Goal: Contribute content: Contribute content

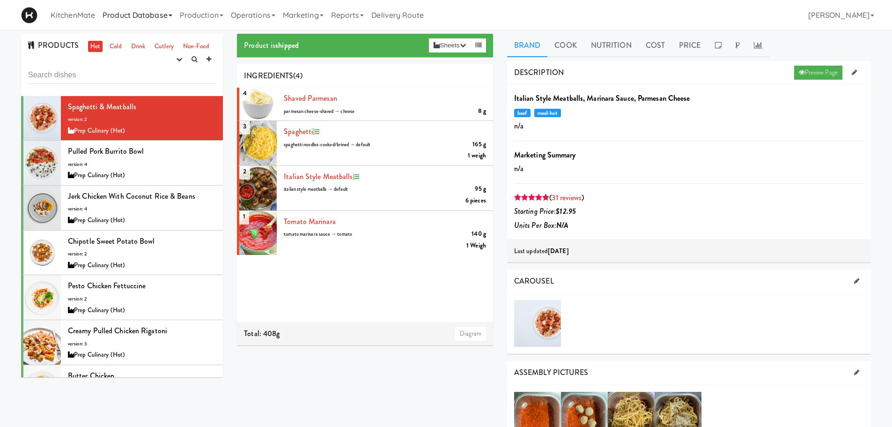
click at [125, 13] on link "Product Database" at bounding box center [137, 15] width 77 height 30
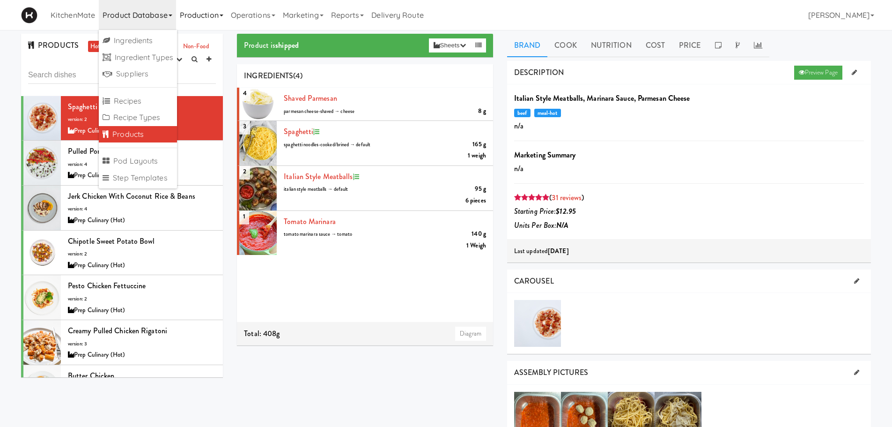
click at [193, 27] on link "Production" at bounding box center [201, 15] width 51 height 30
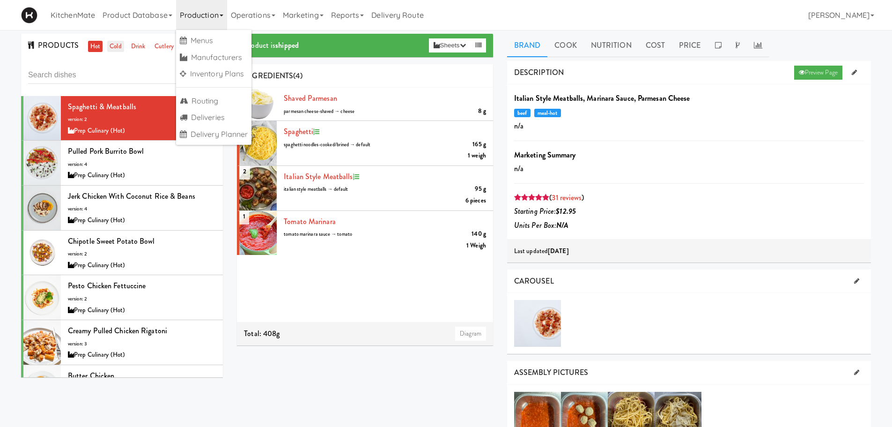
click at [119, 47] on link "Cold" at bounding box center [115, 47] width 16 height 12
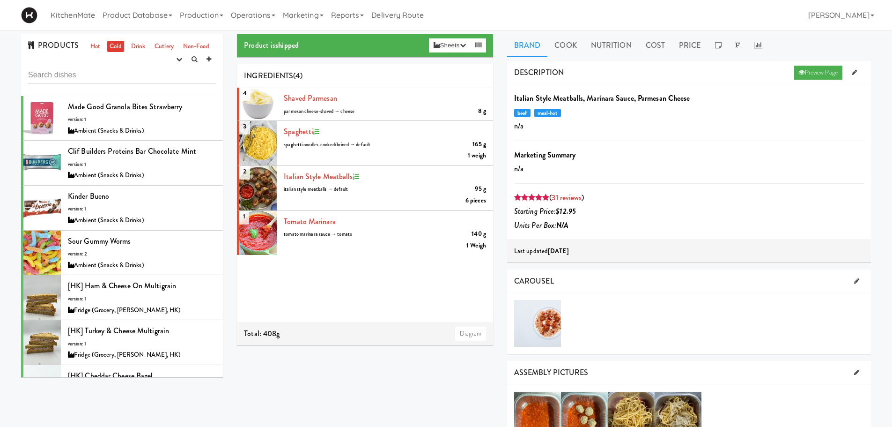
click at [5, 89] on div "PRODUCTS Hot Cold Drink Cutlery Non-Food experimenting finalized shipped discon…" at bounding box center [446, 430] width 892 height 793
click at [88, 78] on input "text" at bounding box center [122, 74] width 188 height 17
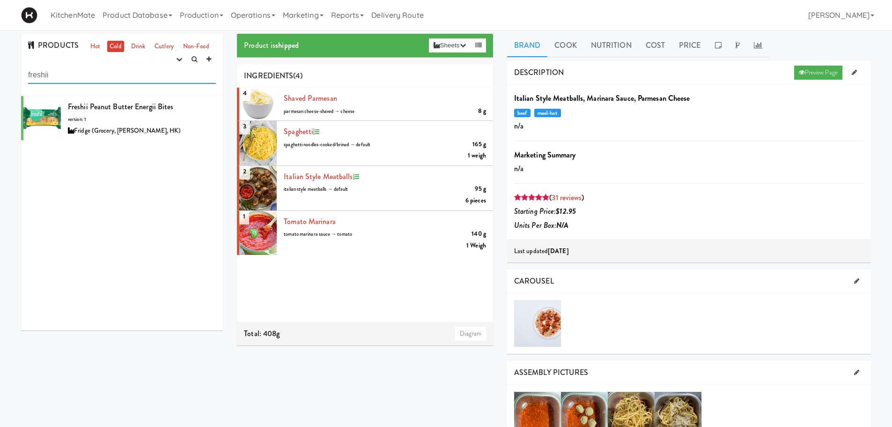
type input "freshii"
click at [561, 197] on link "31 reviews" at bounding box center [567, 197] width 30 height 11
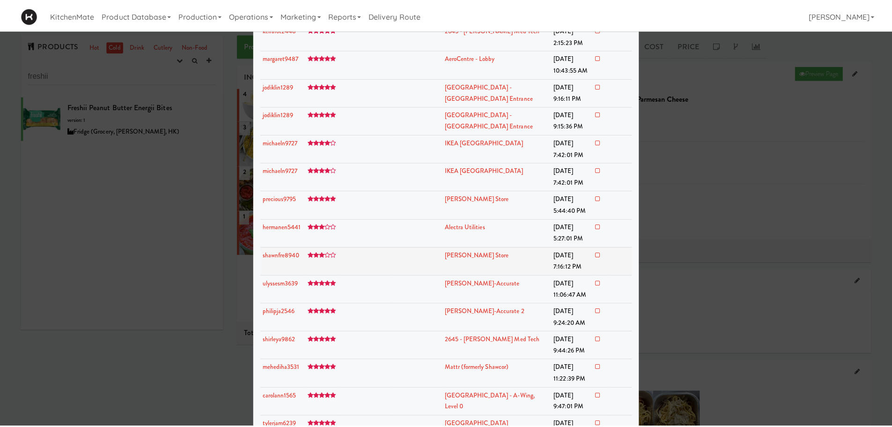
scroll to position [582, 0]
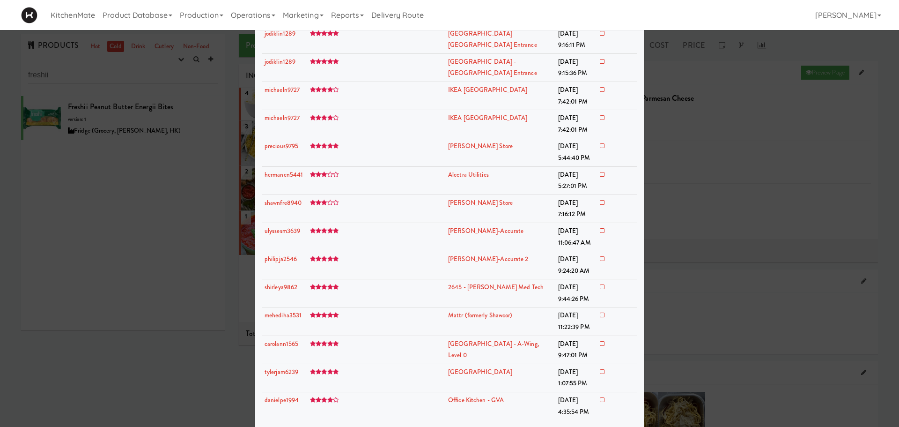
click at [177, 224] on div at bounding box center [449, 213] width 899 height 427
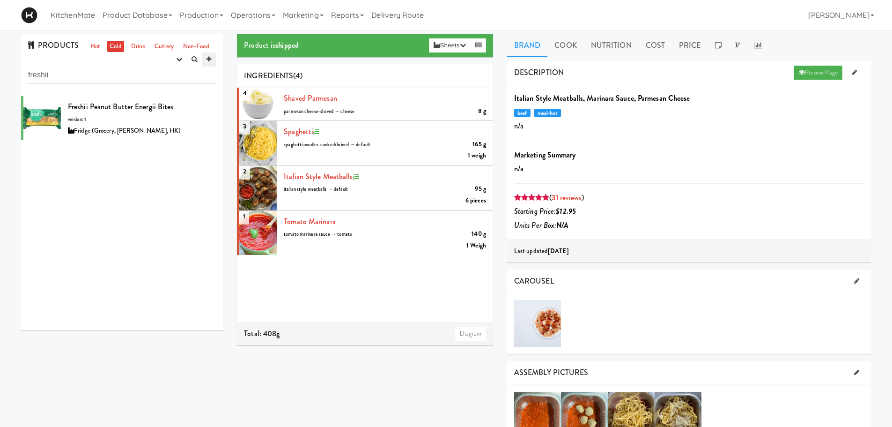
click at [208, 61] on icon at bounding box center [209, 59] width 5 height 6
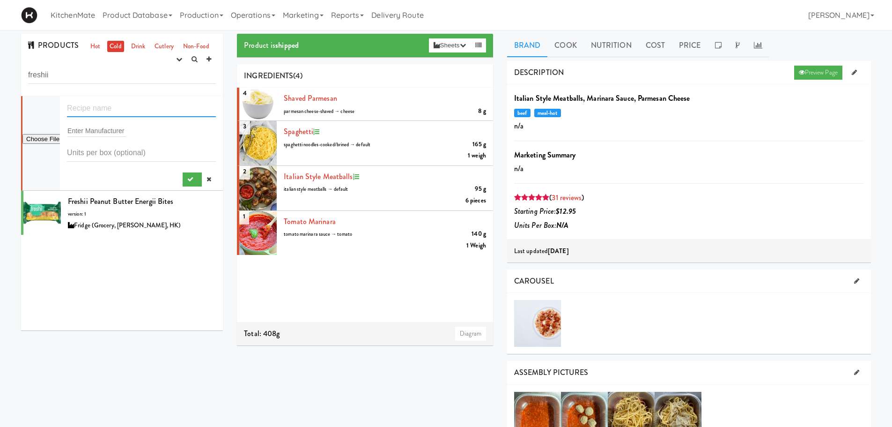
click at [109, 111] on input "text" at bounding box center [141, 108] width 149 height 17
click at [108, 106] on input "text" at bounding box center [141, 108] width 149 height 17
paste input "Freshii Peanut Butter Energii Bites"
drag, startPoint x: 137, startPoint y: 106, endPoint x: 104, endPoint y: 107, distance: 32.3
click at [104, 107] on input "Freshii Peanut Butter Energii Bites" at bounding box center [141, 108] width 149 height 17
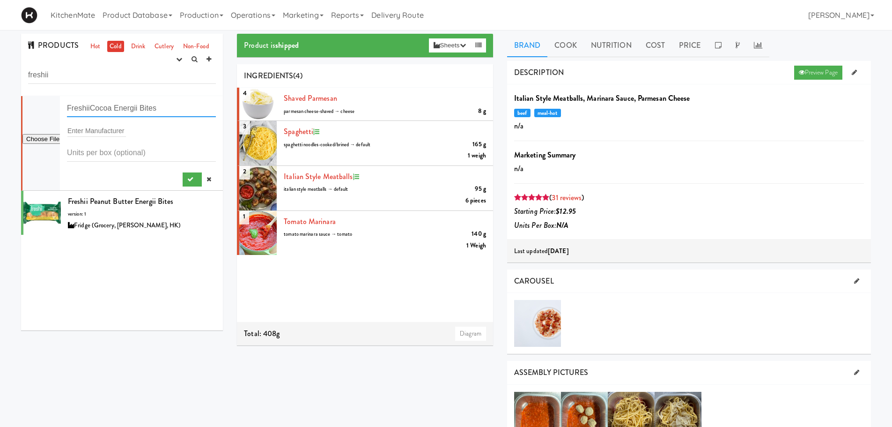
click at [90, 106] on input "FreshiiCocoa Energii Bites" at bounding box center [141, 108] width 149 height 17
click at [131, 108] on input "Freshii Cocoa Energii Bites" at bounding box center [141, 108] width 149 height 17
click at [168, 108] on input "Freshii Cocoa Energii Bites" at bounding box center [141, 108] width 149 height 17
type input "Freshii Cocoa Energii Bites"
click at [113, 131] on input "text" at bounding box center [96, 131] width 59 height 12
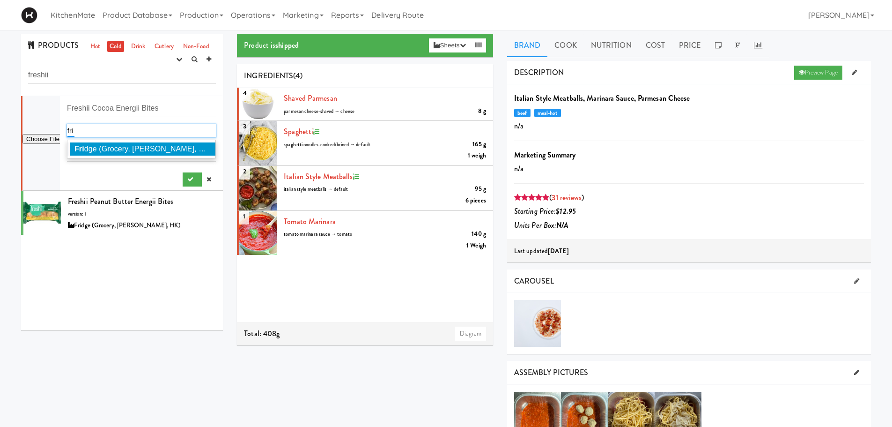
type input "fri"
click at [118, 144] on li "Fri dge (Grocery, [PERSON_NAME], HK)" at bounding box center [141, 148] width 148 height 13
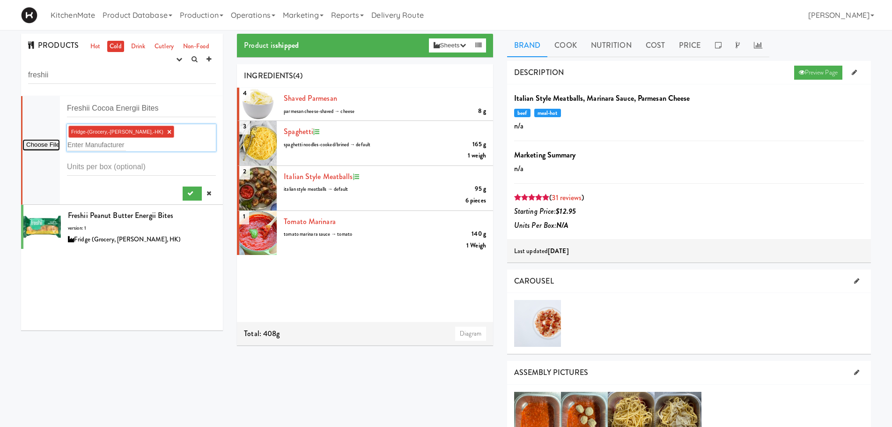
click at [50, 140] on input "file" at bounding box center [40, 145] width 37 height 12
type input "C:\fakepath\FRESHII-COCOA-ENERGII-BITES-54g.png"
click at [187, 190] on icon "submit" at bounding box center [190, 193] width 6 height 6
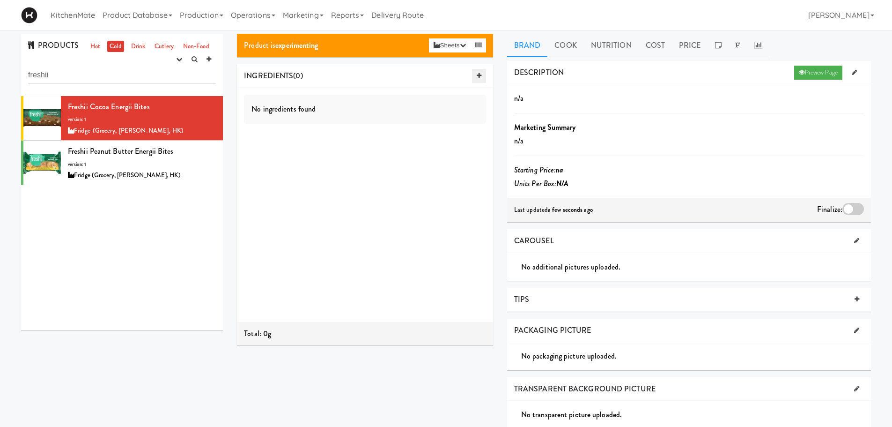
click at [477, 74] on icon at bounding box center [479, 76] width 5 height 6
click at [345, 120] on input "number" at bounding box center [357, 117] width 40 height 17
type input "54"
click at [359, 207] on div "Ingredient 54 Scoops Add scoop type" at bounding box center [365, 205] width 256 height 234
click at [304, 97] on input "text" at bounding box center [298, 100] width 31 height 12
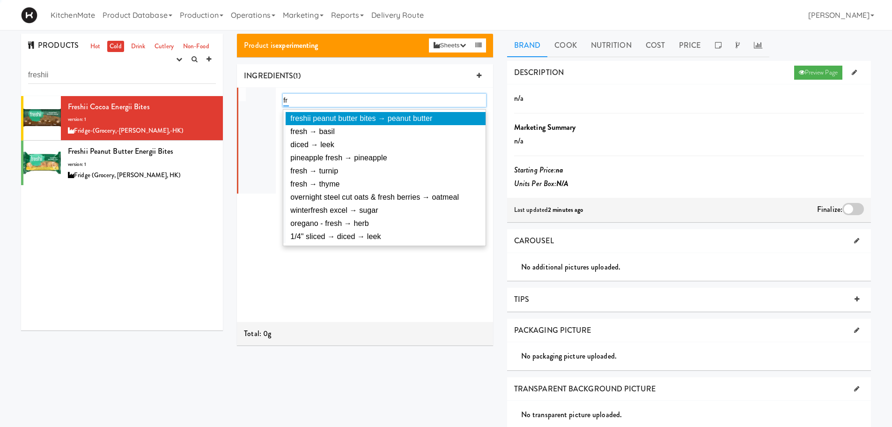
type input "f"
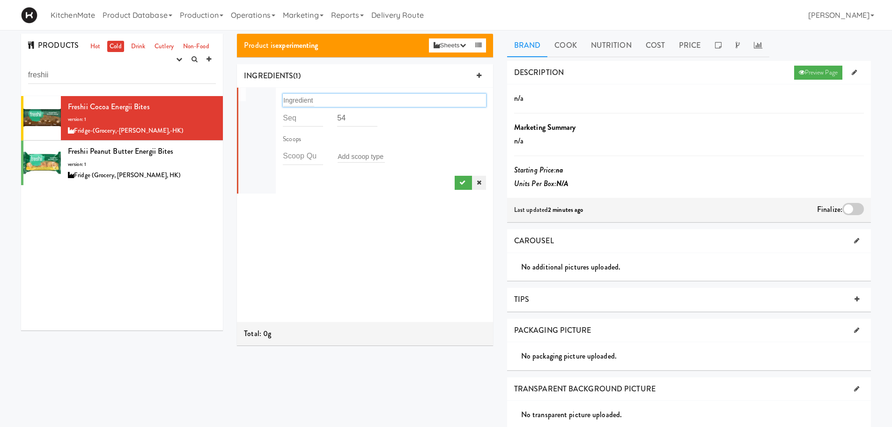
click at [477, 179] on icon at bounding box center [479, 182] width 5 height 6
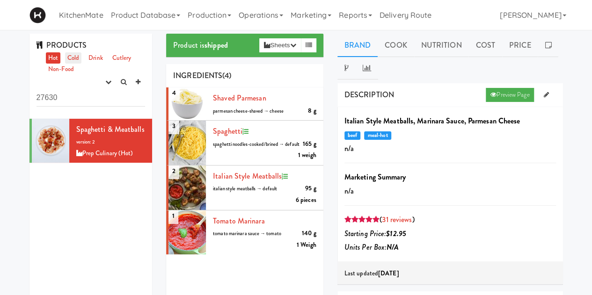
click at [73, 57] on link "Cold" at bounding box center [73, 58] width 16 height 12
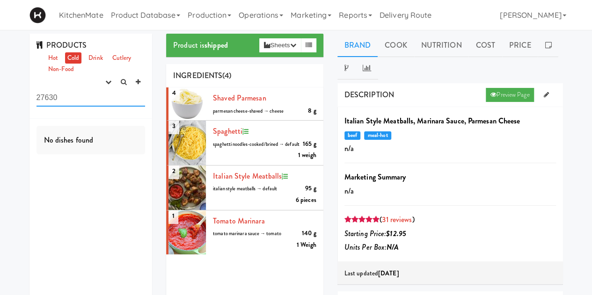
click at [97, 100] on input "27630" at bounding box center [91, 97] width 109 height 17
drag, startPoint x: 95, startPoint y: 100, endPoint x: 33, endPoint y: 100, distance: 61.8
click at [33, 100] on div "PRODUCTS Hot Cold Drink Cutlery Non-Food experimenting finalized shipped discon…" at bounding box center [91, 76] width 123 height 85
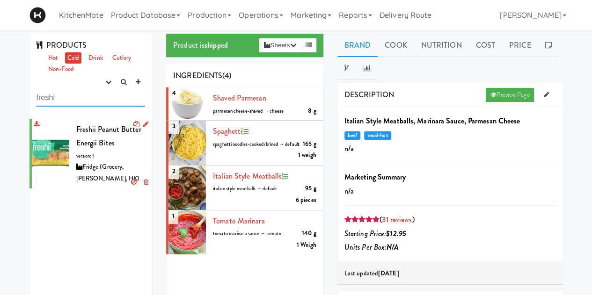
type input "freshi"
click at [143, 126] on icon at bounding box center [145, 124] width 5 height 6
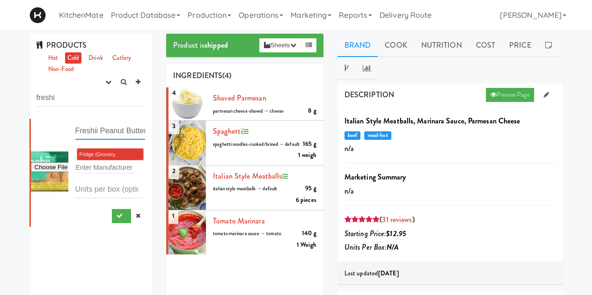
scroll to position [0, 53]
drag, startPoint x: 75, startPoint y: 132, endPoint x: 149, endPoint y: 134, distance: 74.5
click at [149, 134] on div "Freshii Peanut Butter Energii Bites Fridge (Grocery, Bev, HK) × Enter Manufactu…" at bounding box center [91, 236] width 123 height 234
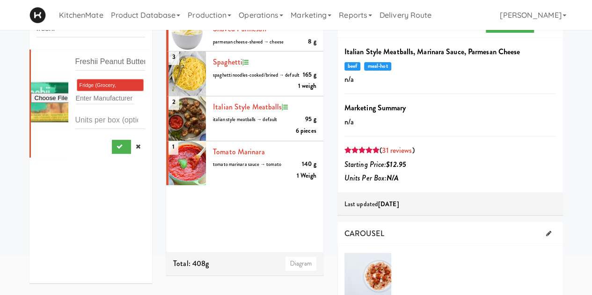
scroll to position [0, 0]
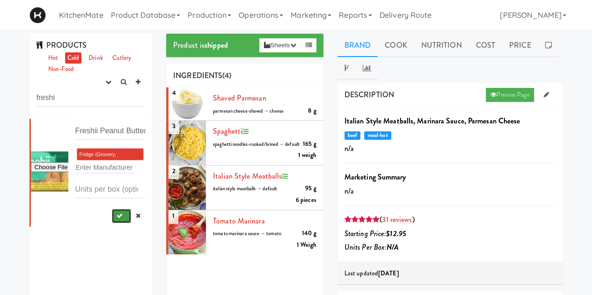
click at [116, 216] on button "submit" at bounding box center [121, 216] width 19 height 14
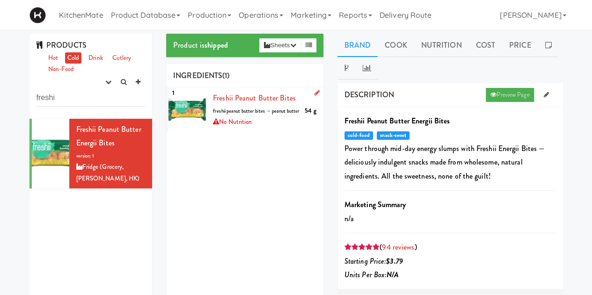
click at [315, 90] on icon at bounding box center [317, 93] width 5 height 6
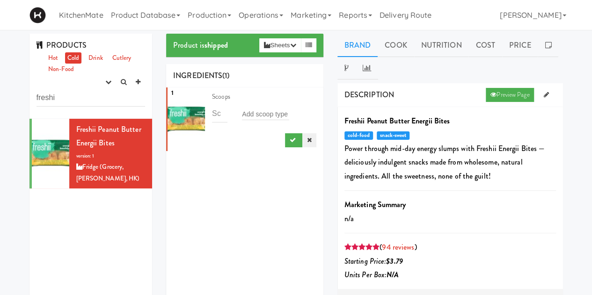
click at [307, 138] on icon at bounding box center [309, 140] width 5 height 6
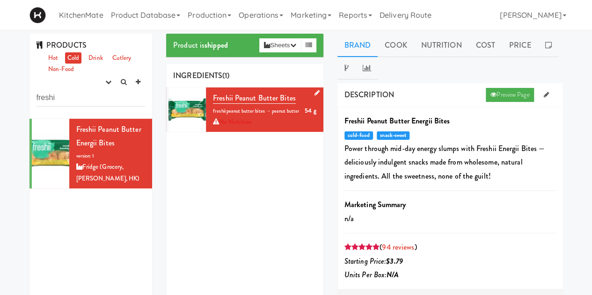
click at [311, 91] on link at bounding box center [315, 94] width 9 height 12
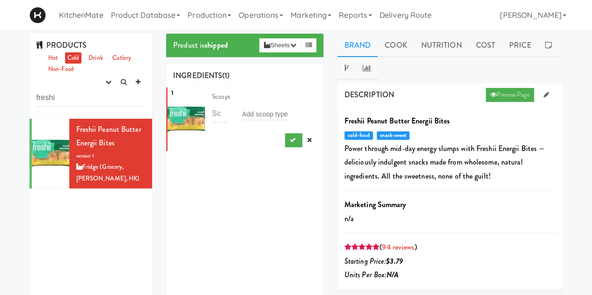
click at [323, 58] on div "Product is shipped Sheets Order List (Fridge (Grocery, Bev, HK)) Recipe Sheet A…" at bounding box center [244, 193] width 171 height 318
click at [307, 140] on icon at bounding box center [309, 140] width 5 height 6
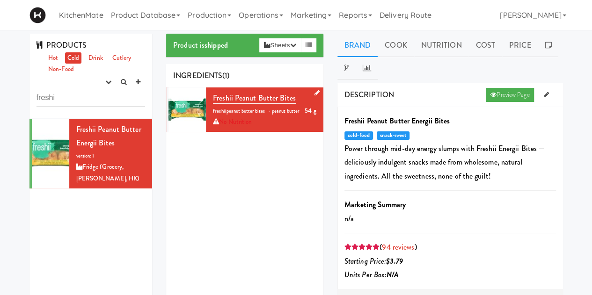
click at [315, 91] on icon at bounding box center [317, 93] width 5 height 6
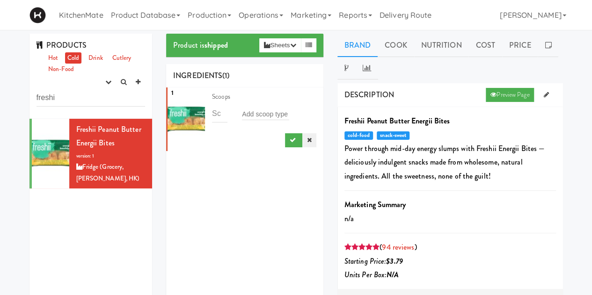
click at [305, 140] on link at bounding box center [310, 140] width 14 height 14
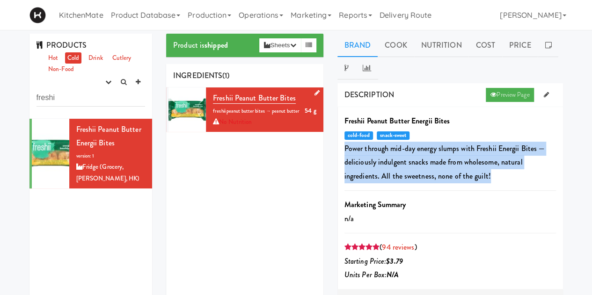
drag, startPoint x: 488, startPoint y: 177, endPoint x: 344, endPoint y: 147, distance: 148.0
click at [344, 147] on div "Freshii Peanut Butter Energii Bites cold-food snack-sweet Power through mid-day…" at bounding box center [451, 198] width 226 height 182
copy p "Power through mid-day energy slumps with Freshii Energii Bites — deliciously in…"
click at [546, 92] on icon at bounding box center [546, 95] width 5 height 6
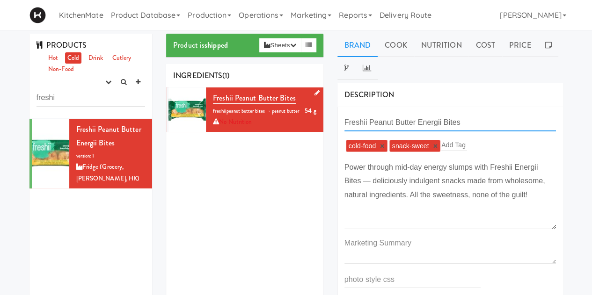
drag, startPoint x: 464, startPoint y: 122, endPoint x: 341, endPoint y: 117, distance: 122.3
click at [341, 117] on div "Freshii Peanut Butter Energii Bites cold-food × snack-sweet × Add Tag Power thr…" at bounding box center [451, 223] width 226 height 233
click at [302, 184] on div "1 Freshii peanut Butter Bites 54 g freshii peanut butter bites → peanut butter …" at bounding box center [244, 205] width 157 height 234
click at [391, 46] on link "Cook" at bounding box center [396, 45] width 36 height 23
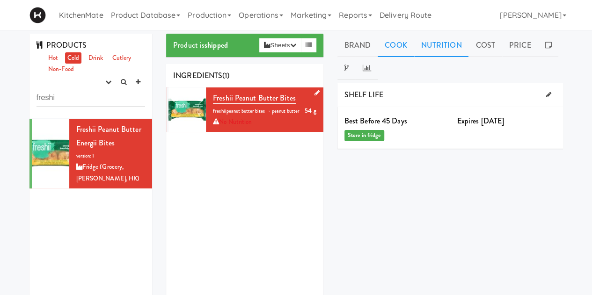
click at [431, 45] on link "Nutrition" at bounding box center [441, 45] width 55 height 23
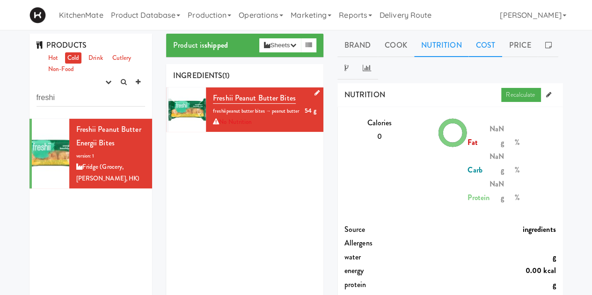
click at [476, 46] on link "Cost" at bounding box center [485, 45] width 33 height 23
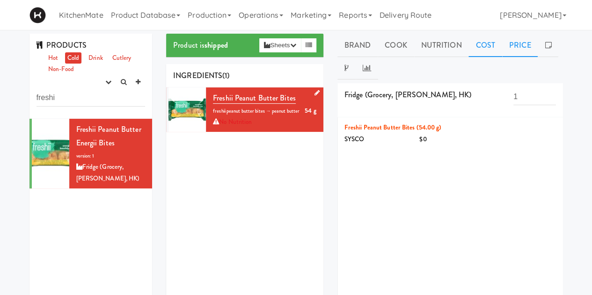
click at [519, 45] on link "Price" at bounding box center [520, 45] width 36 height 23
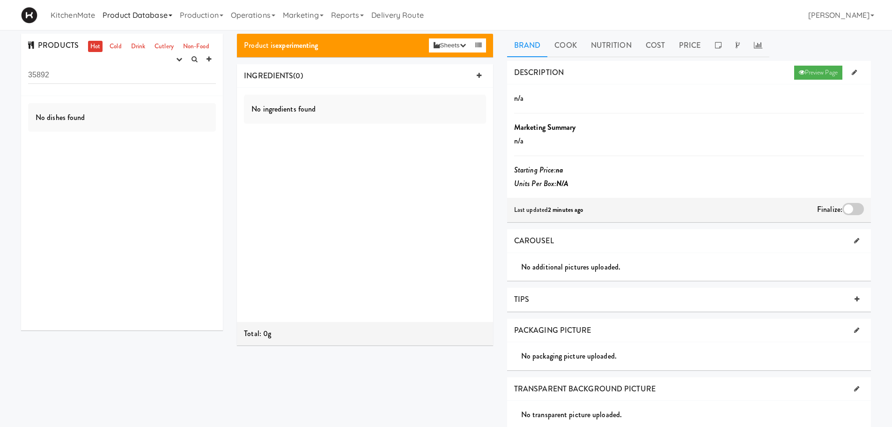
click at [146, 17] on link "Product Database" at bounding box center [137, 15] width 77 height 30
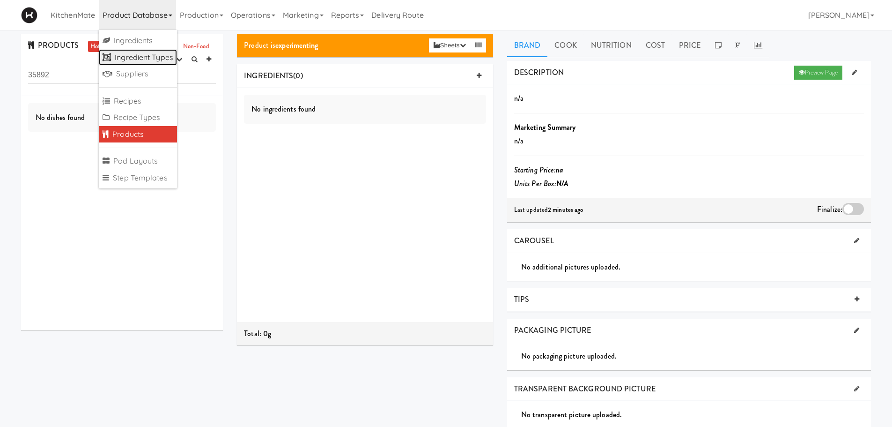
click at [145, 59] on link "Ingredient Types" at bounding box center [138, 57] width 78 height 17
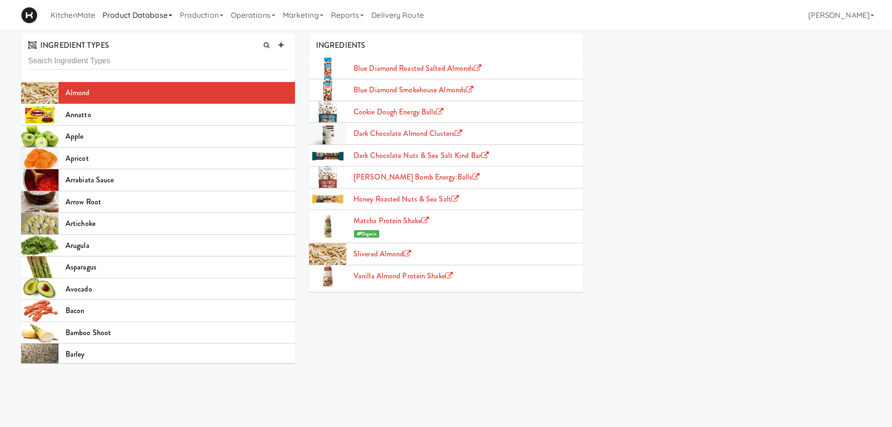
click at [145, 19] on link "Product Database" at bounding box center [137, 15] width 77 height 30
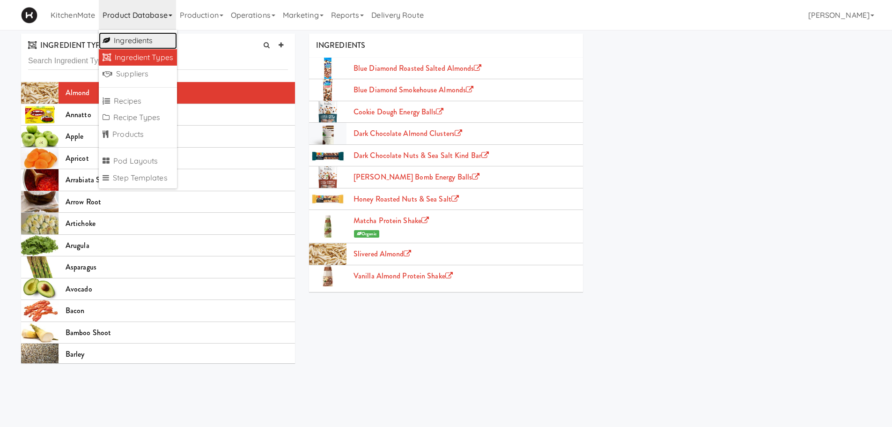
click at [145, 39] on link "Ingredients" at bounding box center [138, 40] width 78 height 17
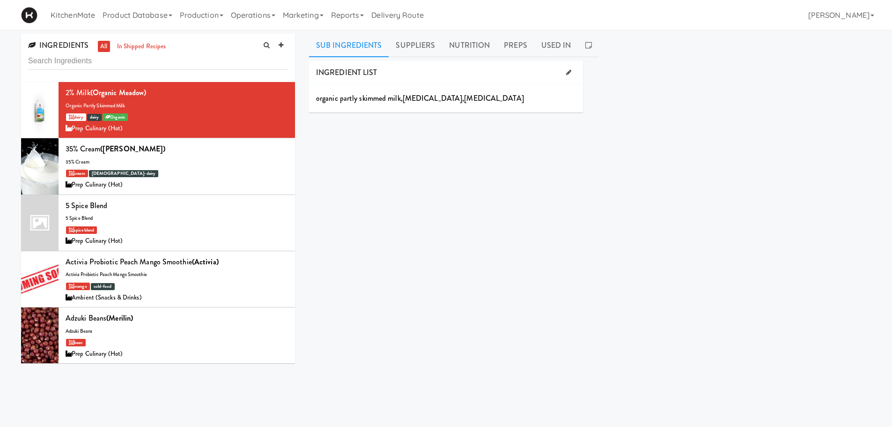
click at [151, 65] on input "text" at bounding box center [158, 60] width 260 height 17
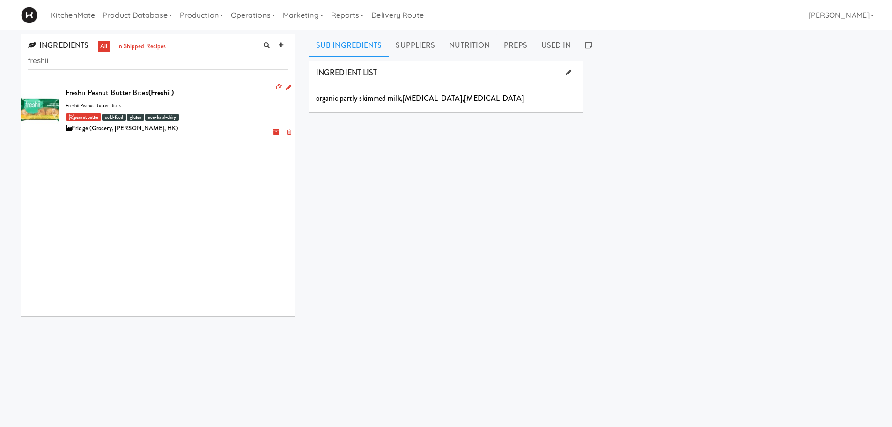
type input "freshii"
click at [88, 96] on div "Freshii peanut Butter Bites (Freshii)" at bounding box center [177, 93] width 222 height 14
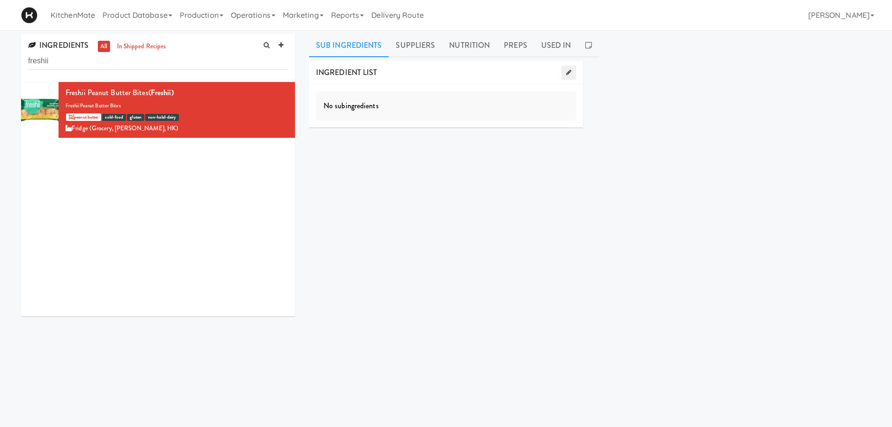
click at [569, 69] on icon at bounding box center [568, 72] width 5 height 6
click at [578, 110] on link at bounding box center [576, 111] width 14 height 14
click at [279, 44] on icon at bounding box center [281, 45] width 5 height 6
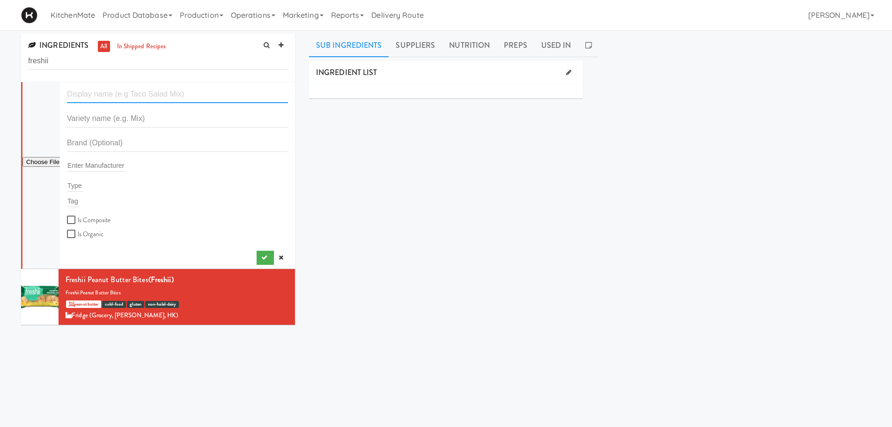
click at [100, 90] on input "text" at bounding box center [177, 94] width 221 height 17
click at [286, 273] on icon at bounding box center [288, 274] width 5 height 6
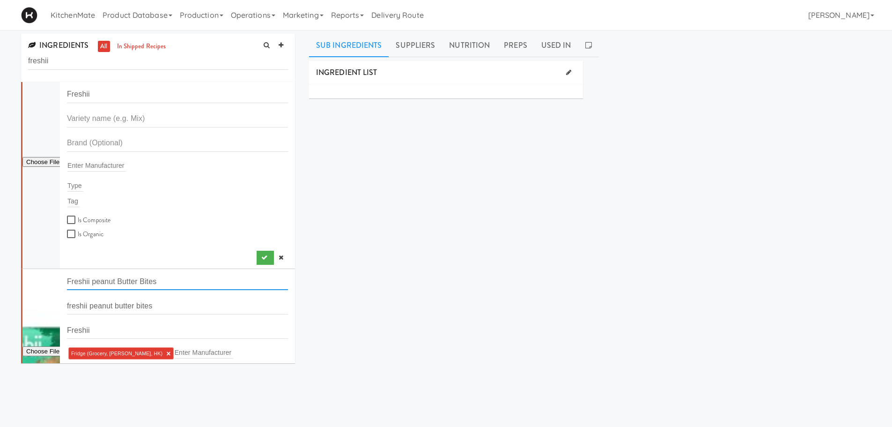
drag, startPoint x: 161, startPoint y: 284, endPoint x: 62, endPoint y: 284, distance: 98.8
click at [62, 284] on li "Freshii peanut Butter Bites freshii peanut butter bites Freshii Fridge (Grocery…" at bounding box center [158, 365] width 274 height 192
drag, startPoint x: 99, startPoint y: 96, endPoint x: 48, endPoint y: 96, distance: 51.5
click at [67, 96] on form "Freshii Enter Manufacturer Type Tag Is Composite Is Organic" at bounding box center [177, 163] width 221 height 154
paste input "peanut Butter Bites"
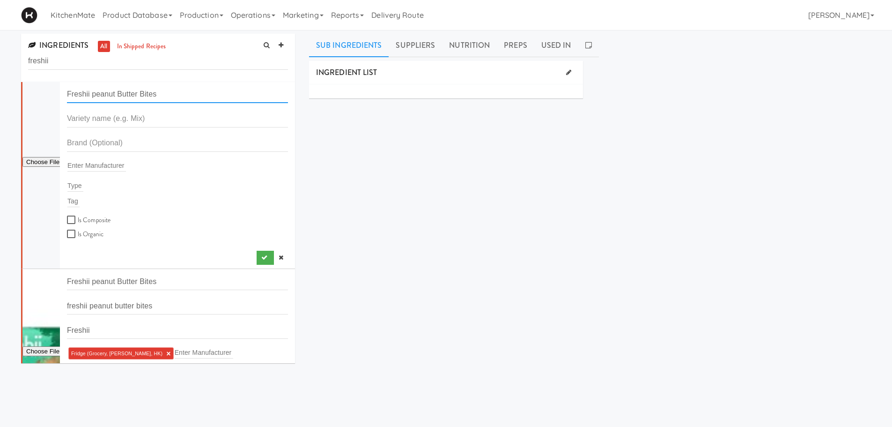
drag, startPoint x: 136, startPoint y: 93, endPoint x: 93, endPoint y: 93, distance: 43.6
click at [93, 93] on input "Freshii peanut Butter Bites" at bounding box center [177, 94] width 221 height 17
type input "Freshii Cocoa Bites"
click at [143, 119] on input "text" at bounding box center [177, 118] width 221 height 17
drag, startPoint x: 92, startPoint y: 93, endPoint x: 134, endPoint y: 92, distance: 42.1
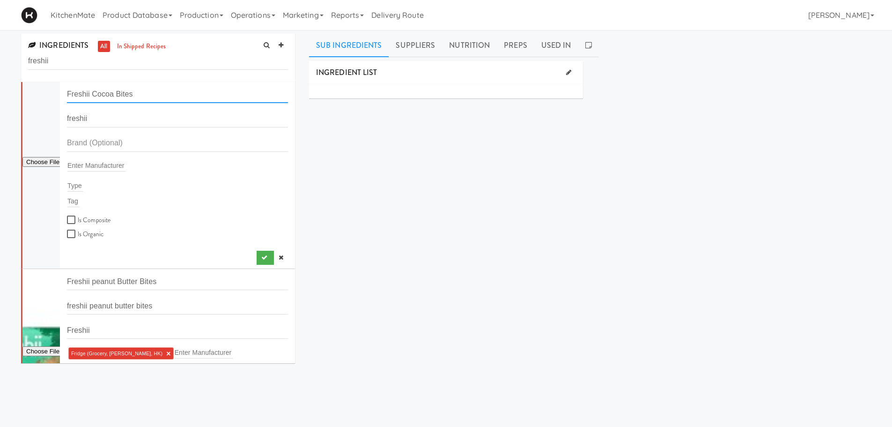
click at [134, 92] on input "Freshii Cocoa Bites" at bounding box center [177, 94] width 221 height 17
click at [126, 119] on input "freshii" at bounding box center [177, 118] width 221 height 17
paste input "Cocoa Bites"
click at [69, 118] on input "freshii Cocoa Bites" at bounding box center [177, 118] width 221 height 17
type input "Freshii Cocoa Bites"
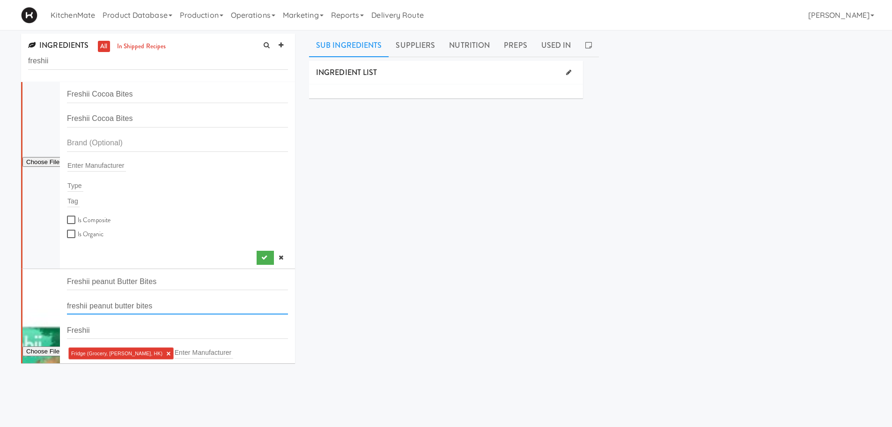
click at [69, 304] on input "freshii peanut butter bites" at bounding box center [177, 305] width 221 height 17
type input "Freshii peanut butter bites"
click at [89, 140] on input "text" at bounding box center [177, 142] width 221 height 17
type input "Freshii"
click at [44, 160] on input "file" at bounding box center [40, 162] width 37 height 12
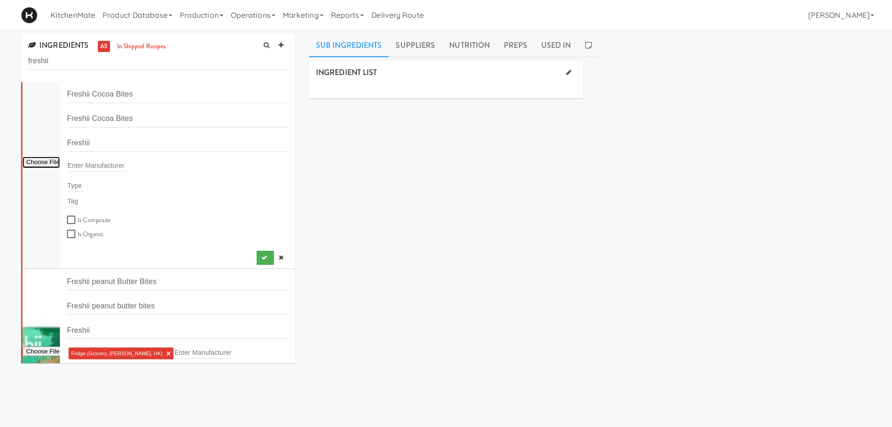
type input "C:\fakepath\FRESHII-COCOA-ENERGII-BITES-54g.png"
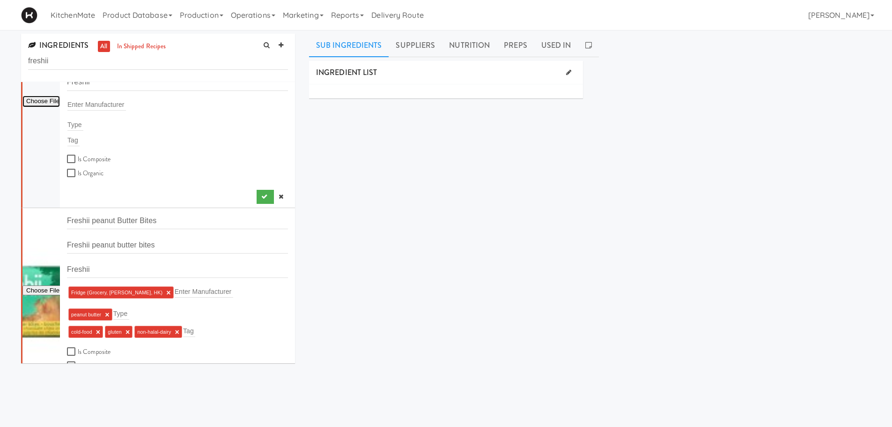
scroll to position [47, 0]
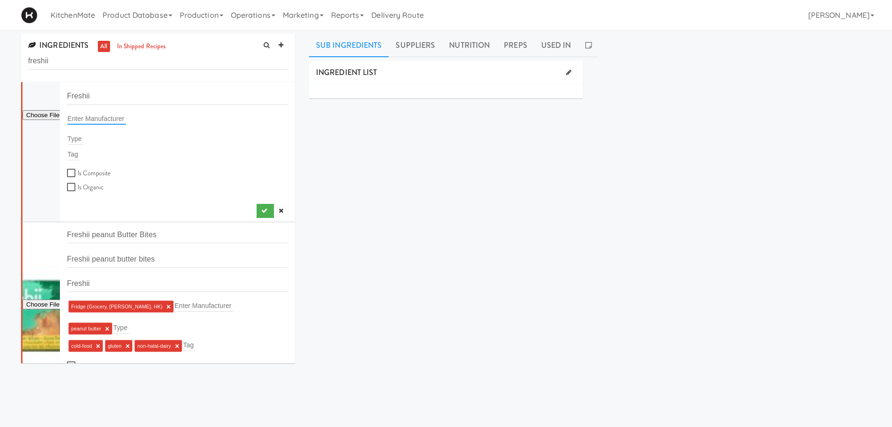
click at [100, 122] on input "text" at bounding box center [96, 118] width 59 height 12
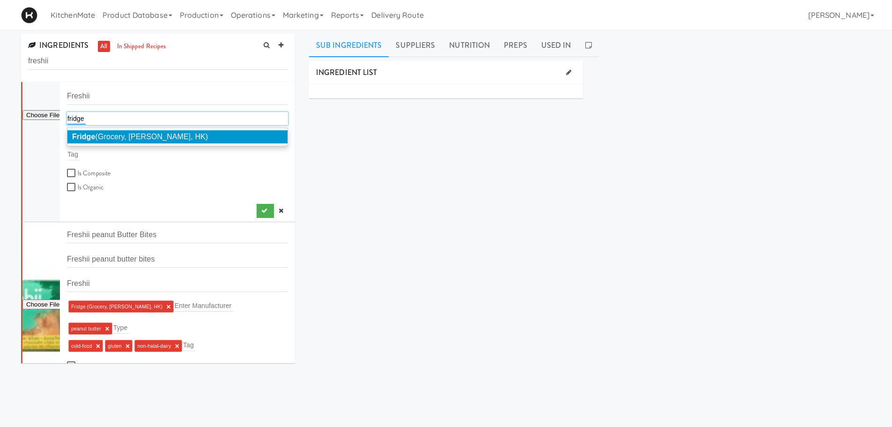
type input "fridge"
click at [107, 133] on span "Fridge (Grocery, Bev, HK)" at bounding box center [140, 137] width 136 height 8
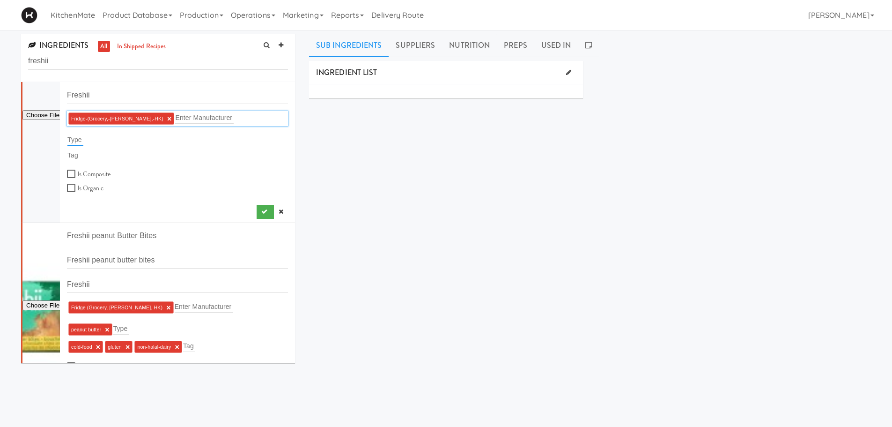
click at [78, 138] on input "text" at bounding box center [75, 139] width 16 height 12
type input "cocoa"
drag, startPoint x: 126, startPoint y: 145, endPoint x: 51, endPoint y: 141, distance: 76.0
click at [60, 142] on li "Freshii Cocoa Bites Freshii Cocoa Bites Freshii Fridge-(Grocery,-Bev,-HK) × Ent…" at bounding box center [158, 128] width 274 height 189
click at [129, 154] on div "Tag" at bounding box center [177, 154] width 221 height 13
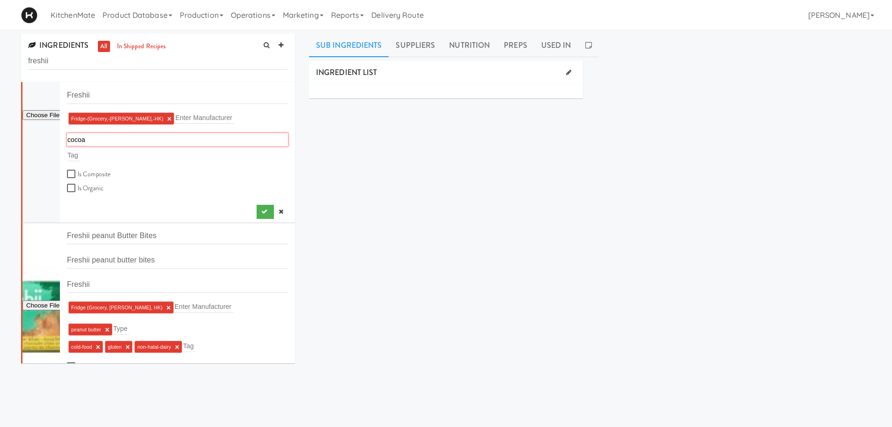
click at [47, 173] on div at bounding box center [40, 128] width 37 height 188
click at [77, 155] on input "text" at bounding box center [73, 155] width 12 height 12
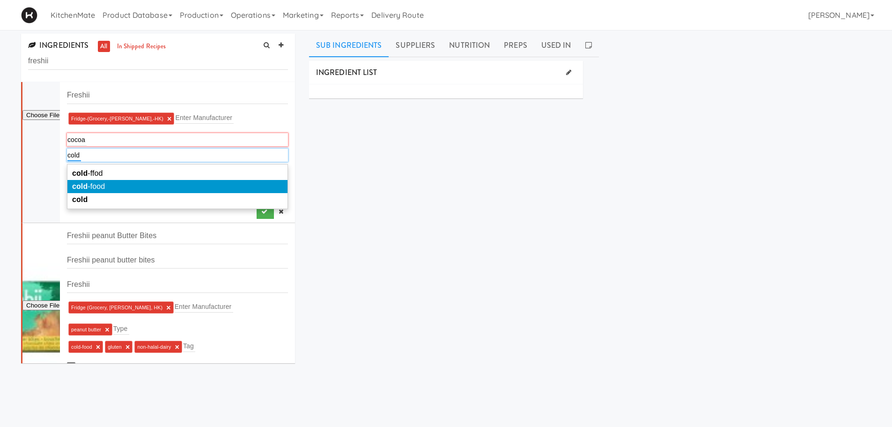
type input "cold"
click at [81, 185] on em "cold" at bounding box center [79, 186] width 15 height 8
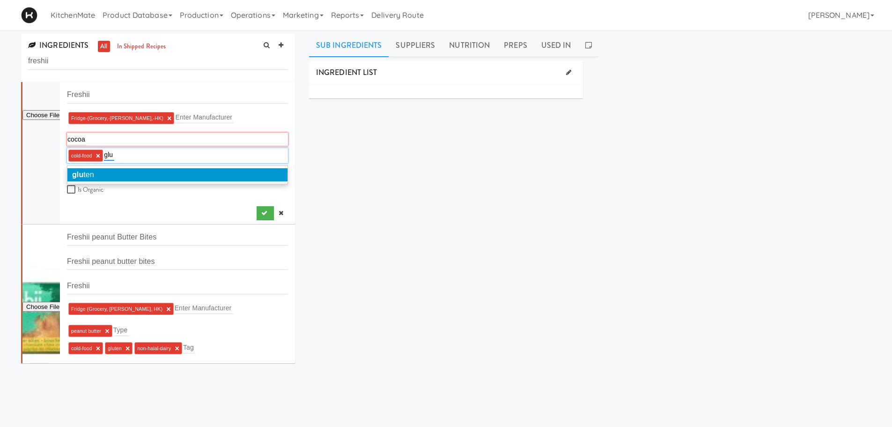
type input "glu"
click at [89, 169] on li "glu ten" at bounding box center [177, 174] width 220 height 13
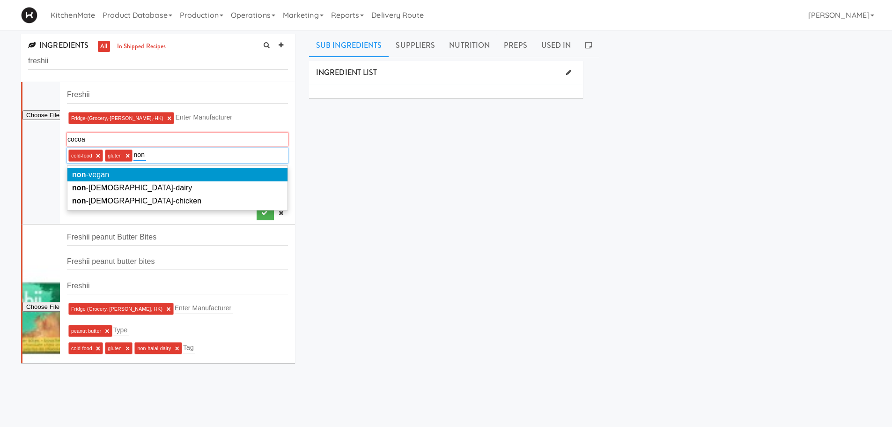
type input "non"
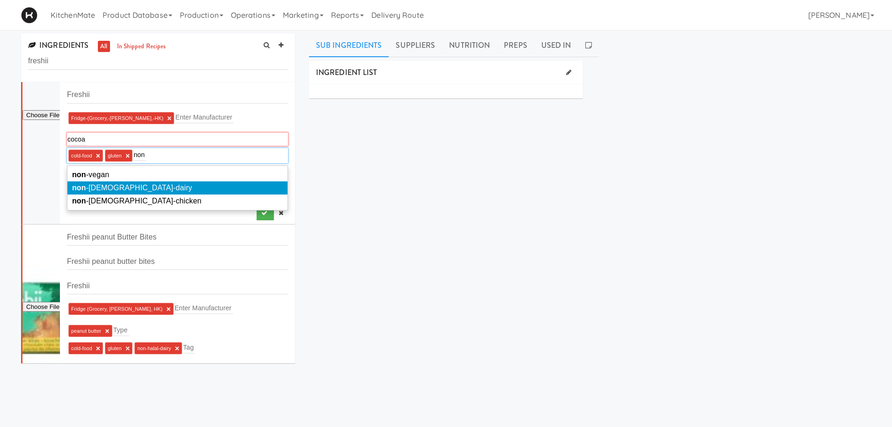
click at [107, 182] on li "non -halal-dairy" at bounding box center [177, 187] width 220 height 13
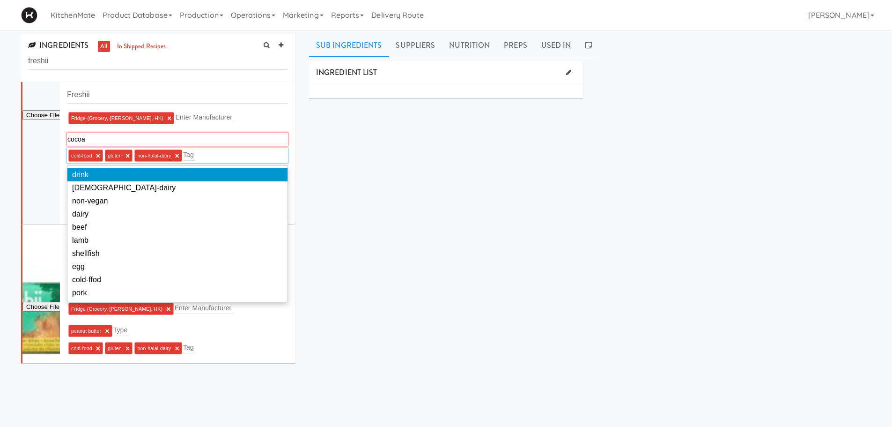
click at [45, 175] on div at bounding box center [40, 129] width 37 height 190
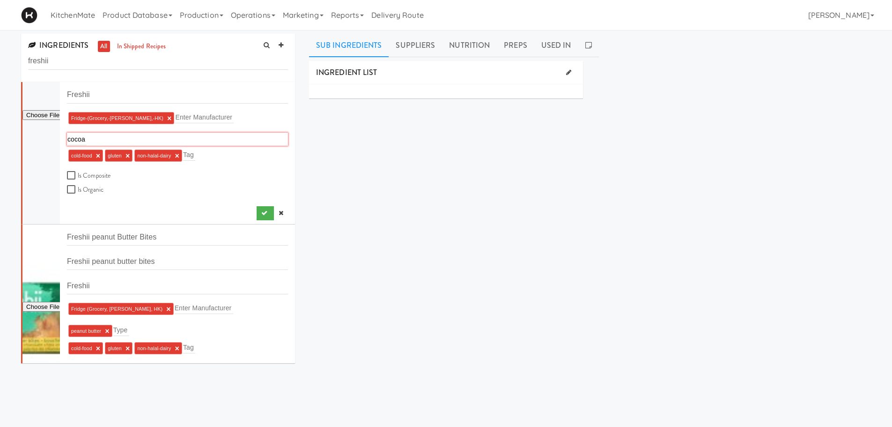
scroll to position [95, 0]
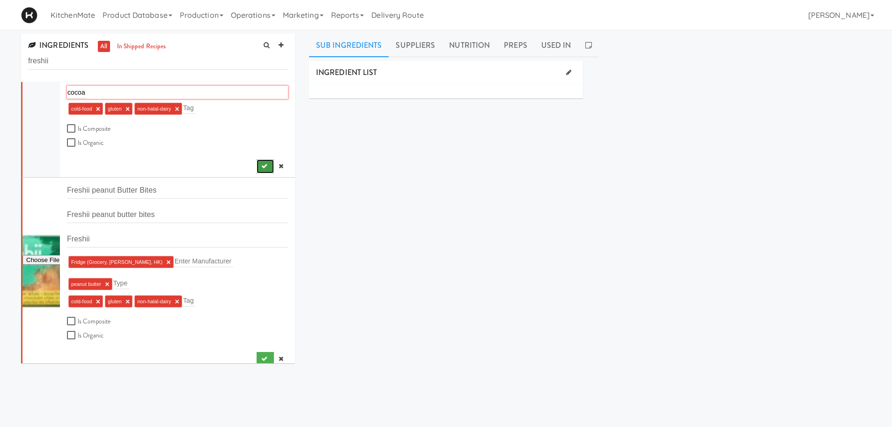
click at [261, 169] on icon "submit" at bounding box center [264, 166] width 6 height 6
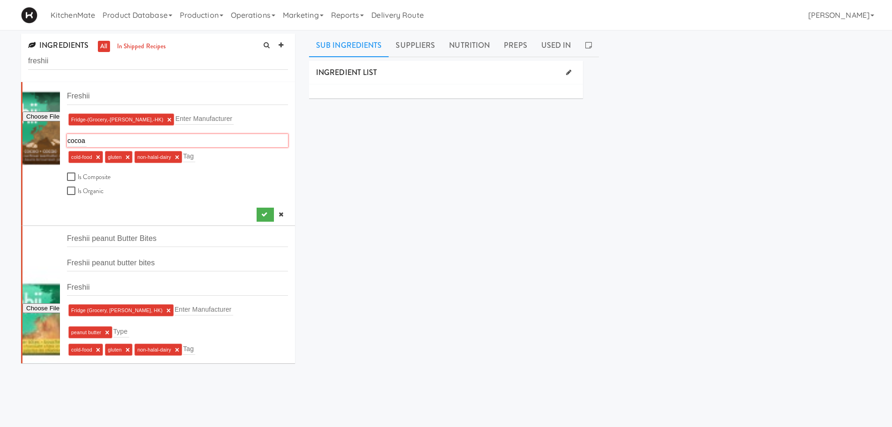
scroll to position [0, 0]
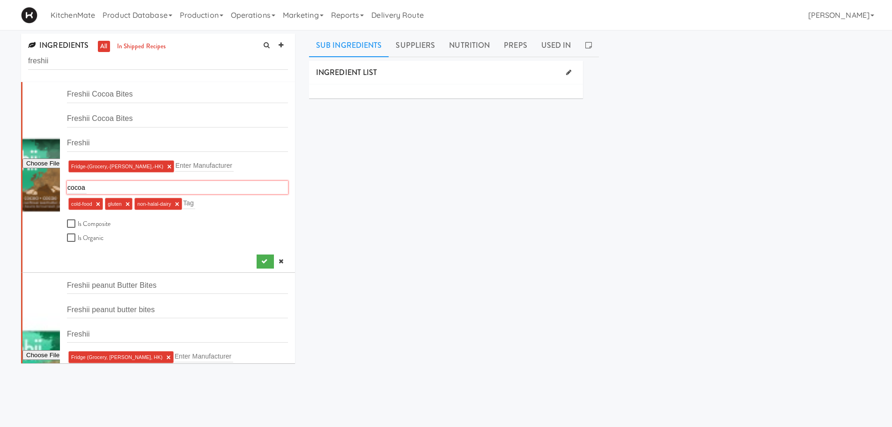
click at [104, 188] on div "cocoa cocoa" at bounding box center [177, 187] width 221 height 13
drag, startPoint x: 104, startPoint y: 188, endPoint x: 90, endPoint y: 188, distance: 14.1
click at [90, 188] on div "cocoa cocoa" at bounding box center [177, 187] width 221 height 13
drag, startPoint x: 90, startPoint y: 188, endPoint x: 63, endPoint y: 188, distance: 26.7
click at [63, 188] on li "Freshii Cocoa Bites Freshii Cocoa Bites Freshii Fridge-(Grocery,-Bev,-HK) × Ent…" at bounding box center [158, 177] width 274 height 191
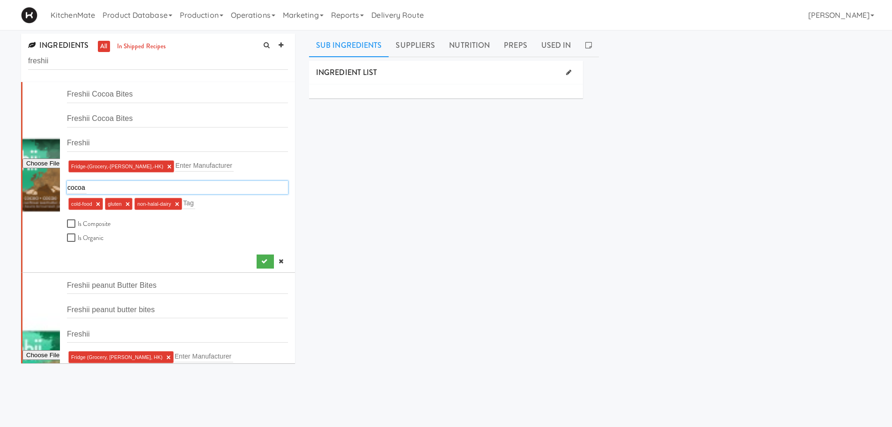
click at [100, 185] on div "cocoa cocoa" at bounding box center [177, 187] width 221 height 13
click at [99, 189] on div "cocoa cocoa" at bounding box center [177, 187] width 221 height 13
click at [121, 192] on div "cocoa cocoa" at bounding box center [177, 187] width 221 height 13
click at [128, 189] on div "cocoa cocoa" at bounding box center [177, 187] width 221 height 13
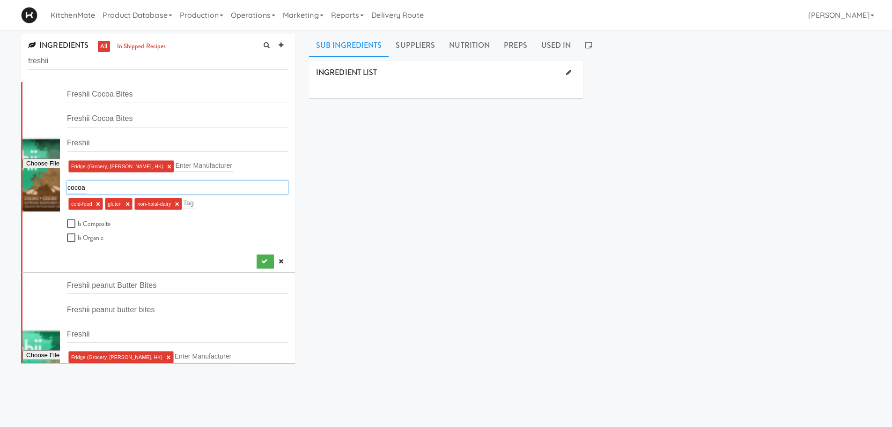
click at [319, 187] on div "INGREDIENT LIST SUPPLIERS SYSCO Pricing Select an ingredient and supplier SOURC…" at bounding box center [590, 236] width 562 height 351
click at [243, 186] on div "cocoa cocoa" at bounding box center [177, 187] width 221 height 13
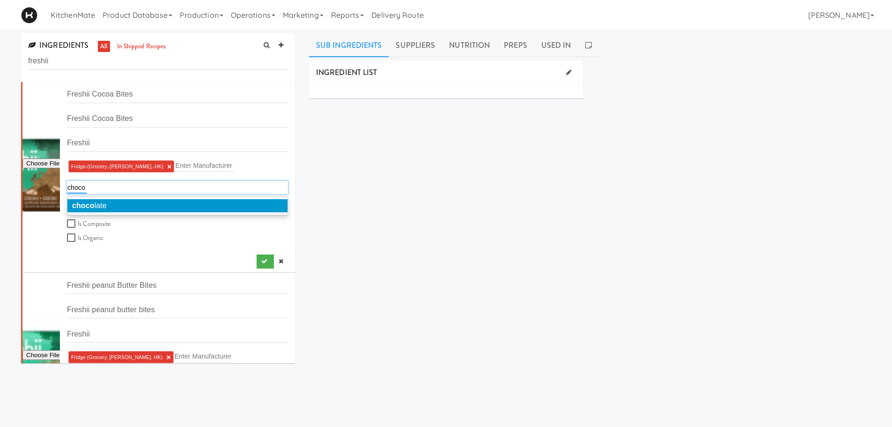
type input "choco"
click at [223, 206] on li "choco late" at bounding box center [177, 205] width 220 height 13
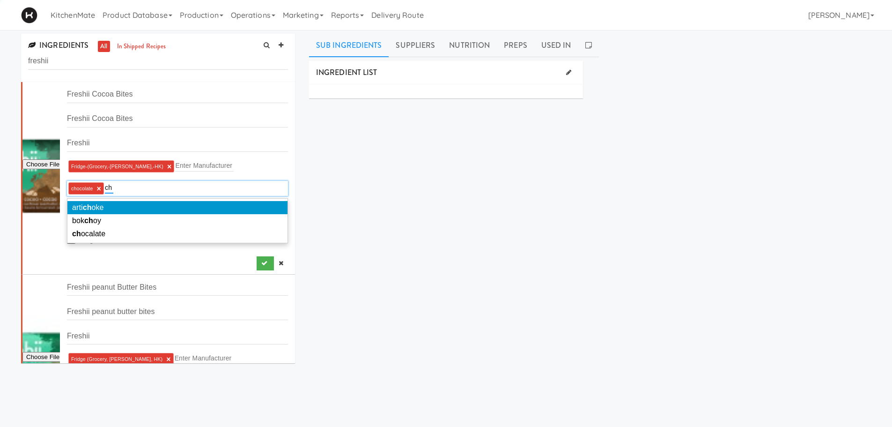
type input "c"
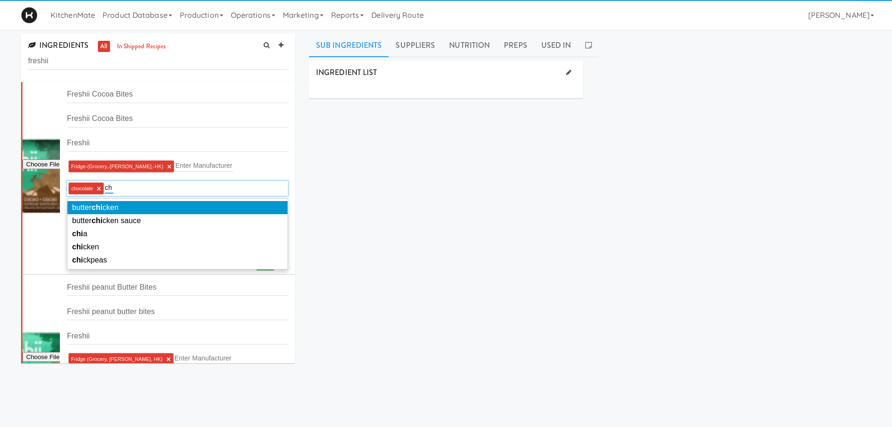
type input "c"
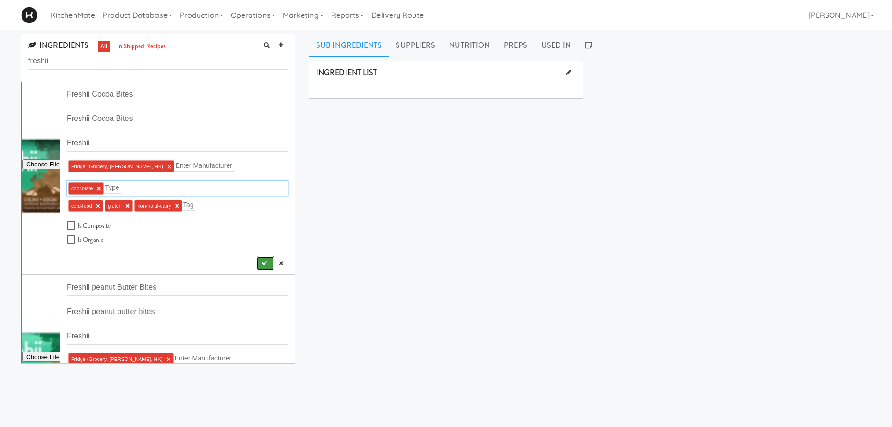
click at [257, 258] on button "submit" at bounding box center [265, 263] width 17 height 14
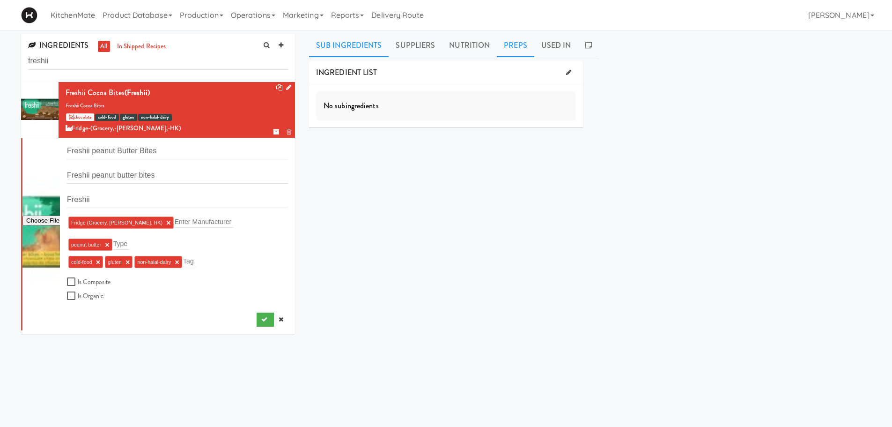
click at [510, 46] on link "Preps" at bounding box center [515, 45] width 37 height 23
click at [523, 70] on icon at bounding box center [520, 72] width 5 height 6
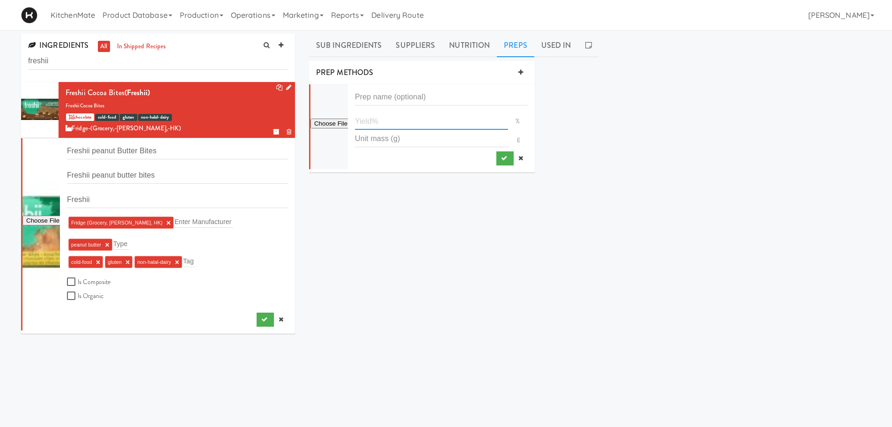
click at [369, 122] on input "number" at bounding box center [431, 120] width 153 height 17
type input "100"
click at [405, 196] on div "INGREDIENT LIST No subingredients SUPPLIERS No suppliers found Pricing Select a…" at bounding box center [590, 236] width 562 height 351
click at [499, 155] on button "submit" at bounding box center [504, 158] width 17 height 14
click at [139, 17] on link "Product Database" at bounding box center [137, 15] width 77 height 30
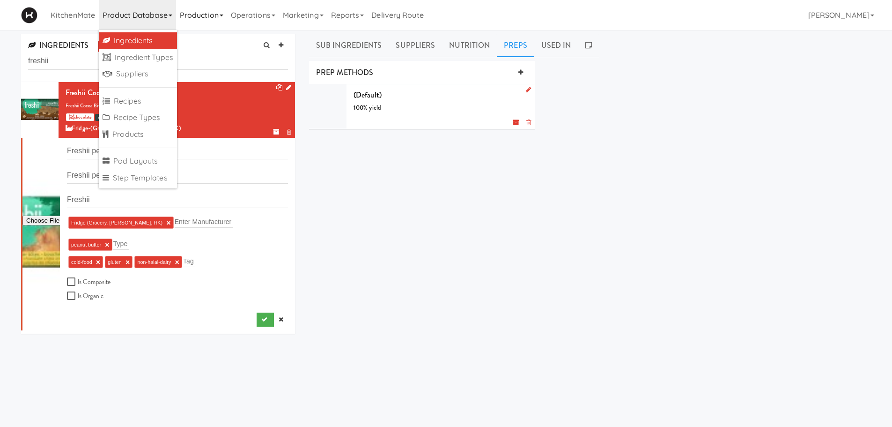
click at [207, 11] on link "Production" at bounding box center [201, 15] width 51 height 30
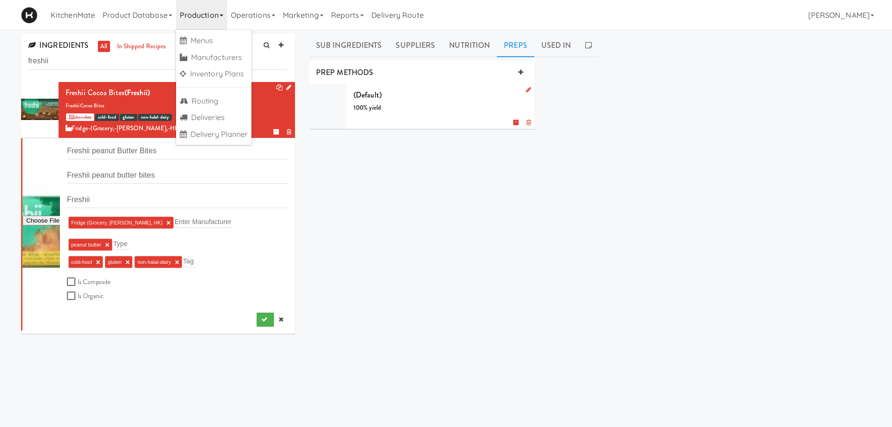
click at [378, 187] on div "INGREDIENT LIST No subingredients SUPPLIERS No suppliers found Pricing Select a…" at bounding box center [590, 236] width 562 height 351
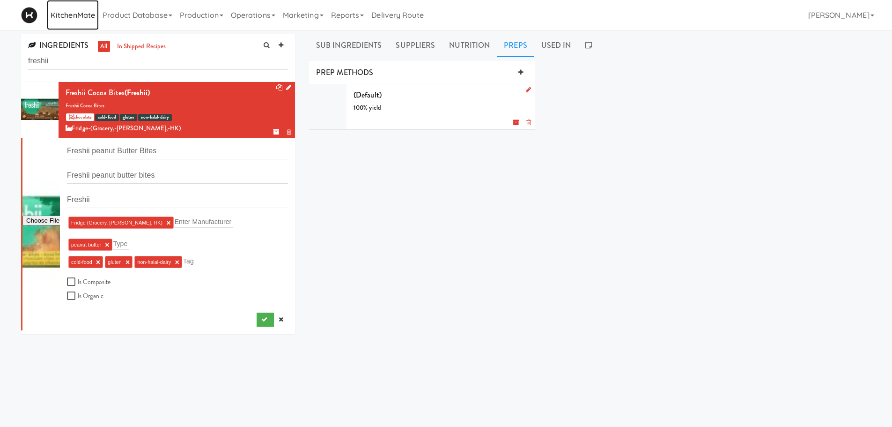
click at [75, 10] on link "KitchenMate" at bounding box center [73, 15] width 52 height 30
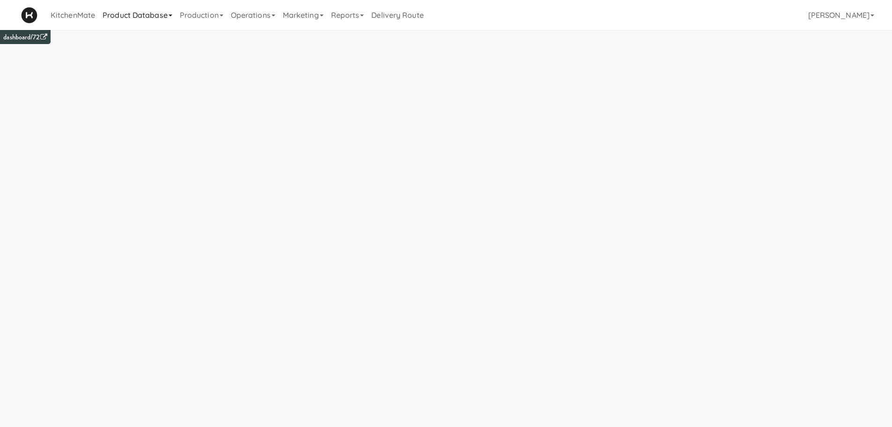
click at [104, 11] on link "Product Database" at bounding box center [137, 15] width 77 height 30
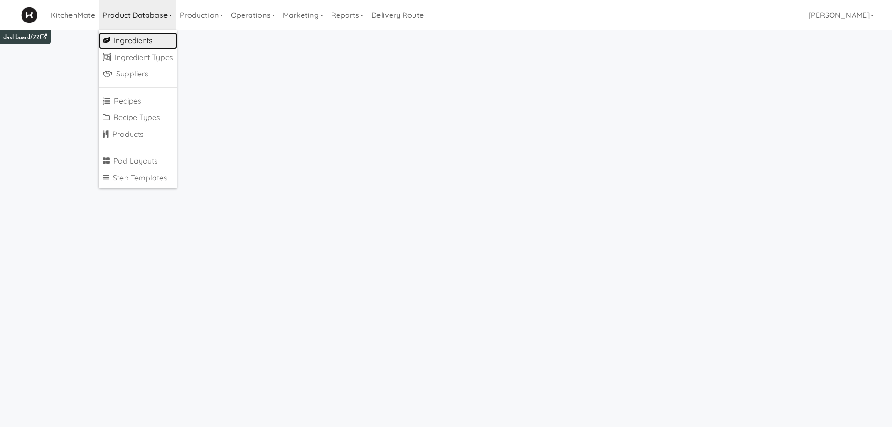
click at [127, 35] on link "Ingredients" at bounding box center [138, 40] width 78 height 17
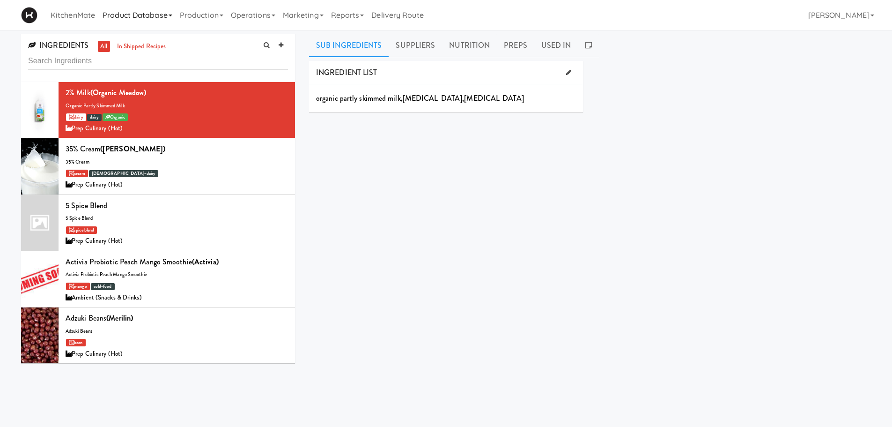
click at [154, 15] on link "Product Database" at bounding box center [137, 15] width 77 height 30
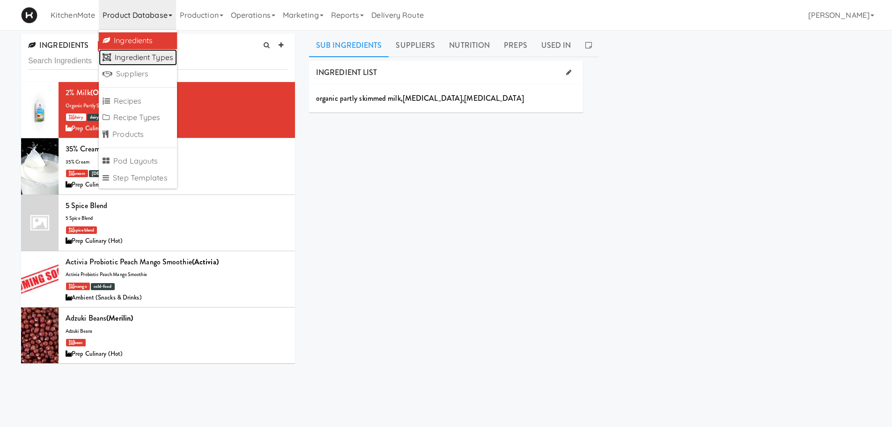
click at [140, 59] on link "Ingredient Types" at bounding box center [138, 57] width 78 height 17
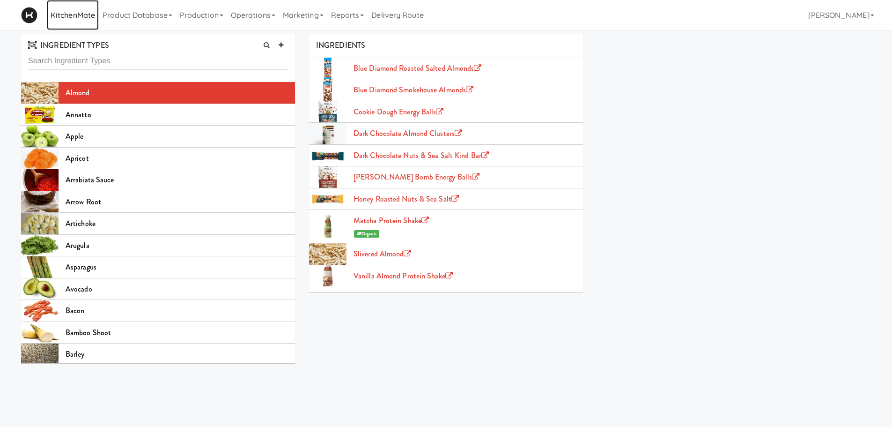
click at [84, 13] on link "KitchenMate" at bounding box center [73, 15] width 52 height 30
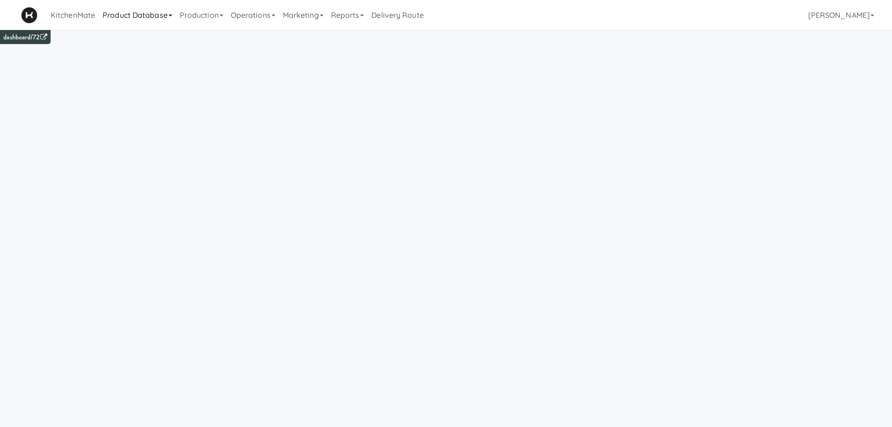
click at [150, 15] on link "Product Database" at bounding box center [137, 15] width 77 height 30
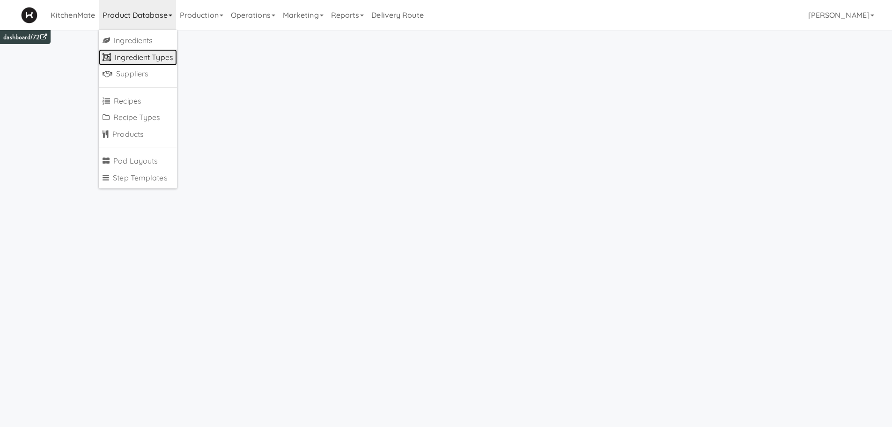
click at [155, 59] on link "Ingredient Types" at bounding box center [138, 57] width 78 height 17
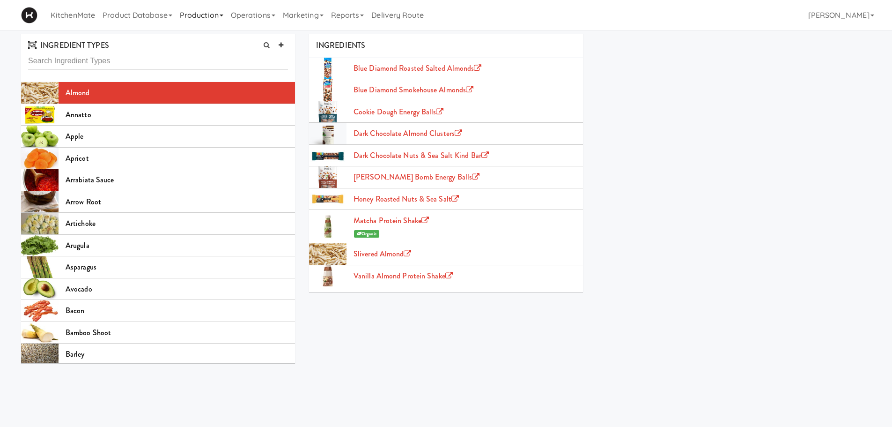
click at [188, 14] on link "Production" at bounding box center [201, 15] width 51 height 30
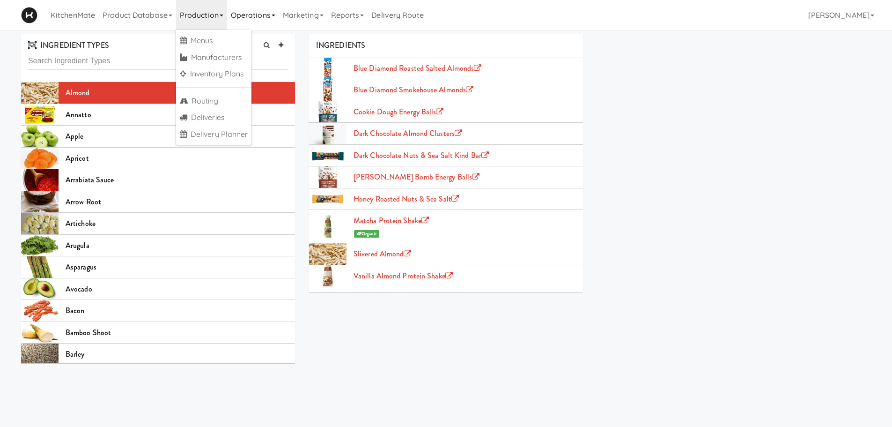
click at [247, 13] on link "Operations" at bounding box center [253, 15] width 52 height 30
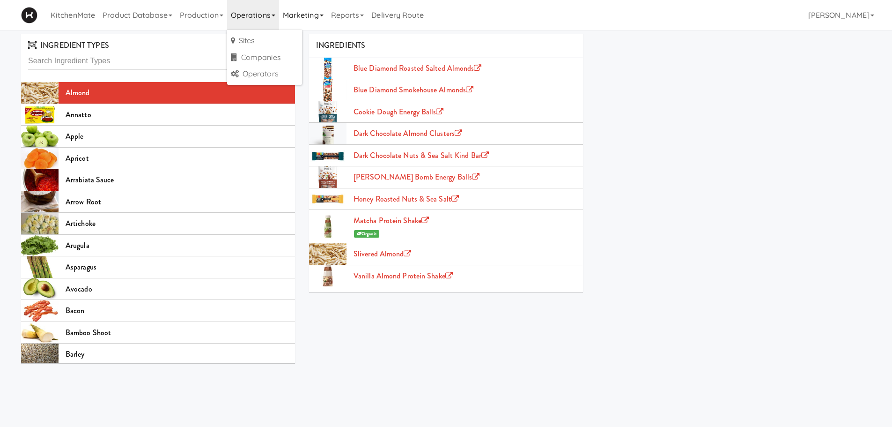
click at [289, 17] on link "Marketing" at bounding box center [303, 15] width 48 height 30
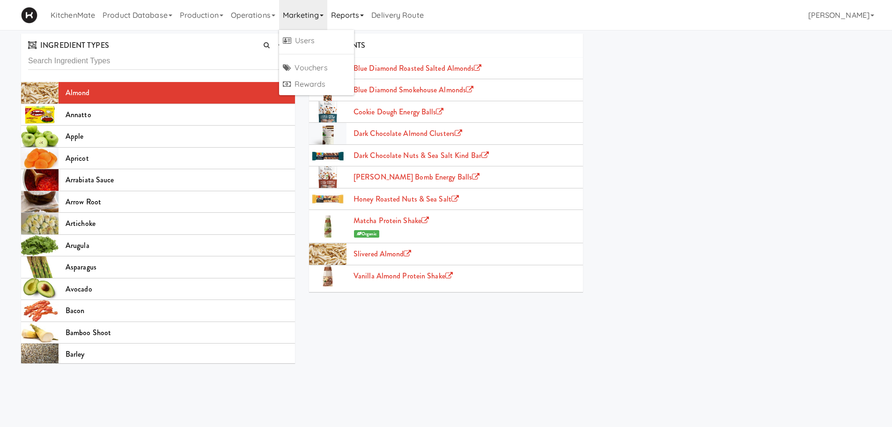
click at [352, 15] on link "Reports" at bounding box center [347, 15] width 41 height 30
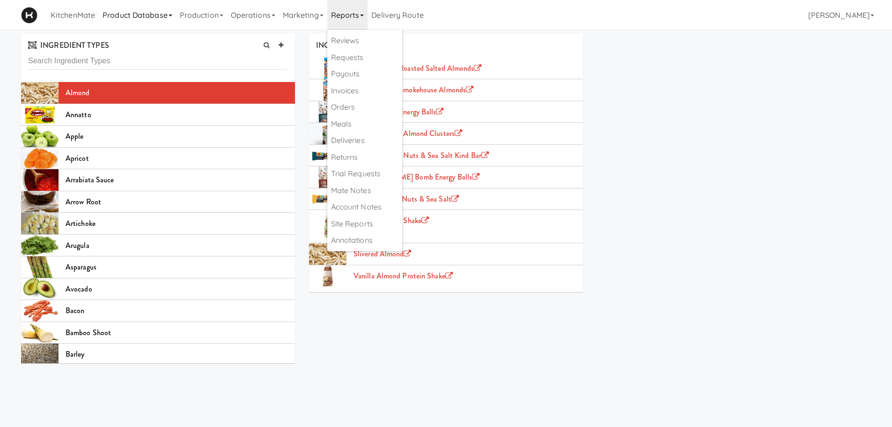
click at [154, 23] on link "Product Database" at bounding box center [137, 15] width 77 height 30
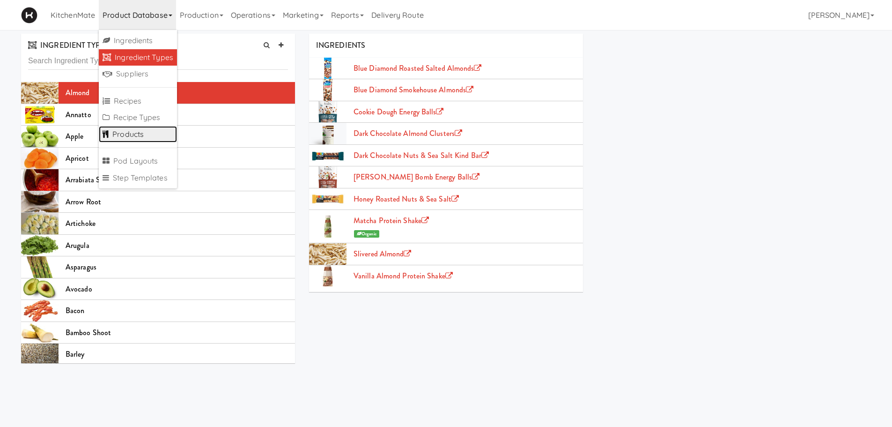
click at [134, 135] on link "Products" at bounding box center [138, 134] width 78 height 17
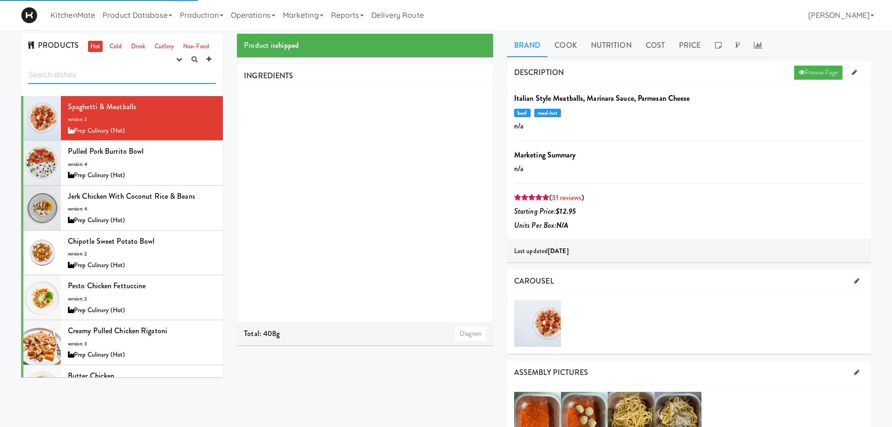
click at [100, 78] on input "text" at bounding box center [122, 74] width 188 height 17
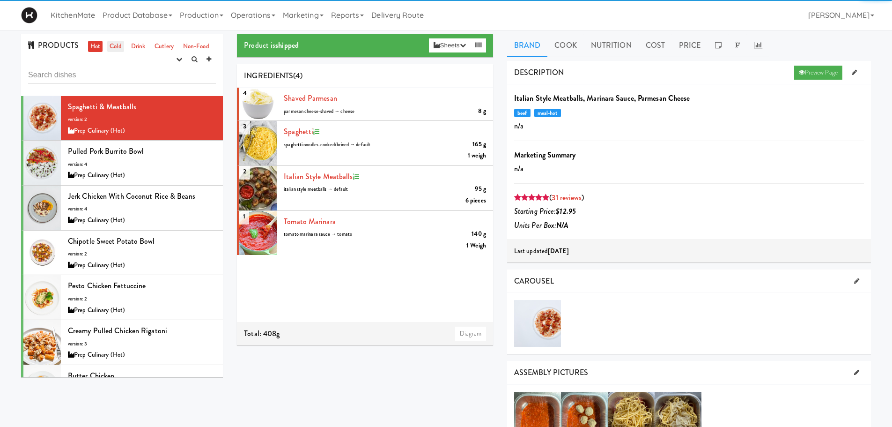
click at [115, 43] on link "Cold" at bounding box center [115, 47] width 16 height 12
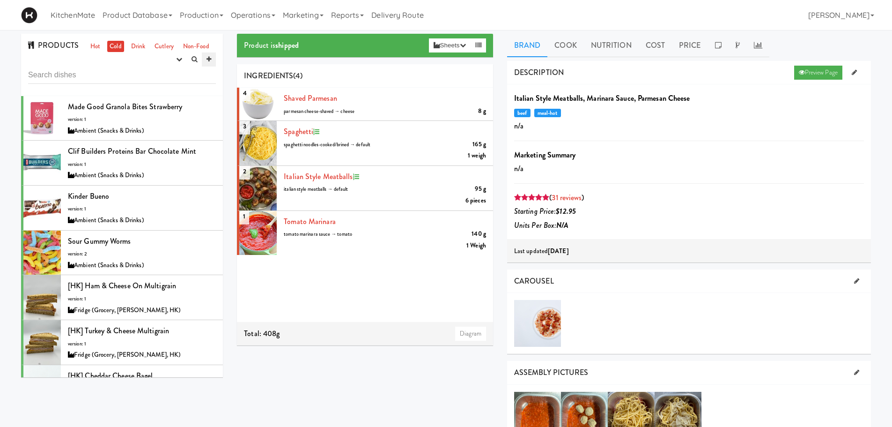
click at [205, 58] on link at bounding box center [209, 59] width 14 height 14
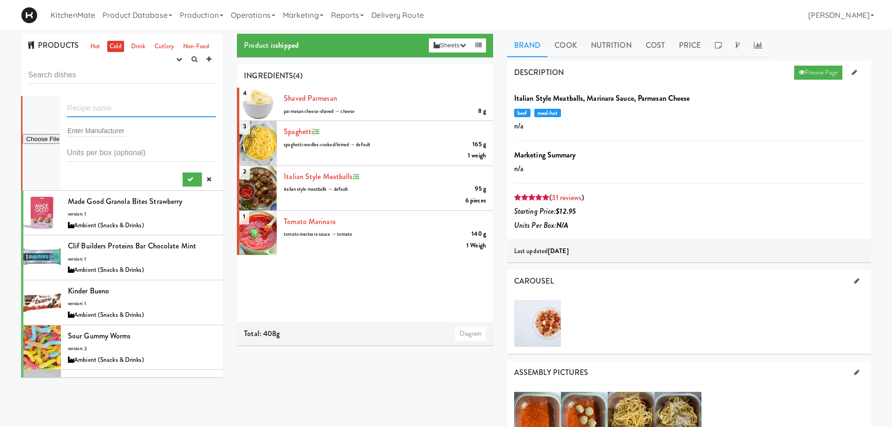
click at [104, 111] on input "text" at bounding box center [141, 108] width 149 height 17
click at [97, 110] on input "text" at bounding box center [141, 108] width 149 height 17
paste input "Oikos Blueberry Yogurt"
drag, startPoint x: 122, startPoint y: 107, endPoint x: 90, endPoint y: 106, distance: 31.4
click at [90, 106] on input "Oikos Blueberry Yogurt" at bounding box center [141, 108] width 149 height 17
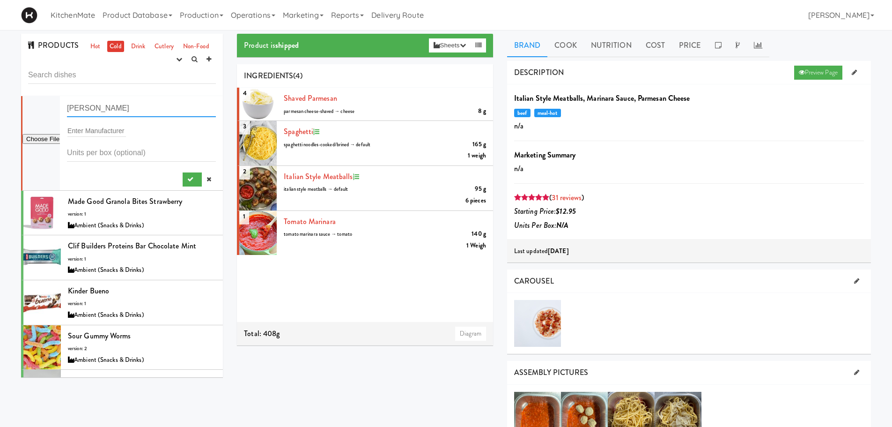
click at [139, 109] on input "Oikos Vanilla Yogurt" at bounding box center [141, 108] width 149 height 17
type input "Oikos Vanilla Yogurt Drink"
click at [110, 130] on input "text" at bounding box center [96, 131] width 59 height 12
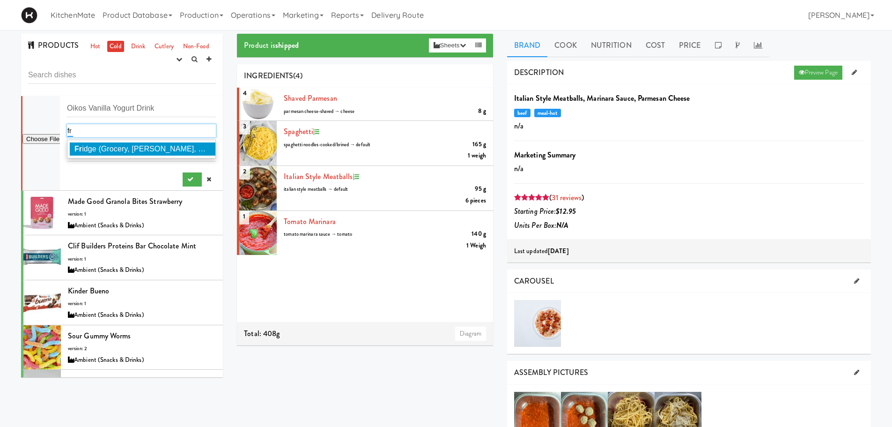
type input "fr"
click at [120, 149] on span "Fr idge (Grocery, Bev, HK)" at bounding box center [142, 149] width 137 height 8
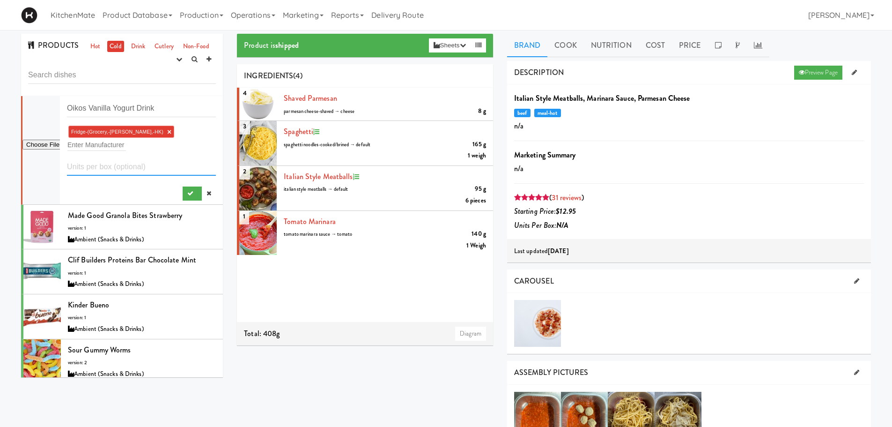
click at [117, 158] on input "number" at bounding box center [141, 166] width 149 height 17
click at [134, 183] on div at bounding box center [141, 192] width 149 height 18
click at [44, 140] on input "file" at bounding box center [40, 145] width 37 height 12
type input "C:\fakepath\2bce48b2-820b-4e20-b982-ee955fa818a3-retina-large.avif"
click at [112, 107] on input "Oikos Vanilla Yogurt Drink" at bounding box center [141, 108] width 149 height 17
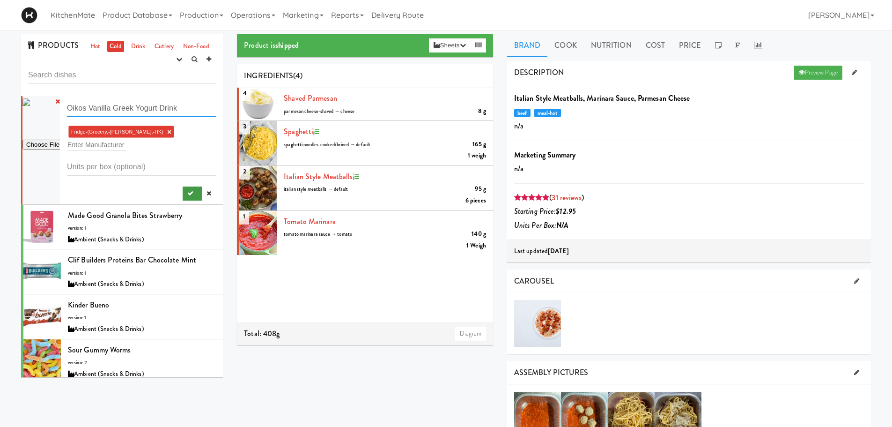
type input "Oikos Vanilla Greek Yogurt Drink"
click at [183, 186] on button "submit" at bounding box center [192, 193] width 19 height 14
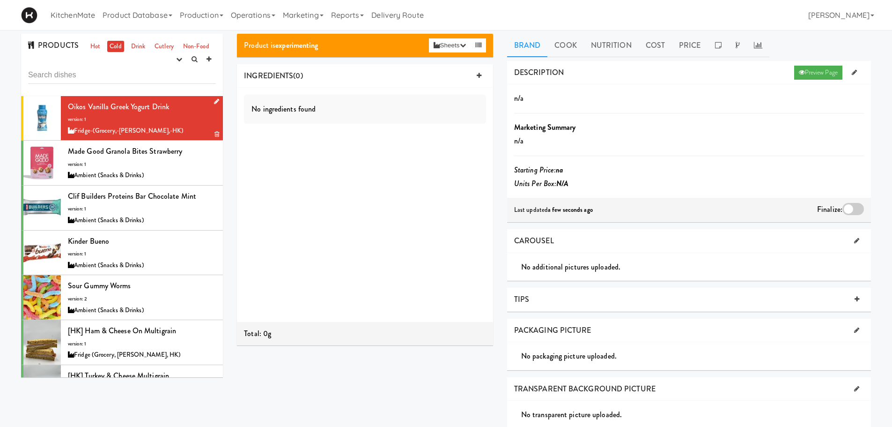
click at [210, 99] on div at bounding box center [214, 102] width 9 height 12
click at [214, 100] on icon at bounding box center [216, 101] width 5 height 6
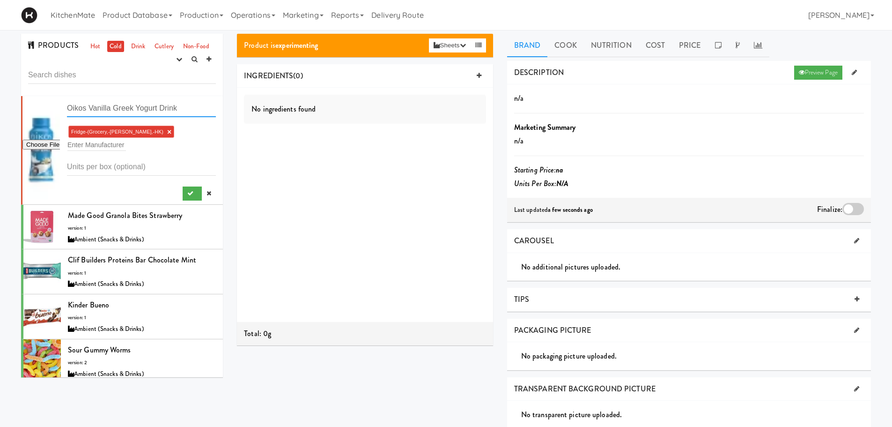
click at [147, 106] on input "Oikos Vanilla Greek Yogurt Drink" at bounding box center [141, 108] width 149 height 17
click at [112, 44] on link "Cold" at bounding box center [115, 47] width 16 height 12
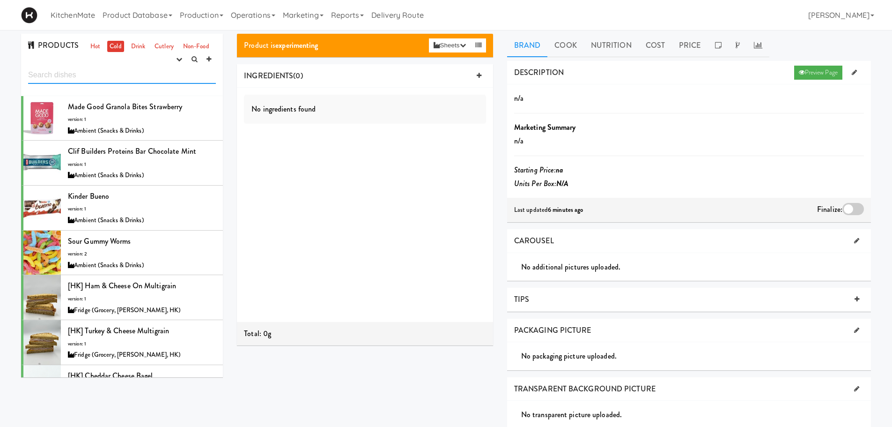
click at [117, 72] on input "text" at bounding box center [122, 74] width 188 height 17
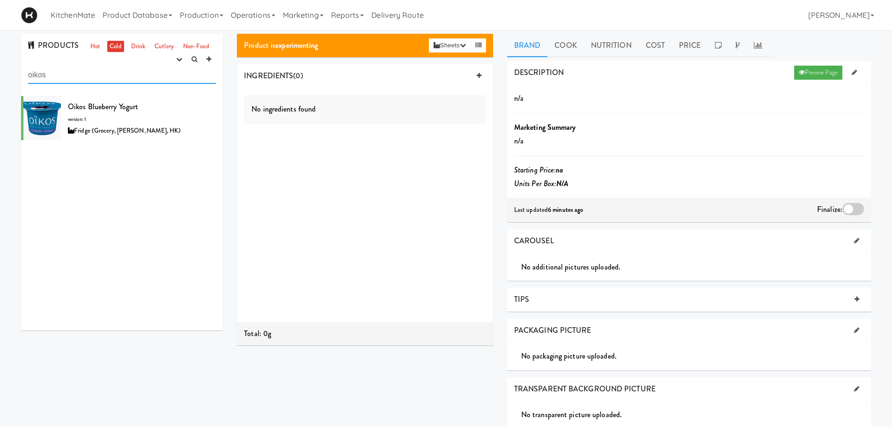
click at [86, 77] on input "oikos" at bounding box center [122, 74] width 188 height 17
type input "oikos"
click at [86, 77] on input "oikos" at bounding box center [122, 74] width 188 height 17
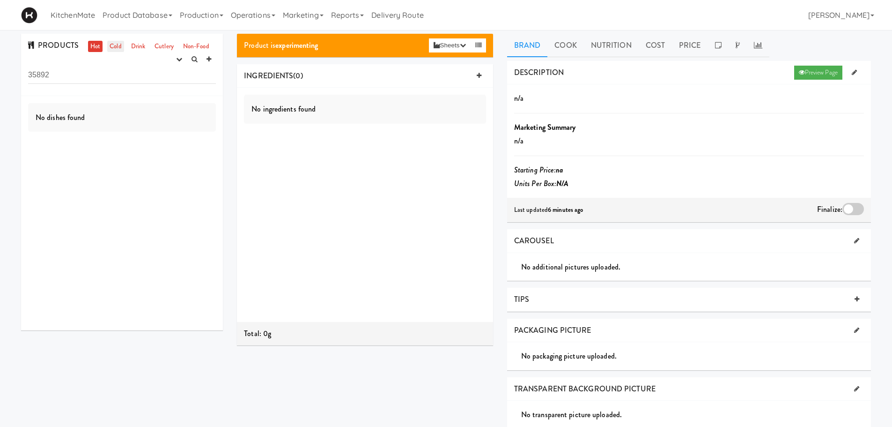
click at [110, 49] on link "Cold" at bounding box center [115, 47] width 16 height 12
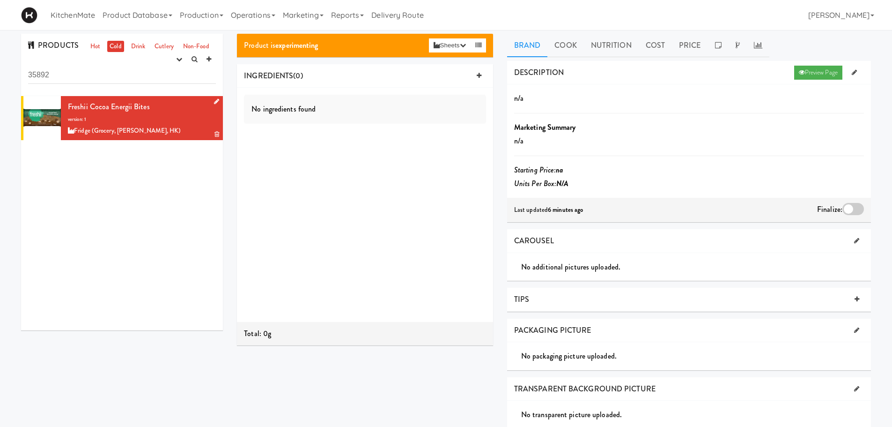
click at [97, 103] on span "Freshii Cocoa Energii Bites" at bounding box center [109, 106] width 82 height 11
click at [476, 73] on link at bounding box center [479, 76] width 14 height 14
click at [310, 99] on input "text" at bounding box center [298, 100] width 31 height 12
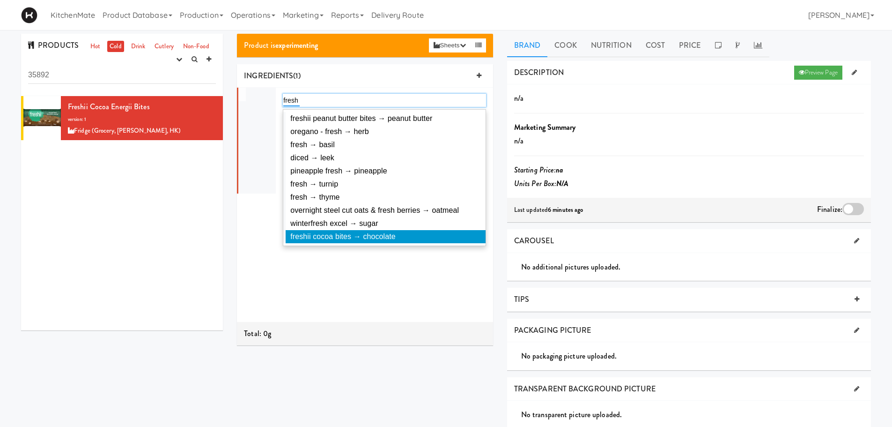
type input "fresh"
click at [362, 237] on span "freshii cocoa bites → chocolate" at bounding box center [342, 236] width 105 height 8
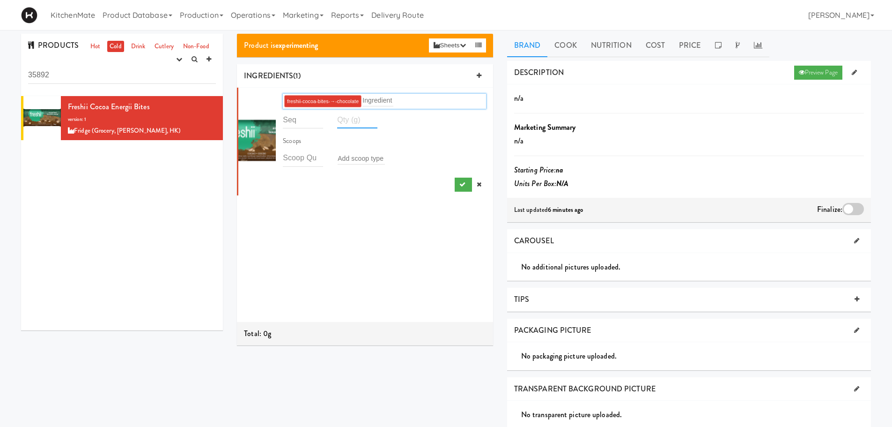
click at [344, 124] on input "number" at bounding box center [357, 119] width 40 height 17
type input "-1"
click at [316, 122] on input "-1" at bounding box center [303, 119] width 40 height 17
type input "1"
click at [359, 252] on div "1 freshii-cocoa-bites-→-chocolate Ingredient 1 Scoops Add scoop type" at bounding box center [365, 205] width 256 height 234
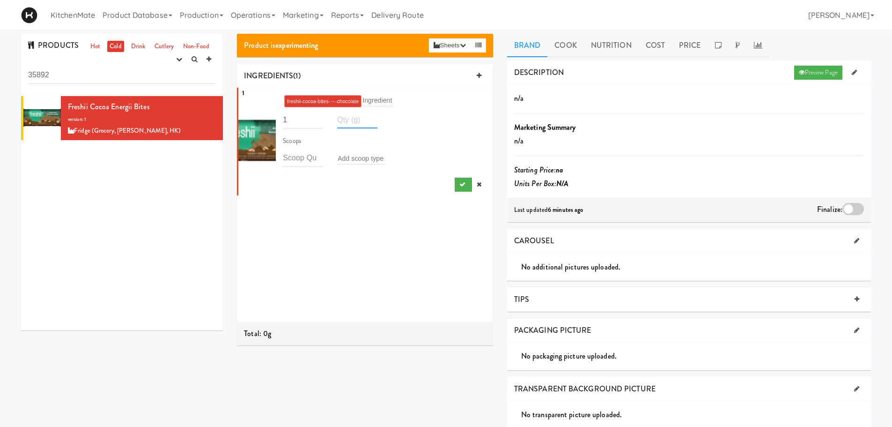
click at [345, 117] on input "number" at bounding box center [357, 119] width 40 height 17
type input "54"
click at [341, 189] on div "freshii-cocoa-bites-→-chocolate Ingredient 1 54 Scoops Add scoop type" at bounding box center [384, 141] width 203 height 100
click at [355, 122] on input "54" at bounding box center [357, 119] width 40 height 17
click at [371, 199] on div "1 freshii-cocoa-bites-→-chocolate Ingredient 1 54 Scoops Add scoop type" at bounding box center [365, 205] width 256 height 234
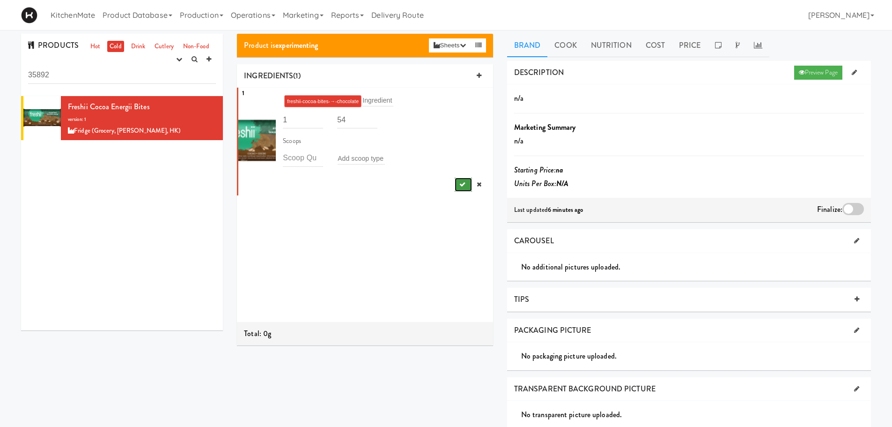
click at [459, 187] on icon "submit" at bounding box center [462, 184] width 6 height 6
click at [459, 182] on icon "submit" at bounding box center [462, 184] width 6 height 6
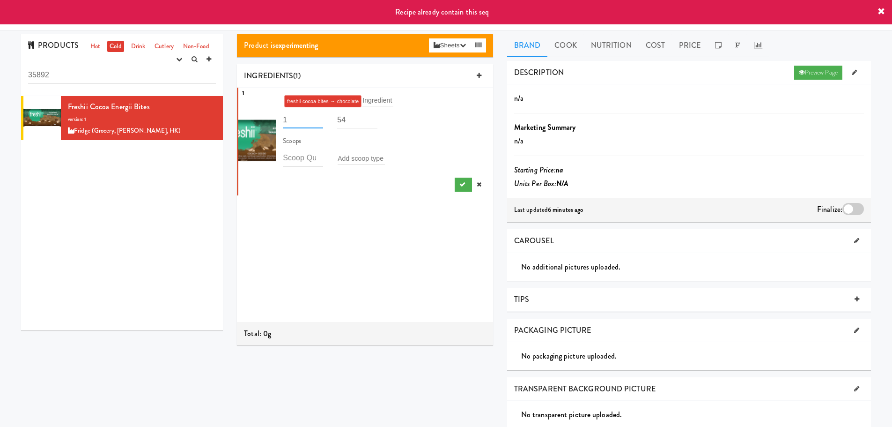
click at [299, 116] on input "1" at bounding box center [303, 119] width 40 height 17
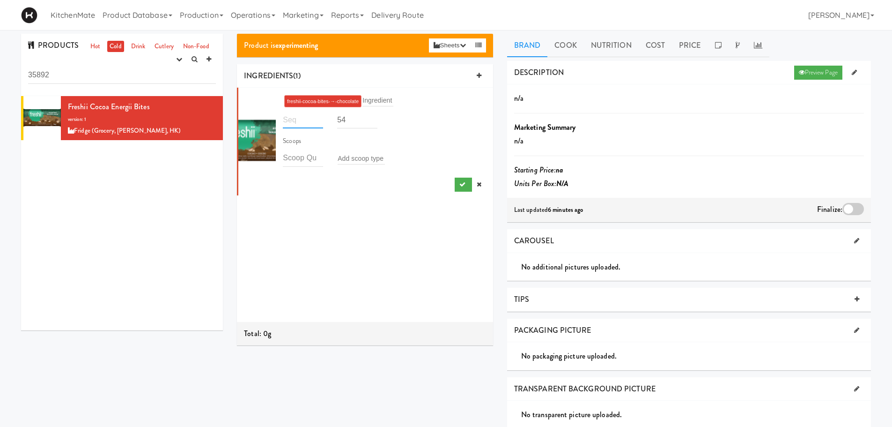
type input "2"
type input "1"
click at [183, 118] on div "Freshii Cocoa Energii Bites version: 1 Fridge (Grocery, Bev, HK)" at bounding box center [142, 118] width 148 height 37
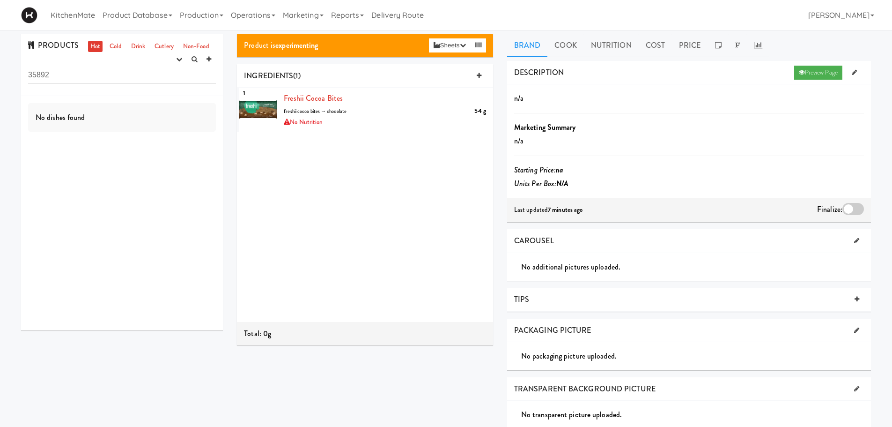
drag, startPoint x: 82, startPoint y: 68, endPoint x: 0, endPoint y: 101, distance: 88.9
click at [0, 101] on div "PRODUCTS Hot Cold Drink Cutlery Non-Food experimenting finalized shipped discon…" at bounding box center [446, 302] width 892 height 536
type input "fresh"
click at [111, 45] on link "Cold" at bounding box center [115, 47] width 16 height 12
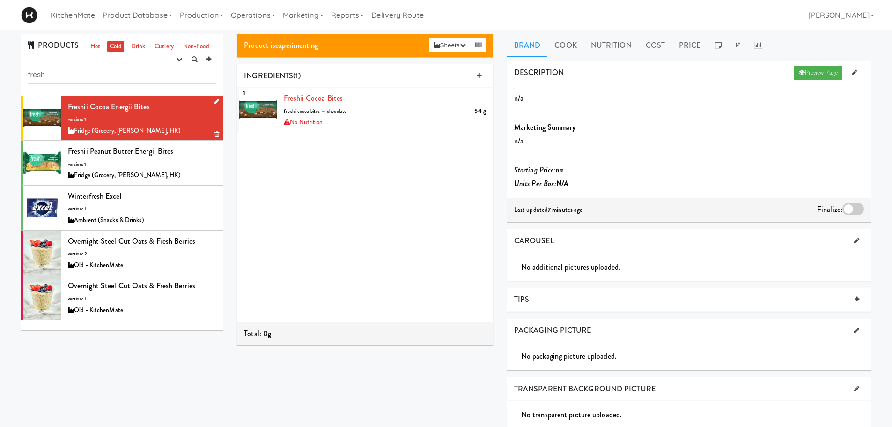
click at [155, 106] on div "Freshii Cocoa Energii Bites version: 1 Fridge (Grocery, [PERSON_NAME], HK)" at bounding box center [142, 118] width 148 height 37
click at [858, 69] on link at bounding box center [854, 73] width 15 height 14
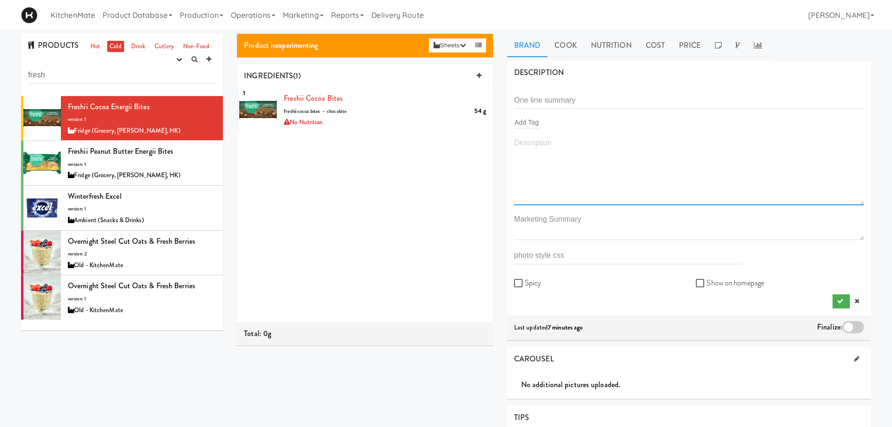
click at [547, 149] on textarea at bounding box center [689, 170] width 350 height 69
paste textarea "Power through mid-day energy slumps with Freshii Energii Bites — deliciously in…"
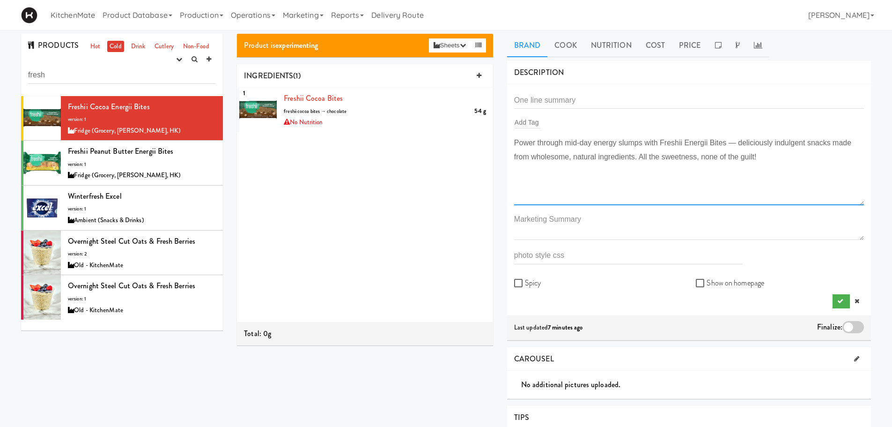
type textarea "Power through mid-day energy slumps with Freshii Energii Bites — deliciously in…"
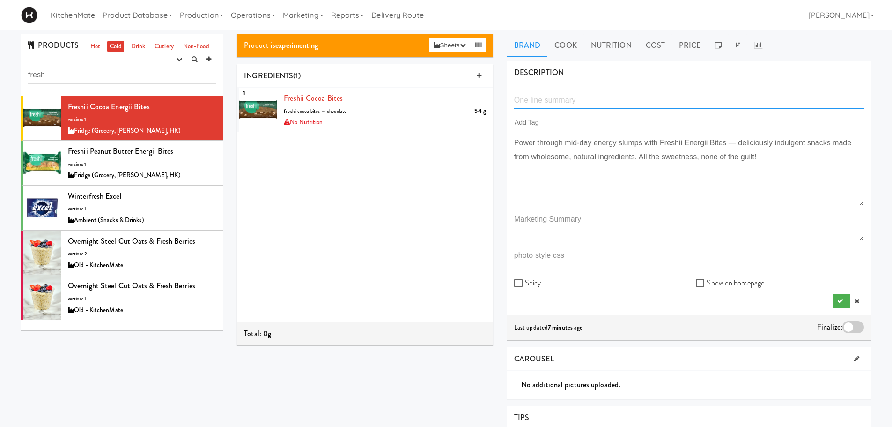
click at [726, 102] on input "text" at bounding box center [689, 99] width 350 height 17
paste input "Freshii Peanut Butter Energii Bites"
drag, startPoint x: 586, startPoint y: 99, endPoint x: 540, endPoint y: 101, distance: 45.4
click at [540, 101] on input "Freshii Peanut Butter Energii Bites" at bounding box center [689, 99] width 350 height 17
type input "Freshii Cocoa Energii Bites"
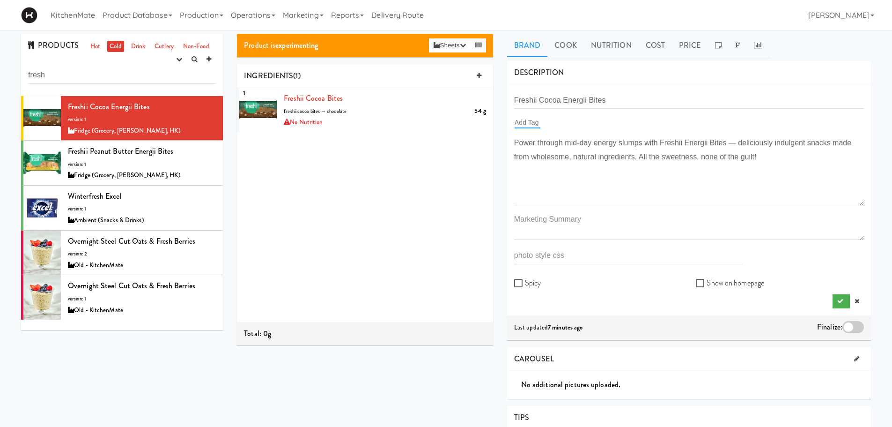
click at [529, 123] on input "text" at bounding box center [528, 122] width 26 height 12
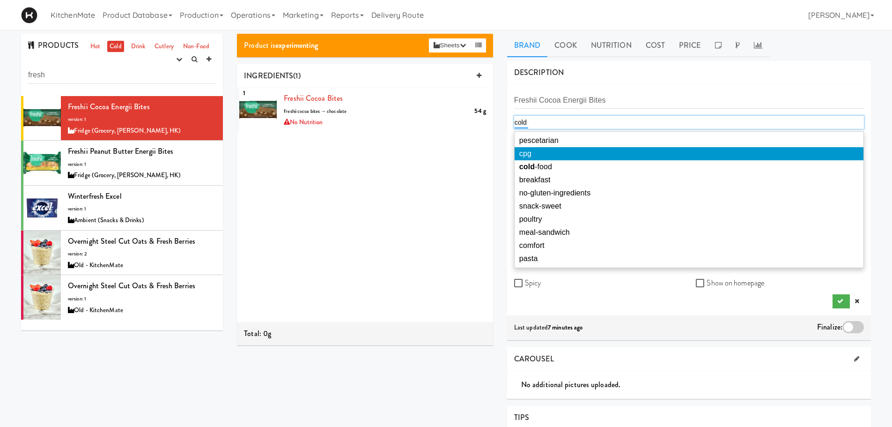
type input "cold"
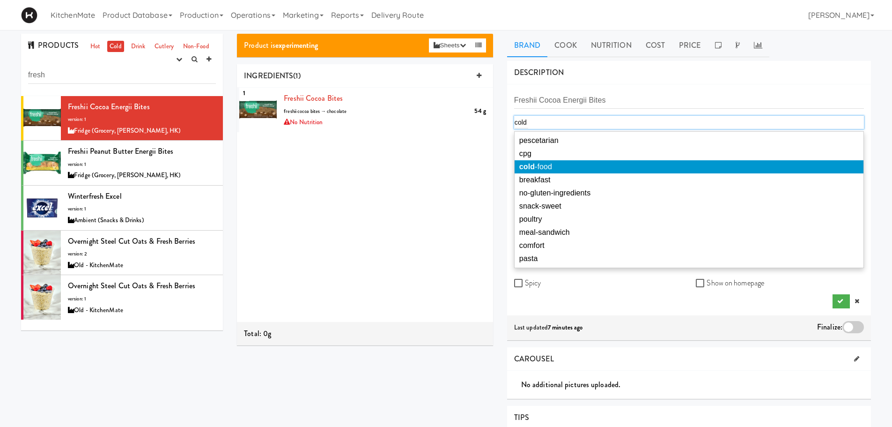
click at [541, 163] on span "cold -food" at bounding box center [535, 166] width 33 height 8
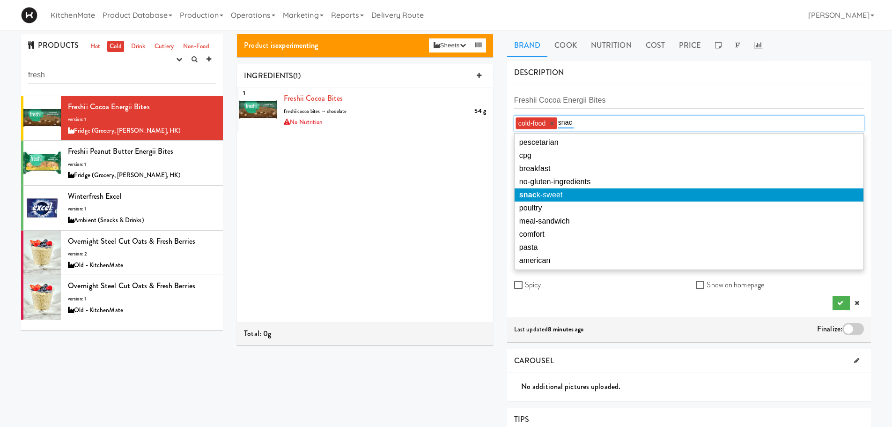
type input "snac"
click at [554, 189] on li "snac k-sweet" at bounding box center [689, 194] width 349 height 13
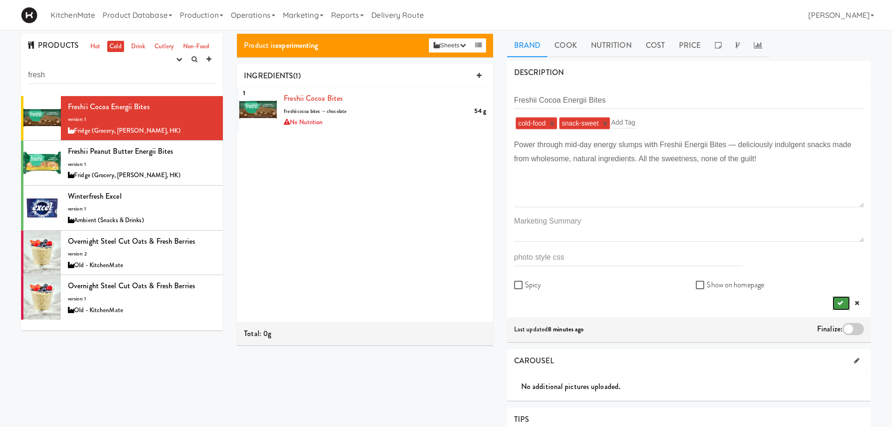
click at [843, 305] on button "submit" at bounding box center [841, 303] width 17 height 14
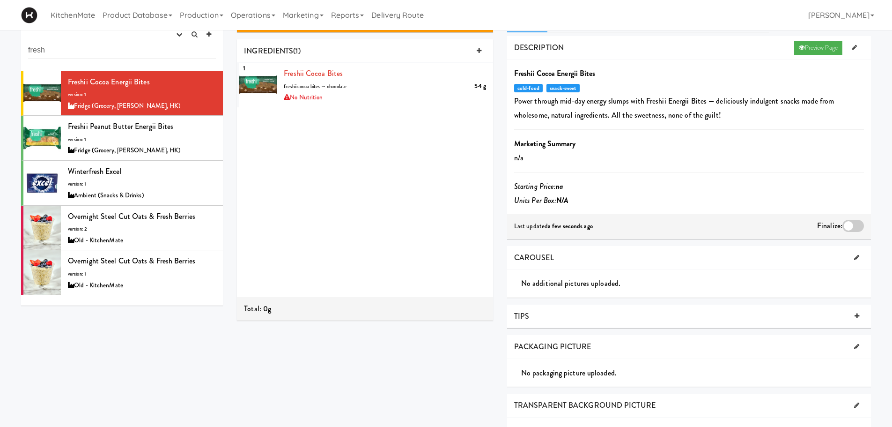
scroll to position [47, 0]
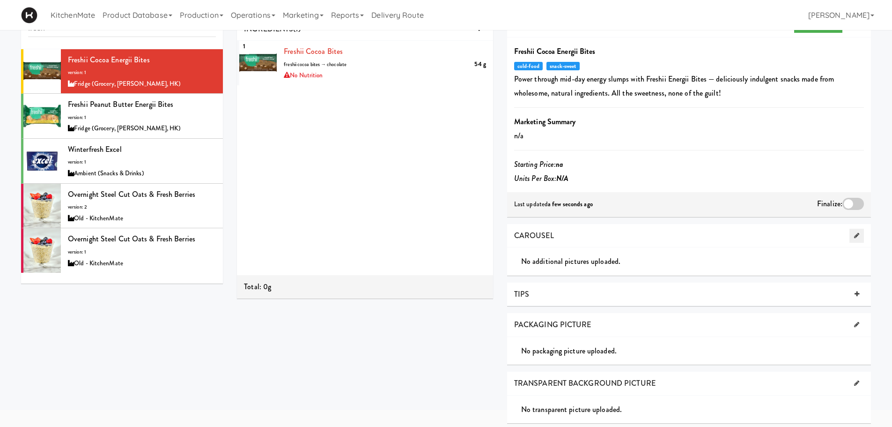
click at [856, 238] on icon at bounding box center [856, 235] width 5 height 6
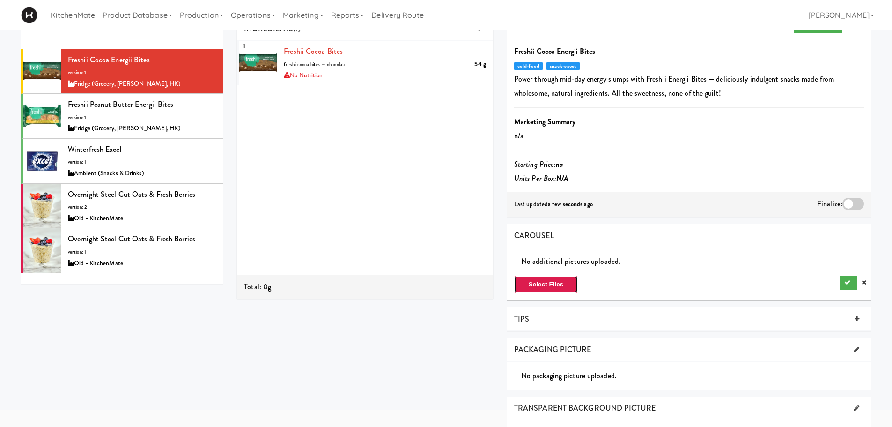
click at [557, 287] on button "Select Files" at bounding box center [546, 284] width 64 height 18
type input "C:\fakepath\FRESHII-COCOA-ENERGII-BITES-54g.png"
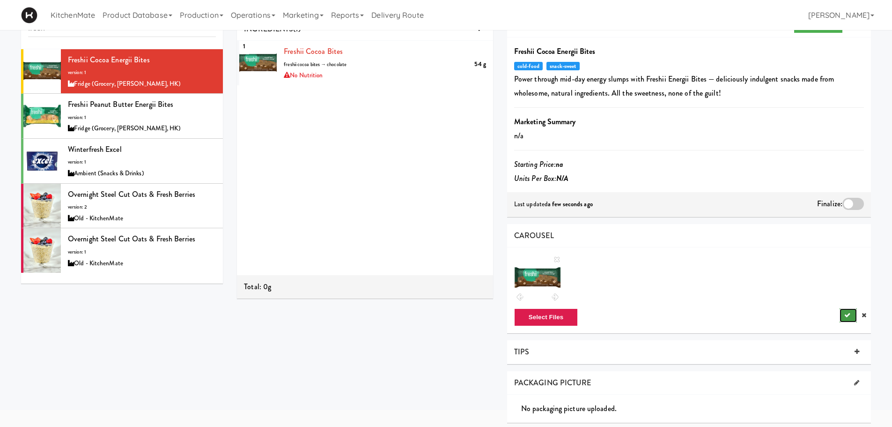
click at [845, 310] on button "submit" at bounding box center [848, 315] width 17 height 14
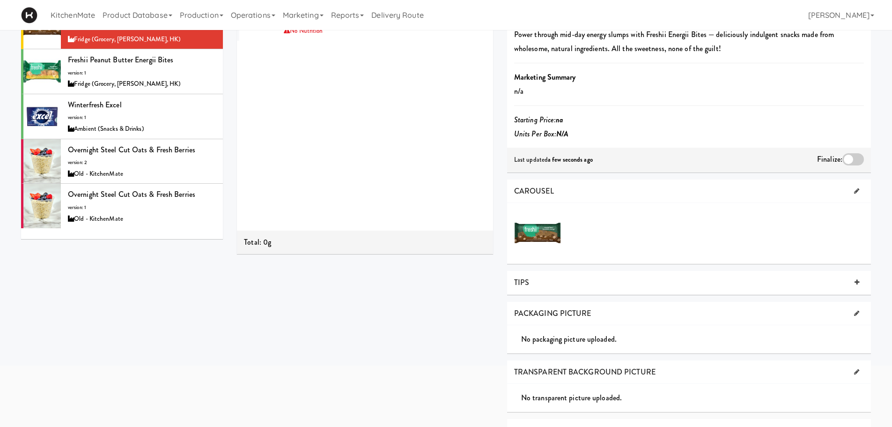
scroll to position [94, 0]
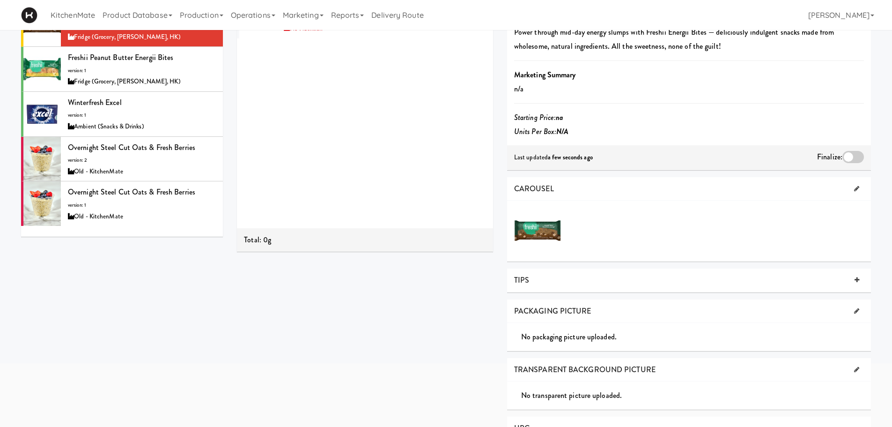
drag, startPoint x: 857, startPoint y: 311, endPoint x: 850, endPoint y: 312, distance: 6.2
click at [857, 311] on icon at bounding box center [856, 311] width 5 height 6
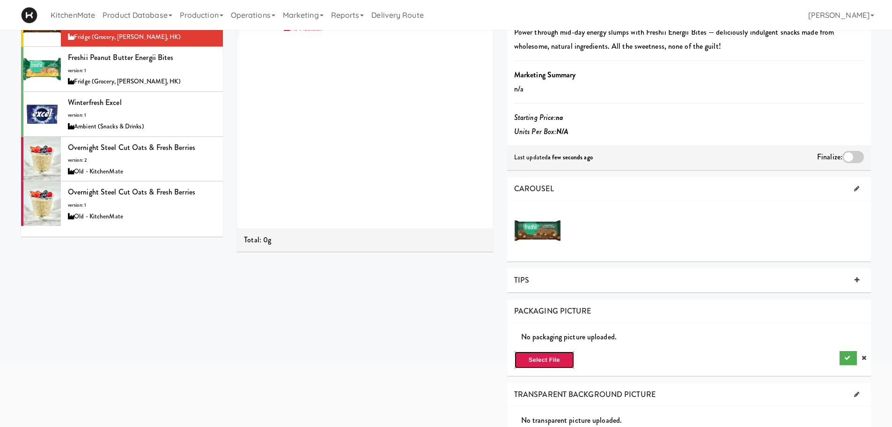
click at [559, 360] on button "Select File" at bounding box center [544, 360] width 60 height 18
type input "C:\fakepath\FRESHII-COCOA-ENERGII-BITES-54g.png"
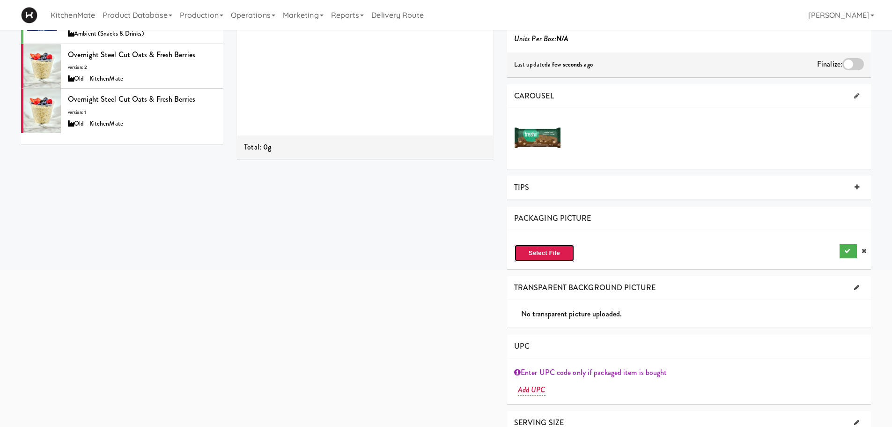
scroll to position [187, 0]
click at [844, 248] on icon "submit" at bounding box center [847, 250] width 6 height 6
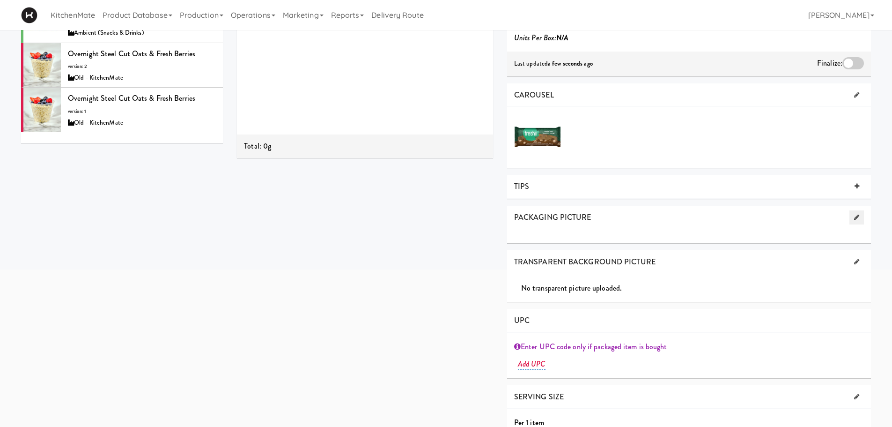
click at [851, 215] on link at bounding box center [856, 217] width 15 height 14
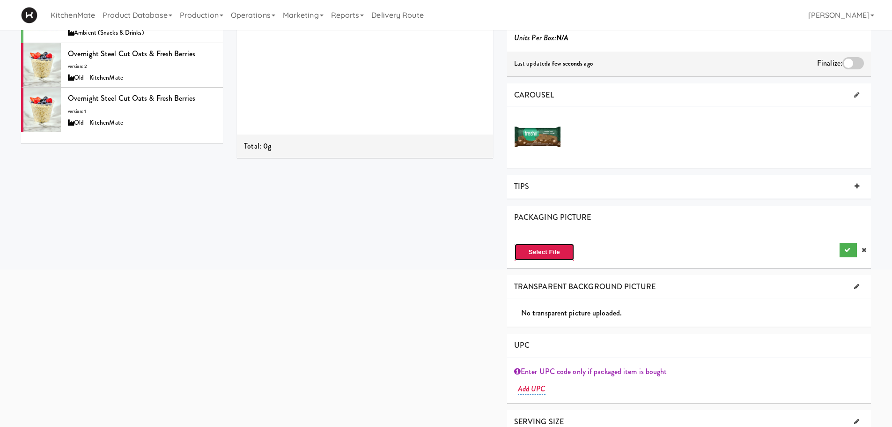
click at [539, 254] on button "Select File" at bounding box center [544, 252] width 60 height 18
type input "C:\fakepath\FRESHII-COCOA-ENERGII-BITES-54g.png"
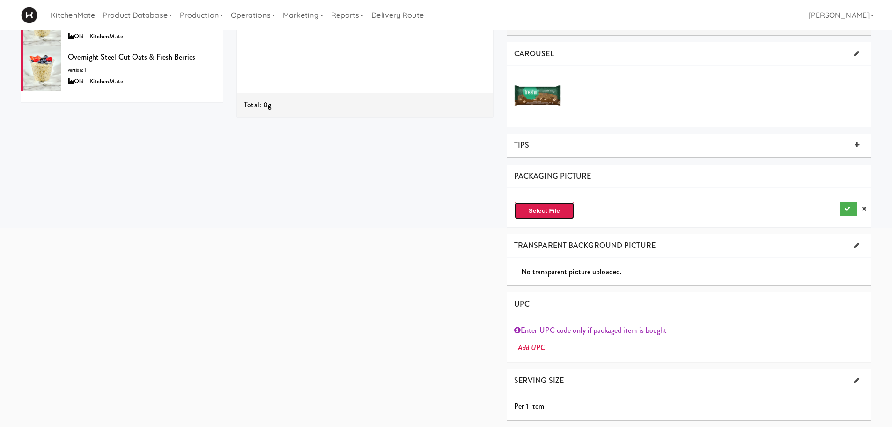
scroll to position [229, 0]
click at [457, 229] on div "Product is experimenting Sheets Order List (Fridge (Grocery, Bev, HK)) Recipe S…" at bounding box center [554, 116] width 648 height 622
click at [553, 184] on div "PACKAGING PICTURE" at bounding box center [689, 176] width 364 height 24
click at [663, 201] on div "Select File" at bounding box center [689, 210] width 364 height 18
click at [867, 205] on link at bounding box center [864, 208] width 14 height 14
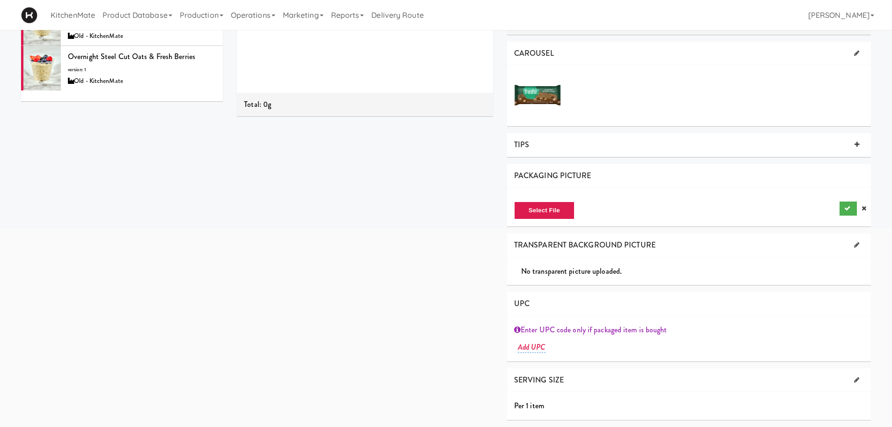
scroll to position [204, 0]
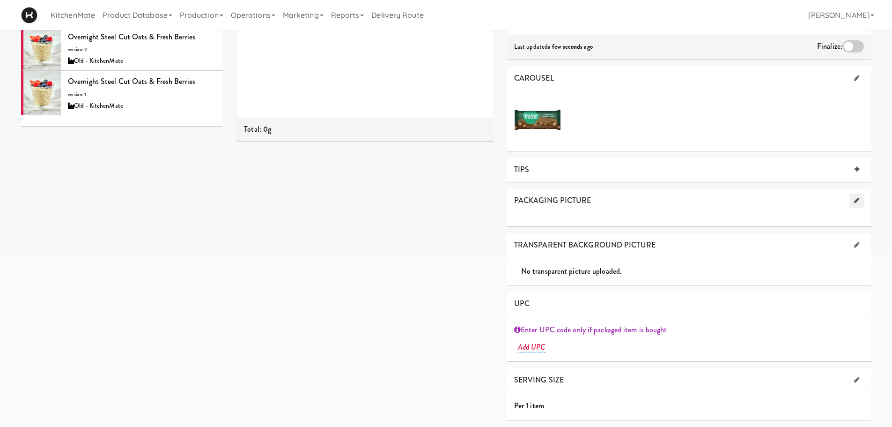
click at [857, 197] on icon at bounding box center [856, 200] width 5 height 6
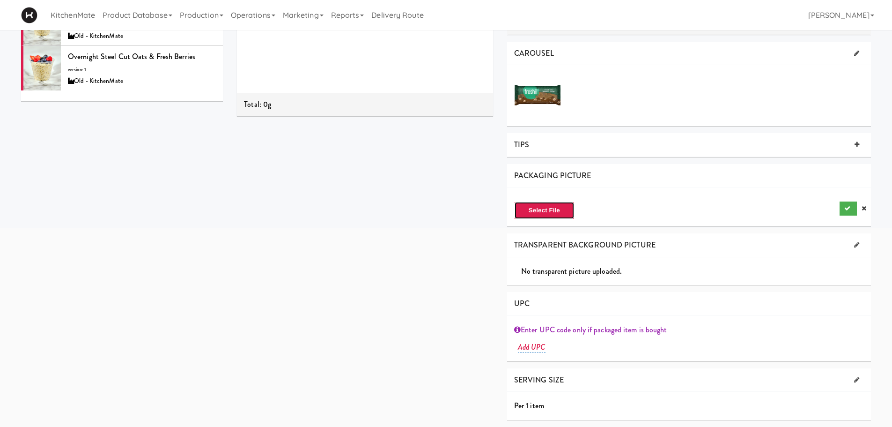
click at [556, 209] on button "Select File" at bounding box center [544, 210] width 60 height 18
type input "C:\fakepath\FRESHII-COCOA-ENERGII-BITES-54g.png"
click at [844, 203] on button "submit" at bounding box center [848, 208] width 17 height 14
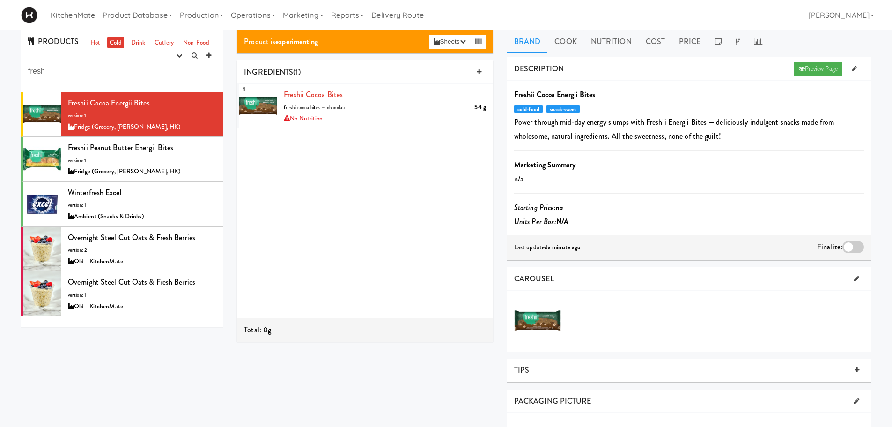
scroll to position [0, 0]
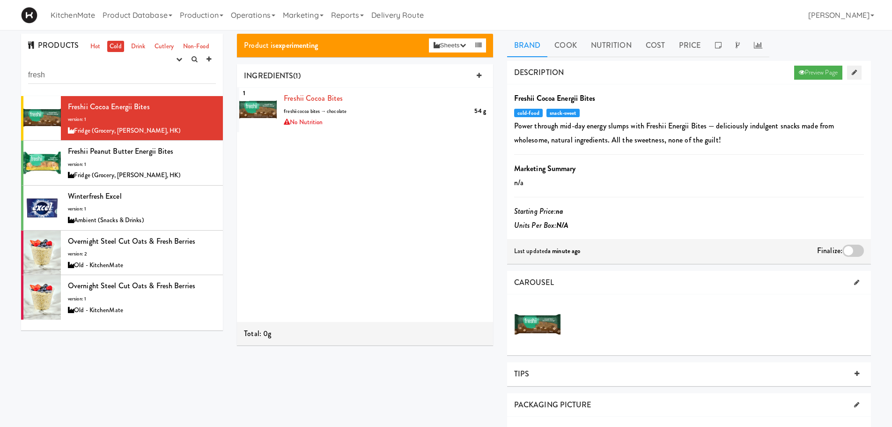
click at [852, 71] on icon at bounding box center [854, 72] width 5 height 6
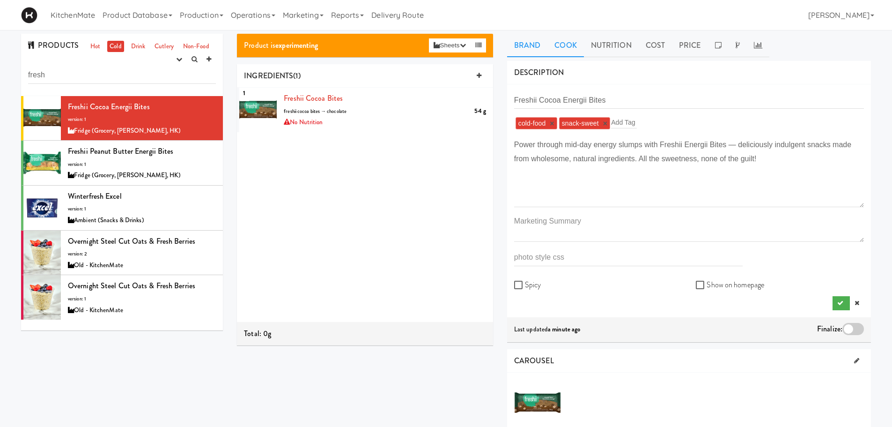
click at [560, 41] on link "Cook" at bounding box center [565, 45] width 36 height 23
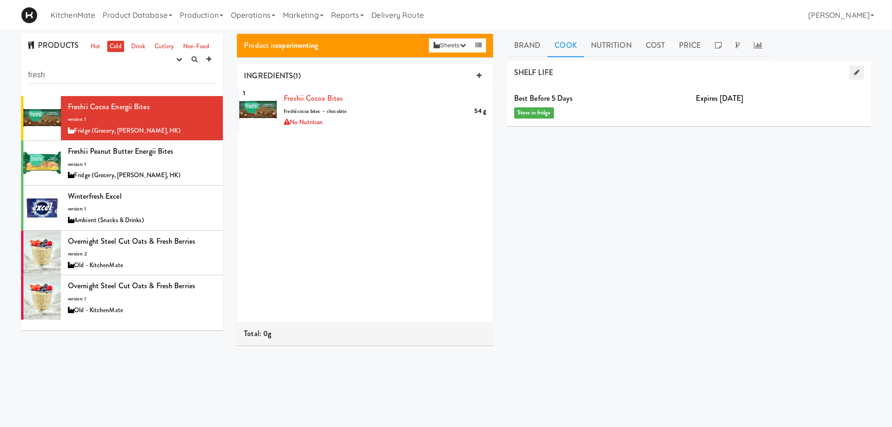
click at [856, 73] on icon at bounding box center [856, 72] width 5 height 6
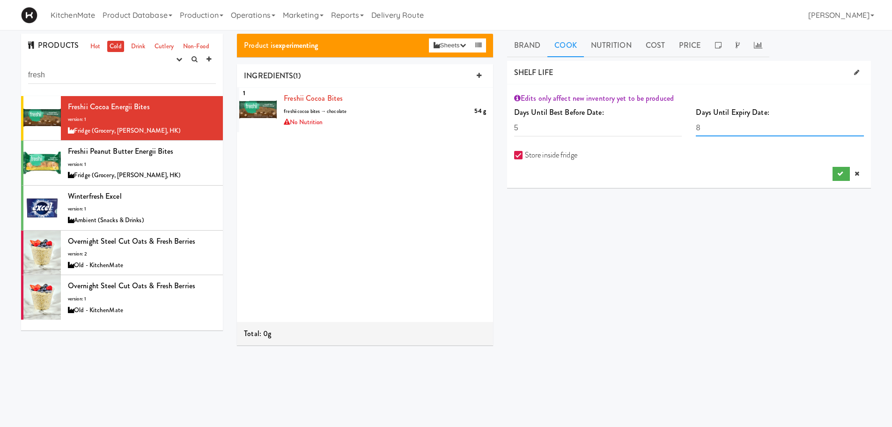
click at [728, 126] on input "8" at bounding box center [780, 127] width 168 height 17
type input "45"
click at [671, 233] on div "DESCRIPTION Preview Page Freshii Cocoa Energii Bites {"name":"cold-food"} {"nam…" at bounding box center [689, 236] width 364 height 351
click at [554, 129] on input "5" at bounding box center [598, 127] width 168 height 17
type input "45"
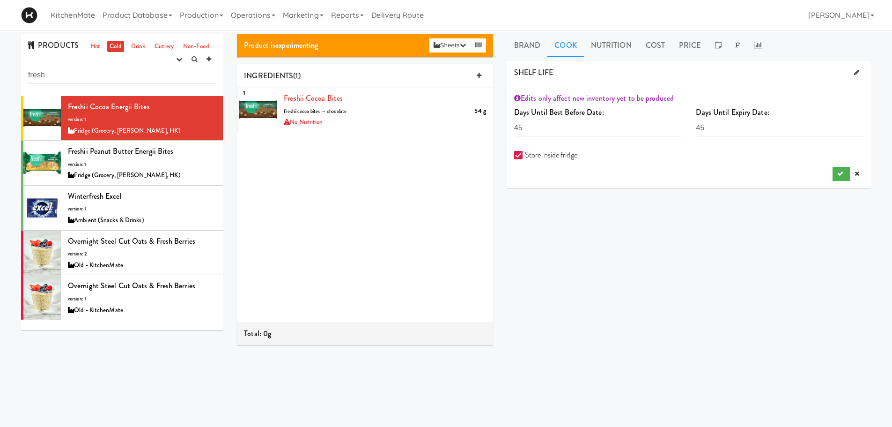
click at [654, 205] on div "DESCRIPTION Preview Page Freshii Cocoa Energii Bites {"name":"cold-food"} {"nam…" at bounding box center [689, 236] width 364 height 351
click at [837, 172] on icon "submit" at bounding box center [840, 173] width 6 height 6
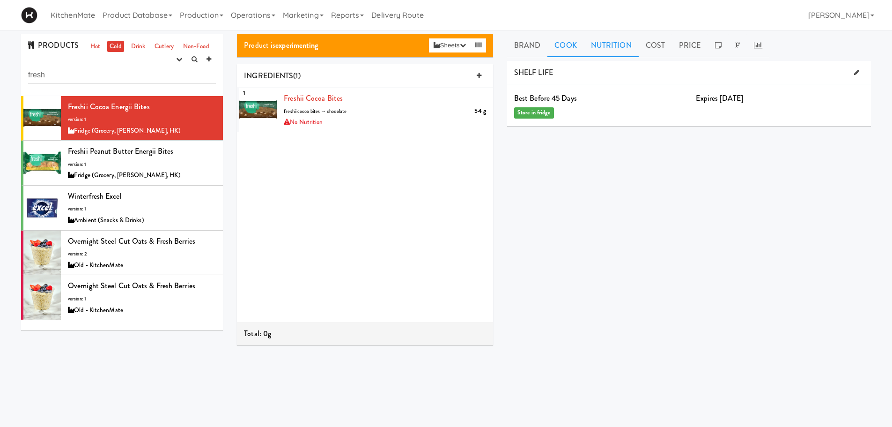
click at [605, 46] on link "Nutrition" at bounding box center [611, 45] width 55 height 23
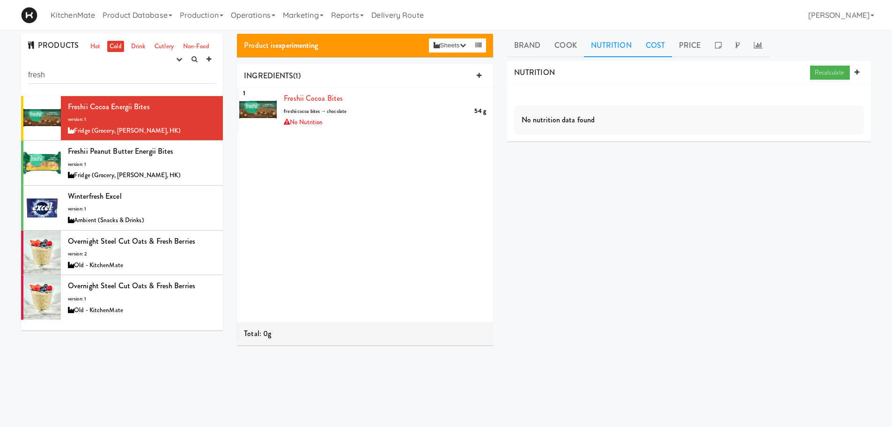
click at [650, 49] on link "Cost" at bounding box center [655, 45] width 33 height 23
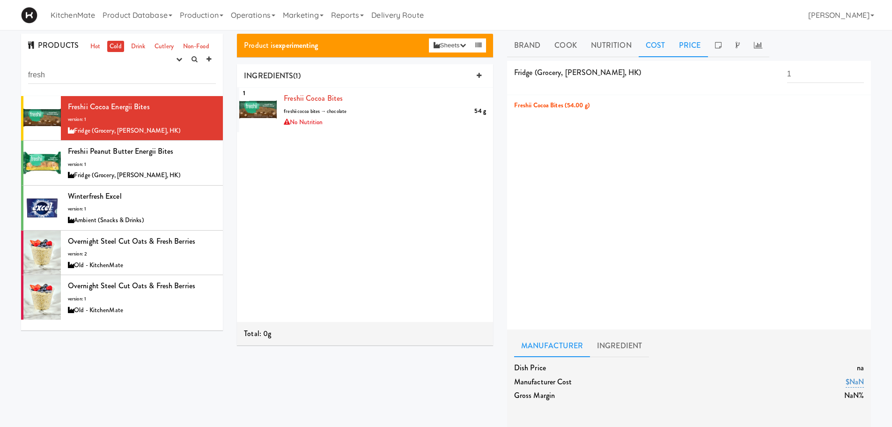
click at [693, 50] on link "Price" at bounding box center [690, 45] width 36 height 23
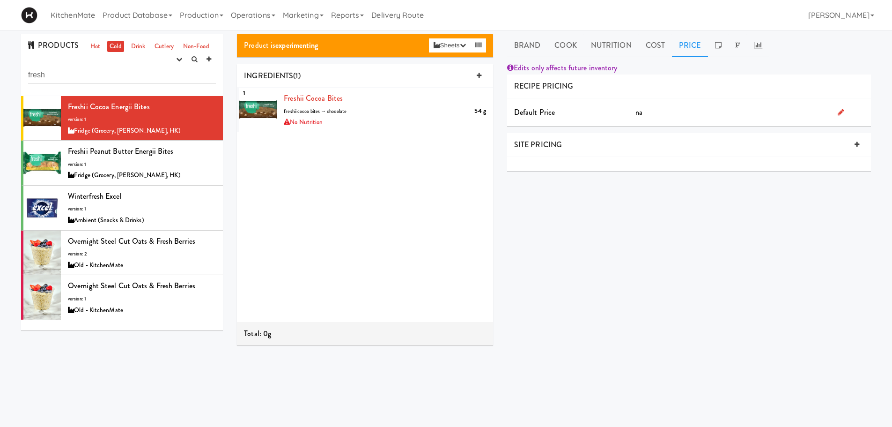
drag, startPoint x: 689, startPoint y: 115, endPoint x: 671, endPoint y: 114, distance: 18.8
click at [689, 115] on div "na" at bounding box center [729, 112] width 202 height 14
click at [841, 108] on icon at bounding box center [841, 111] width 7 height 7
click at [701, 111] on input "number" at bounding box center [759, 113] width 224 height 17
type input "3.79"
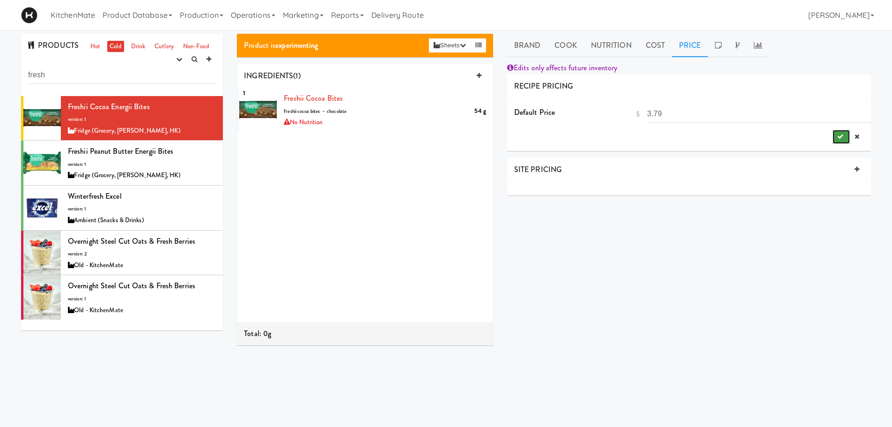
click at [842, 140] on button "submit" at bounding box center [841, 137] width 17 height 14
click at [712, 41] on link at bounding box center [718, 45] width 21 height 23
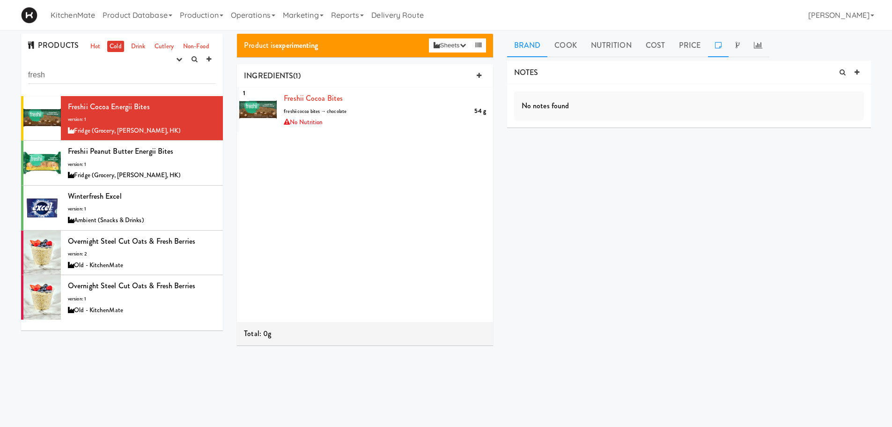
click at [519, 46] on link "Brand" at bounding box center [527, 45] width 41 height 23
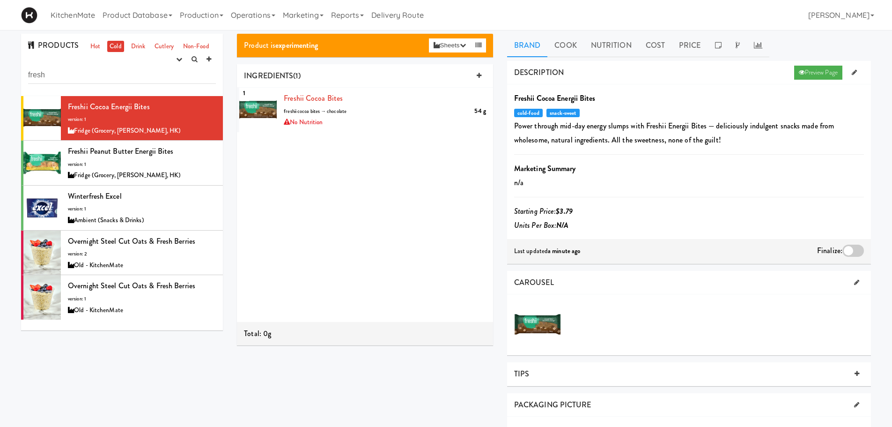
click at [857, 251] on div at bounding box center [853, 250] width 22 height 12
click at [0, 0] on input "checkbox" at bounding box center [0, 0] width 0 height 0
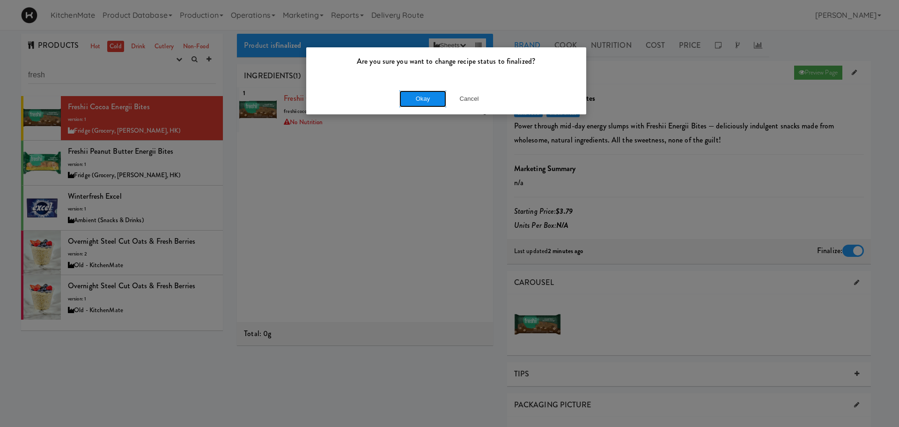
click at [437, 102] on button "Okay" at bounding box center [422, 98] width 47 height 17
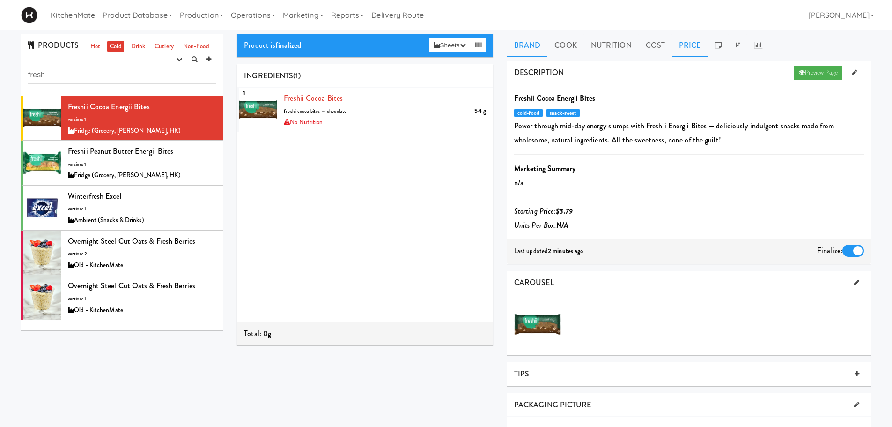
click at [696, 46] on link "Price" at bounding box center [690, 45] width 36 height 23
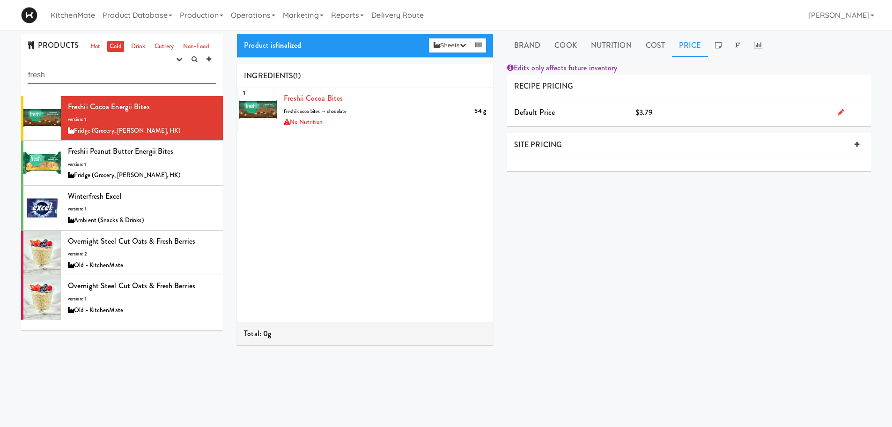
click at [101, 71] on input "fresh" at bounding box center [122, 74] width 188 height 17
drag, startPoint x: 81, startPoint y: 71, endPoint x: 16, endPoint y: 71, distance: 65.1
click at [16, 71] on div "PRODUCTS Hot Cold Drink Cutlery Non-Food experimenting finalized shipped discon…" at bounding box center [122, 185] width 216 height 303
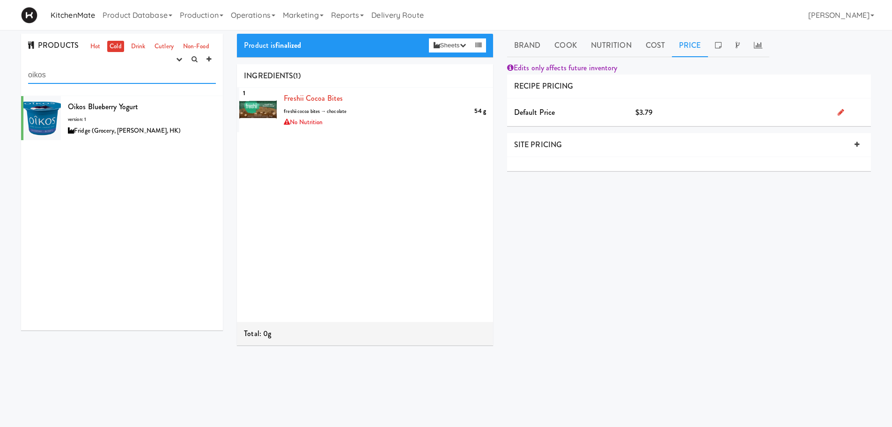
type input "oikos"
click at [214, 103] on icon at bounding box center [216, 101] width 5 height 6
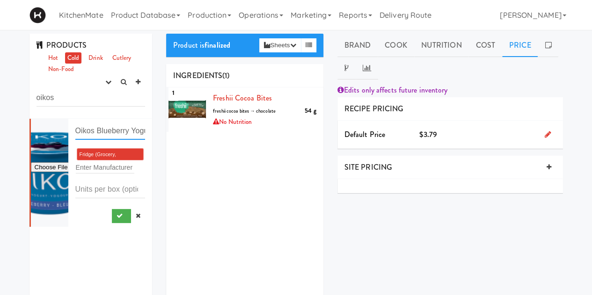
click at [96, 133] on input "Oikos Blueberry Yogurt" at bounding box center [110, 131] width 70 height 17
click at [117, 217] on icon "submit" at bounding box center [120, 216] width 6 height 6
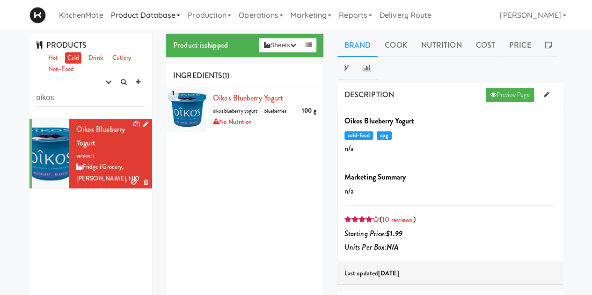
click at [137, 19] on link "Product Database" at bounding box center [145, 15] width 77 height 30
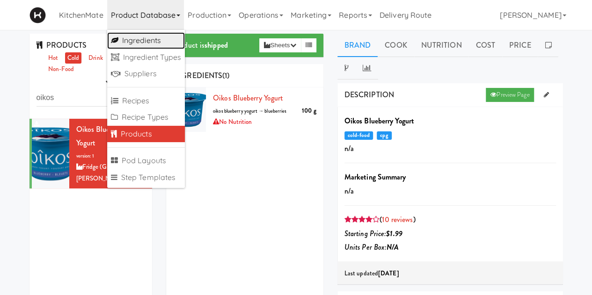
click at [139, 41] on link "Ingredients" at bounding box center [146, 40] width 78 height 17
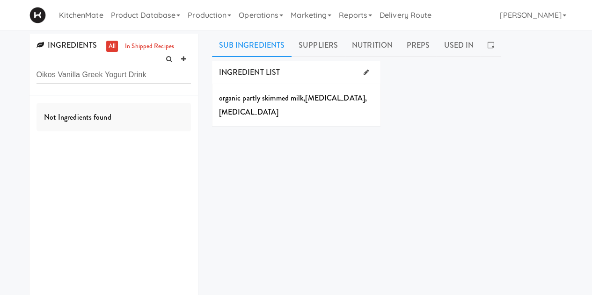
drag, startPoint x: 147, startPoint y: 74, endPoint x: 60, endPoint y: 75, distance: 86.2
click at [60, 75] on input "Oikos Vanilla Greek Yogurt Drink" at bounding box center [114, 74] width 155 height 17
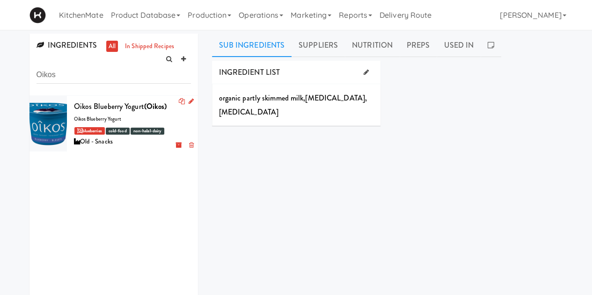
type input "Oikos"
click at [189, 102] on icon at bounding box center [191, 101] width 5 height 6
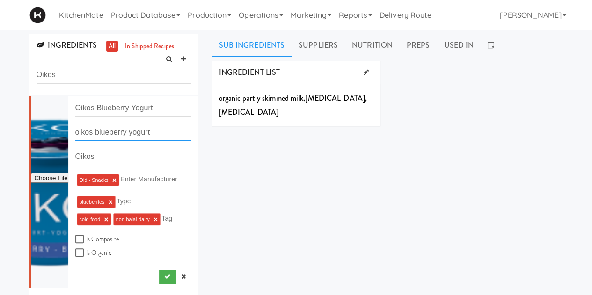
drag, startPoint x: 160, startPoint y: 137, endPoint x: 69, endPoint y: 132, distance: 91.0
click at [69, 132] on li "Oikos Blueberry Yogurt oikos blueberry yogurt Oikos Old - Snacks × Enter Manufa…" at bounding box center [114, 192] width 169 height 192
click at [113, 182] on link "×" at bounding box center [114, 181] width 4 height 8
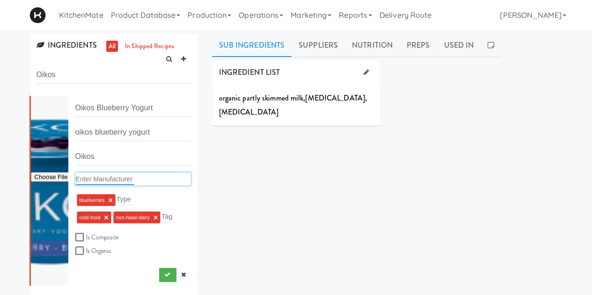
click at [119, 179] on input "text" at bounding box center [105, 179] width 59 height 12
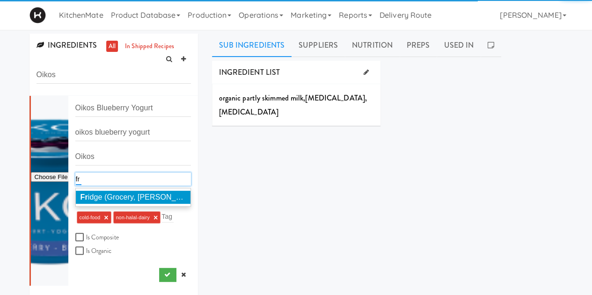
type input "fr"
click at [129, 194] on span "Fr idge (Grocery, Bev, HK)" at bounding box center [149, 197] width 137 height 8
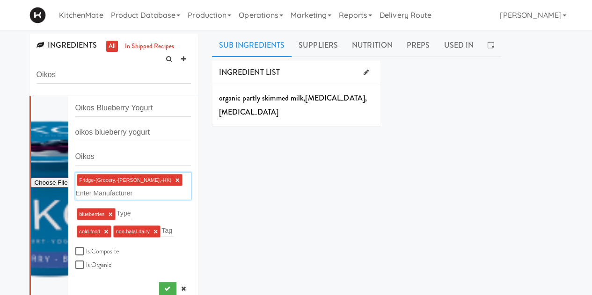
click at [220, 197] on div "INGREDIENT LIST organic partly skimmed milk , vitamin a palmitate , vitamin d3 …" at bounding box center [387, 236] width 351 height 351
click at [363, 70] on icon at bounding box center [365, 72] width 5 height 6
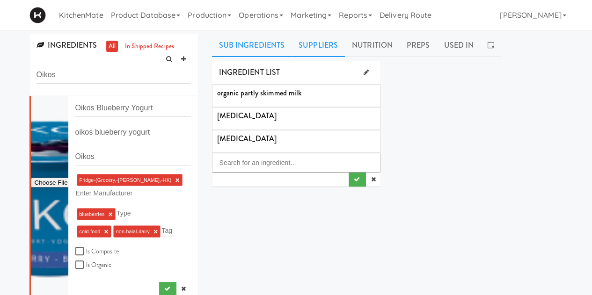
click at [295, 51] on link "Suppliers" at bounding box center [318, 45] width 53 height 23
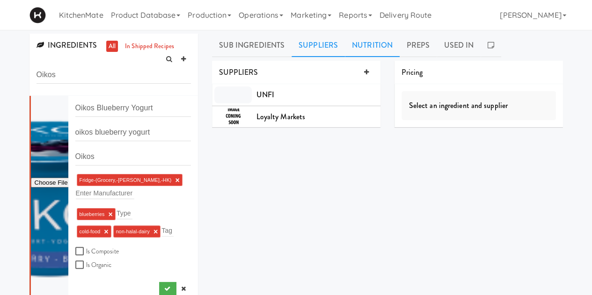
click at [372, 49] on link "Nutrition" at bounding box center [372, 45] width 55 height 23
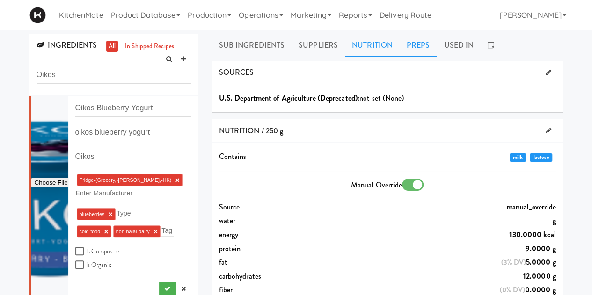
click at [411, 46] on link "Preps" at bounding box center [418, 45] width 37 height 23
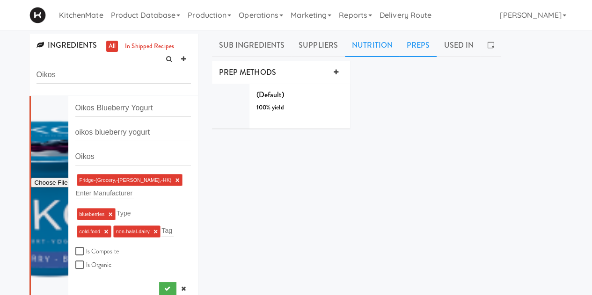
click at [354, 41] on link "Nutrition" at bounding box center [372, 45] width 55 height 23
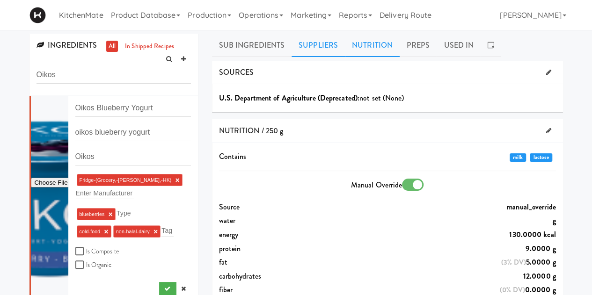
click at [318, 44] on link "Suppliers" at bounding box center [318, 45] width 53 height 23
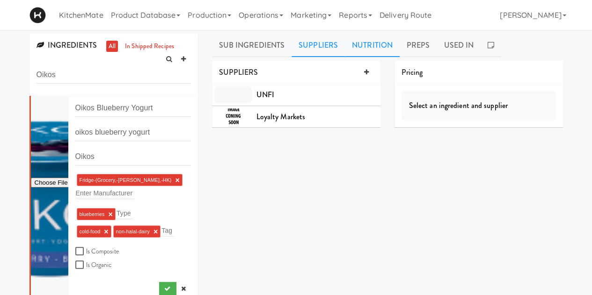
click at [362, 50] on link "Nutrition" at bounding box center [372, 45] width 55 height 23
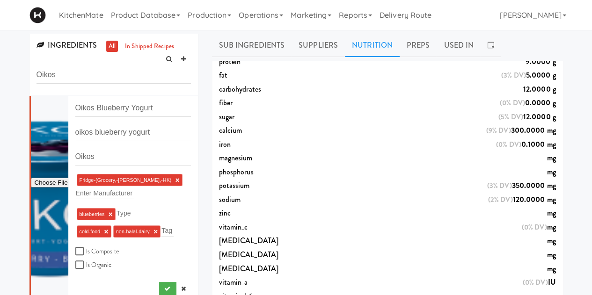
scroll to position [234, 0]
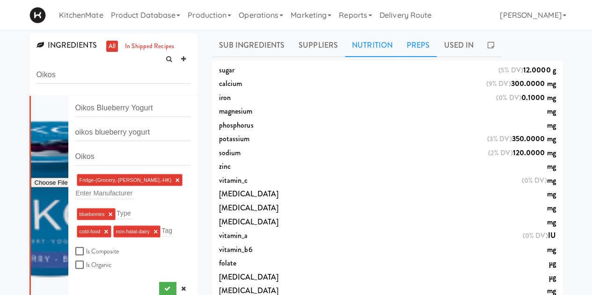
click at [408, 38] on link "Preps" at bounding box center [418, 45] width 37 height 23
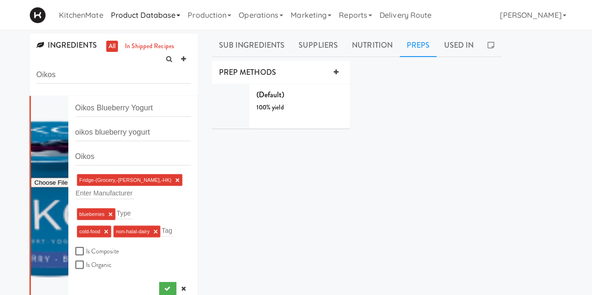
click at [154, 17] on link "Product Database" at bounding box center [145, 15] width 77 height 30
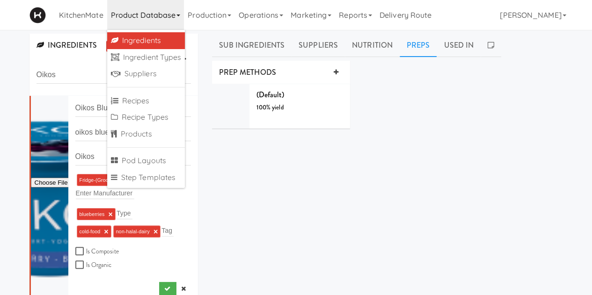
click at [273, 177] on div "INGREDIENT LIST organic partly skimmed milk vitamin a palmitate vitamin d3 SUPP…" at bounding box center [387, 236] width 351 height 351
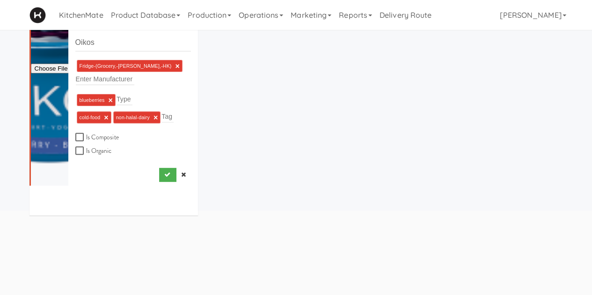
scroll to position [116, 0]
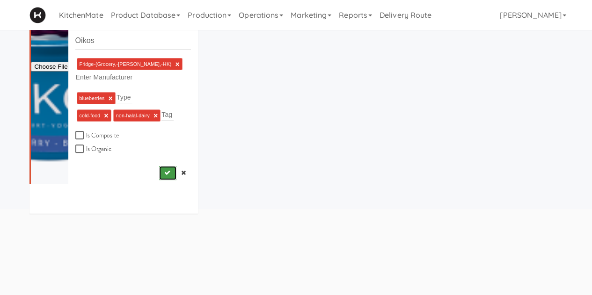
click at [164, 175] on icon "submit" at bounding box center [167, 173] width 6 height 6
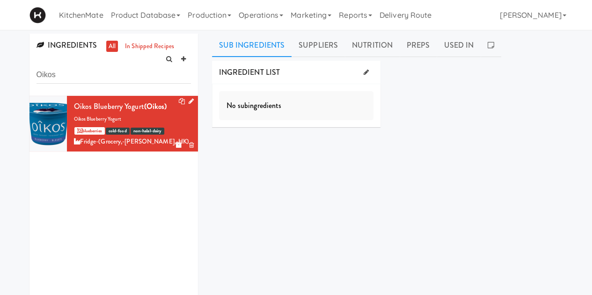
click at [82, 52] on div "INGREDIENTS all in shipped recipes Oikos" at bounding box center [114, 65] width 169 height 62
click at [82, 49] on span "INGREDIENTS" at bounding box center [67, 45] width 60 height 11
click at [141, 12] on link "Product Database" at bounding box center [145, 15] width 77 height 30
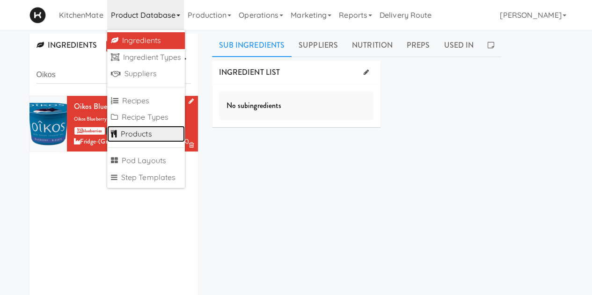
click at [154, 129] on link "Products" at bounding box center [146, 134] width 78 height 17
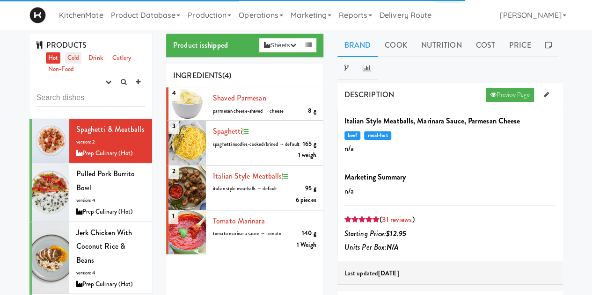
click at [71, 57] on link "Cold" at bounding box center [73, 58] width 16 height 12
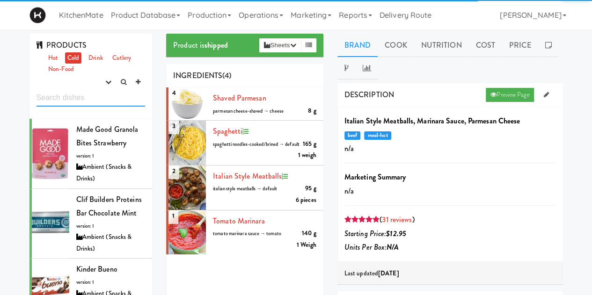
click at [97, 98] on input "text" at bounding box center [91, 97] width 109 height 17
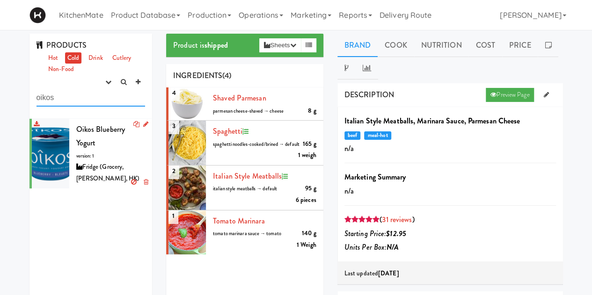
type input "oikos"
click at [50, 130] on div at bounding box center [50, 154] width 37 height 70
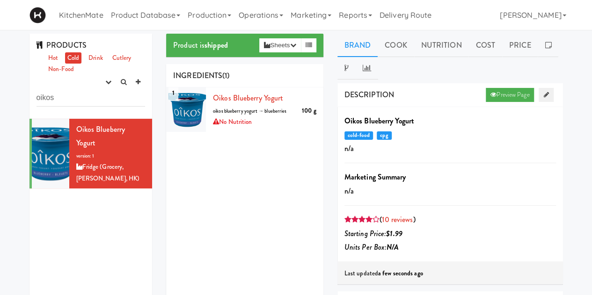
click at [545, 95] on icon at bounding box center [546, 95] width 5 height 6
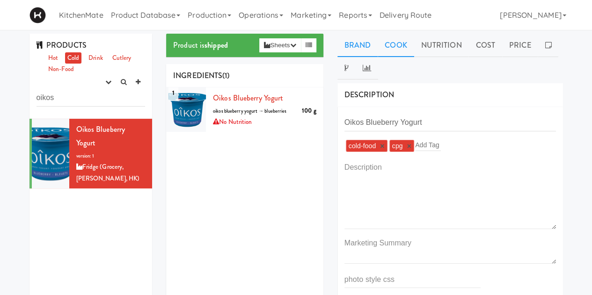
click at [392, 50] on link "Cook" at bounding box center [396, 45] width 36 height 23
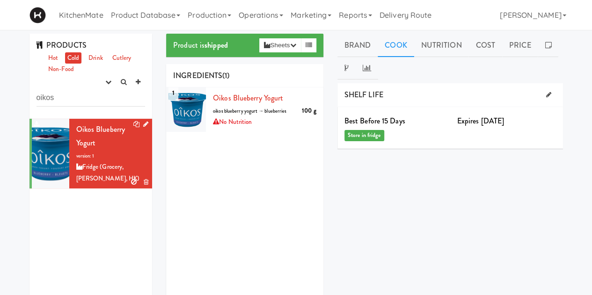
click at [143, 123] on icon at bounding box center [145, 124] width 5 height 6
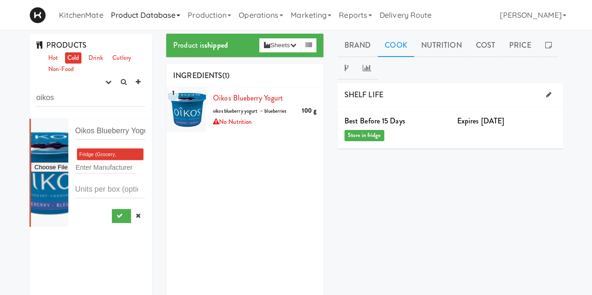
click at [152, 15] on link "Product Database" at bounding box center [145, 15] width 77 height 30
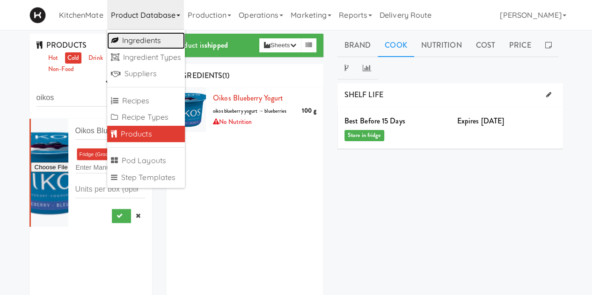
click at [156, 38] on link "Ingredients" at bounding box center [146, 40] width 78 height 17
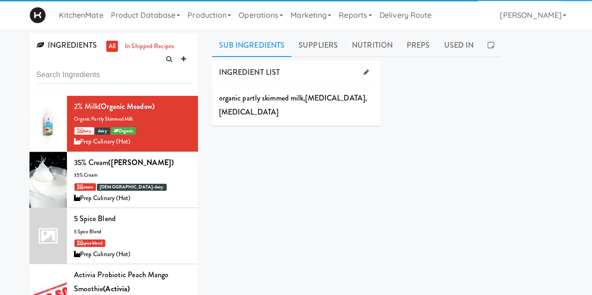
click at [76, 78] on input "text" at bounding box center [114, 74] width 155 height 17
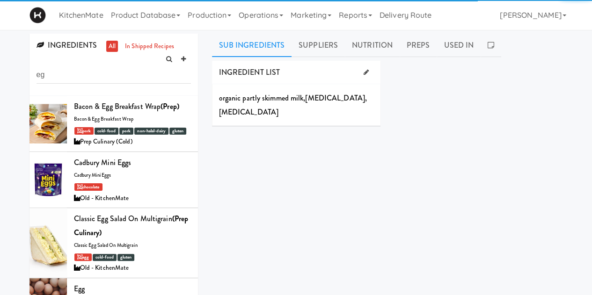
type input "e"
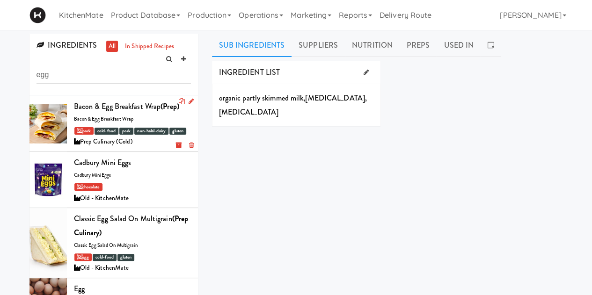
type input "egg"
click at [59, 111] on div at bounding box center [48, 124] width 37 height 56
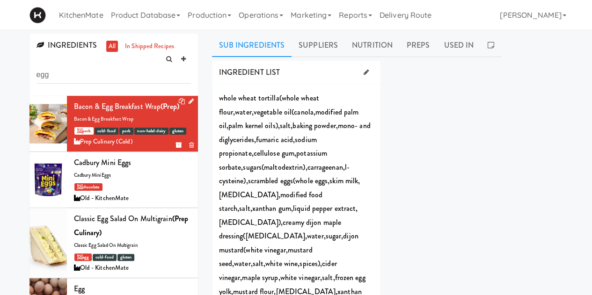
click at [189, 99] on icon at bounding box center [191, 101] width 5 height 6
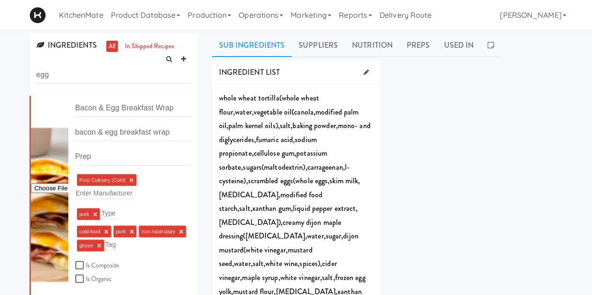
scroll to position [47, 0]
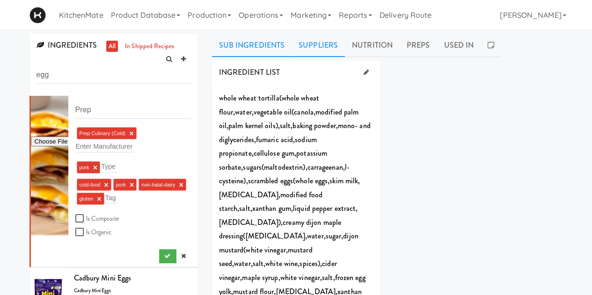
click at [305, 50] on link "Suppliers" at bounding box center [318, 45] width 53 height 23
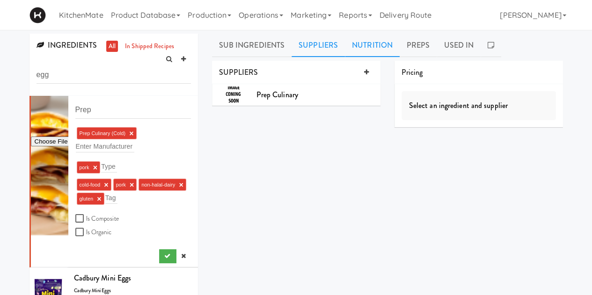
click at [365, 37] on link "Nutrition" at bounding box center [372, 45] width 55 height 23
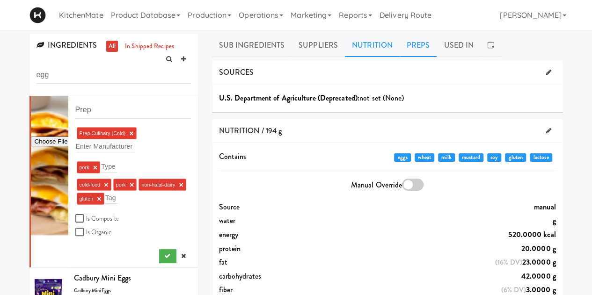
click at [431, 42] on link "Preps" at bounding box center [418, 45] width 37 height 23
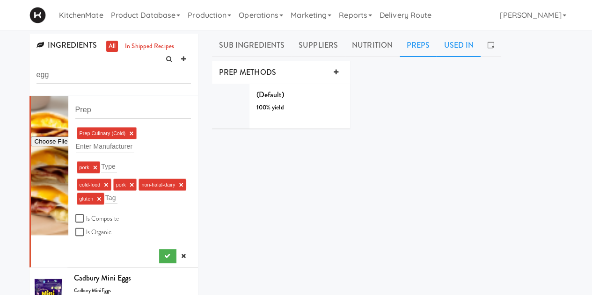
click at [451, 43] on link "Used In" at bounding box center [459, 45] width 44 height 23
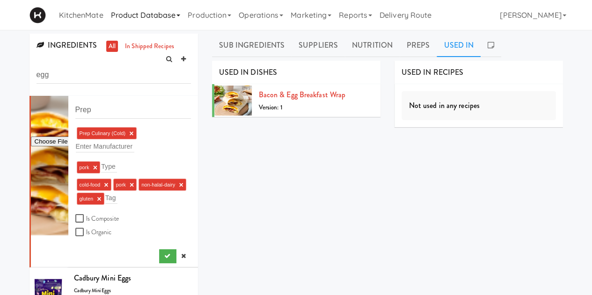
click at [150, 15] on link "Product Database" at bounding box center [145, 15] width 77 height 30
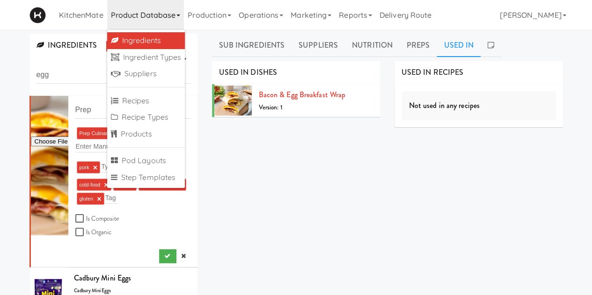
click at [327, 177] on div "INGREDIENT LIST whole wheat tortilla ( whole wheat flour , water , vegetable oi…" at bounding box center [387, 236] width 351 height 351
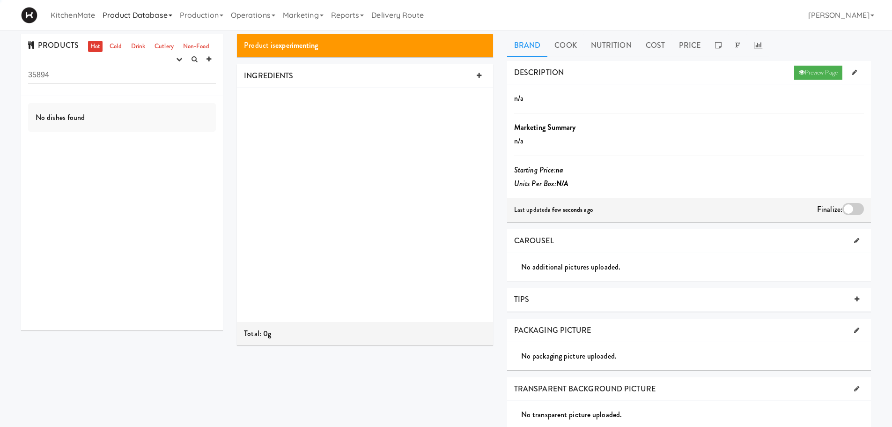
click at [144, 18] on link "Product Database" at bounding box center [137, 15] width 77 height 30
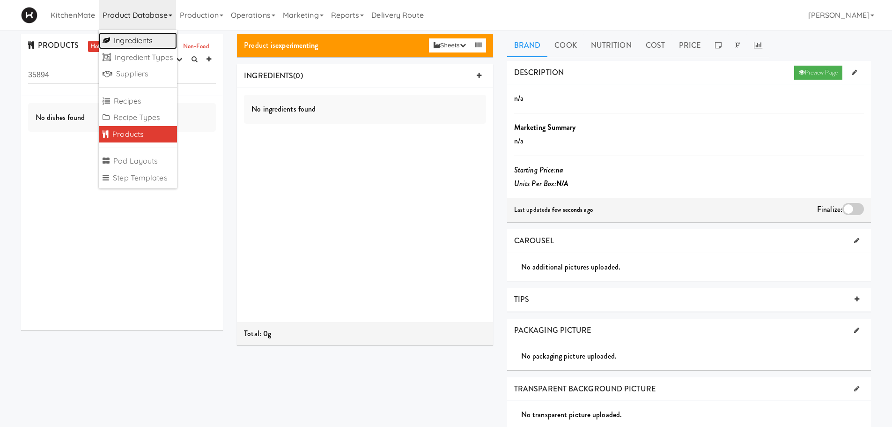
click at [151, 46] on link "Ingredients" at bounding box center [138, 40] width 78 height 17
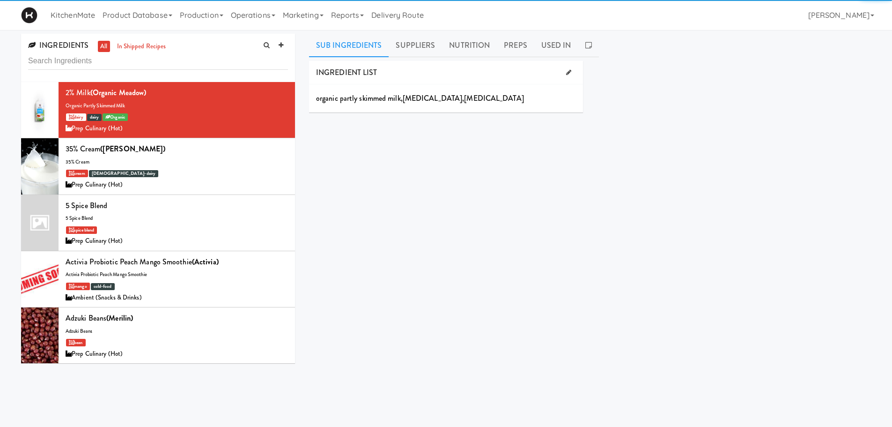
click at [130, 64] on input "text" at bounding box center [158, 60] width 260 height 17
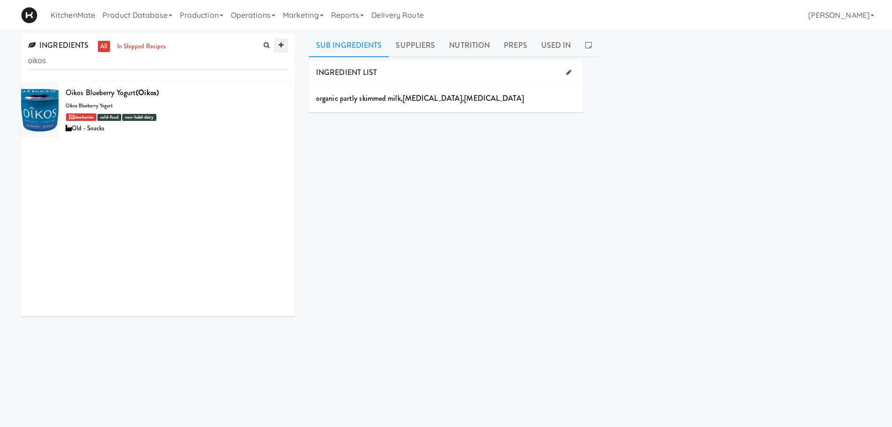
type input "oikos"
click at [281, 40] on link at bounding box center [281, 45] width 14 height 14
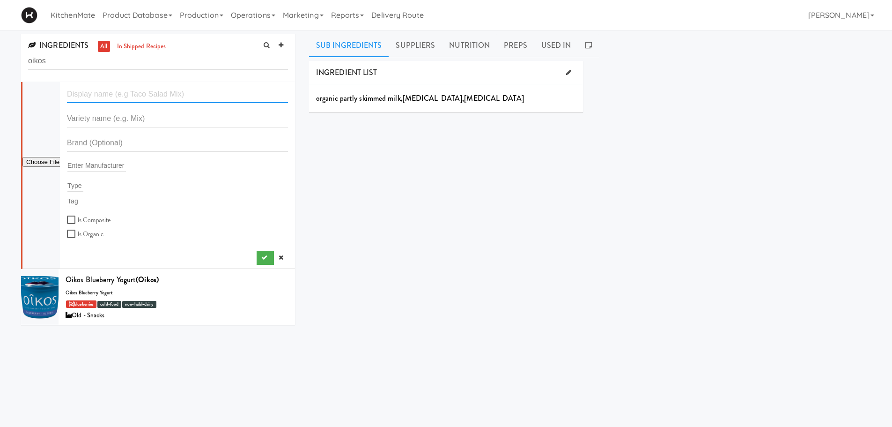
click at [144, 94] on input "text" at bounding box center [177, 94] width 221 height 17
paste input "Oikos Vanilla Greek Yogurt Drink"
type input "Oikos Vanilla Greek Yogurt Drink"
click at [151, 114] on input "text" at bounding box center [177, 118] width 221 height 17
click at [120, 117] on input "text" at bounding box center [177, 118] width 221 height 17
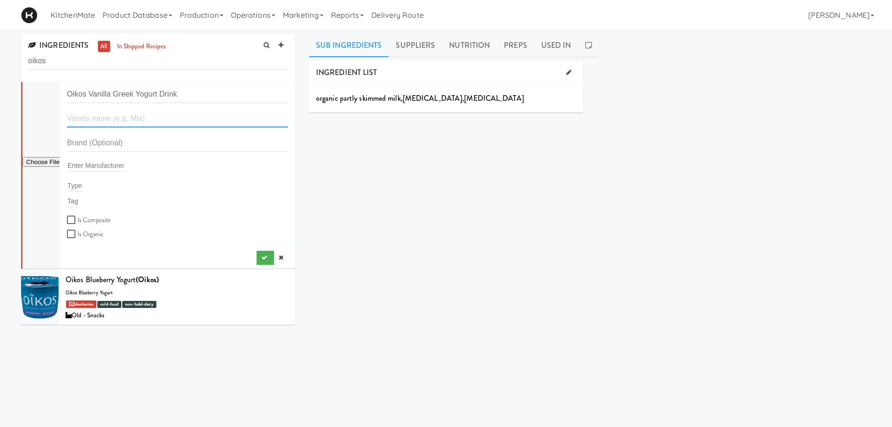
click at [178, 122] on input "text" at bounding box center [177, 118] width 221 height 17
drag, startPoint x: 196, startPoint y: 95, endPoint x: 57, endPoint y: 95, distance: 139.1
click at [67, 95] on form "Oikos Vanilla Greek Yogurt Drink Enter Manufacturer Type Tag Is Composite Is Or…" at bounding box center [177, 163] width 221 height 154
click at [92, 114] on input "text" at bounding box center [177, 118] width 221 height 17
paste input "Oikos Vanilla Greek Yogurt Drink"
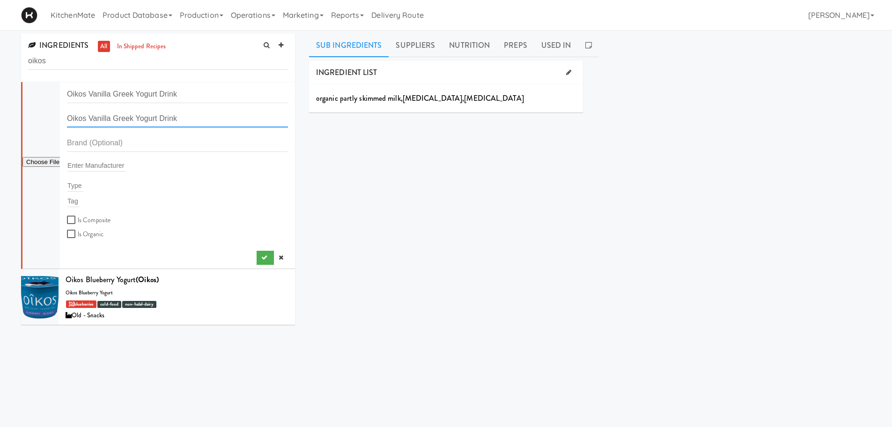
type input "Oikos Vanilla Greek Yogurt Drink"
click at [118, 141] on input "text" at bounding box center [177, 142] width 221 height 17
type input "Oikos"
click at [99, 164] on input "text" at bounding box center [96, 165] width 59 height 12
click at [73, 190] on input "text" at bounding box center [75, 185] width 16 height 12
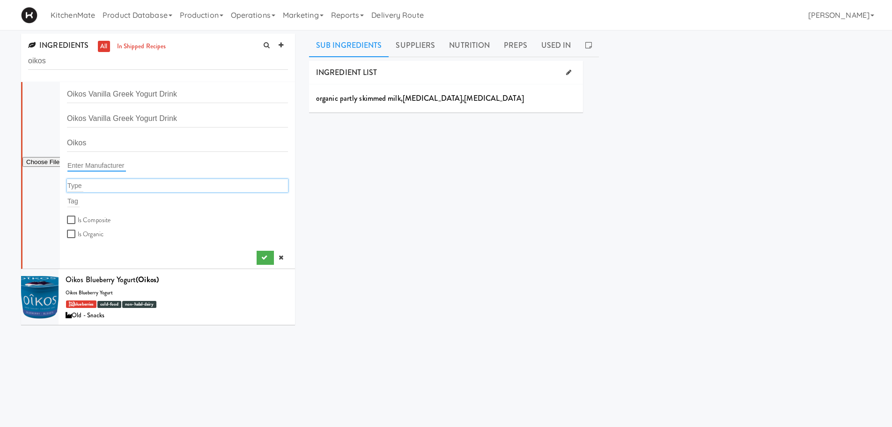
click at [83, 162] on input "text" at bounding box center [96, 165] width 59 height 12
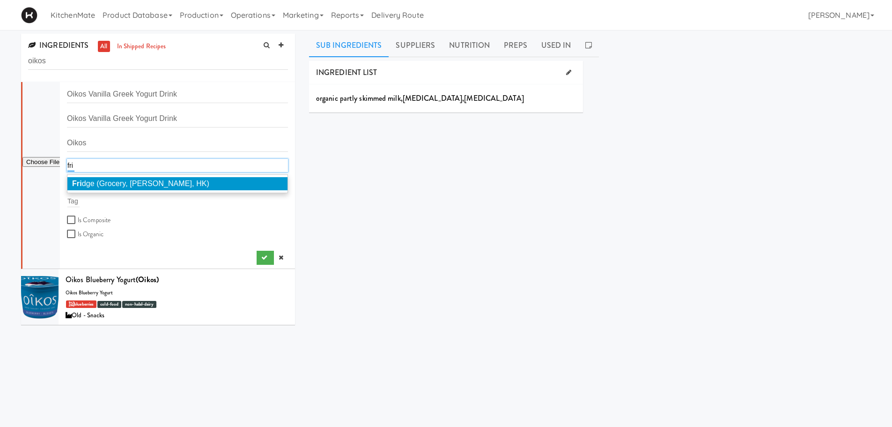
type input "fri"
click at [146, 181] on span "Fri dge (Grocery, [PERSON_NAME], HK)" at bounding box center [140, 183] width 137 height 8
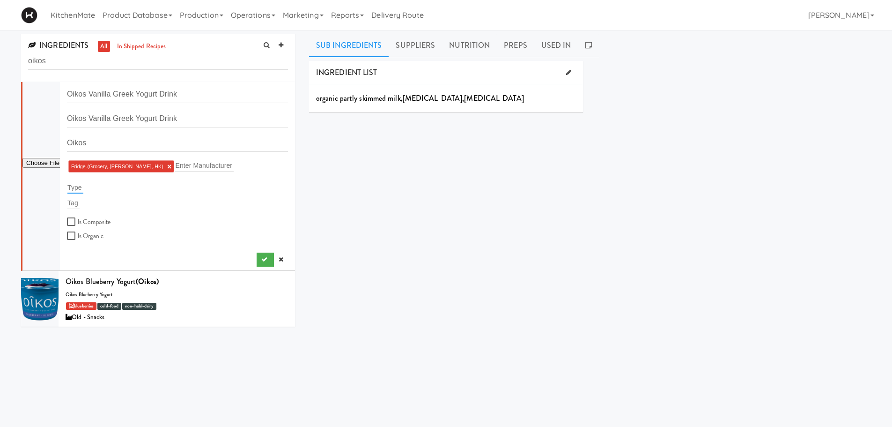
click at [76, 185] on input "text" at bounding box center [75, 187] width 16 height 12
type input "Vanilla"
click at [107, 188] on div "[PERSON_NAME]" at bounding box center [177, 187] width 221 height 13
click at [51, 195] on div at bounding box center [40, 176] width 37 height 188
click at [56, 160] on input "file" at bounding box center [40, 163] width 37 height 12
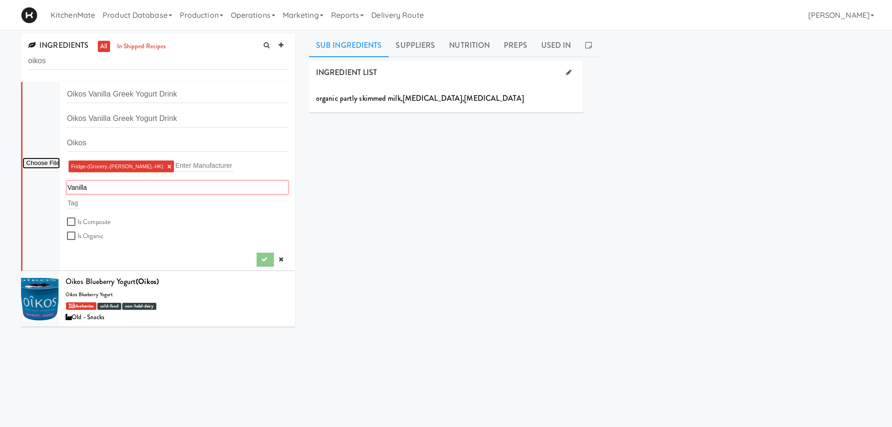
type input "C:\fakepath\2bce48b2-820b-4e20-b982-ee955fa818a3-retina-large.avif"
click at [75, 199] on input "text" at bounding box center [73, 203] width 12 height 12
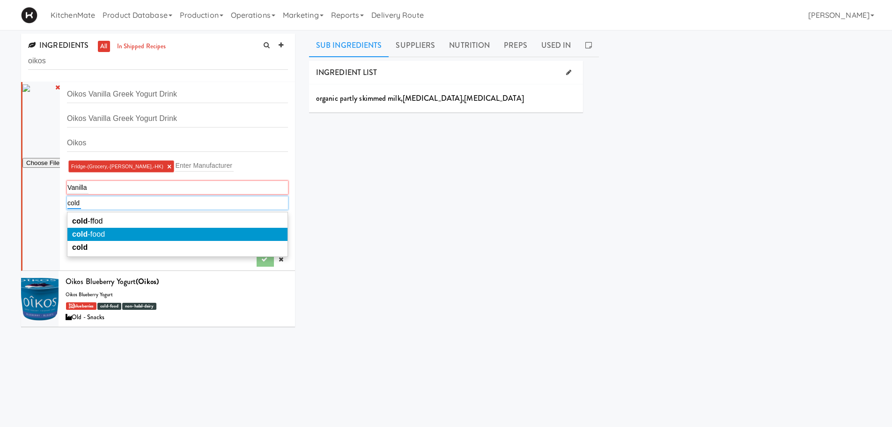
type input "cold"
click at [154, 228] on li "cold -food" at bounding box center [177, 234] width 220 height 13
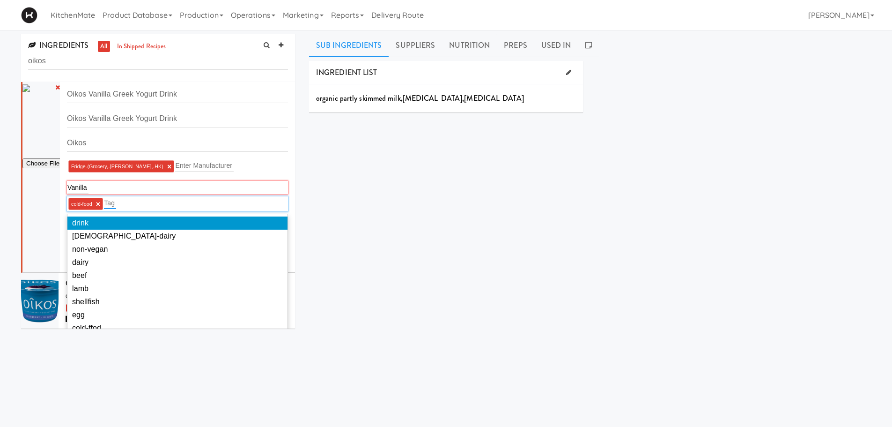
type input "n"
click at [115, 223] on li "drink" at bounding box center [177, 222] width 220 height 13
click at [159, 200] on div "cold-food × drink × Tag" at bounding box center [177, 203] width 221 height 15
click at [27, 210] on div at bounding box center [40, 177] width 37 height 190
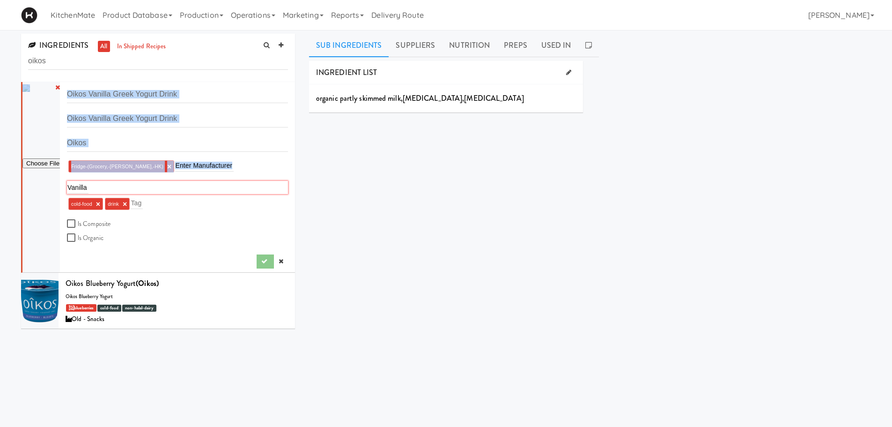
drag, startPoint x: 115, startPoint y: 185, endPoint x: 56, endPoint y: 185, distance: 59.0
click at [67, 185] on form "Oikos Vanilla Greek Yogurt Drink Oikos Vanilla Greek Yogurt Drink Oikos Fridge-…" at bounding box center [177, 165] width 221 height 158
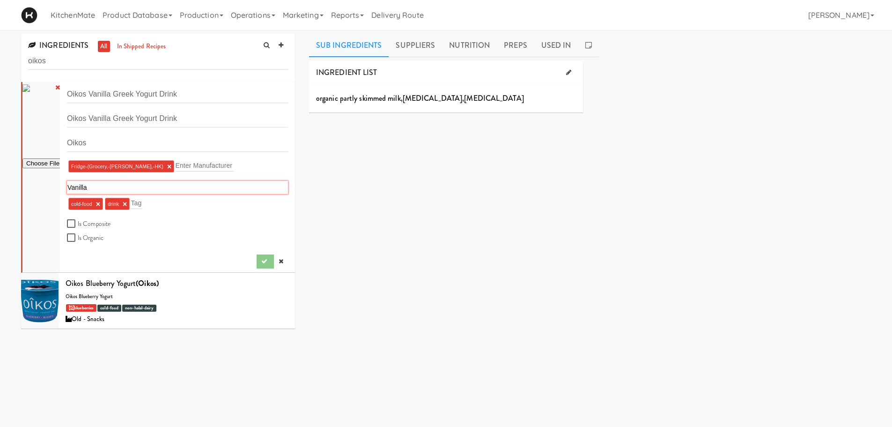
click at [89, 187] on div "[PERSON_NAME]" at bounding box center [177, 187] width 221 height 13
drag, startPoint x: 92, startPoint y: 187, endPoint x: 65, endPoint y: 189, distance: 27.7
click at [65, 189] on li "Oikos Vanilla Greek Yogurt Drink Oikos Vanilla Greek Yogurt Drink Oikos Fridge-…" at bounding box center [158, 177] width 274 height 191
click at [95, 185] on div "[PERSON_NAME]" at bounding box center [177, 187] width 221 height 13
type input "V"
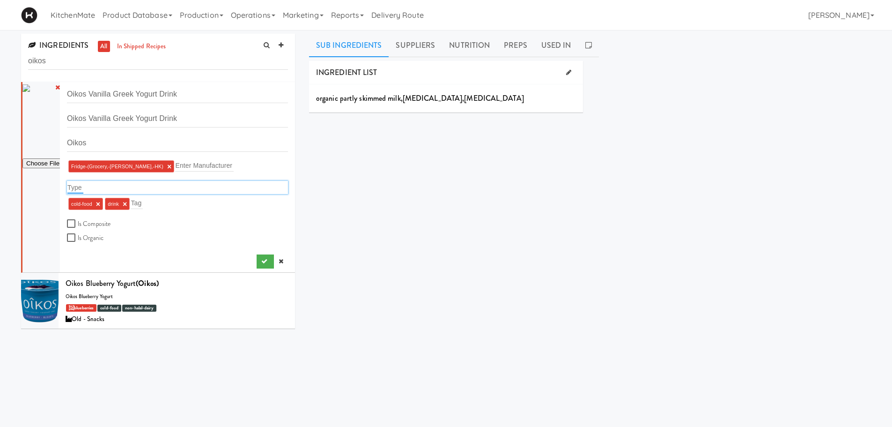
type input "v"
type input "j"
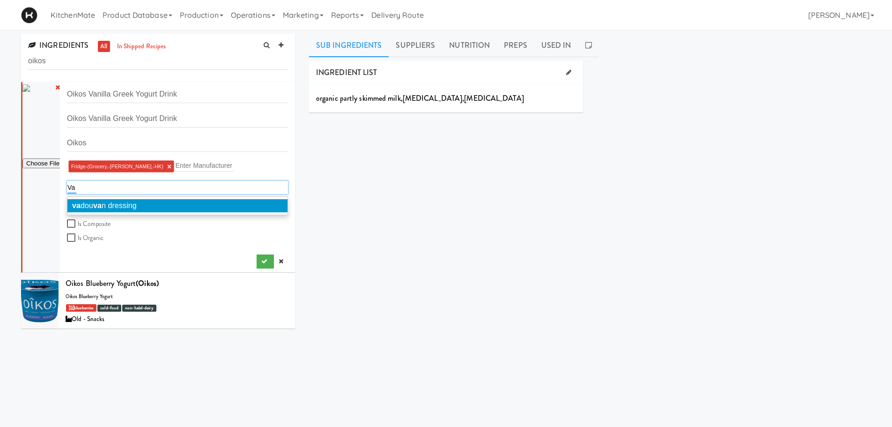
type input "V"
type input "drink"
click at [110, 203] on li "drink" at bounding box center [177, 205] width 220 height 13
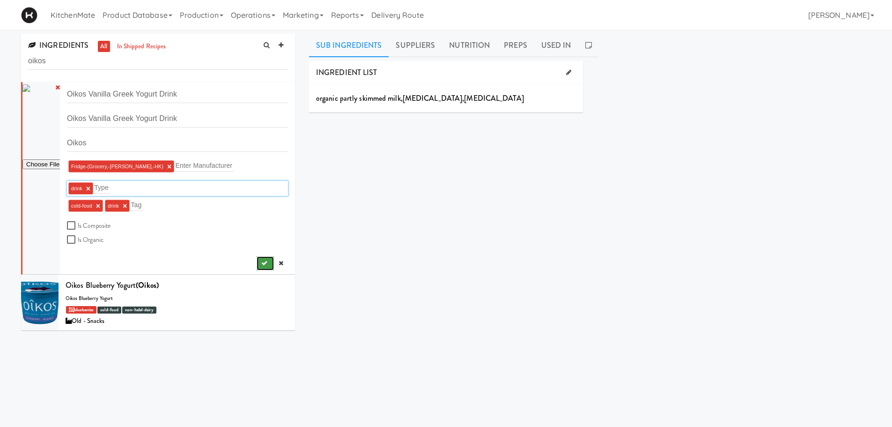
click at [261, 261] on icon "submit" at bounding box center [264, 263] width 6 height 6
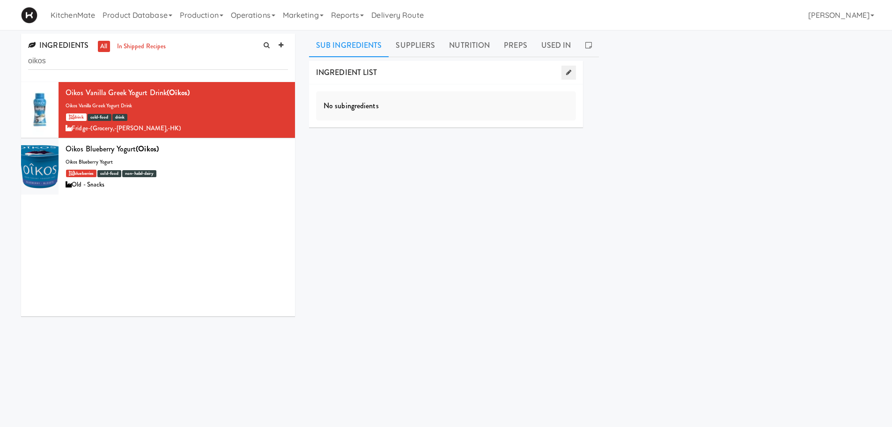
click at [568, 72] on icon at bounding box center [568, 72] width 5 height 6
click at [452, 100] on input "Search for an ingredient..." at bounding box center [446, 94] width 273 height 19
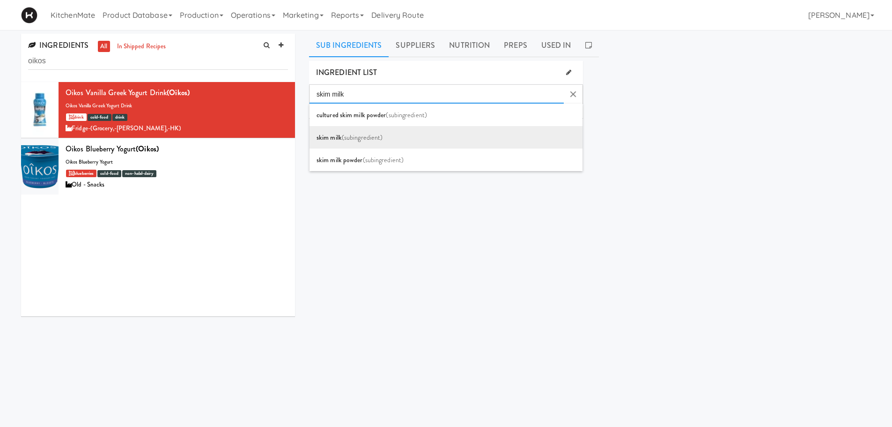
type input "skim milk"
click at [392, 131] on li "skim milk (subingredient)" at bounding box center [446, 137] width 273 height 22
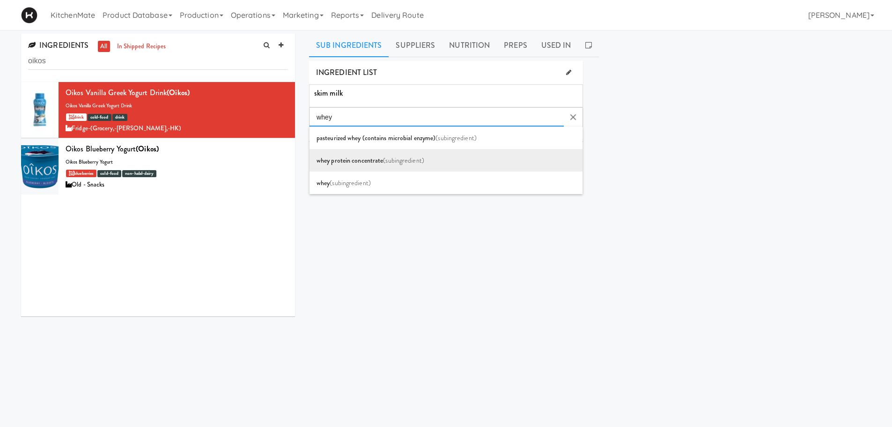
type input "whey"
click at [367, 159] on span "whey protein concentrate" at bounding box center [350, 159] width 66 height 9
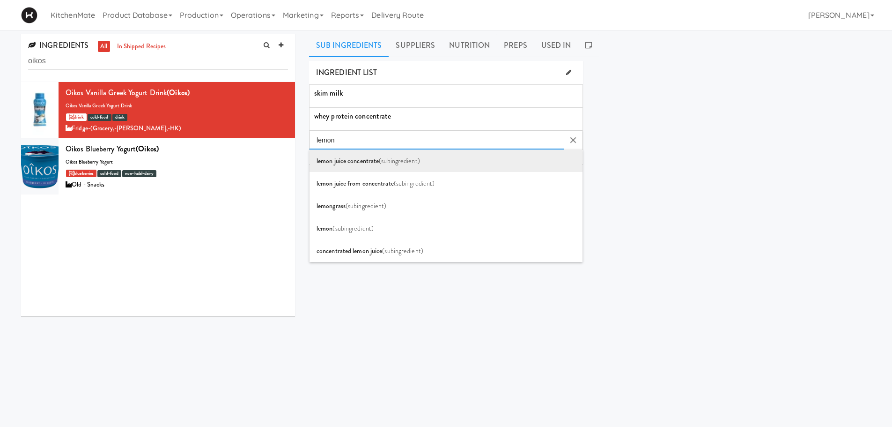
type input "lemon"
click at [376, 155] on li "lemon juice concentrate (subingredient)" at bounding box center [446, 160] width 273 height 22
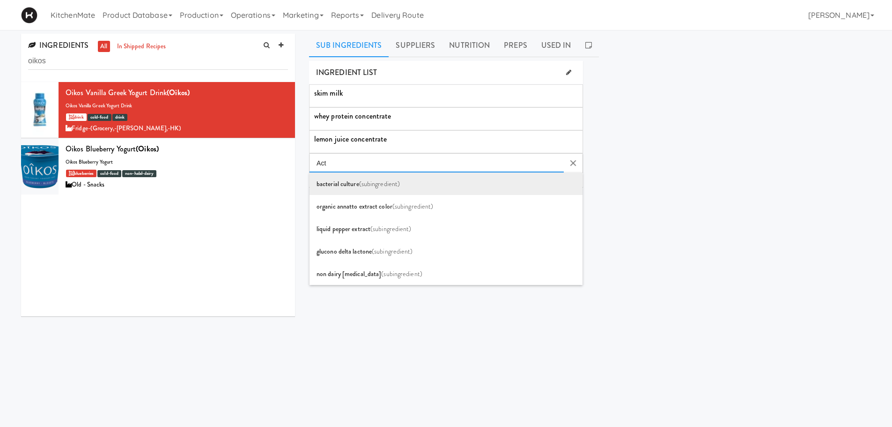
type input "Act"
click at [366, 178] on li "bacterial culture (subingredient)" at bounding box center [446, 183] width 273 height 22
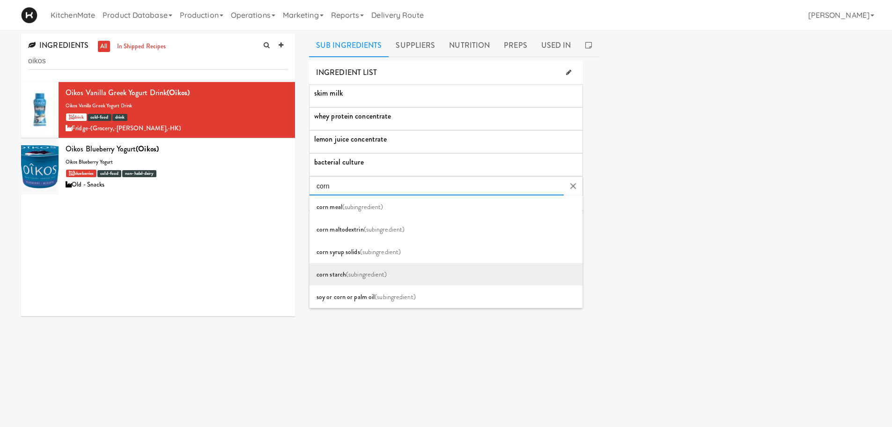
type input "corn"
click at [369, 266] on li "corn starch (subingredient)" at bounding box center [446, 274] width 273 height 22
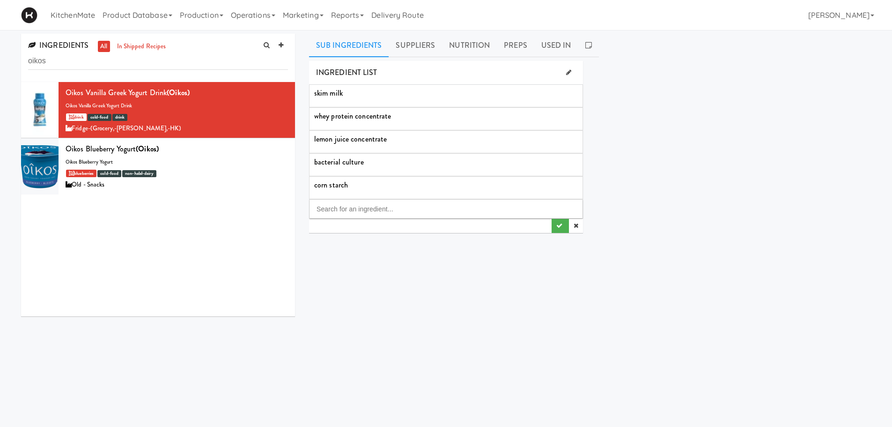
click at [364, 267] on div "INGREDIENT LIST skim milk whey protein concentrate lemon juice concentrate bact…" at bounding box center [590, 236] width 562 height 351
click at [419, 216] on input "Search for an ingredient..." at bounding box center [446, 208] width 273 height 19
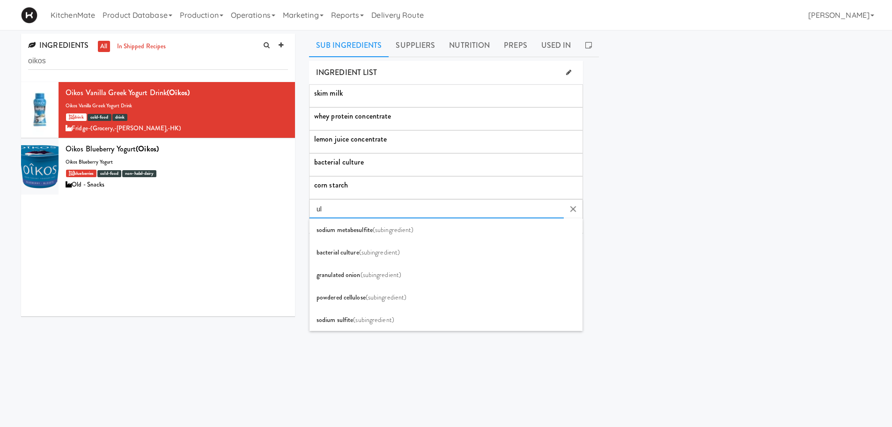
type input "u"
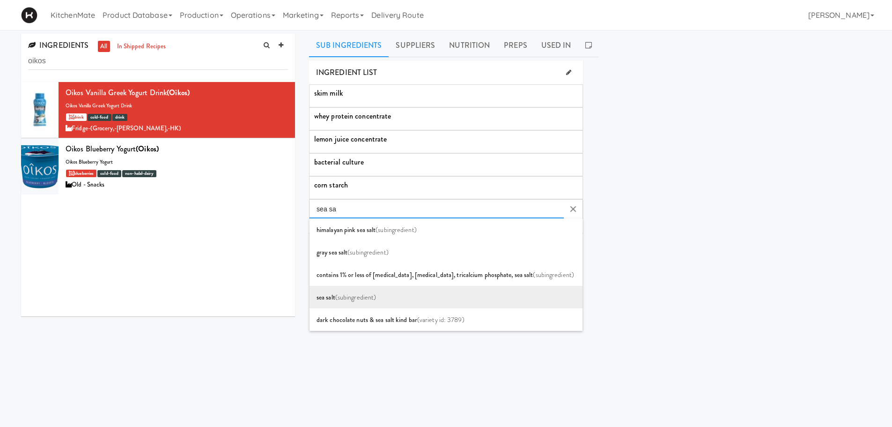
type input "sea sa"
click at [379, 295] on li "sea salt (subingredient)" at bounding box center [446, 297] width 273 height 22
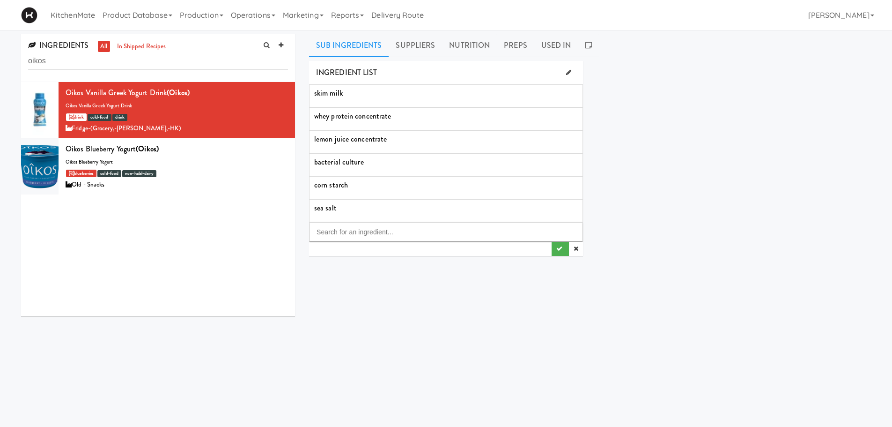
click at [381, 289] on div "INGREDIENT LIST skim milk whey protein concentrate lemon juice concentrate bact…" at bounding box center [590, 236] width 562 height 351
click at [554, 249] on button "submit" at bounding box center [560, 249] width 17 height 14
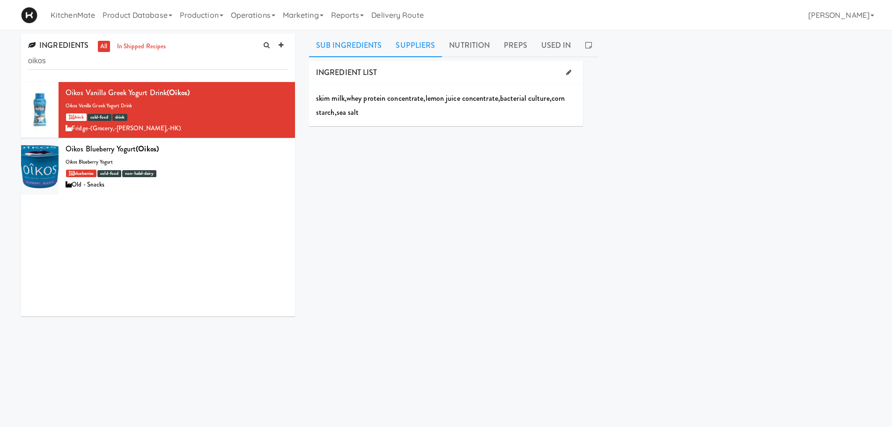
click at [406, 53] on link "Suppliers" at bounding box center [415, 45] width 53 height 23
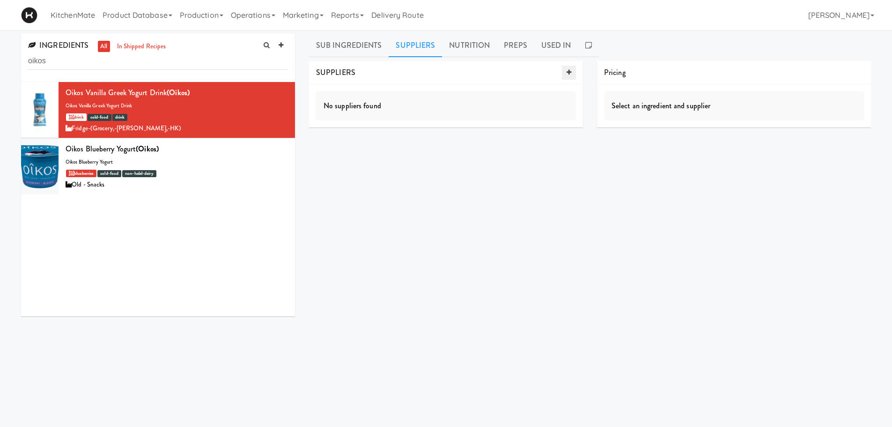
click at [568, 70] on icon at bounding box center [569, 72] width 5 height 6
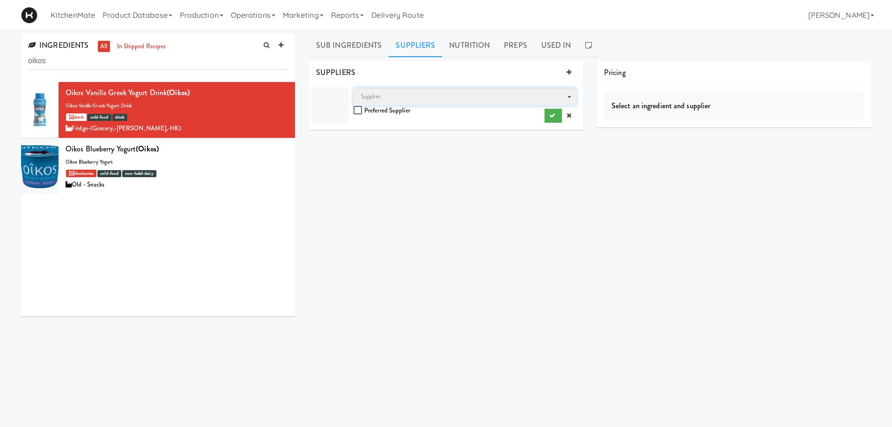
click at [368, 94] on span "Supplier" at bounding box center [371, 96] width 20 height 9
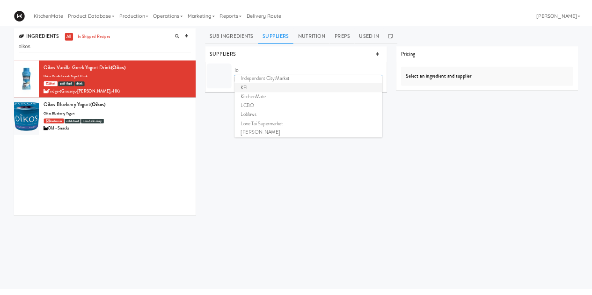
scroll to position [375, 0]
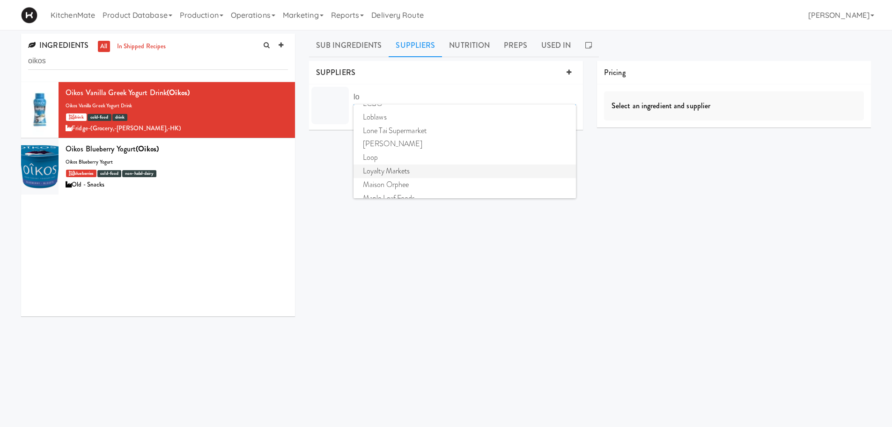
type input "lo"
click at [395, 167] on span "Loyalty Markets" at bounding box center [465, 171] width 222 height 14
click at [385, 152] on div "INGREDIENT LIST skim milk , whey protein concentrate , lemon juice concentrate …" at bounding box center [590, 236] width 562 height 351
click at [358, 111] on input "checkbox" at bounding box center [359, 110] width 11 height 7
checkbox input "true"
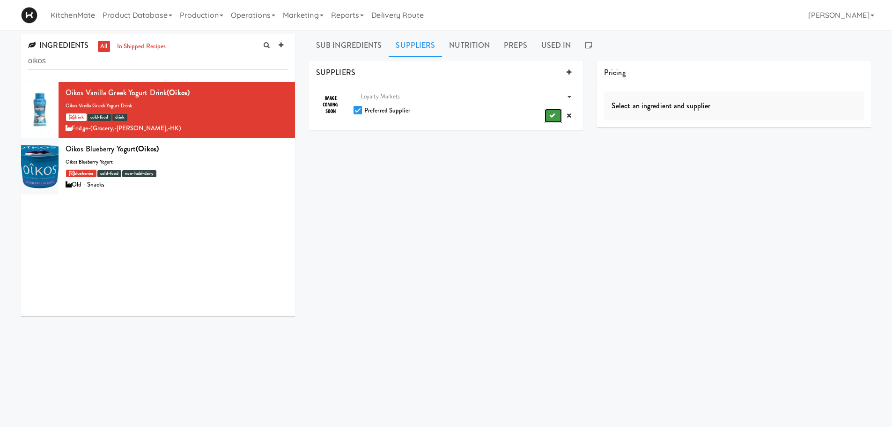
click at [546, 118] on button "submit" at bounding box center [553, 116] width 17 height 14
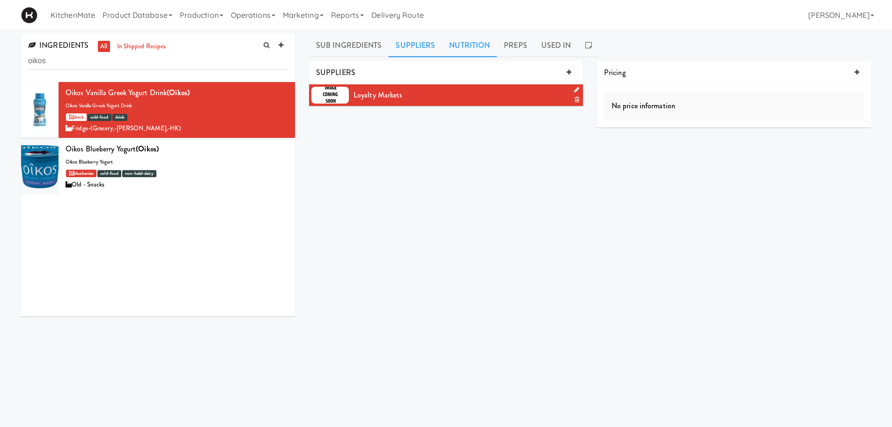
click at [471, 53] on link "Nutrition" at bounding box center [469, 45] width 55 height 23
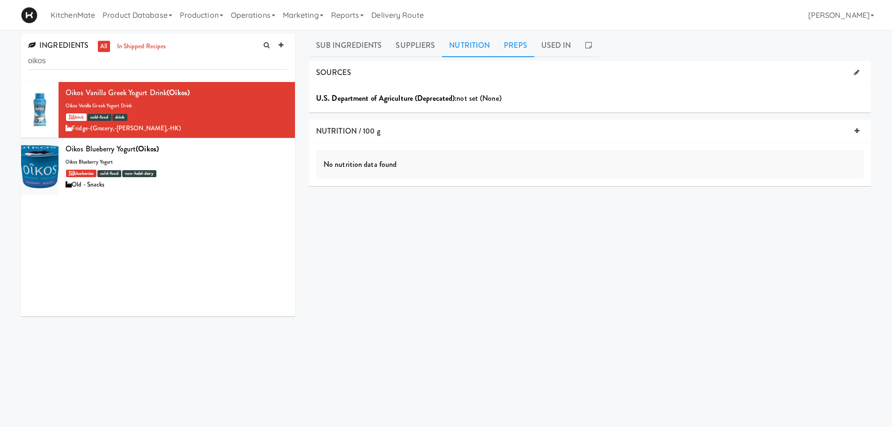
click at [510, 48] on link "Preps" at bounding box center [515, 45] width 37 height 23
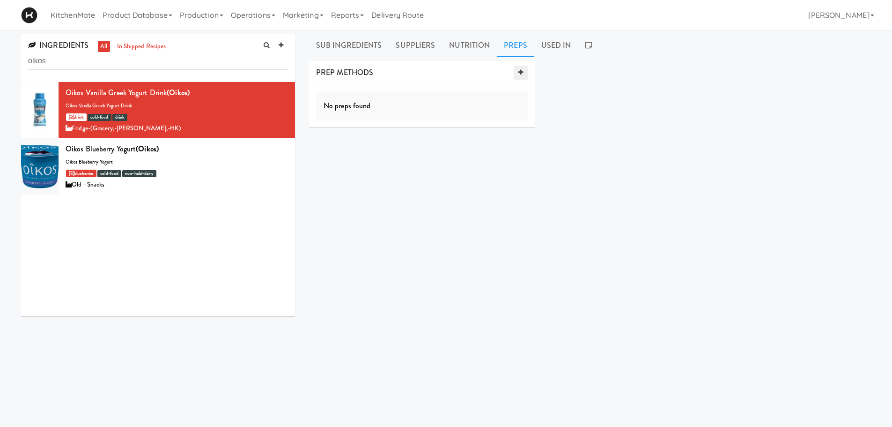
click at [519, 72] on icon at bounding box center [520, 72] width 5 height 6
click at [391, 120] on input "number" at bounding box center [431, 120] width 153 height 17
type input "100"
click at [496, 155] on button "submit" at bounding box center [504, 158] width 17 height 14
click at [555, 42] on link "Used In" at bounding box center [556, 45] width 44 height 23
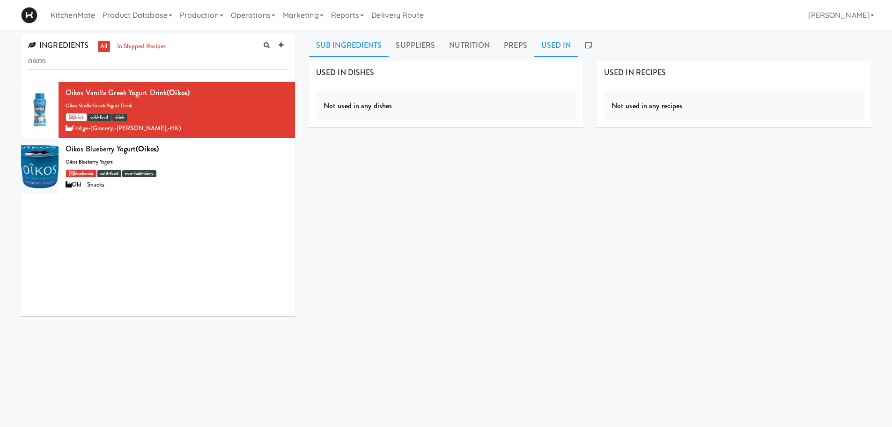
click at [353, 48] on link "Sub Ingredients" at bounding box center [349, 45] width 80 height 23
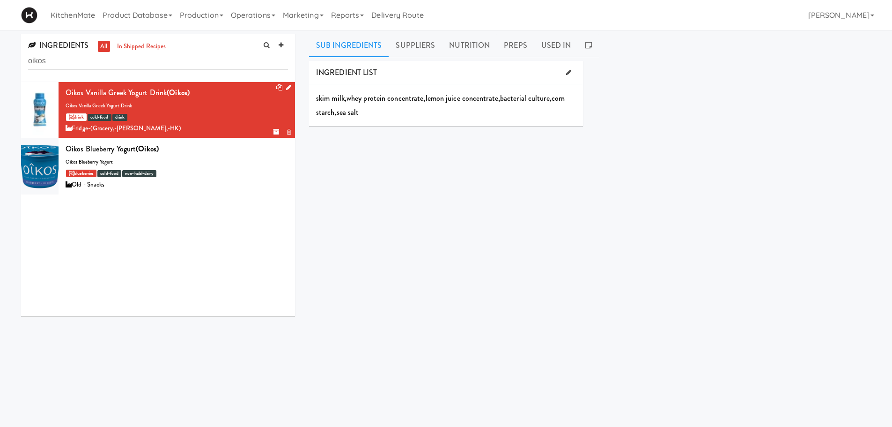
click at [198, 97] on div "Oikos Vanilla Greek Yogurt Drink (Oikos)" at bounding box center [177, 93] width 222 height 14
click at [115, 19] on link "Product Database" at bounding box center [137, 15] width 77 height 30
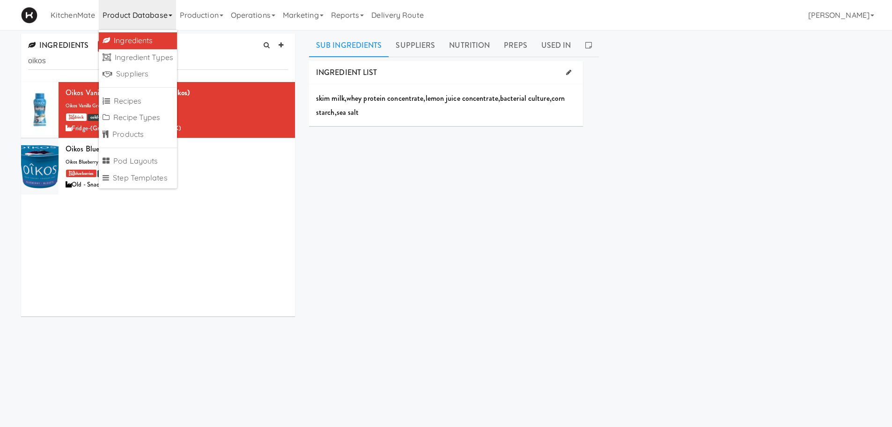
click at [436, 150] on div "INGREDIENT LIST skim milk , whey protein concentrate , lemon juice concentrate …" at bounding box center [590, 236] width 562 height 351
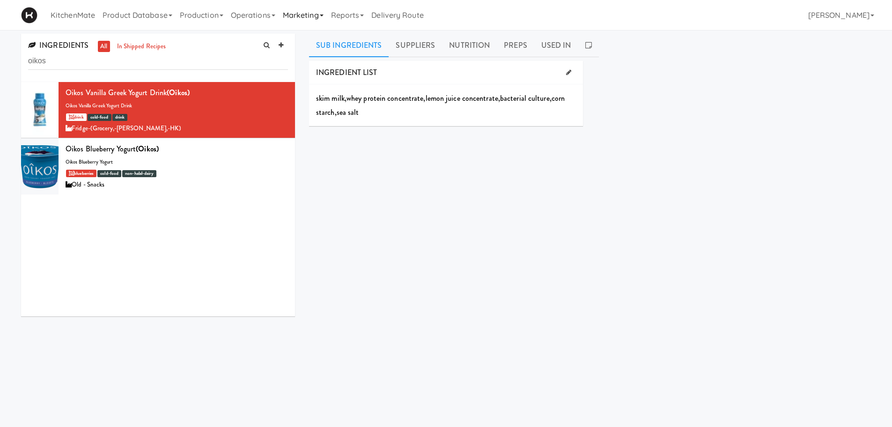
click at [320, 13] on link "Marketing" at bounding box center [303, 15] width 48 height 30
click at [254, 12] on link "Operations" at bounding box center [253, 15] width 52 height 30
click at [221, 20] on link "Production" at bounding box center [201, 15] width 51 height 30
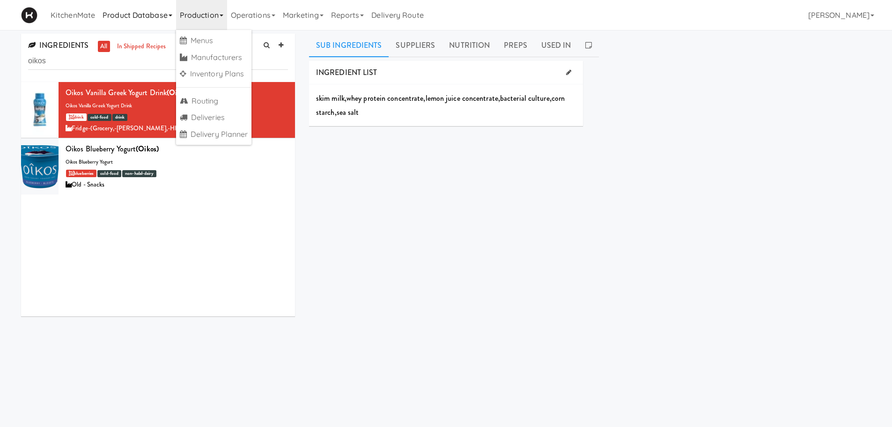
click at [159, 17] on link "Product Database" at bounding box center [137, 15] width 77 height 30
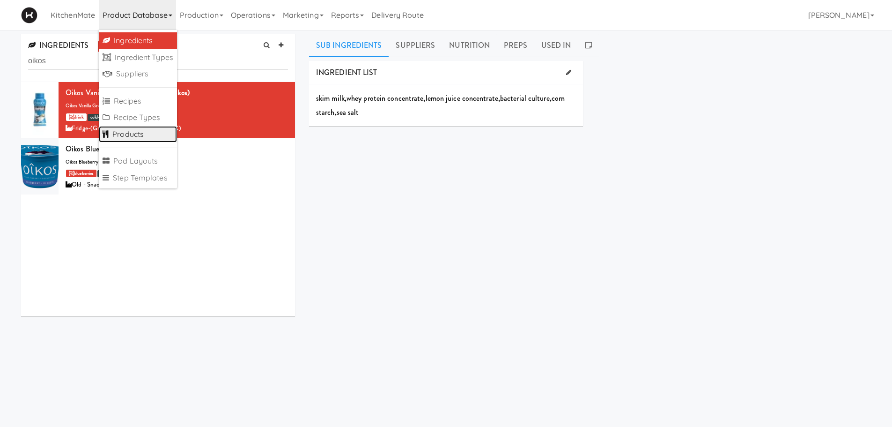
click at [149, 129] on link "Products" at bounding box center [138, 134] width 78 height 17
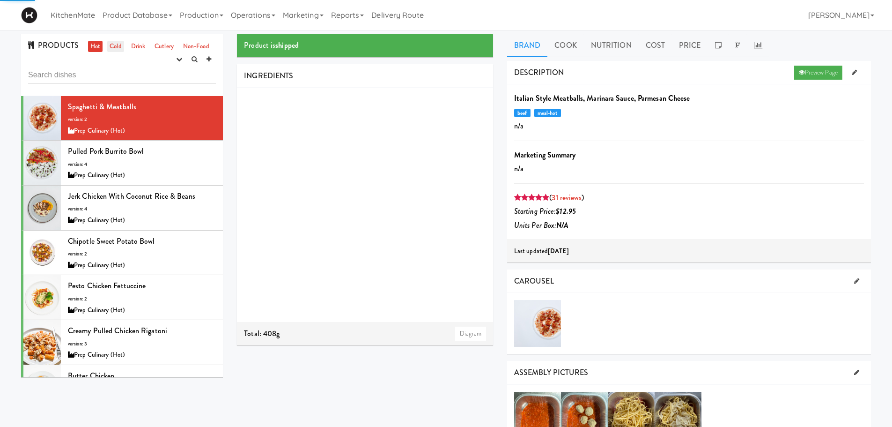
click at [109, 44] on link "Cold" at bounding box center [115, 47] width 16 height 12
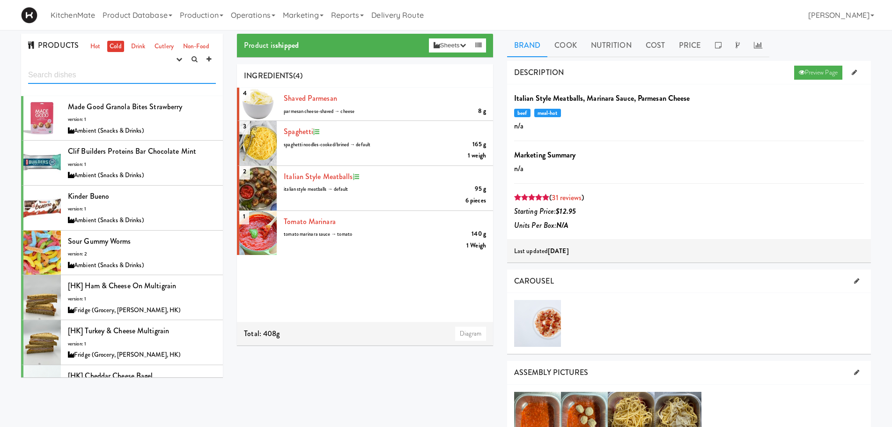
click at [85, 75] on input "text" at bounding box center [122, 74] width 188 height 17
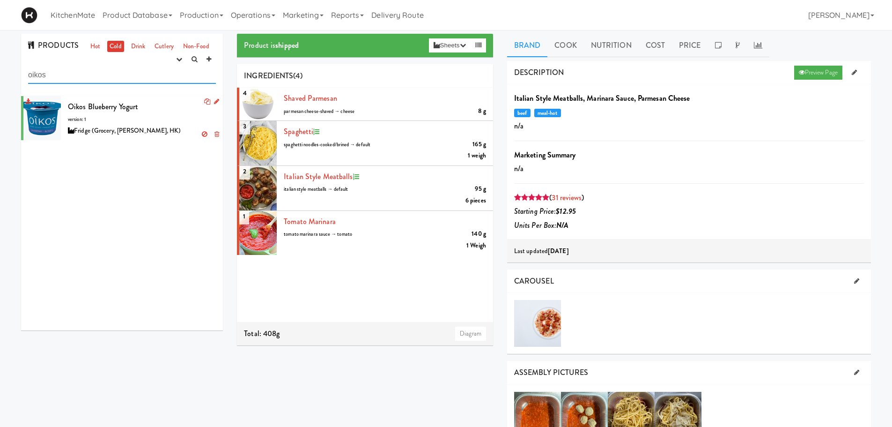
type input "oikos"
click at [86, 107] on span "Oikos Blueberry Yogurt" at bounding box center [103, 106] width 70 height 11
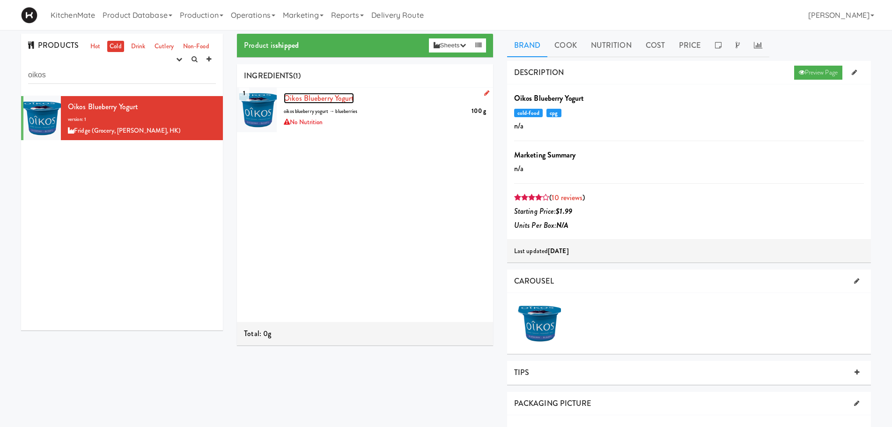
click at [327, 98] on span "Oikos Blueberry Yogurt" at bounding box center [319, 98] width 70 height 11
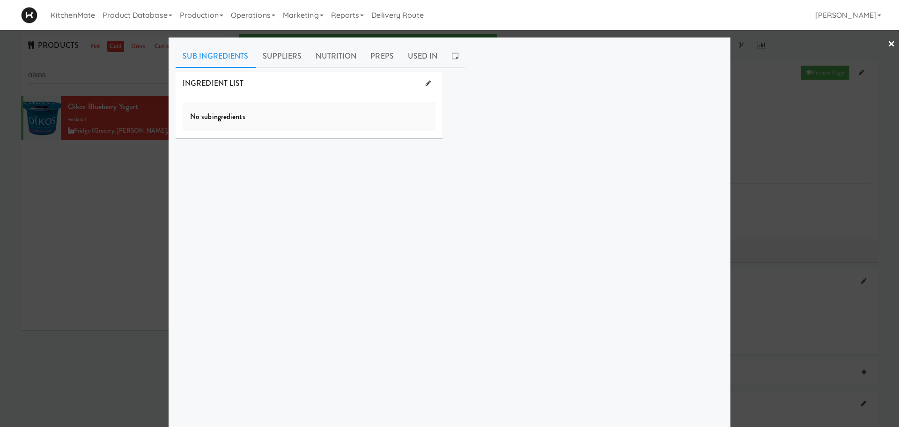
click at [888, 42] on link "×" at bounding box center [891, 44] width 7 height 29
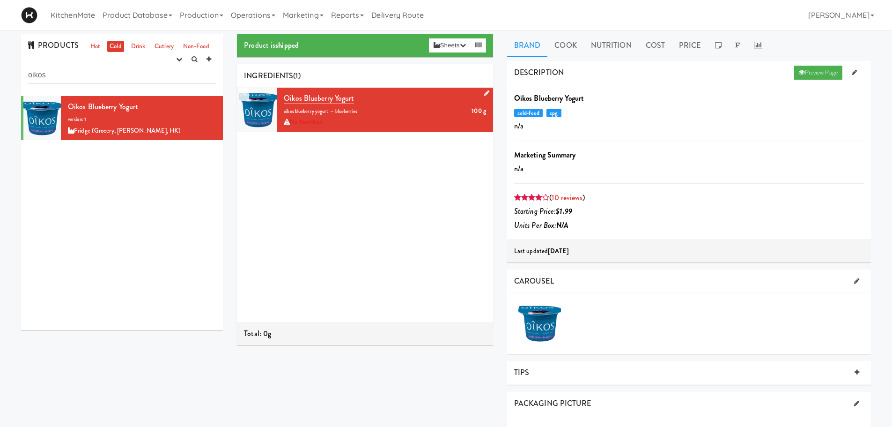
click at [484, 93] on icon at bounding box center [486, 93] width 5 height 6
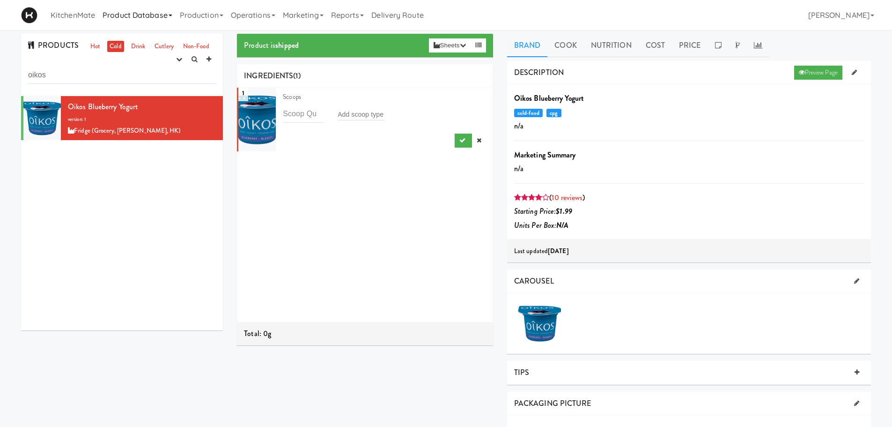
click at [163, 18] on link "Product Database" at bounding box center [137, 15] width 77 height 30
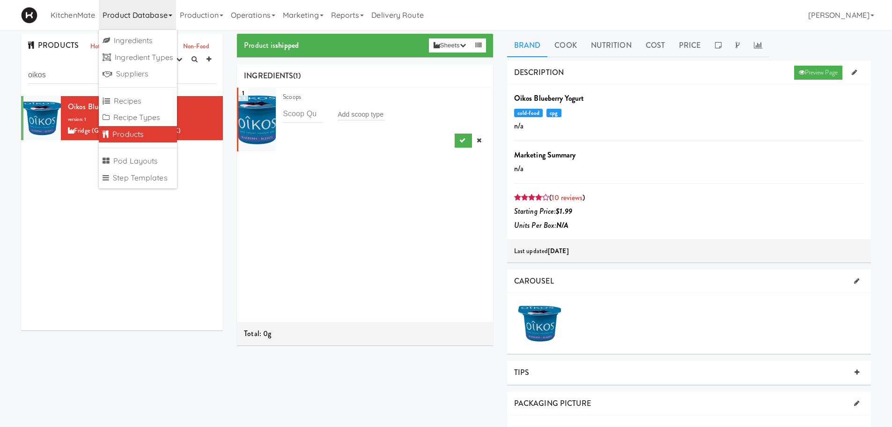
click at [171, 221] on div "Oikos Blueberry Yogurt version: 1 Fridge (Grocery, Bev, HK)" at bounding box center [122, 213] width 202 height 234
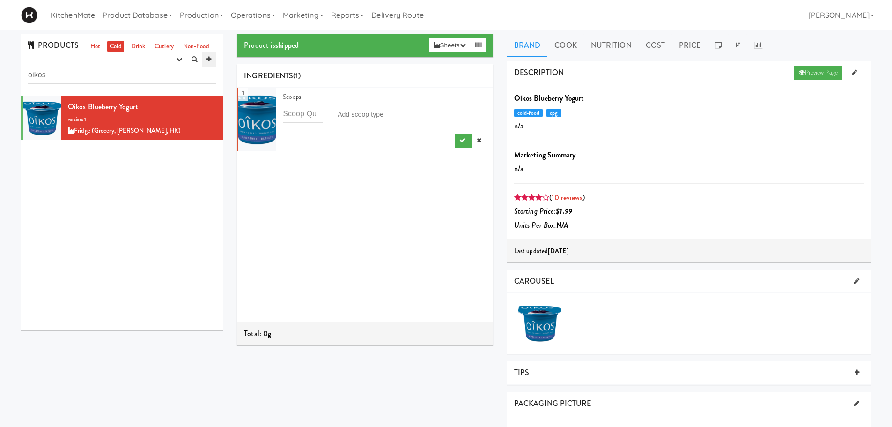
click at [210, 59] on icon at bounding box center [209, 59] width 5 height 6
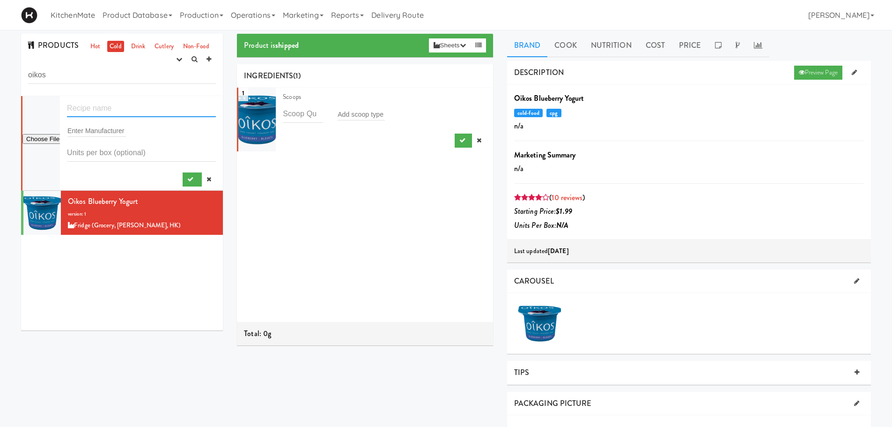
click at [122, 107] on input "text" at bounding box center [141, 108] width 149 height 17
type input "Eggs2go"
click at [99, 126] on input "text" at bounding box center [96, 131] width 59 height 12
click at [123, 136] on input "text" at bounding box center [96, 131] width 59 height 12
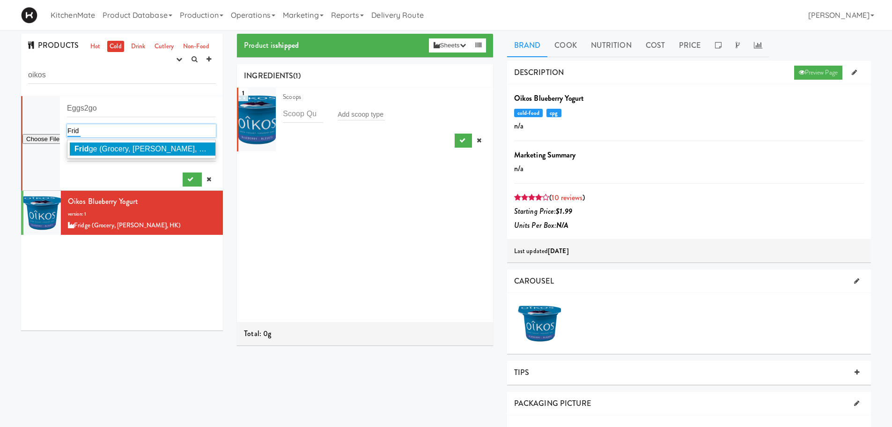
type input "Frid"
click at [126, 151] on span "Frid ge (Grocery, Bev, HK)" at bounding box center [143, 149] width 138 height 8
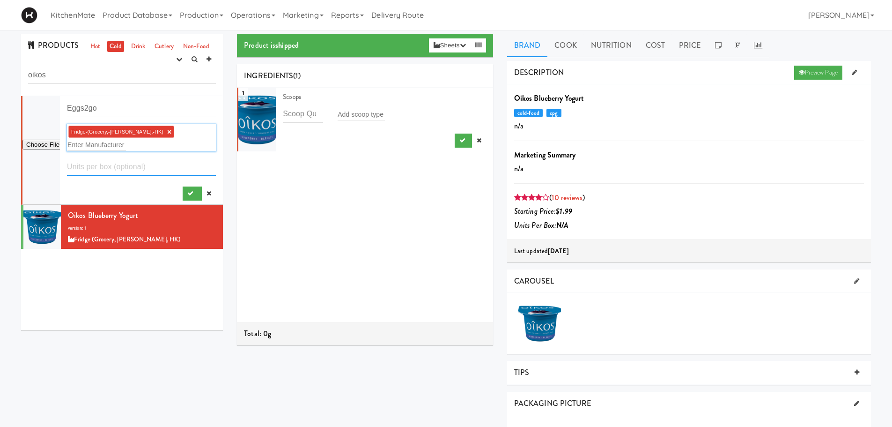
click at [122, 158] on input "number" at bounding box center [141, 166] width 149 height 17
drag, startPoint x: 124, startPoint y: 110, endPoint x: 36, endPoint y: 103, distance: 88.3
click at [67, 103] on form "Eggs2go Fridge-(Grocery,-Bev,-HK) × Enter Manufacturer" at bounding box center [141, 150] width 149 height 101
type input "Hrd"
click at [853, 67] on link at bounding box center [854, 73] width 15 height 14
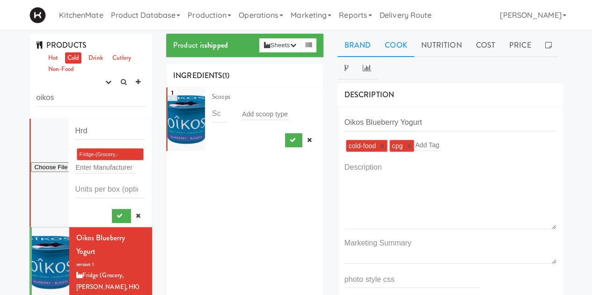
click at [391, 45] on link "Cook" at bounding box center [396, 45] width 36 height 23
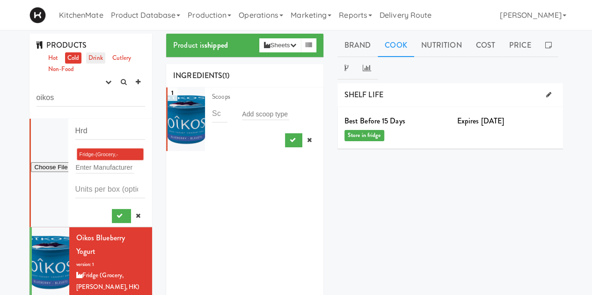
click at [94, 56] on link "Drink" at bounding box center [95, 58] width 19 height 12
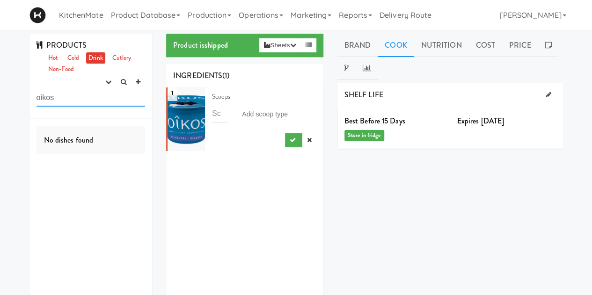
drag, startPoint x: 76, startPoint y: 98, endPoint x: 28, endPoint y: 98, distance: 48.2
click at [28, 98] on div "PRODUCTS Hot Cold Drink Cutlery Non-Food experimenting finalized shipped discon…" at bounding box center [90, 197] width 137 height 326
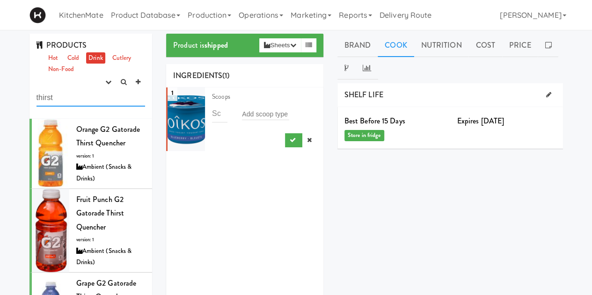
type input "thirsty"
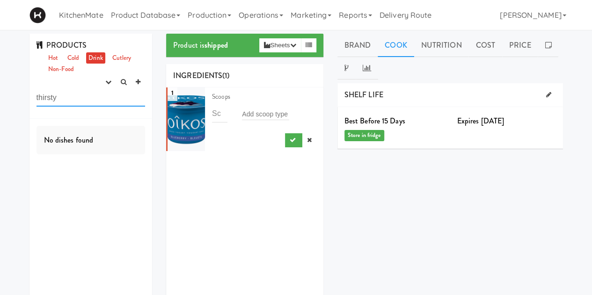
drag, startPoint x: 62, startPoint y: 102, endPoint x: 21, endPoint y: 102, distance: 41.7
click at [21, 102] on div "PRODUCTS Hot Cold Drink Cutlery Non-Food experimenting finalized shipped discon…" at bounding box center [296, 234] width 592 height 401
drag, startPoint x: 8, startPoint y: 114, endPoint x: 14, endPoint y: 113, distance: 5.7
click at [8, 113] on div "PRODUCTS Hot Cold Drink Cutlery Non-Food experimenting finalized shipped discon…" at bounding box center [296, 234] width 592 height 401
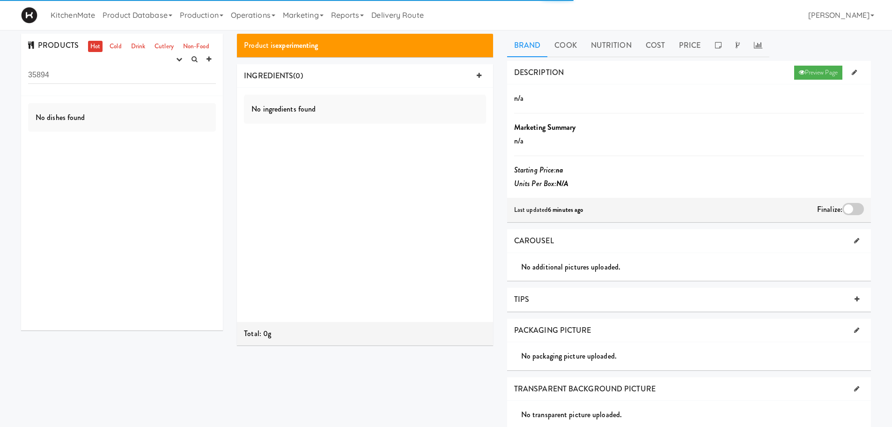
click at [103, 75] on input "35894" at bounding box center [122, 74] width 188 height 17
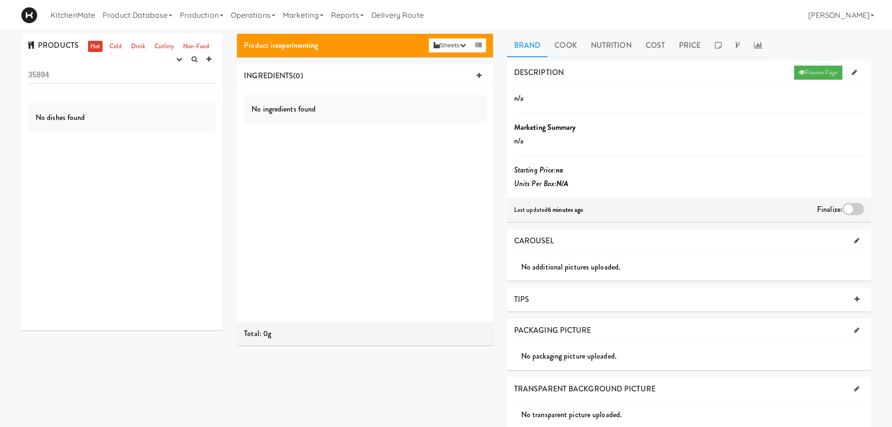
drag, startPoint x: 100, startPoint y: 78, endPoint x: 22, endPoint y: 80, distance: 77.8
click at [22, 80] on div "PRODUCTS Hot Cold Drink Cutlery Non-Food experimenting finalized shipped discon…" at bounding box center [122, 65] width 202 height 62
click at [105, 44] on ul "Hot Cold Drink Cutlery Non-Food" at bounding box center [150, 47] width 128 height 12
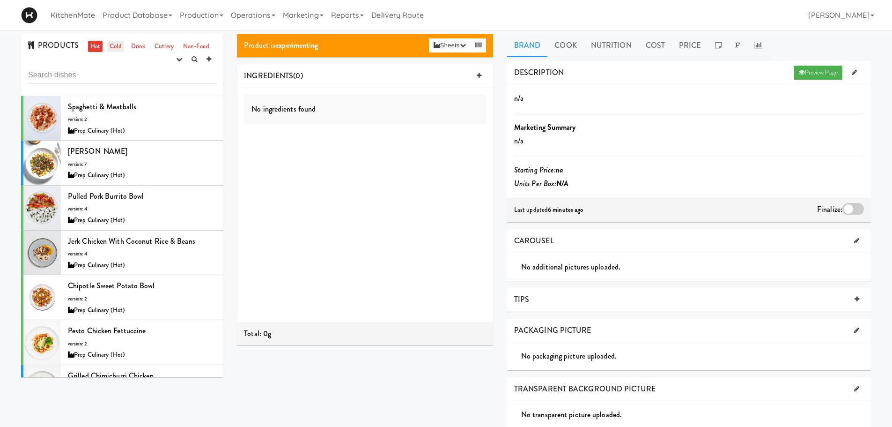
click at [116, 49] on link "Cold" at bounding box center [115, 47] width 16 height 12
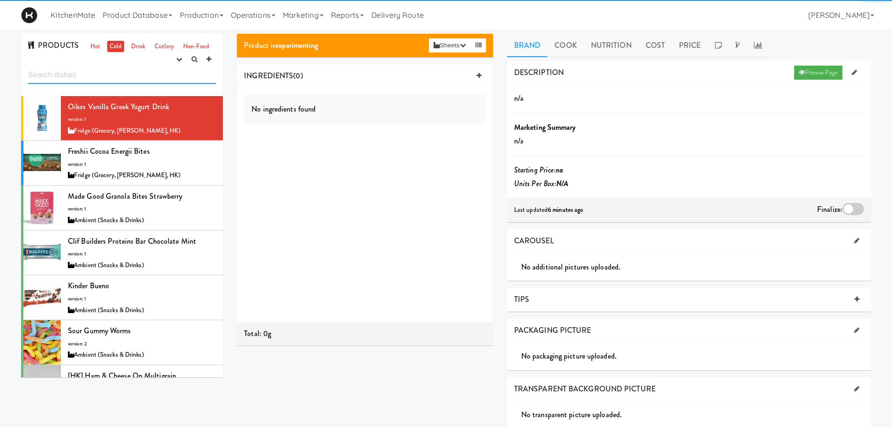
click at [101, 79] on input "text" at bounding box center [122, 74] width 188 height 17
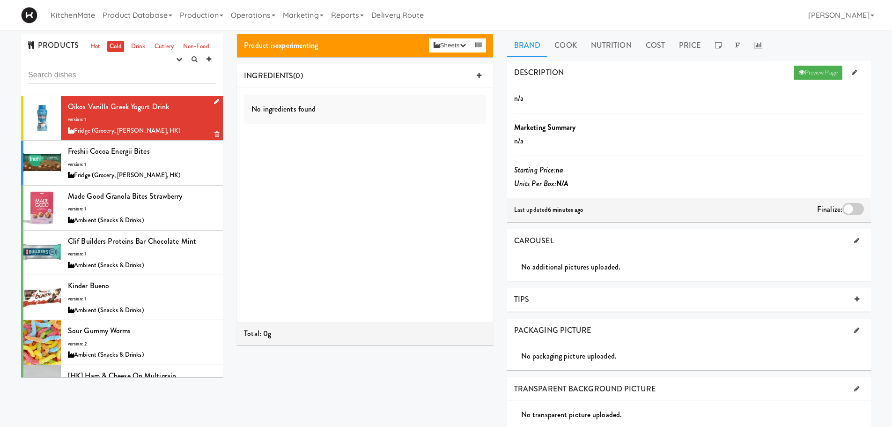
click at [103, 97] on li "Oikos Vanilla Greek Yogurt Drink version: 1 Fridge (Grocery, Bev, HK)" at bounding box center [122, 118] width 202 height 45
click at [475, 74] on link at bounding box center [479, 76] width 14 height 14
click at [313, 99] on input "text" at bounding box center [298, 100] width 31 height 12
click at [293, 97] on input "text" at bounding box center [298, 100] width 31 height 12
click at [295, 100] on input "text" at bounding box center [298, 100] width 31 height 12
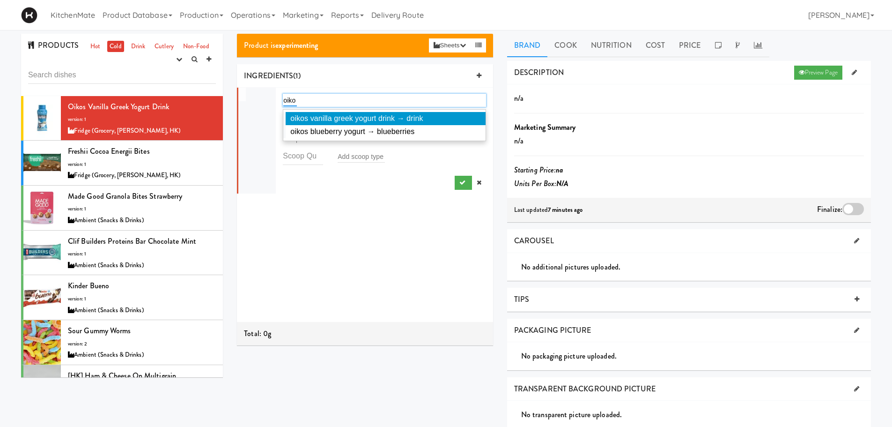
type input "oiko"
click at [347, 116] on span "oikos vanilla greek yogurt drink → drink" at bounding box center [356, 118] width 133 height 8
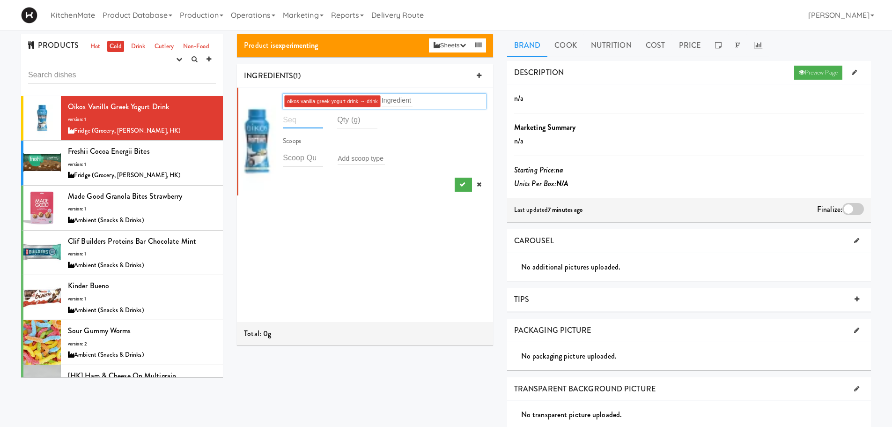
click at [298, 120] on input "number" at bounding box center [303, 119] width 40 height 17
type input "1"
click at [346, 121] on input "number" at bounding box center [357, 119] width 40 height 17
type input "190"
click at [340, 198] on div "1 oikos-vanilla-greek-yogurt-drink-→-drink Ingredient 1 190 Scoops Add scoop ty…" at bounding box center [365, 205] width 256 height 234
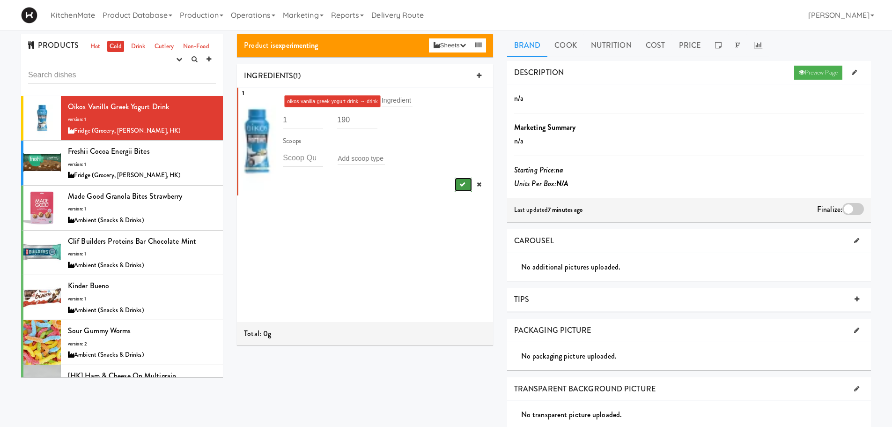
click at [457, 178] on button "submit" at bounding box center [463, 184] width 17 height 14
click at [333, 201] on div "1 oikos-vanilla-greek-yogurt-drink-→-drink Ingredient 1 190 Scoops Add scoop ty…" at bounding box center [365, 205] width 256 height 234
click at [455, 189] on button "submit" at bounding box center [463, 184] width 17 height 14
click at [456, 180] on button "submit" at bounding box center [463, 184] width 17 height 14
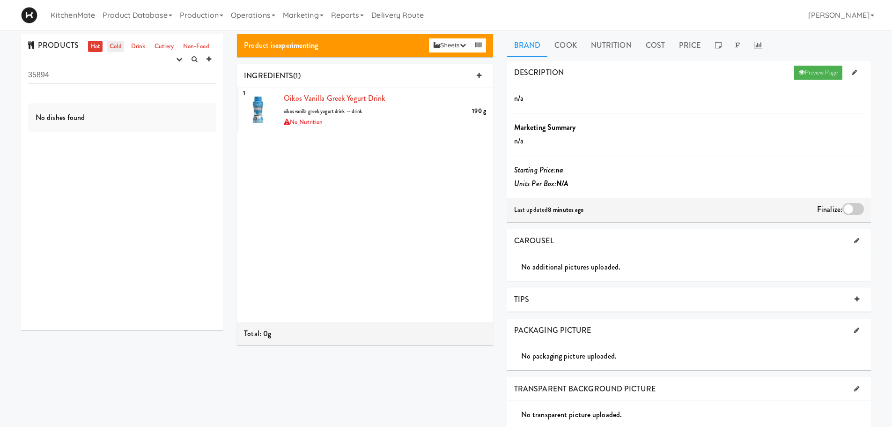
click at [113, 47] on link "Cold" at bounding box center [115, 47] width 16 height 12
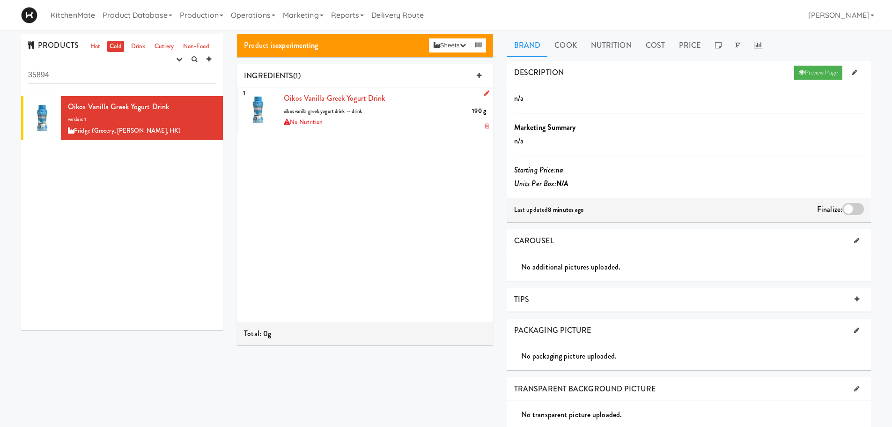
click at [397, 104] on div "Oikos Vanilla Greek Yogurt Drink 190 g oikos vanilla greek yogurt drink → drink…" at bounding box center [385, 109] width 202 height 37
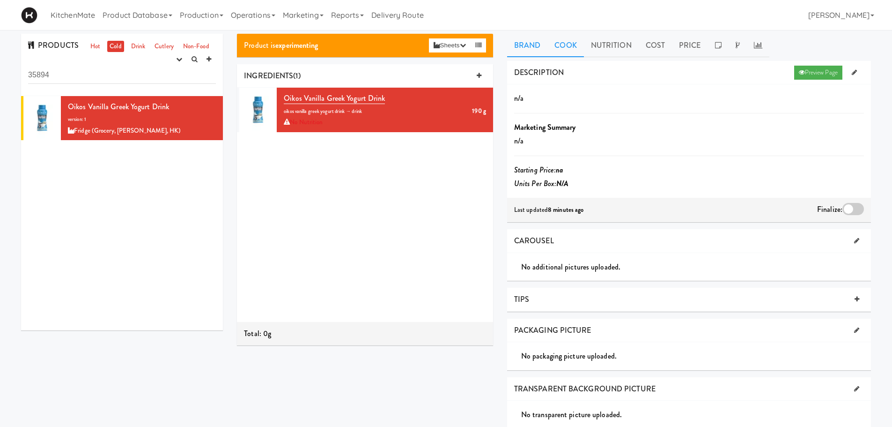
click at [564, 44] on link "Cook" at bounding box center [565, 45] width 36 height 23
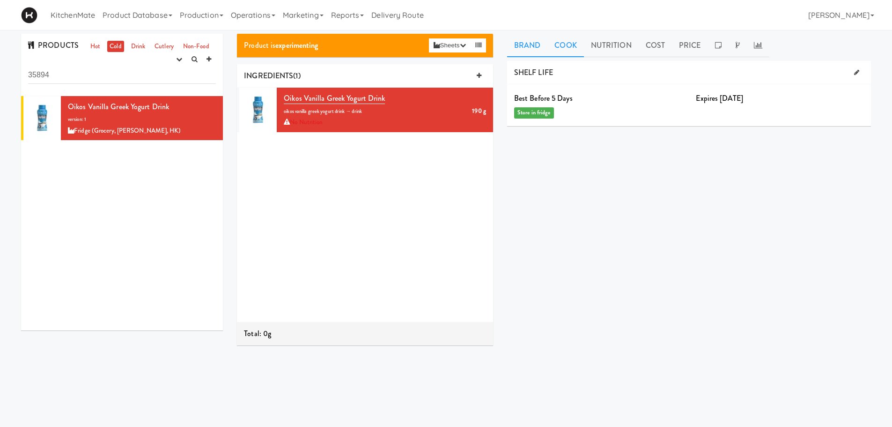
click at [525, 44] on link "Brand" at bounding box center [527, 45] width 41 height 23
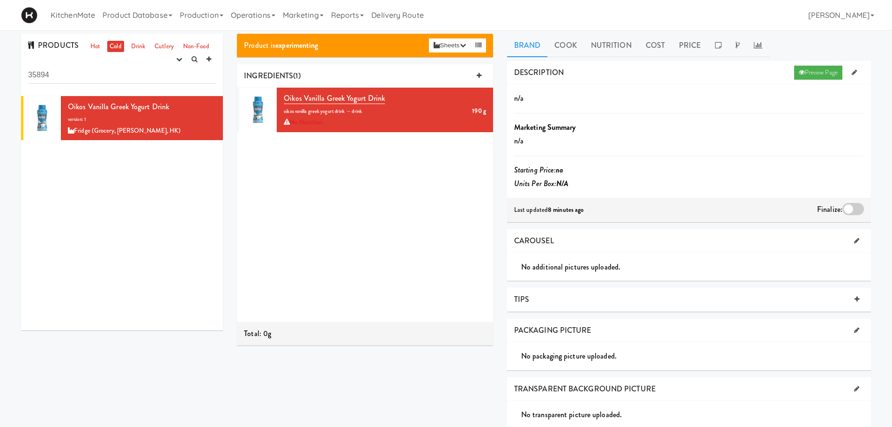
click at [859, 69] on link at bounding box center [854, 73] width 15 height 14
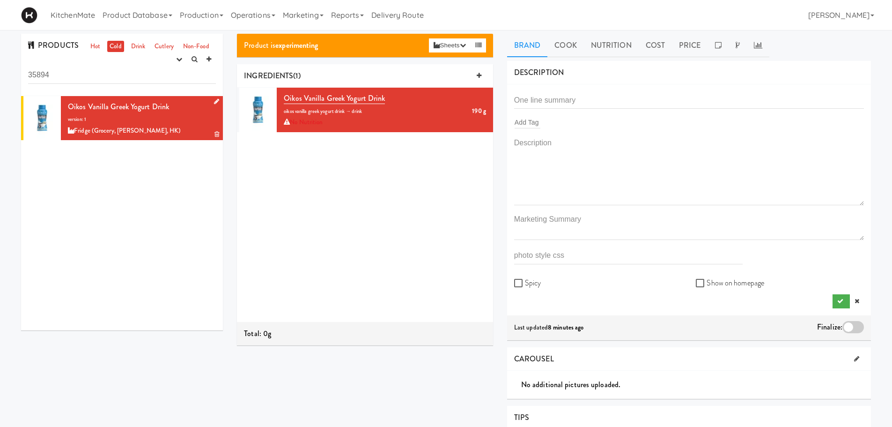
click at [210, 100] on div at bounding box center [214, 102] width 9 height 12
click at [214, 98] on icon at bounding box center [216, 101] width 5 height 6
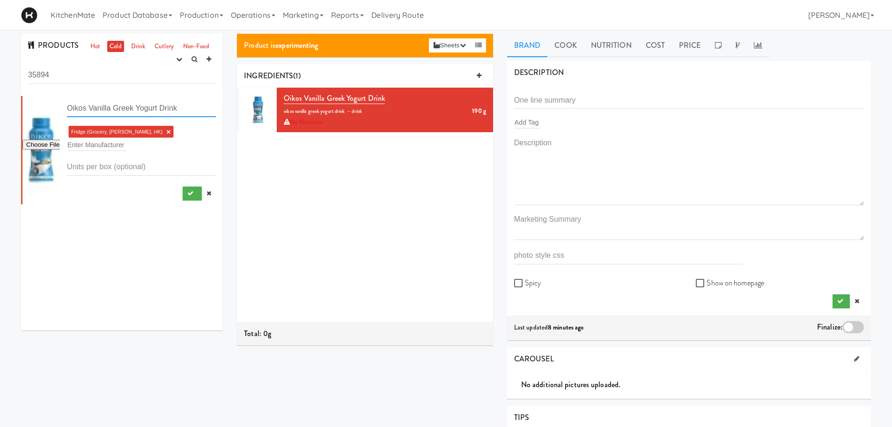
click at [142, 106] on input "Oikos Vanilla Greek Yogurt Drink" at bounding box center [141, 108] width 149 height 17
click at [611, 97] on input "text" at bounding box center [689, 99] width 350 height 17
paste input "Oikos Vanilla Greek Yogurt Drink"
type input "Oikos Vanilla Greek Yogurt Drink"
click at [523, 124] on input "text" at bounding box center [528, 122] width 26 height 12
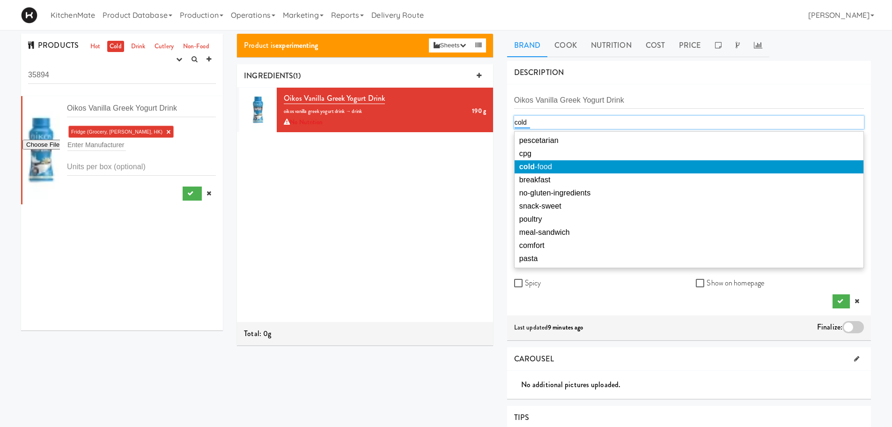
type input "cold"
click at [550, 161] on li "cold -food" at bounding box center [689, 166] width 349 height 13
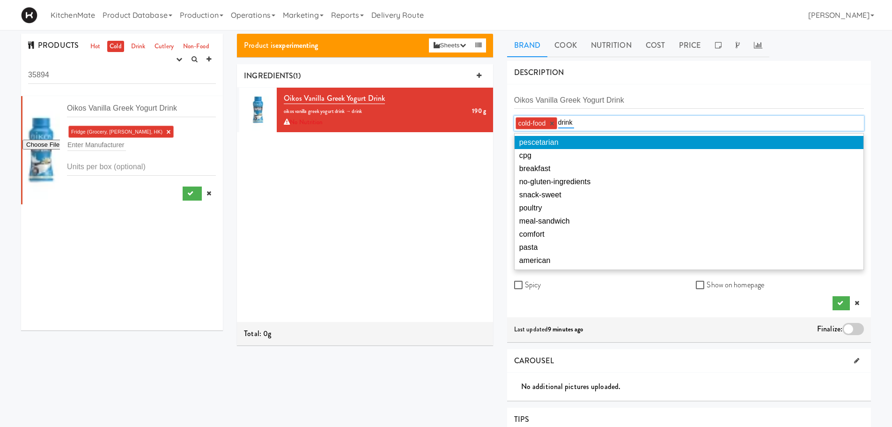
click at [558, 123] on input "drink" at bounding box center [566, 122] width 16 height 12
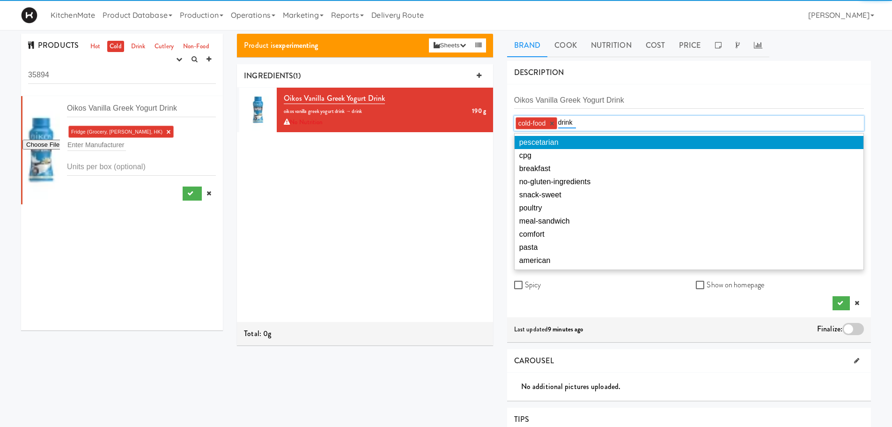
type input "drink"
click at [578, 123] on div "cold-food × drink drink" at bounding box center [689, 123] width 350 height 15
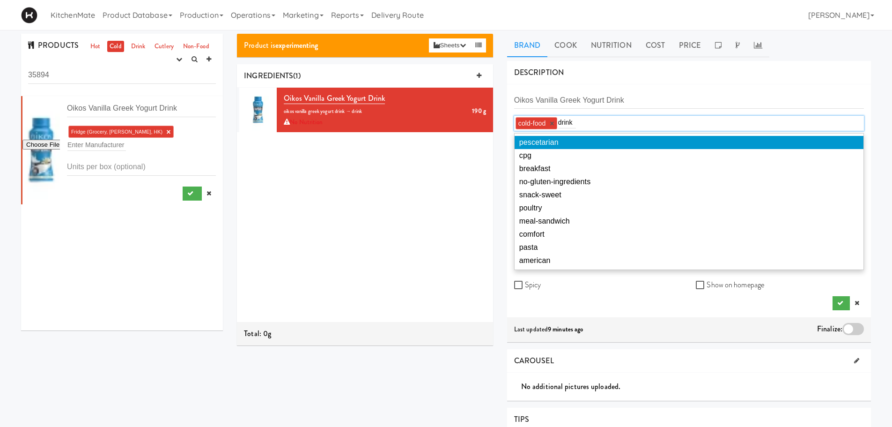
click at [578, 121] on div "cold-food × drink drink" at bounding box center [689, 123] width 350 height 15
click at [573, 120] on input "drink" at bounding box center [567, 122] width 18 height 12
click at [572, 120] on input "drink" at bounding box center [567, 122] width 18 height 12
type input "d"
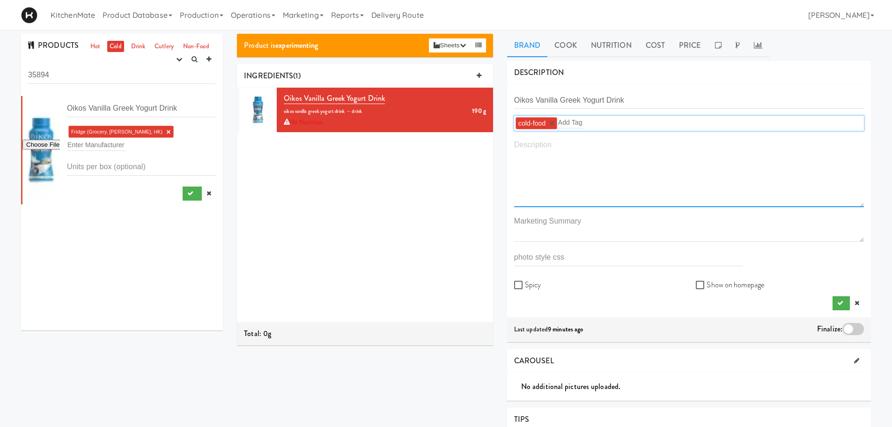
click at [569, 148] on textarea at bounding box center [689, 172] width 350 height 69
click at [574, 125] on input "text" at bounding box center [571, 122] width 26 height 12
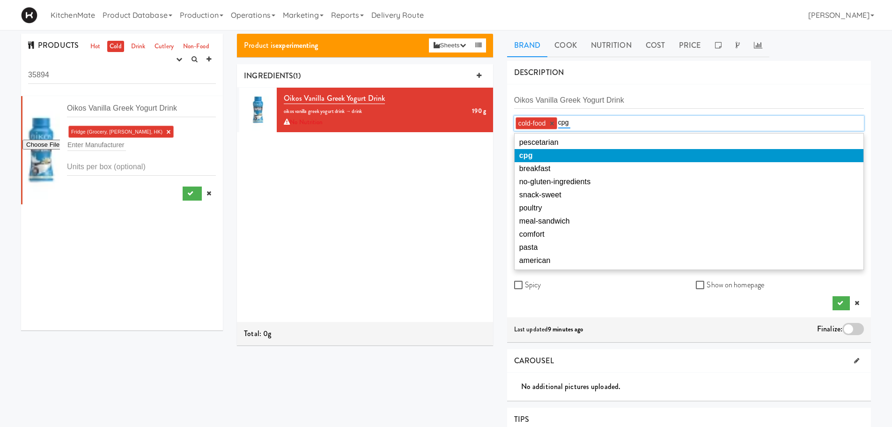
type input "cpg"
click at [588, 157] on li "cpg" at bounding box center [689, 155] width 349 height 13
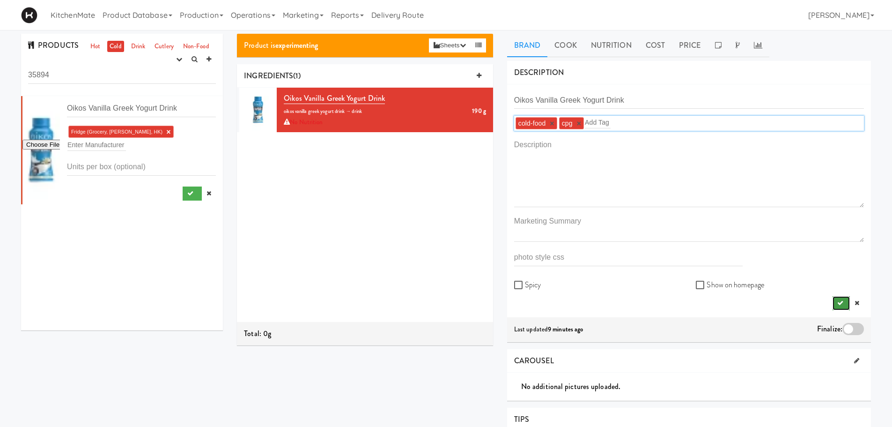
click at [840, 299] on button "submit" at bounding box center [841, 303] width 17 height 14
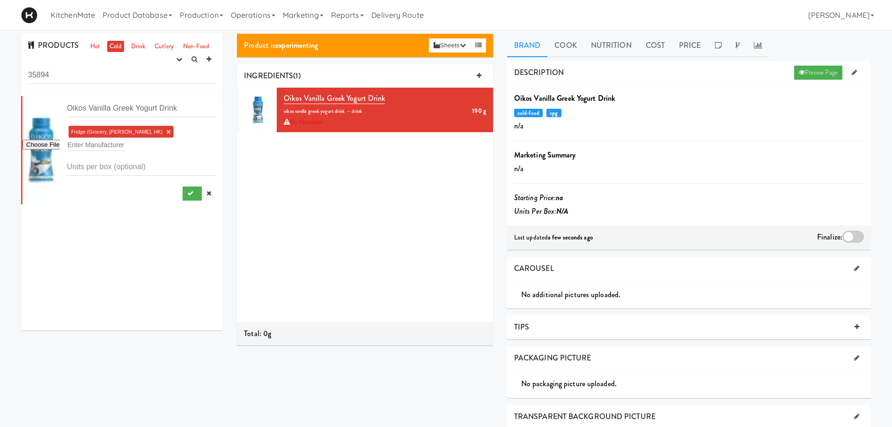
scroll to position [47, 0]
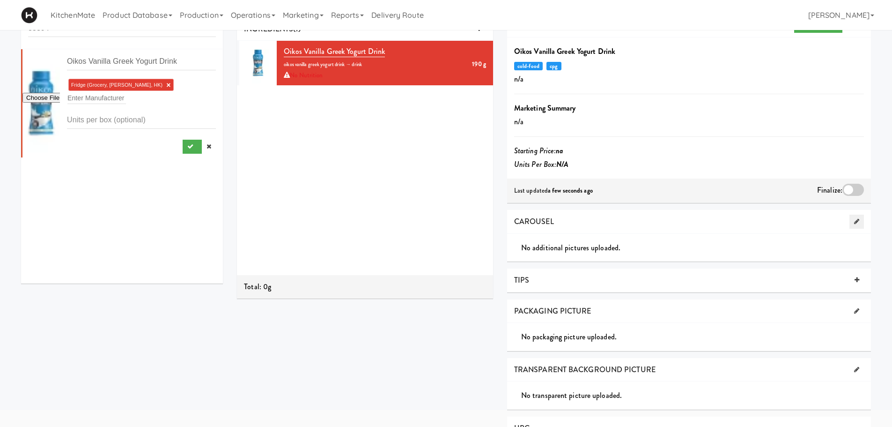
click at [860, 220] on link at bounding box center [856, 221] width 15 height 14
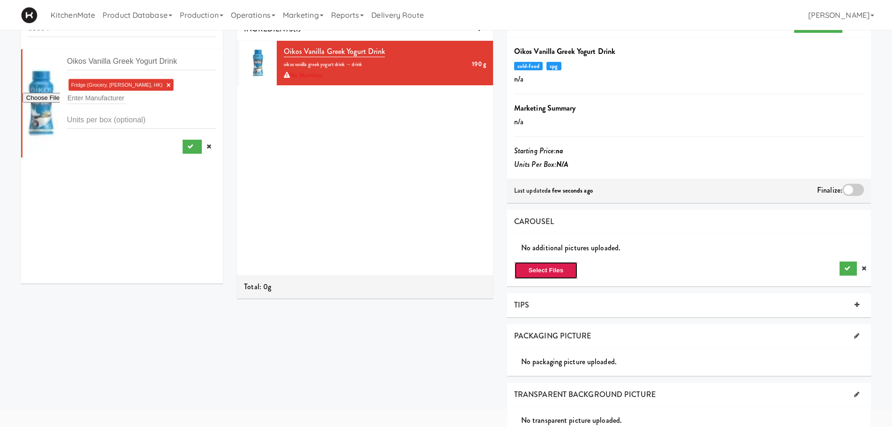
click at [554, 266] on button "Select Files" at bounding box center [546, 270] width 64 height 18
type input "C:\fakepath\2bce48b2-820b-4e20-b982-ee955fa818a3-retina-large.avif"
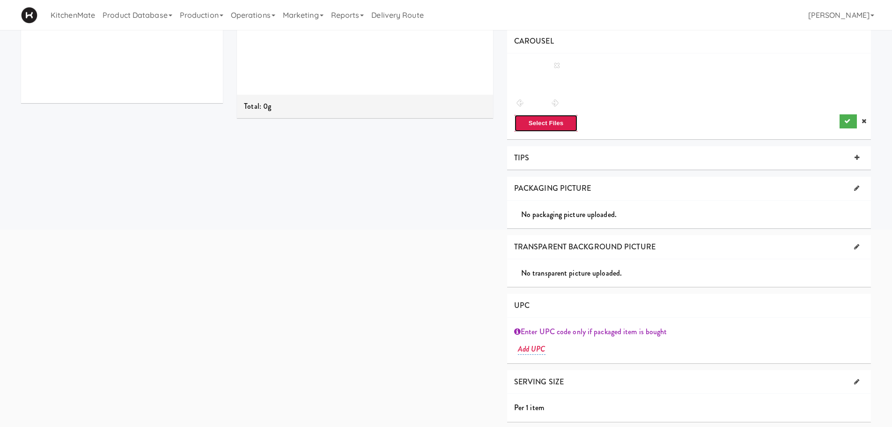
scroll to position [229, 0]
click at [861, 187] on link at bounding box center [856, 186] width 15 height 14
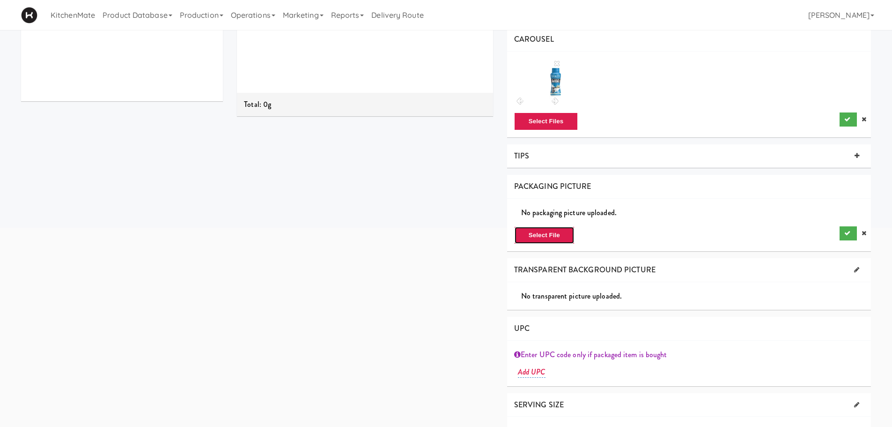
click at [562, 231] on button "Select File" at bounding box center [544, 235] width 60 height 18
type input "C:\fakepath\2bce48b2-820b-4e20-b982-ee955fa818a3-retina-large.avif"
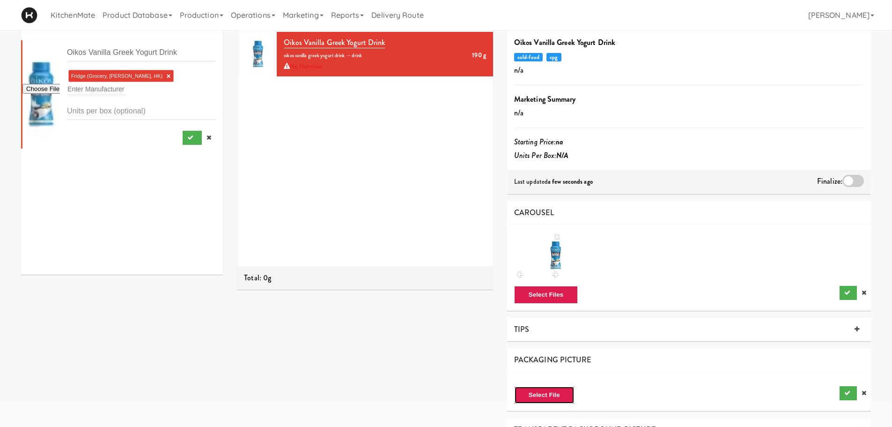
scroll to position [6, 0]
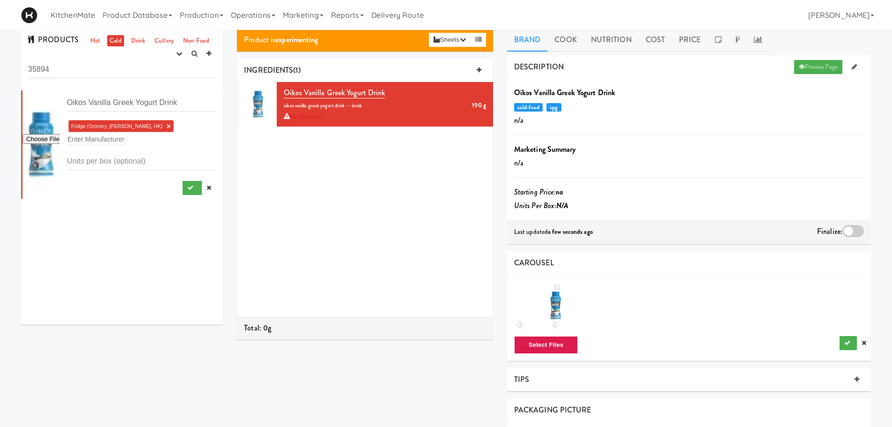
click at [851, 232] on div at bounding box center [853, 231] width 22 height 12
click at [0, 0] on input "checkbox" at bounding box center [0, 0] width 0 height 0
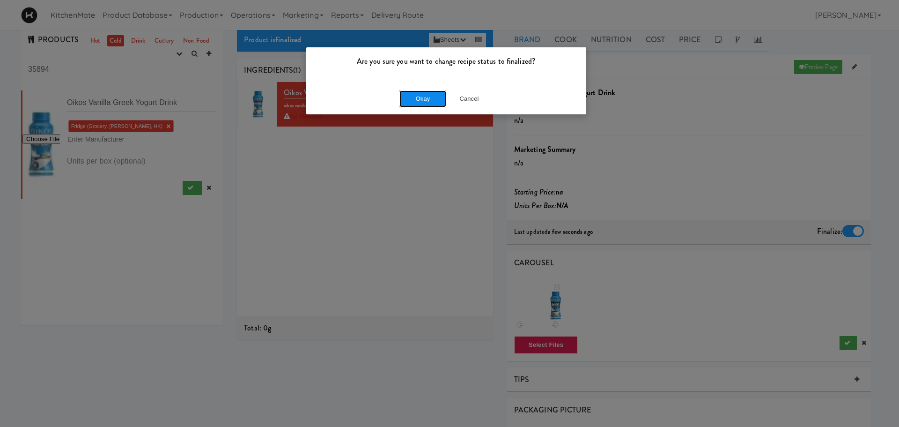
click at [408, 95] on button "Okay" at bounding box center [422, 98] width 47 height 17
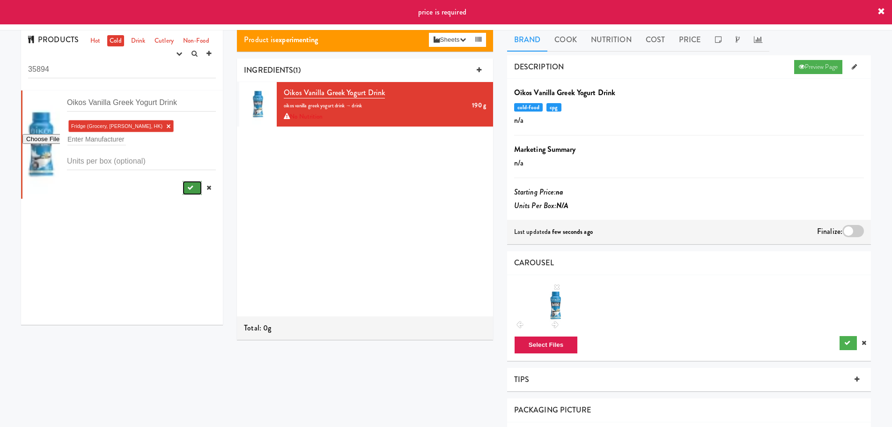
click at [183, 181] on button "submit" at bounding box center [192, 188] width 19 height 14
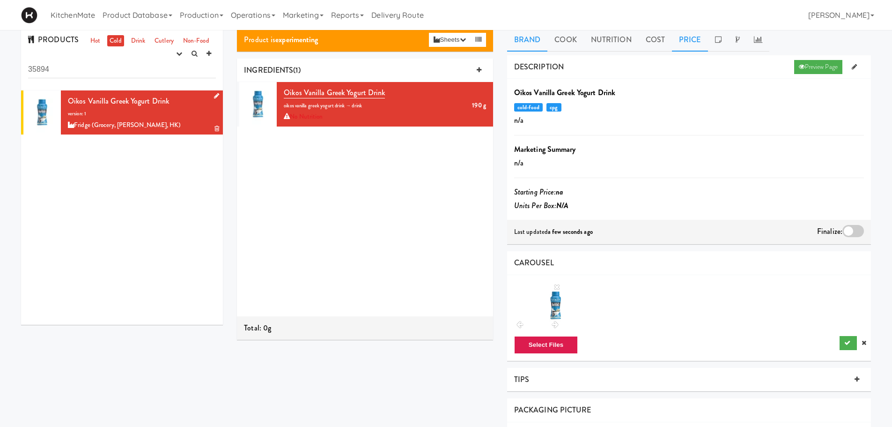
click at [683, 40] on link "Price" at bounding box center [690, 39] width 36 height 23
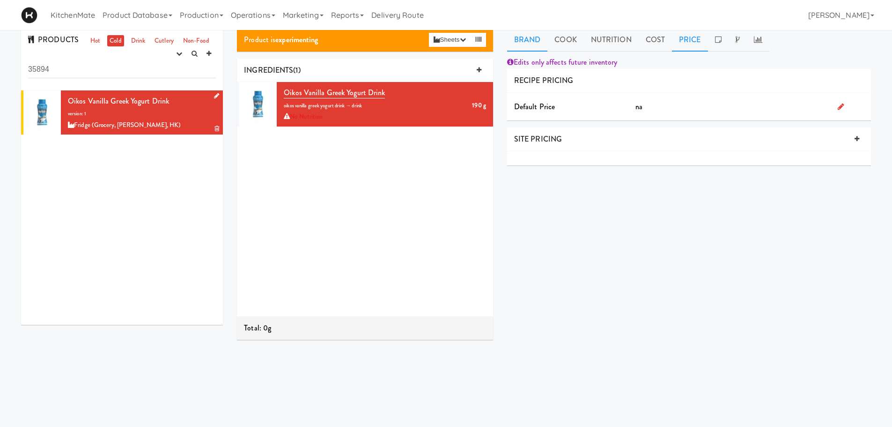
drag, startPoint x: 533, startPoint y: 37, endPoint x: 539, endPoint y: 47, distance: 11.7
click at [533, 37] on link "Brand" at bounding box center [527, 39] width 41 height 23
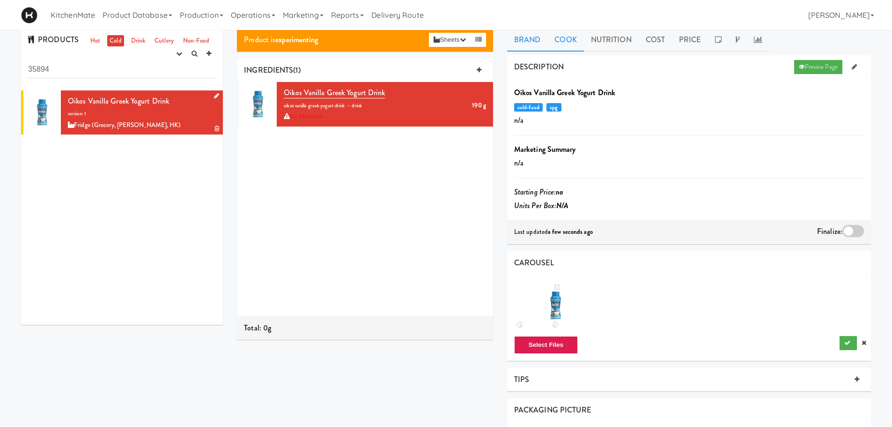
click at [568, 42] on link "Cook" at bounding box center [565, 39] width 36 height 23
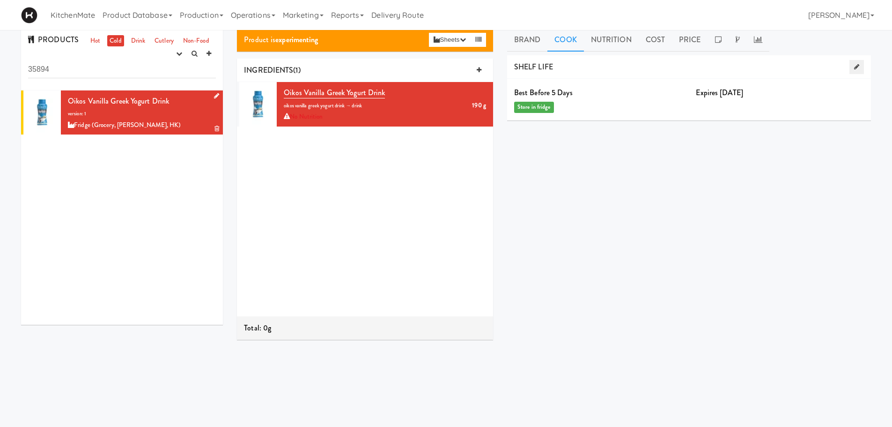
click at [852, 63] on link at bounding box center [856, 67] width 15 height 14
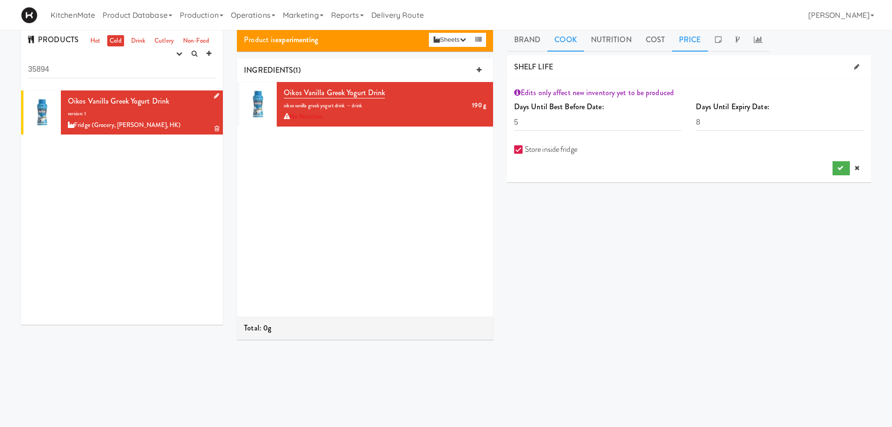
click at [694, 37] on link "Price" at bounding box center [690, 39] width 36 height 23
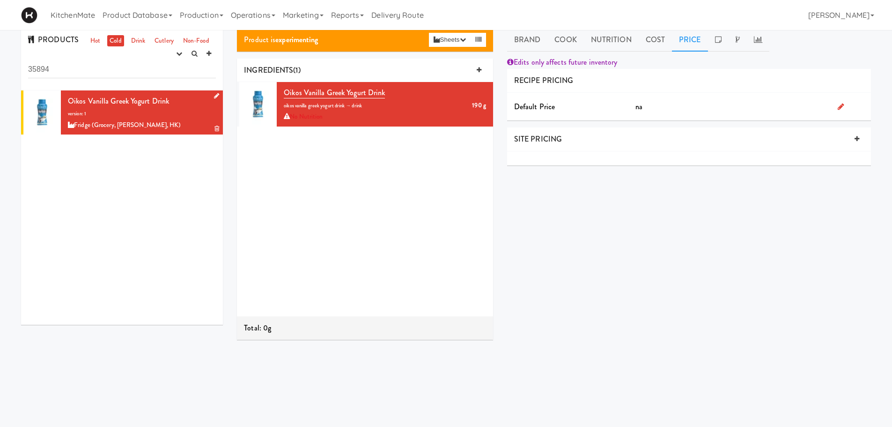
click at [837, 105] on div at bounding box center [851, 107] width 40 height 14
click at [839, 103] on icon at bounding box center [841, 106] width 7 height 7
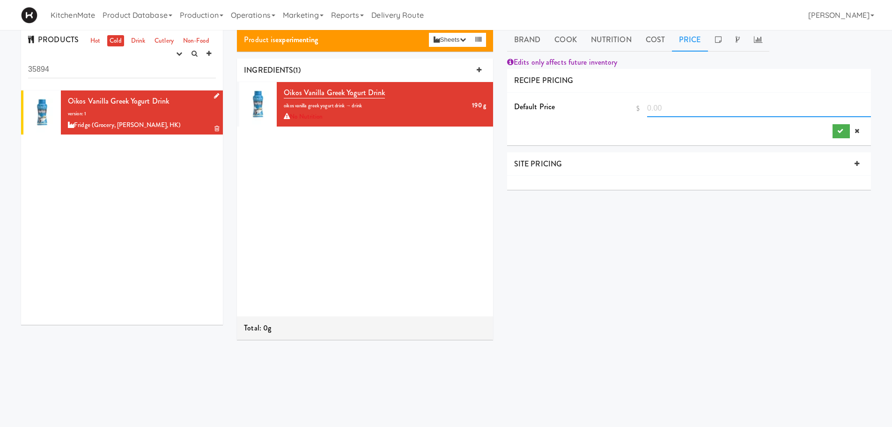
click at [666, 114] on input "number" at bounding box center [759, 108] width 224 height 17
type input "3"
click at [648, 107] on input ".00" at bounding box center [759, 108] width 224 height 17
type input "3.00"
click at [705, 132] on div "$ 3.00" at bounding box center [749, 119] width 243 height 38
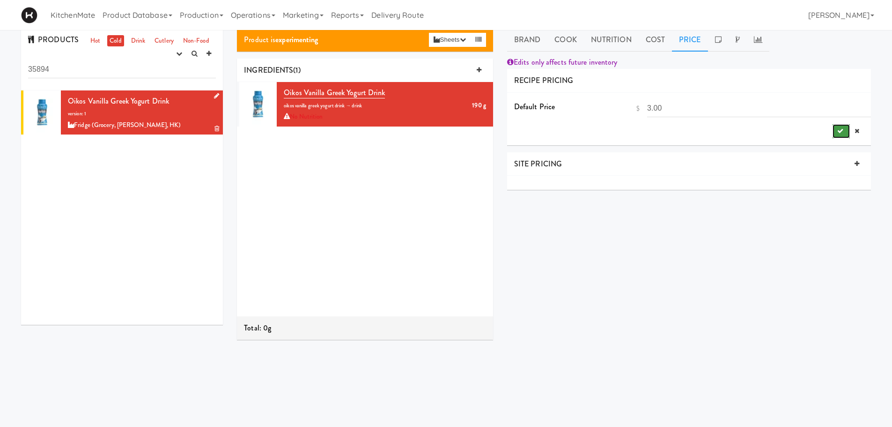
click at [834, 131] on button "submit" at bounding box center [841, 131] width 17 height 14
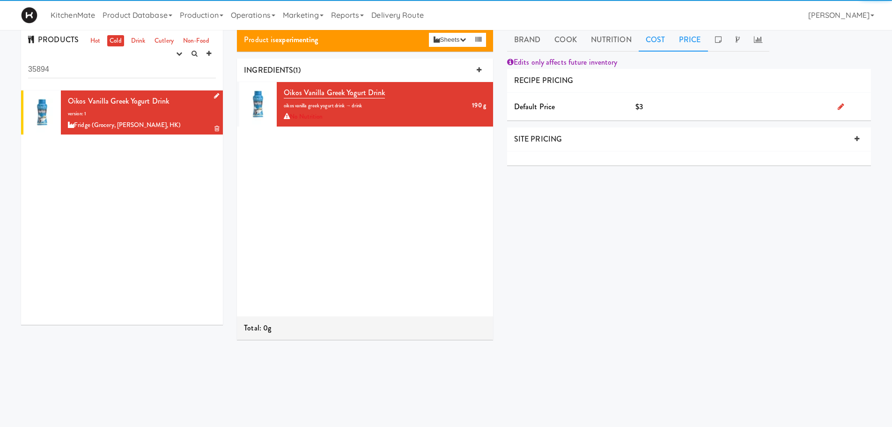
click at [650, 43] on link "Cost" at bounding box center [655, 39] width 33 height 23
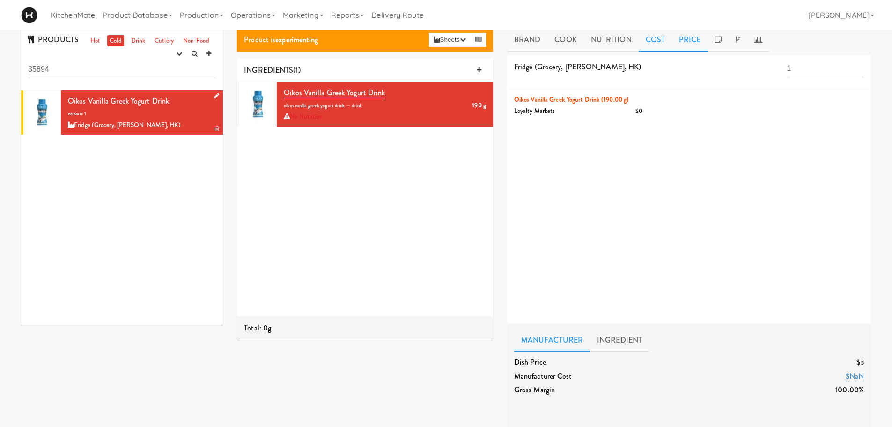
click at [681, 40] on link "Price" at bounding box center [690, 39] width 36 height 23
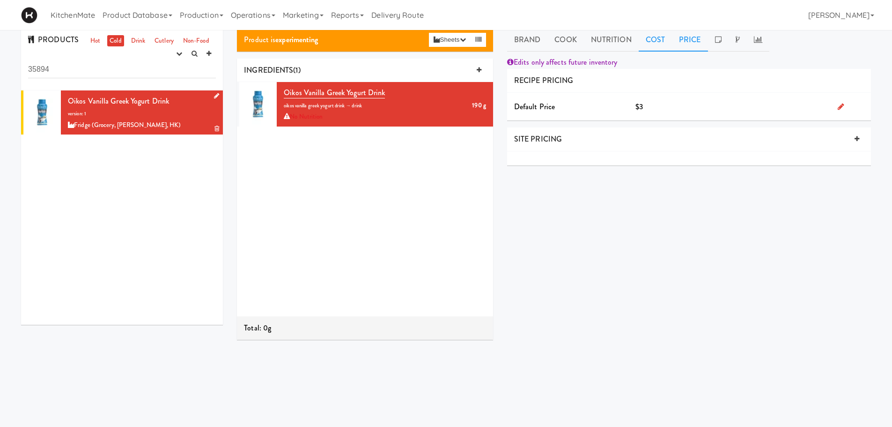
click at [651, 42] on link "Cost" at bounding box center [655, 39] width 33 height 23
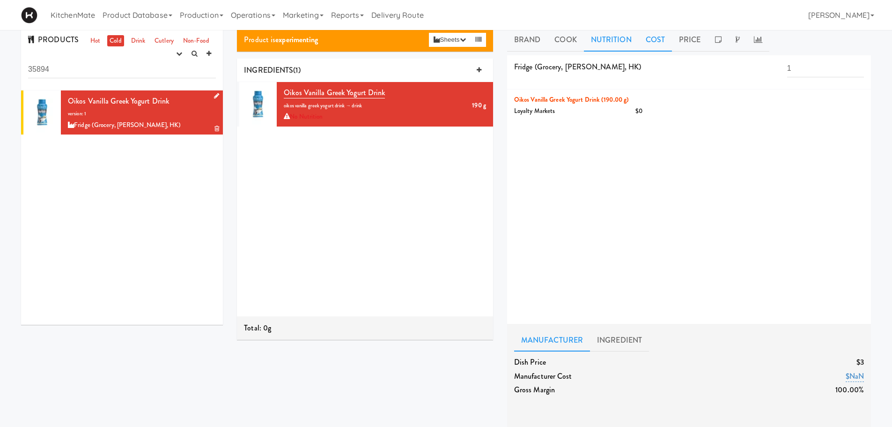
click at [617, 45] on link "Nutrition" at bounding box center [611, 39] width 55 height 23
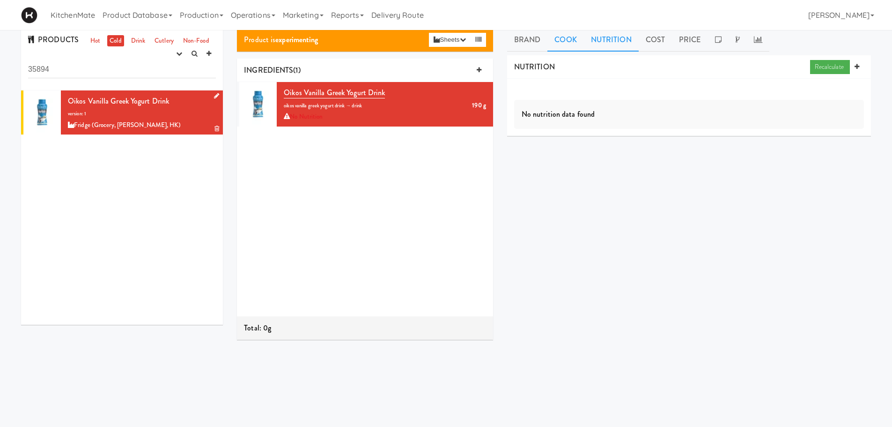
click at [565, 40] on link "Cook" at bounding box center [565, 39] width 36 height 23
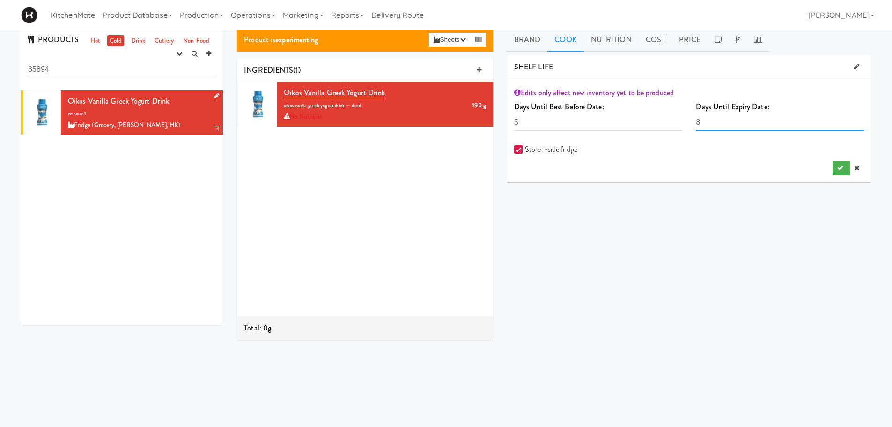
click at [723, 119] on input "8" at bounding box center [780, 121] width 168 height 17
type input "3"
type input "20"
click at [640, 124] on input "5" at bounding box center [598, 121] width 168 height 17
type input "20"
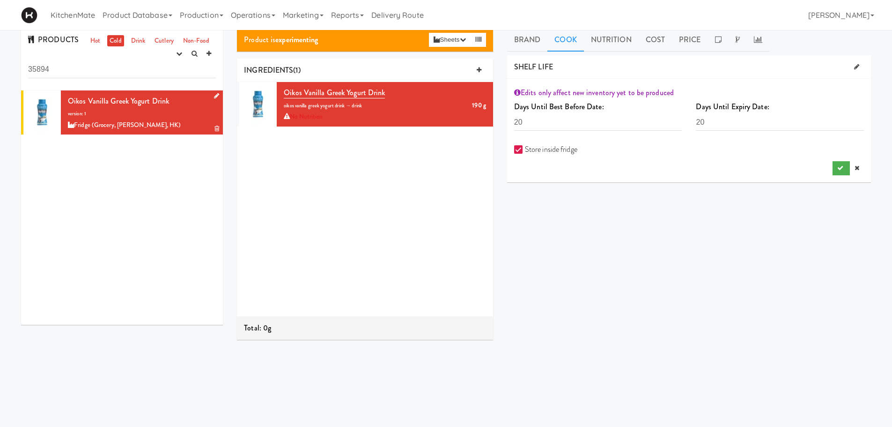
click at [582, 174] on div at bounding box center [689, 168] width 350 height 14
click at [839, 166] on icon "submit" at bounding box center [840, 168] width 6 height 6
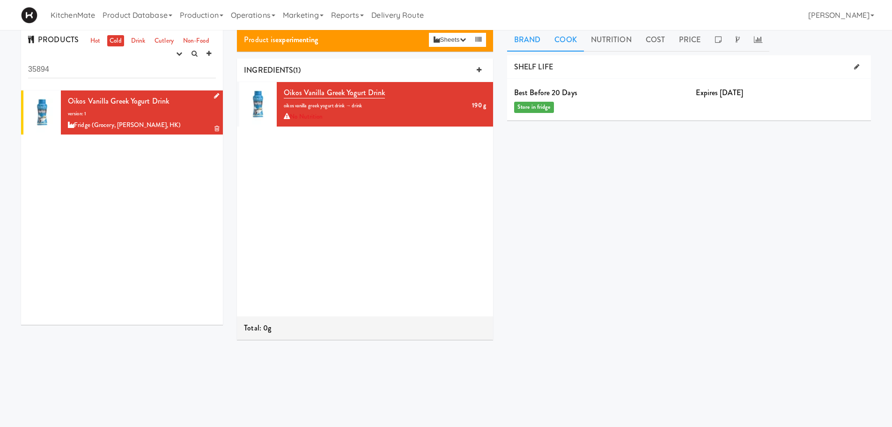
click at [523, 43] on link "Brand" at bounding box center [527, 39] width 41 height 23
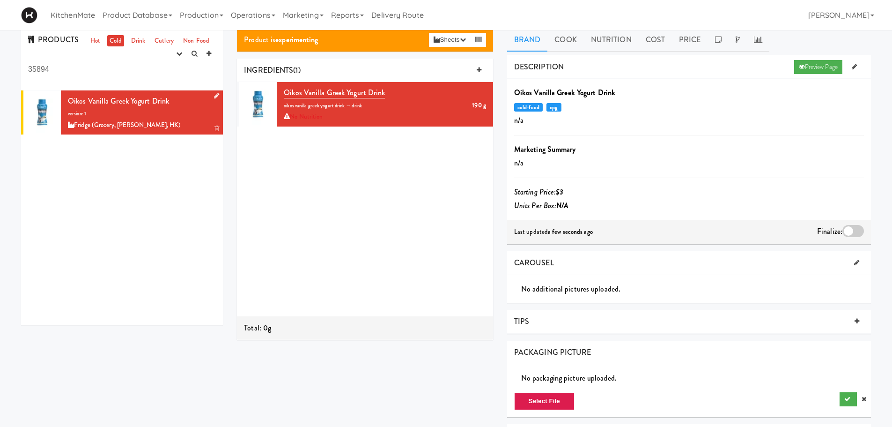
click at [854, 229] on div at bounding box center [853, 231] width 22 height 12
click at [0, 0] on input "checkbox" at bounding box center [0, 0] width 0 height 0
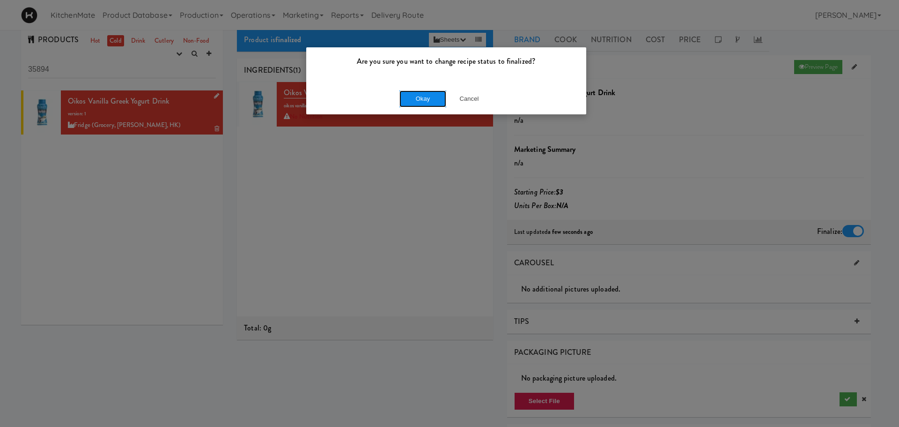
click at [433, 102] on button "Okay" at bounding box center [422, 98] width 47 height 17
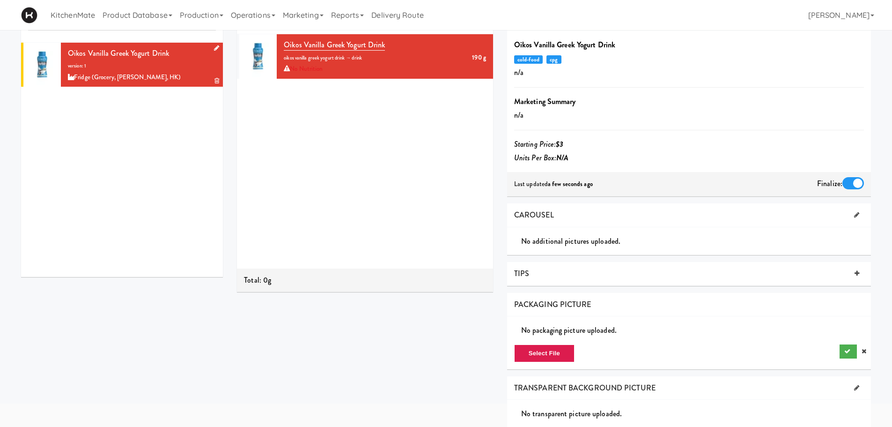
scroll to position [52, 0]
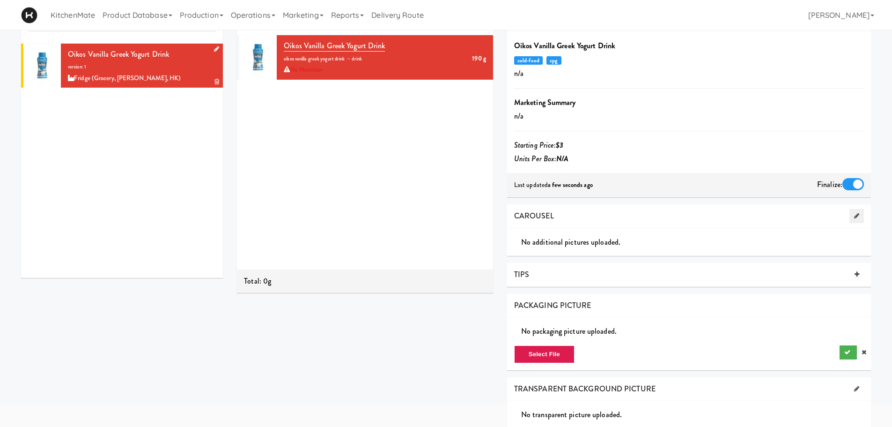
click at [856, 216] on icon at bounding box center [856, 216] width 5 height 6
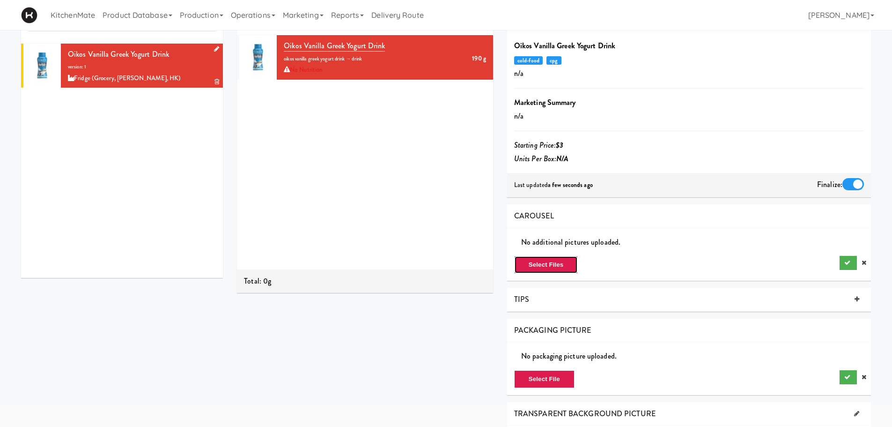
click at [561, 265] on button "Select Files" at bounding box center [546, 265] width 64 height 18
type input "C:\fakepath\2bce48b2-820b-4e20-b982-ee955fa818a3-retina-large.avif"
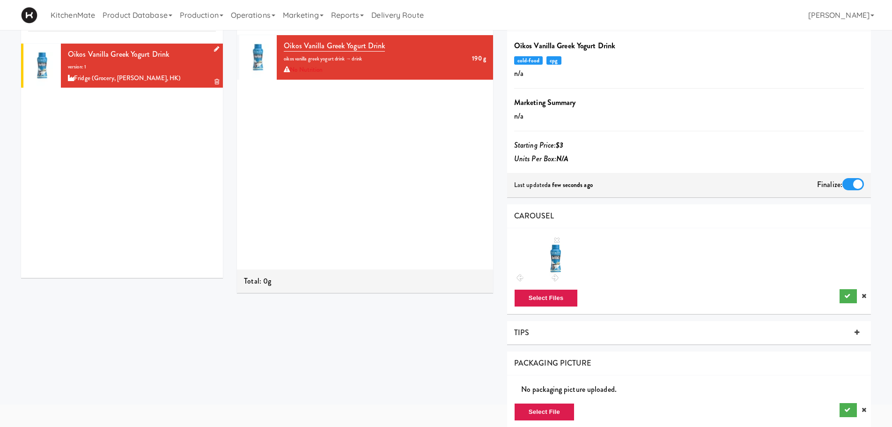
click at [849, 288] on div "Select Files" at bounding box center [689, 271] width 364 height 86
click at [849, 293] on icon "submit" at bounding box center [847, 296] width 6 height 6
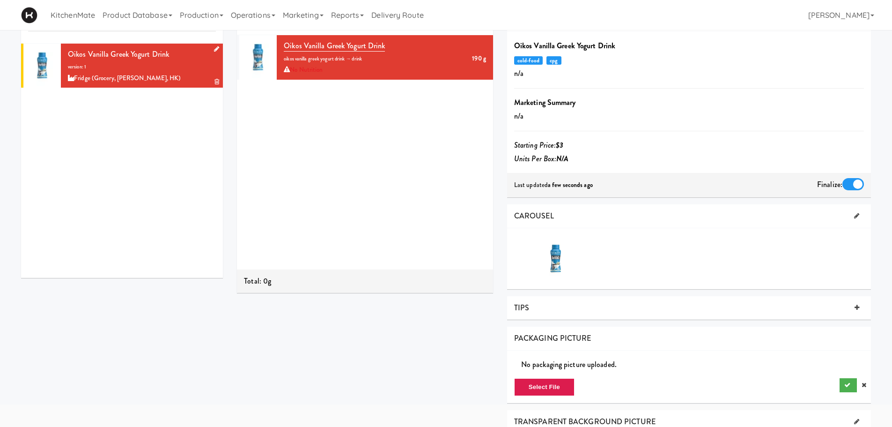
click at [851, 184] on div at bounding box center [853, 184] width 22 height 12
click at [0, 0] on input "checkbox" at bounding box center [0, 0] width 0 height 0
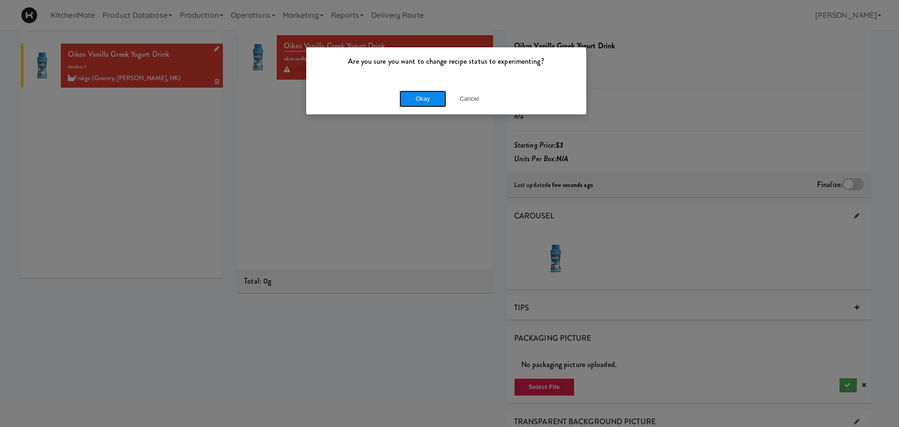
click at [428, 102] on button "Okay" at bounding box center [422, 98] width 47 height 17
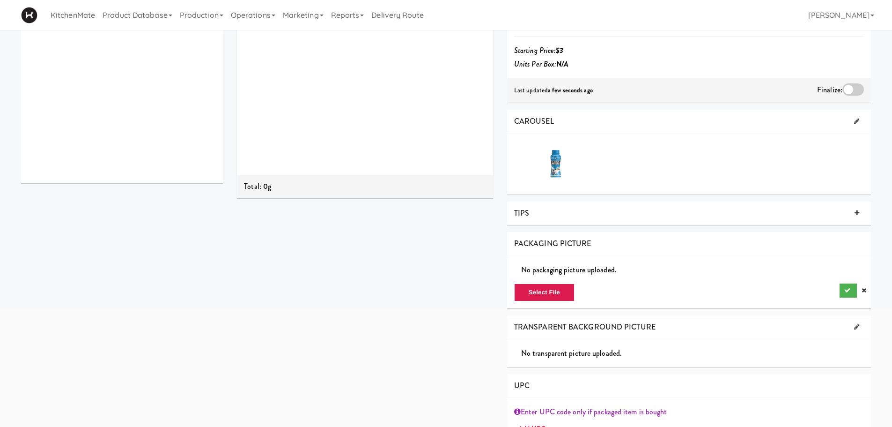
scroll to position [193, 0]
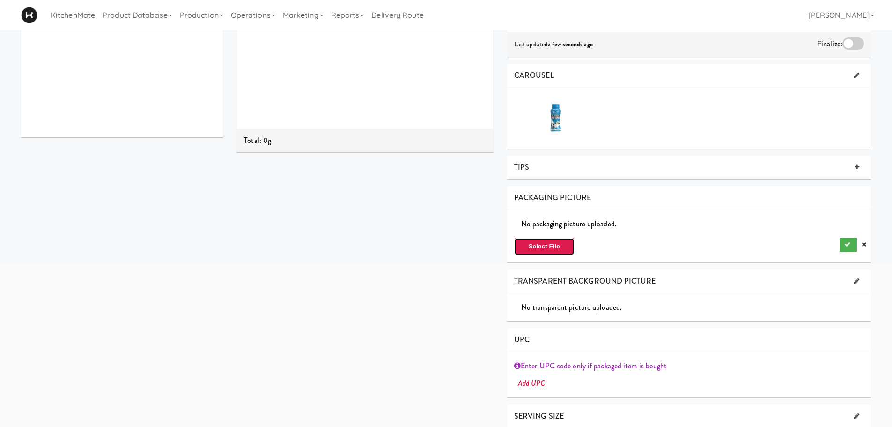
click at [546, 238] on button "Select File" at bounding box center [544, 246] width 60 height 18
type input "C:\fakepath\2bce48b2-820b-4e20-b982-ee955fa818a3-retina-large.avif"
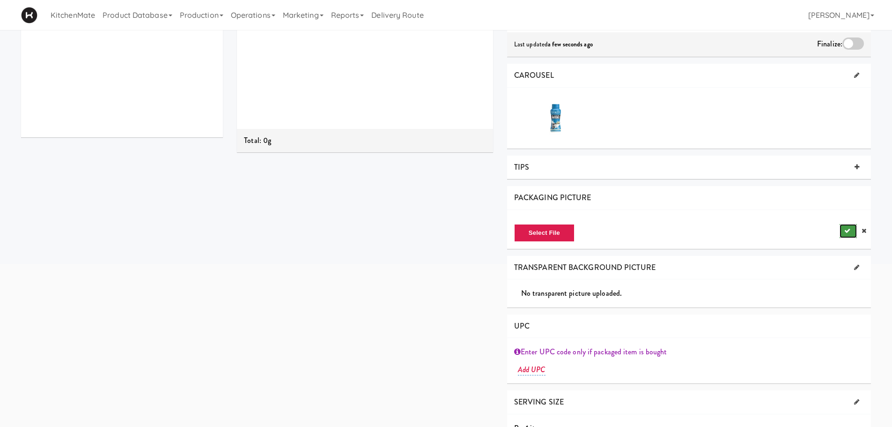
click at [841, 228] on button "submit" at bounding box center [848, 231] width 17 height 14
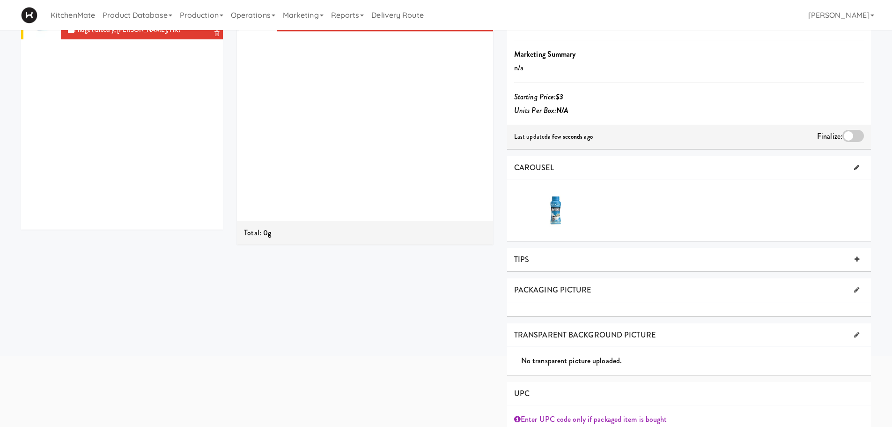
scroll to position [96, 0]
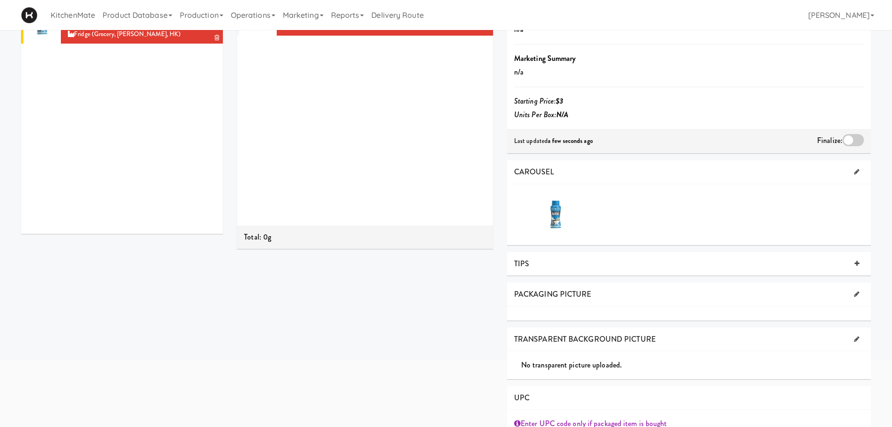
click at [855, 140] on div at bounding box center [853, 140] width 22 height 12
click at [0, 0] on input "checkbox" at bounding box center [0, 0] width 0 height 0
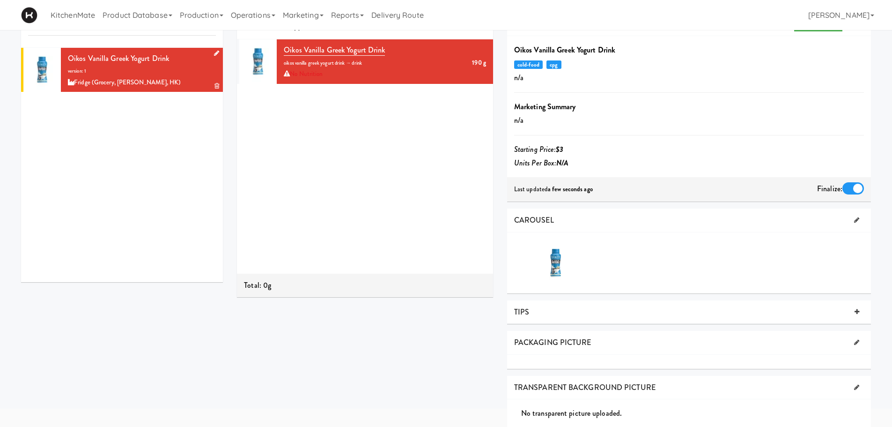
scroll to position [0, 0]
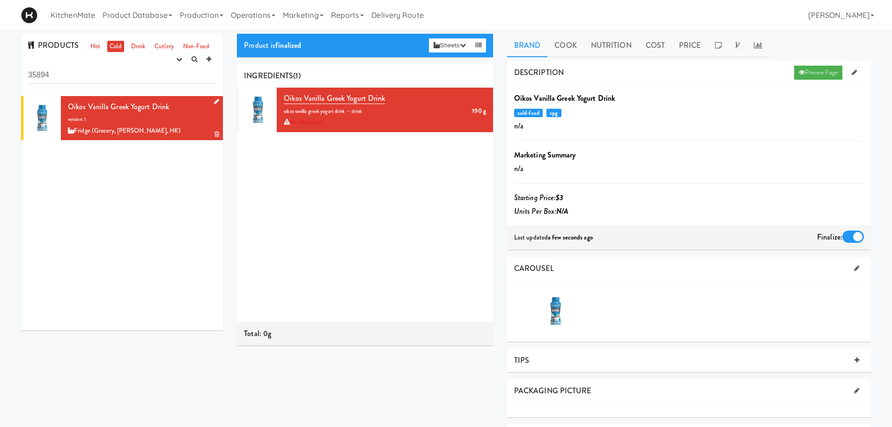
click at [113, 46] on link "Cold" at bounding box center [115, 47] width 16 height 12
click at [134, 109] on span "Oikos Vanilla Greek Yogurt Drink" at bounding box center [118, 106] width 101 height 11
drag, startPoint x: 129, startPoint y: 74, endPoint x: 7, endPoint y: 66, distance: 122.5
click at [7, 66] on div "PRODUCTS Hot Cold Drink Cutlery Non-Food experimenting finalized shipped discon…" at bounding box center [446, 325] width 892 height 583
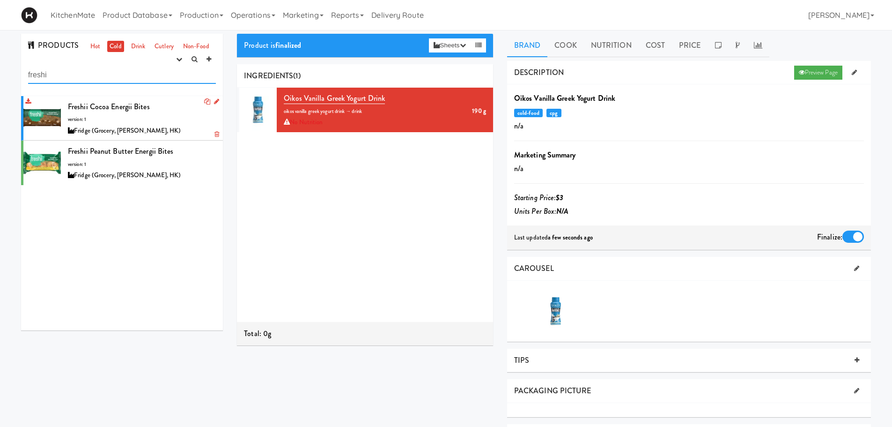
type input "freshi"
click at [44, 102] on div at bounding box center [41, 118] width 37 height 44
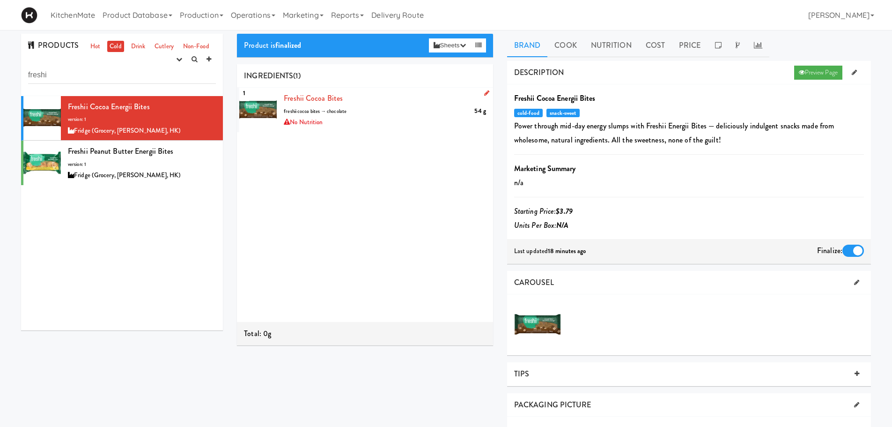
click at [354, 119] on div "Freshii Cocoa Bites 54 g freshii cocoa bites → chocolate No Nutrition" at bounding box center [385, 109] width 202 height 37
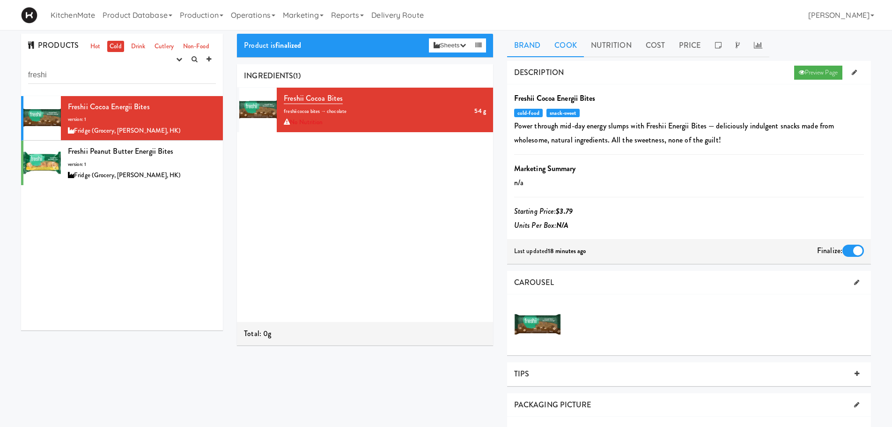
click at [567, 49] on link "Cook" at bounding box center [565, 45] width 36 height 23
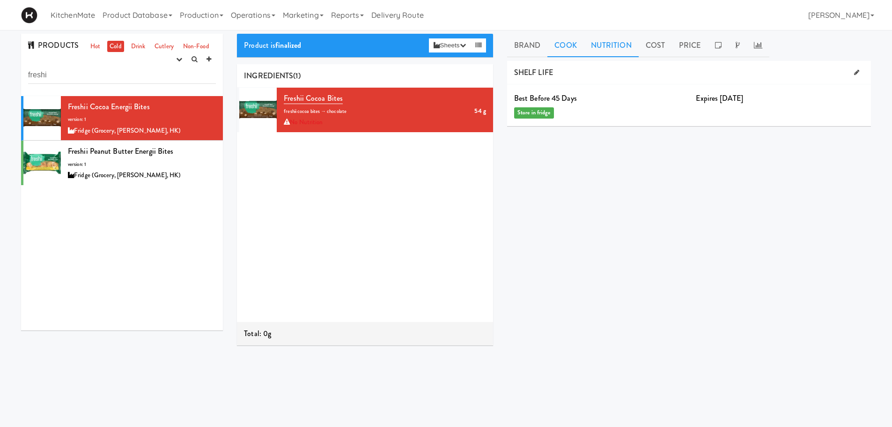
click at [600, 46] on link "Nutrition" at bounding box center [611, 45] width 55 height 23
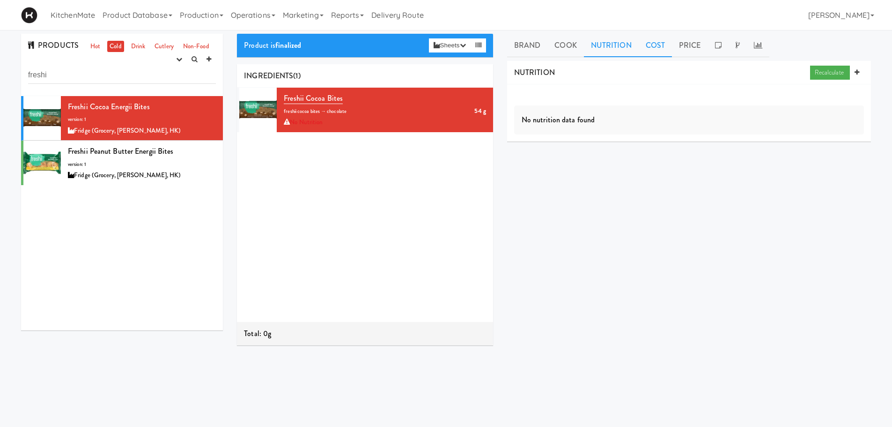
click at [656, 44] on link "Cost" at bounding box center [655, 45] width 33 height 23
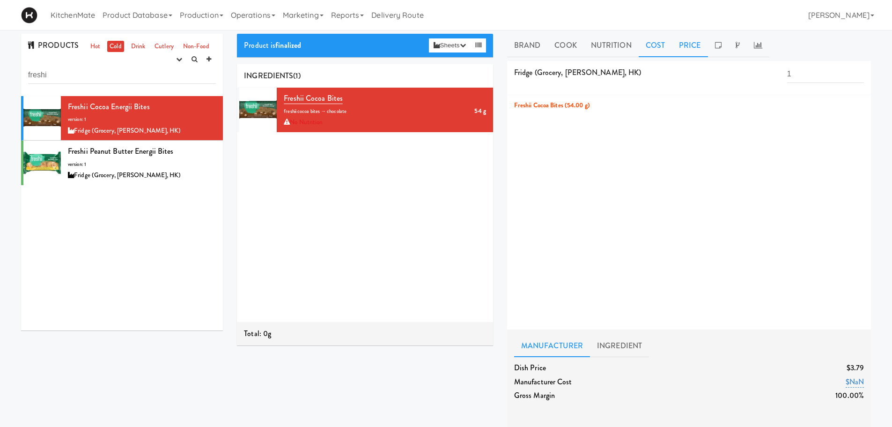
click at [683, 42] on link "Price" at bounding box center [690, 45] width 36 height 23
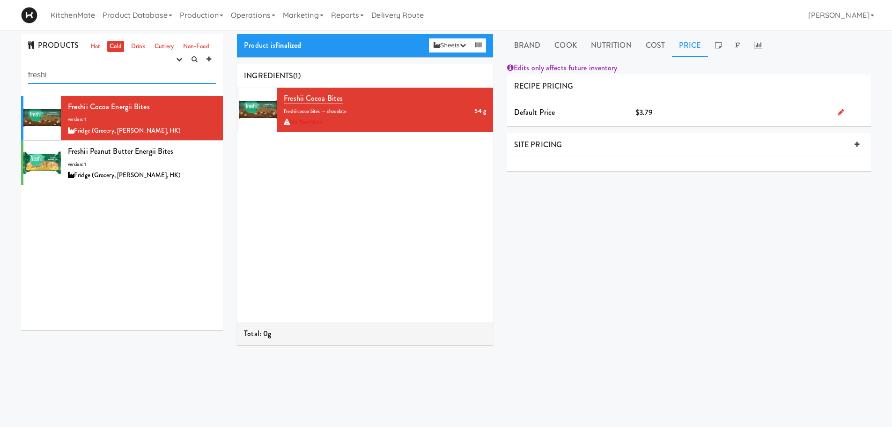
click at [61, 75] on input "freshi" at bounding box center [122, 74] width 188 height 17
drag, startPoint x: 59, startPoint y: 75, endPoint x: 3, endPoint y: 69, distance: 57.0
click at [3, 69] on div "PRODUCTS Hot Cold Drink Cutlery Non-Food experimenting finalized shipped discon…" at bounding box center [446, 223] width 892 height 378
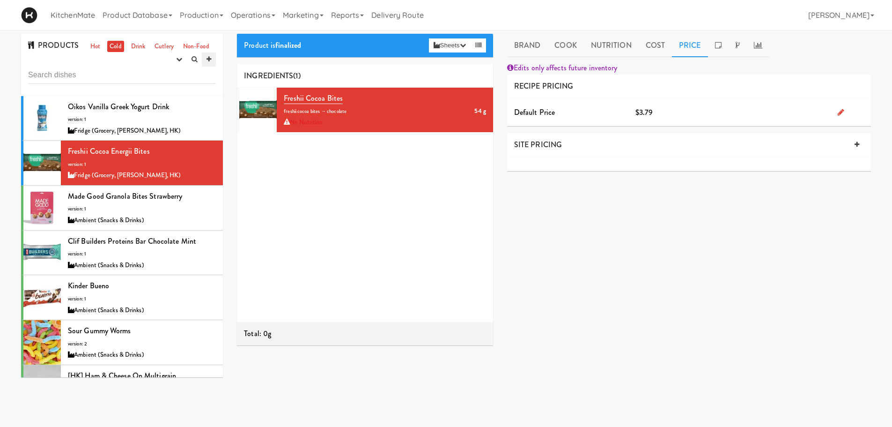
click at [208, 59] on icon at bounding box center [209, 59] width 5 height 6
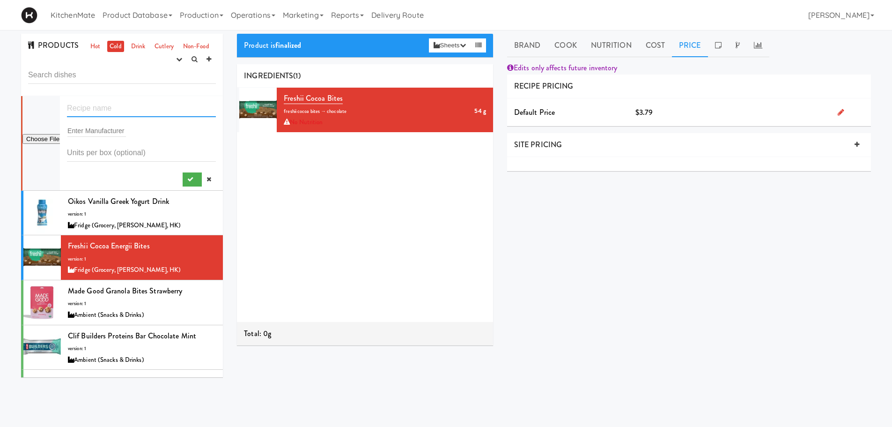
click at [105, 104] on input "text" at bounding box center [141, 108] width 149 height 17
type input "BurnBrae"
drag, startPoint x: 150, startPoint y: 108, endPoint x: 13, endPoint y: 101, distance: 137.8
click at [13, 101] on div "PRODUCTS Hot Cold Drink Cutlery Non-Food experimenting finalized shipped discon…" at bounding box center [446, 223] width 892 height 378
type input "Hard Boiled Egg"
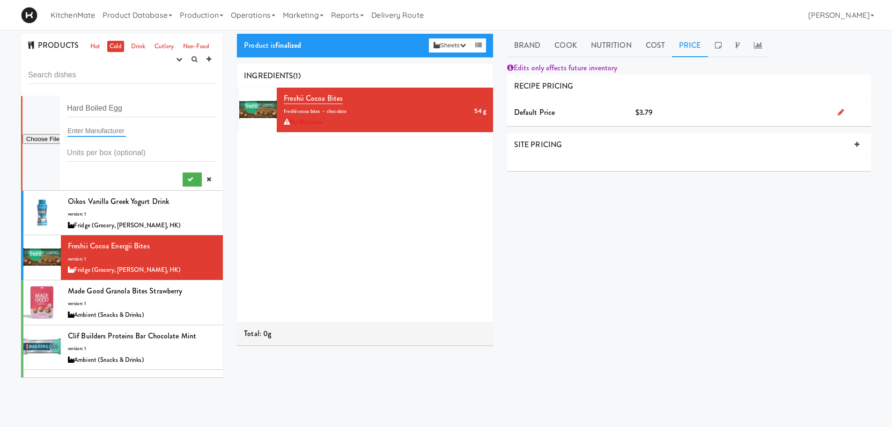
click at [120, 128] on input "text" at bounding box center [96, 131] width 59 height 12
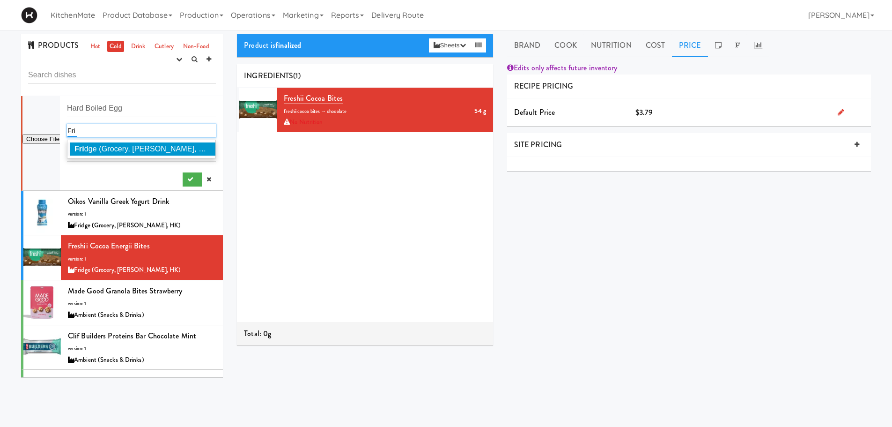
type input "Fri"
click at [135, 145] on span "Fri dge (Grocery, Bev, HK)" at bounding box center [142, 149] width 137 height 8
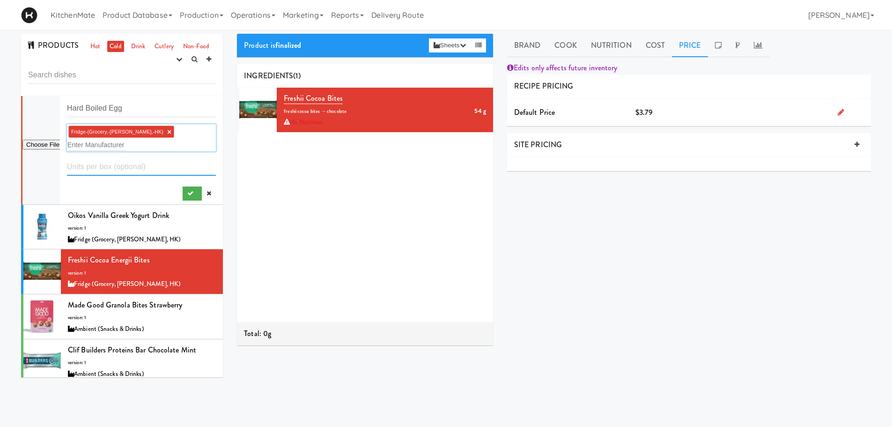
click at [111, 158] on input "number" at bounding box center [141, 166] width 149 height 17
click at [105, 183] on div at bounding box center [141, 192] width 149 height 18
click at [49, 142] on input "file" at bounding box center [40, 145] width 37 height 12
type input "C:\fakepath\2bce48b2-820b-4e20-b982-ee955fa818a3-retina-large.avif"
click at [55, 99] on icon at bounding box center [57, 101] width 5 height 6
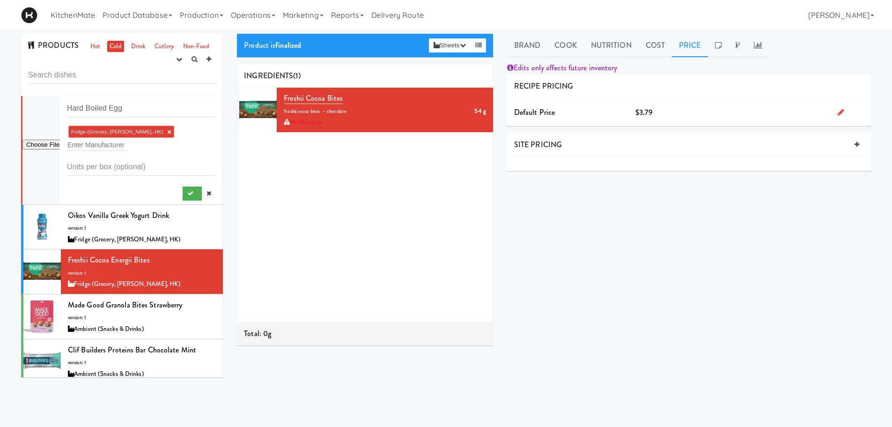
click at [41, 133] on div at bounding box center [40, 150] width 37 height 108
click at [44, 139] on input "file" at bounding box center [40, 145] width 37 height 12
type input "C:\fakepath\13268d8b-6c9c-4dbd-88a8-c4c58b711b4b.c89b35236477202e8fe33c6176d715…"
click at [187, 190] on icon "submit" at bounding box center [190, 193] width 6 height 6
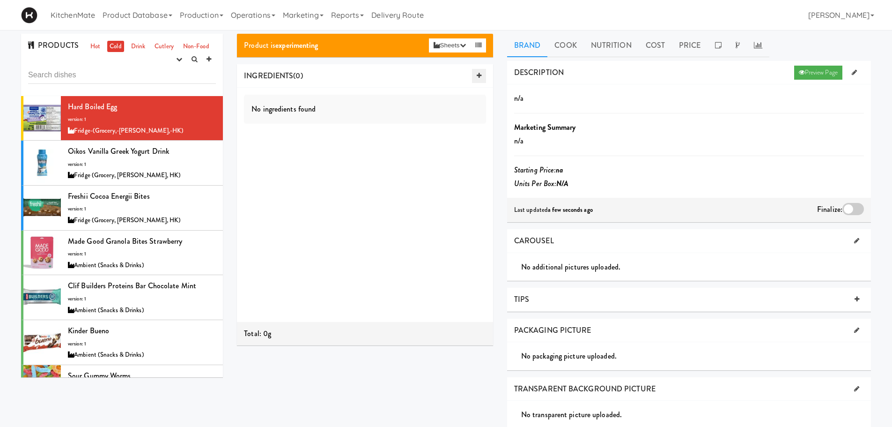
click at [473, 71] on link at bounding box center [479, 76] width 14 height 14
click at [303, 99] on input "text" at bounding box center [298, 100] width 31 height 12
paste input "Eggs2go"
type input "Eggs2go"
drag, startPoint x: 387, startPoint y: 101, endPoint x: 223, endPoint y: 97, distance: 163.9
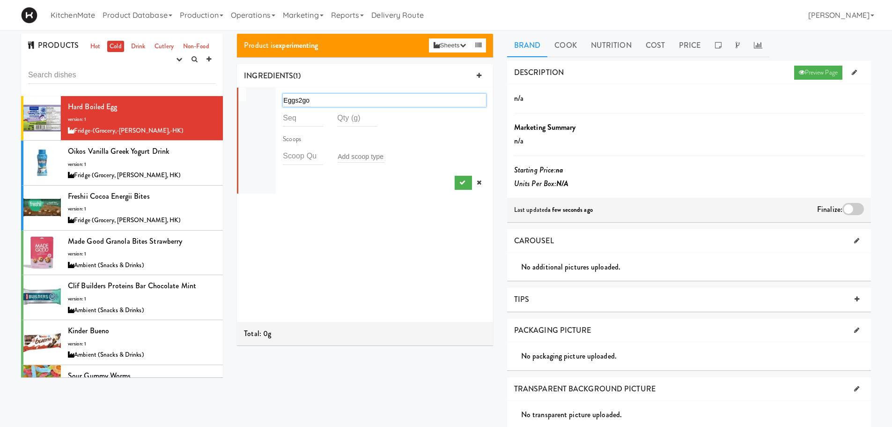
click at [223, 97] on div "PRODUCTS Hot Cold Drink Cutlery Non-Food experimenting finalized shipped discon…" at bounding box center [446, 302] width 864 height 536
drag, startPoint x: 320, startPoint y: 101, endPoint x: 265, endPoint y: 101, distance: 55.7
click at [265, 101] on li "Eggs2go Eggs2go Scoops Add scoop type" at bounding box center [365, 141] width 256 height 106
click at [313, 105] on div "Eggs2go Eggs2go" at bounding box center [384, 100] width 203 height 13
drag, startPoint x: 311, startPoint y: 99, endPoint x: 269, endPoint y: 100, distance: 42.2
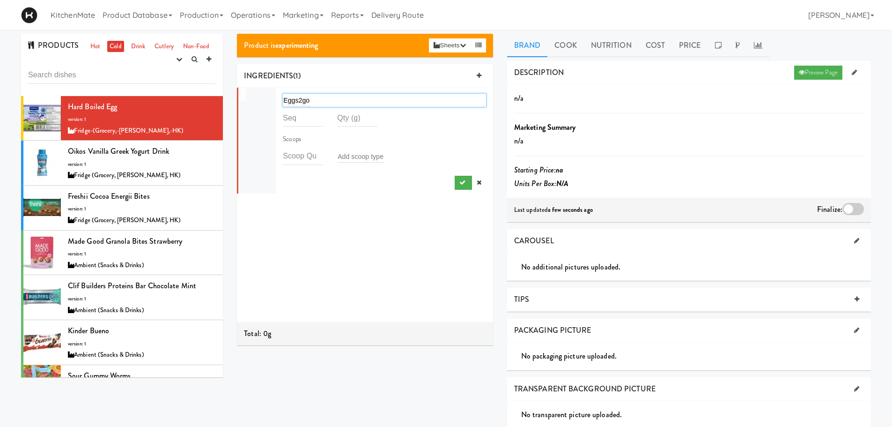
click at [269, 100] on li "Eggs2go Eggs2go Scoops Add scoop type" at bounding box center [365, 141] width 256 height 106
drag, startPoint x: 313, startPoint y: 101, endPoint x: 276, endPoint y: 101, distance: 37.0
click at [276, 101] on div "Eggs2go Eggs2go" at bounding box center [384, 100] width 217 height 18
click at [290, 98] on input "Eggs2go" at bounding box center [297, 100] width 28 height 12
click at [327, 182] on div "Ingredient Scoops Add scoop type" at bounding box center [384, 140] width 203 height 98
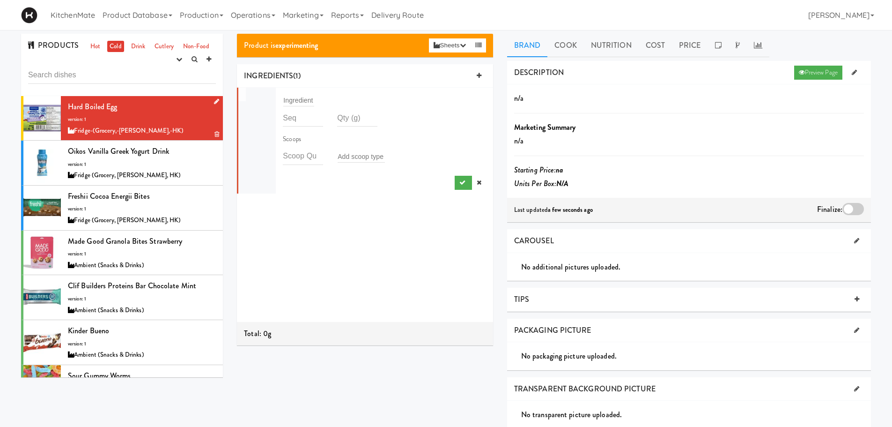
click at [210, 103] on div at bounding box center [214, 102] width 9 height 12
click at [214, 101] on icon at bounding box center [216, 101] width 5 height 6
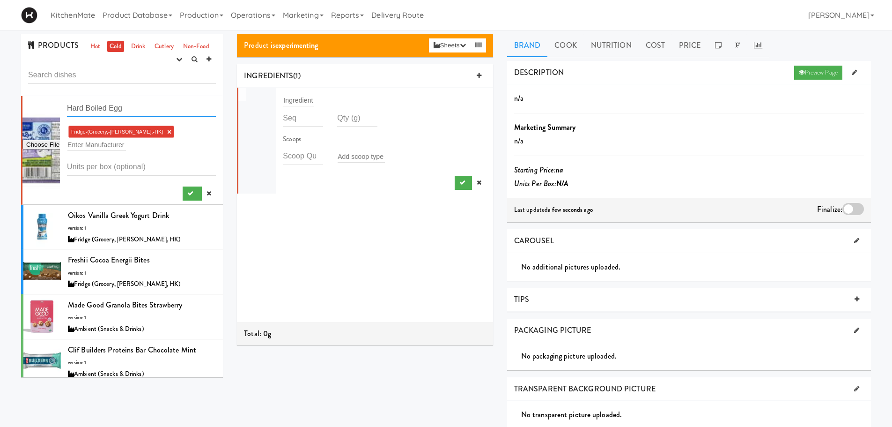
click at [134, 107] on input "Hard Boiled Egg" at bounding box center [141, 108] width 149 height 17
click at [287, 100] on input "text" at bounding box center [298, 100] width 31 height 12
click at [256, 125] on div at bounding box center [256, 141] width 37 height 106
click at [187, 190] on icon "submit" at bounding box center [190, 193] width 6 height 6
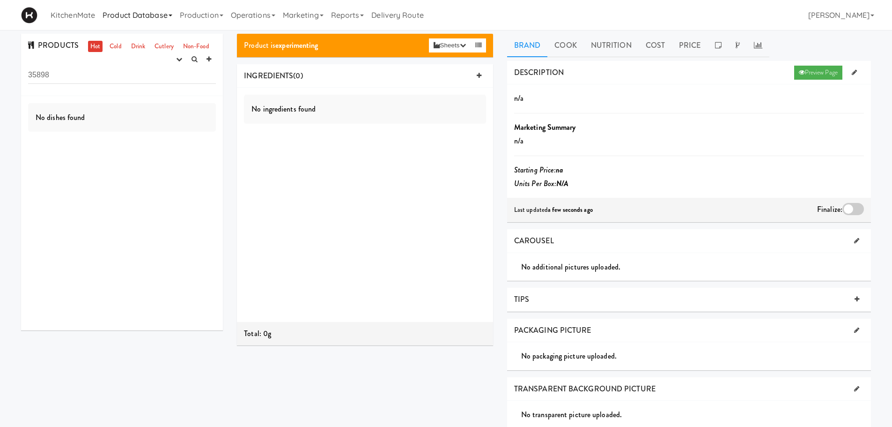
click at [139, 15] on link "Product Database" at bounding box center [137, 15] width 77 height 30
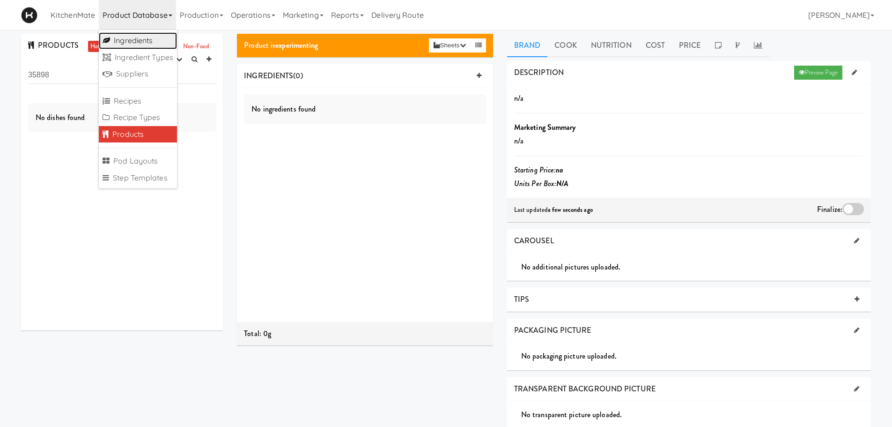
click at [160, 39] on link "Ingredients" at bounding box center [138, 40] width 78 height 17
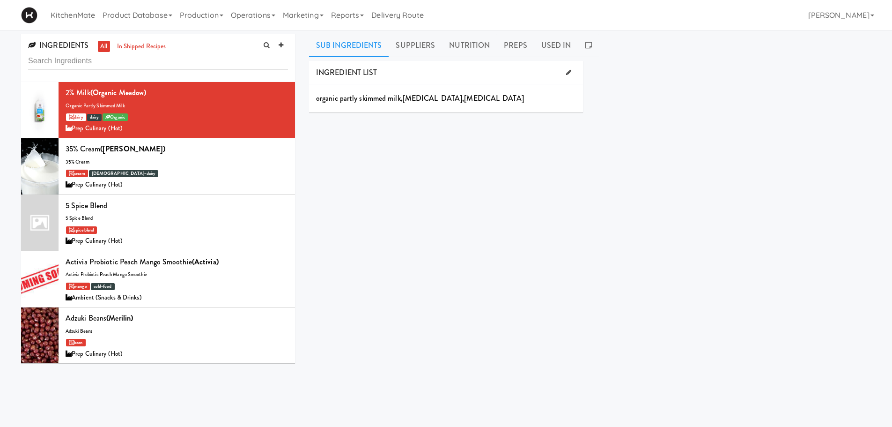
click at [143, 63] on input "text" at bounding box center [158, 60] width 260 height 17
click at [283, 48] on icon at bounding box center [281, 45] width 5 height 6
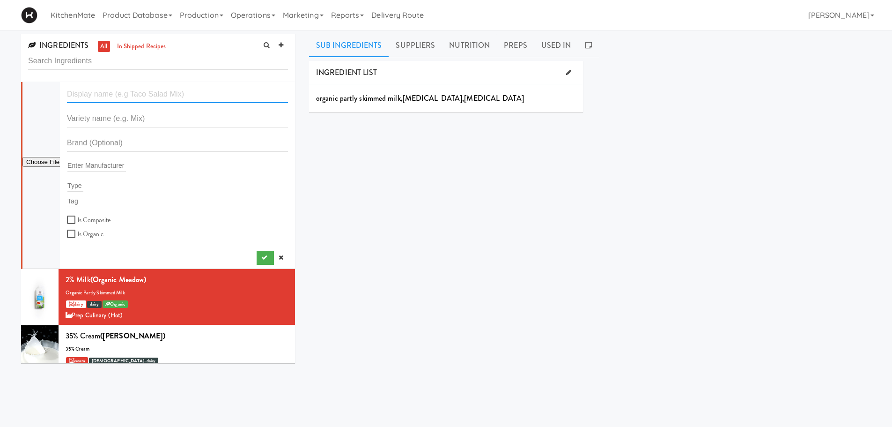
click at [163, 89] on input "text" at bounding box center [177, 94] width 221 height 17
click at [119, 94] on input "text" at bounding box center [177, 94] width 221 height 17
paste input "Hard Boiled Egg"
type input "Hard Boiled Egg"
click at [139, 113] on input "text" at bounding box center [177, 118] width 221 height 17
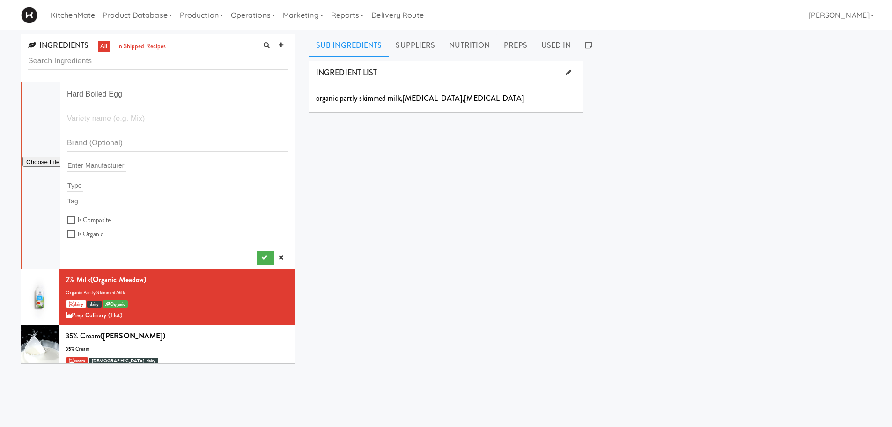
paste input "Hard Boiled Egg"
type input "Hard Boiled Egg"
click at [125, 144] on input "text" at bounding box center [177, 142] width 221 height 17
click at [110, 166] on input "text" at bounding box center [96, 165] width 59 height 12
click at [41, 166] on input "file" at bounding box center [40, 162] width 37 height 12
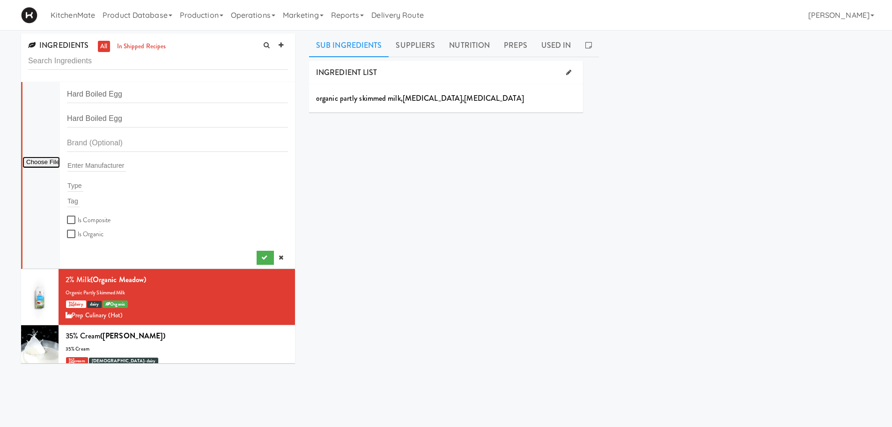
type input "C:\fakepath\13268d8b-6c9c-4dbd-88a8-c4c58b711b4b.c89b35236477202e8fe33c6176d715…"
click at [156, 32] on div "INGREDIENTS all in shipped recipes Hard Boiled Egg Hard Boiled Egg Enter Manufa…" at bounding box center [446, 221] width 892 height 382
click at [124, 121] on input "Hard Boiled Egg" at bounding box center [177, 118] width 221 height 17
click at [122, 144] on input "text" at bounding box center [177, 142] width 221 height 17
type input "Egg2go"
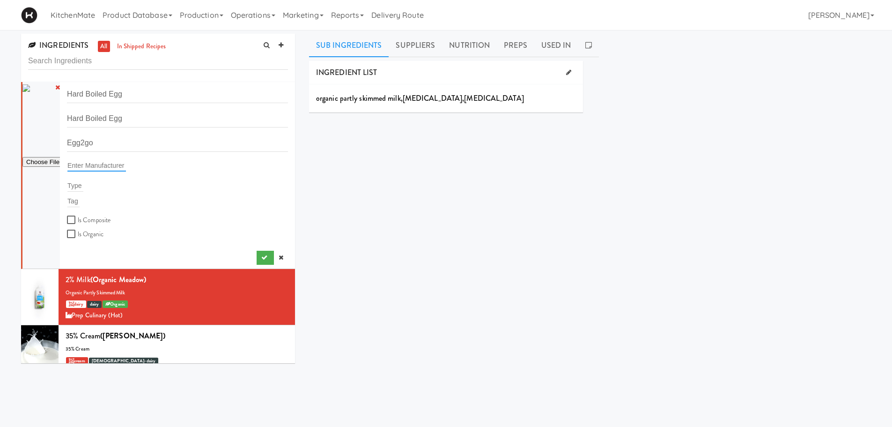
click at [107, 170] on input "text" at bounding box center [96, 165] width 59 height 12
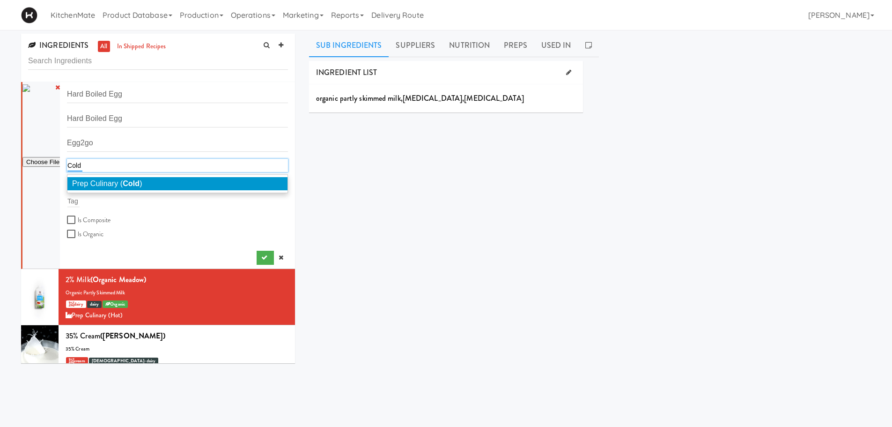
drag, startPoint x: 119, startPoint y: 168, endPoint x: 74, endPoint y: 165, distance: 45.1
click at [74, 165] on div "Cold Cold" at bounding box center [177, 165] width 221 height 13
type input "C"
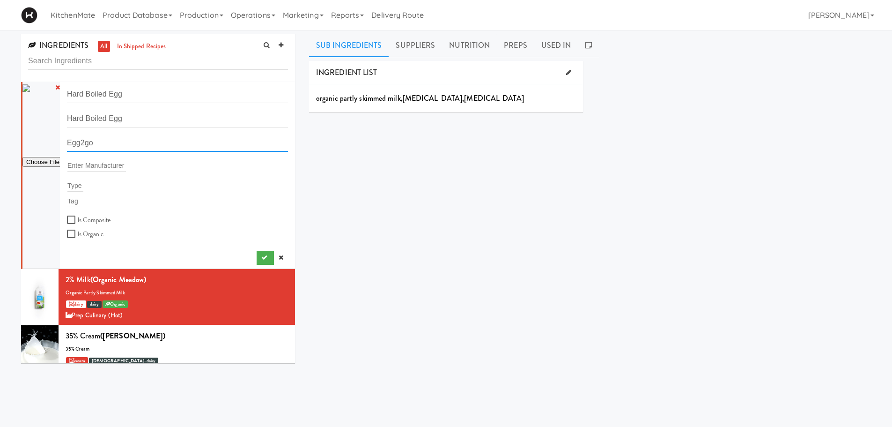
click at [93, 140] on input "Egg2go" at bounding box center [177, 142] width 221 height 17
drag, startPoint x: 104, startPoint y: 145, endPoint x: 37, endPoint y: 136, distance: 67.5
click at [67, 136] on form "Hard Boiled Egg Hard Boiled Egg Egg2go Enter Manufacturer Type Tag Is Composite…" at bounding box center [177, 163] width 221 height 154
type input "P"
click at [88, 161] on input "text" at bounding box center [96, 165] width 59 height 12
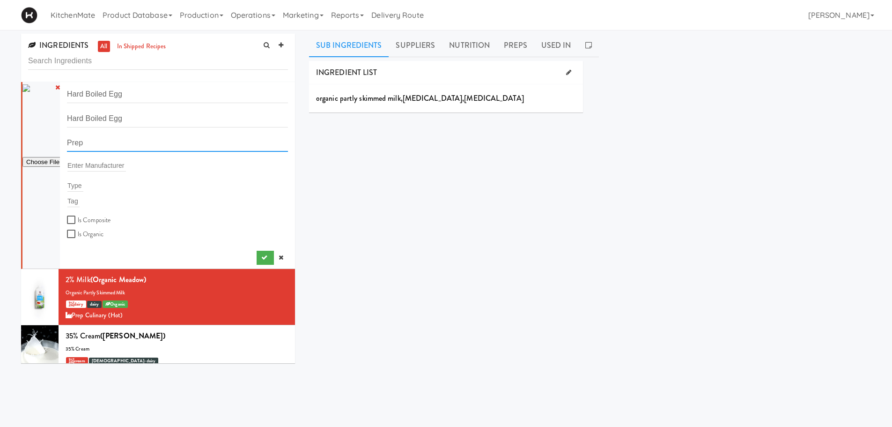
drag, startPoint x: 76, startPoint y: 143, endPoint x: 36, endPoint y: 140, distance: 39.9
click at [67, 140] on form "Hard Boiled Egg Hard Boiled Egg Prep Enter Manufacturer Type Tag Is Composite I…" at bounding box center [177, 163] width 221 height 154
type input "\"
type input "B"
type input "Loyalty Markets"
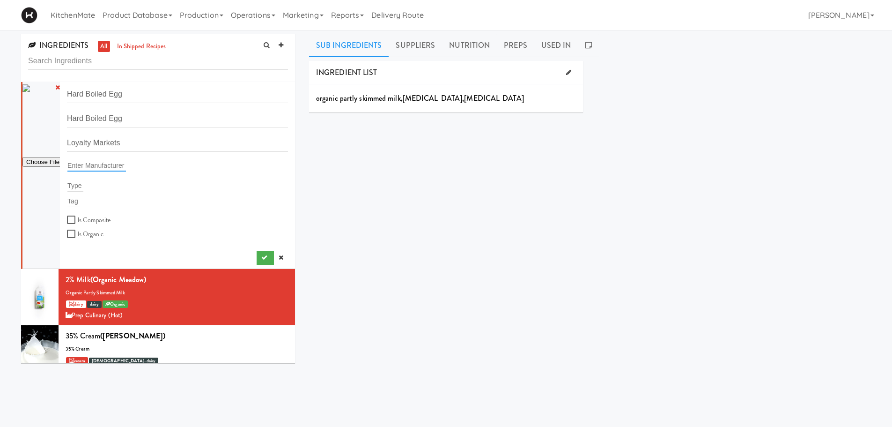
click at [111, 164] on input "text" at bounding box center [96, 165] width 59 height 12
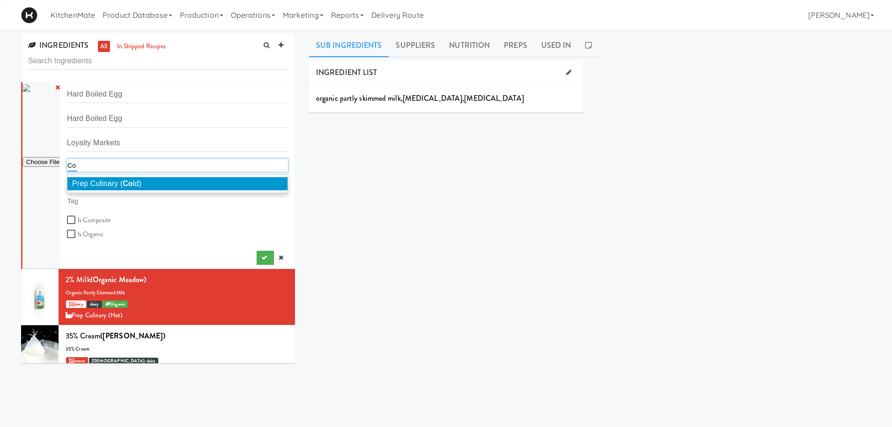
type input "C"
type input "frid"
click at [108, 187] on span "[PERSON_NAME] (Grocery, [PERSON_NAME], HK)" at bounding box center [141, 183] width 138 height 8
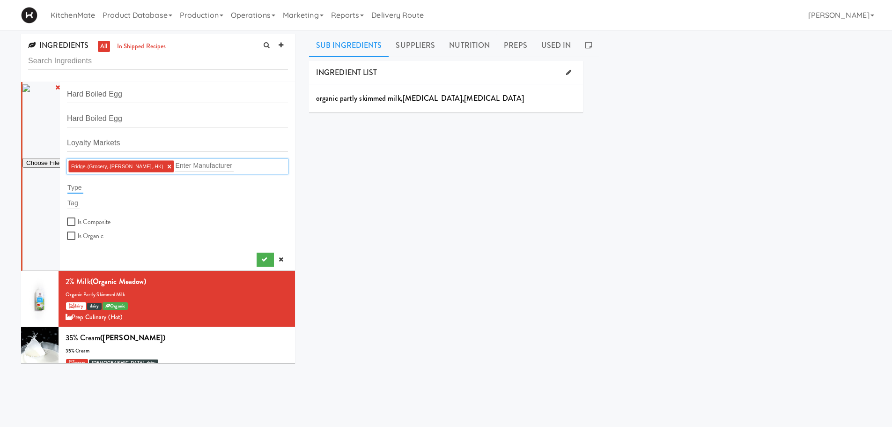
click at [72, 187] on input "text" at bounding box center [75, 187] width 16 height 12
type input "c"
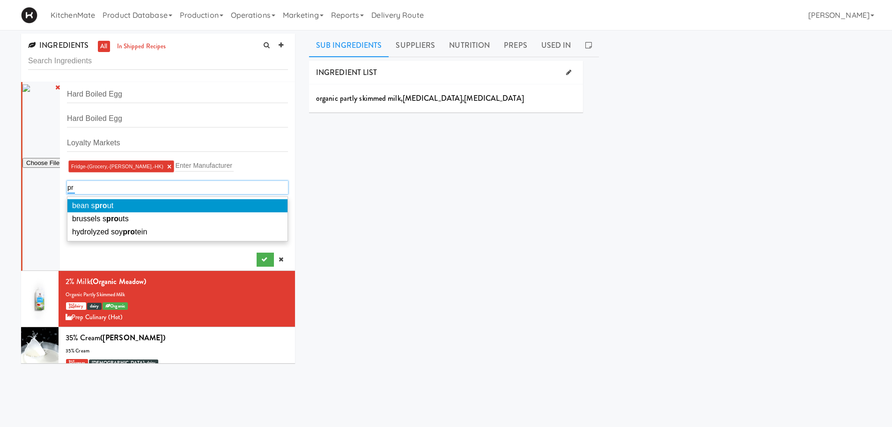
type input "p"
type input "egg"
click at [108, 204] on li "egg" at bounding box center [177, 205] width 220 height 13
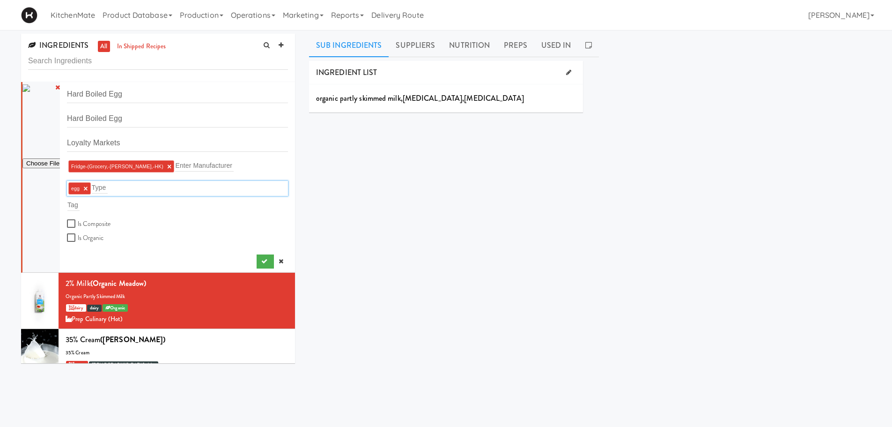
click at [310, 227] on div "INGREDIENT LIST organic partly skimmed milk , [MEDICAL_DATA] , [MEDICAL_DATA] S…" at bounding box center [590, 236] width 562 height 351
click at [103, 186] on input "text" at bounding box center [100, 187] width 16 height 12
click at [76, 207] on input "text" at bounding box center [73, 205] width 12 height 12
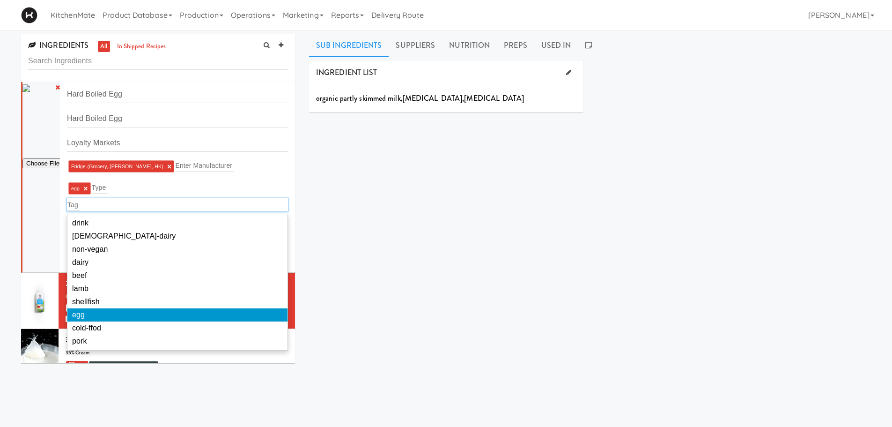
click at [106, 312] on li "egg" at bounding box center [177, 314] width 220 height 13
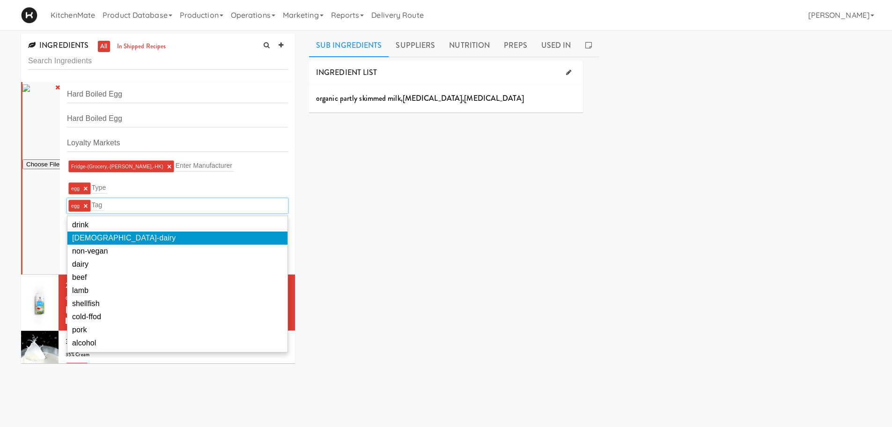
click at [365, 208] on div "INGREDIENT LIST organic partly skimmed milk , [MEDICAL_DATA] , [MEDICAL_DATA] S…" at bounding box center [590, 236] width 562 height 351
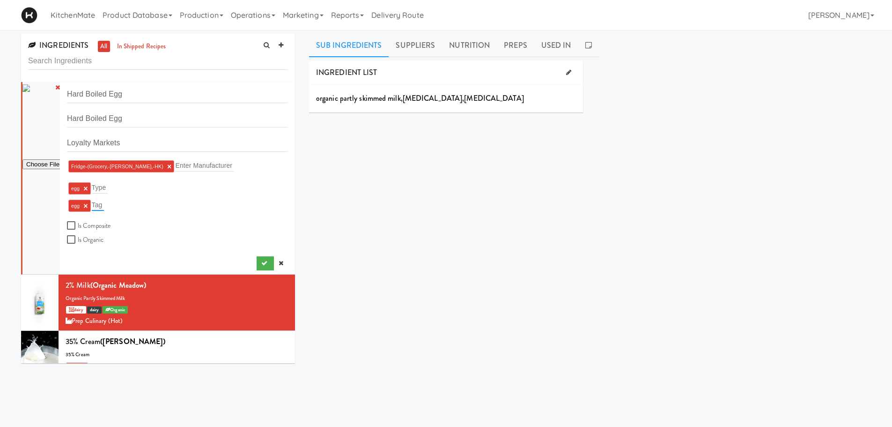
click at [97, 206] on input "text" at bounding box center [98, 205] width 12 height 12
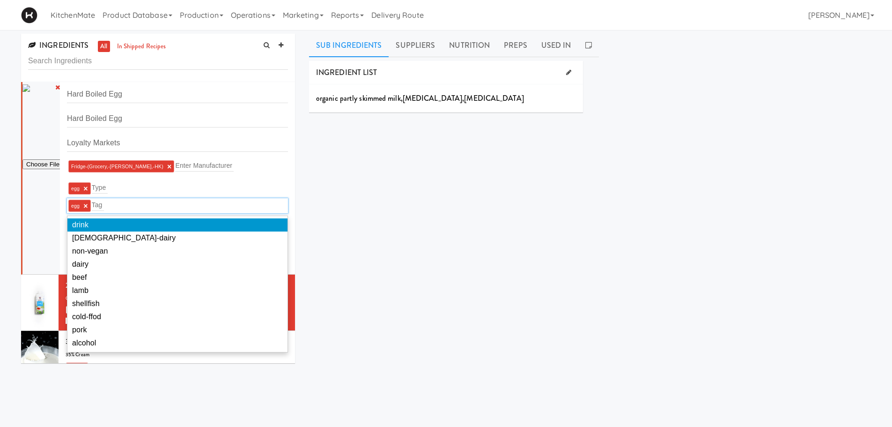
click at [369, 187] on div "INGREDIENT LIST organic partly skimmed milk , [MEDICAL_DATA] , [MEDICAL_DATA] S…" at bounding box center [590, 236] width 562 height 351
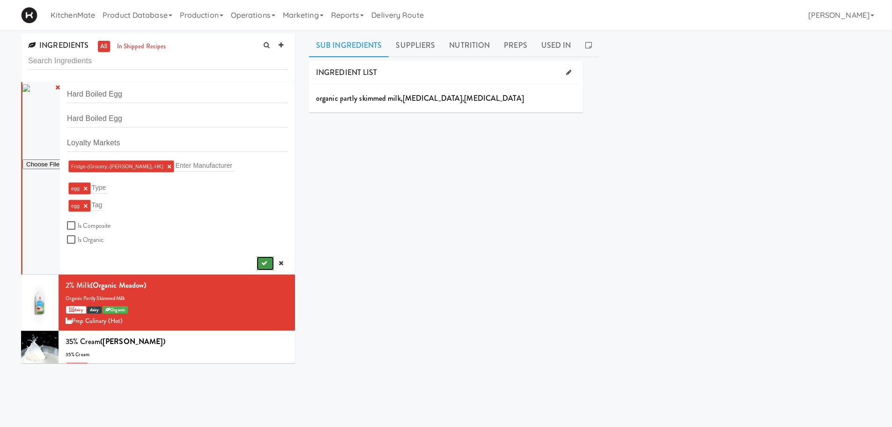
click at [257, 260] on button "submit" at bounding box center [265, 263] width 17 height 14
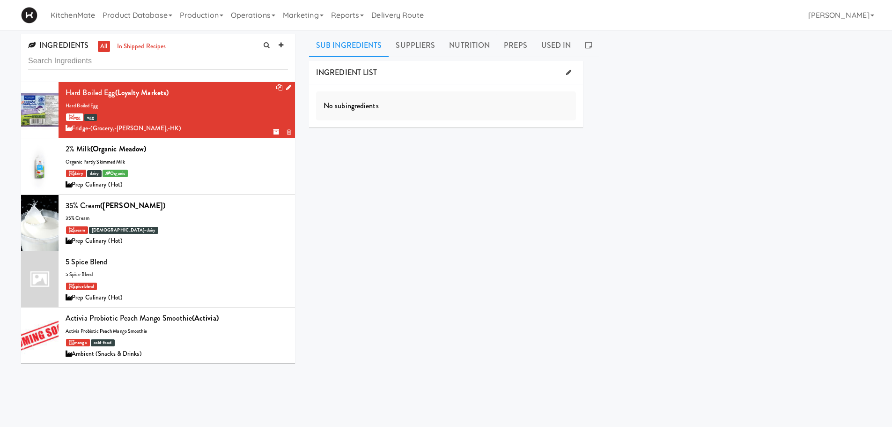
click at [138, 99] on div "Hard Boiled Egg (Loyalty Markets)" at bounding box center [177, 93] width 222 height 14
click at [571, 71] on link at bounding box center [568, 73] width 15 height 14
click at [434, 97] on input "Search for an ingredient..." at bounding box center [446, 94] width 273 height 19
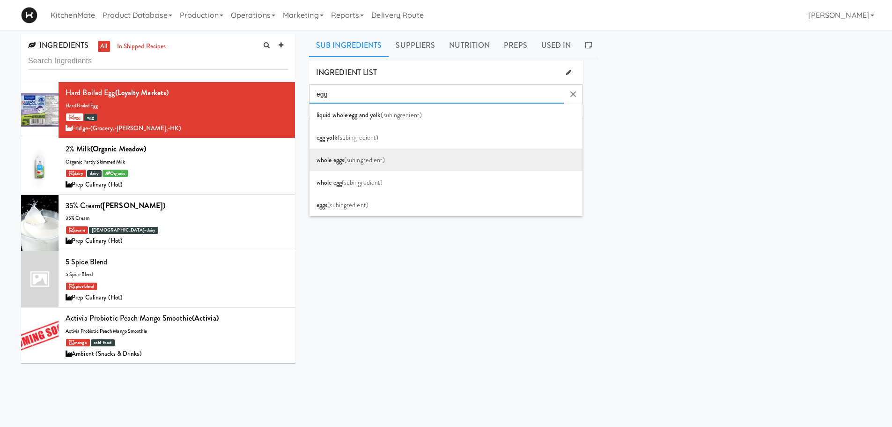
type input "egg"
click at [386, 162] on li "whole eggs (subingredient)" at bounding box center [446, 159] width 273 height 22
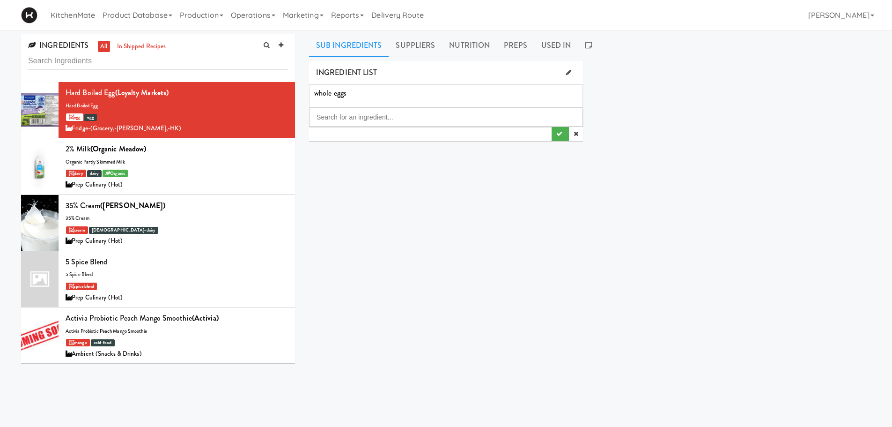
click at [0, 0] on icon at bounding box center [0, 0] width 0 height 0
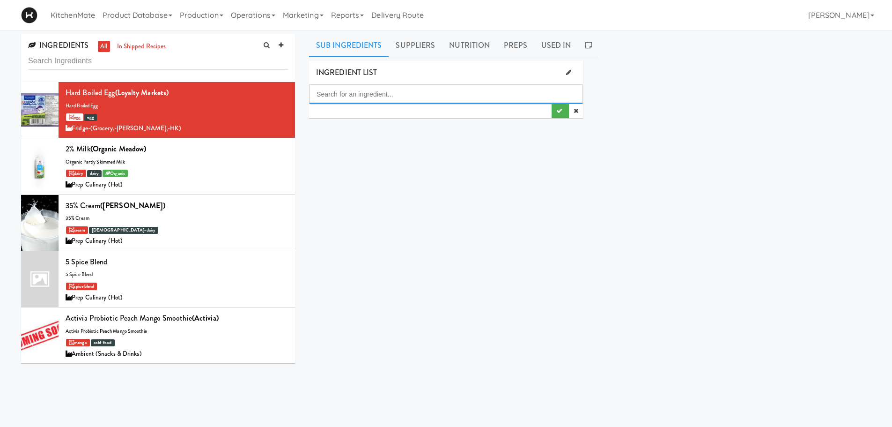
click at [390, 98] on input "Search for an ingredient..." at bounding box center [446, 94] width 273 height 19
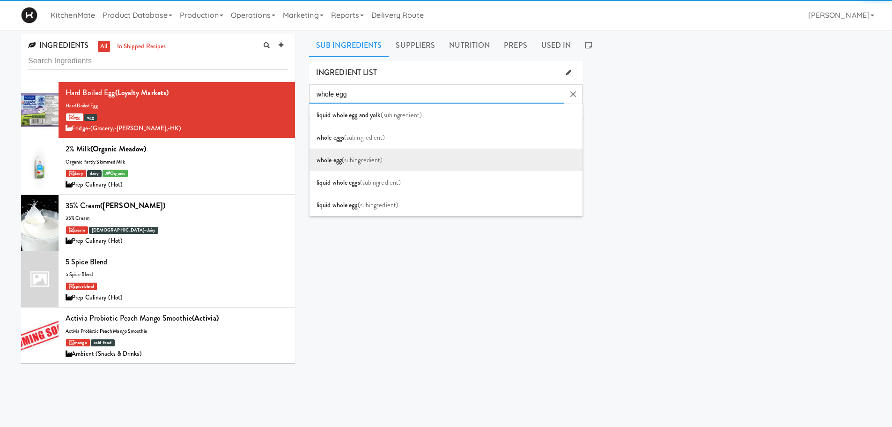
type input "whole egg"
click at [377, 162] on span "(subingredient)" at bounding box center [362, 159] width 41 height 9
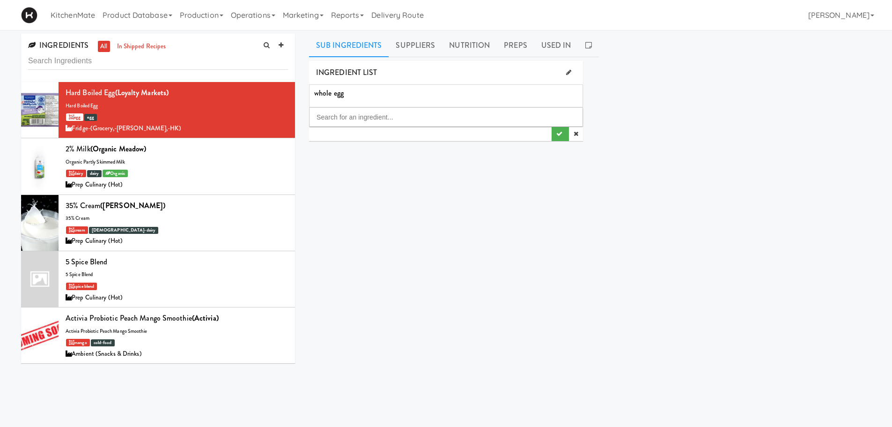
click at [404, 167] on div "INGREDIENT LIST whole egg SUPPLIERS No suppliers found Pricing Select an ingred…" at bounding box center [590, 236] width 562 height 351
click at [413, 49] on link "Suppliers" at bounding box center [415, 45] width 53 height 23
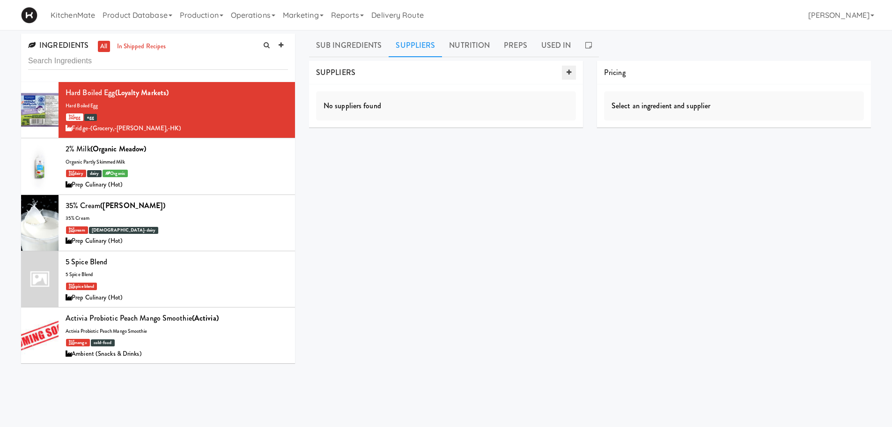
click at [568, 70] on icon at bounding box center [569, 72] width 5 height 6
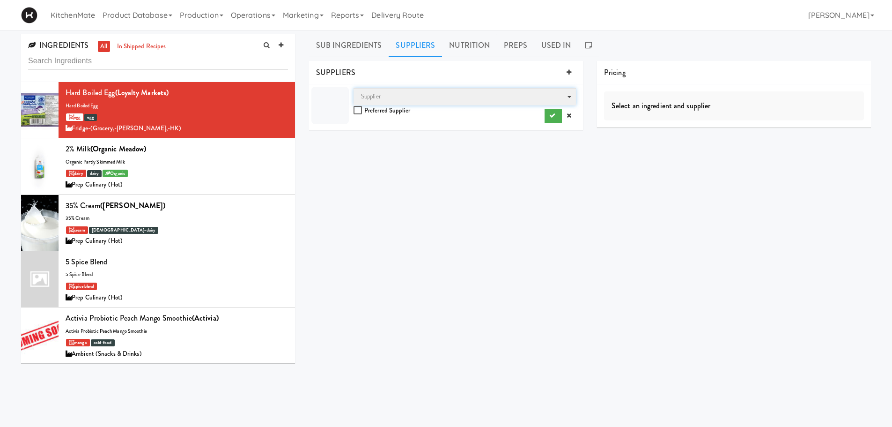
click at [382, 97] on span "Supplier" at bounding box center [465, 96] width 222 height 17
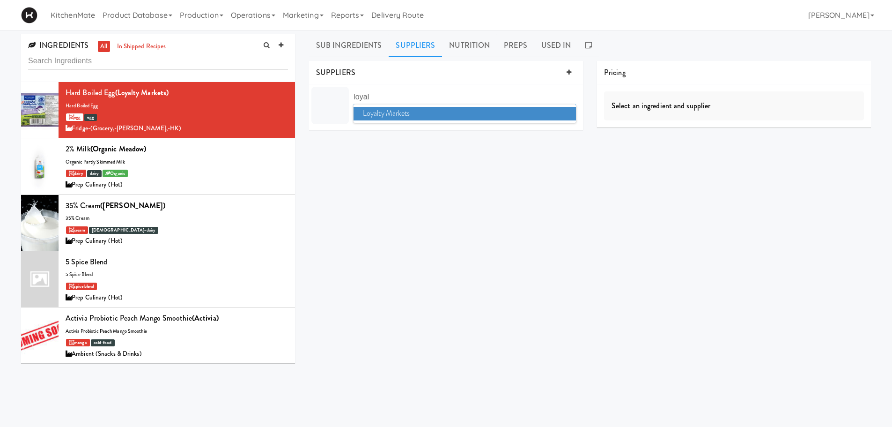
type input "loyal"
click at [414, 110] on span "Loyalty Markets" at bounding box center [465, 114] width 222 height 14
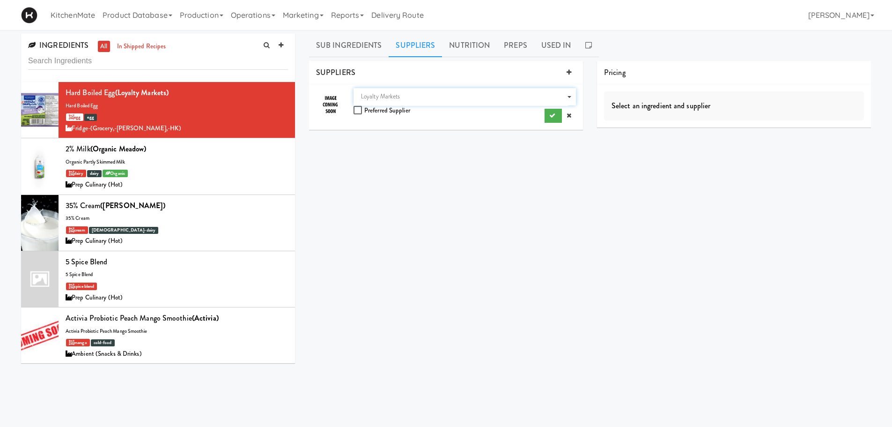
click at [466, 151] on div "INGREDIENT LIST whole egg SUPPLIERS Supplier Loyalty Markets Preferred Supplier…" at bounding box center [590, 236] width 562 height 351
click at [391, 113] on div "Supplier Loyalty Markets Preferred Supplier" at bounding box center [465, 105] width 222 height 35
click at [369, 112] on div "Supplier Loyalty Markets Preferred Supplier" at bounding box center [465, 105] width 222 height 35
click at [359, 111] on input "checkbox" at bounding box center [359, 110] width 11 height 7
checkbox input "true"
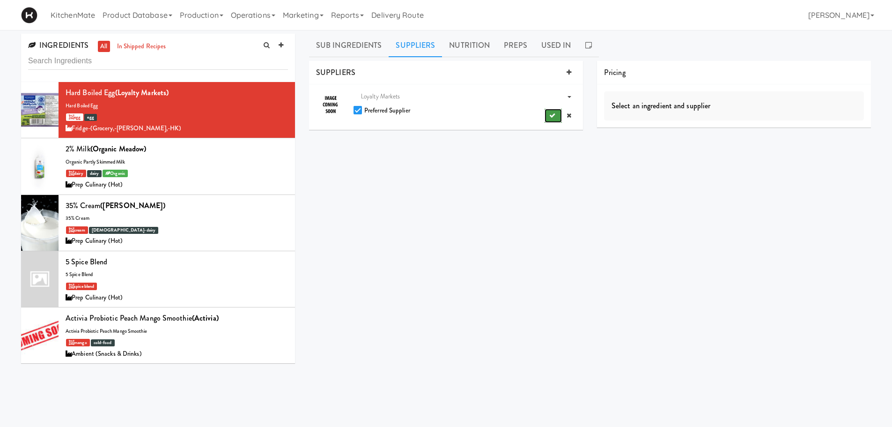
click at [548, 112] on button "submit" at bounding box center [553, 116] width 17 height 14
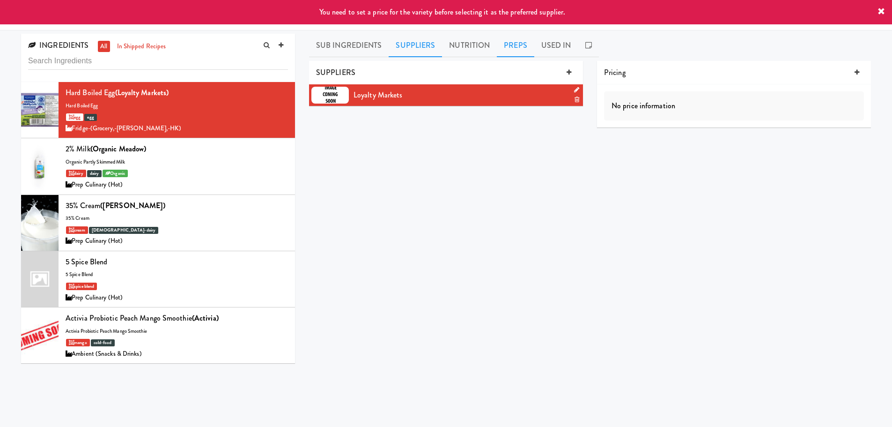
click at [519, 44] on link "Preps" at bounding box center [515, 45] width 37 height 23
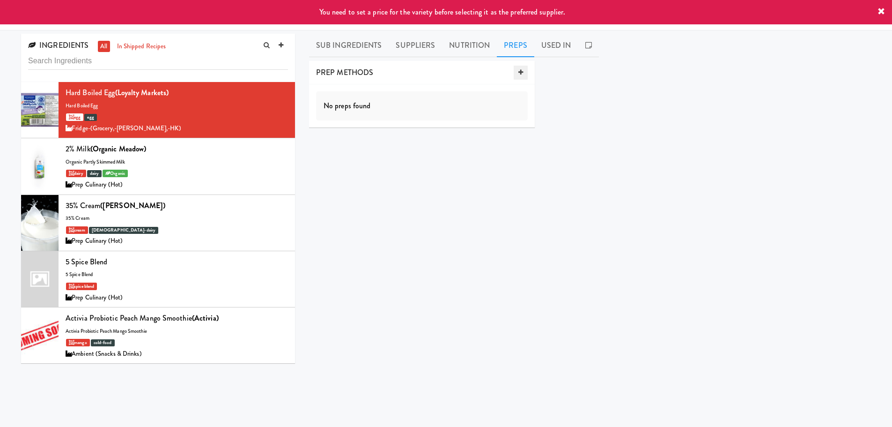
click at [515, 75] on link at bounding box center [521, 73] width 14 height 14
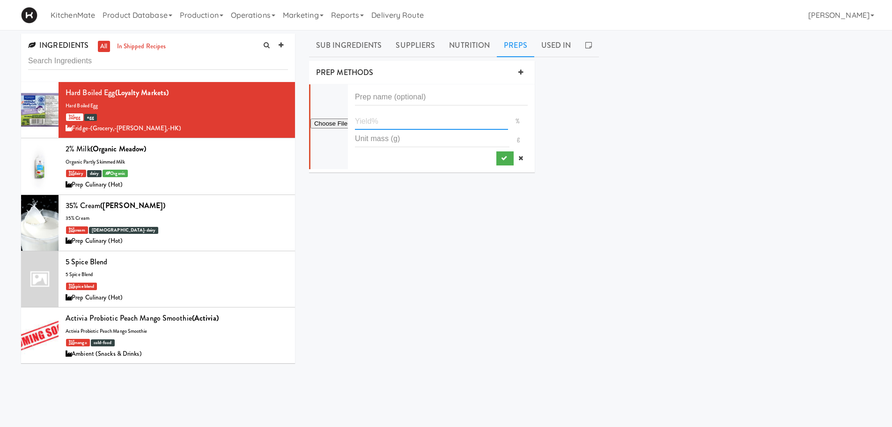
click at [370, 123] on input "number" at bounding box center [431, 120] width 153 height 17
type input "100"
click at [405, 175] on div "PREP METHODS 100 % g" at bounding box center [422, 120] width 240 height 119
click at [502, 157] on icon "submit" at bounding box center [504, 158] width 6 height 6
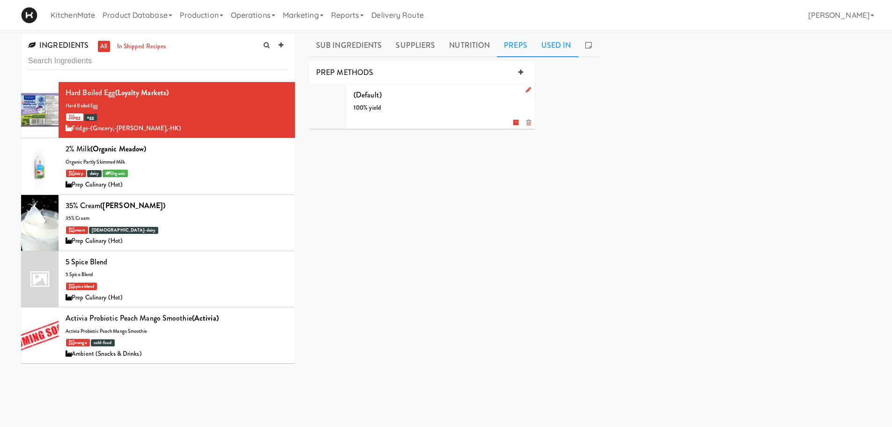
click at [543, 44] on link "Used In" at bounding box center [556, 45] width 44 height 23
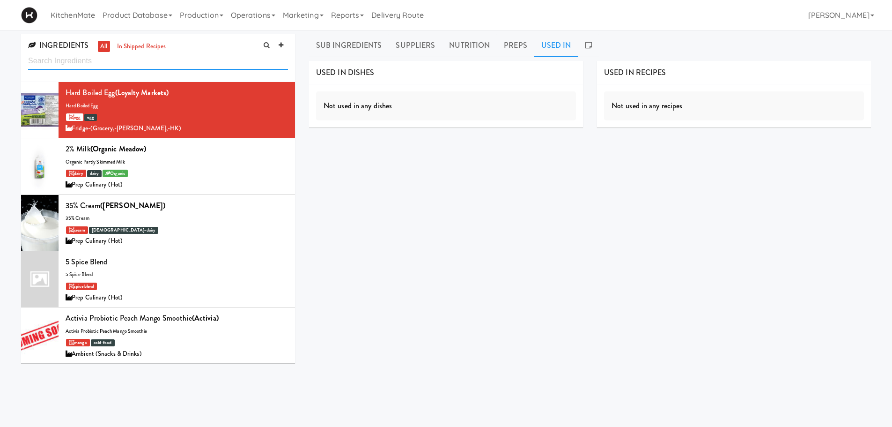
click at [206, 59] on input "text" at bounding box center [158, 60] width 260 height 17
click at [155, 57] on input "text" at bounding box center [158, 60] width 260 height 17
click at [111, 25] on link "Product Database" at bounding box center [137, 15] width 77 height 30
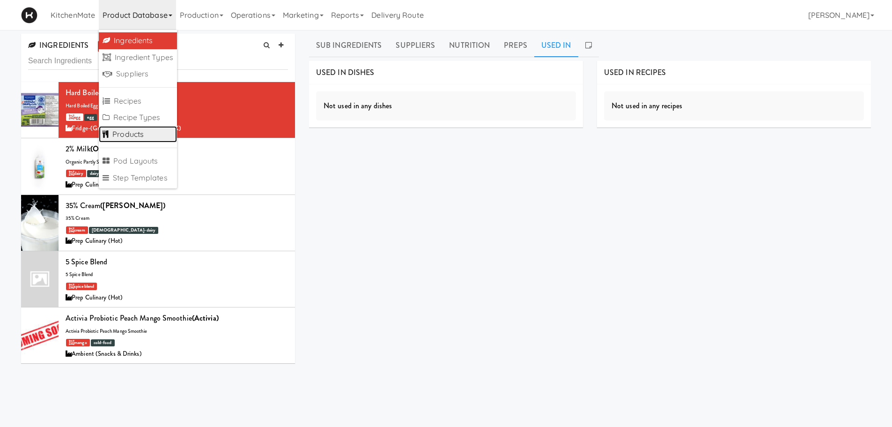
click at [140, 131] on link "Products" at bounding box center [138, 134] width 78 height 17
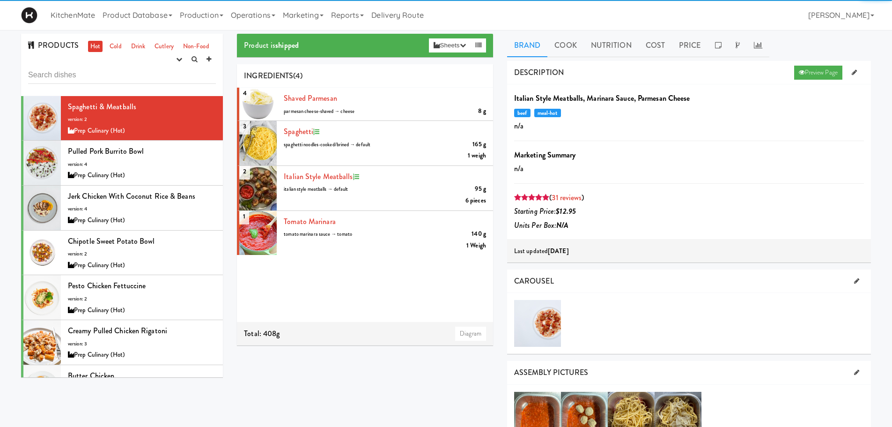
click at [133, 79] on input "text" at bounding box center [122, 74] width 188 height 17
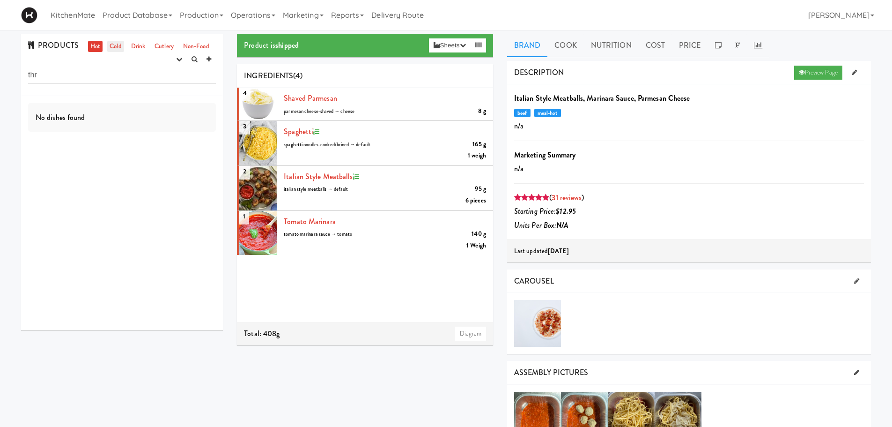
click at [113, 44] on link "Cold" at bounding box center [115, 47] width 16 height 12
click at [133, 43] on link "Drink" at bounding box center [138, 47] width 19 height 12
click at [118, 47] on link "Cold" at bounding box center [115, 47] width 16 height 12
drag, startPoint x: 126, startPoint y: 70, endPoint x: 18, endPoint y: 75, distance: 108.3
click at [18, 75] on div "PRODUCTS Hot Cold Drink Cutlery Non-Food experimenting finalized shipped discon…" at bounding box center [122, 185] width 216 height 303
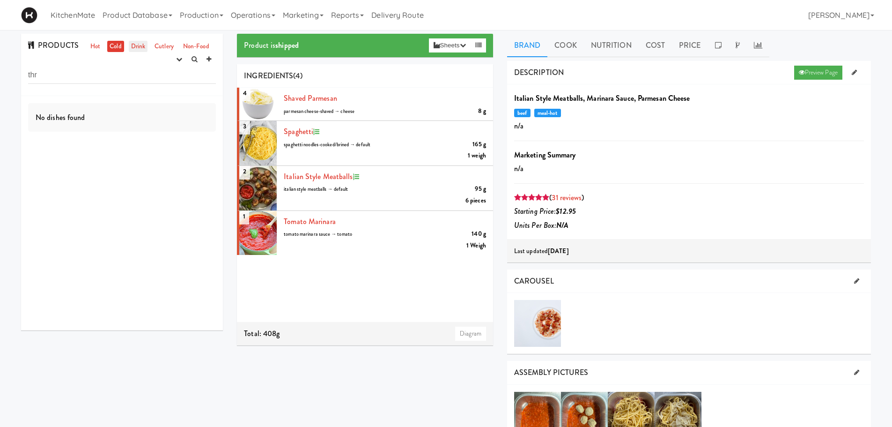
click at [129, 45] on link "Drink" at bounding box center [138, 47] width 19 height 12
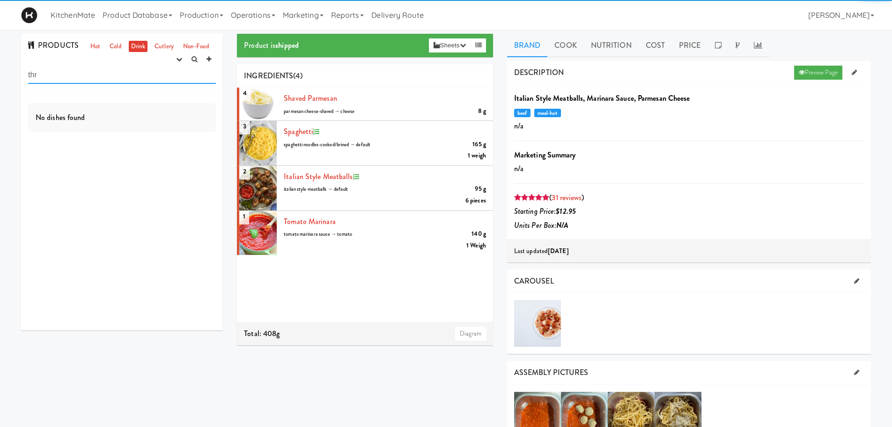
drag, startPoint x: 67, startPoint y: 76, endPoint x: 8, endPoint y: 73, distance: 58.7
click at [8, 73] on div "PRODUCTS Hot Cold Drink Cutlery Non-Food experimenting finalized shipped discon…" at bounding box center [446, 430] width 892 height 793
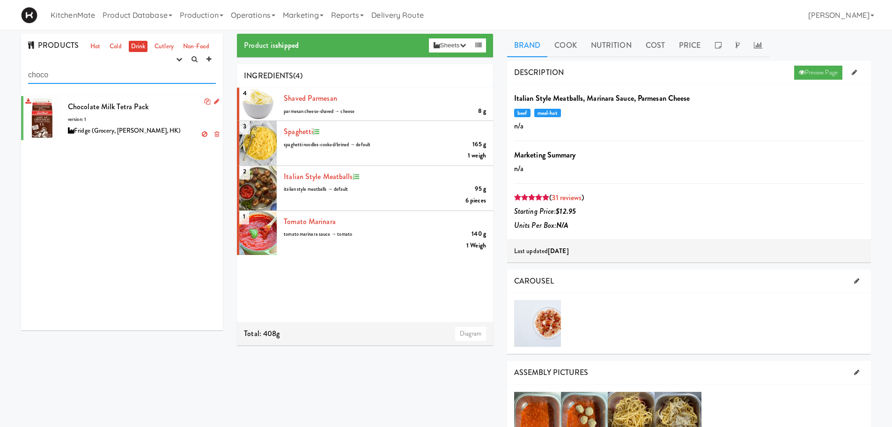
type input "choco"
click at [128, 112] on div "Chocolate Milk Tetra Pack version: 1 Fridge (Grocery, Bev, HK)" at bounding box center [142, 118] width 148 height 37
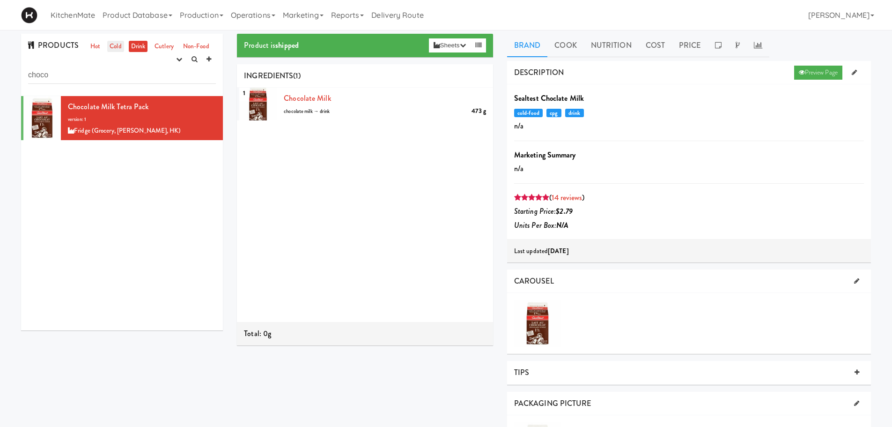
click at [121, 48] on link "Cold" at bounding box center [115, 47] width 16 height 12
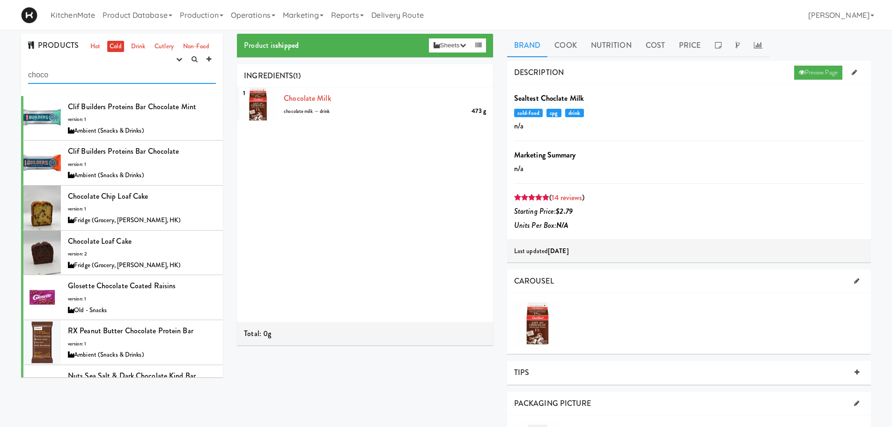
drag, startPoint x: 42, startPoint y: 79, endPoint x: 4, endPoint y: 74, distance: 38.7
click at [4, 74] on div "PRODUCTS Hot Cold Drink Cutlery Non-Food experimenting finalized shipped discon…" at bounding box center [446, 355] width 892 height 643
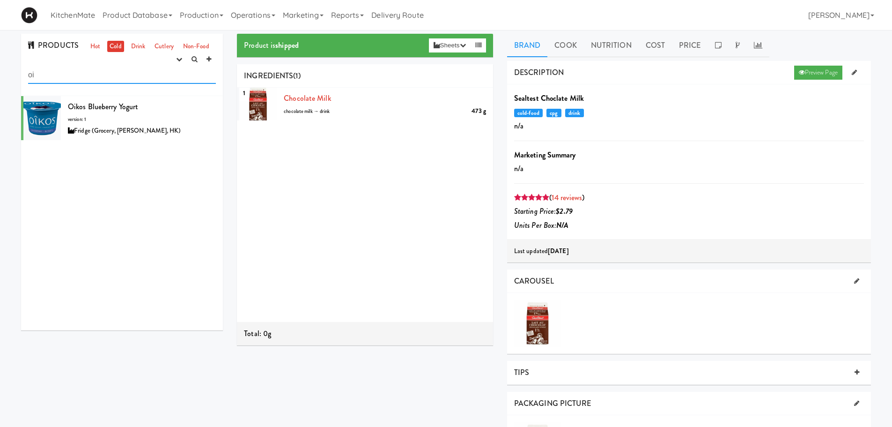
type input "o"
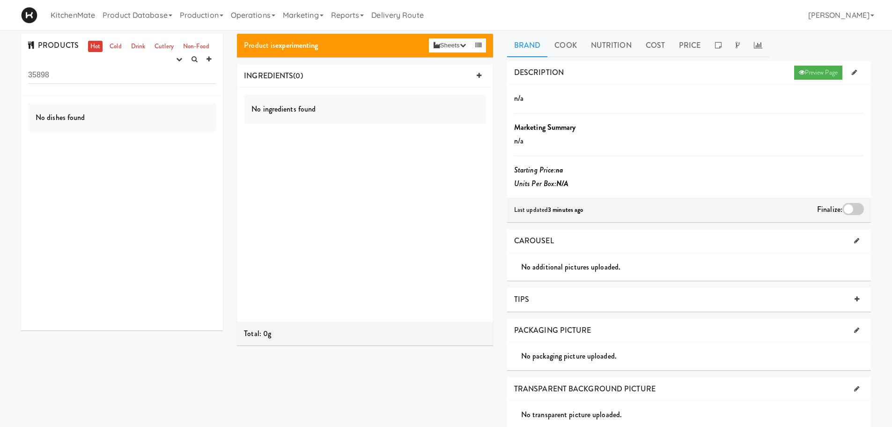
click at [93, 74] on input "35898" at bounding box center [122, 74] width 188 height 17
click at [116, 48] on link "Cold" at bounding box center [115, 47] width 16 height 12
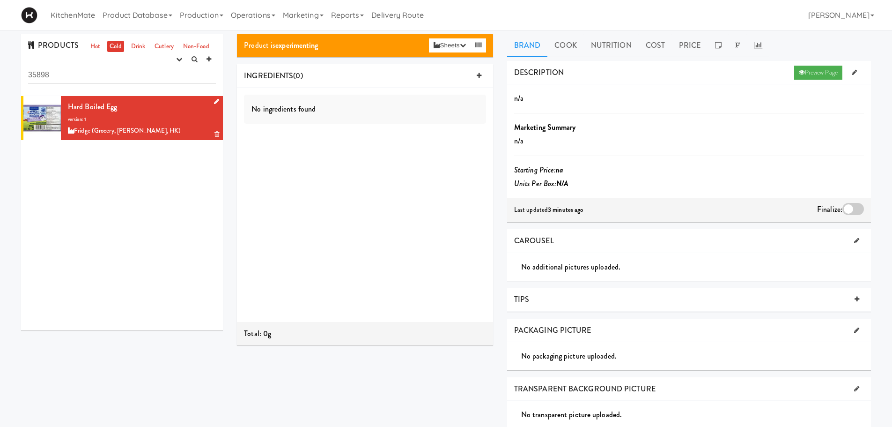
click at [115, 101] on span "Hard Boiled Egg" at bounding box center [93, 106] width 50 height 11
click at [477, 75] on icon at bounding box center [479, 76] width 5 height 6
click at [305, 96] on input "text" at bounding box center [298, 100] width 31 height 12
type input "e"
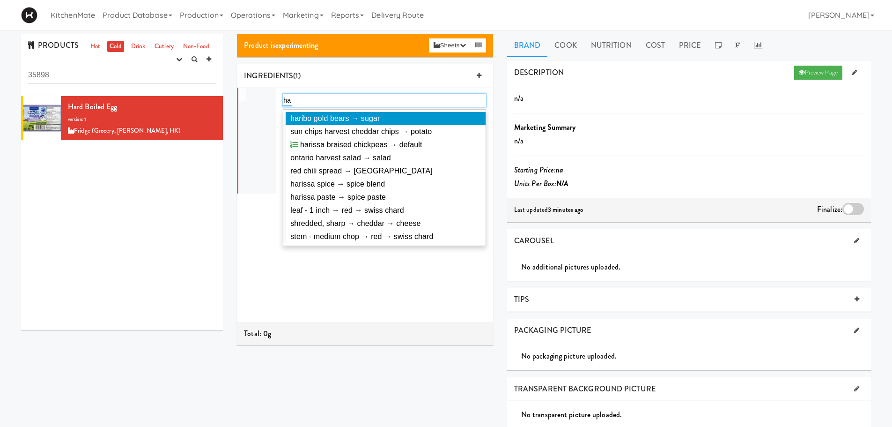
type input "h"
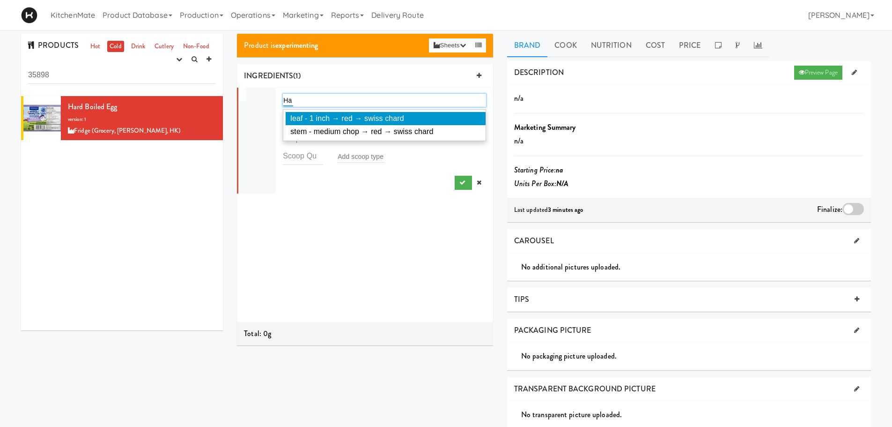
type input "H"
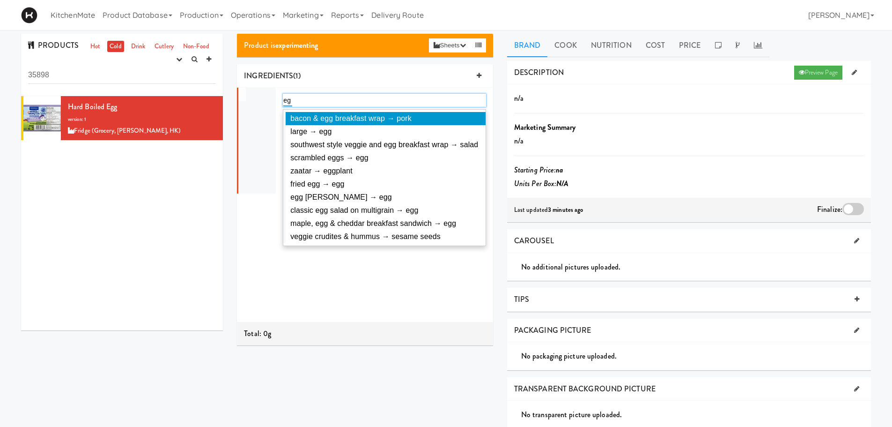
type input "e"
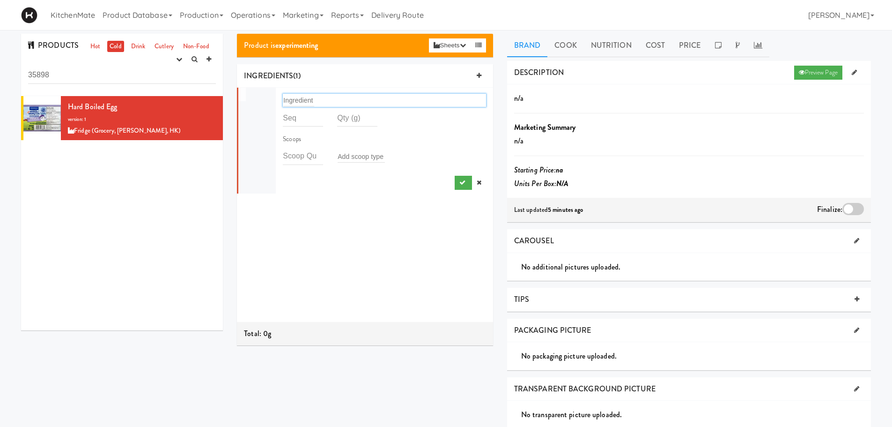
click at [319, 96] on div "Ingredient" at bounding box center [384, 100] width 203 height 13
drag, startPoint x: 324, startPoint y: 100, endPoint x: 237, endPoint y: 104, distance: 87.2
click at [245, 108] on li "Ingredient Scoops Add scoop type" at bounding box center [365, 141] width 256 height 106
click at [354, 100] on div "Ingredient" at bounding box center [384, 100] width 203 height 13
drag, startPoint x: 340, startPoint y: 103, endPoint x: 299, endPoint y: 97, distance: 42.0
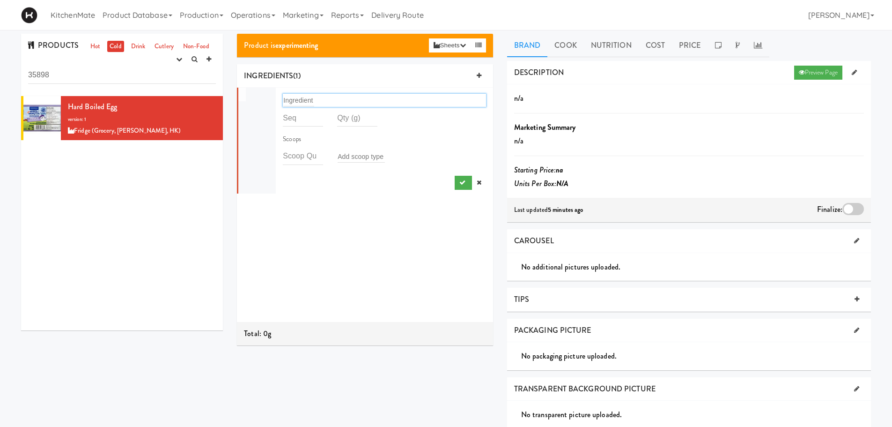
click at [299, 97] on div "Ingredient" at bounding box center [384, 100] width 203 height 13
drag, startPoint x: 299, startPoint y: 97, endPoint x: 309, endPoint y: 99, distance: 10.0
click at [308, 99] on input "text" at bounding box center [298, 100] width 31 height 12
click at [311, 101] on input "text" at bounding box center [298, 100] width 31 height 12
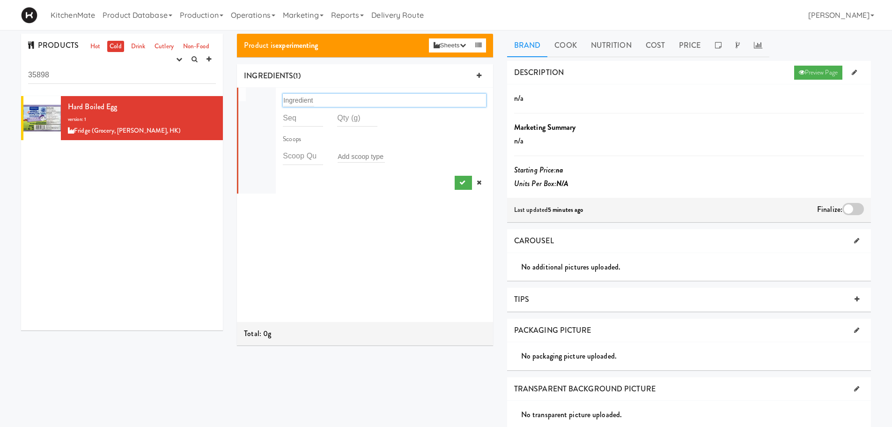
click at [321, 101] on div "Ingredient" at bounding box center [384, 100] width 203 height 13
click at [476, 181] on link at bounding box center [479, 183] width 14 height 14
click at [487, 72] on div "INGREDIENTS (0)" at bounding box center [365, 76] width 256 height 24
click at [481, 74] on link at bounding box center [479, 76] width 14 height 14
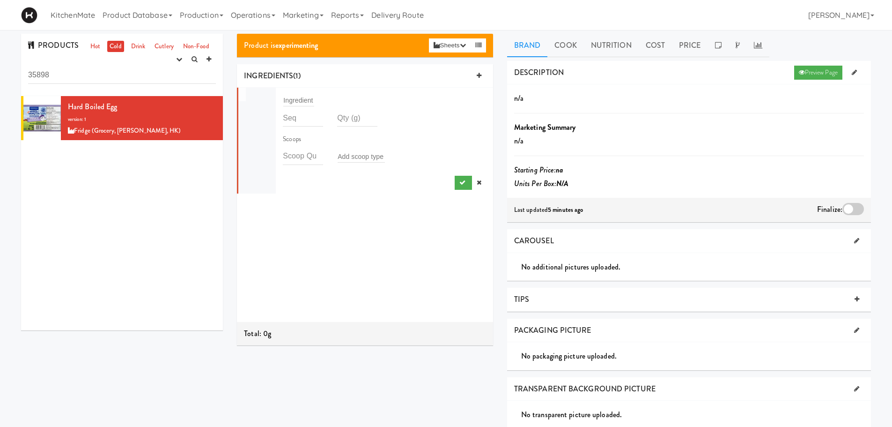
click at [319, 102] on div "Ingredient" at bounding box center [384, 100] width 203 height 13
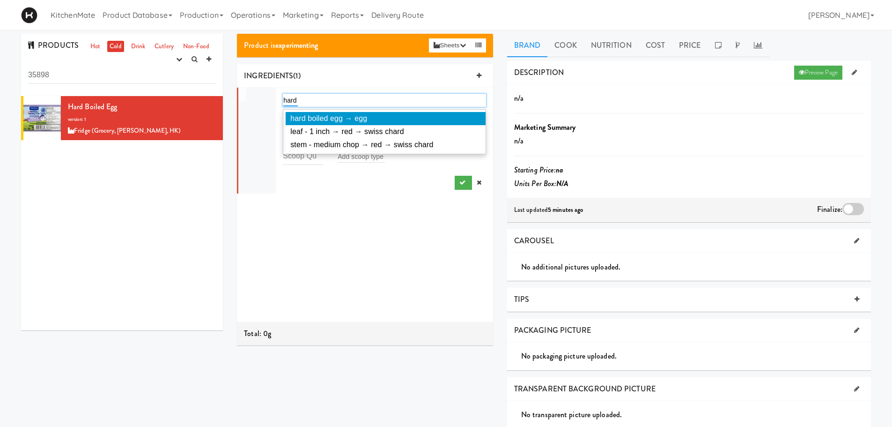
type input "hard"
click at [312, 113] on li "hard boiled egg → egg" at bounding box center [384, 118] width 202 height 13
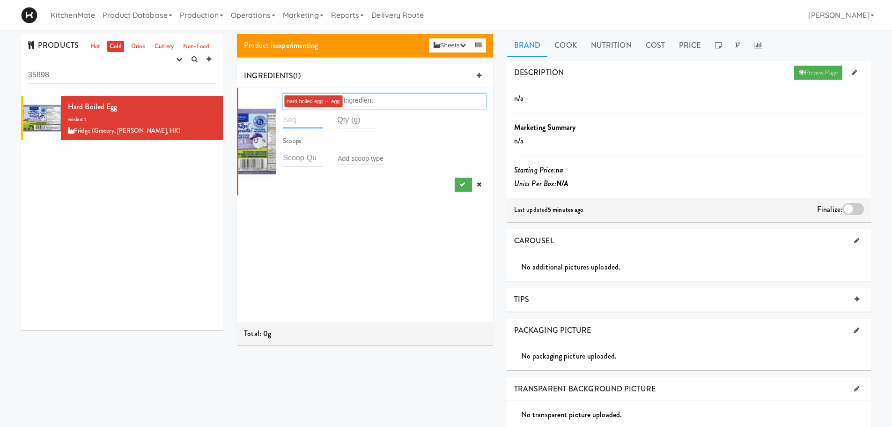
click at [306, 121] on input "number" at bounding box center [303, 119] width 40 height 17
type input "1"
click at [340, 116] on input "number" at bounding box center [357, 119] width 40 height 17
type input "88"
click at [357, 213] on div "1 hard-boiled-egg-→-egg Ingredient 1 88 Scoops Add scoop type" at bounding box center [365, 205] width 256 height 234
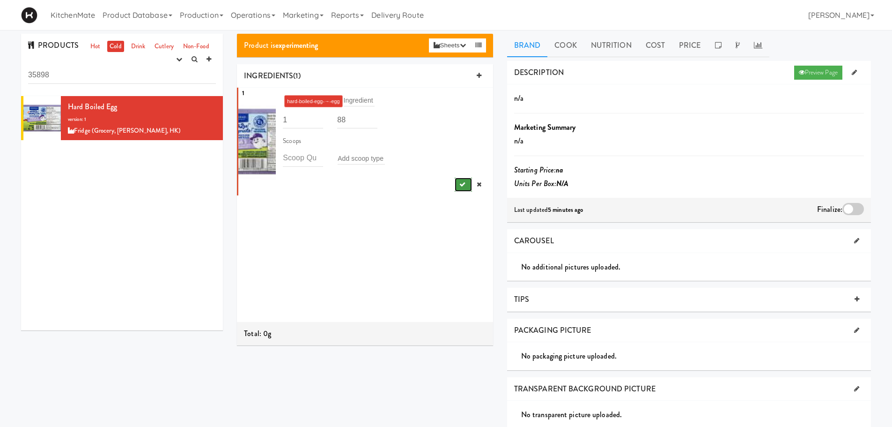
click at [459, 184] on icon "submit" at bounding box center [462, 184] width 6 height 6
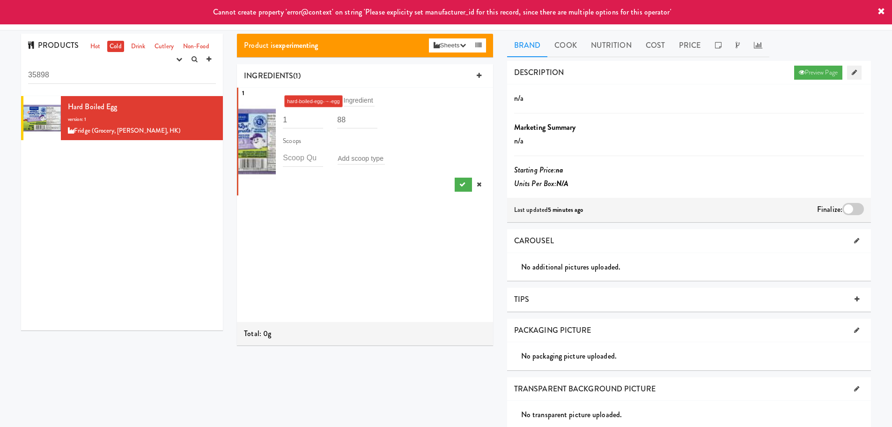
click at [854, 70] on icon at bounding box center [854, 72] width 5 height 6
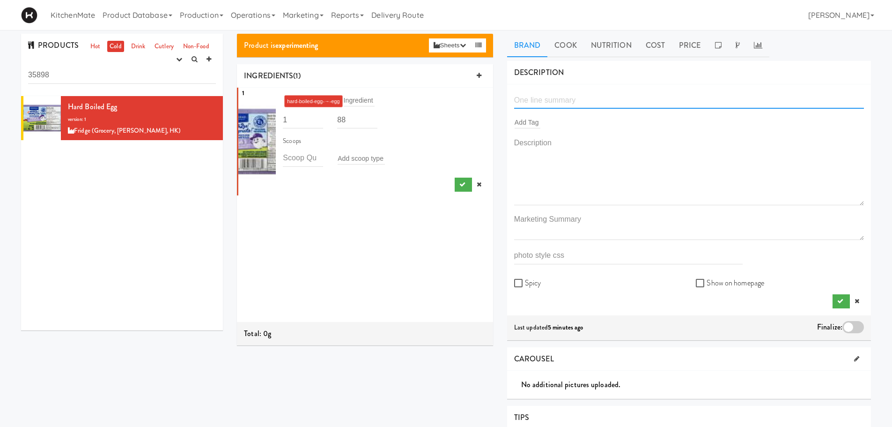
click at [572, 107] on input "text" at bounding box center [689, 99] width 350 height 17
click at [214, 101] on icon at bounding box center [216, 101] width 5 height 6
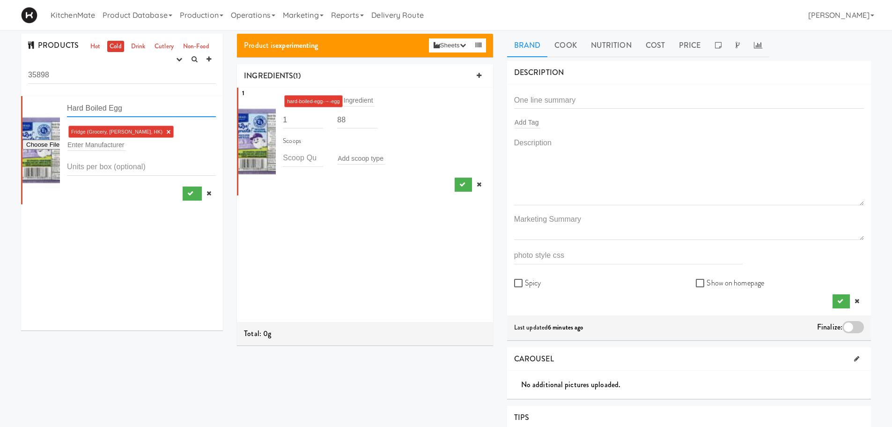
click at [134, 111] on input "Hard Boiled Egg" at bounding box center [141, 108] width 149 height 17
click at [604, 101] on input "text" at bounding box center [689, 99] width 350 height 17
paste input "Hard Boiled Egg"
type input "Hard Boiled Egg"
click at [528, 125] on input "text" at bounding box center [528, 122] width 26 height 12
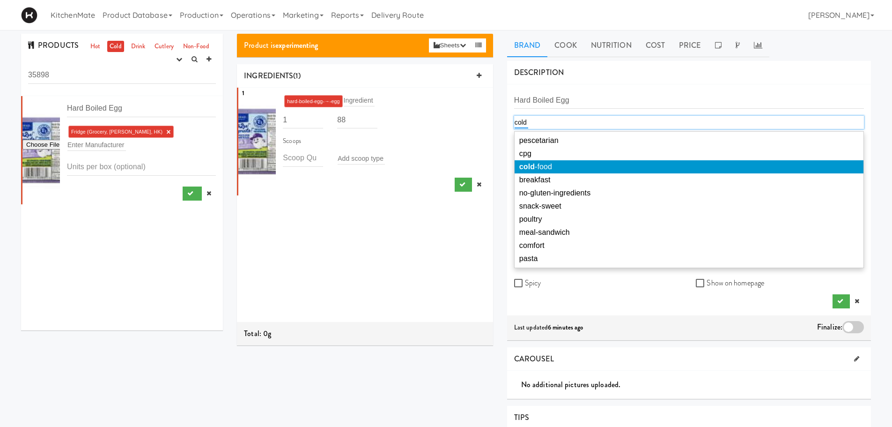
type input "cold"
click at [563, 162] on li "cold -food" at bounding box center [689, 166] width 349 height 13
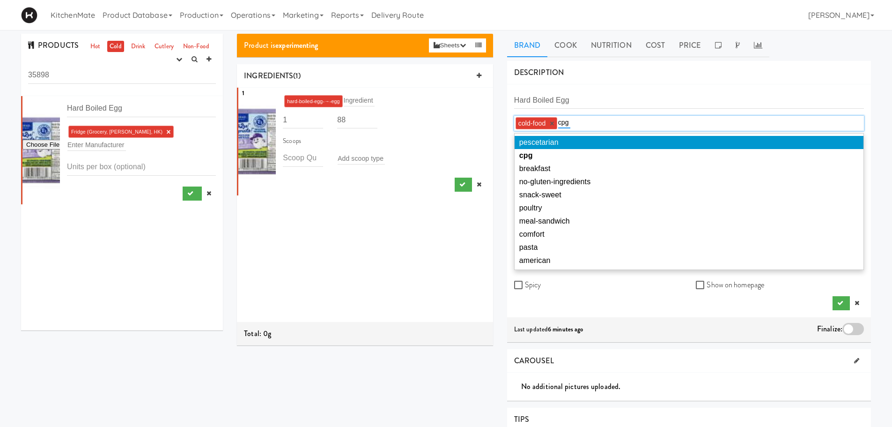
type input "cpg"
click at [529, 154] on em "cpg" at bounding box center [526, 155] width 14 height 8
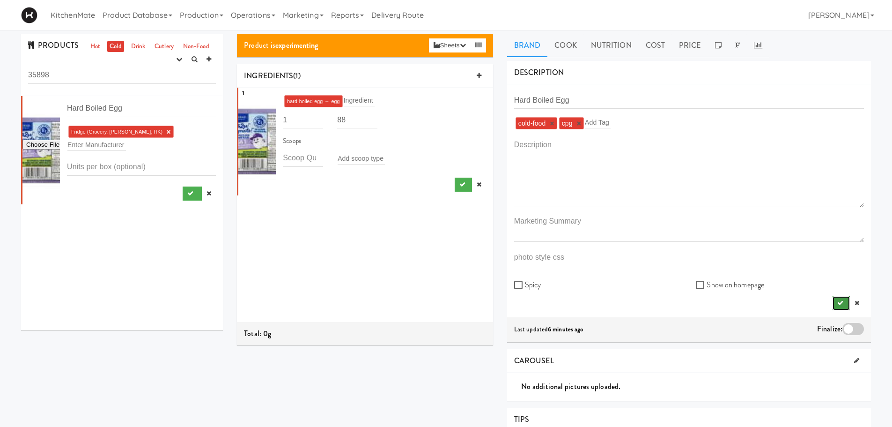
drag, startPoint x: 841, startPoint y: 301, endPoint x: 831, endPoint y: 301, distance: 9.8
click at [841, 301] on icon "submit" at bounding box center [840, 303] width 6 height 6
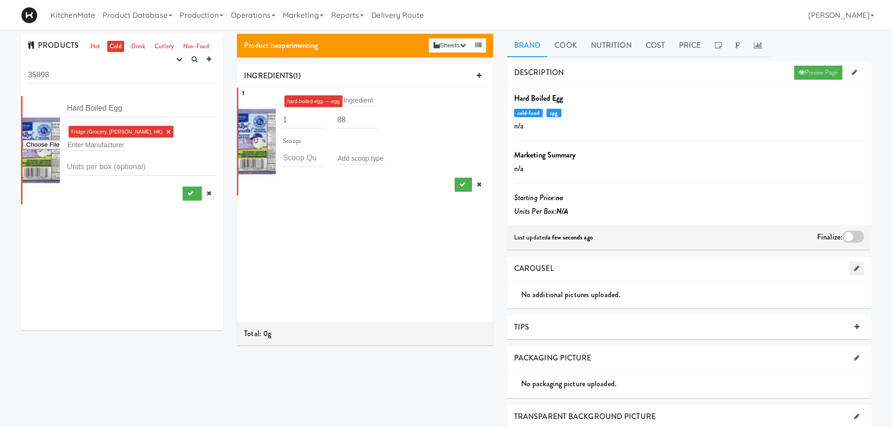
click at [857, 265] on icon at bounding box center [856, 268] width 5 height 6
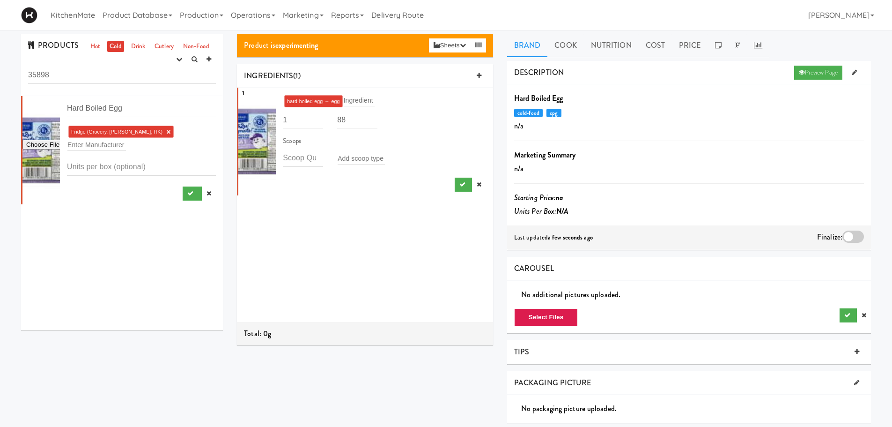
click at [566, 308] on div "No additional pictures uploaded. Select Files" at bounding box center [689, 307] width 364 height 53
click at [566, 313] on button "Select Files" at bounding box center [546, 317] width 64 height 18
type input "C:\fakepath\13268d8b-6c9c-4dbd-88a8-c4c58b711b4b.c89b35236477202e8fe33c6176d715…"
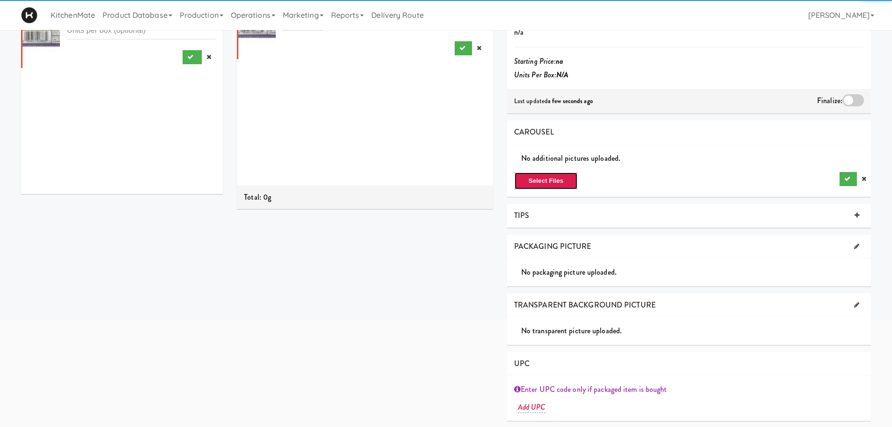
scroll to position [140, 0]
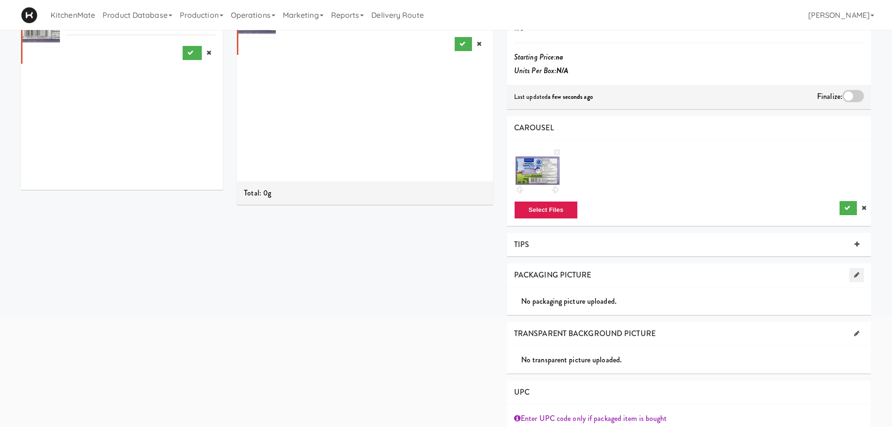
click at [855, 273] on icon at bounding box center [856, 275] width 5 height 6
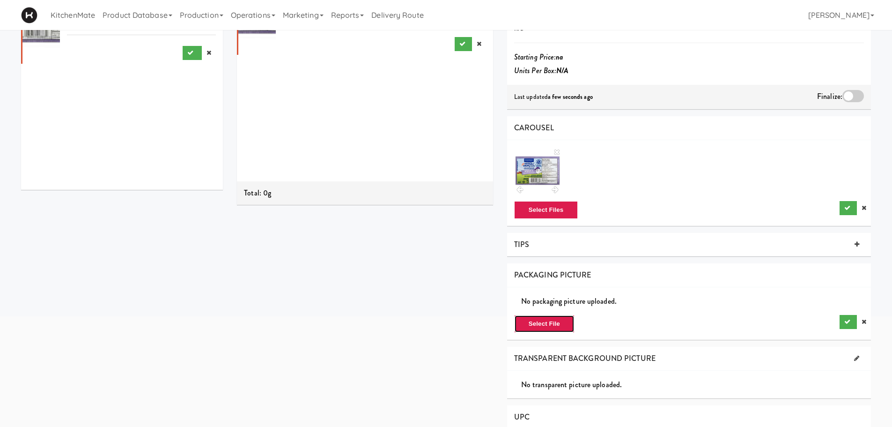
click at [559, 322] on button "Select File" at bounding box center [544, 324] width 60 height 18
type input "C:\fakepath\13268d8b-6c9c-4dbd-88a8-c4c58b711b4b.c89b35236477202e8fe33c6176d715…"
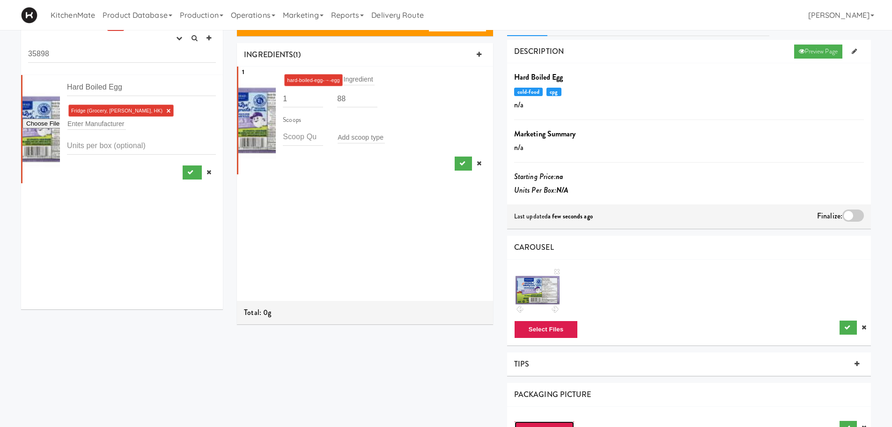
scroll to position [0, 0]
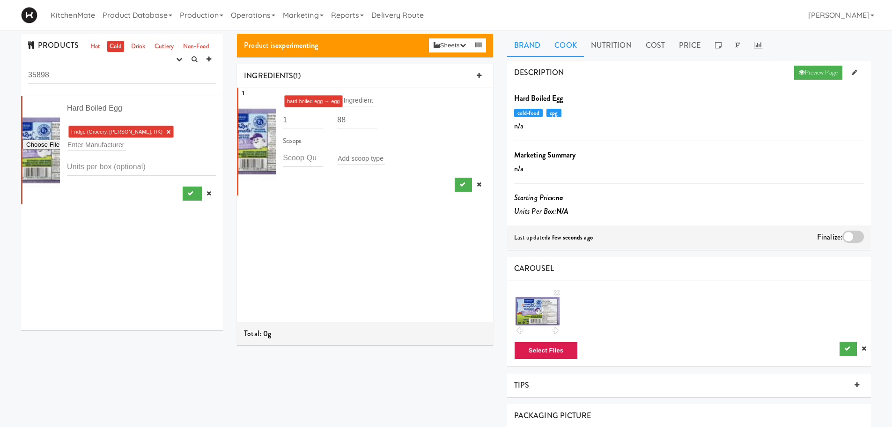
click at [559, 51] on link "Cook" at bounding box center [565, 45] width 36 height 23
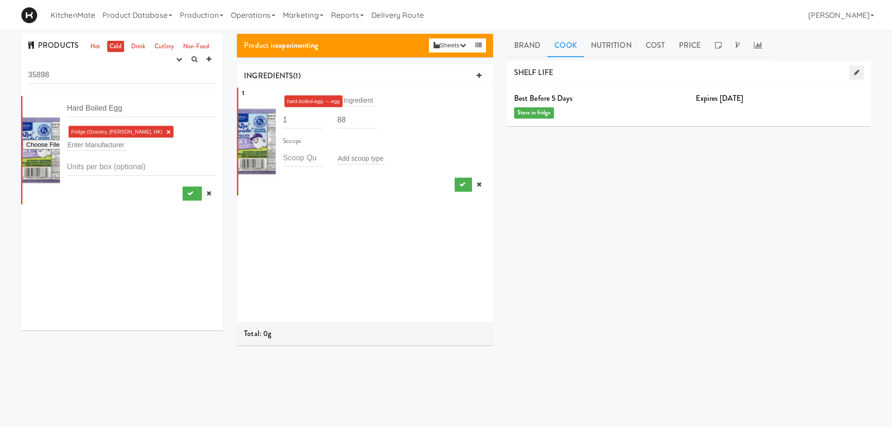
click at [854, 70] on icon at bounding box center [856, 72] width 5 height 6
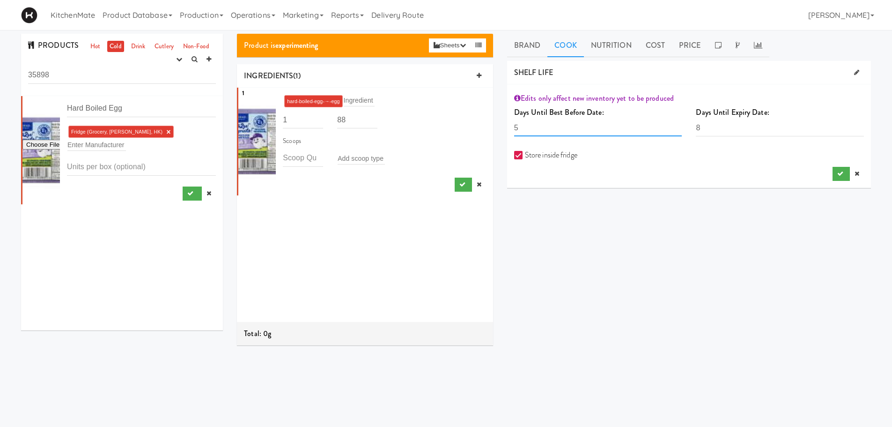
click at [549, 128] on input "5" at bounding box center [598, 127] width 168 height 17
type input "40"
drag, startPoint x: 716, startPoint y: 130, endPoint x: 658, endPoint y: 131, distance: 58.1
click at [658, 131] on div "Days Until Best Before Date: 40 The number days the recipe is best before must …" at bounding box center [689, 124] width 364 height 38
type input "40"
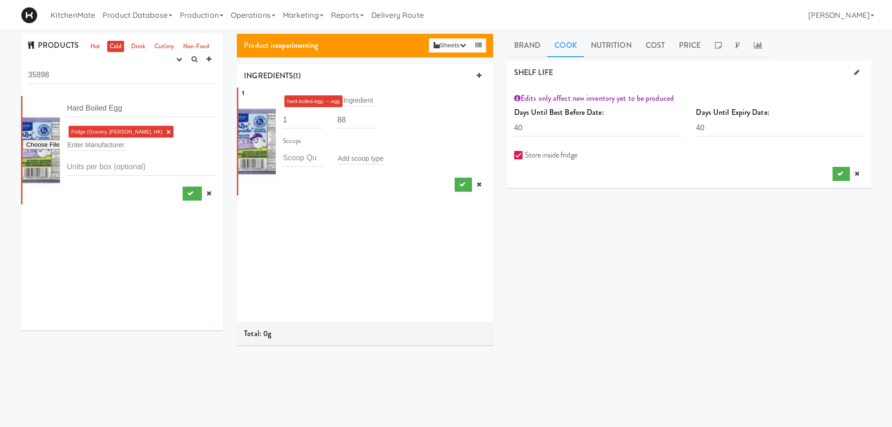
click at [642, 232] on div "DESCRIPTION Preview Page Hard Boiled Egg cold-food cpg n/a Marketing Summary n/…" at bounding box center [689, 236] width 364 height 351
click at [659, 238] on div "DESCRIPTION Preview Page Hard Boiled Egg cold-food cpg n/a Marketing Summary n/…" at bounding box center [689, 236] width 364 height 351
click at [836, 176] on button "submit" at bounding box center [841, 174] width 17 height 14
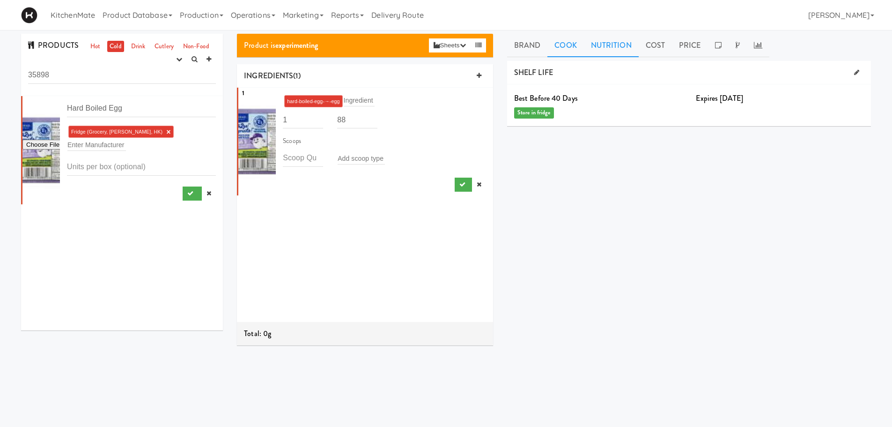
click at [607, 34] on link "Nutrition" at bounding box center [611, 45] width 55 height 23
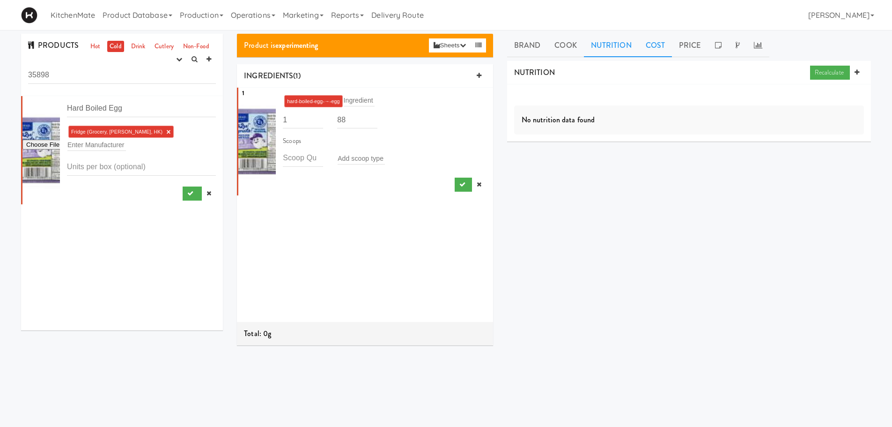
click at [644, 43] on link "Cost" at bounding box center [655, 45] width 33 height 23
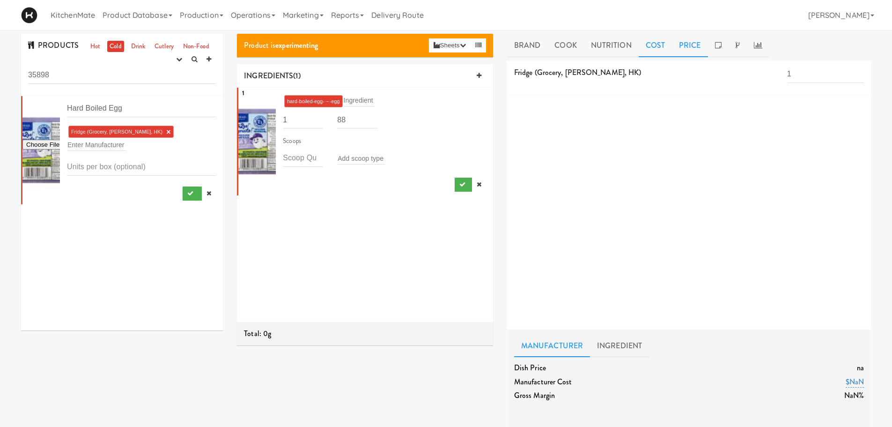
click at [693, 43] on link "Price" at bounding box center [690, 45] width 36 height 23
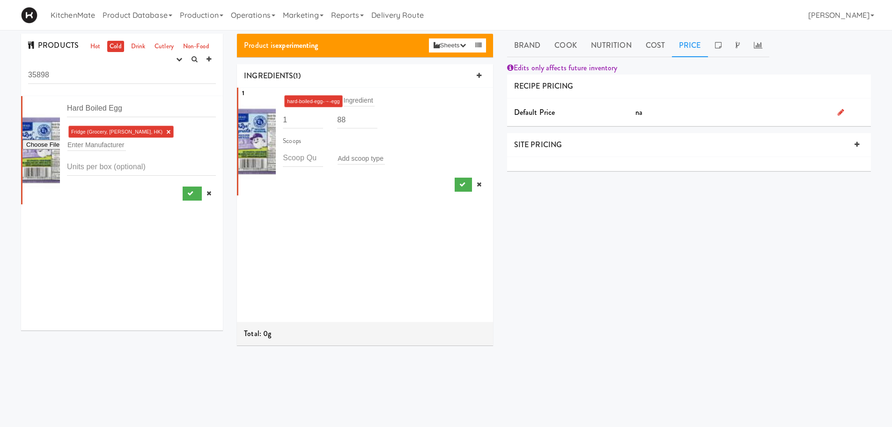
click at [838, 111] on icon at bounding box center [841, 111] width 7 height 7
click at [660, 116] on input "number" at bounding box center [759, 113] width 224 height 17
type input "2.99"
click at [843, 136] on button "submit" at bounding box center [841, 137] width 17 height 14
click at [571, 52] on link "Cook" at bounding box center [565, 45] width 36 height 23
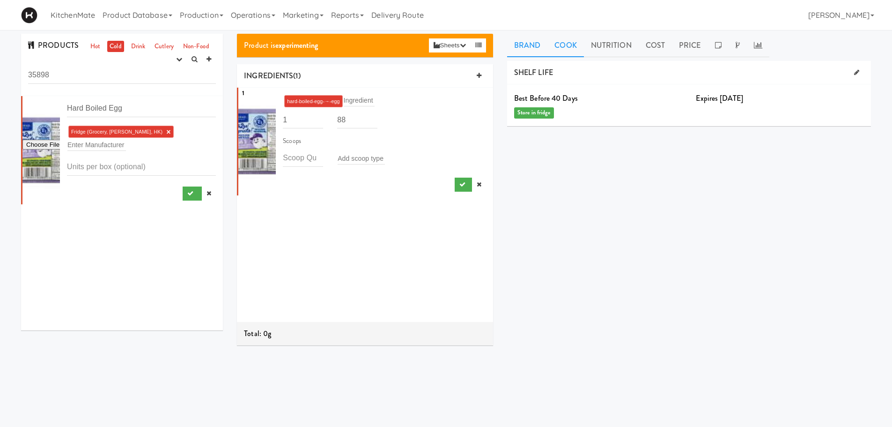
click at [532, 43] on link "Brand" at bounding box center [527, 45] width 41 height 23
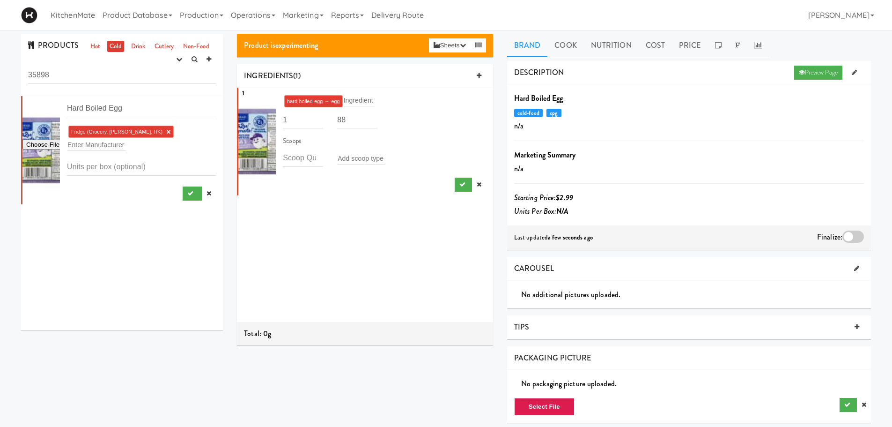
click at [853, 234] on div at bounding box center [853, 236] width 22 height 12
click at [0, 0] on input "checkbox" at bounding box center [0, 0] width 0 height 0
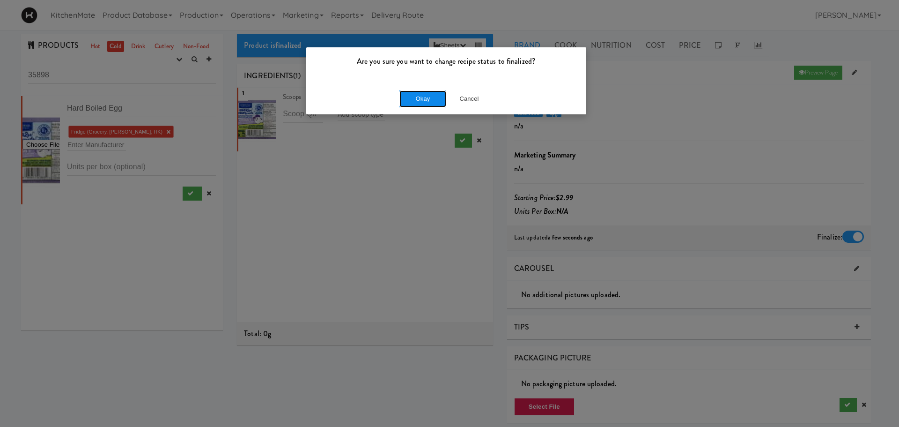
click at [430, 96] on button "Okay" at bounding box center [422, 98] width 47 height 17
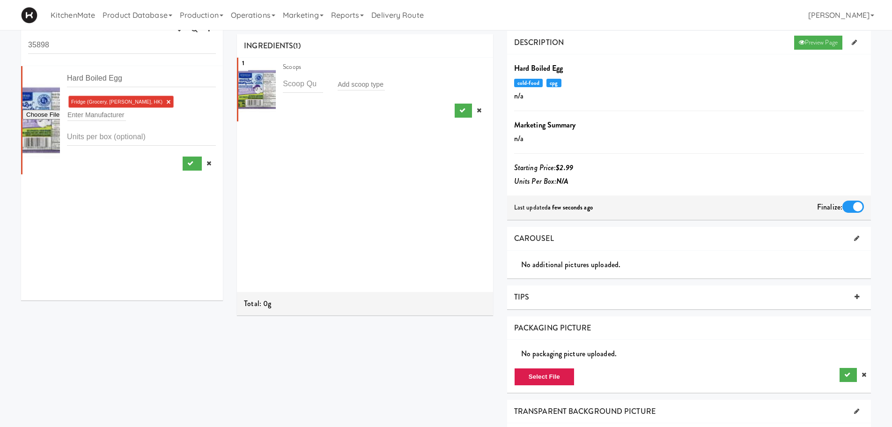
scroll to position [47, 0]
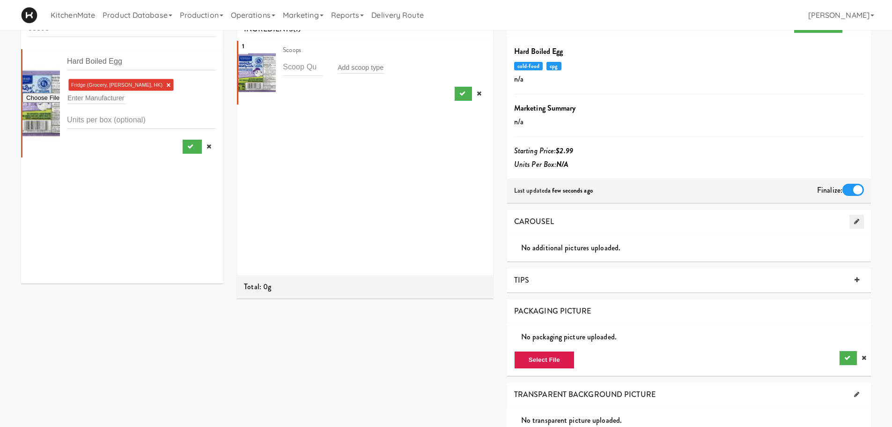
click at [856, 220] on icon at bounding box center [856, 221] width 5 height 6
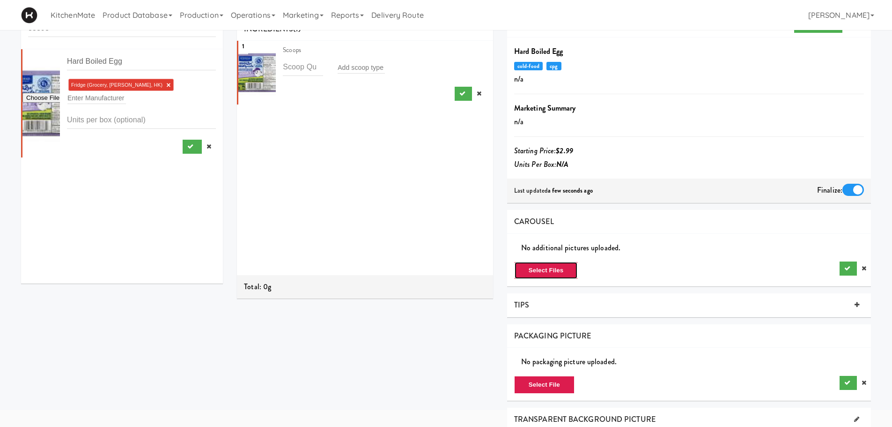
click at [532, 271] on button "Select Files" at bounding box center [546, 270] width 64 height 18
type input "C:\fakepath\13268d8b-6c9c-4dbd-88a8-c4c58b711b4b.c89b35236477202e8fe33c6176d715…"
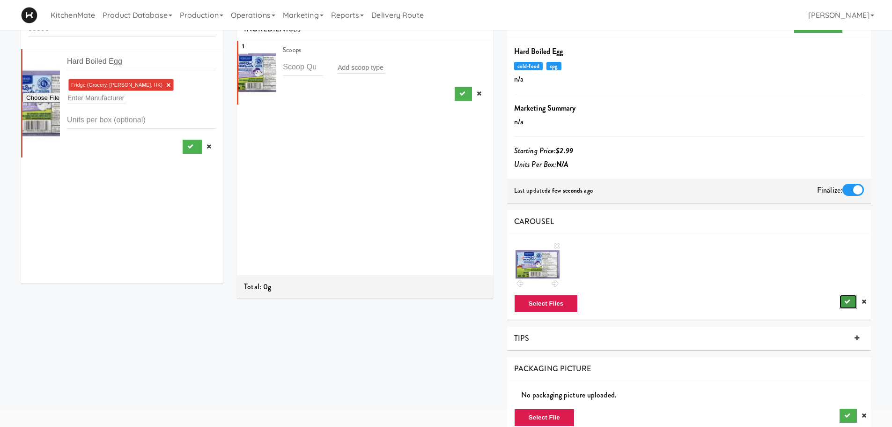
click at [845, 300] on icon "submit" at bounding box center [847, 301] width 6 height 6
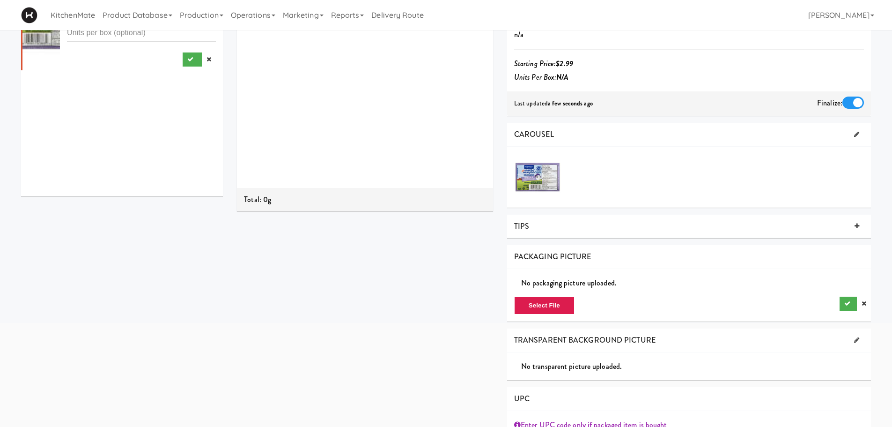
scroll to position [140, 0]
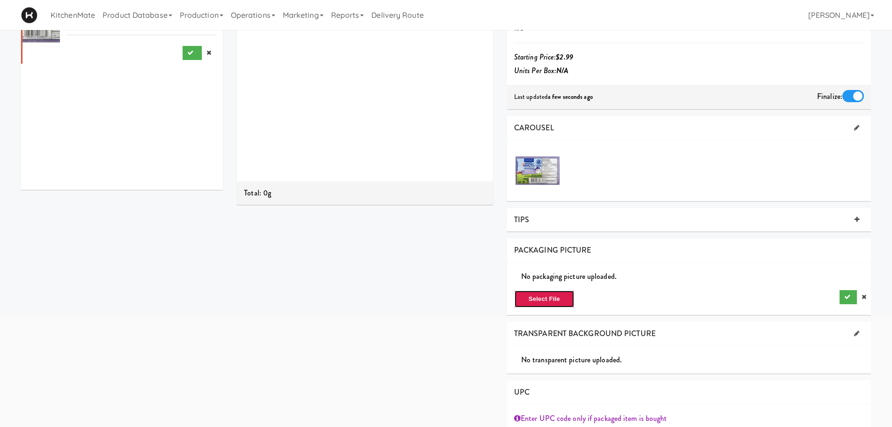
click at [553, 300] on button "Select File" at bounding box center [544, 299] width 60 height 18
type input "C:\fakepath\13268d8b-6c9c-4dbd-88a8-c4c58b711b4b.c89b35236477202e8fe33c6176d715…"
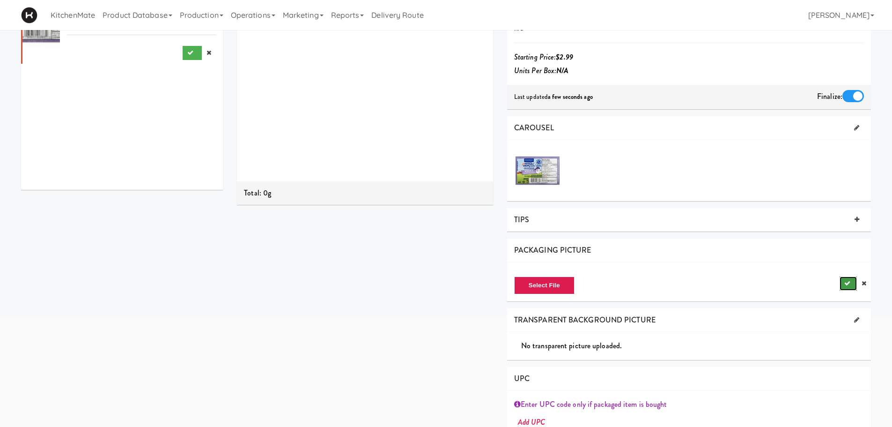
click at [847, 283] on icon "submit" at bounding box center [847, 283] width 6 height 6
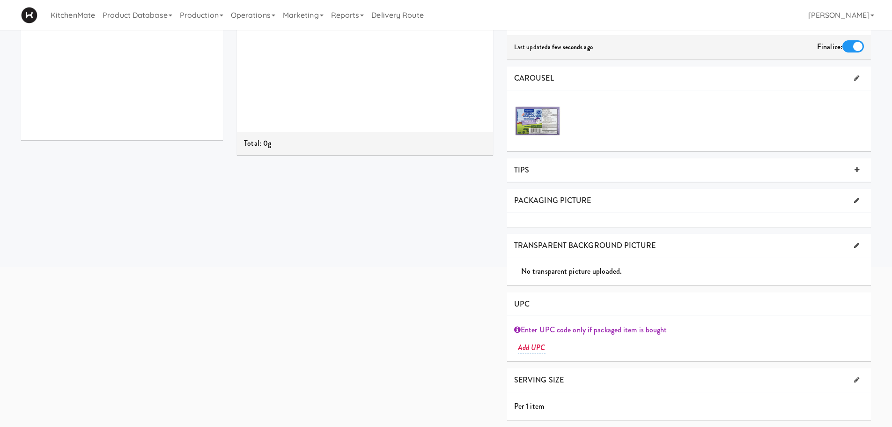
scroll to position [0, 0]
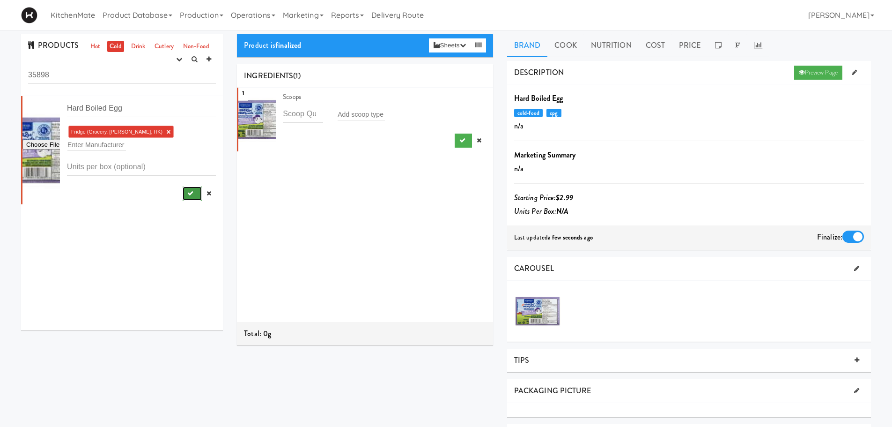
click at [187, 190] on icon "submit" at bounding box center [190, 193] width 6 height 6
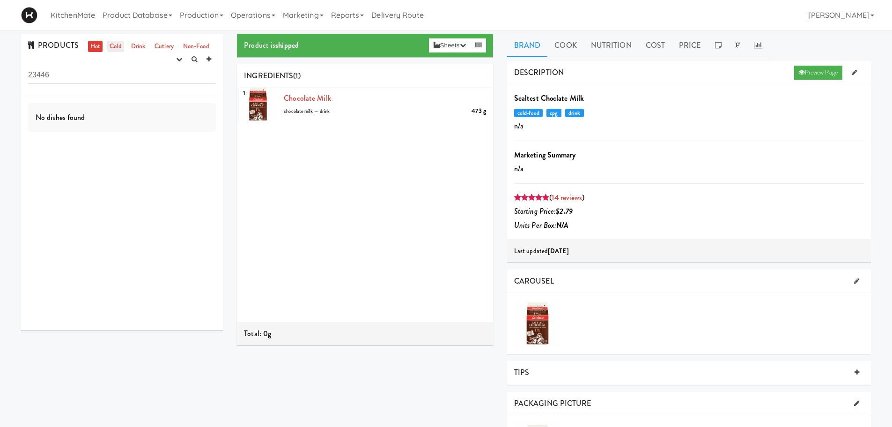
click at [109, 45] on link "Cold" at bounding box center [115, 47] width 16 height 12
click at [115, 48] on link "Cold" at bounding box center [115, 47] width 16 height 12
drag, startPoint x: 63, startPoint y: 75, endPoint x: 0, endPoint y: 78, distance: 63.3
click at [0, 78] on div "PRODUCTS Hot Cold Drink Cutlery Non-Food experimenting finalized shipped discon…" at bounding box center [446, 355] width 892 height 643
click at [17, 86] on div "PRODUCTS Hot Cold Drink Cutlery Non-Food experimenting finalized shipped discon…" at bounding box center [122, 185] width 216 height 303
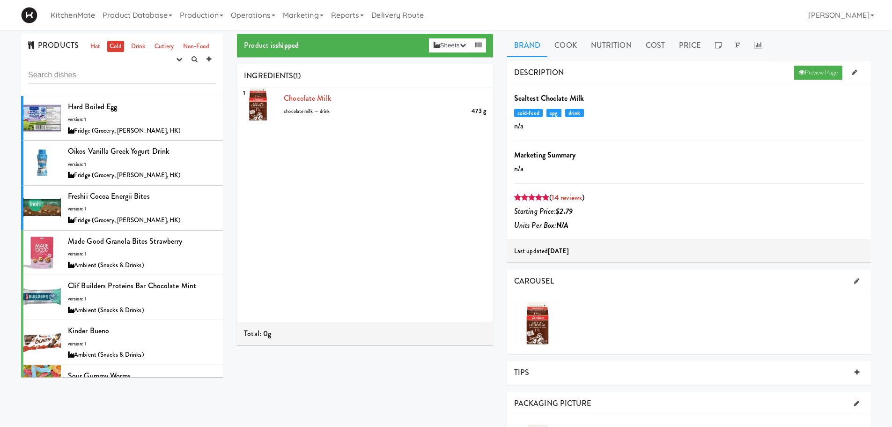
click at [116, 43] on link "Cold" at bounding box center [115, 47] width 16 height 12
click at [46, 153] on div at bounding box center [41, 162] width 37 height 44
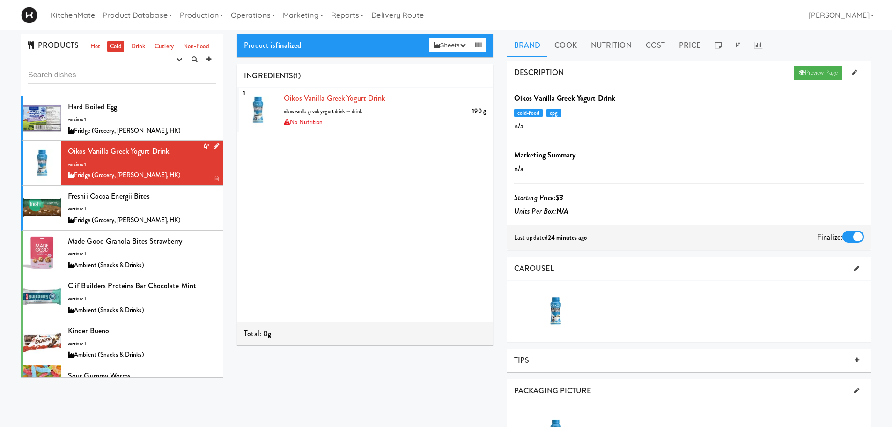
click at [206, 145] on div at bounding box center [209, 146] width 19 height 12
click at [214, 144] on icon at bounding box center [216, 146] width 5 height 6
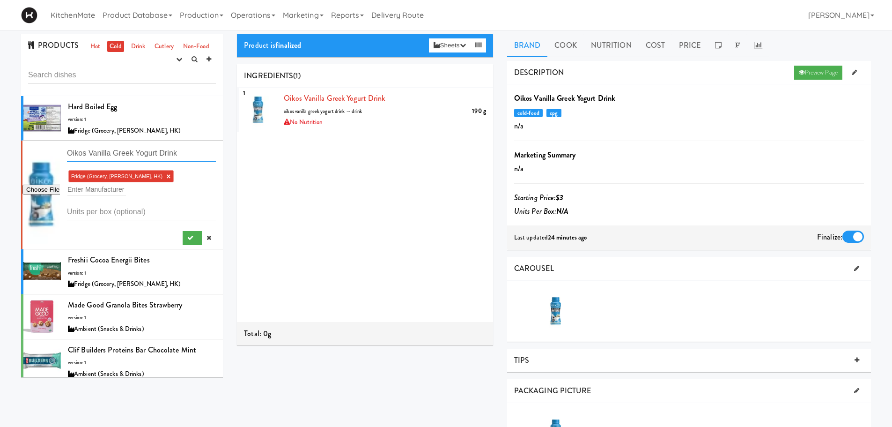
click at [170, 157] on input "Oikos Vanilla Greek Yogurt Drink" at bounding box center [141, 152] width 149 height 17
click at [484, 93] on icon at bounding box center [486, 93] width 5 height 6
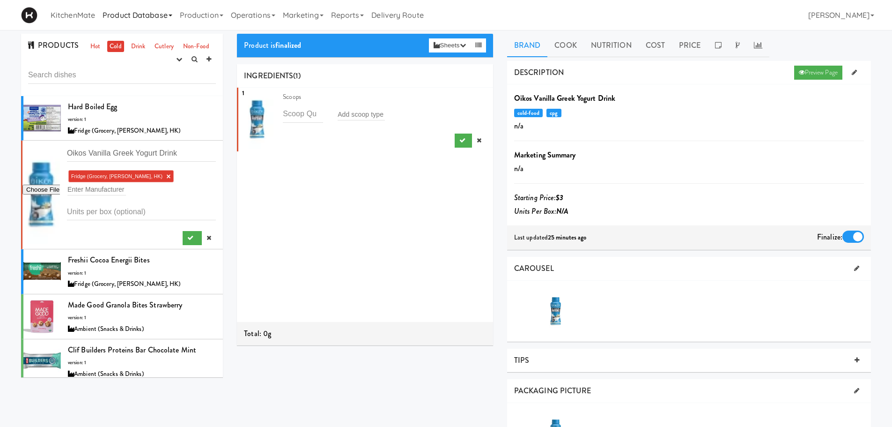
click at [139, 20] on link "Product Database" at bounding box center [137, 15] width 77 height 30
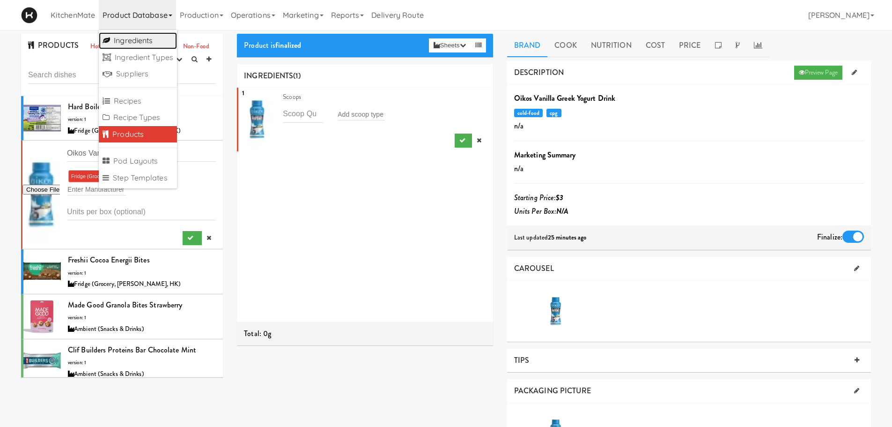
click at [140, 44] on link "Ingredients" at bounding box center [138, 40] width 78 height 17
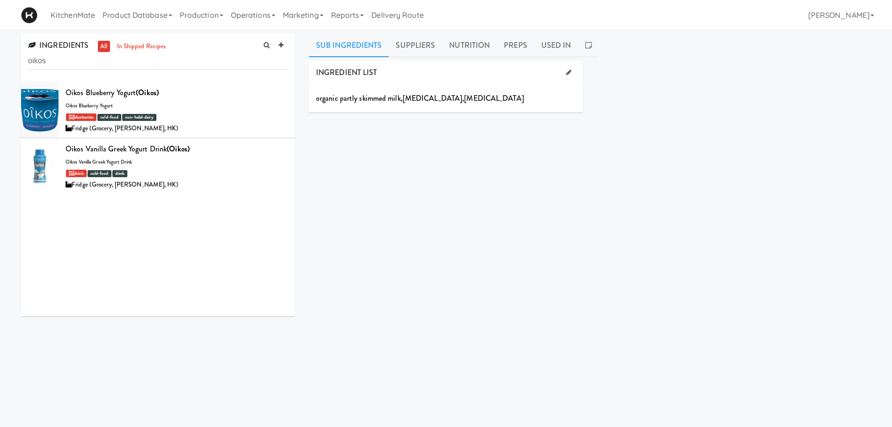
type input "oikos"
click at [377, 158] on div "INGREDIENT LIST organic partly skimmed milk , vitamin a palmitate , vitamin d3 …" at bounding box center [590, 236] width 562 height 351
click at [152, 13] on link "Product Database" at bounding box center [137, 15] width 77 height 30
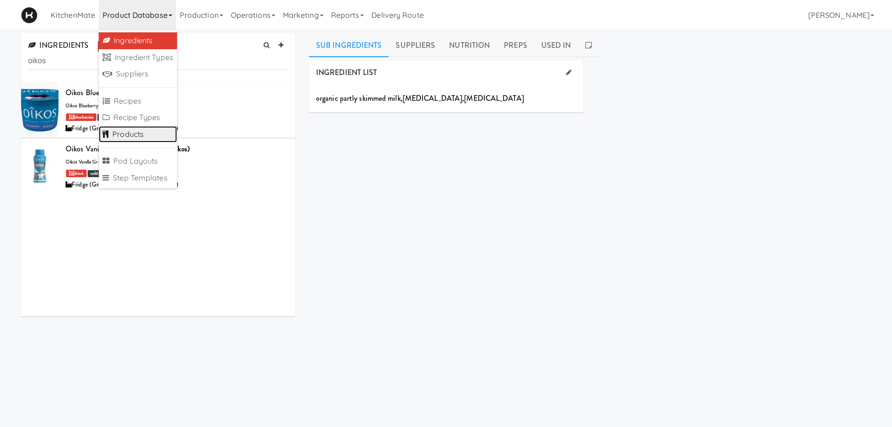
click at [145, 129] on link "Products" at bounding box center [138, 134] width 78 height 17
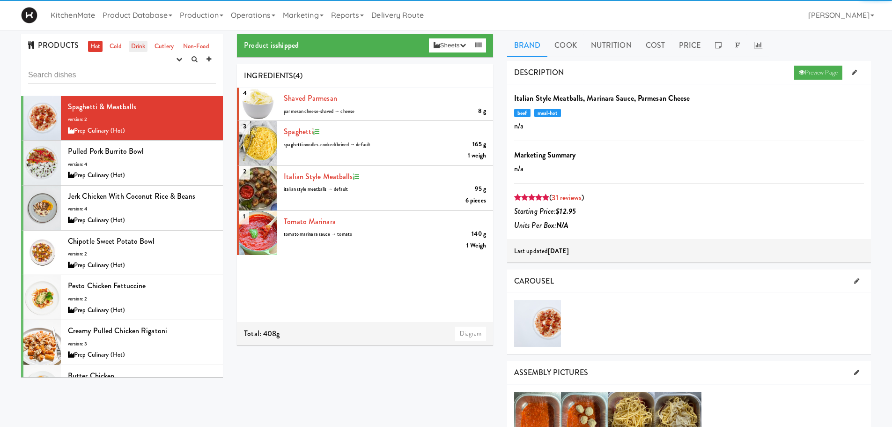
click at [139, 45] on link "Drink" at bounding box center [138, 47] width 19 height 12
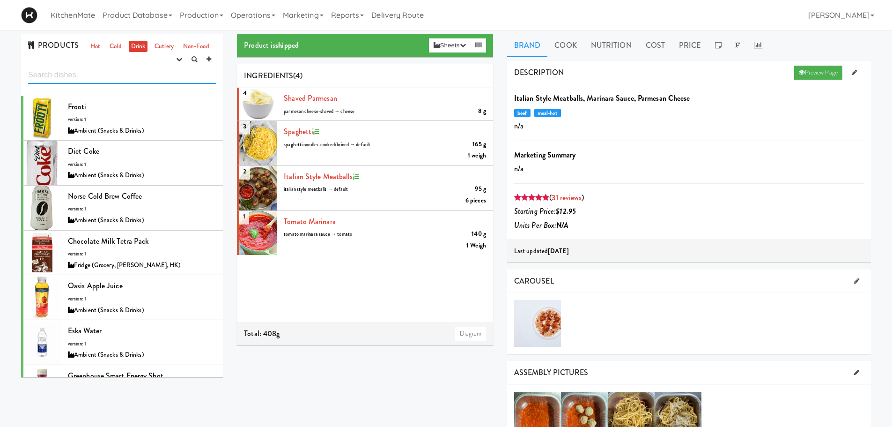
click at [77, 70] on input "text" at bounding box center [122, 74] width 188 height 17
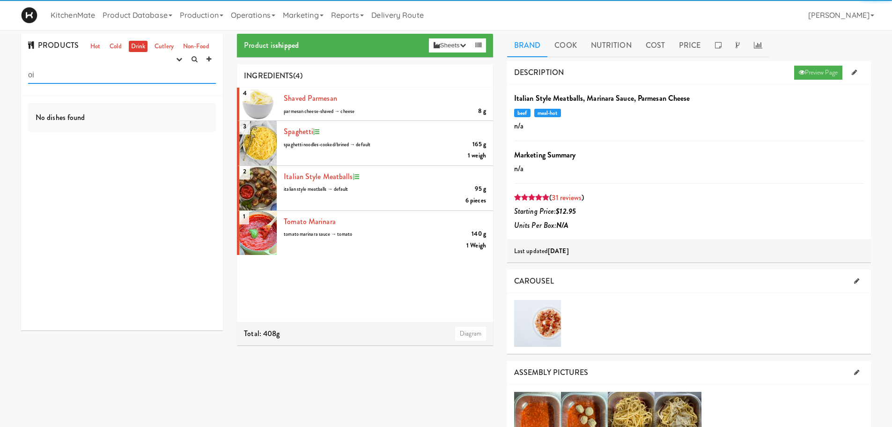
type input "o"
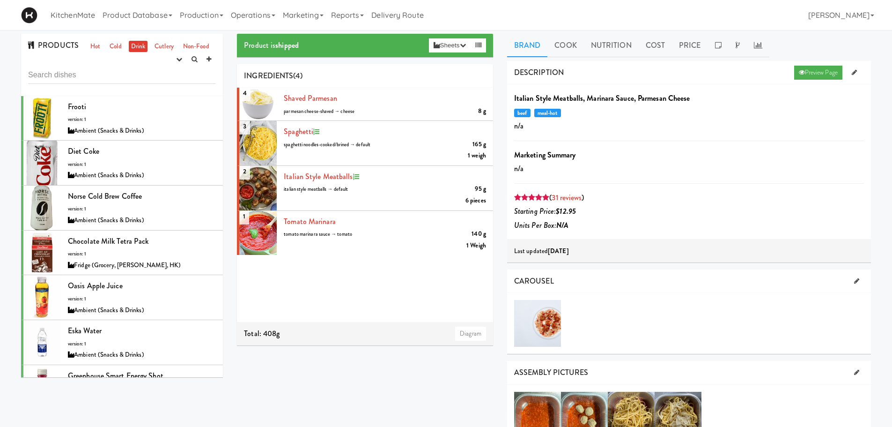
click at [137, 44] on link "Drink" at bounding box center [138, 47] width 19 height 12
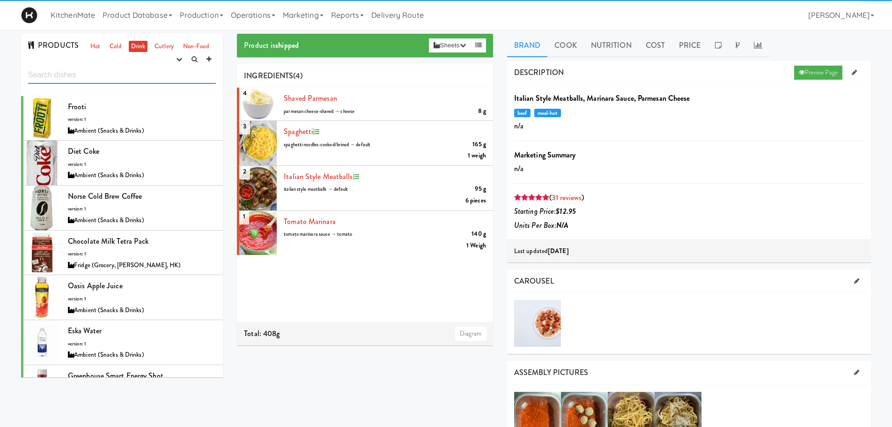
click at [110, 80] on input "text" at bounding box center [122, 74] width 188 height 17
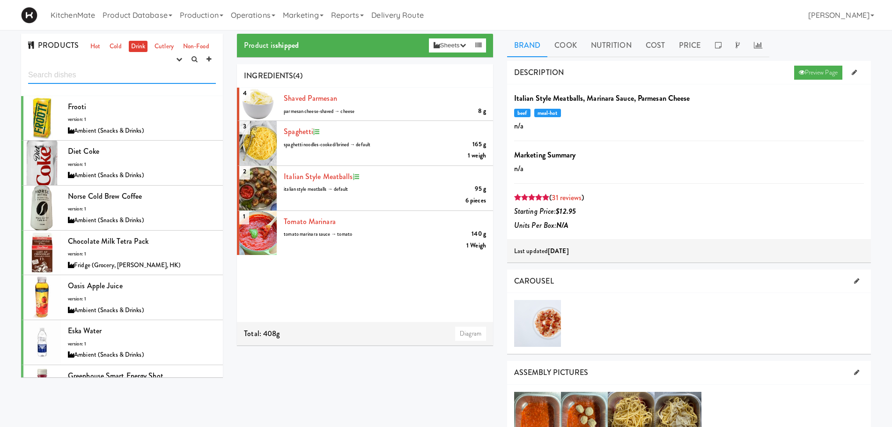
type input "o"
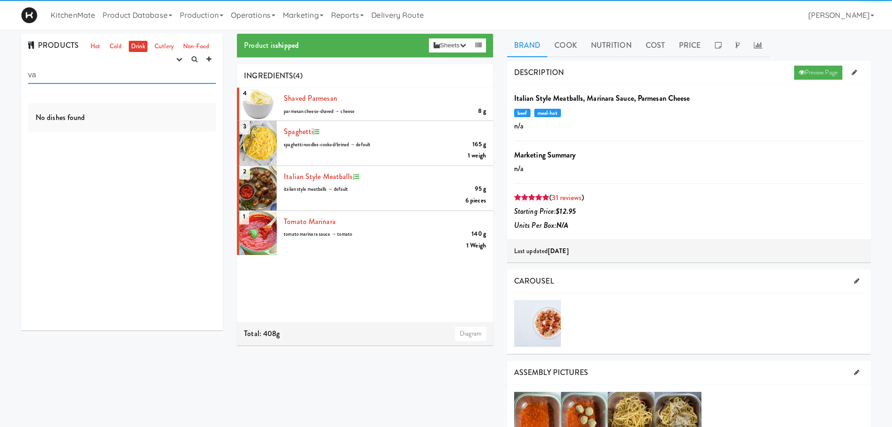
type input "v"
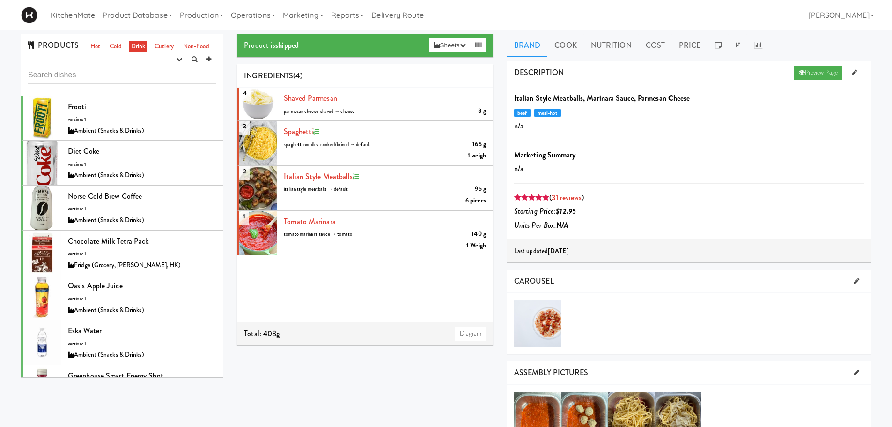
click at [9, 285] on div "PRODUCTS Hot Cold Drink Cutlery Non-Food experimenting finalized shipped discon…" at bounding box center [446, 430] width 892 height 793
click at [114, 46] on link "Cold" at bounding box center [115, 47] width 16 height 12
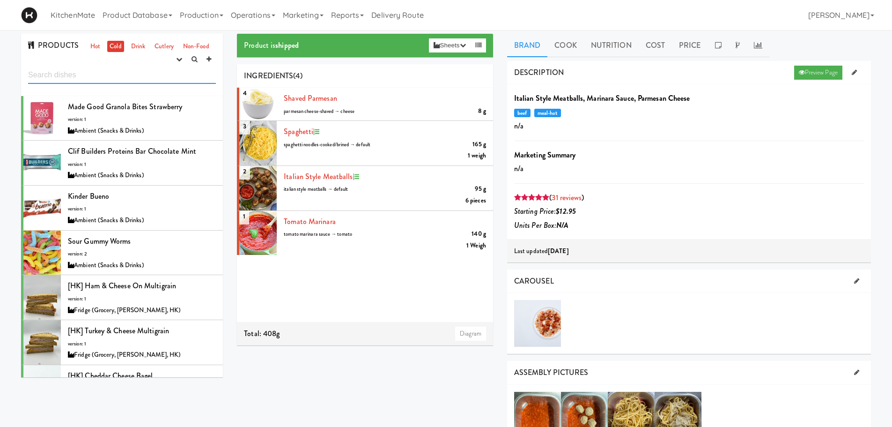
click at [105, 76] on input "text" at bounding box center [122, 74] width 188 height 17
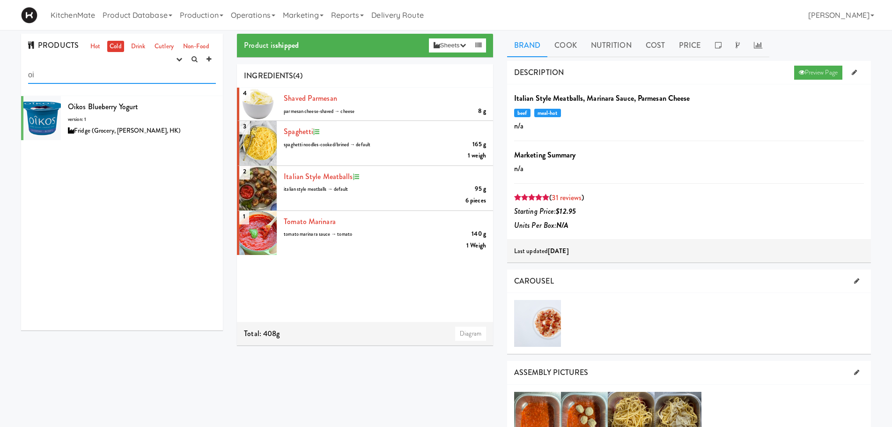
type input "o"
type input "van"
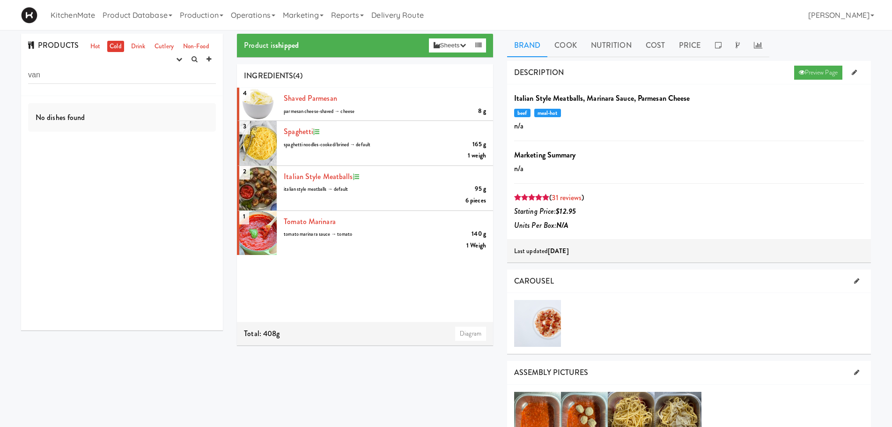
click at [115, 44] on link "Cold" at bounding box center [115, 47] width 16 height 12
drag, startPoint x: 85, startPoint y: 74, endPoint x: 0, endPoint y: 74, distance: 85.2
click at [0, 74] on div "PRODUCTS Hot Cold Drink Cutlery Non-Food experimenting finalized shipped discon…" at bounding box center [446, 430] width 892 height 793
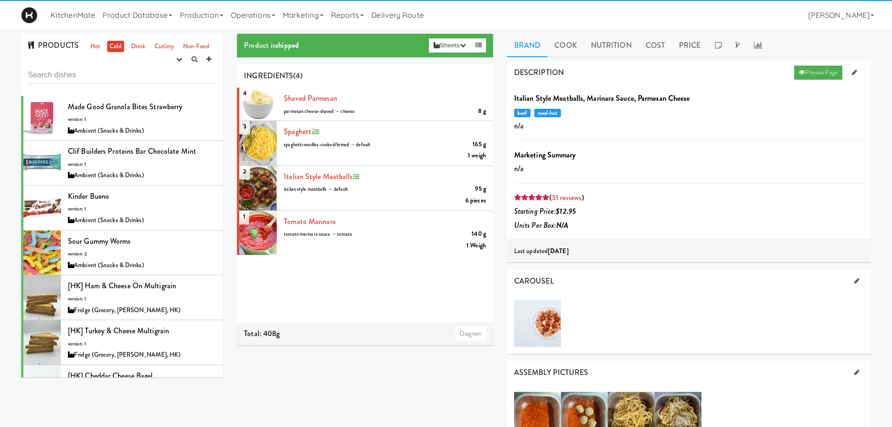
click at [113, 49] on link "Cold" at bounding box center [115, 47] width 16 height 12
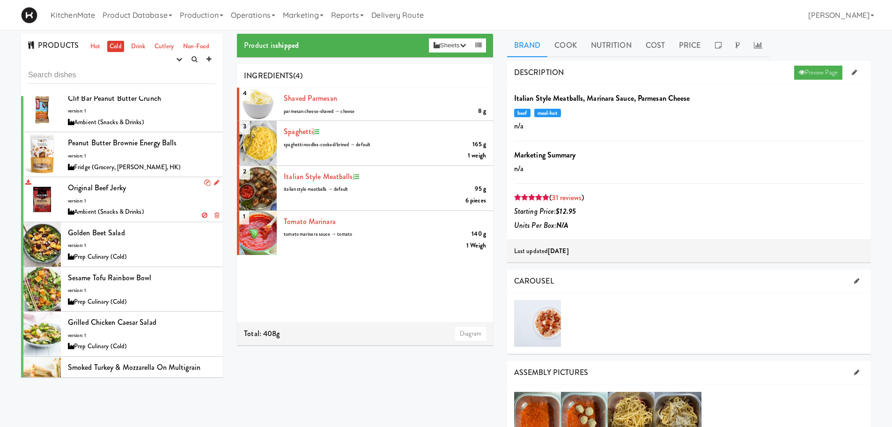
scroll to position [3847, 0]
click at [36, 17] on img at bounding box center [29, 15] width 16 height 16
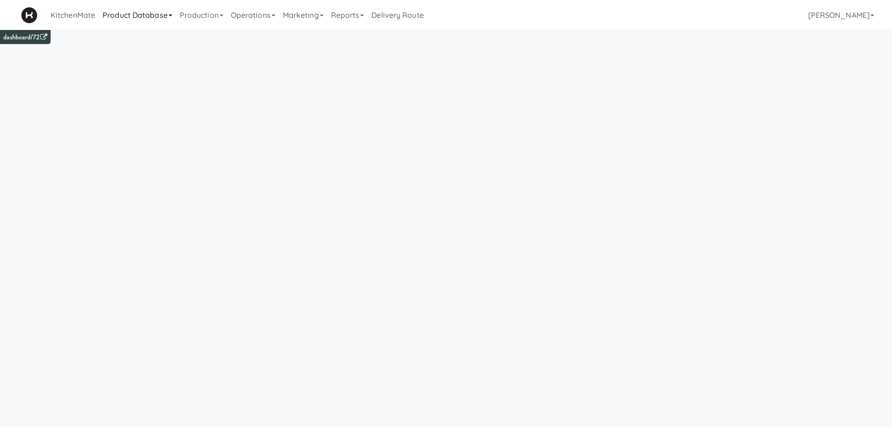
click at [145, 17] on link "Product Database" at bounding box center [137, 15] width 77 height 30
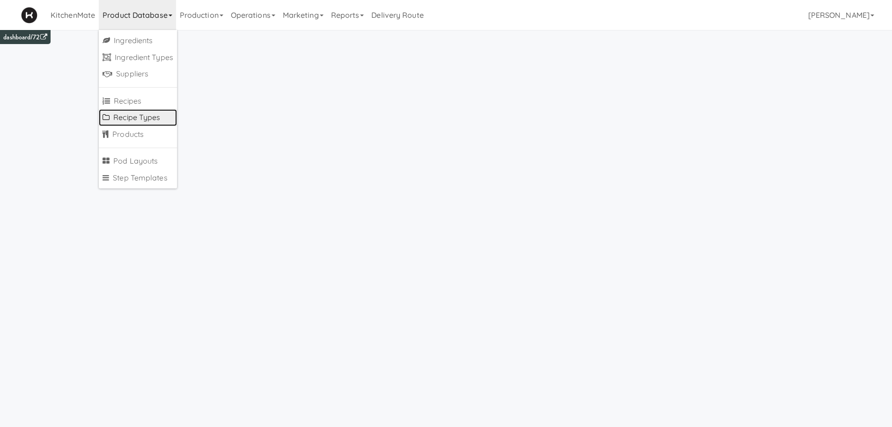
click at [147, 121] on link "Recipe Types" at bounding box center [138, 117] width 78 height 17
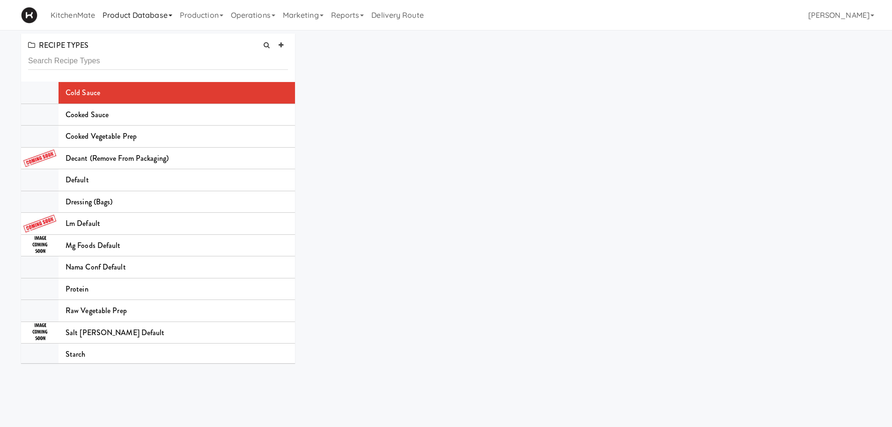
click at [144, 19] on link "Product Database" at bounding box center [137, 15] width 77 height 30
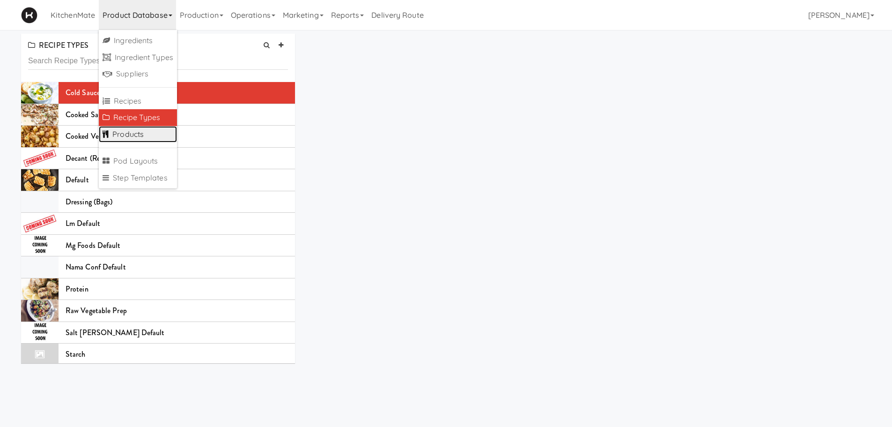
click at [133, 131] on link "Products" at bounding box center [138, 134] width 78 height 17
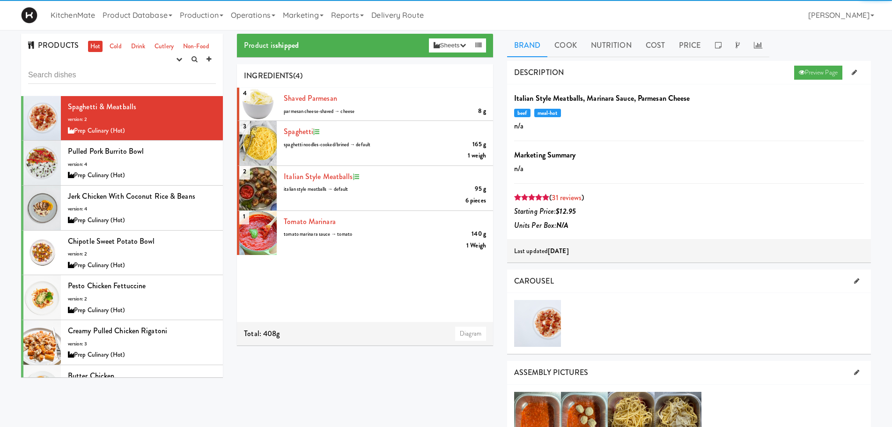
click at [83, 77] on input "text" at bounding box center [122, 74] width 188 height 17
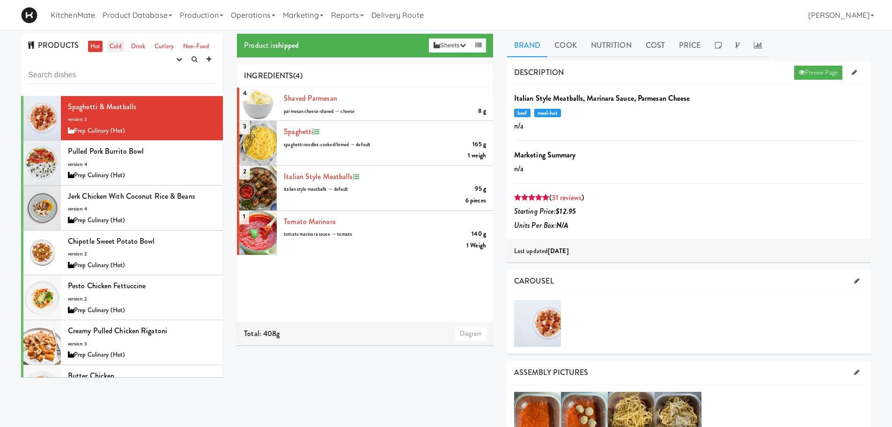
click at [112, 43] on link "Cold" at bounding box center [115, 47] width 16 height 12
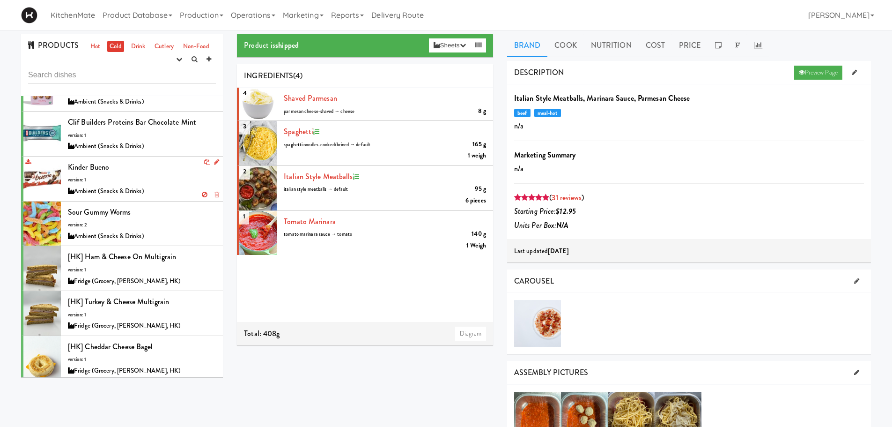
scroll to position [94, 0]
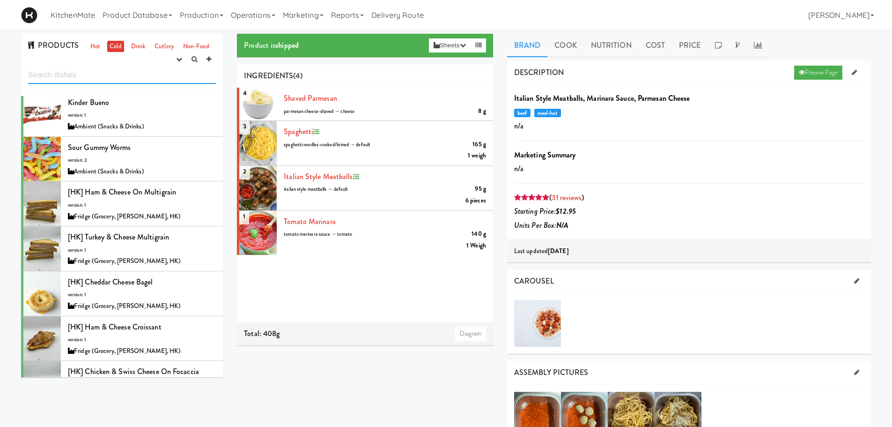
click at [98, 74] on input "text" at bounding box center [122, 74] width 188 height 17
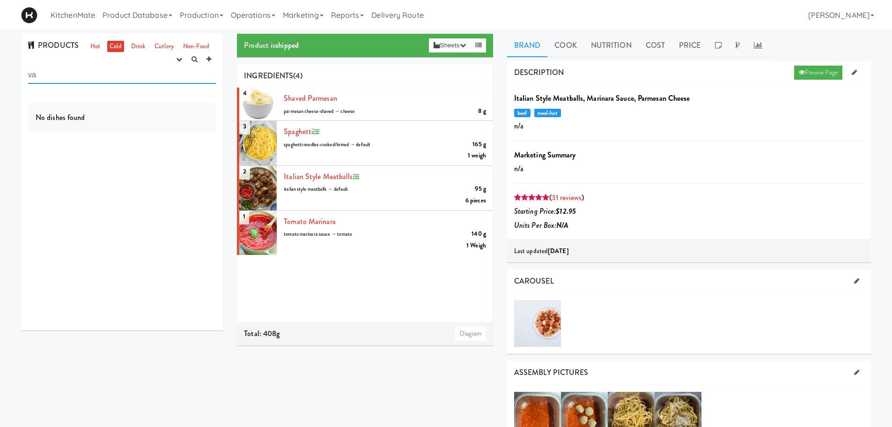
scroll to position [0, 0]
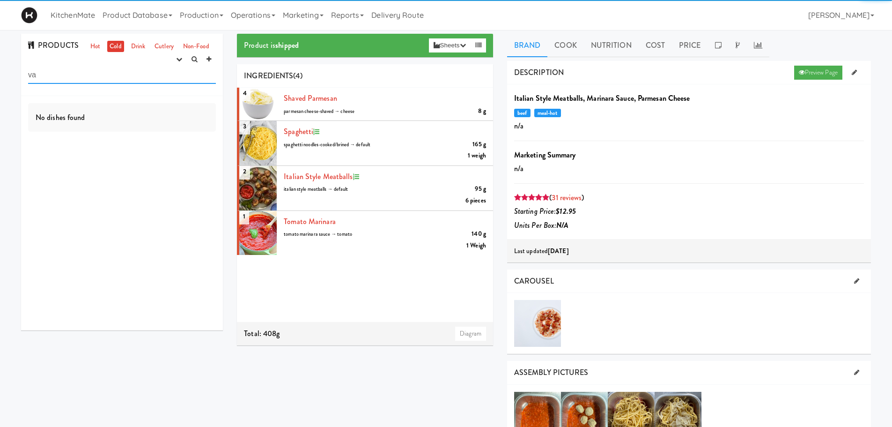
type input "v"
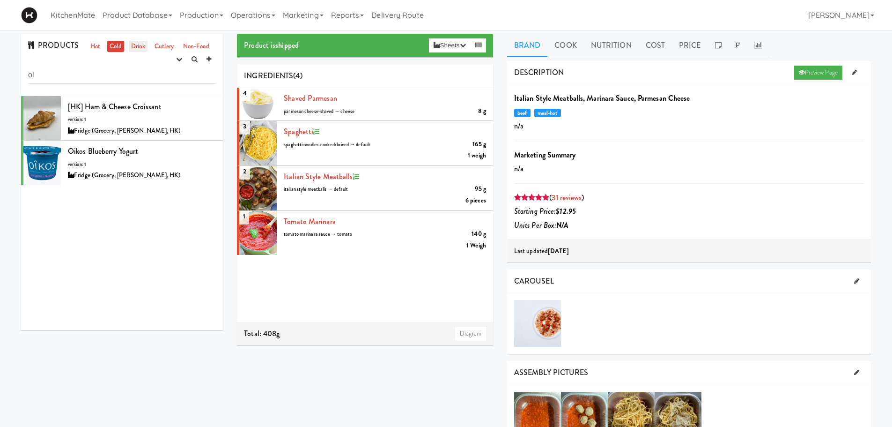
click at [136, 49] on link "Drink" at bounding box center [138, 47] width 19 height 12
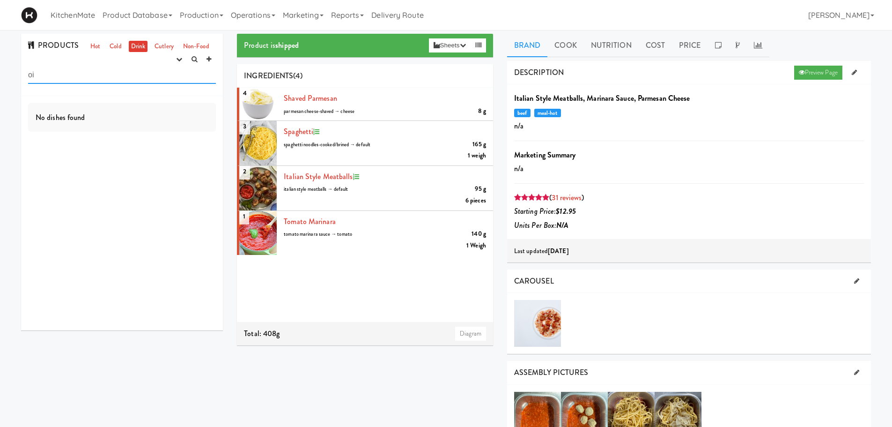
click at [92, 82] on input "oi" at bounding box center [122, 74] width 188 height 17
type input "o"
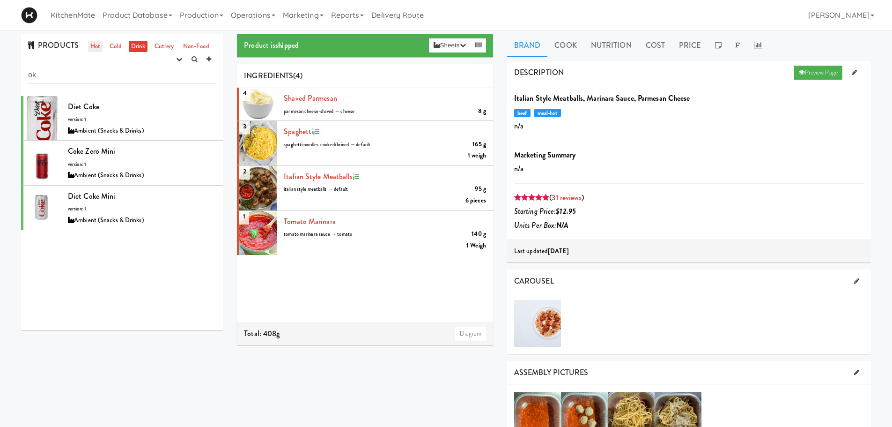
click at [101, 45] on link "Hot" at bounding box center [95, 47] width 15 height 12
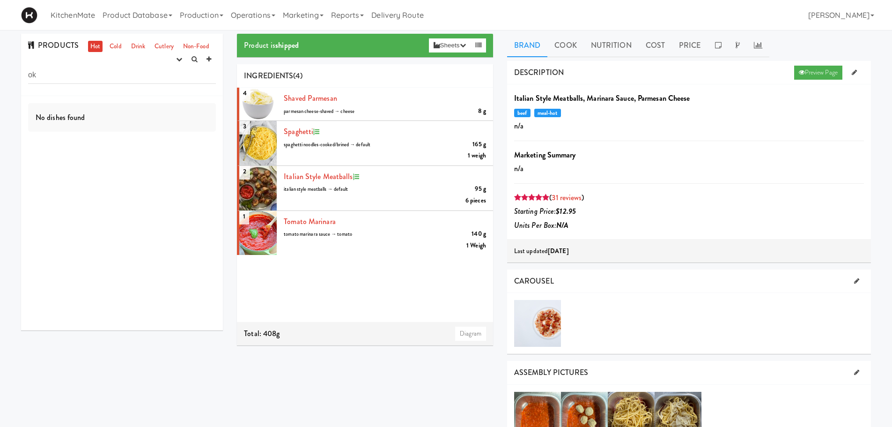
click at [81, 84] on div "PRODUCTS Hot Cold Drink Cutlery Non-Food experimenting finalized shipped discon…" at bounding box center [122, 65] width 202 height 62
click at [85, 79] on input "ok" at bounding box center [122, 74] width 188 height 17
type input "o"
type input "p"
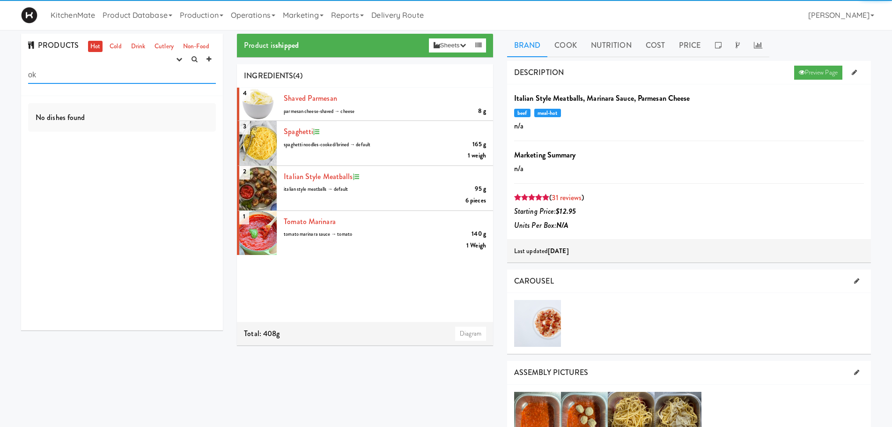
type input "o"
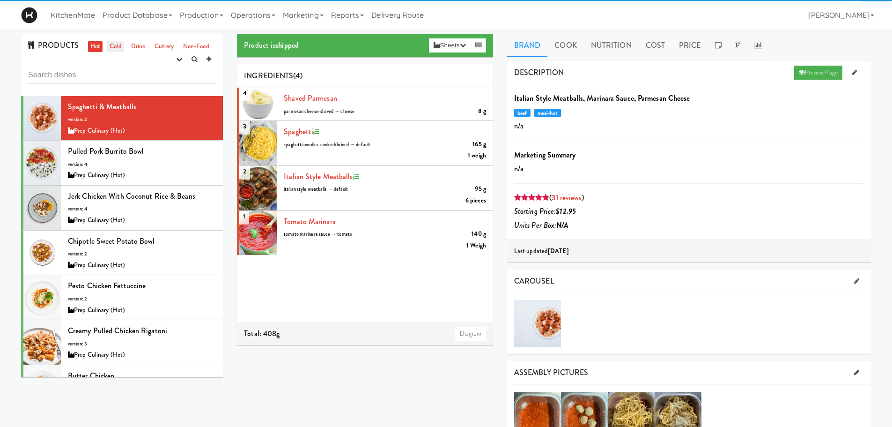
click at [110, 48] on link "Cold" at bounding box center [115, 47] width 16 height 12
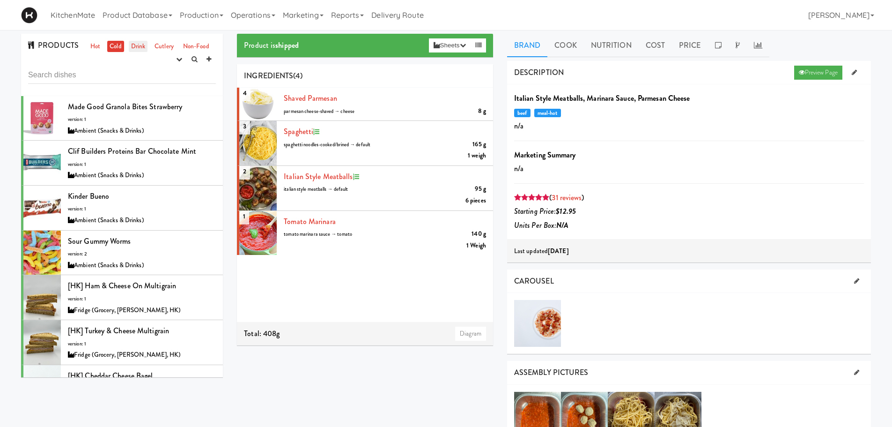
click at [135, 49] on link "Drink" at bounding box center [138, 47] width 19 height 12
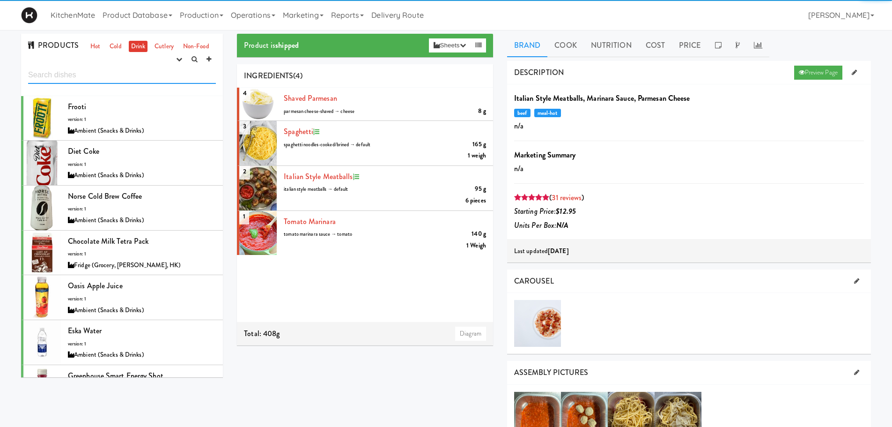
click at [99, 74] on input "text" at bounding box center [122, 74] width 188 height 17
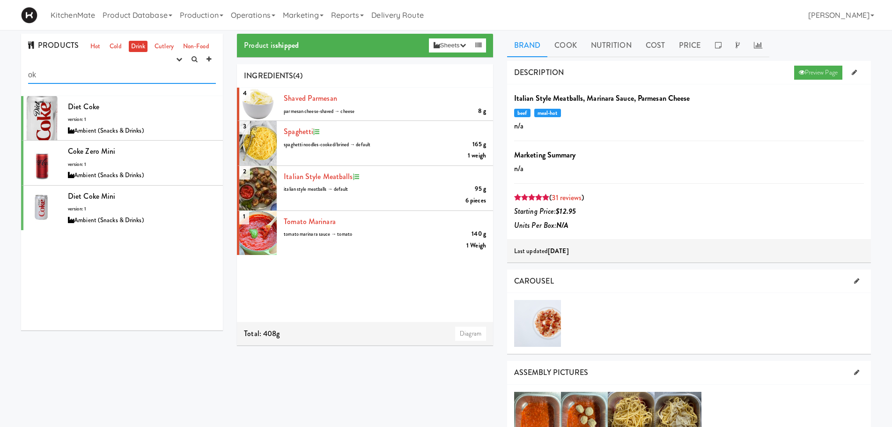
type input "o"
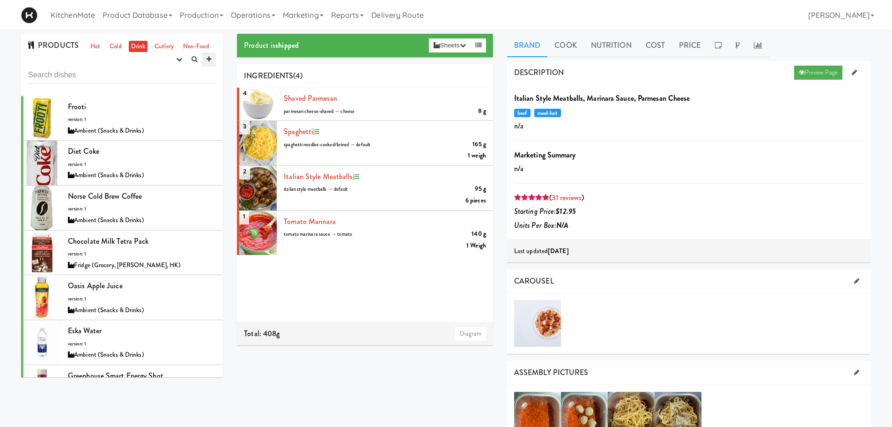
click at [212, 61] on link at bounding box center [209, 59] width 14 height 14
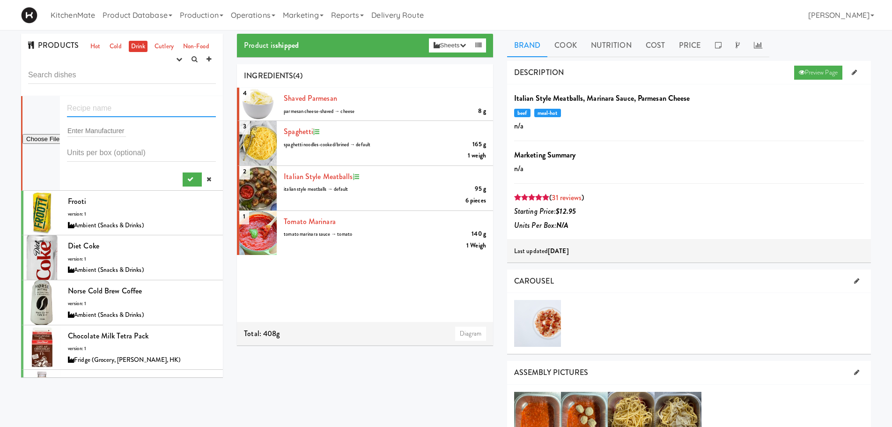
click at [102, 109] on input "text" at bounding box center [141, 108] width 149 height 17
paste input "Oikos Vanilla Greek Yogurt Drink"
type input "Oikos Vanilla Greek Yogurt Drink"
click at [112, 131] on input "text" at bounding box center [96, 131] width 59 height 12
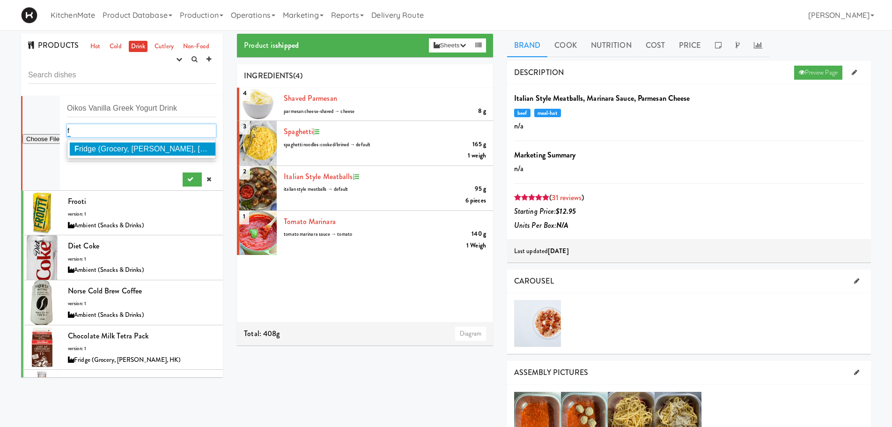
type input "f"
click at [119, 146] on span "F ridge (Grocery, Bev, HK)" at bounding box center [176, 149] width 205 height 8
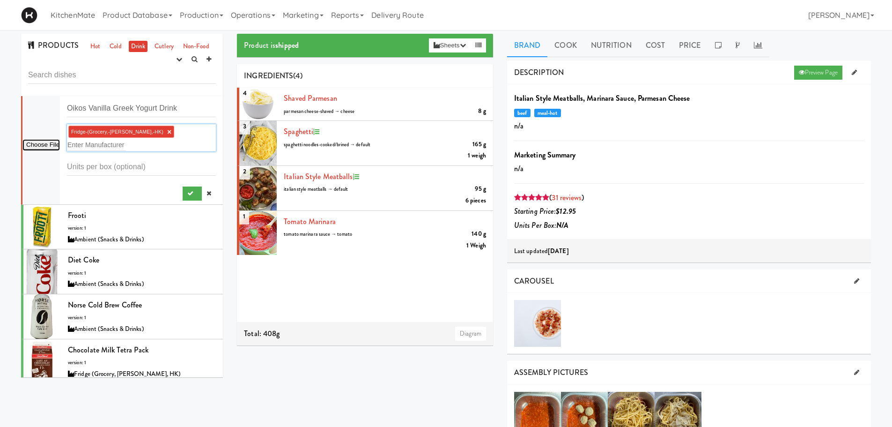
click at [24, 139] on input "file" at bounding box center [40, 145] width 37 height 12
type input "C:\fakepath\2bce48b2-820b-4e20-b982-ee955fa818a3-retina-large.avif"
click at [187, 190] on icon "submit" at bounding box center [190, 193] width 6 height 6
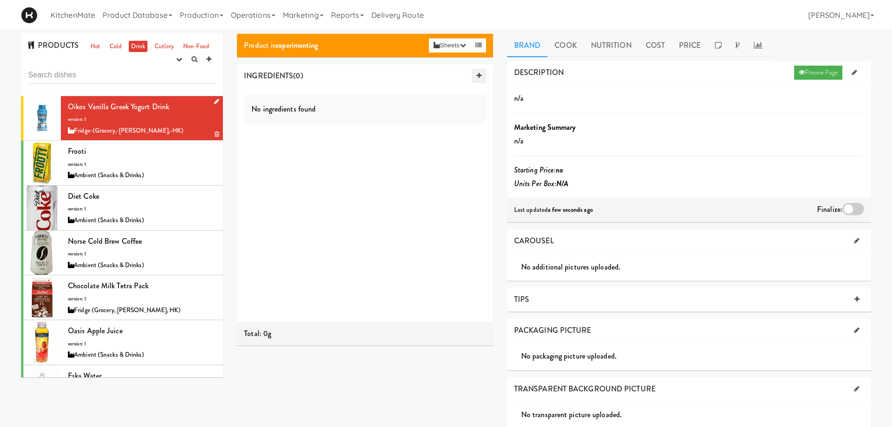
click at [477, 78] on icon at bounding box center [479, 76] width 5 height 6
click at [310, 102] on input "text" at bounding box center [298, 100] width 31 height 12
paste input "Oikos Vanilla Greek Yogurt Drink"
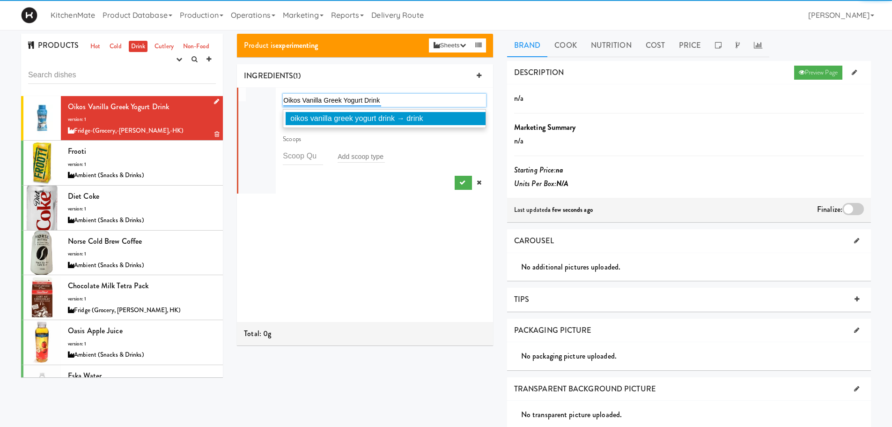
type input "Oikos Vanilla Greek Yogurt Drink"
click at [357, 116] on span "oikos vanilla greek yogurt drink → drink" at bounding box center [356, 118] width 133 height 8
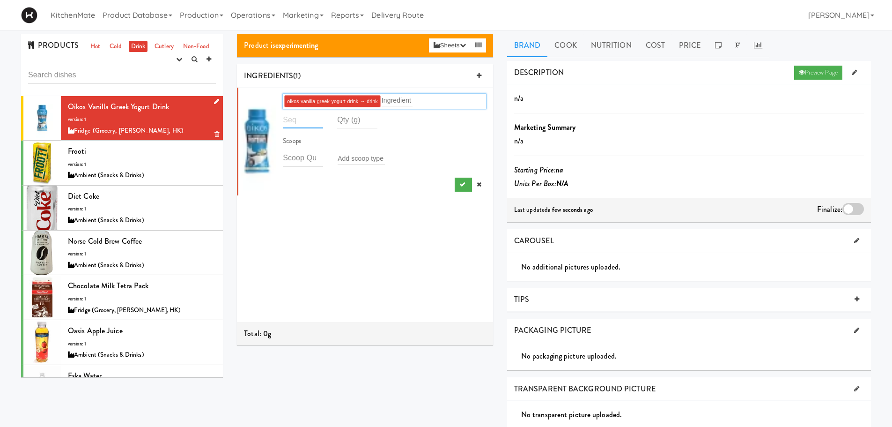
click at [303, 123] on input "number" at bounding box center [303, 119] width 40 height 17
type input "1"
click at [345, 122] on input "number" at bounding box center [357, 119] width 40 height 17
type input "190"
click at [332, 211] on div "1 oikos-vanilla-greek-yogurt-drink-→-drink Ingredient 1 190 Scoops Add scoop ty…" at bounding box center [365, 205] width 256 height 234
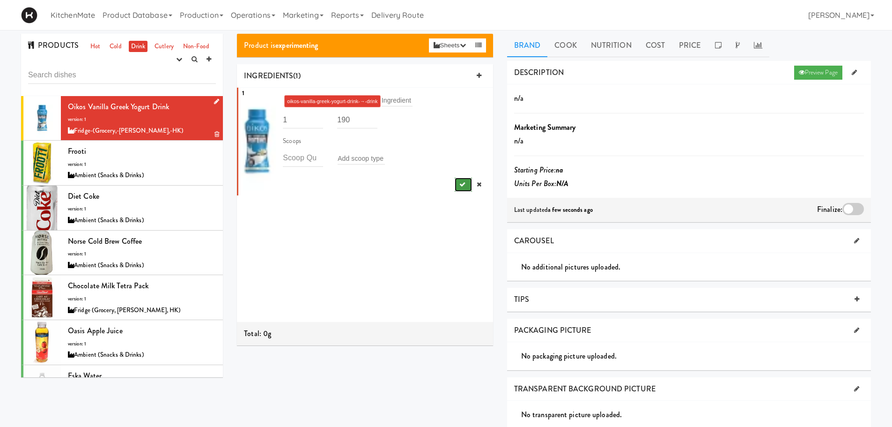
click at [459, 184] on icon "submit" at bounding box center [462, 184] width 6 height 6
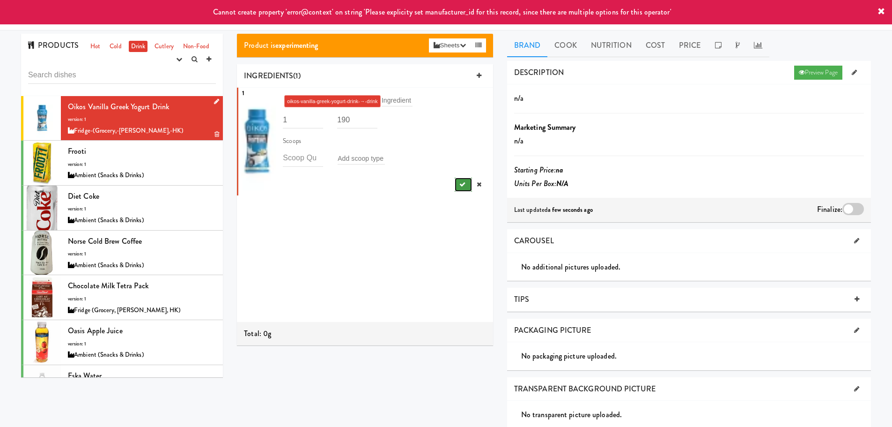
click at [455, 181] on button "submit" at bounding box center [463, 184] width 17 height 14
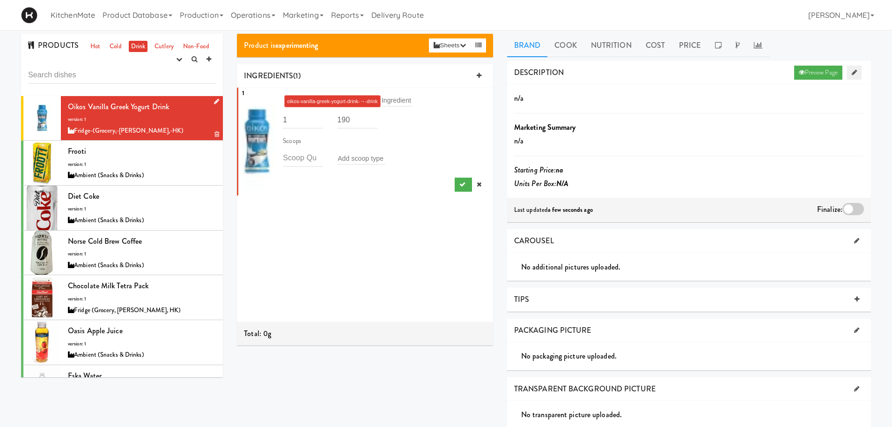
click at [854, 75] on link at bounding box center [854, 73] width 15 height 14
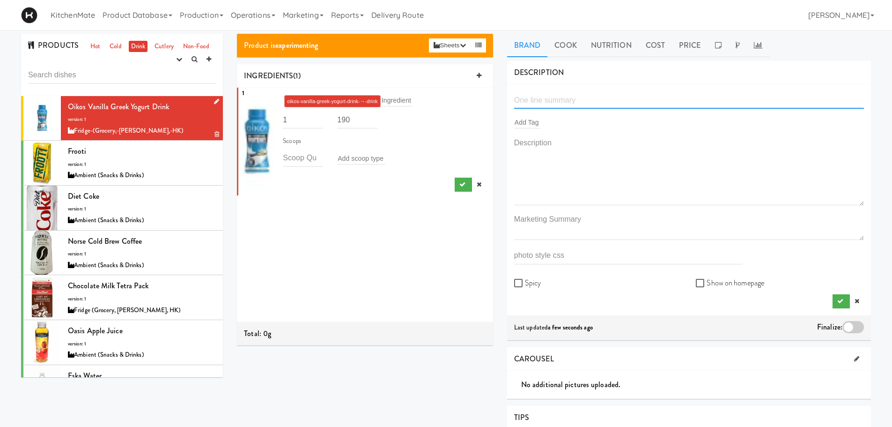
click at [555, 103] on input "text" at bounding box center [689, 99] width 350 height 17
paste input "Oikos Vanilla Greek Yogurt Drink"
type input "Oikos Vanilla Greek Yogurt Drink"
click at [531, 126] on input "text" at bounding box center [528, 122] width 26 height 12
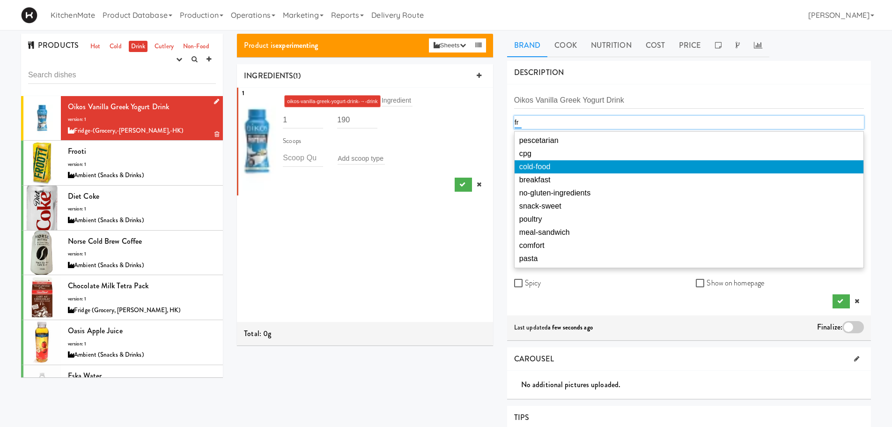
type input "f"
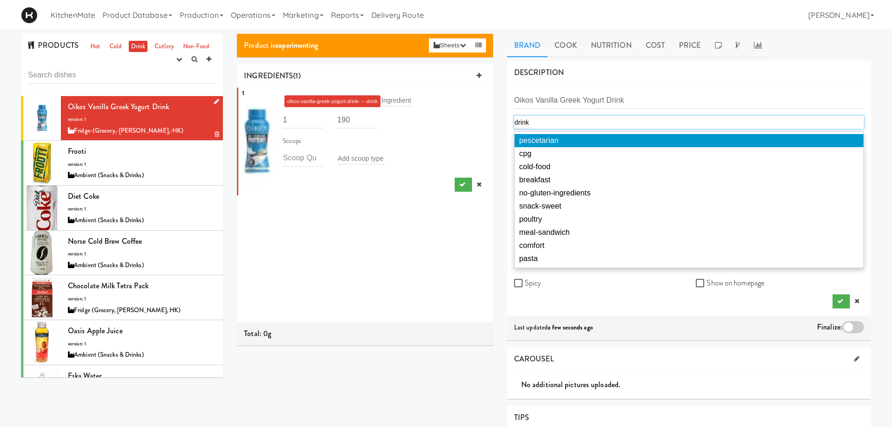
drag, startPoint x: 533, startPoint y: 121, endPoint x: 517, endPoint y: 121, distance: 16.4
click at [517, 121] on div "drink drink" at bounding box center [689, 122] width 350 height 13
click at [536, 124] on div "drink drink" at bounding box center [689, 122] width 350 height 13
drag, startPoint x: 536, startPoint y: 124, endPoint x: 512, endPoint y: 126, distance: 23.9
click at [512, 126] on div "Oikos Vanilla Greek Yogurt Drink drink drink pescetarian cpg cold-food breakfas…" at bounding box center [689, 199] width 364 height 231
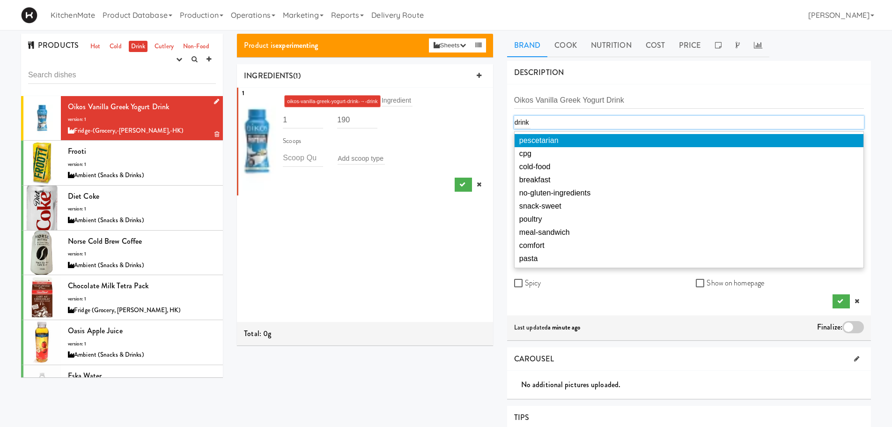
click at [532, 118] on div "drink drink" at bounding box center [689, 122] width 350 height 13
drag, startPoint x: 536, startPoint y: 126, endPoint x: 507, endPoint y: 126, distance: 29.5
click at [507, 126] on div "Oikos Vanilla Greek Yogurt Drink drink drink pescetarian cpg cold-food breakfas…" at bounding box center [689, 199] width 364 height 231
click at [524, 126] on input "drink" at bounding box center [523, 122] width 16 height 12
type input "d"
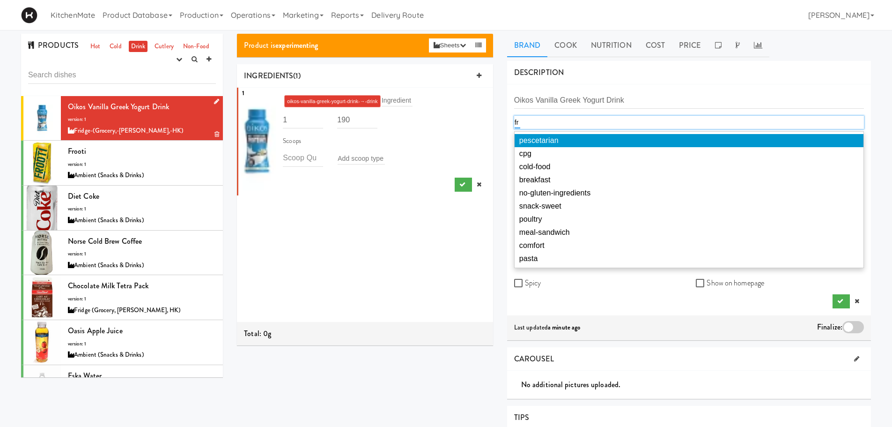
type input "f"
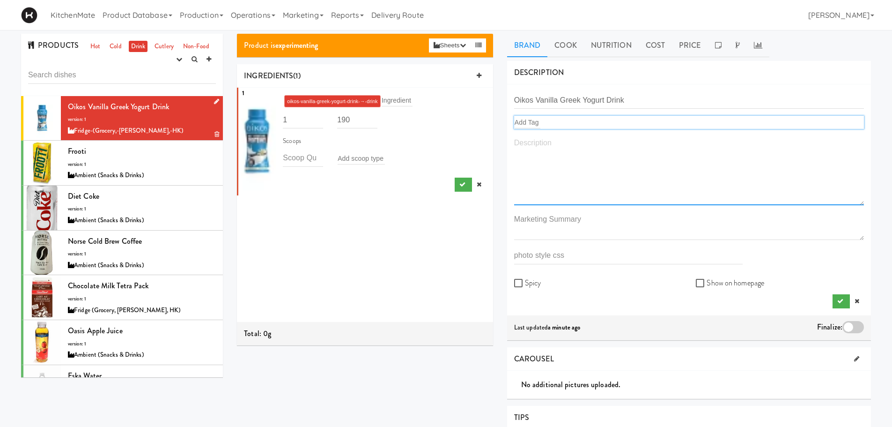
click at [572, 155] on textarea at bounding box center [689, 170] width 350 height 69
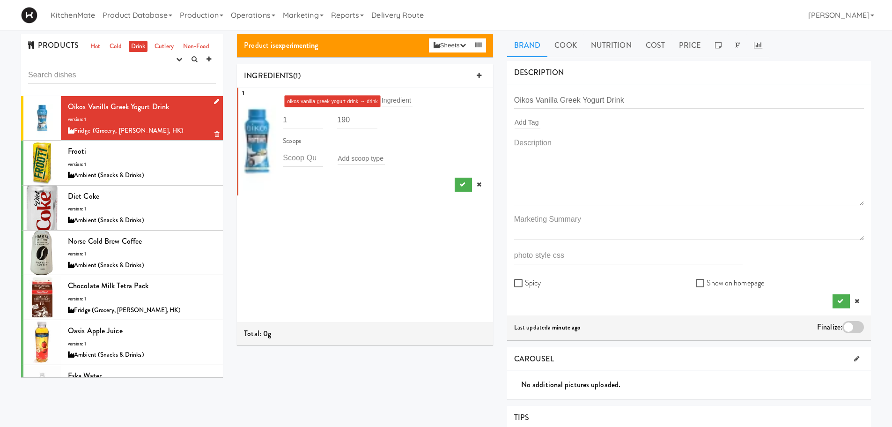
click at [584, 293] on div "Spicy" at bounding box center [598, 282] width 182 height 23
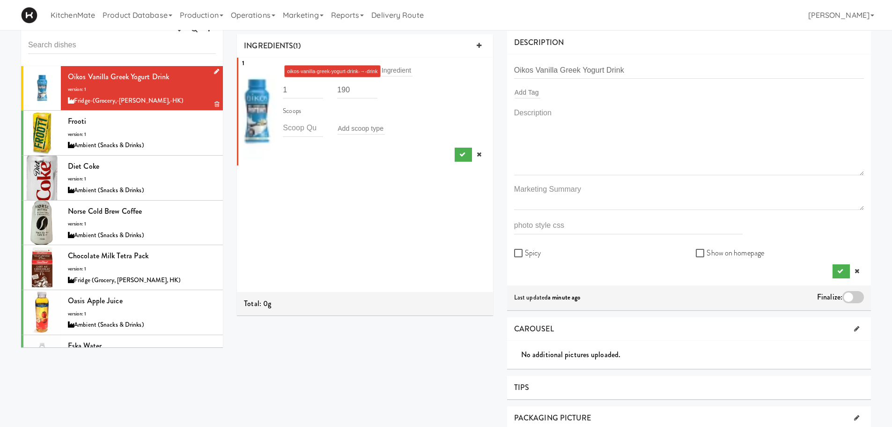
scroll to position [47, 0]
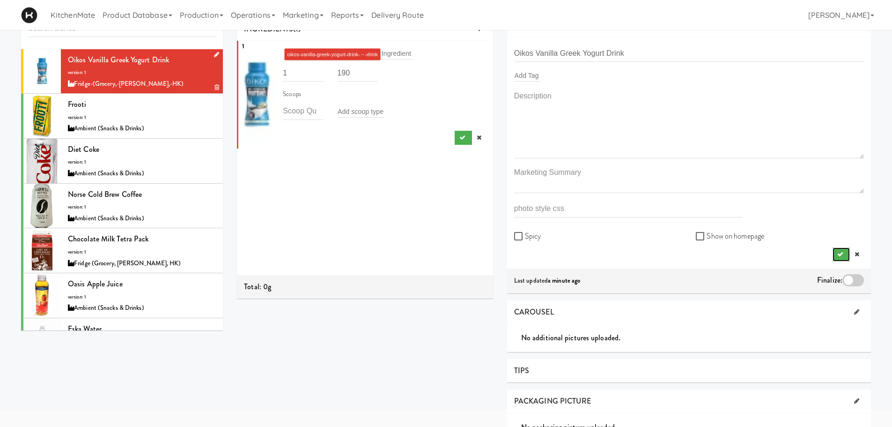
drag, startPoint x: 841, startPoint y: 253, endPoint x: 805, endPoint y: 265, distance: 37.2
click at [841, 253] on icon "submit" at bounding box center [840, 254] width 6 height 6
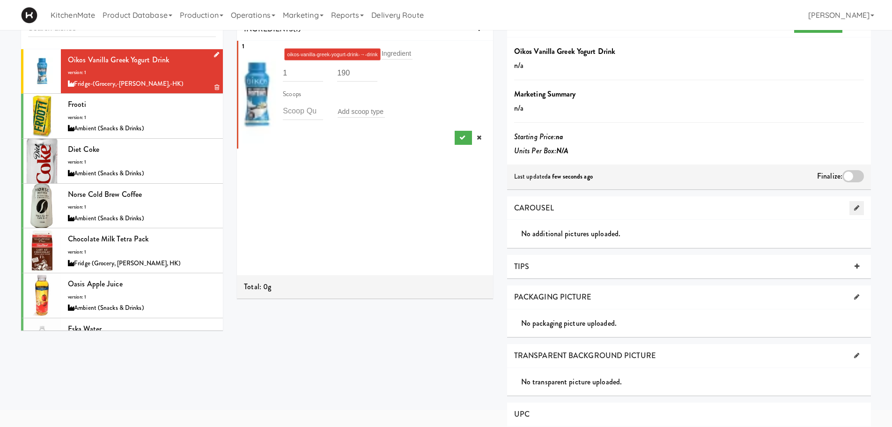
click at [857, 208] on icon at bounding box center [856, 208] width 5 height 6
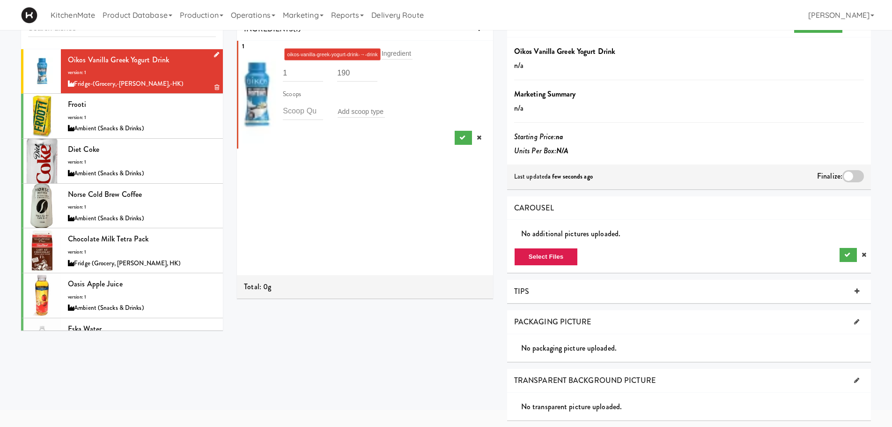
click at [507, 253] on div "Select Files" at bounding box center [689, 257] width 364 height 18
click at [531, 254] on button "Select Files" at bounding box center [546, 257] width 64 height 18
type input "C:\fakepath\2bce48b2-820b-4e20-b982-ee955fa818a3-retina-large.avif"
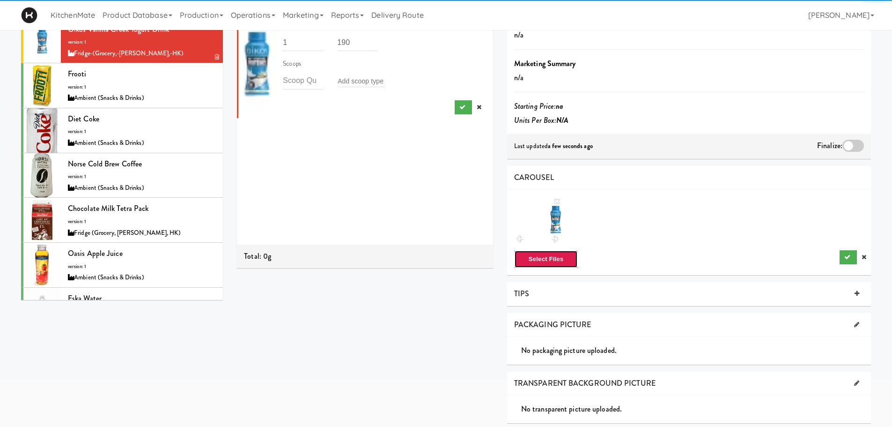
scroll to position [94, 0]
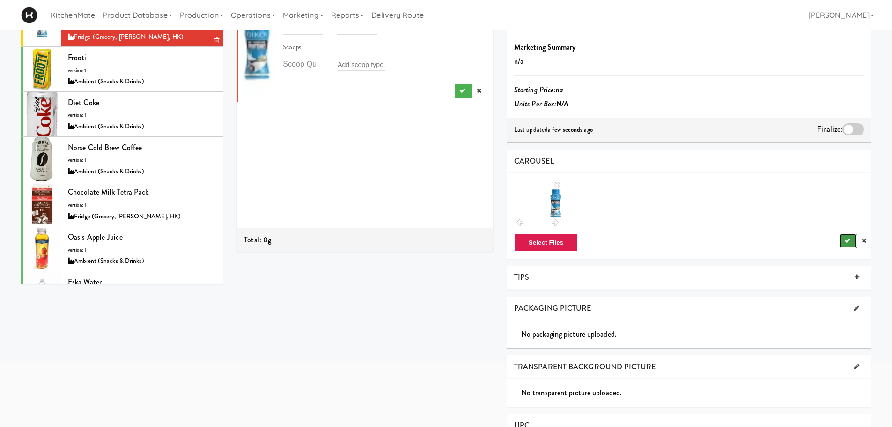
click at [844, 236] on button "submit" at bounding box center [848, 241] width 17 height 14
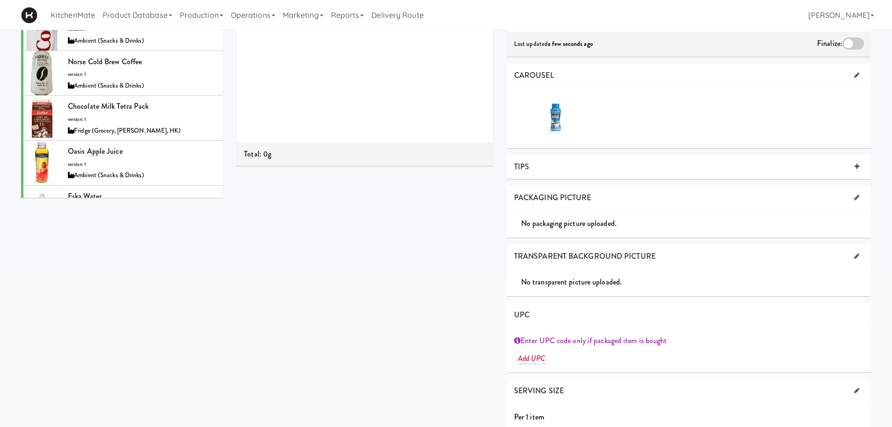
scroll to position [187, 0]
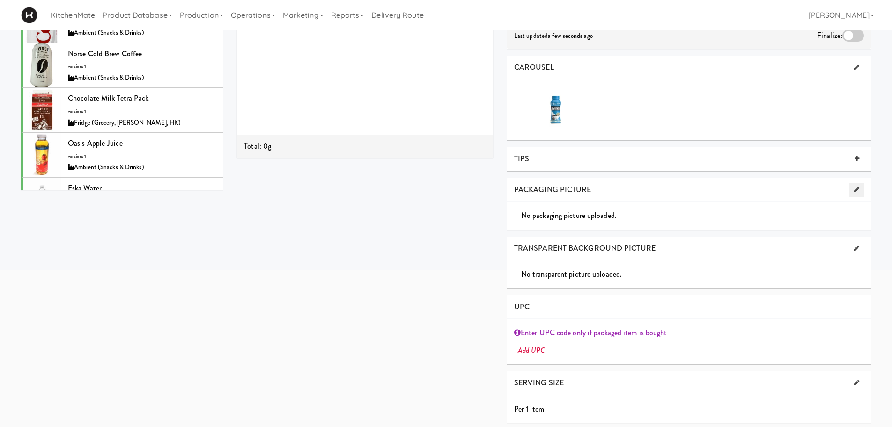
click at [859, 188] on icon at bounding box center [856, 189] width 5 height 6
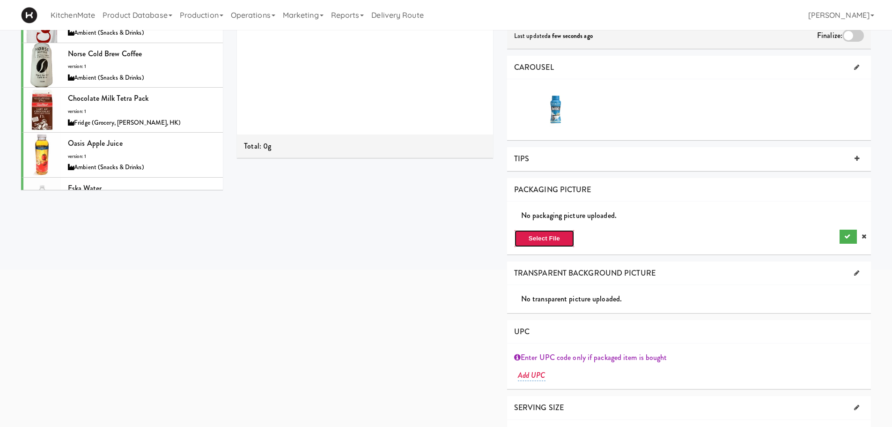
click at [561, 241] on button "Select File" at bounding box center [544, 238] width 60 height 18
type input "C:\fakepath\2bce48b2-820b-4e20-b982-ee955fa818a3-retina-large.avif"
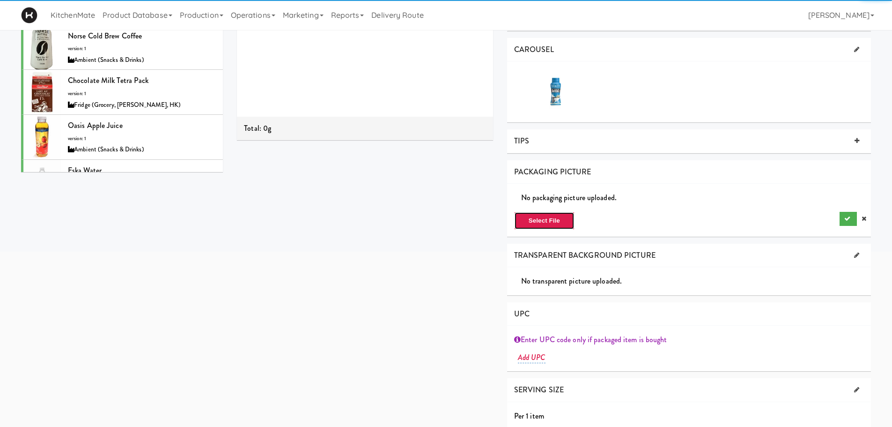
scroll to position [201, 0]
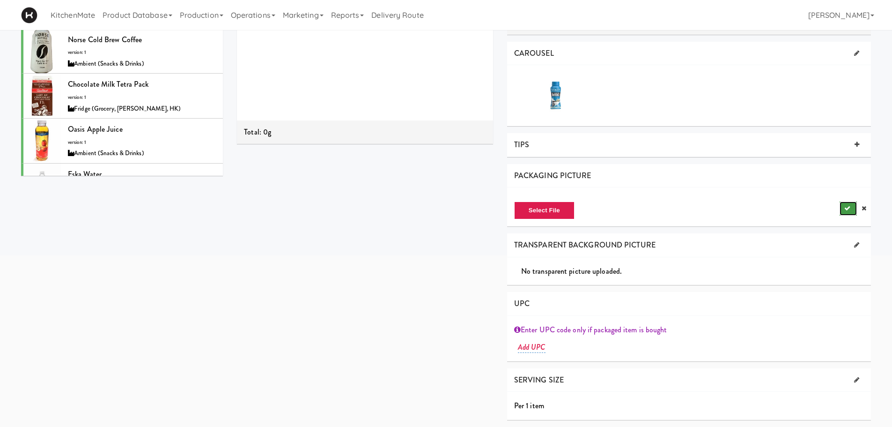
click at [852, 207] on button "submit" at bounding box center [848, 208] width 17 height 14
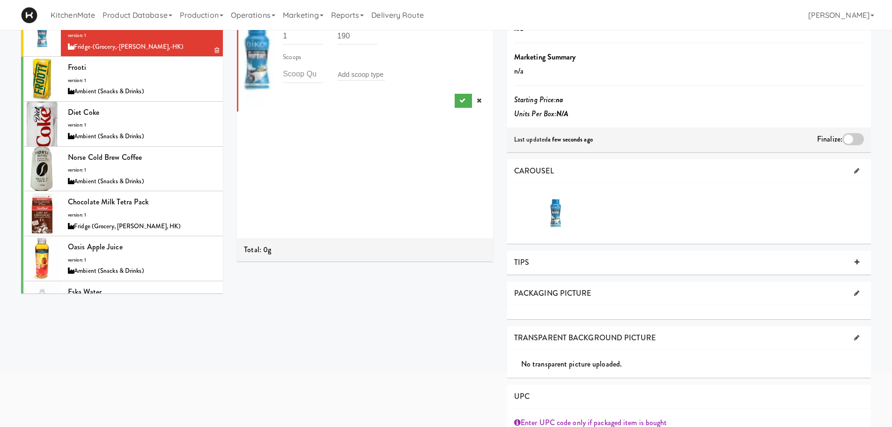
scroll to position [0, 0]
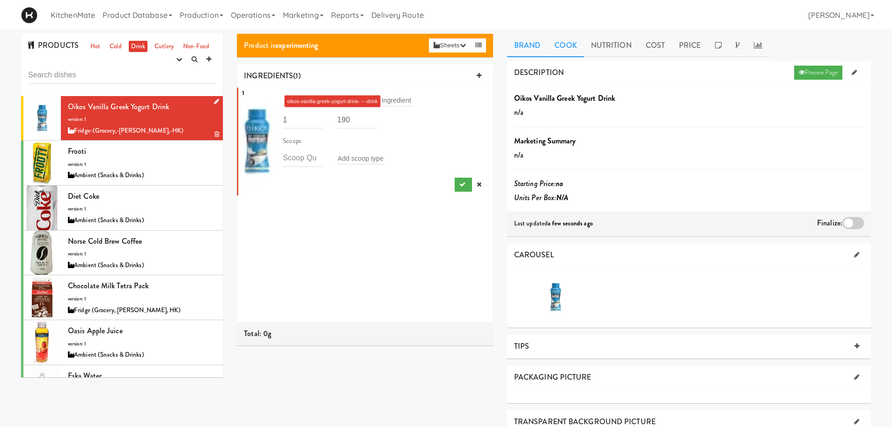
click at [560, 46] on link "Cook" at bounding box center [565, 45] width 36 height 23
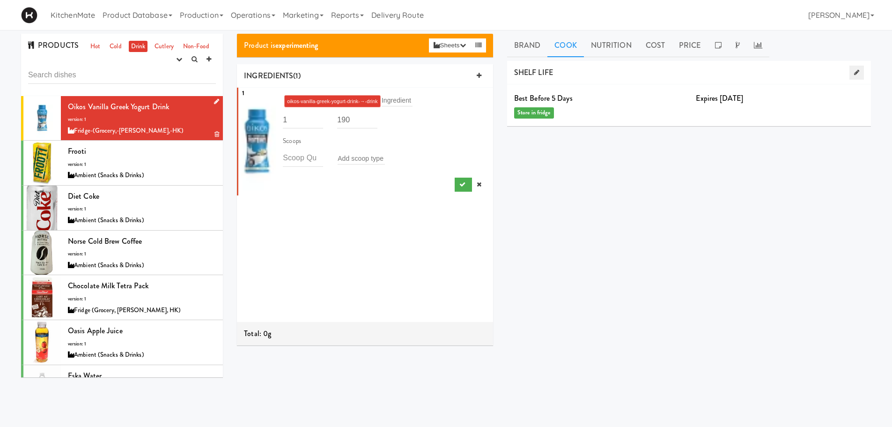
click at [858, 71] on icon at bounding box center [856, 72] width 5 height 6
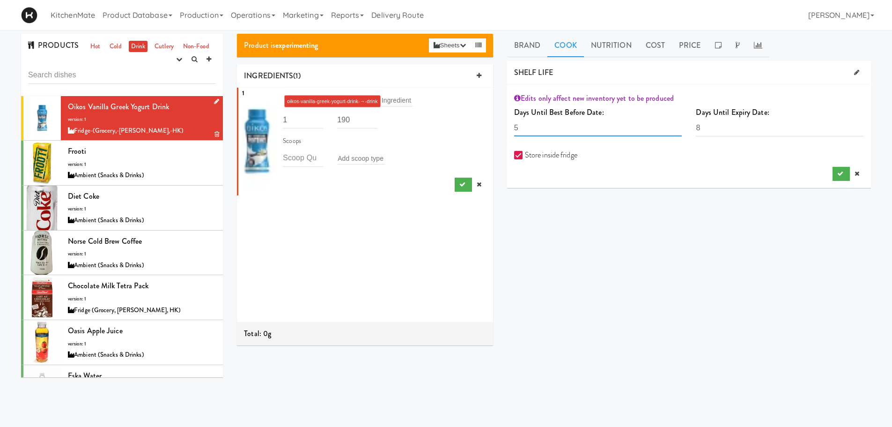
click at [580, 122] on input "5" at bounding box center [598, 127] width 168 height 17
type input "2"
type input "4"
type input "30"
click at [720, 124] on input "8" at bounding box center [780, 127] width 168 height 17
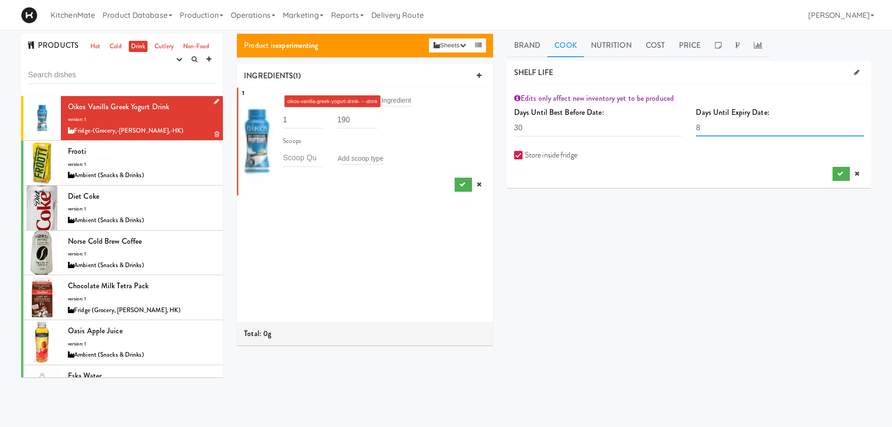
drag, startPoint x: 712, startPoint y: 130, endPoint x: 682, endPoint y: 130, distance: 29.5
click at [682, 130] on div "Days Until Best Before Date: 30 The number days the recipe is best before must …" at bounding box center [689, 124] width 364 height 38
type input "20"
click at [594, 124] on input "30" at bounding box center [598, 127] width 168 height 17
type input "3"
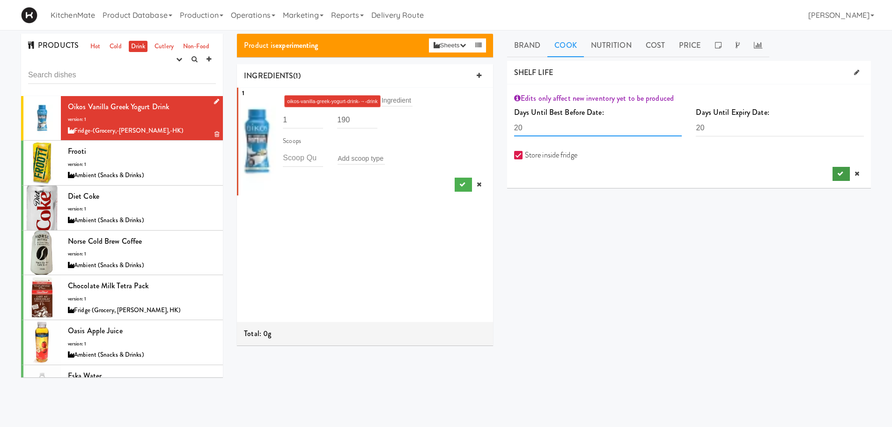
type input "20"
click at [844, 178] on button "submit" at bounding box center [841, 174] width 17 height 14
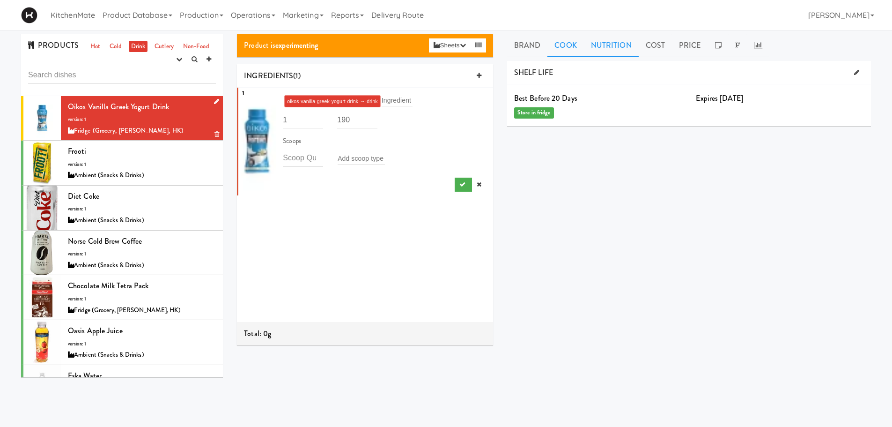
click at [623, 42] on link "Nutrition" at bounding box center [611, 45] width 55 height 23
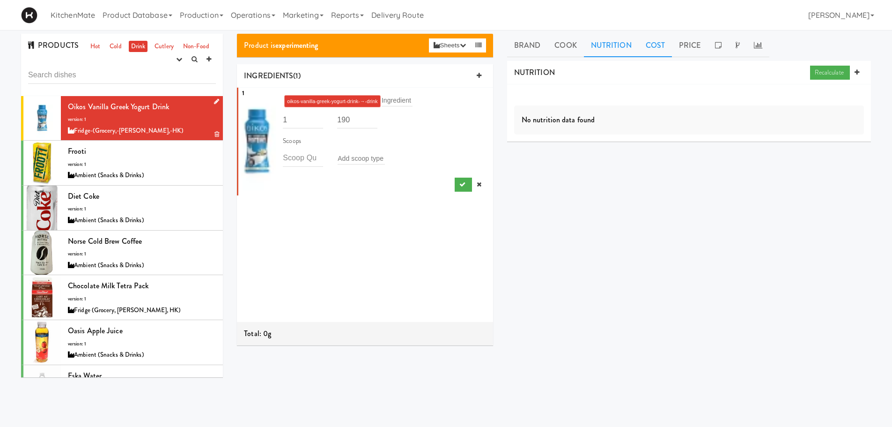
click at [649, 44] on link "Cost" at bounding box center [655, 45] width 33 height 23
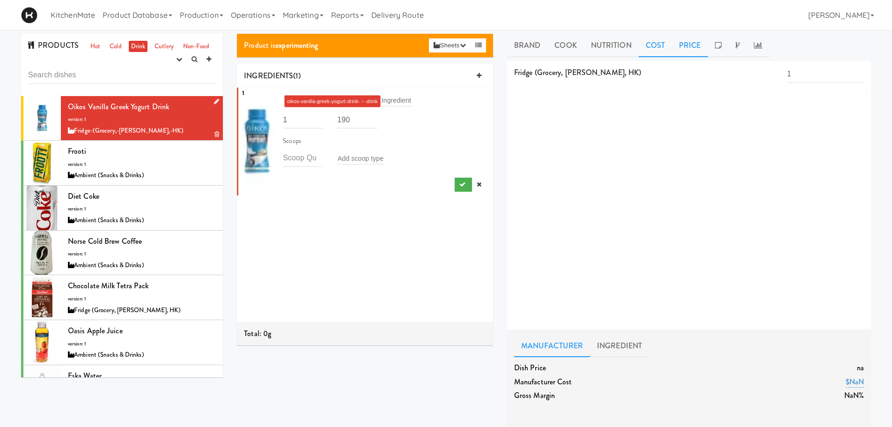
click at [681, 43] on link "Price" at bounding box center [690, 45] width 36 height 23
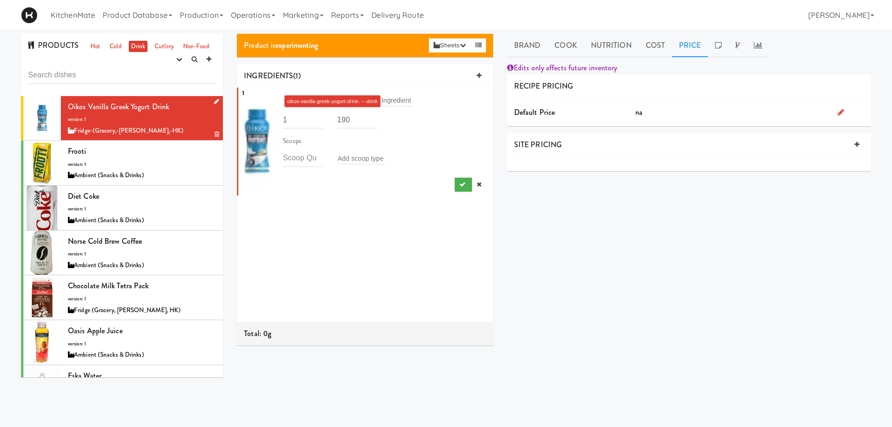
click at [842, 109] on icon at bounding box center [841, 111] width 7 height 7
click at [711, 112] on input "number" at bounding box center [759, 113] width 224 height 17
type input "3.00"
click at [840, 136] on icon "submit" at bounding box center [840, 136] width 6 height 6
click at [455, 182] on button "submit" at bounding box center [463, 184] width 17 height 14
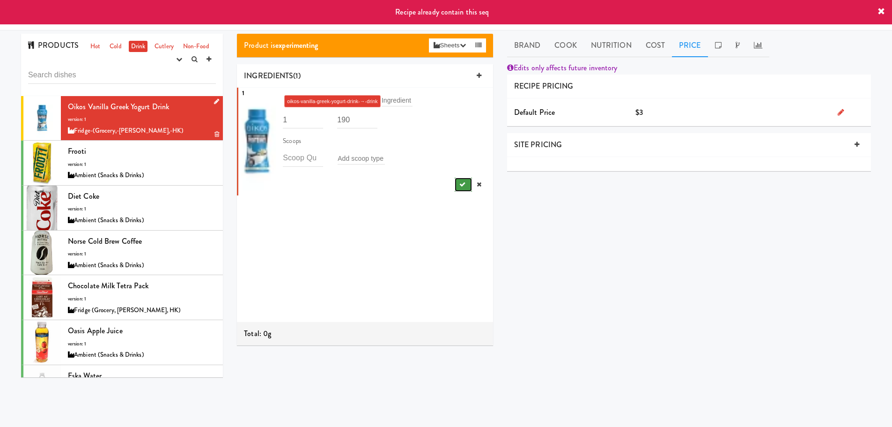
click at [455, 188] on button "submit" at bounding box center [463, 184] width 17 height 14
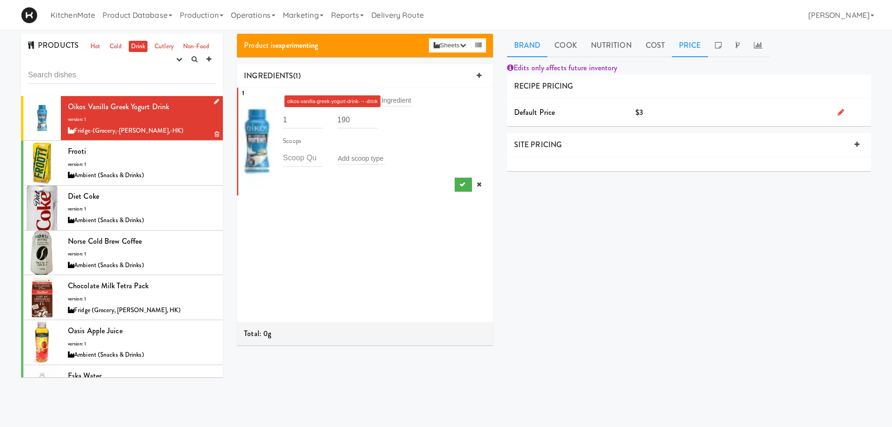
click at [526, 56] on div "Brand Cook Nutrition Cost Price DESCRIPTION Preview Page Oikos Vanilla Greek Yo…" at bounding box center [689, 223] width 378 height 378
click at [526, 48] on link "Brand" at bounding box center [527, 45] width 41 height 23
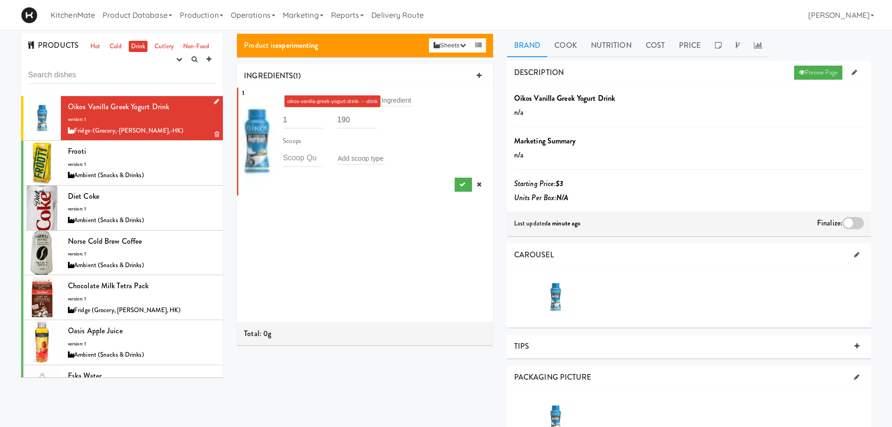
click at [853, 219] on div at bounding box center [853, 223] width 22 height 12
click at [0, 0] on input "checkbox" at bounding box center [0, 0] width 0 height 0
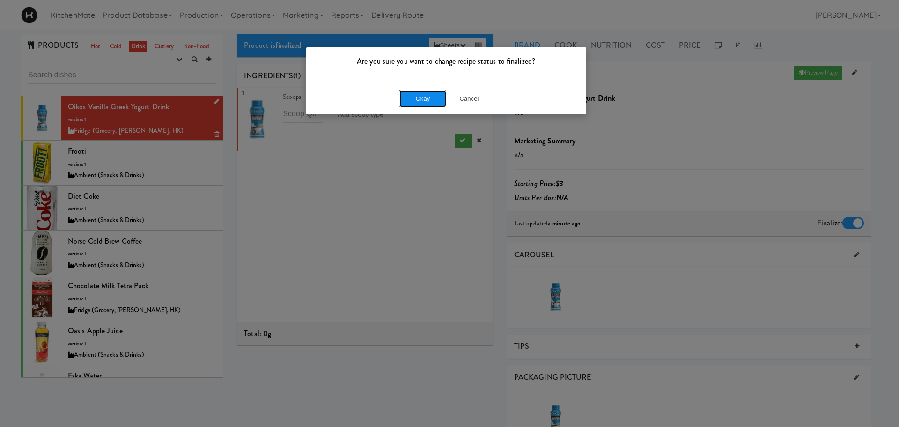
click at [431, 102] on button "Okay" at bounding box center [422, 98] width 47 height 17
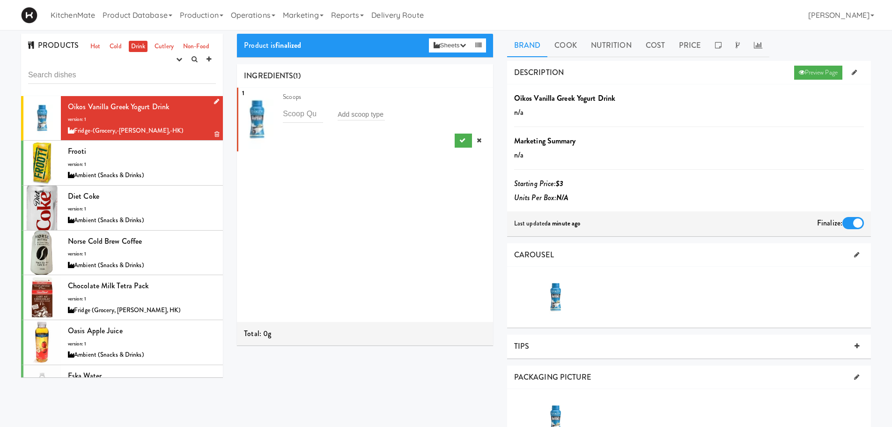
click at [139, 49] on link "Drink" at bounding box center [138, 47] width 19 height 12
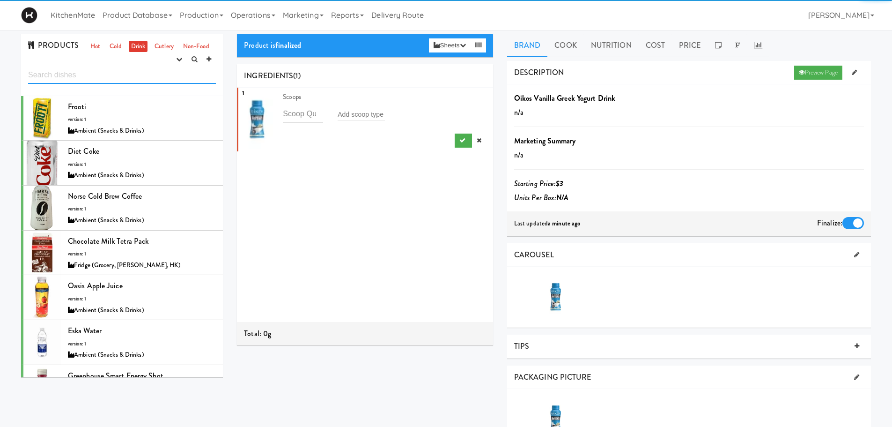
click at [121, 74] on input "text" at bounding box center [122, 74] width 188 height 17
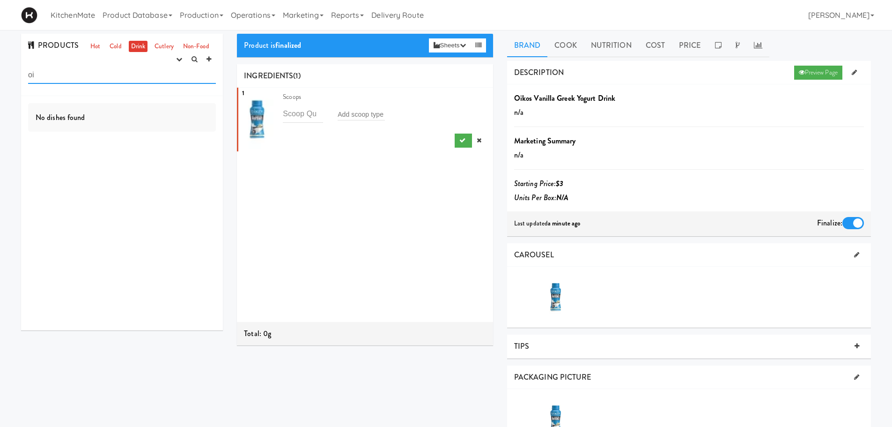
type input "o"
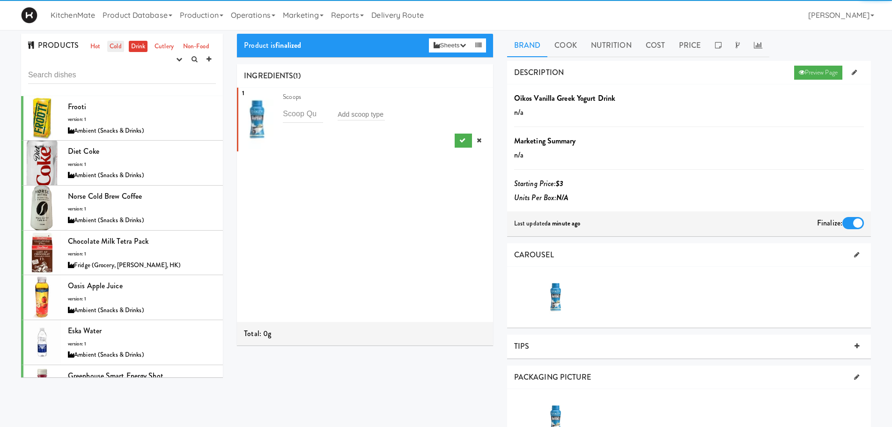
click at [109, 43] on link "Cold" at bounding box center [115, 47] width 16 height 12
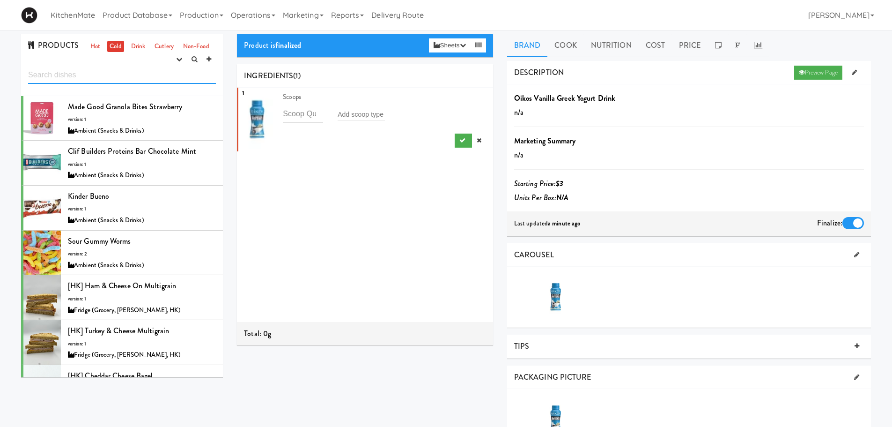
click at [118, 77] on input "text" at bounding box center [122, 74] width 188 height 17
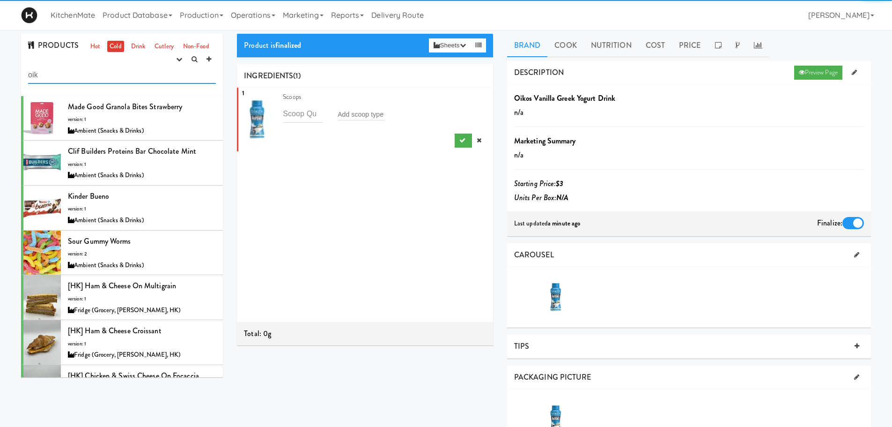
type input "oiko"
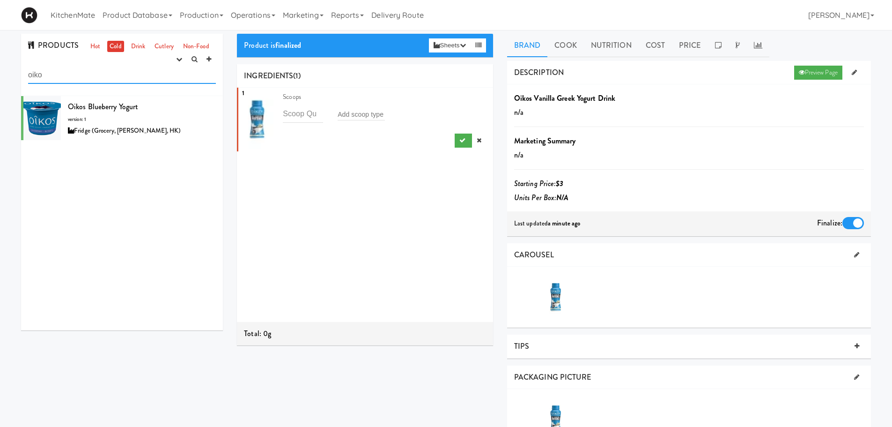
drag, startPoint x: 59, startPoint y: 76, endPoint x: 26, endPoint y: 76, distance: 32.8
click at [26, 76] on div "PRODUCTS Hot Cold Drink Cutlery Non-Food experimenting finalized shipped discon…" at bounding box center [122, 65] width 202 height 62
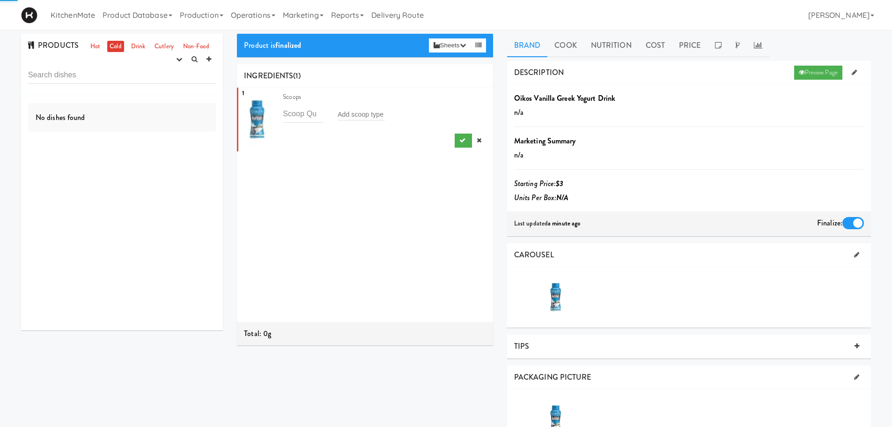
click at [137, 38] on div "PRODUCTS Hot Cold Drink Cutlery Non-Food experimenting finalized shipped discon…" at bounding box center [122, 65] width 202 height 62
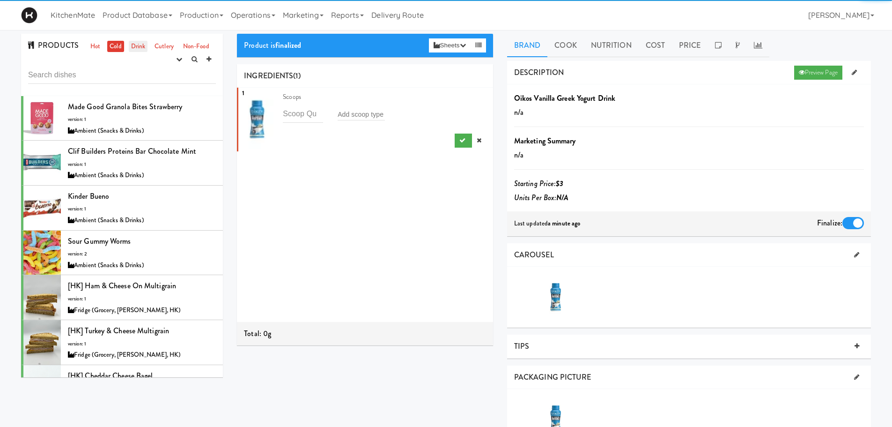
click at [138, 46] on link "Drink" at bounding box center [138, 47] width 19 height 12
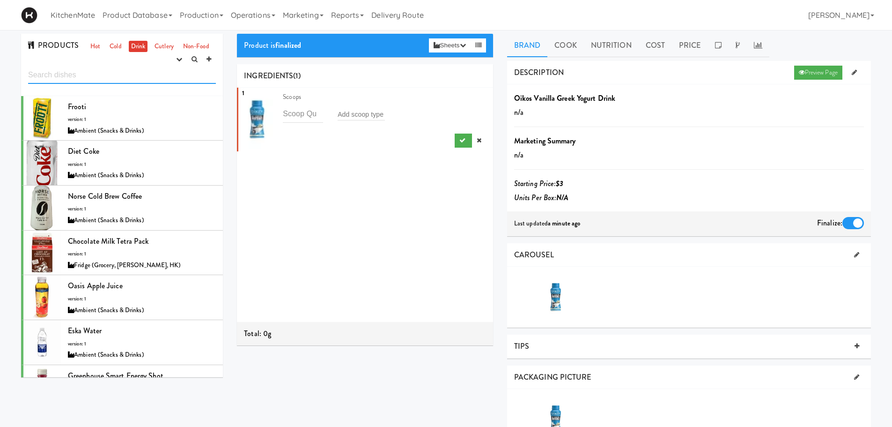
click at [88, 83] on input "text" at bounding box center [122, 74] width 188 height 17
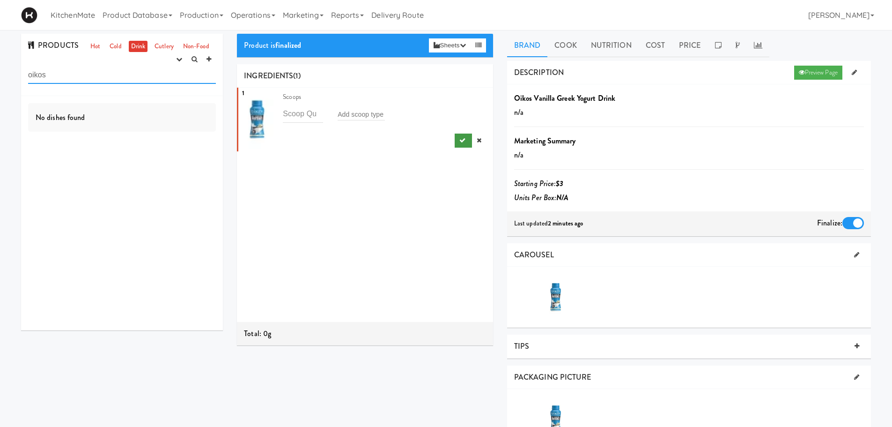
type input "oikos"
click at [455, 140] on button "submit" at bounding box center [463, 140] width 17 height 14
click at [809, 74] on link "Preview Page" at bounding box center [818, 73] width 48 height 14
click at [551, 45] on link "Cook" at bounding box center [565, 45] width 36 height 23
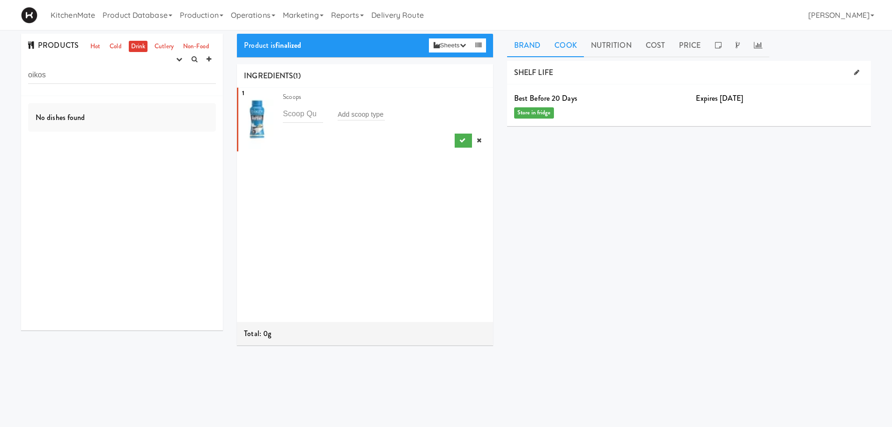
click at [515, 49] on link "Brand" at bounding box center [527, 45] width 41 height 23
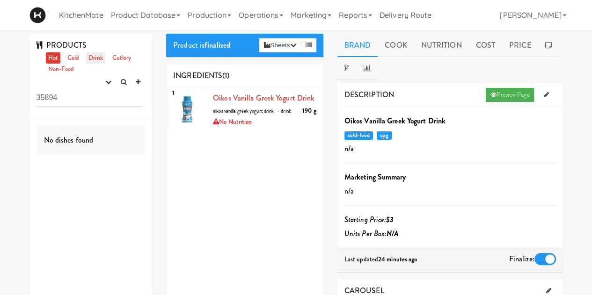
click at [92, 55] on link "Drink" at bounding box center [95, 58] width 19 height 12
click at [139, 84] on icon at bounding box center [138, 82] width 5 height 6
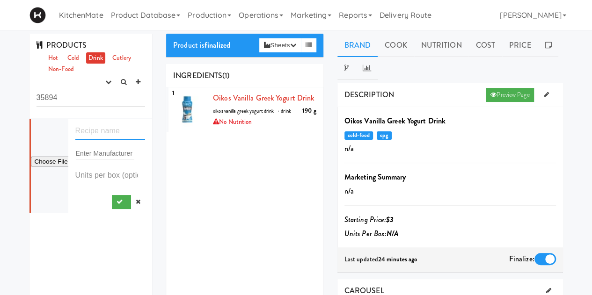
click at [108, 129] on input "text" at bounding box center [110, 131] width 70 height 17
click at [111, 136] on input "text" at bounding box center [110, 131] width 70 height 17
paste input "Oikos Vanilla Greek Yogurt Drink"
type input "Oikos Vanilla Greek Yogurt Drink"
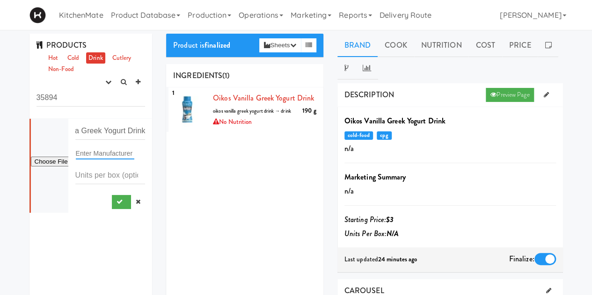
click at [111, 153] on input "text" at bounding box center [105, 154] width 59 height 12
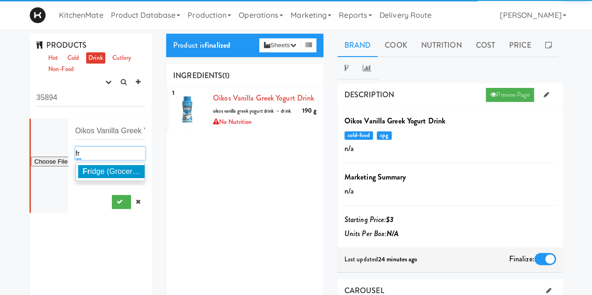
type input "fr"
click at [102, 170] on span "Fr idge (Grocery, [PERSON_NAME], HK)" at bounding box center [151, 172] width 137 height 8
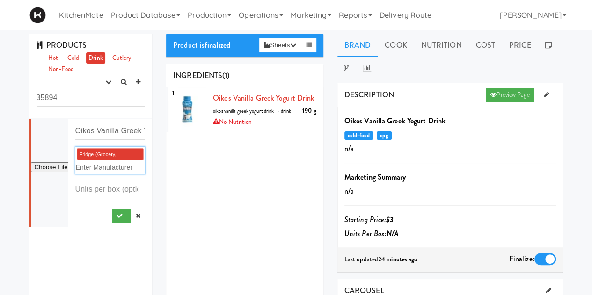
click at [191, 179] on div "1 Oikos Vanilla Greek Yogurt Drink 190 g oikos vanilla greek yogurt drink → dri…" at bounding box center [244, 205] width 157 height 234
click at [55, 170] on input "file" at bounding box center [49, 168] width 37 height 12
type input "C:\fakepath\2bce48b2-820b-4e20-b982-ee955fa818a3-retina-large.avif"
click at [112, 217] on button "submit" at bounding box center [121, 216] width 19 height 14
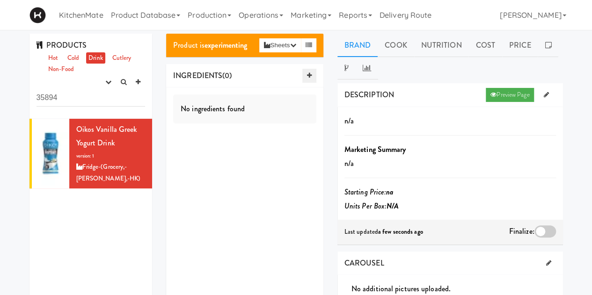
click at [309, 77] on icon at bounding box center [309, 76] width 5 height 6
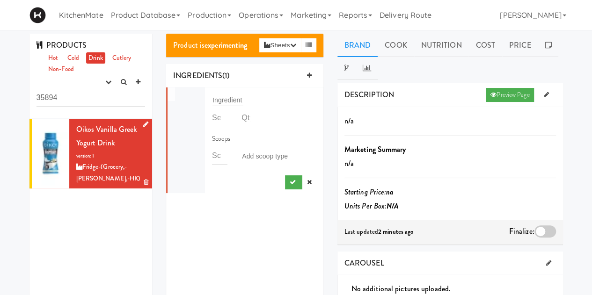
click at [143, 124] on icon at bounding box center [145, 124] width 5 height 6
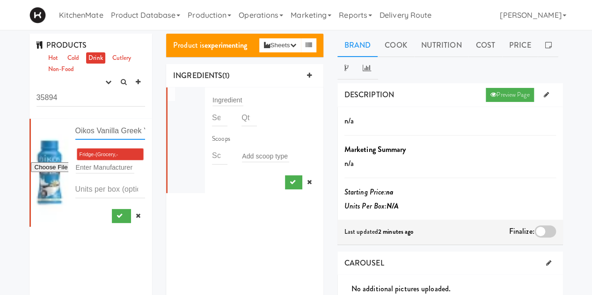
click at [117, 135] on input "Oikos Vanilla Greek Yogurt Drink" at bounding box center [110, 131] width 70 height 17
click at [546, 93] on icon at bounding box center [546, 95] width 5 height 6
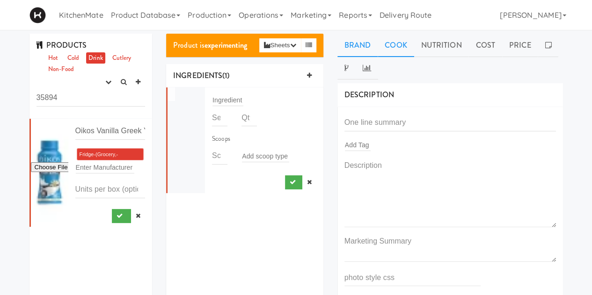
click at [394, 42] on link "Cook" at bounding box center [396, 45] width 36 height 23
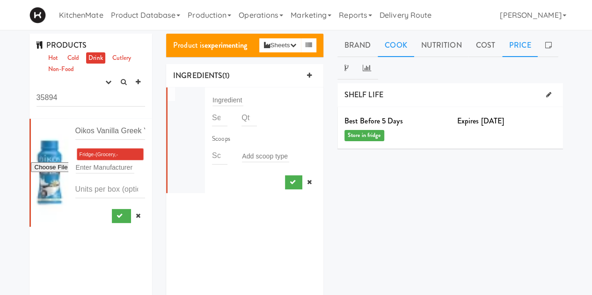
click at [509, 40] on link "Price" at bounding box center [520, 45] width 36 height 23
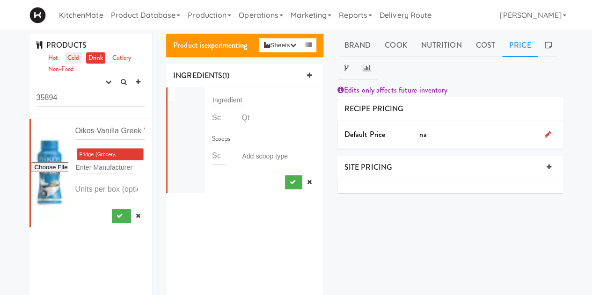
click at [78, 58] on link "Cold" at bounding box center [73, 58] width 16 height 12
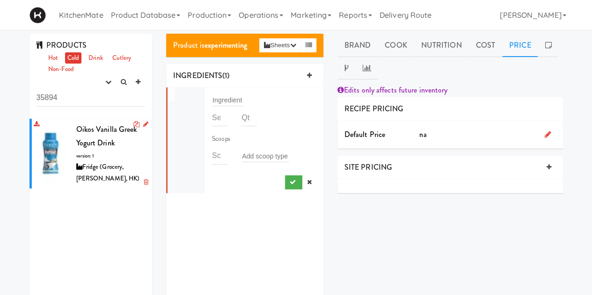
click at [143, 125] on icon at bounding box center [145, 124] width 5 height 6
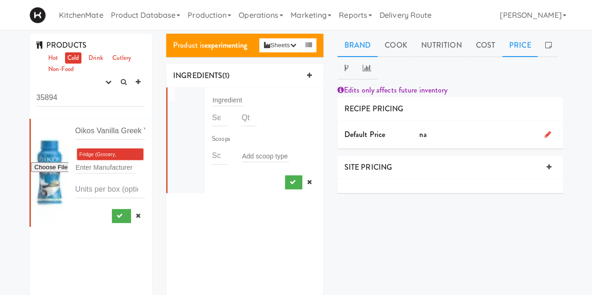
click at [359, 48] on link "Brand" at bounding box center [358, 45] width 41 height 23
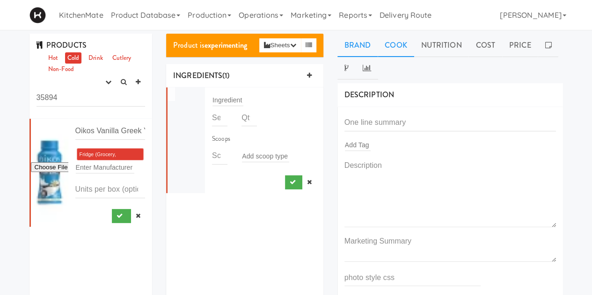
click at [398, 47] on link "Cook" at bounding box center [396, 45] width 36 height 23
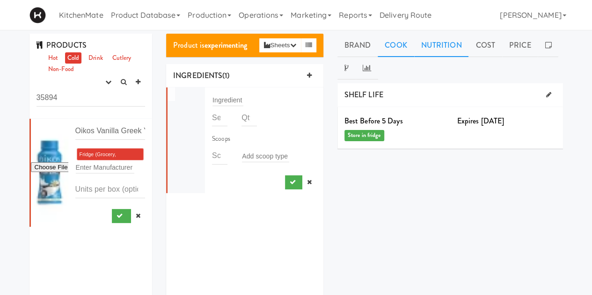
click at [434, 44] on link "Nutrition" at bounding box center [441, 45] width 55 height 23
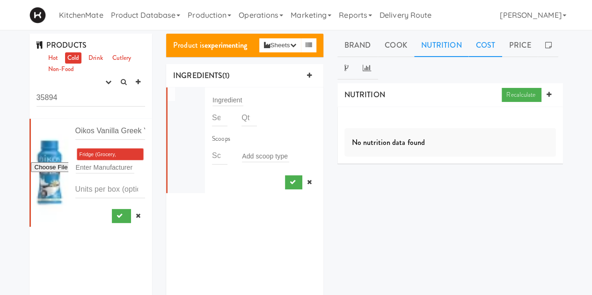
click at [490, 49] on link "Cost" at bounding box center [485, 45] width 33 height 23
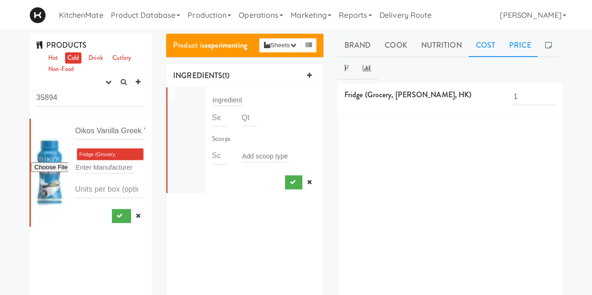
click at [518, 46] on link "Price" at bounding box center [520, 45] width 36 height 23
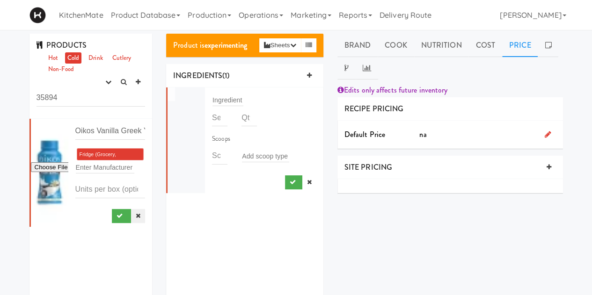
click at [136, 216] on icon at bounding box center [138, 216] width 5 height 6
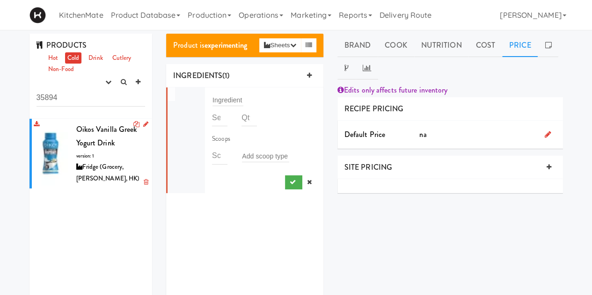
click at [141, 184] on li "Oikos Vanilla Greek Yogurt Drink version: 1 Fridge (Grocery, [PERSON_NAME], HK)" at bounding box center [91, 154] width 123 height 70
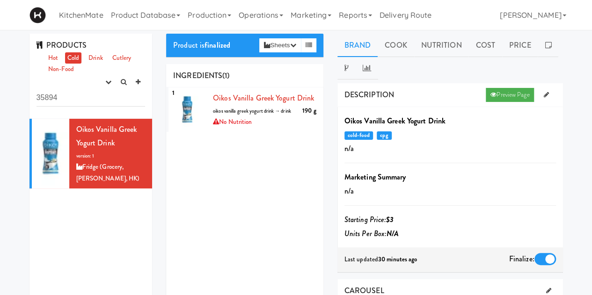
click at [74, 55] on link "Cold" at bounding box center [73, 58] width 16 height 12
click at [144, 181] on icon at bounding box center [146, 182] width 5 height 6
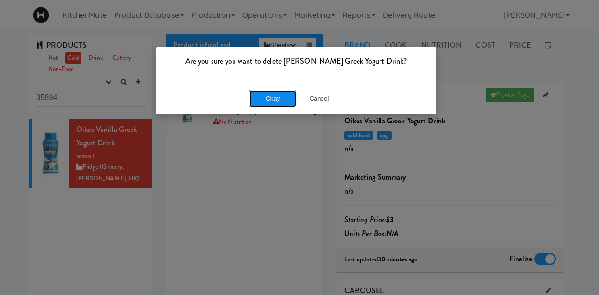
click at [266, 102] on button "Okay" at bounding box center [273, 98] width 47 height 17
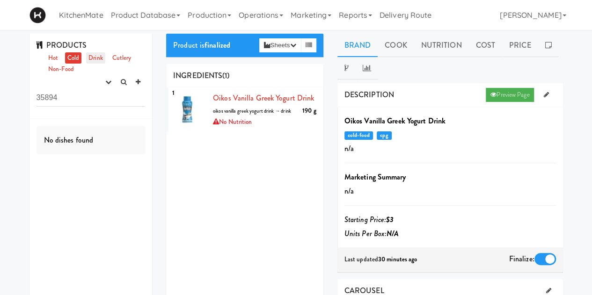
click at [100, 59] on link "Drink" at bounding box center [95, 58] width 19 height 12
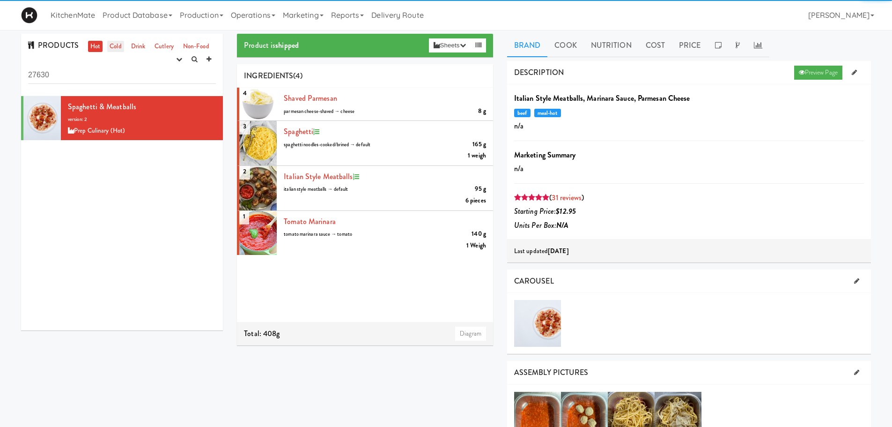
click at [111, 41] on link "Cold" at bounding box center [115, 47] width 16 height 12
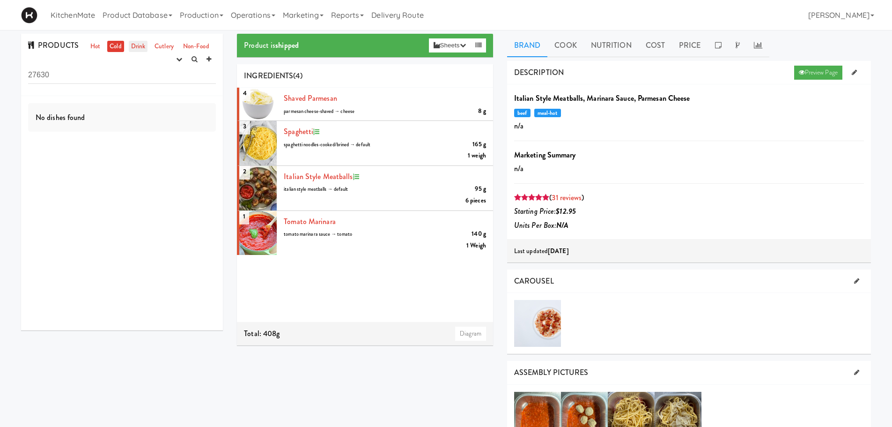
click at [129, 44] on link "Drink" at bounding box center [138, 47] width 19 height 12
drag, startPoint x: 87, startPoint y: 75, endPoint x: 19, endPoint y: 74, distance: 67.9
click at [19, 74] on div "PRODUCTS Hot Cold Drink Cutlery Non-Food experimenting finalized shipped discon…" at bounding box center [122, 185] width 216 height 303
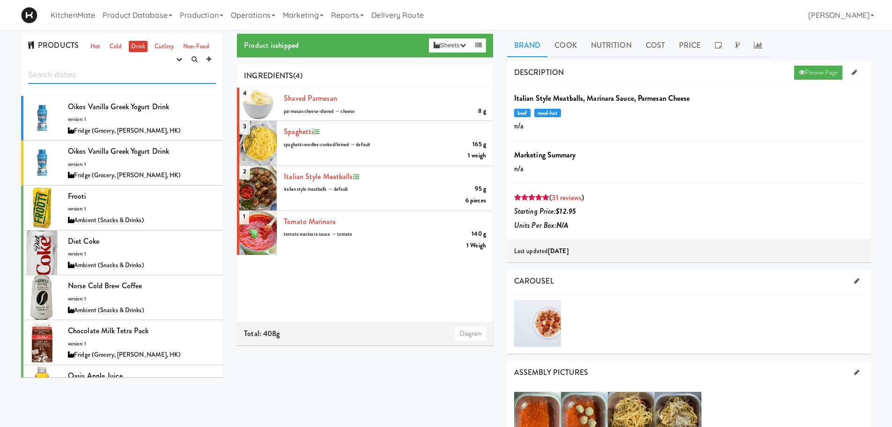
click at [85, 83] on input "text" at bounding box center [122, 74] width 188 height 17
click at [113, 44] on link "Cold" at bounding box center [115, 47] width 16 height 12
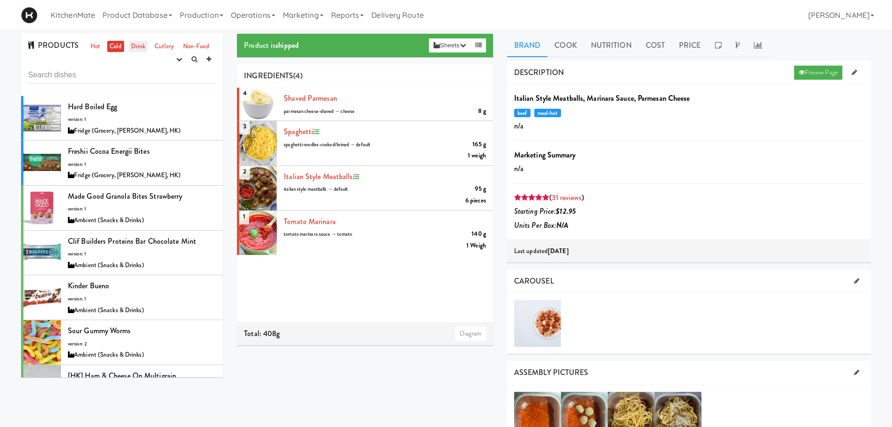
click at [131, 44] on link "Drink" at bounding box center [138, 47] width 19 height 12
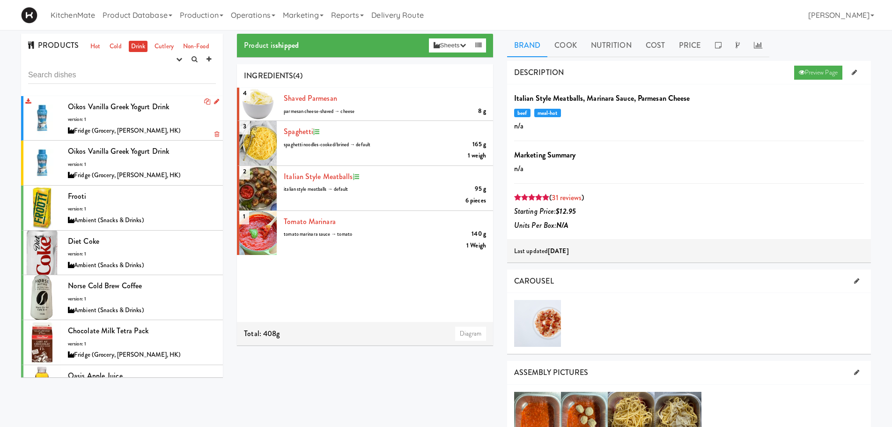
click at [50, 111] on div at bounding box center [41, 118] width 37 height 44
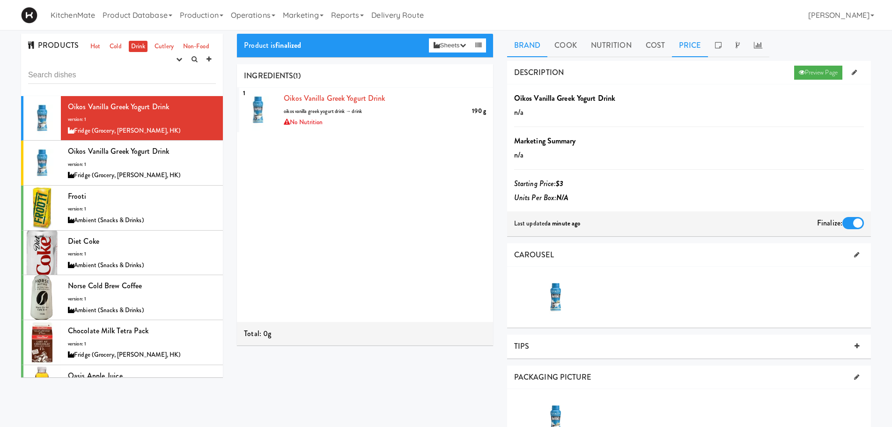
click at [679, 51] on link "Price" at bounding box center [690, 45] width 36 height 23
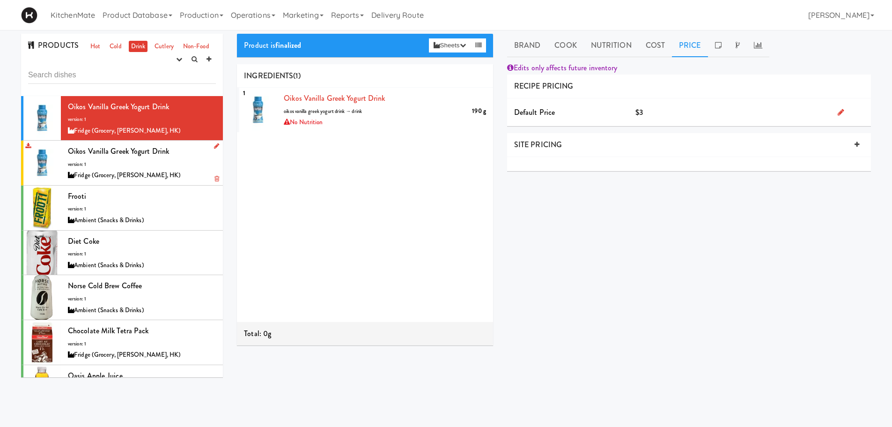
click at [50, 157] on div at bounding box center [41, 162] width 37 height 44
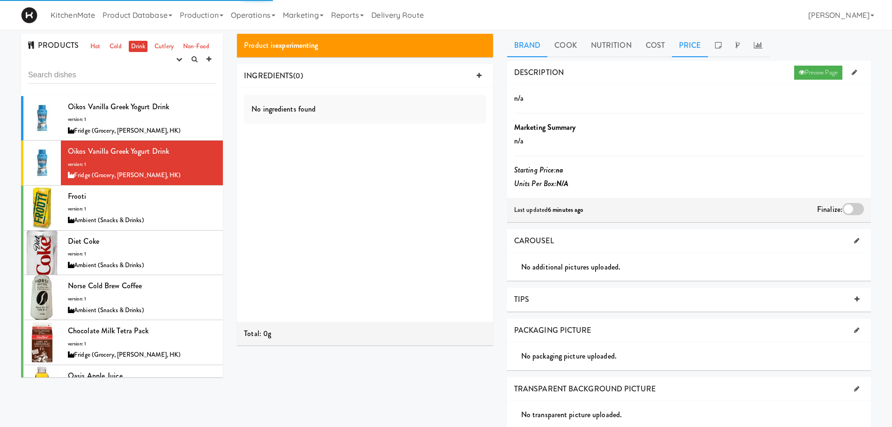
click at [693, 49] on link "Price" at bounding box center [690, 45] width 36 height 23
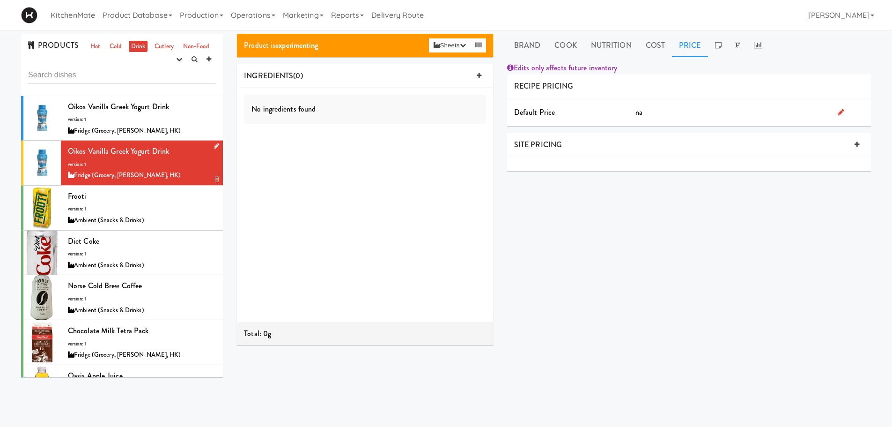
click at [214, 176] on icon at bounding box center [216, 179] width 5 height 6
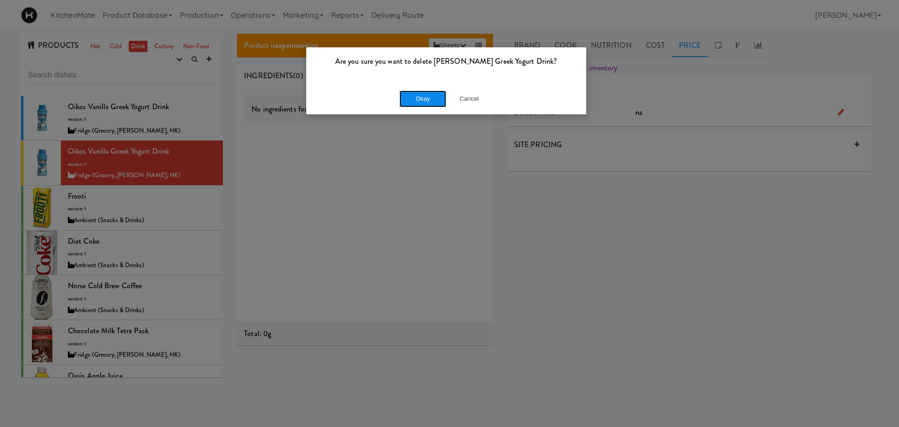
click at [429, 97] on button "Okay" at bounding box center [422, 98] width 47 height 17
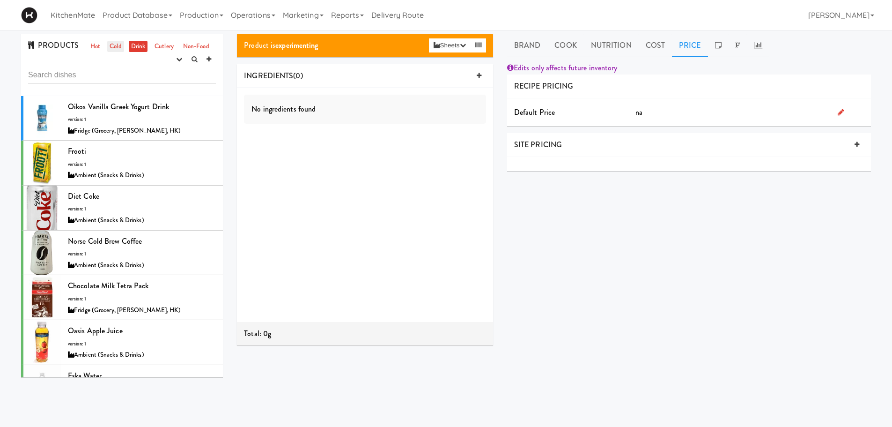
click at [115, 49] on link "Cold" at bounding box center [115, 47] width 16 height 12
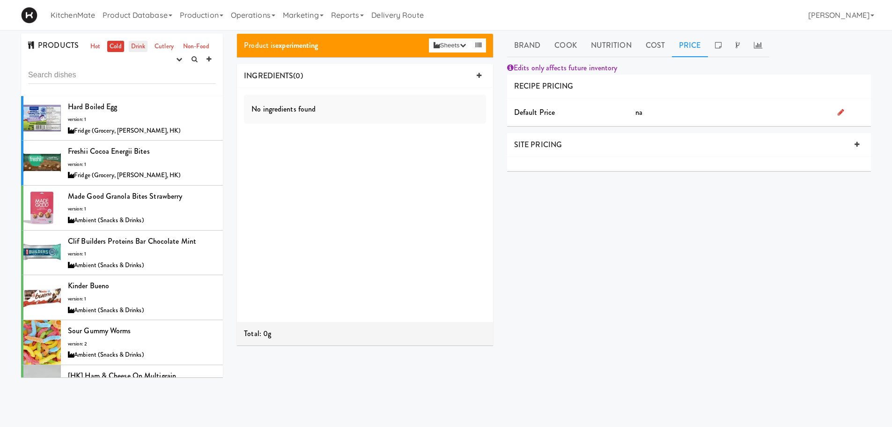
click at [140, 41] on link "Drink" at bounding box center [138, 47] width 19 height 12
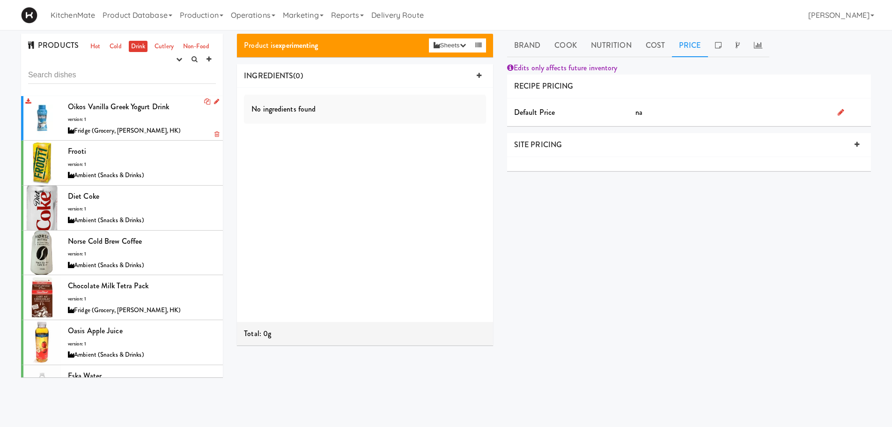
click at [102, 104] on span "Oikos Vanilla Greek Yogurt Drink" at bounding box center [118, 106] width 101 height 11
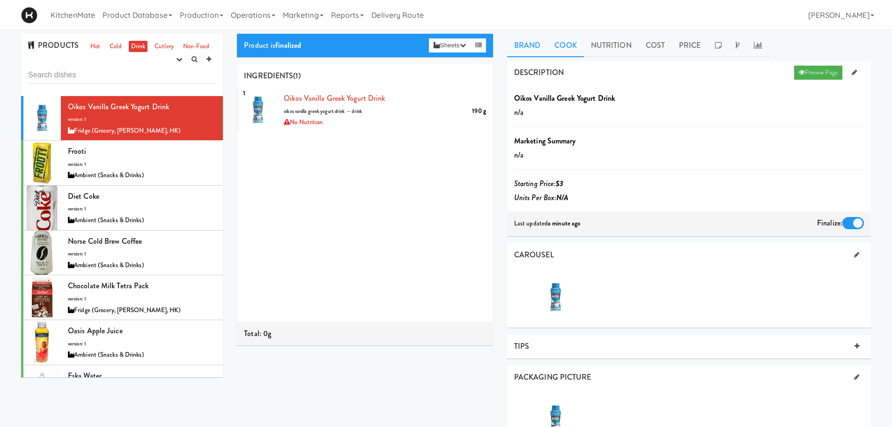
click at [577, 49] on link "Cook" at bounding box center [565, 45] width 36 height 23
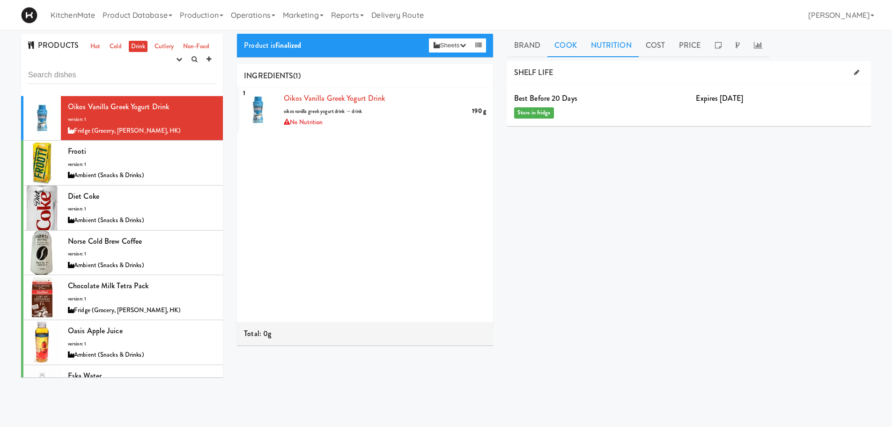
click at [601, 47] on link "Nutrition" at bounding box center [611, 45] width 55 height 23
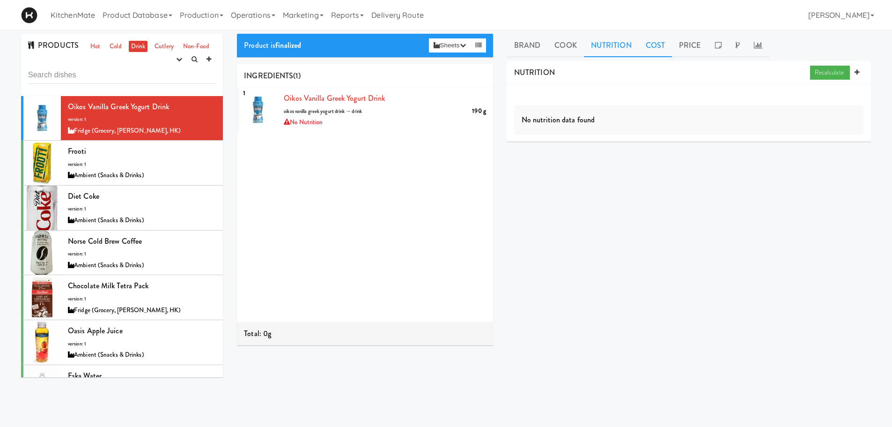
click at [651, 47] on link "Cost" at bounding box center [655, 45] width 33 height 23
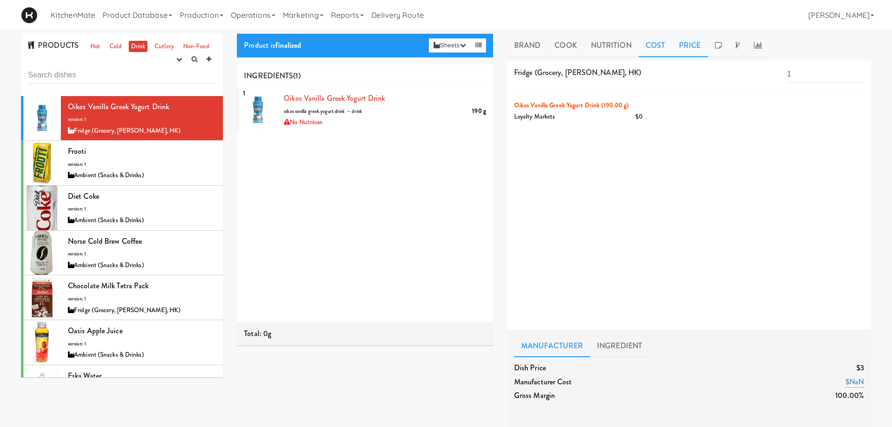
click at [678, 44] on link "Price" at bounding box center [690, 45] width 36 height 23
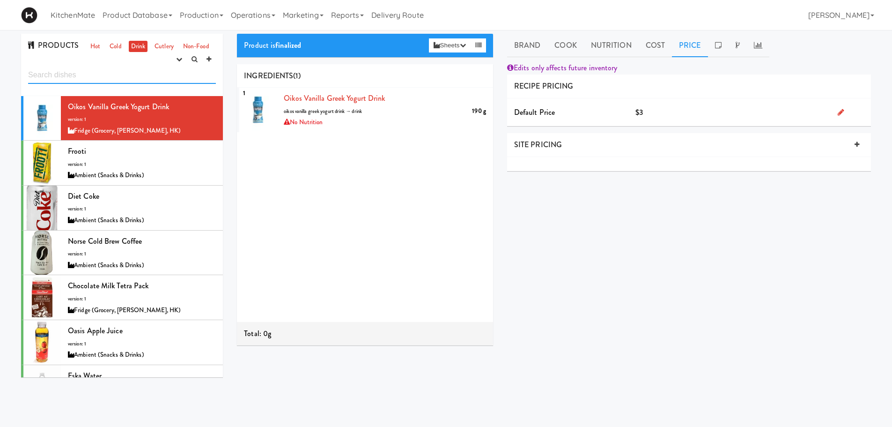
click at [70, 75] on input "text" at bounding box center [122, 74] width 188 height 17
click at [211, 57] on icon at bounding box center [209, 59] width 5 height 6
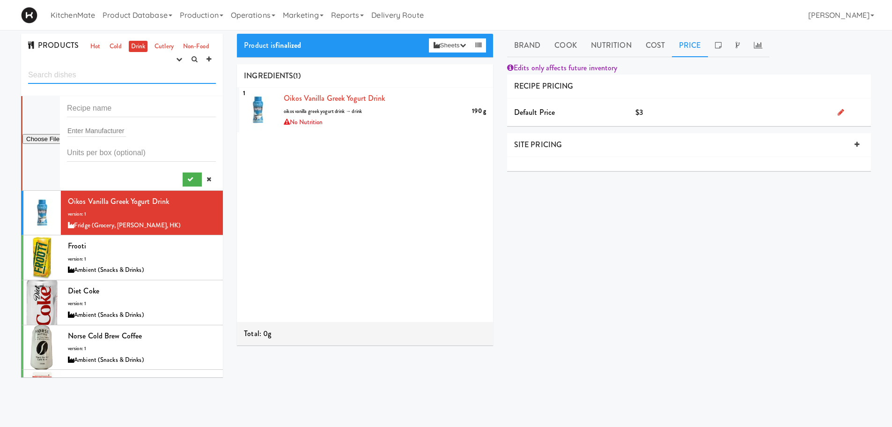
click at [132, 80] on input "text" at bounding box center [122, 74] width 188 height 17
click at [102, 98] on li "Enter Manufacturer" at bounding box center [122, 143] width 202 height 95
click at [107, 105] on input "text" at bounding box center [141, 108] width 149 height 17
type input "Thirsty Buddha"
click at [114, 136] on input "text" at bounding box center [96, 131] width 59 height 12
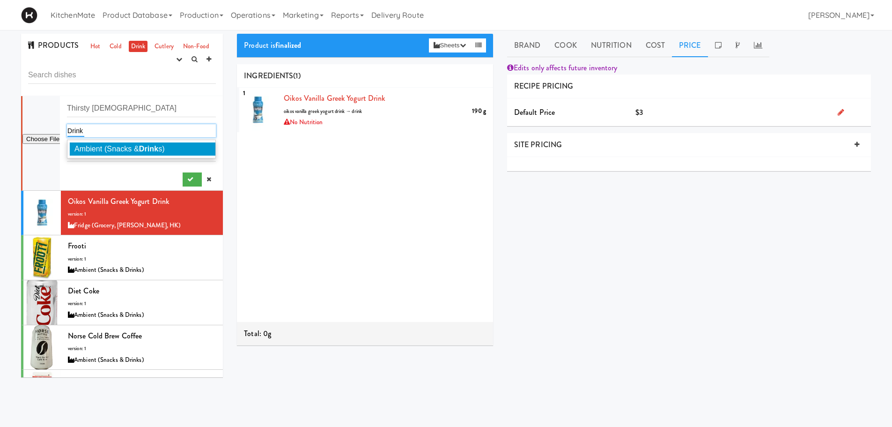
type input "Drink"
click at [95, 150] on span "Ambient (Snacks & Drink s)" at bounding box center [119, 149] width 90 height 8
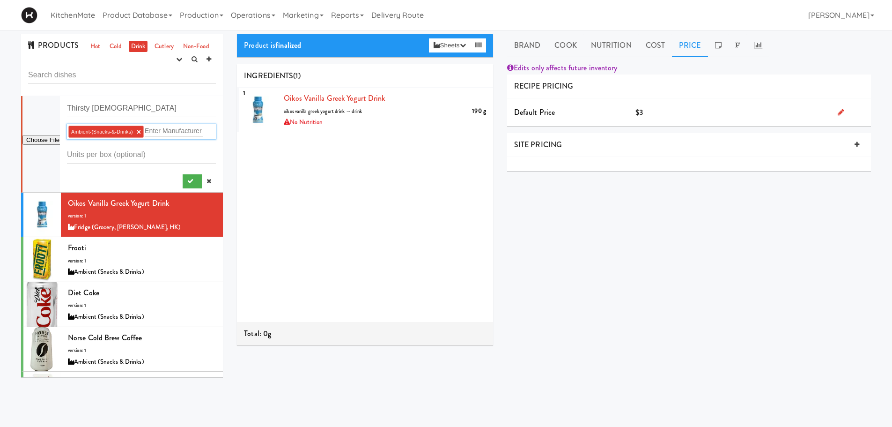
click at [278, 153] on div "1 Oikos Vanilla Greek Yogurt Drink 190 g oikos vanilla greek yogurt drink → dri…" at bounding box center [365, 205] width 256 height 234
click at [26, 139] on input "file" at bounding box center [40, 140] width 37 height 12
click at [152, 103] on input "Thirsty Buddha" at bounding box center [141, 108] width 149 height 17
click at [264, 167] on div "1 Oikos Vanilla Greek Yogurt Drink 190 g oikos vanilla greek yogurt drink → dri…" at bounding box center [365, 205] width 256 height 234
click at [167, 102] on input "Thirsty Buddha - Peach" at bounding box center [141, 108] width 149 height 17
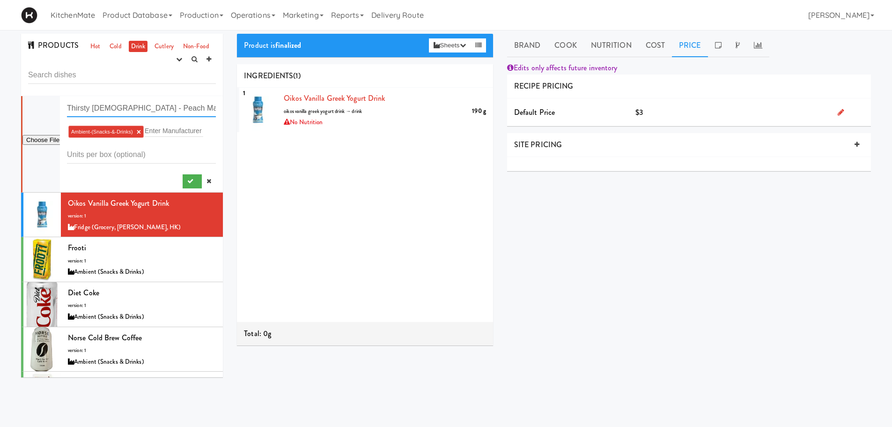
type input "Thirsty Buddha - Peach Mango"
click at [45, 139] on input "file" at bounding box center [40, 140] width 37 height 12
type input "C:\fakepath\62756100033_enfr_front_centre_marketing_A_1_GS1_Ecommerce_v1_400.png"
click at [183, 181] on button "submit" at bounding box center [192, 181] width 19 height 14
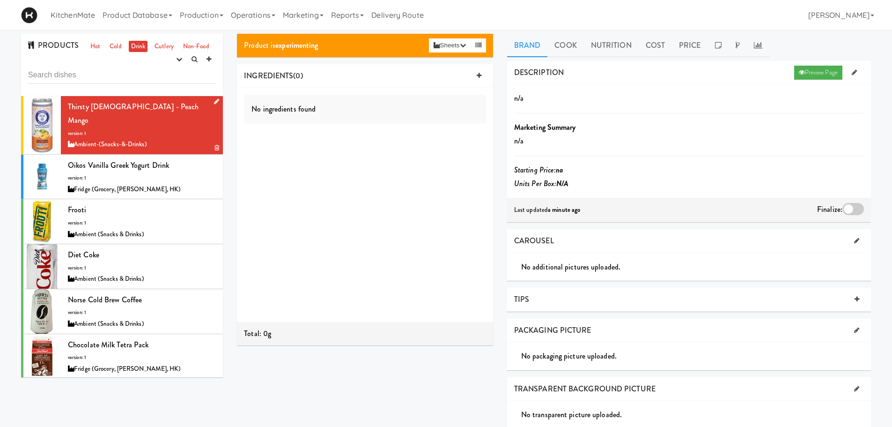
click at [214, 102] on icon at bounding box center [216, 101] width 5 height 6
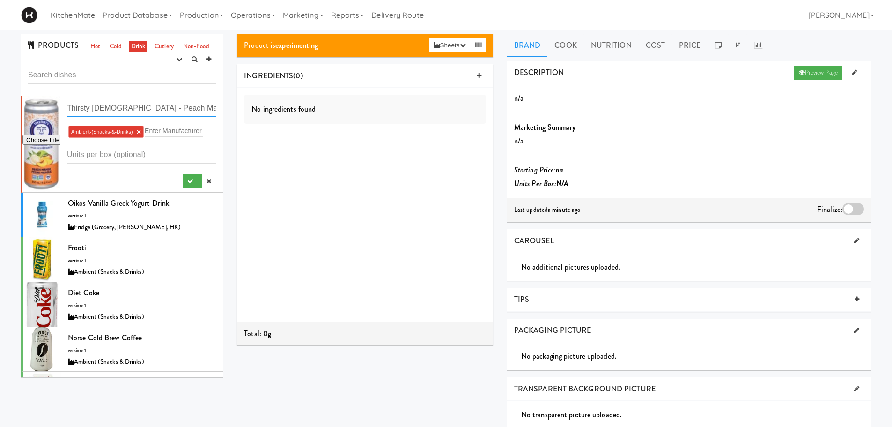
click at [167, 111] on input "Thirsty Buddha - Peach Mango" at bounding box center [141, 108] width 149 height 17
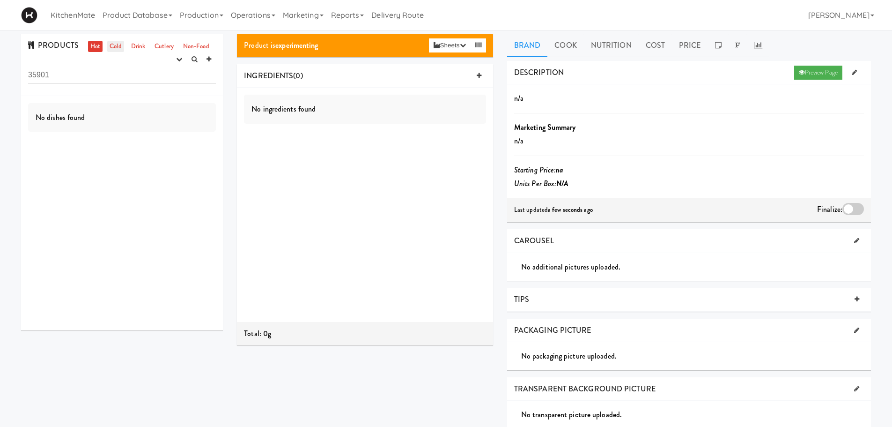
click at [120, 46] on link "Cold" at bounding box center [115, 47] width 16 height 12
click at [134, 46] on link "Drink" at bounding box center [138, 47] width 19 height 12
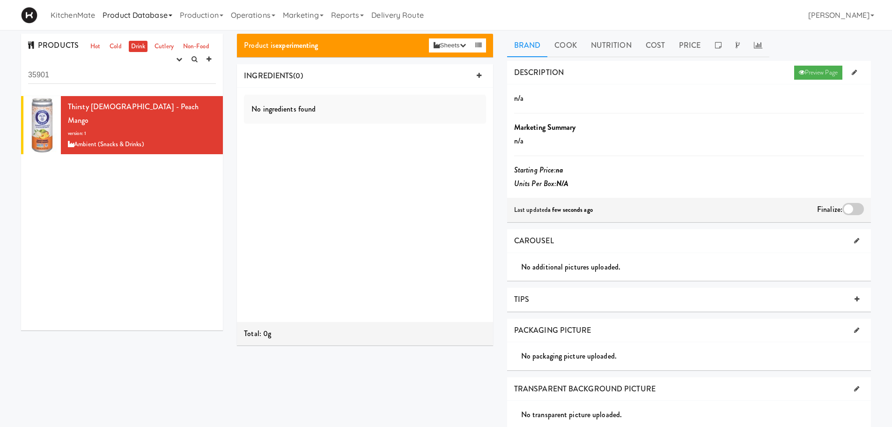
click at [127, 17] on link "Product Database" at bounding box center [137, 15] width 77 height 30
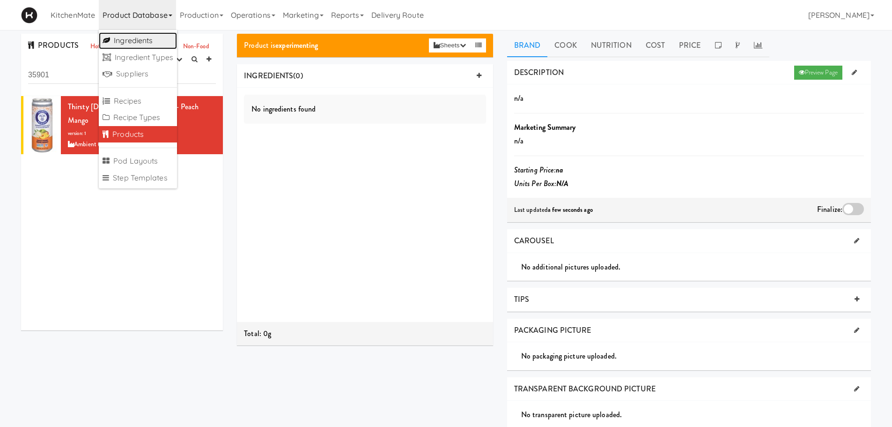
click at [144, 42] on link "Ingredients" at bounding box center [138, 40] width 78 height 17
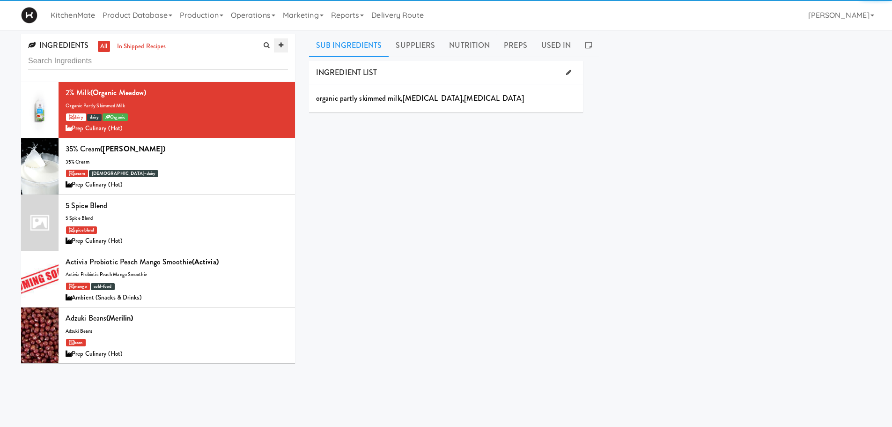
click at [286, 46] on link at bounding box center [281, 45] width 14 height 14
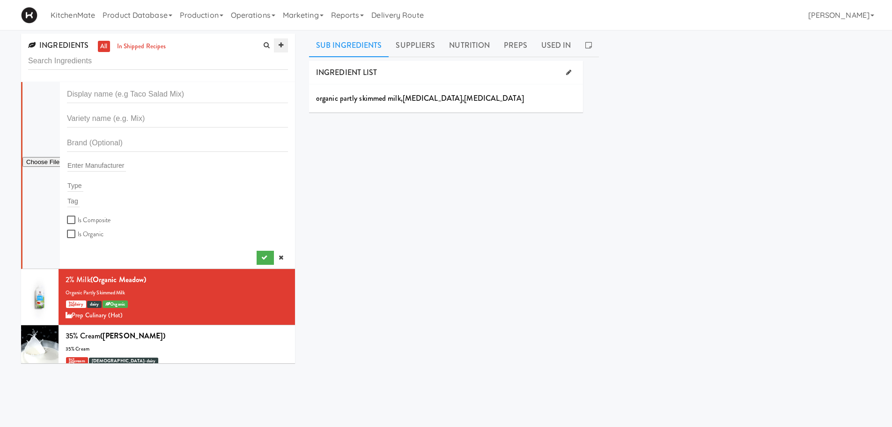
click at [281, 44] on icon at bounding box center [281, 45] width 5 height 6
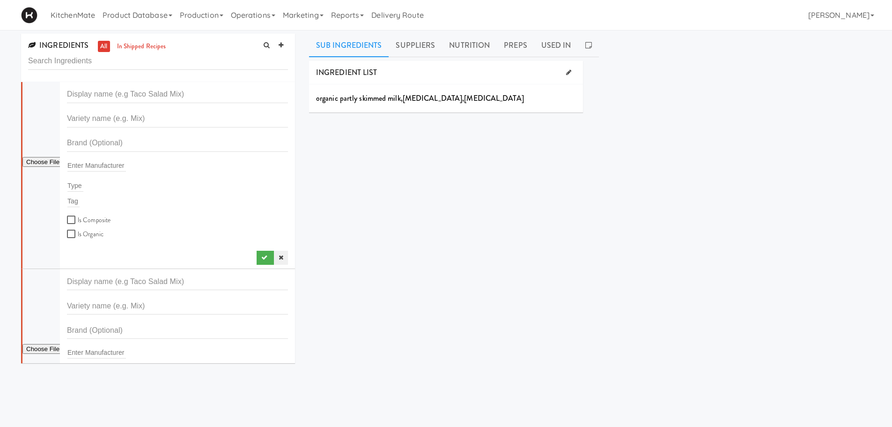
click at [278, 256] on link at bounding box center [281, 258] width 14 height 14
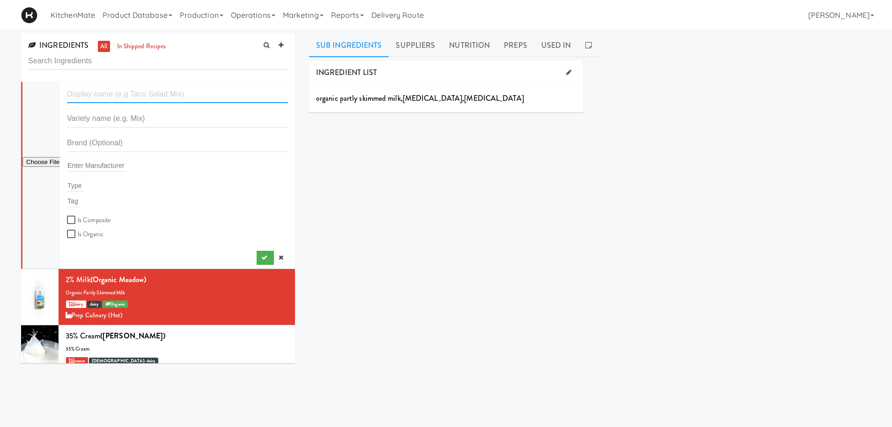
click at [164, 96] on input "text" at bounding box center [177, 94] width 221 height 17
paste input "Oikos Vanilla Greek Yogurt Drink"
type input "Oikos Vanilla Greek Yogurt Drink"
click at [281, 46] on icon at bounding box center [281, 45] width 5 height 6
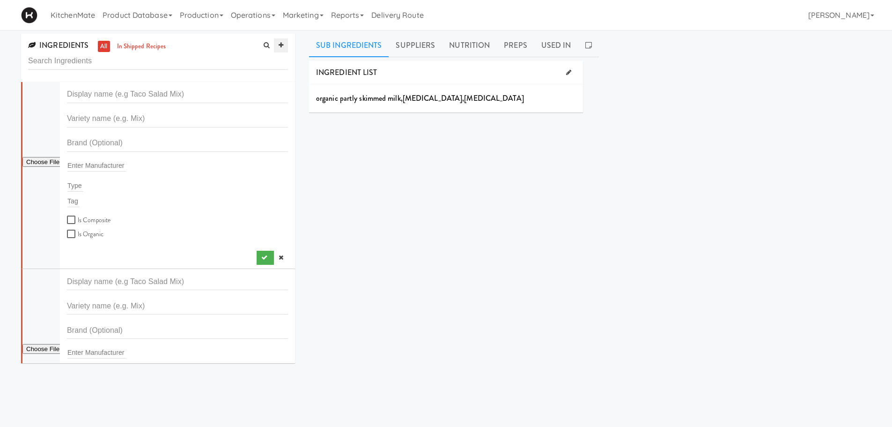
click at [281, 46] on icon at bounding box center [281, 45] width 5 height 6
click at [149, 93] on input "text" at bounding box center [177, 94] width 221 height 17
paste input "Oikos Vanilla Greek Yogurt Drink"
type input "Oikos Vanilla Greek Yogurt Drink"
drag, startPoint x: 178, startPoint y: 93, endPoint x: 51, endPoint y: 99, distance: 127.1
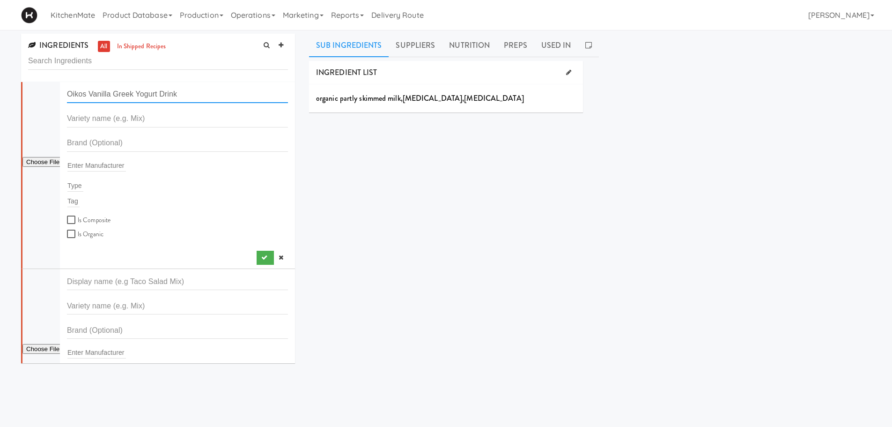
click at [67, 99] on form "Oikos Vanilla Greek Yogurt Drink Enter Manufacturer Type Tag Is Composite Is Or…" at bounding box center [177, 163] width 221 height 154
click at [174, 88] on input "text" at bounding box center [177, 94] width 221 height 17
paste input "irsty Buddha - Peach Mango"
type input "Thirsty [DEMOGRAPHIC_DATA] - Peach Mango"
click at [117, 272] on li "Enter Manufacturer Type Tag Is Composite Is Organic" at bounding box center [158, 362] width 274 height 187
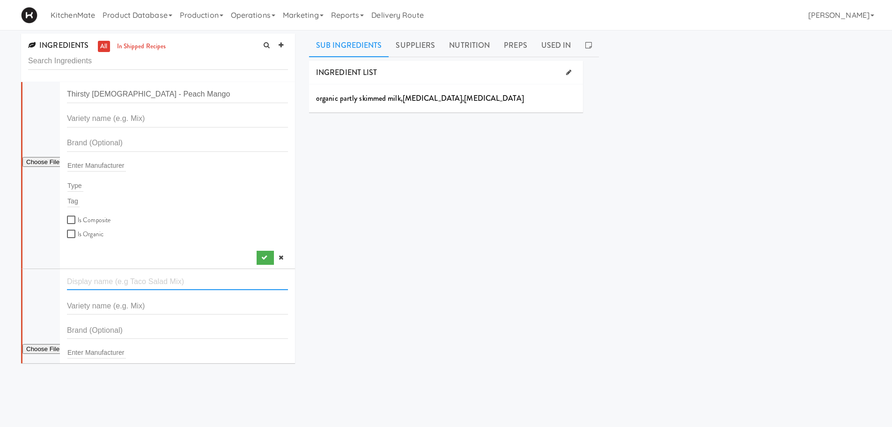
click at [117, 279] on input "text" at bounding box center [177, 281] width 221 height 17
paste input "Thirsty [DEMOGRAPHIC_DATA] - Peach Mango"
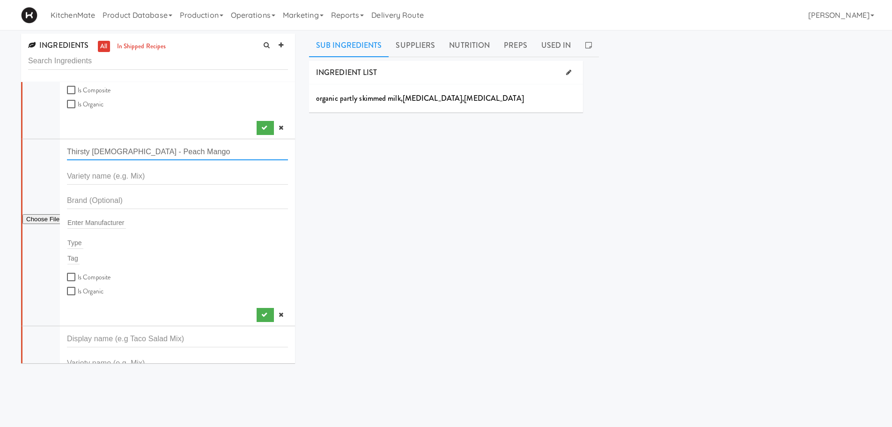
scroll to position [187, 0]
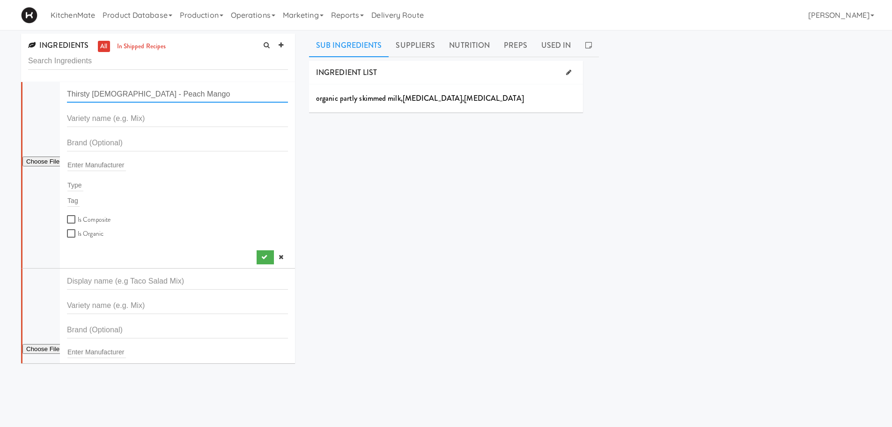
type input "Thirsty [DEMOGRAPHIC_DATA] - Peach Mango"
click at [162, 282] on input "text" at bounding box center [177, 280] width 221 height 17
paste input "Thirsty [DEMOGRAPHIC_DATA] - Peach Mango"
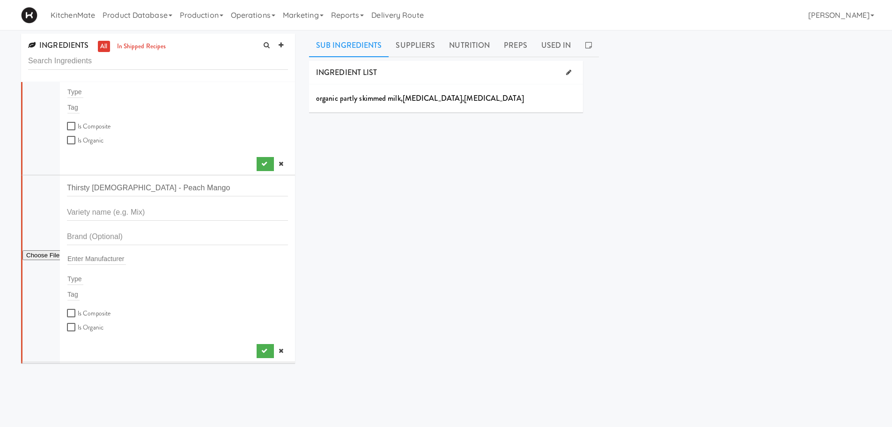
scroll to position [0, 0]
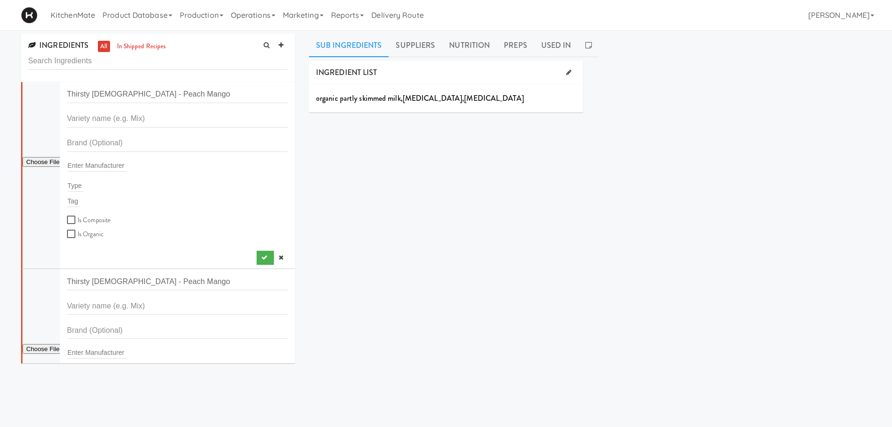
type input "Thirsty [DEMOGRAPHIC_DATA] - Peach Mango"
click at [112, 125] on input "text" at bounding box center [177, 118] width 221 height 17
drag, startPoint x: 119, startPoint y: 92, endPoint x: 181, endPoint y: 92, distance: 61.3
click at [181, 92] on input "Thirsty [DEMOGRAPHIC_DATA] - Peach Mango" at bounding box center [177, 94] width 221 height 17
type input "Thirsty [DEMOGRAPHIC_DATA]"
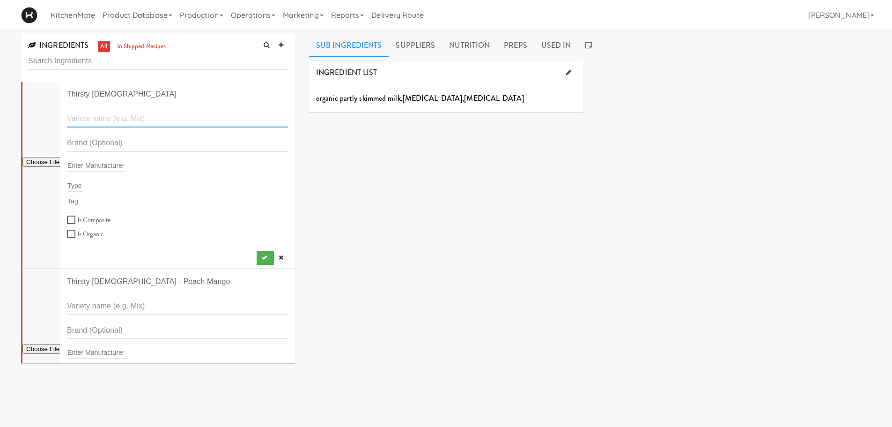
click at [92, 121] on input "text" at bounding box center [177, 118] width 221 height 17
paste input "- Peach Mango"
click at [72, 120] on input "- Peach Mango" at bounding box center [177, 118] width 221 height 17
type input "Peach Mango"
drag, startPoint x: 120, startPoint y: 281, endPoint x: 172, endPoint y: 281, distance: 52.0
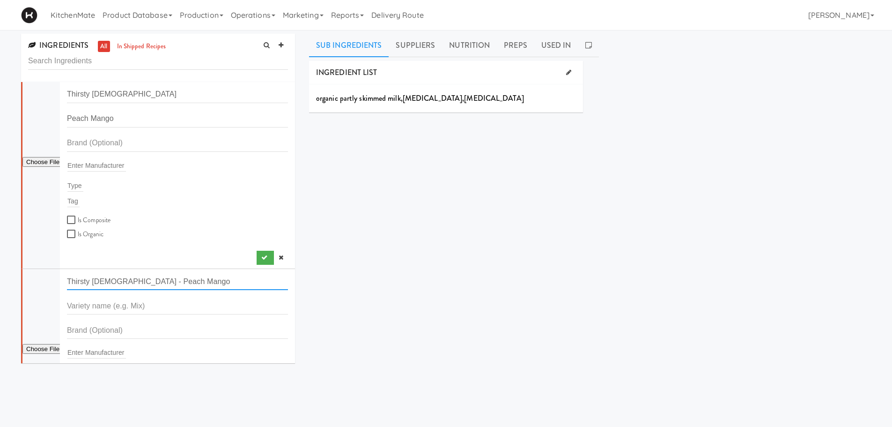
click at [172, 281] on input "Thirsty [DEMOGRAPHIC_DATA] - Peach Mango" at bounding box center [177, 281] width 221 height 17
type input "Thirsty [DEMOGRAPHIC_DATA]"
click at [123, 307] on input "text" at bounding box center [177, 305] width 221 height 17
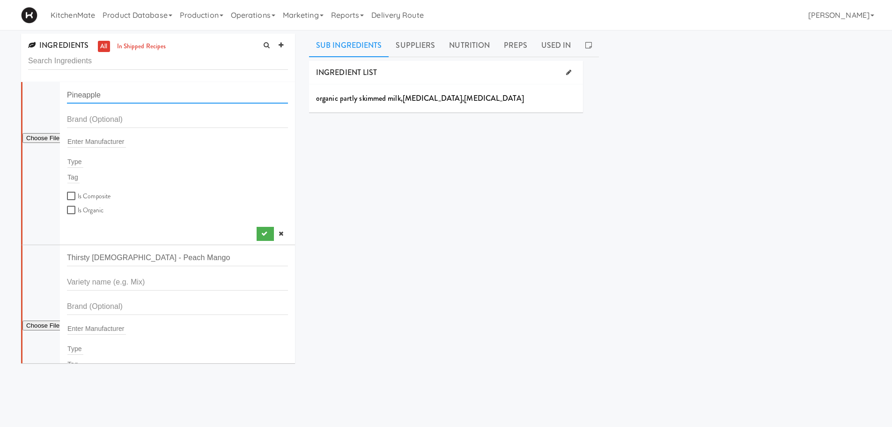
scroll to position [234, 0]
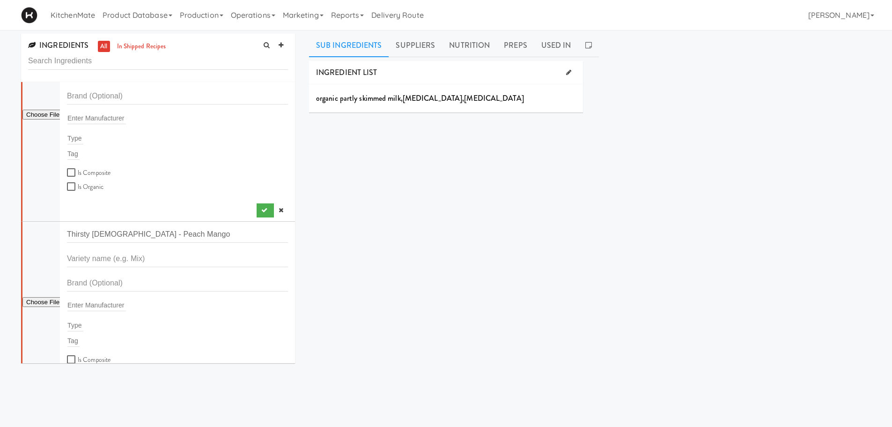
type input "Pineapple"
drag, startPoint x: 119, startPoint y: 235, endPoint x: 179, endPoint y: 235, distance: 59.9
click at [179, 235] on input "Thirsty [DEMOGRAPHIC_DATA] - Peach Mango" at bounding box center [177, 233] width 221 height 17
type input "Thirsty [DEMOGRAPHIC_DATA]"
click at [150, 260] on input "text" at bounding box center [177, 258] width 221 height 17
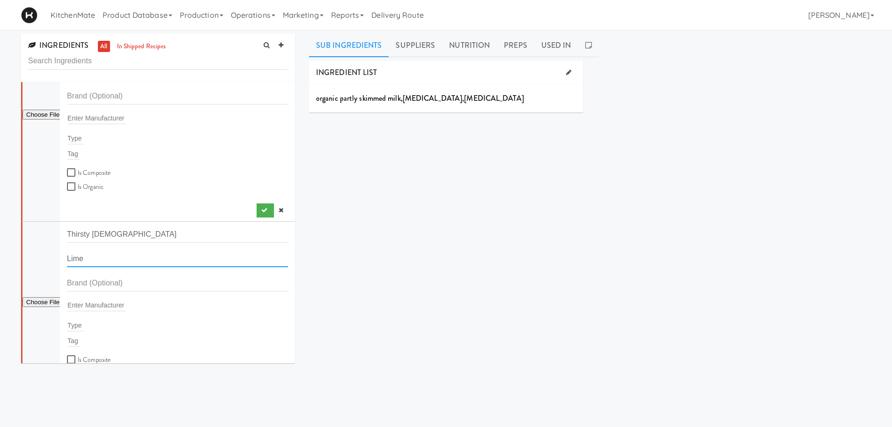
type input "Lime"
click at [336, 244] on div "INGREDIENT LIST organic partly skimmed milk , [MEDICAL_DATA] , [MEDICAL_DATA] S…" at bounding box center [590, 236] width 562 height 351
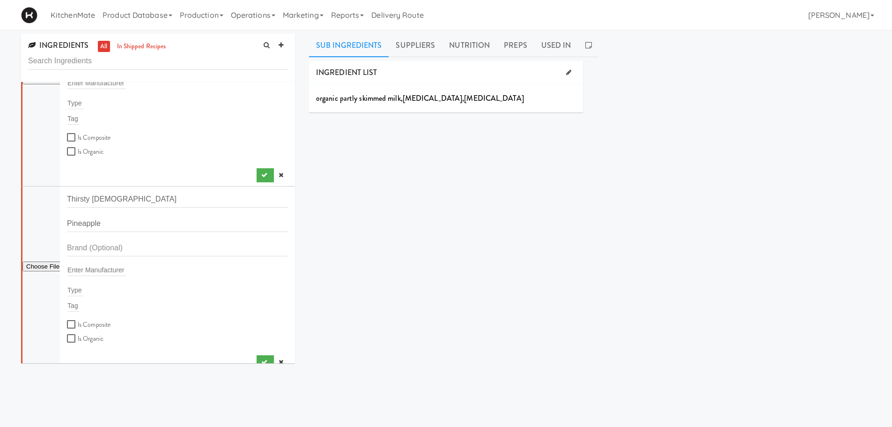
scroll to position [0, 0]
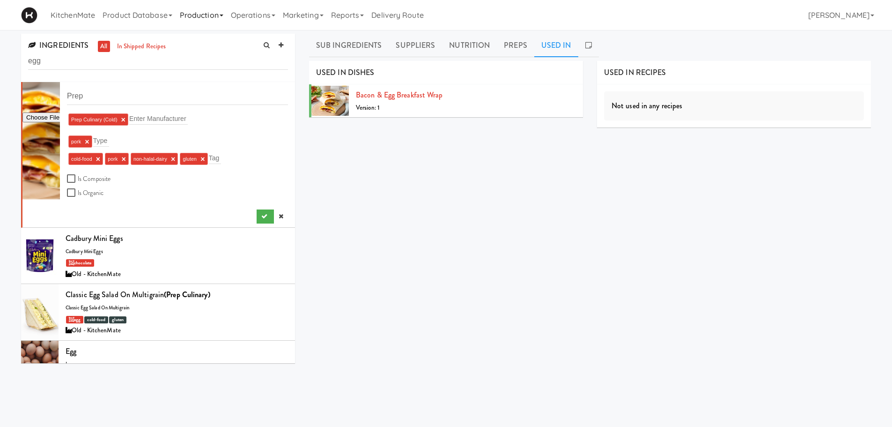
scroll to position [47, 0]
click at [39, 23] on link at bounding box center [30, 15] width 33 height 30
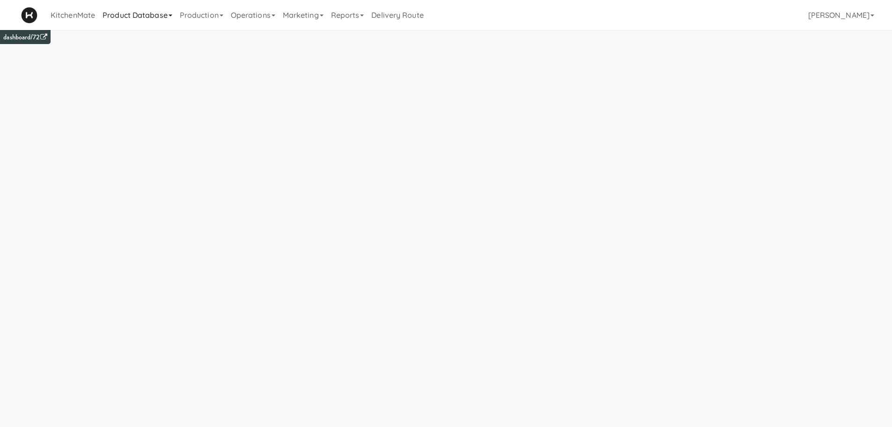
click at [127, 12] on link "Product Database" at bounding box center [137, 15] width 77 height 30
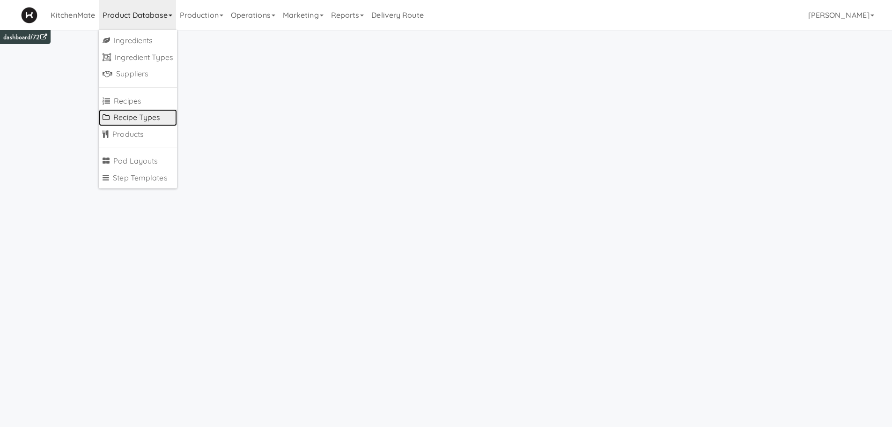
click at [148, 120] on link "Recipe Types" at bounding box center [138, 117] width 78 height 17
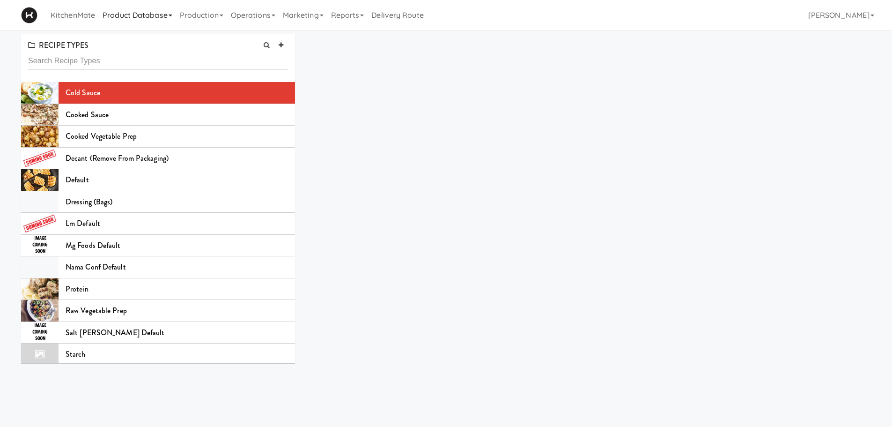
click at [136, 16] on link "Product Database" at bounding box center [137, 15] width 77 height 30
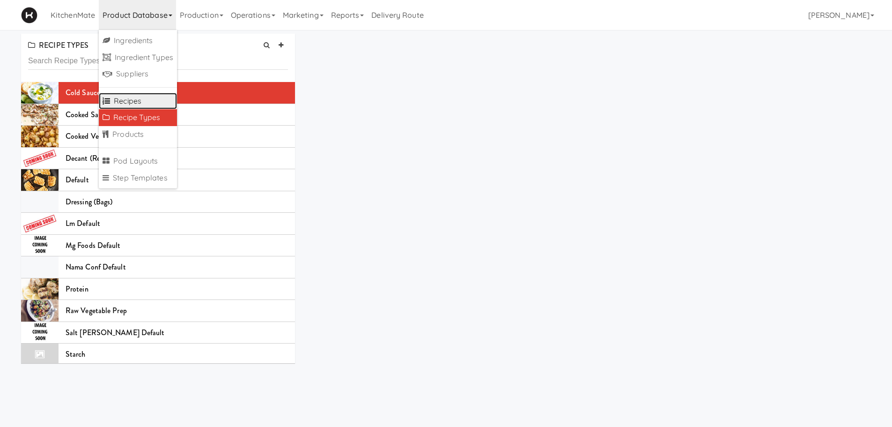
click at [138, 104] on link "Recipes" at bounding box center [138, 101] width 78 height 17
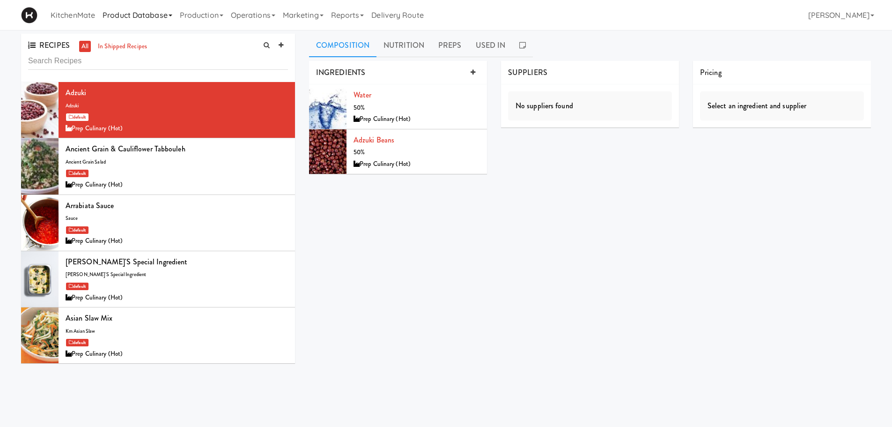
click at [135, 15] on link "Product Database" at bounding box center [137, 15] width 77 height 30
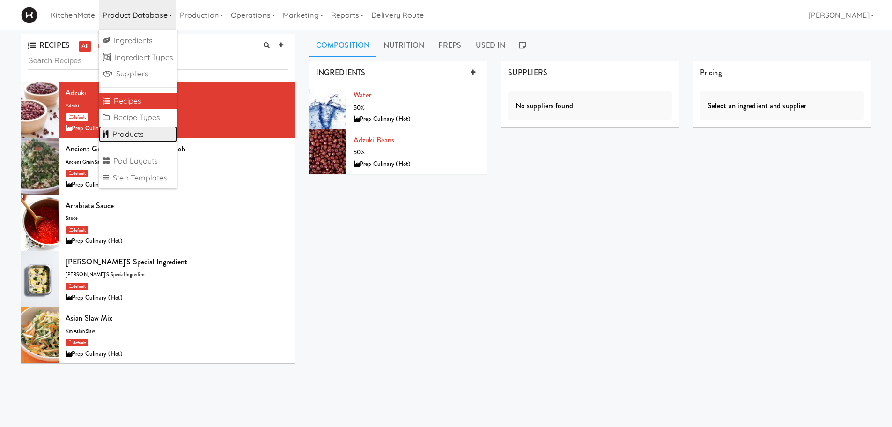
click at [130, 129] on link "Products" at bounding box center [138, 134] width 78 height 17
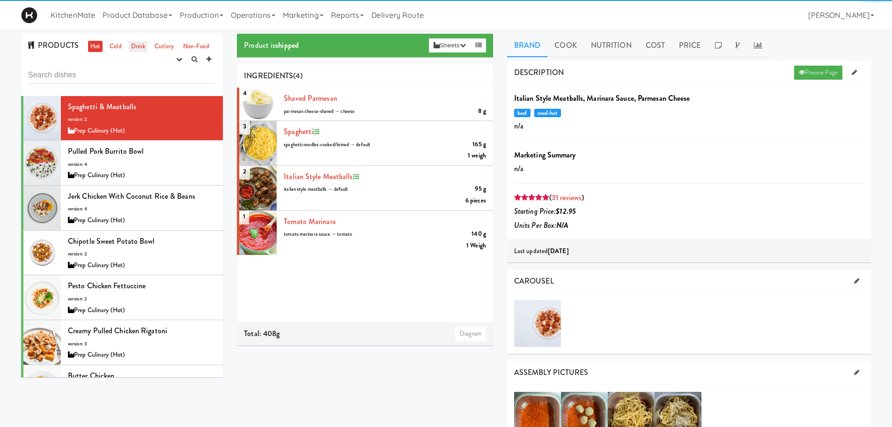
click at [135, 44] on link "Drink" at bounding box center [138, 47] width 19 height 12
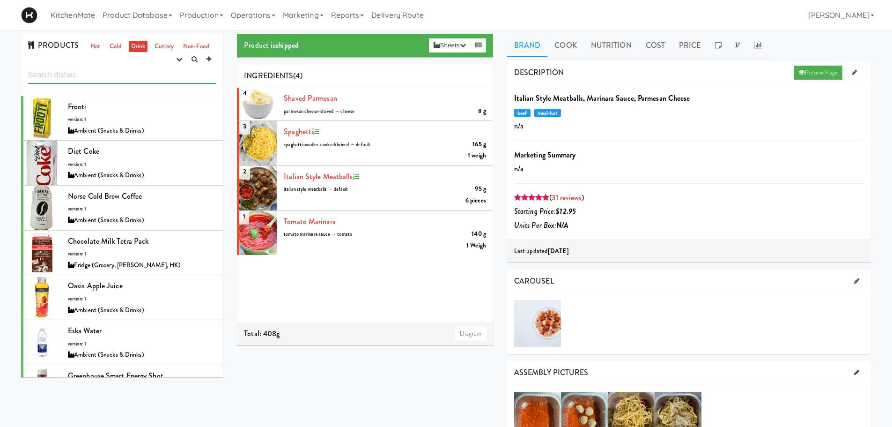
click at [114, 81] on input "text" at bounding box center [122, 74] width 188 height 17
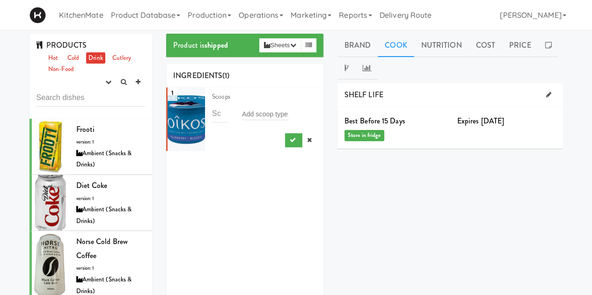
click at [387, 237] on div "DESCRIPTION Preview Page Oikos Blueberry Yogurt cold-food × cpg × Add Tag Spicy…" at bounding box center [451, 258] width 226 height 351
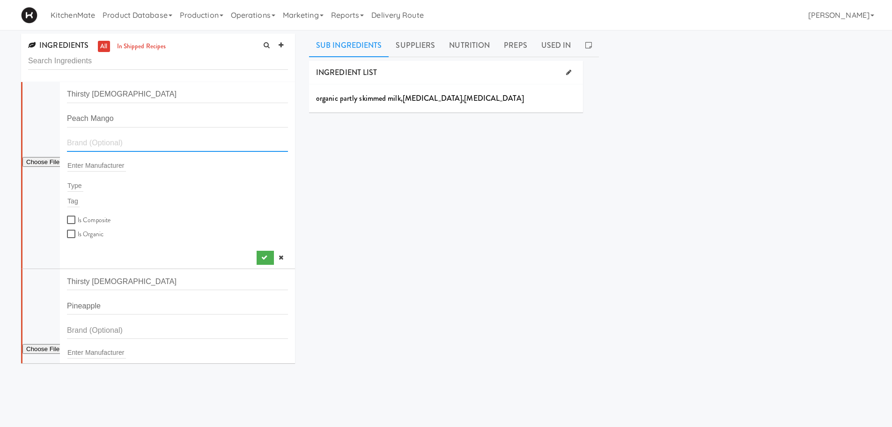
click at [118, 146] on input "text" at bounding box center [177, 142] width 221 height 17
click at [97, 161] on input "text" at bounding box center [96, 165] width 59 height 12
click at [43, 160] on input "file" at bounding box center [40, 162] width 37 height 12
type input "C:\fakepath\62756100033_enfr_front_centre_marketing_A_1_GS1_Ecommerce_v1_400.png"
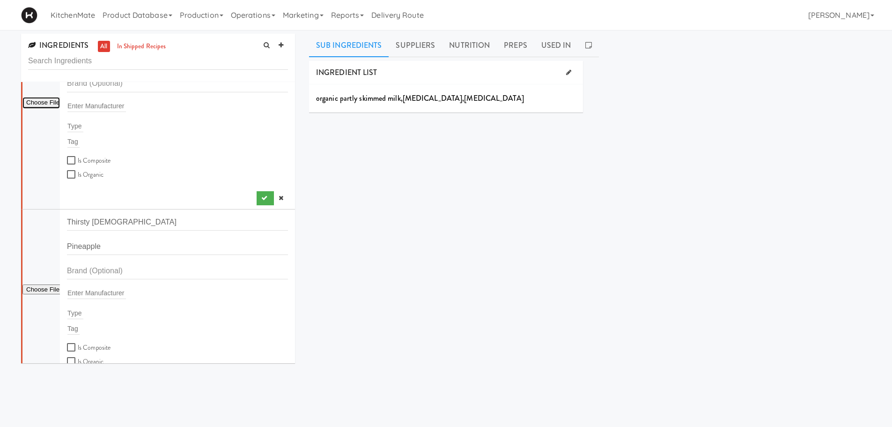
scroll to position [140, 0]
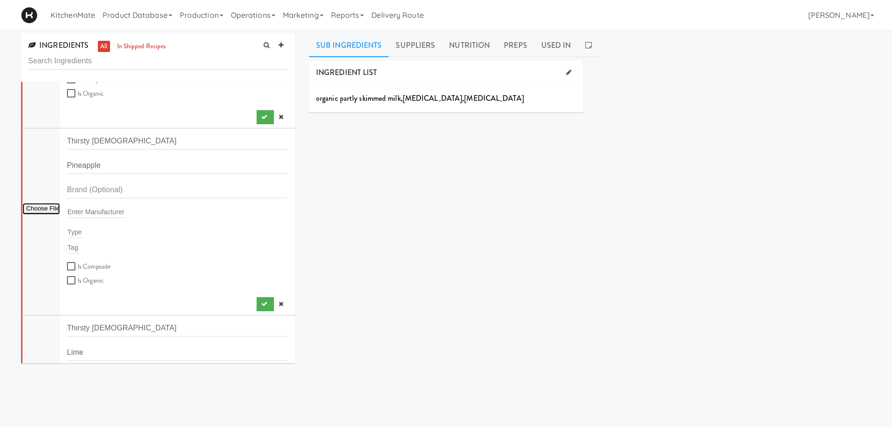
click at [39, 210] on input "file" at bounding box center [40, 209] width 37 height 12
type input "C:\fakepath\21014419_front_a06_@2.png"
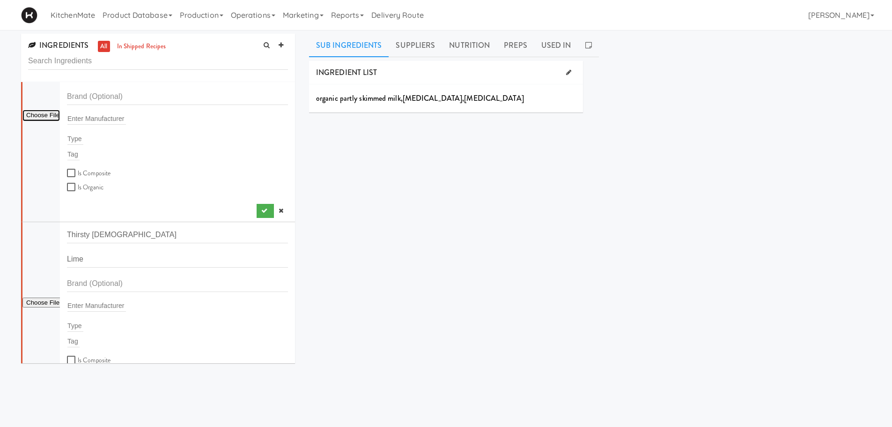
scroll to position [234, 0]
click at [51, 298] on input "file" at bounding box center [40, 302] width 37 height 12
type input "C:\fakepath\21182889_front_a06_@2.png"
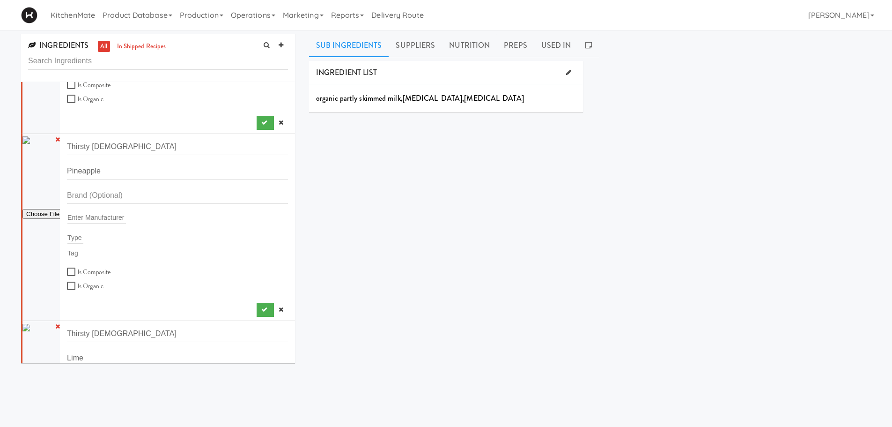
scroll to position [0, 0]
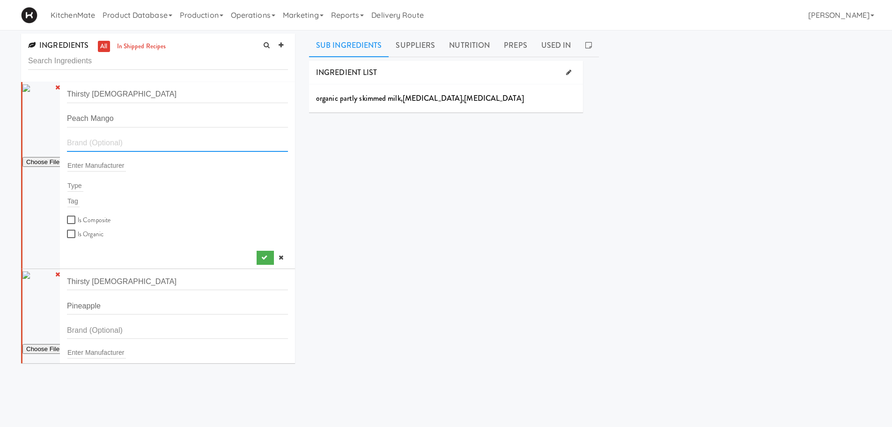
drag, startPoint x: 106, startPoint y: 148, endPoint x: 107, endPoint y: 153, distance: 5.3
click at [107, 147] on input "text" at bounding box center [177, 142] width 221 height 17
click at [103, 163] on input "text" at bounding box center [96, 165] width 59 height 12
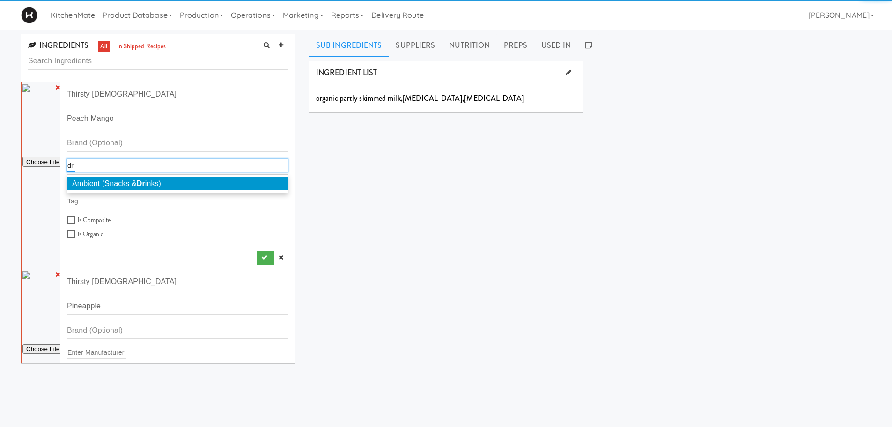
type input "d"
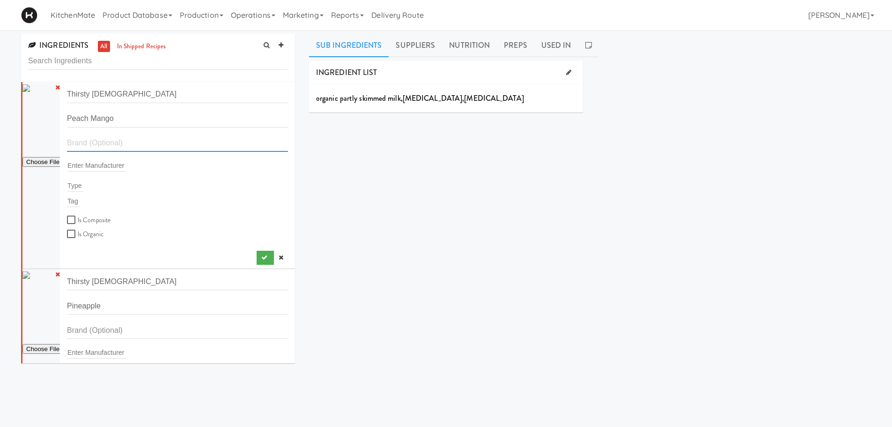
click at [132, 148] on input "text" at bounding box center [177, 142] width 221 height 17
click at [107, 163] on input "text" at bounding box center [96, 165] width 59 height 12
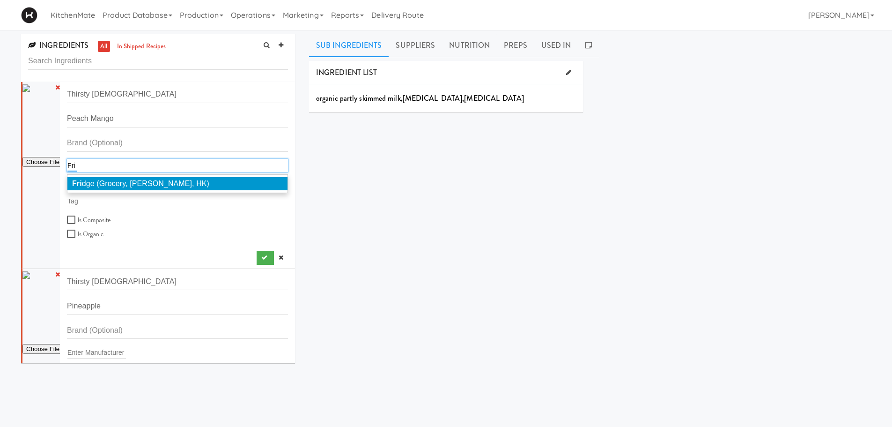
type input "Fri"
click at [89, 179] on span "Fri dge (Grocery, Bev, HK)" at bounding box center [140, 183] width 137 height 8
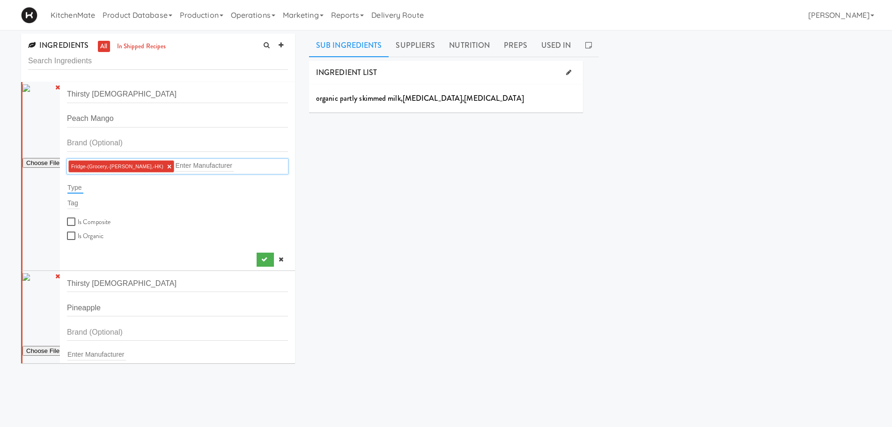
click at [83, 188] on input "text" at bounding box center [75, 187] width 16 height 12
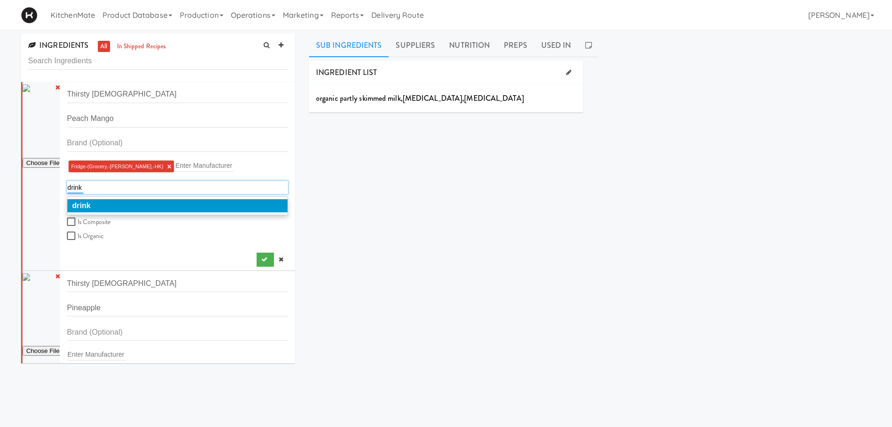
type input "drink"
click at [133, 200] on li "drink" at bounding box center [177, 205] width 220 height 13
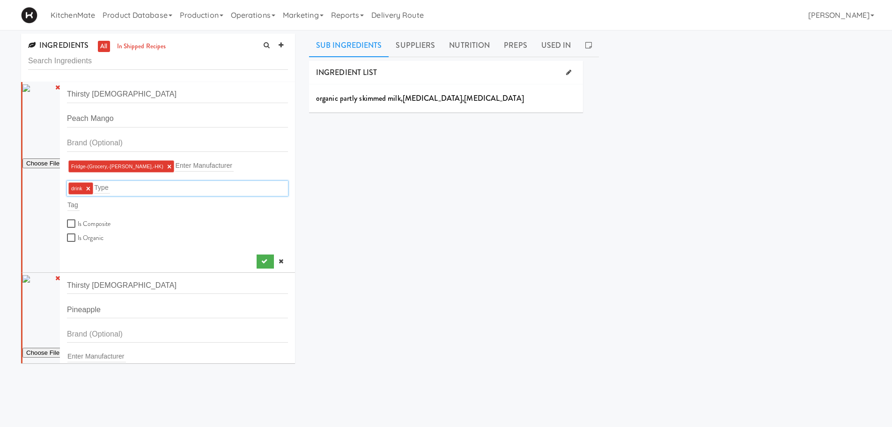
click at [81, 204] on div "Tag" at bounding box center [177, 204] width 221 height 13
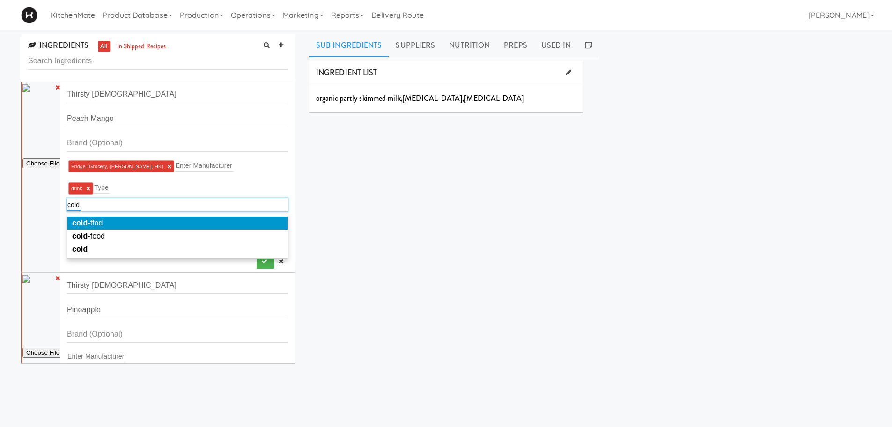
drag, startPoint x: 86, startPoint y: 203, endPoint x: 66, endPoint y: 208, distance: 20.5
click at [67, 208] on div "cold cold" at bounding box center [177, 204] width 221 height 13
type input "f"
type input "drink"
click at [105, 217] on li "drink" at bounding box center [177, 222] width 220 height 13
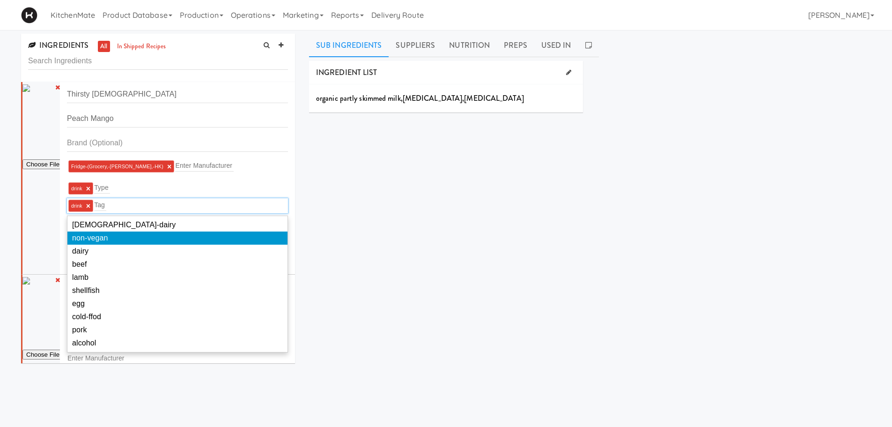
click at [49, 233] on div at bounding box center [40, 178] width 37 height 192
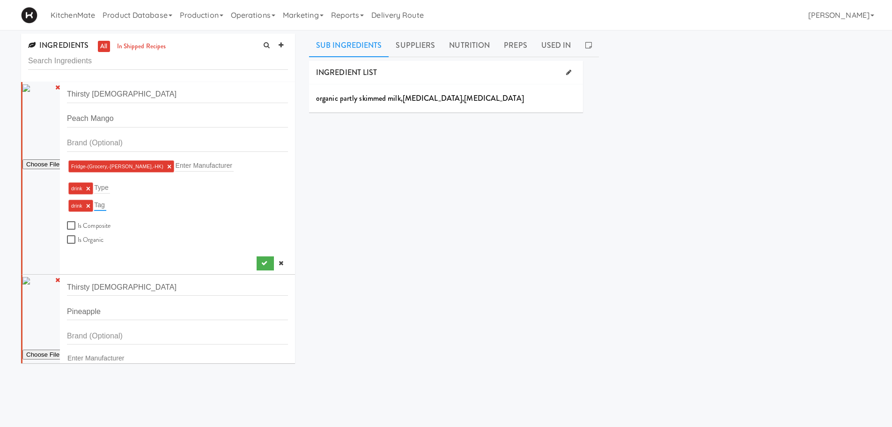
click at [103, 205] on input "text" at bounding box center [100, 205] width 12 height 12
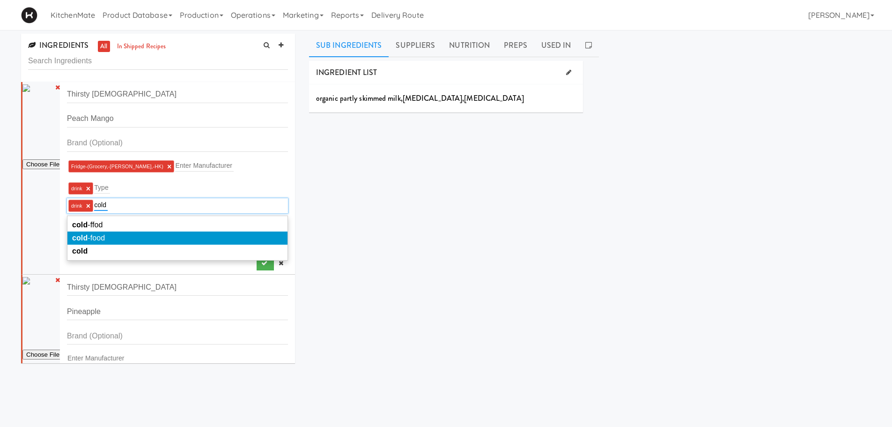
type input "cold"
click at [130, 234] on li "cold -food" at bounding box center [177, 237] width 220 height 13
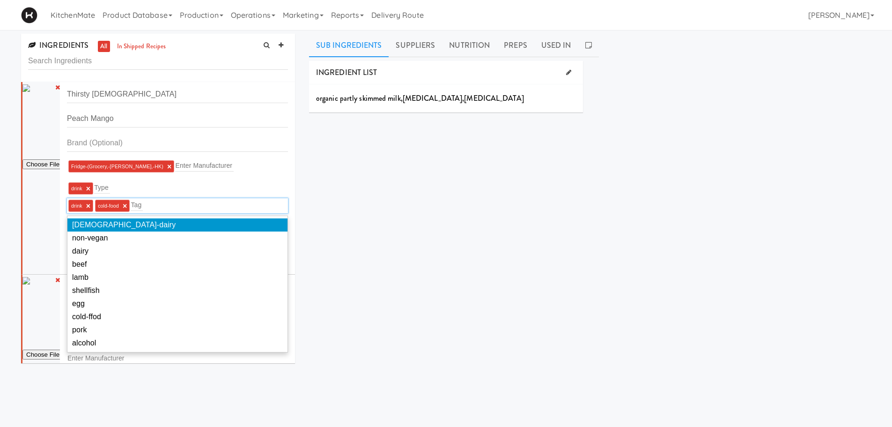
click at [352, 194] on div "INGREDIENT LIST organic partly skimmed milk , vitamin a palmitate , vitamin d3 …" at bounding box center [590, 236] width 562 height 351
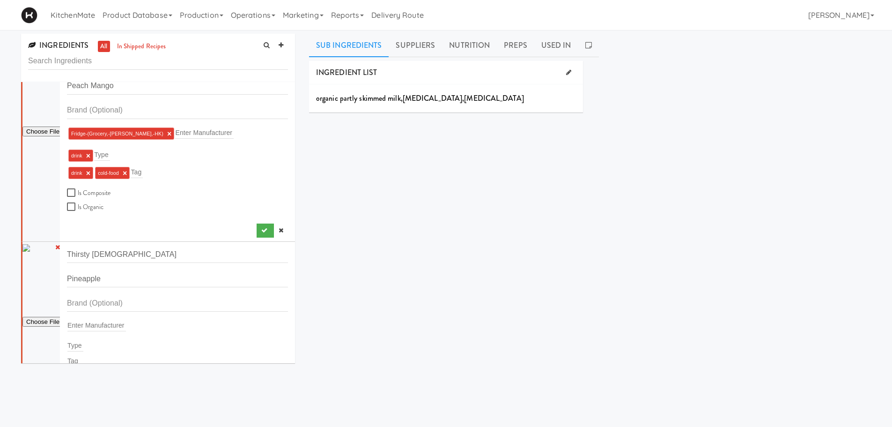
scroll to position [47, 0]
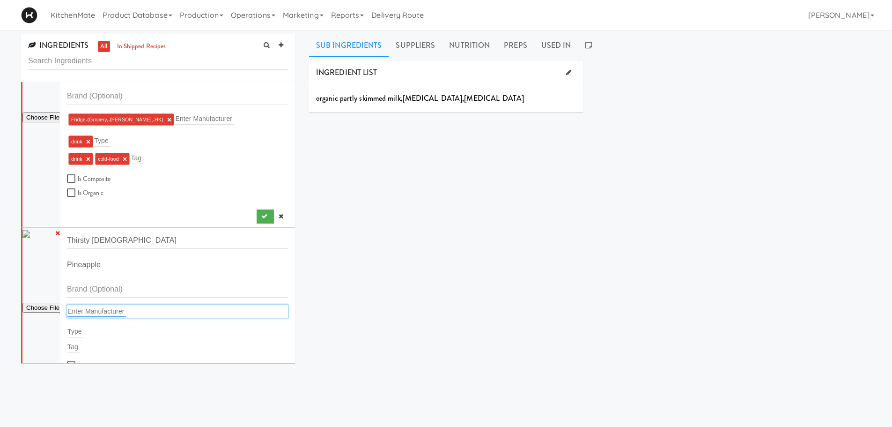
click at [96, 311] on input "text" at bounding box center [96, 311] width 59 height 12
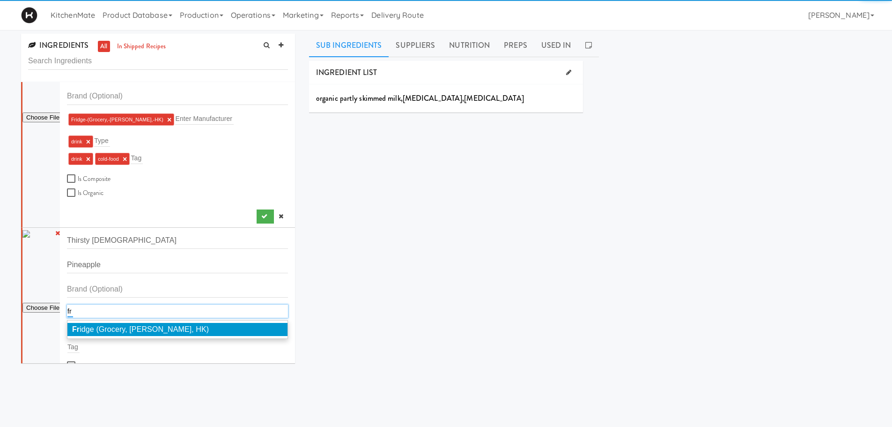
type input "fr"
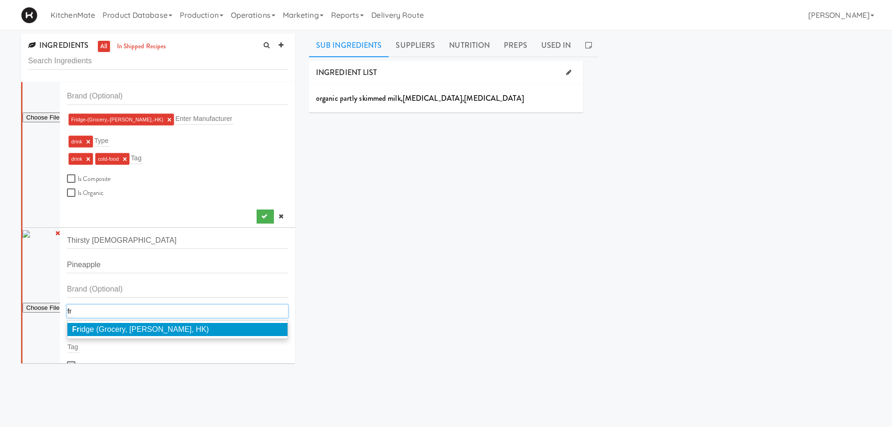
click at [106, 326] on span "Fr idge (Grocery, Bev, HK)" at bounding box center [140, 329] width 137 height 8
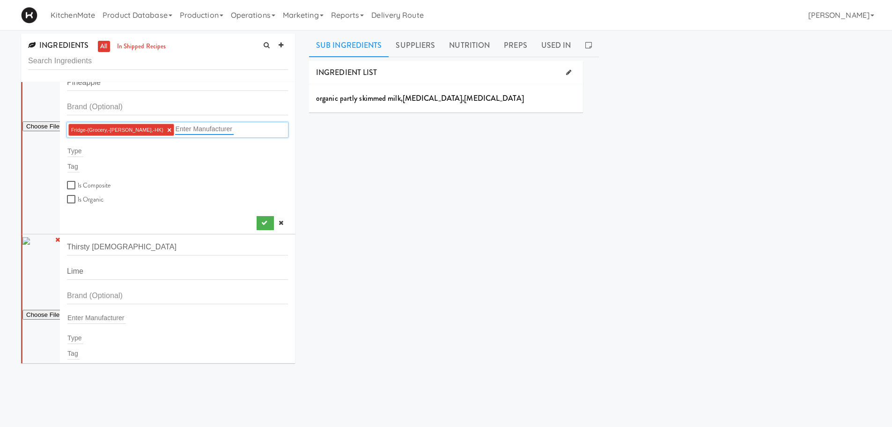
scroll to position [234, 0]
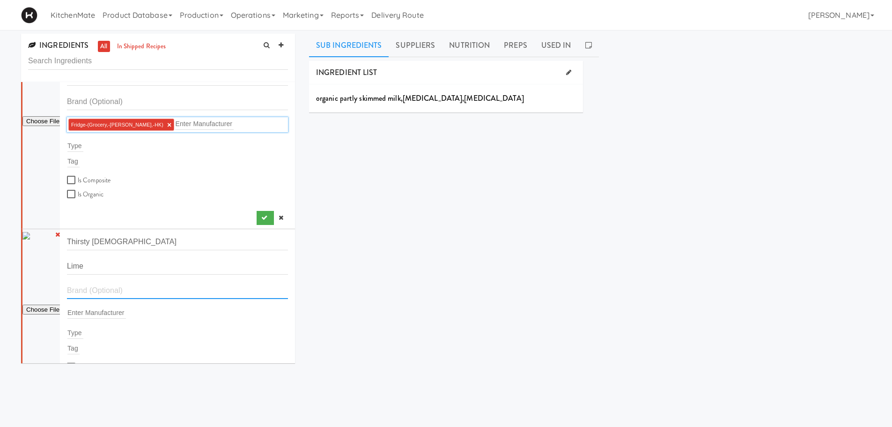
click at [97, 287] on input "text" at bounding box center [177, 289] width 221 height 17
type input "f"
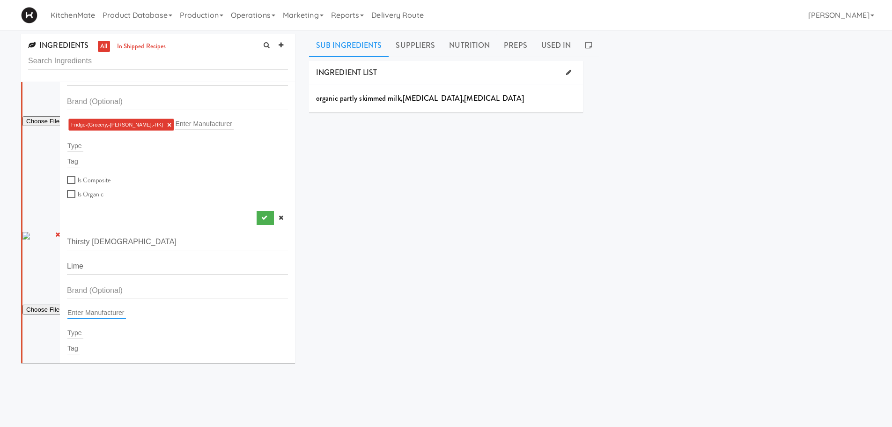
click at [91, 313] on input "text" at bounding box center [96, 312] width 59 height 12
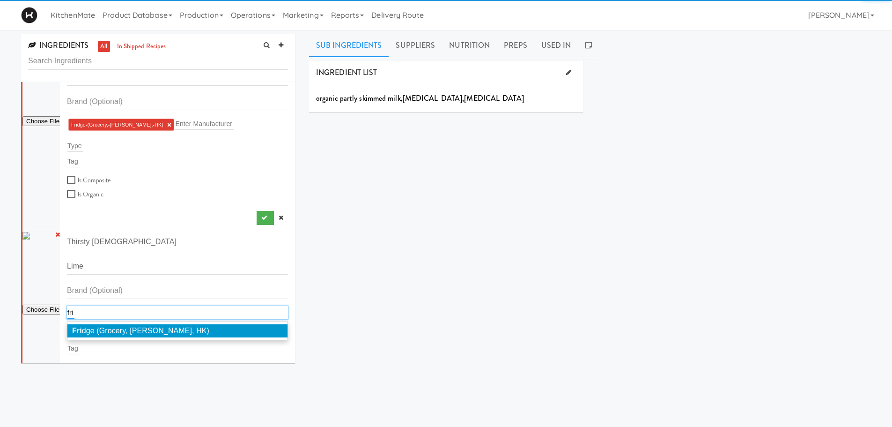
type input "fri"
click at [103, 325] on li "Fri dge (Grocery, Bev, HK)" at bounding box center [177, 330] width 220 height 13
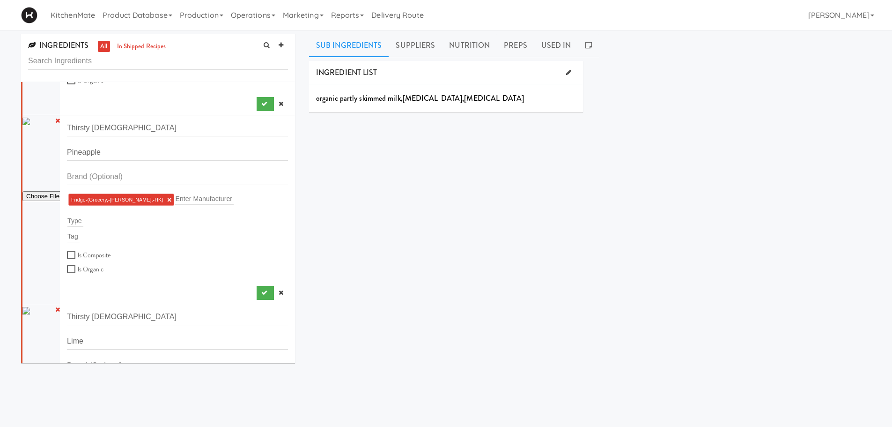
scroll to position [0, 0]
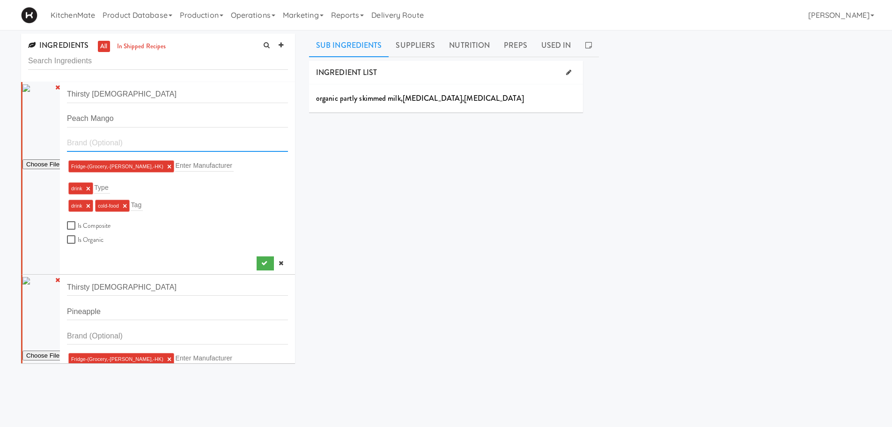
click at [79, 142] on input "text" at bounding box center [177, 142] width 221 height 17
type input "t"
type input "T"
type input "L"
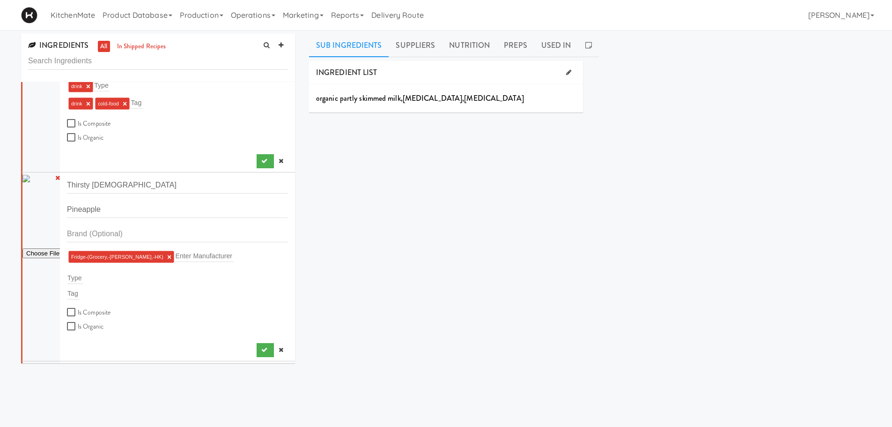
scroll to position [94, 0]
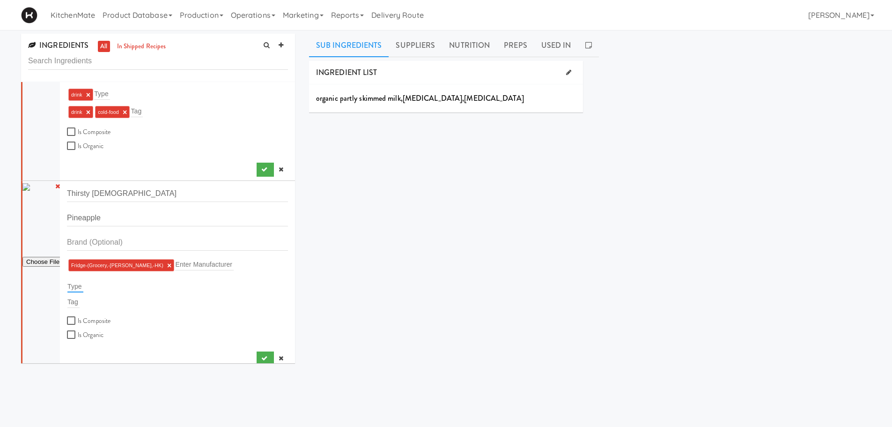
click at [77, 288] on input "text" at bounding box center [75, 286] width 16 height 12
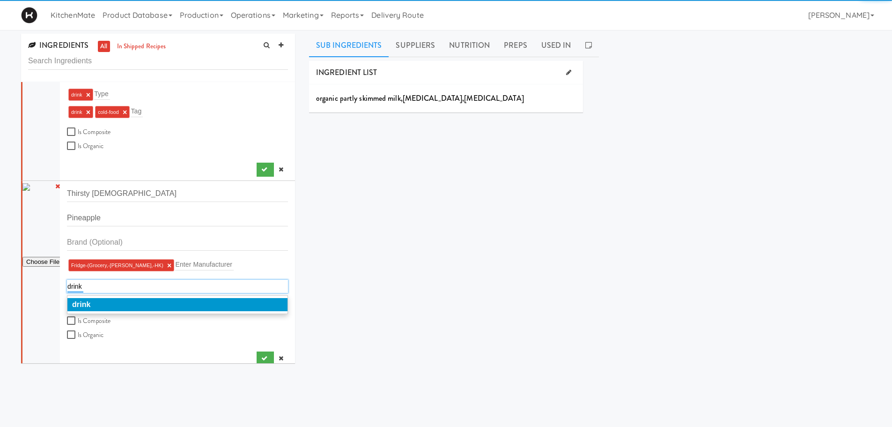
type input "drink"
click at [93, 301] on li "drink" at bounding box center [177, 304] width 220 height 13
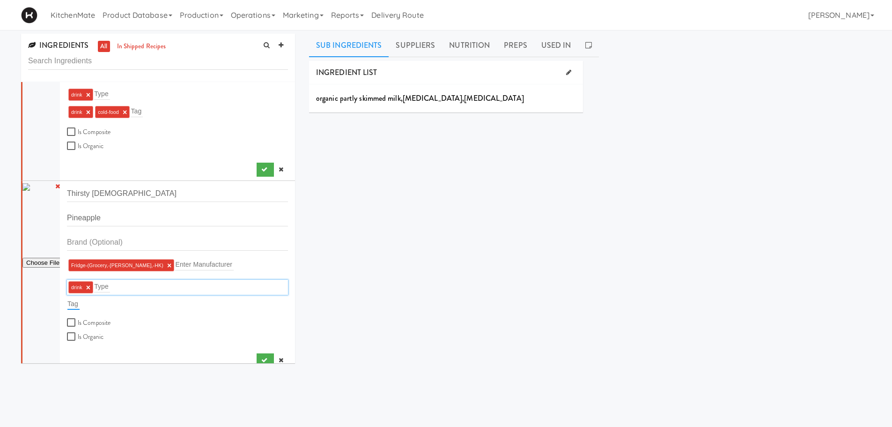
click at [74, 306] on input "text" at bounding box center [73, 303] width 12 height 12
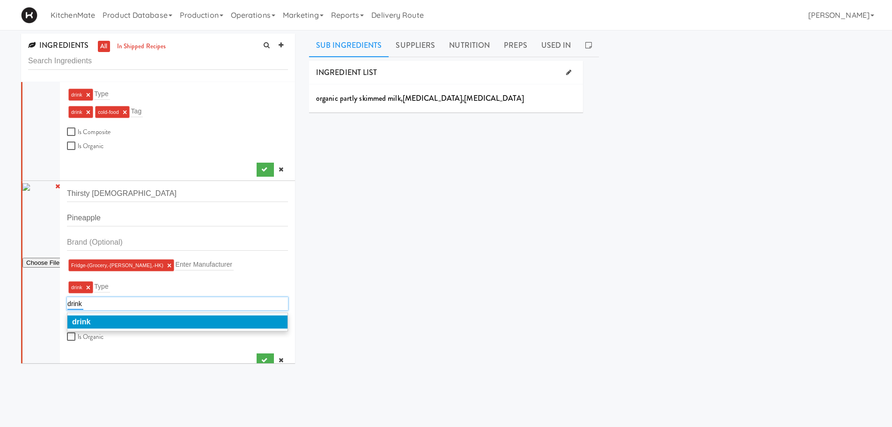
type input "drink"
click at [88, 319] on em "drink" at bounding box center [81, 322] width 19 height 8
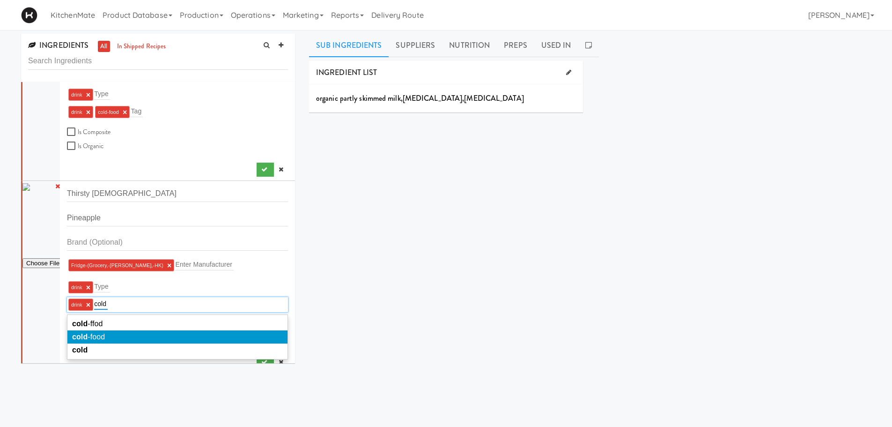
type input "cold"
click at [106, 332] on li "cold -food" at bounding box center [177, 336] width 220 height 13
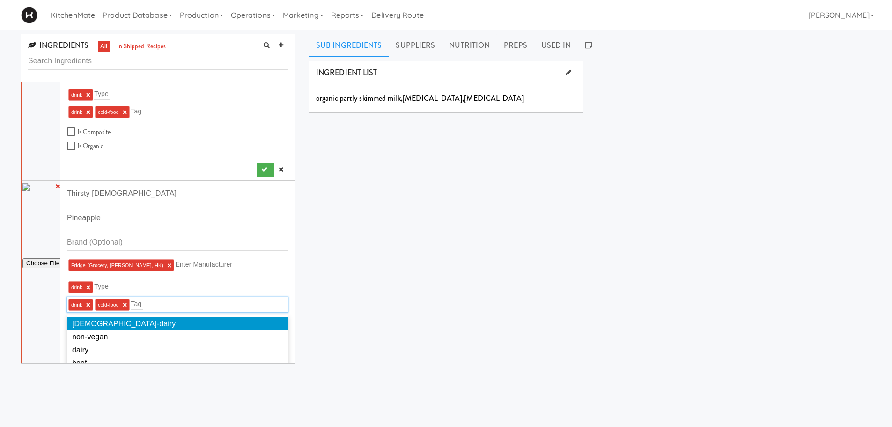
click at [124, 303] on link "×" at bounding box center [125, 305] width 4 height 8
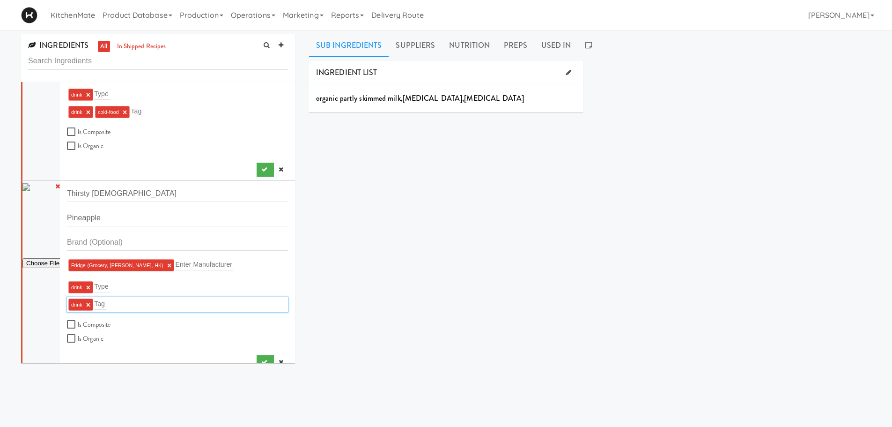
click at [125, 109] on link "×" at bounding box center [125, 112] width 4 height 8
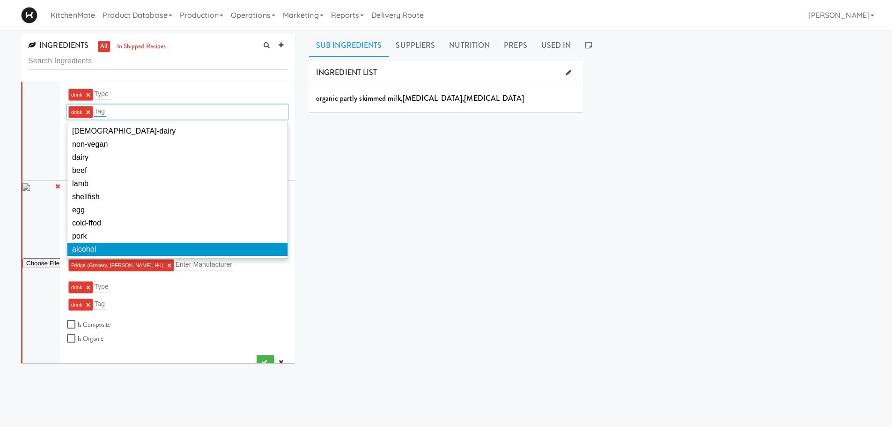
scroll to position [140, 0]
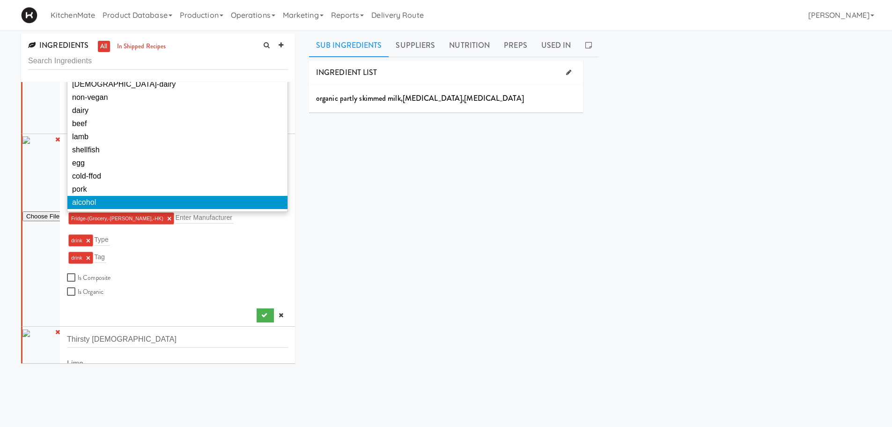
click at [319, 244] on div "INGREDIENT LIST organic partly skimmed milk , vitamin a palmitate , vitamin d3 …" at bounding box center [590, 236] width 562 height 351
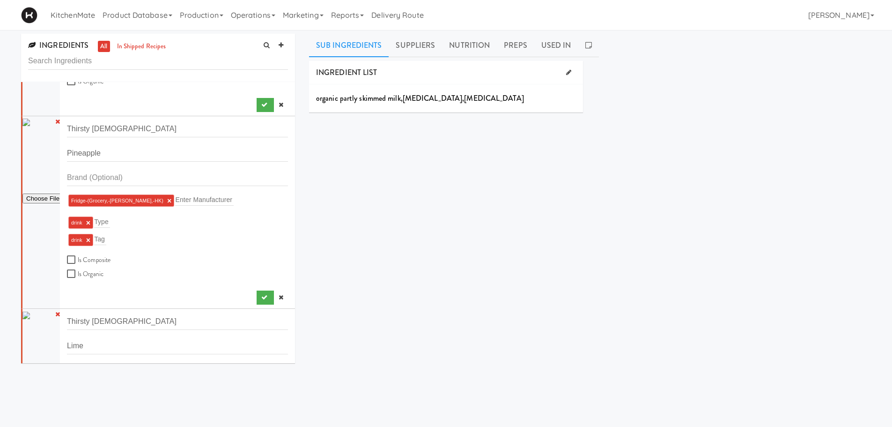
scroll to position [187, 0]
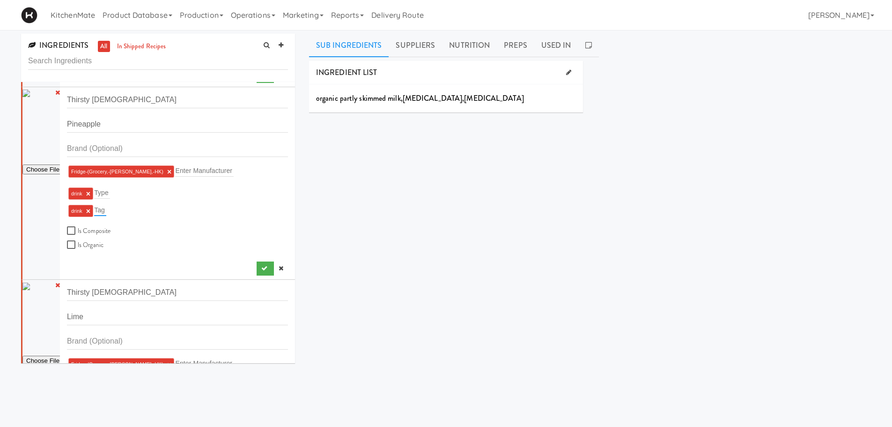
click at [98, 210] on input "text" at bounding box center [100, 210] width 12 height 12
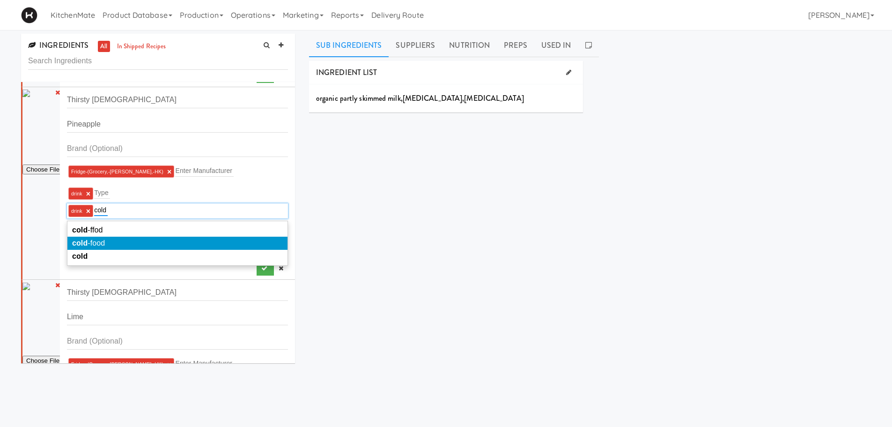
type input "cold"
click at [100, 243] on span "cold -food" at bounding box center [88, 243] width 33 height 8
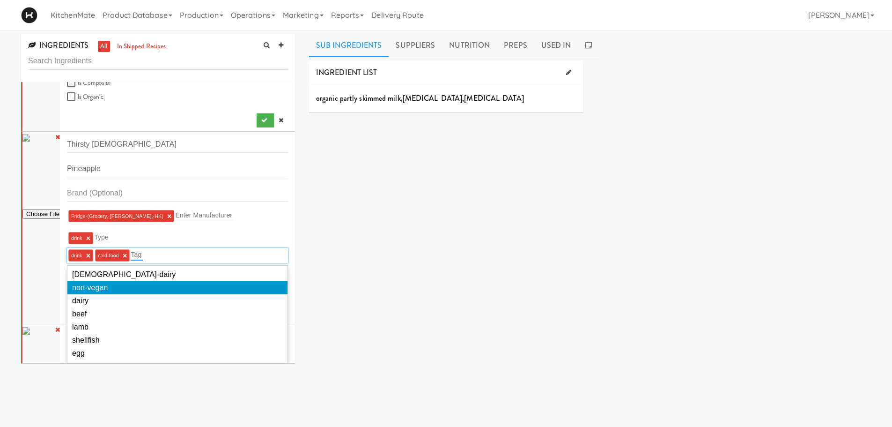
scroll to position [94, 0]
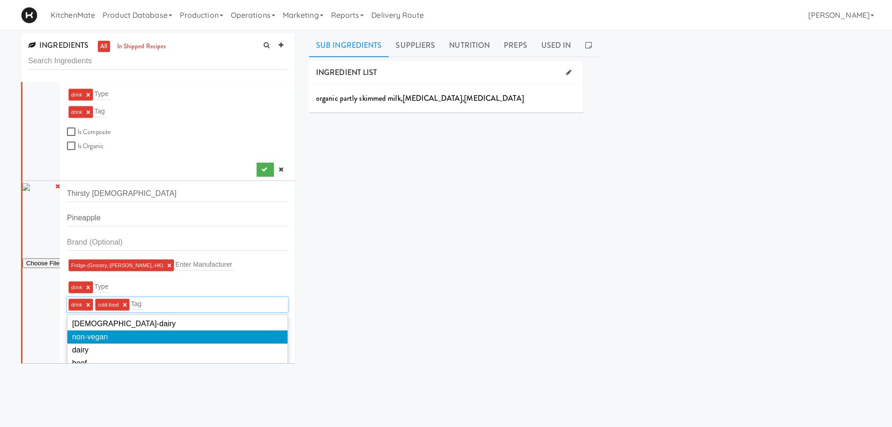
click at [344, 222] on div "INGREDIENT LIST organic partly skimmed milk , vitamin a palmitate , vitamin d3 …" at bounding box center [590, 236] width 562 height 351
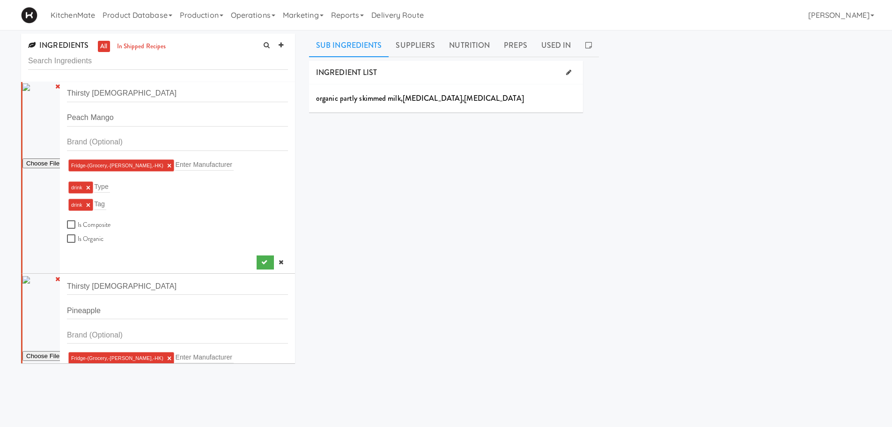
scroll to position [0, 0]
click at [104, 202] on input "text" at bounding box center [100, 205] width 12 height 12
click at [138, 166] on li "Fridge-(Grocery,-Bev,-HK) ×" at bounding box center [121, 166] width 106 height 12
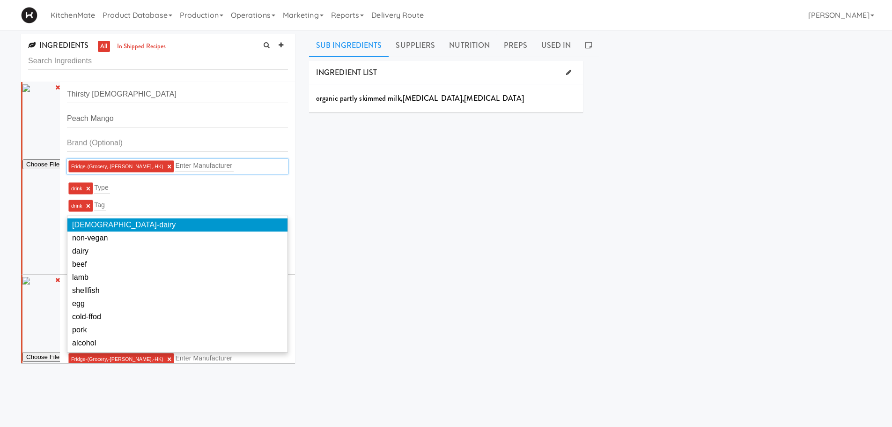
click at [133, 166] on ng-include "Fridge-(Grocery,-Bev,-HK) ×" at bounding box center [121, 166] width 100 height 6
click at [167, 163] on link "×" at bounding box center [169, 166] width 4 height 8
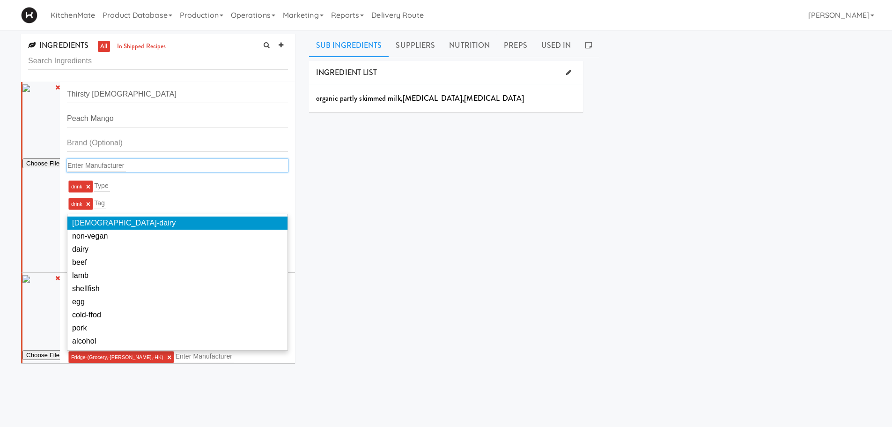
click at [143, 168] on div "Enter Manufacturer" at bounding box center [177, 165] width 221 height 13
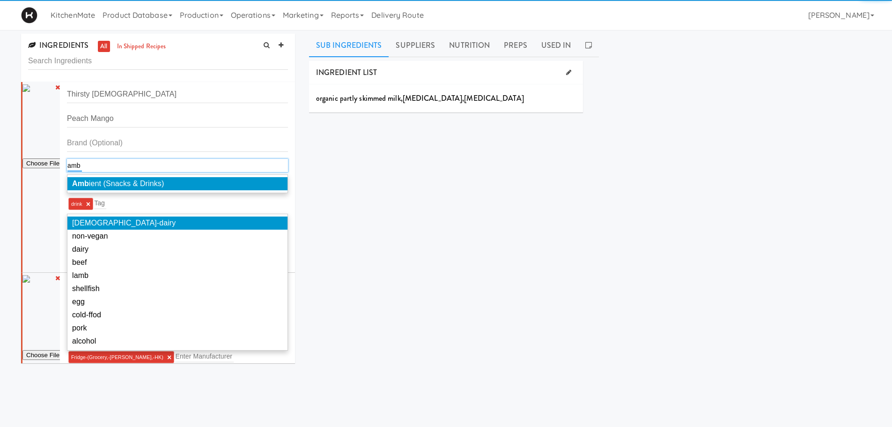
type input "amb"
click at [142, 178] on li "Amb ient (Snacks & Drinks)" at bounding box center [177, 183] width 220 height 13
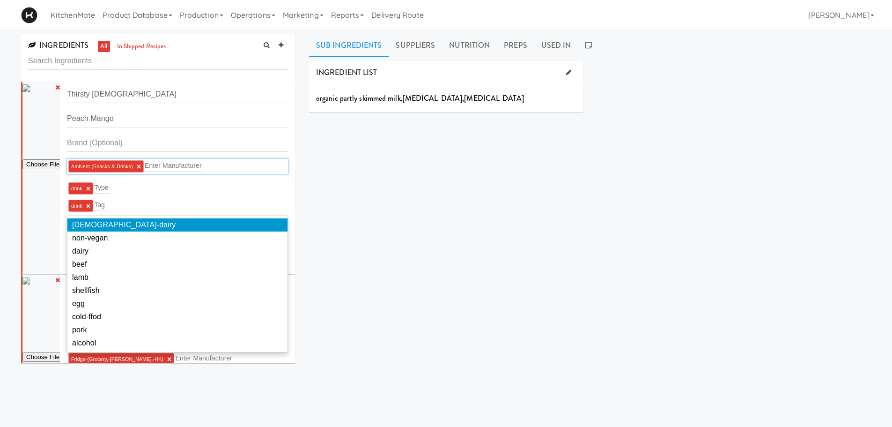
click at [344, 208] on div "INGREDIENT LIST organic partly skimmed milk , vitamin a palmitate , vitamin d3 …" at bounding box center [590, 236] width 562 height 351
click at [89, 187] on link "×" at bounding box center [88, 189] width 4 height 8
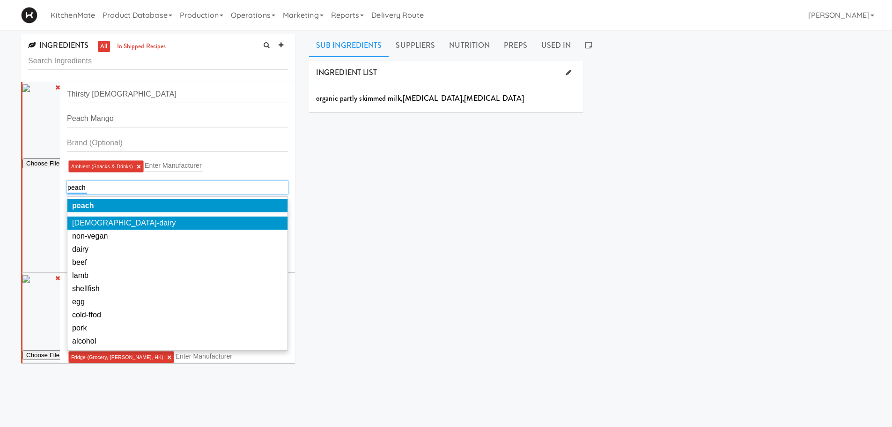
type input "peach"
click at [101, 205] on li "peach" at bounding box center [177, 205] width 220 height 13
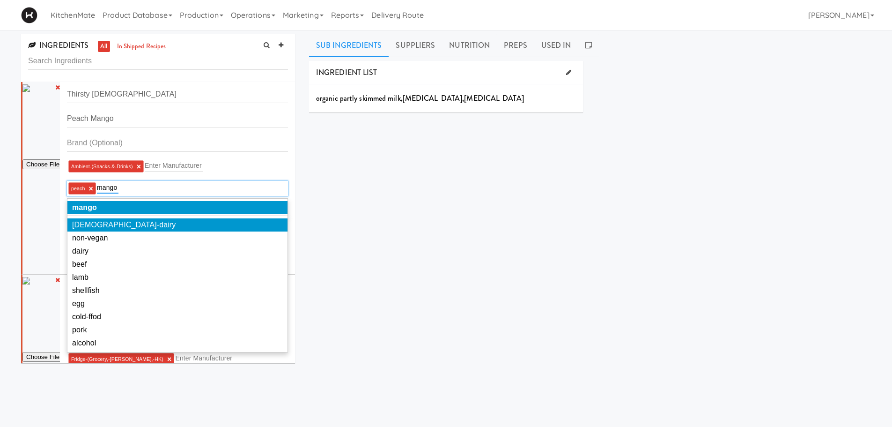
type input "mango"
click at [109, 207] on li "mango" at bounding box center [177, 207] width 220 height 13
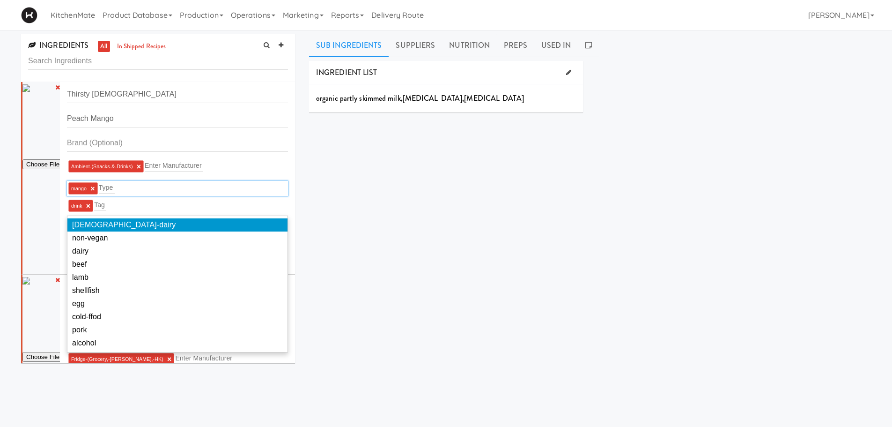
click at [352, 190] on div "INGREDIENT LIST organic partly skimmed milk , vitamin a palmitate , vitamin d3 …" at bounding box center [590, 236] width 562 height 351
click at [156, 191] on div "mango × Type" at bounding box center [177, 188] width 221 height 15
click at [91, 186] on link "×" at bounding box center [92, 189] width 4 height 8
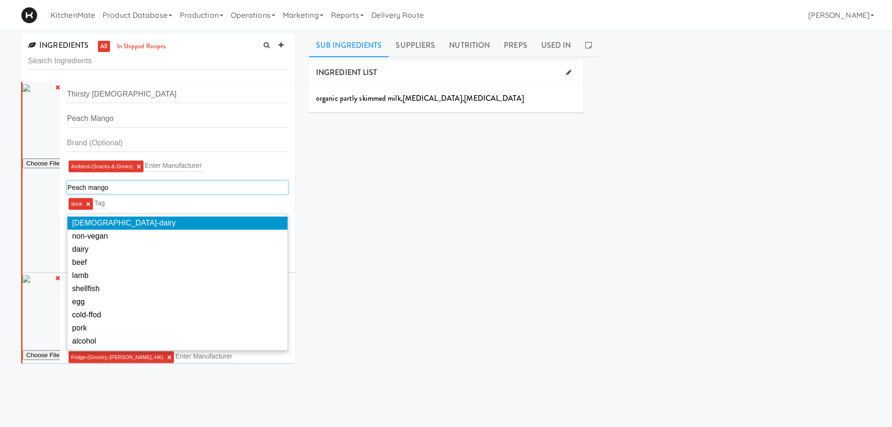
drag, startPoint x: 112, startPoint y: 187, endPoint x: 89, endPoint y: 187, distance: 22.5
click at [89, 187] on div "Peach mango Peach mango" at bounding box center [177, 187] width 221 height 13
click at [89, 187] on input "Peach mango" at bounding box center [88, 187] width 43 height 12
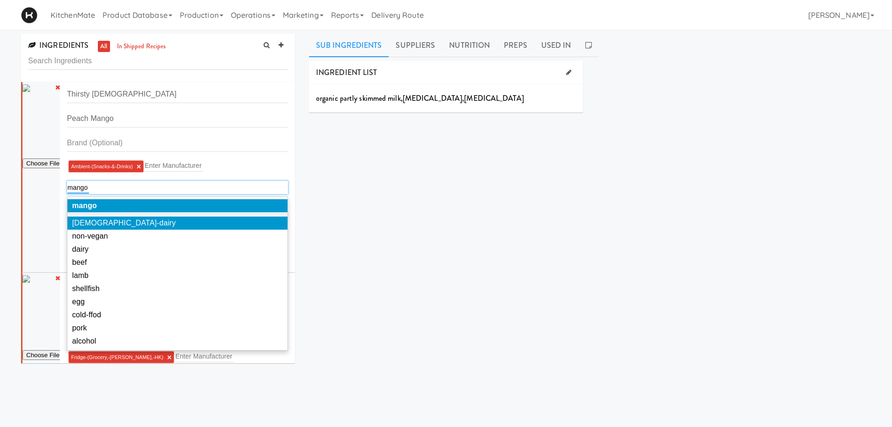
type input "mango"
click at [91, 206] on em "mango" at bounding box center [84, 205] width 25 height 8
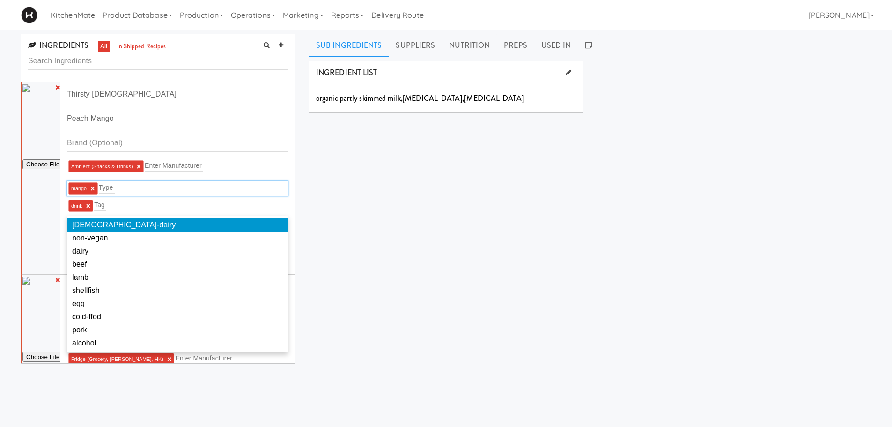
click at [170, 193] on div "mango × Type" at bounding box center [177, 188] width 221 height 15
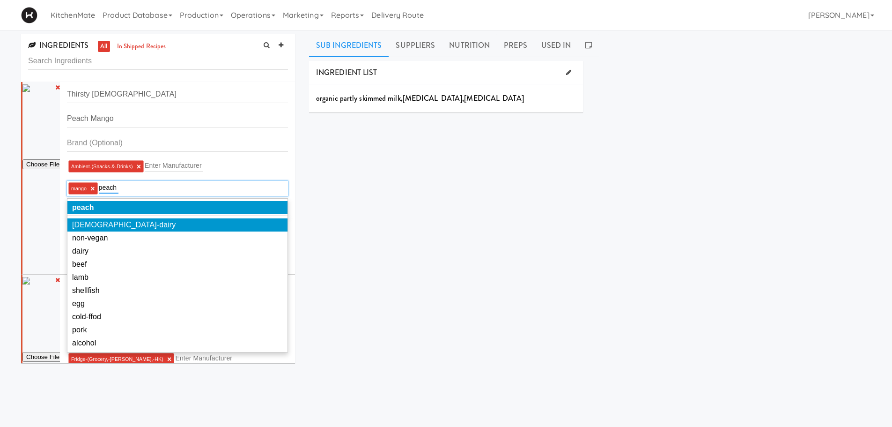
type input "peach"
click at [165, 207] on li "peach" at bounding box center [177, 207] width 220 height 13
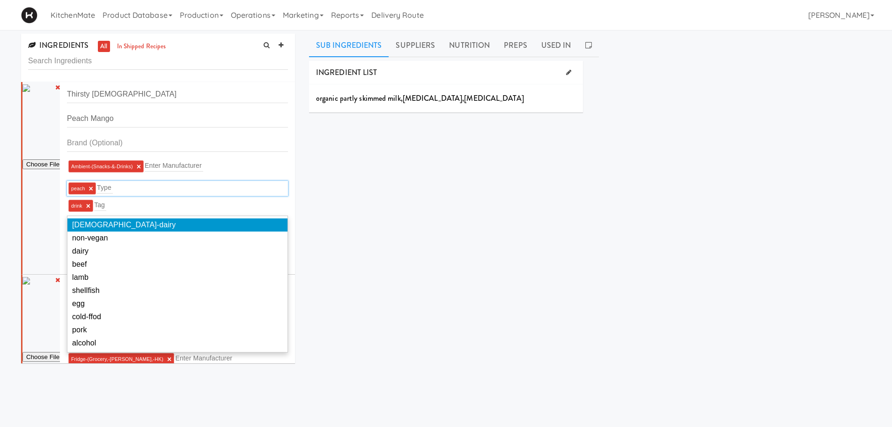
click at [313, 199] on div "INGREDIENT LIST organic partly skimmed milk , vitamin a palmitate , vitamin d3 …" at bounding box center [590, 236] width 562 height 351
click at [91, 192] on li "peach ×" at bounding box center [82, 188] width 28 height 12
click at [91, 185] on link "×" at bounding box center [91, 189] width 4 height 8
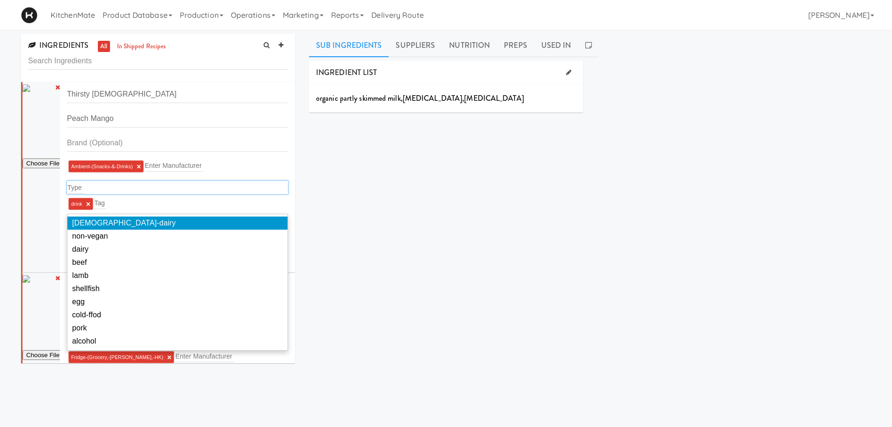
click at [313, 223] on div "INGREDIENT LIST organic partly skimmed milk , vitamin a palmitate , vitamin d3 …" at bounding box center [590, 236] width 562 height 351
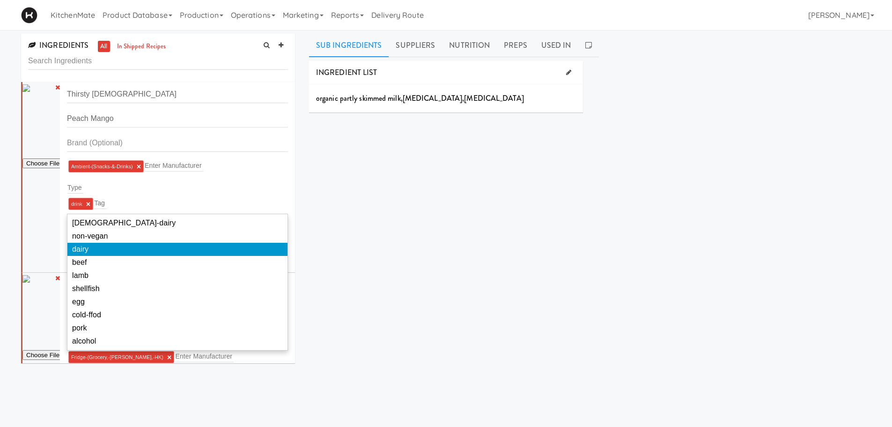
click at [94, 250] on li "dairy" at bounding box center [177, 249] width 220 height 13
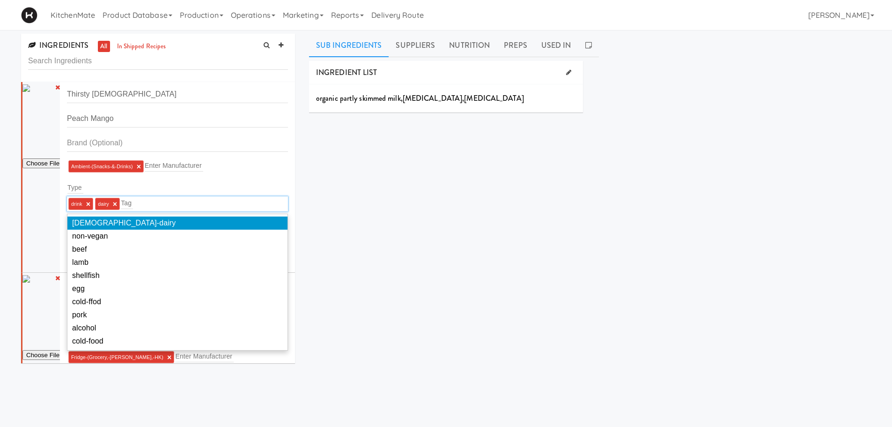
click at [115, 204] on link "×" at bounding box center [115, 204] width 4 height 8
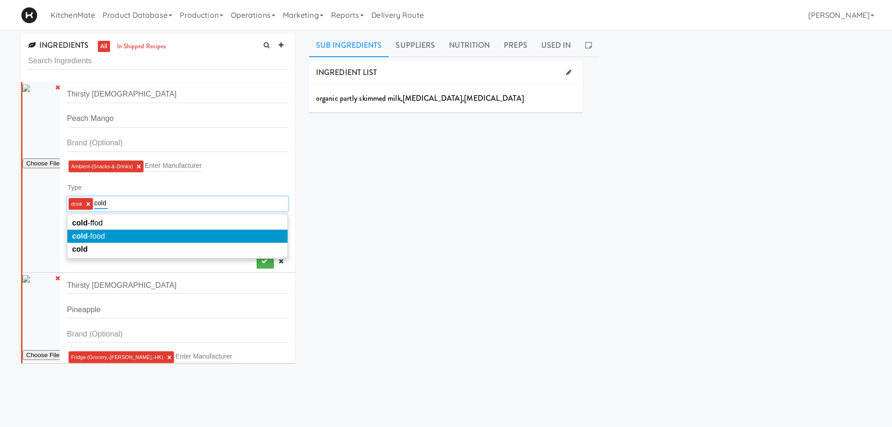
type input "cold"
click at [125, 235] on li "cold -food" at bounding box center [177, 235] width 220 height 13
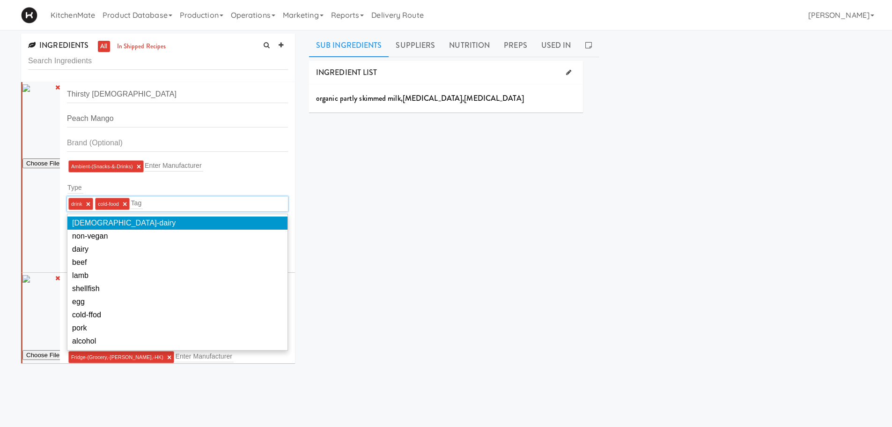
click at [330, 211] on div "INGREDIENT LIST organic partly skimmed milk , vitamin a palmitate , vitamin d3 …" at bounding box center [590, 236] width 562 height 351
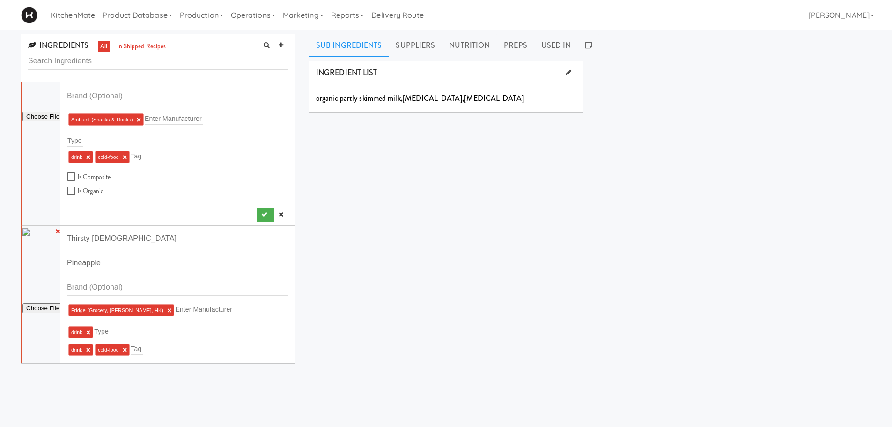
scroll to position [94, 0]
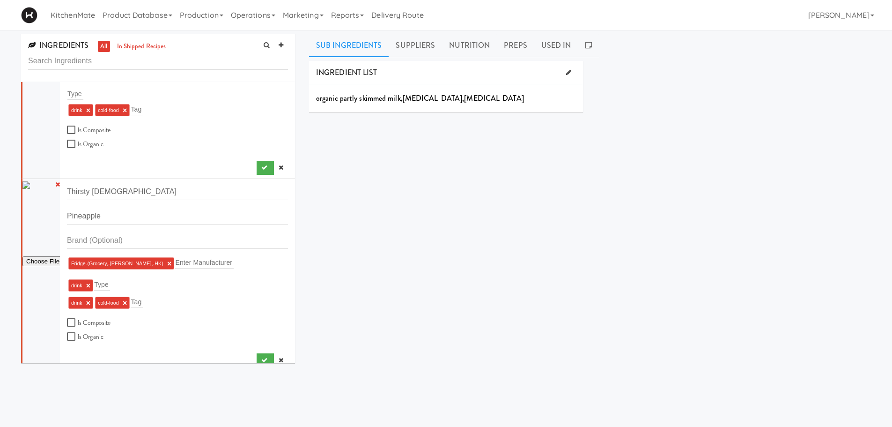
click at [167, 260] on link "×" at bounding box center [169, 263] width 4 height 8
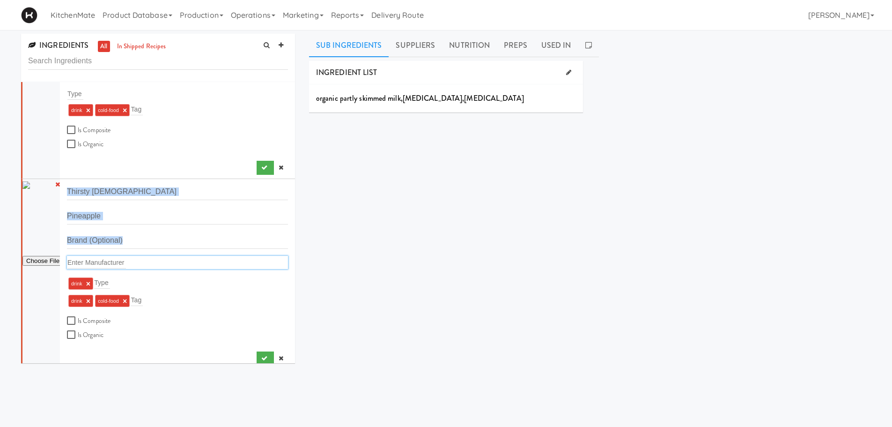
click at [135, 260] on div "Enter Manufacturer" at bounding box center [177, 262] width 221 height 13
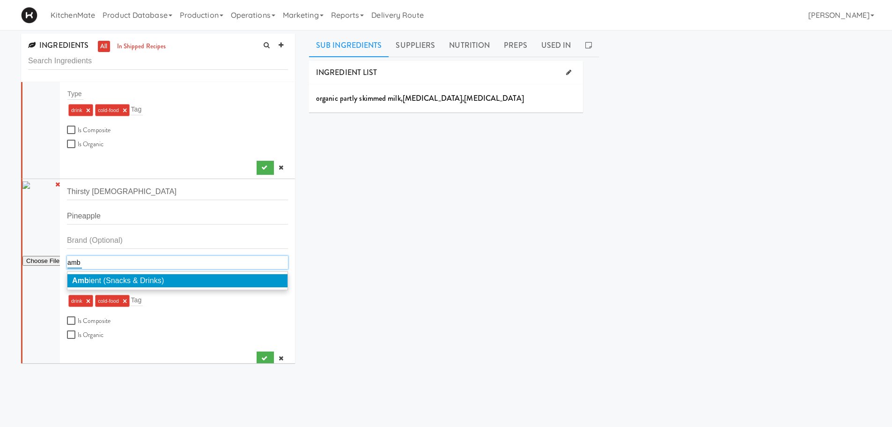
type input "amb"
click at [142, 272] on div "Amb ient (Snacks & Drinks)" at bounding box center [177, 280] width 221 height 19
click at [120, 278] on span "Amb ient (Snacks & Drinks)" at bounding box center [118, 280] width 92 height 8
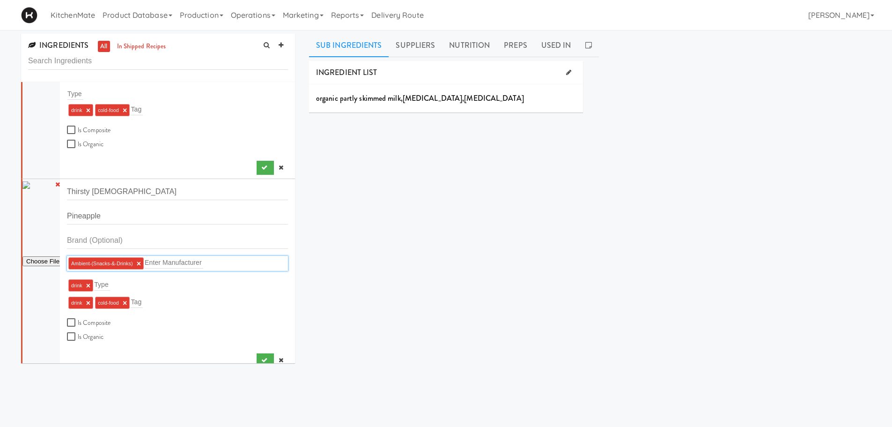
click at [252, 286] on div "drink × Type" at bounding box center [177, 285] width 221 height 15
click at [340, 251] on div "INGREDIENT LIST organic partly skimmed milk , vitamin a palmitate , vitamin d3 …" at bounding box center [590, 236] width 562 height 351
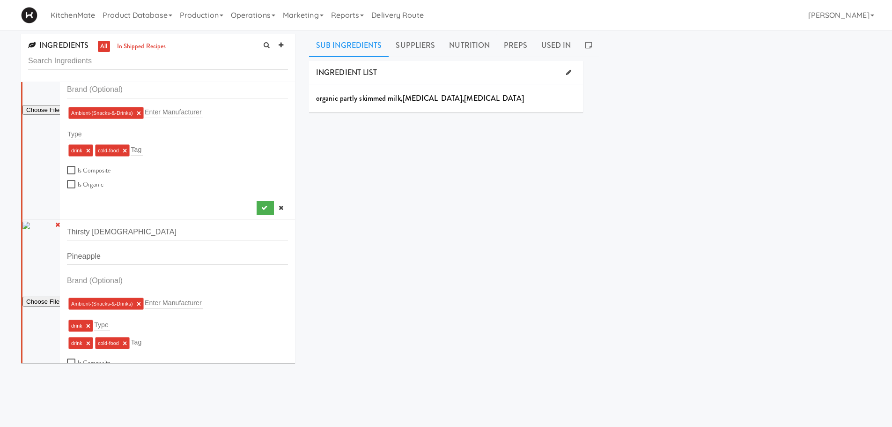
scroll to position [0, 0]
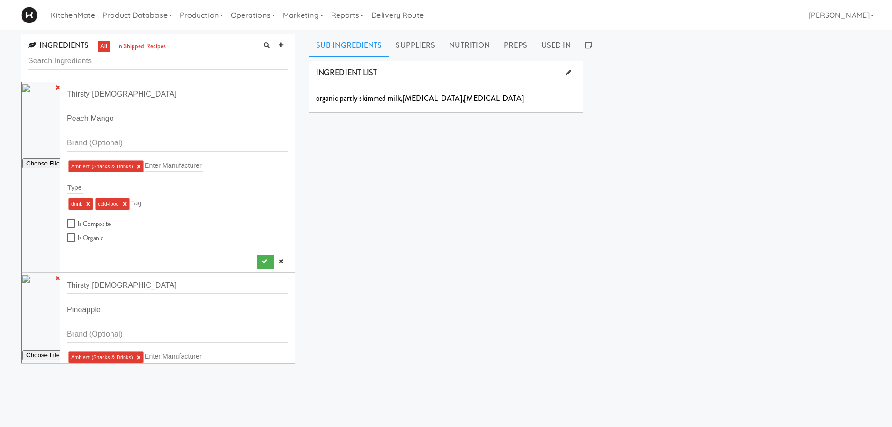
click at [96, 185] on div "Type" at bounding box center [177, 187] width 221 height 13
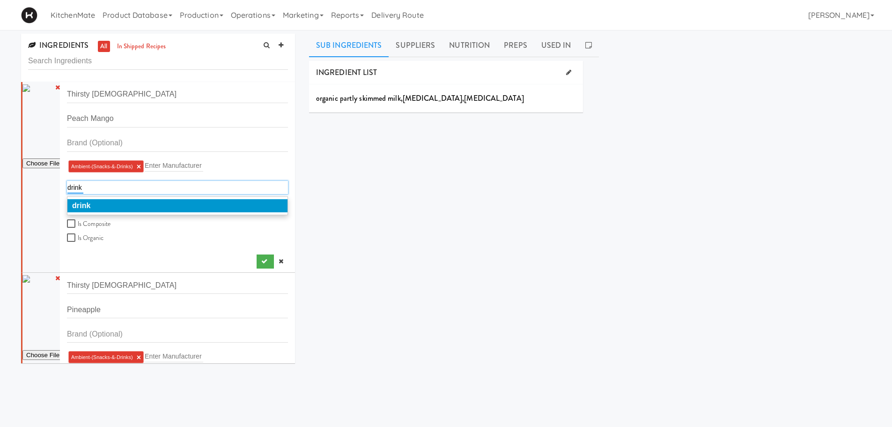
type input "drink"
click at [96, 201] on li "drink" at bounding box center [177, 205] width 220 height 13
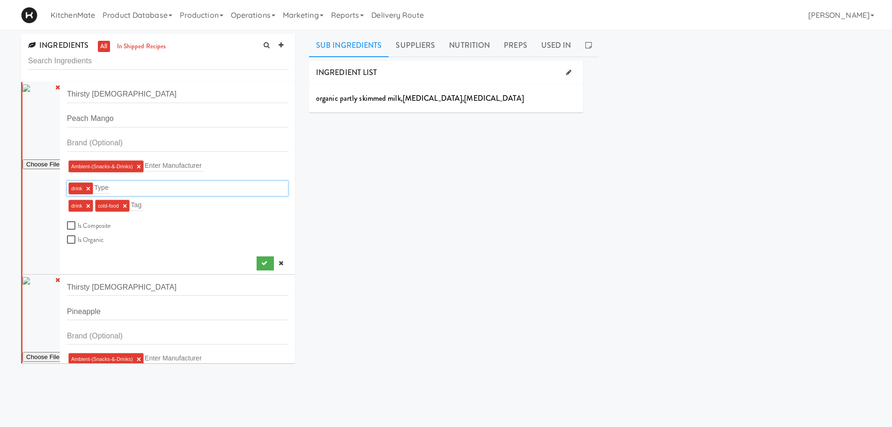
click at [313, 221] on div "INGREDIENT LIST organic partly skimmed milk , vitamin a palmitate , vitamin d3 …" at bounding box center [590, 236] width 562 height 351
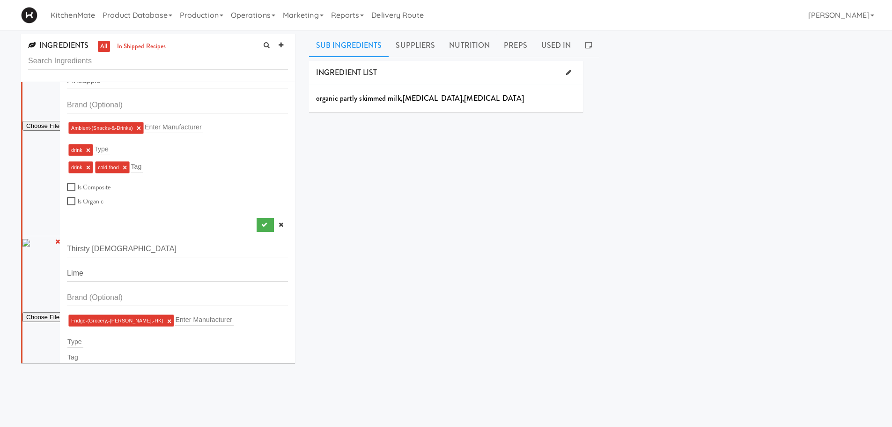
scroll to position [281, 0]
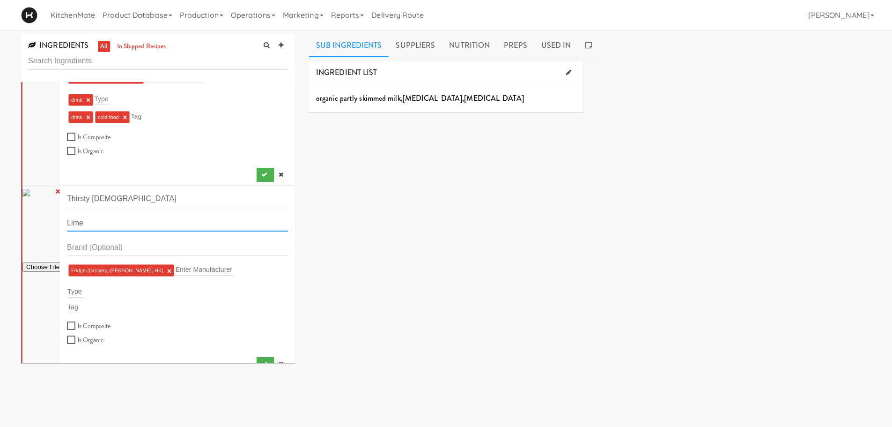
click at [111, 227] on input "Lime" at bounding box center [177, 222] width 221 height 17
click at [111, 247] on input "text" at bounding box center [177, 246] width 221 height 17
click at [133, 267] on ng-include "Fridge-(Grocery,-Bev,-HK) ×" at bounding box center [121, 270] width 100 height 6
click at [133, 271] on ng-include "Fridge-(Grocery,-Bev,-HK) ×" at bounding box center [121, 270] width 100 height 6
click at [167, 270] on link "×" at bounding box center [169, 271] width 4 height 8
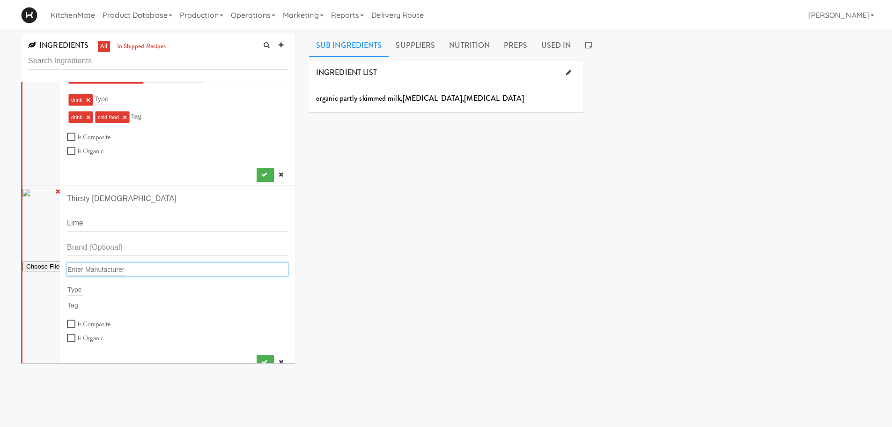
click at [151, 268] on div "Enter Manufacturer" at bounding box center [177, 269] width 221 height 13
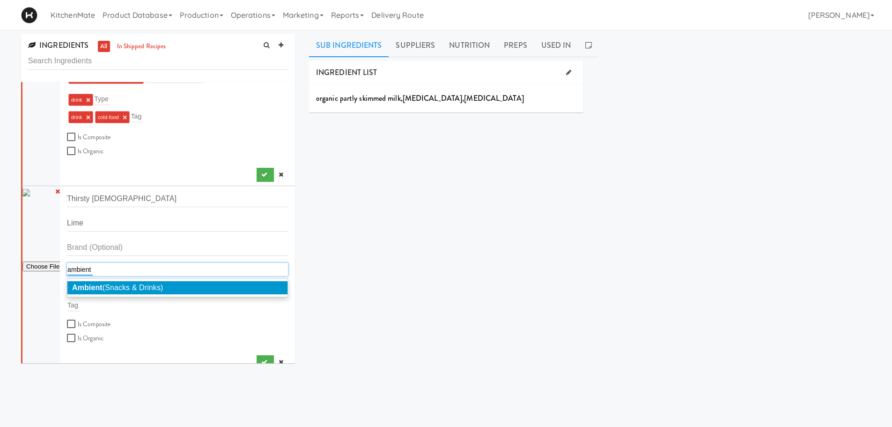
type input "ambient"
drag, startPoint x: 151, startPoint y: 280, endPoint x: 132, endPoint y: 282, distance: 19.3
click at [151, 281] on div "Ambient (Snacks & Drinks)" at bounding box center [177, 287] width 221 height 19
click at [103, 289] on span "Ambient (Snacks & Drinks)" at bounding box center [117, 287] width 91 height 8
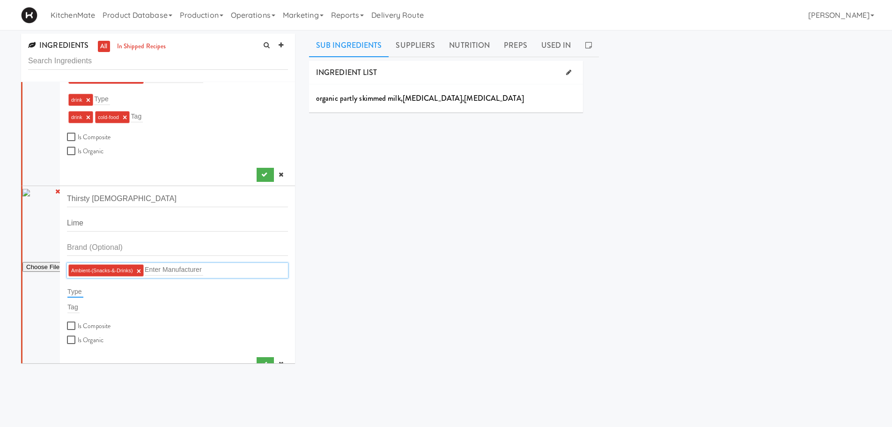
click at [73, 289] on input "text" at bounding box center [75, 291] width 16 height 12
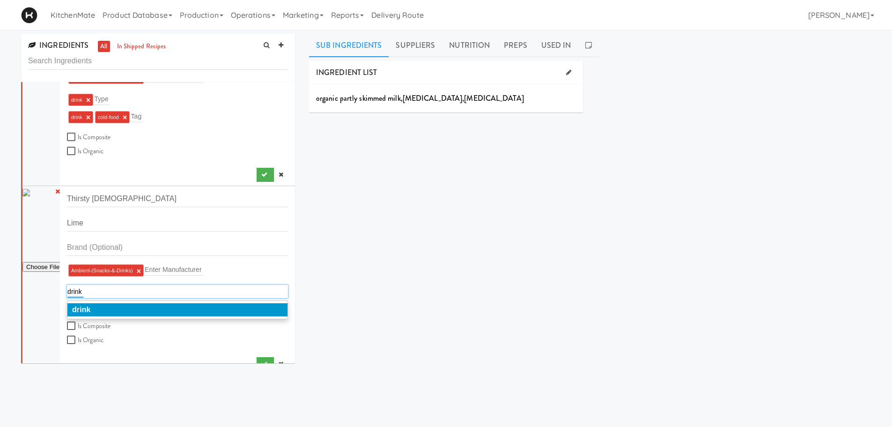
type input "drink"
click at [84, 301] on div "drink" at bounding box center [177, 309] width 221 height 19
click at [88, 310] on em "drink" at bounding box center [81, 309] width 19 height 8
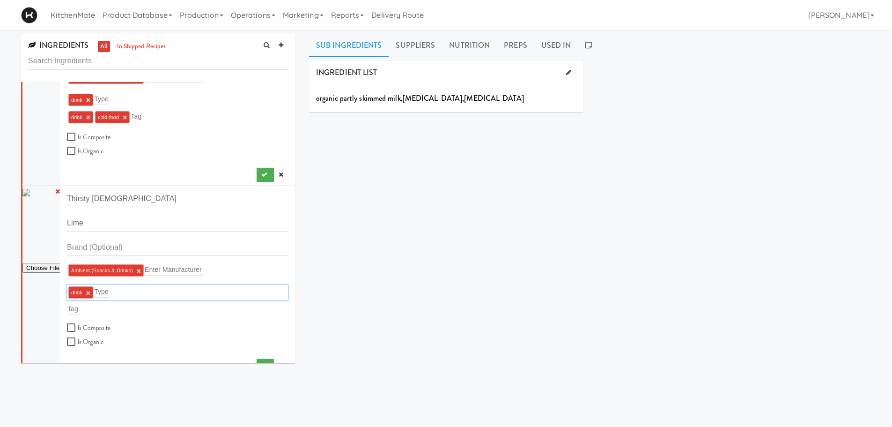
click at [81, 309] on div "Tag" at bounding box center [177, 308] width 221 height 13
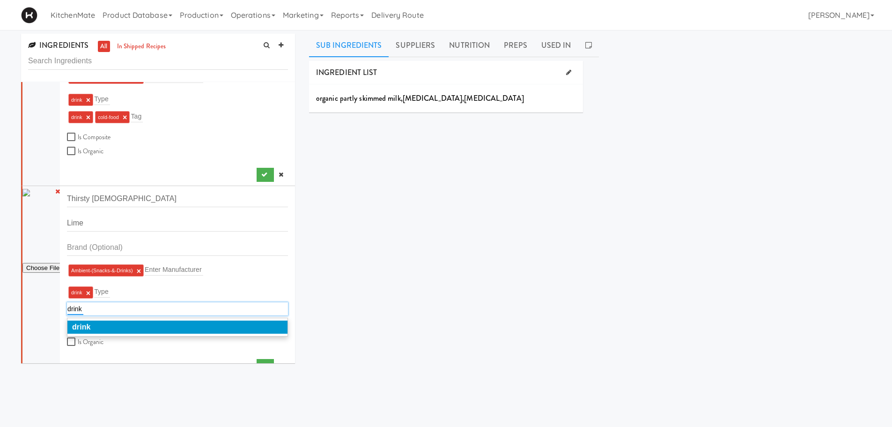
type input "drink"
click at [96, 319] on div "drink" at bounding box center [177, 327] width 221 height 19
click at [99, 324] on li "drink" at bounding box center [177, 326] width 220 height 13
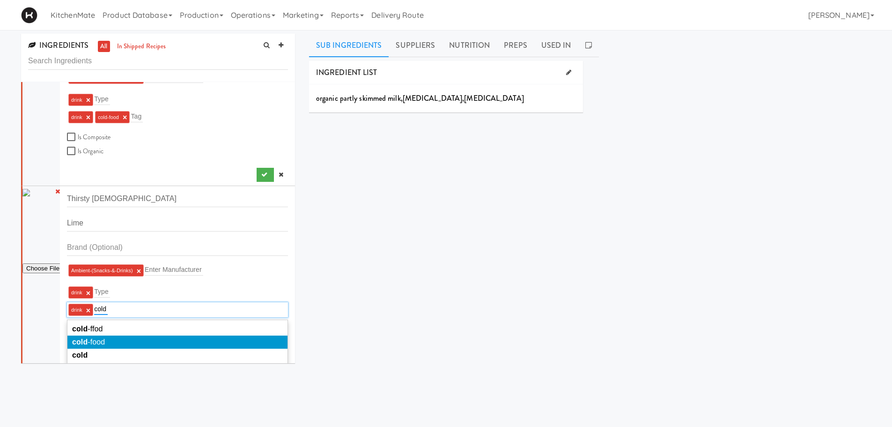
type input "cold"
click at [137, 339] on li "cold -food" at bounding box center [177, 341] width 220 height 13
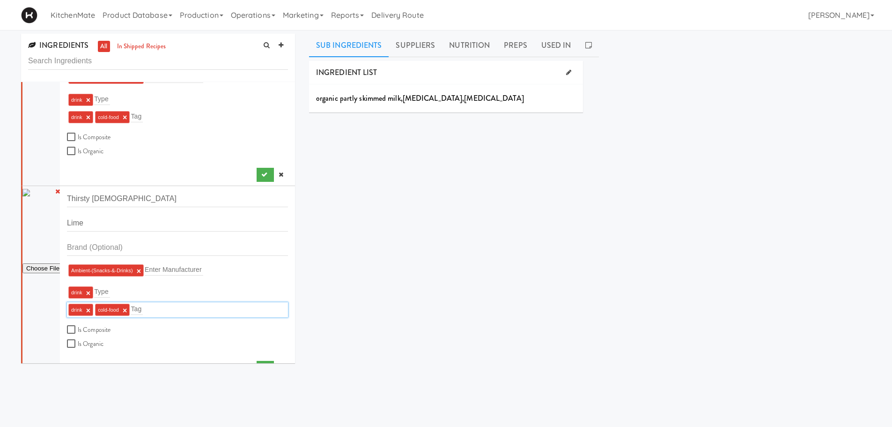
click at [310, 290] on div "INGREDIENT LIST organic partly skimmed milk , vitamin a palmitate , vitamin d3 …" at bounding box center [590, 236] width 562 height 351
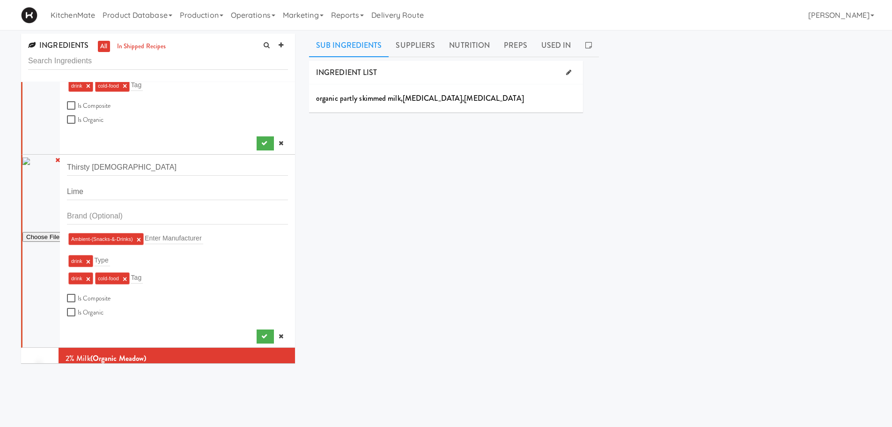
scroll to position [328, 0]
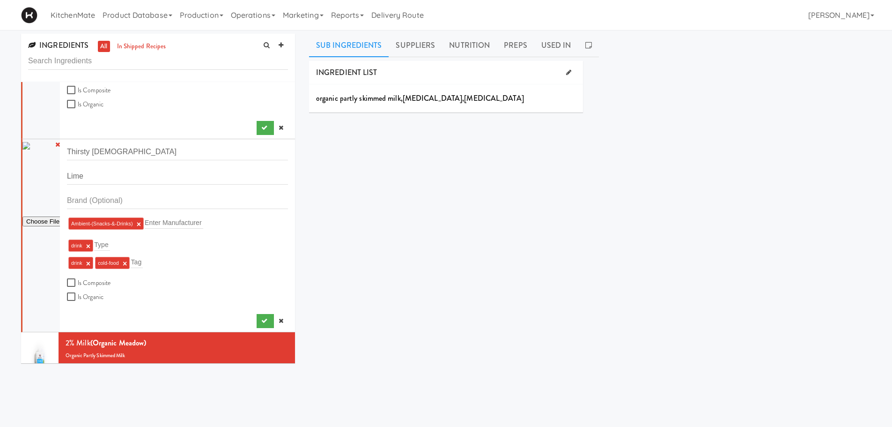
click at [124, 263] on link "×" at bounding box center [125, 263] width 4 height 8
click at [339, 249] on div "INGREDIENT LIST organic partly skimmed milk , vitamin a palmitate , vitamin d3 …" at bounding box center [590, 236] width 562 height 351
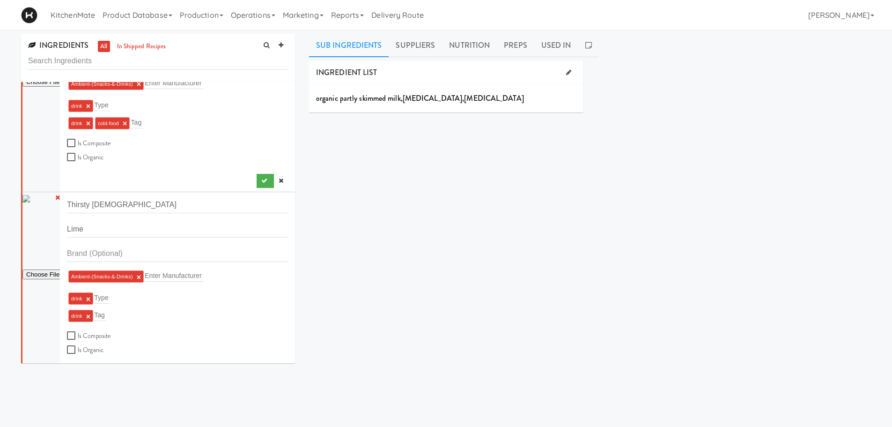
scroll to position [187, 0]
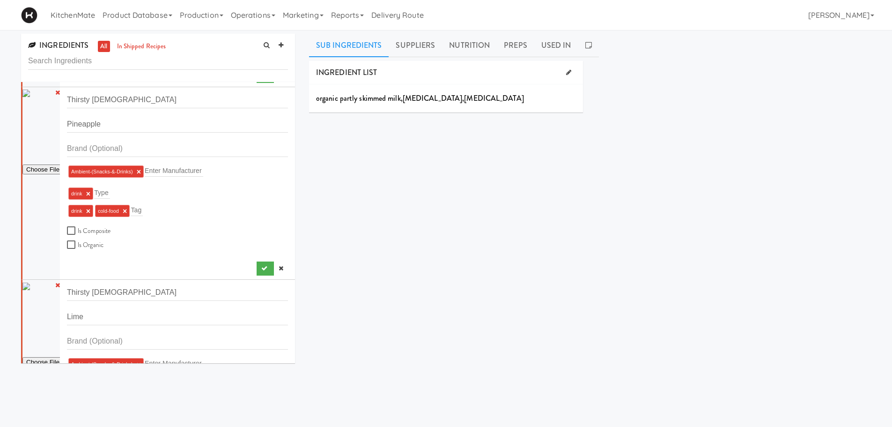
click at [123, 213] on link "×" at bounding box center [125, 211] width 4 height 8
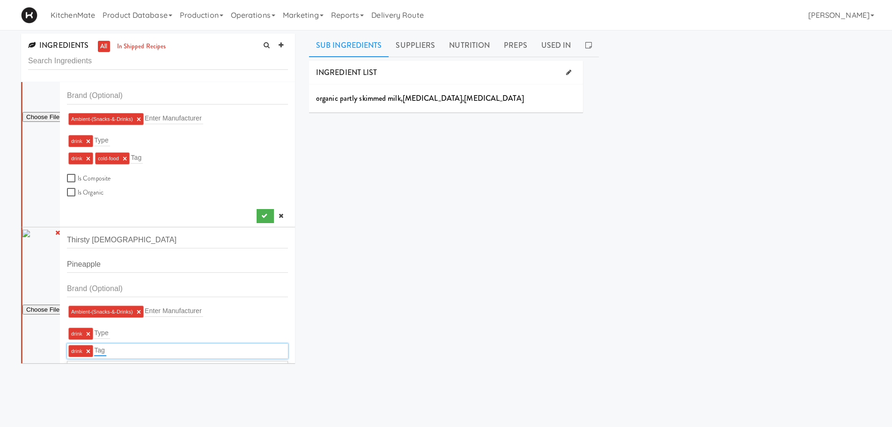
scroll to position [47, 0]
click at [125, 160] on link "×" at bounding box center [125, 159] width 4 height 8
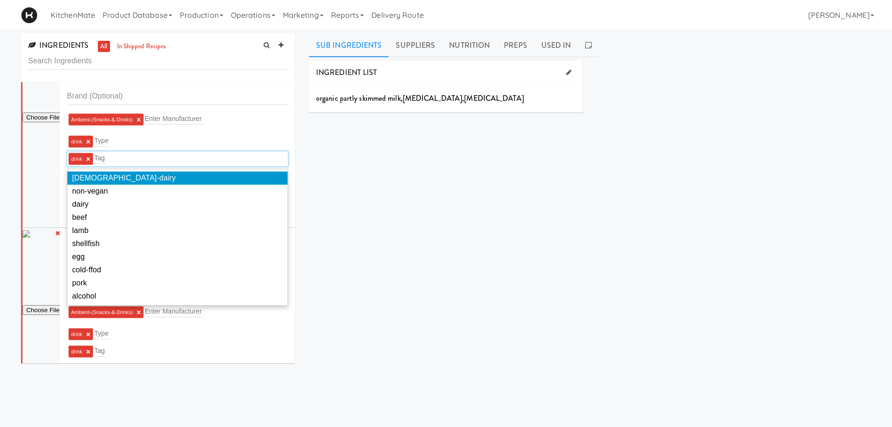
click at [325, 233] on div "INGREDIENT LIST organic partly skimmed milk , vitamin a palmitate , vitamin d3 …" at bounding box center [590, 236] width 562 height 351
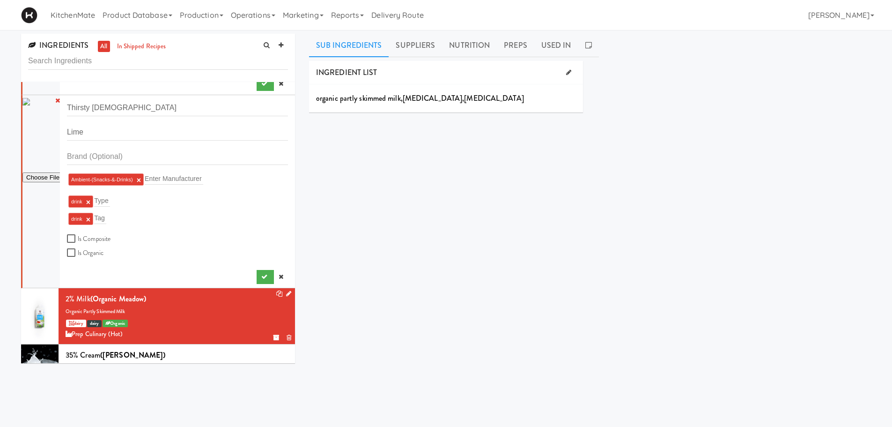
scroll to position [375, 0]
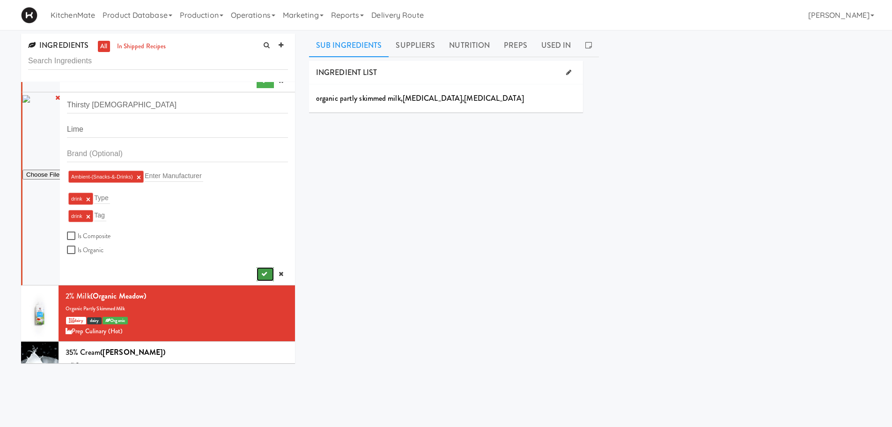
click at [261, 273] on icon "submit" at bounding box center [264, 274] width 6 height 6
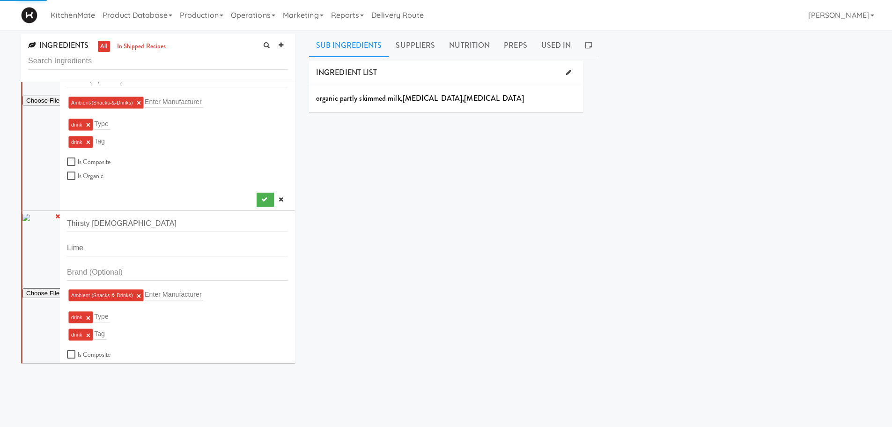
scroll to position [234, 0]
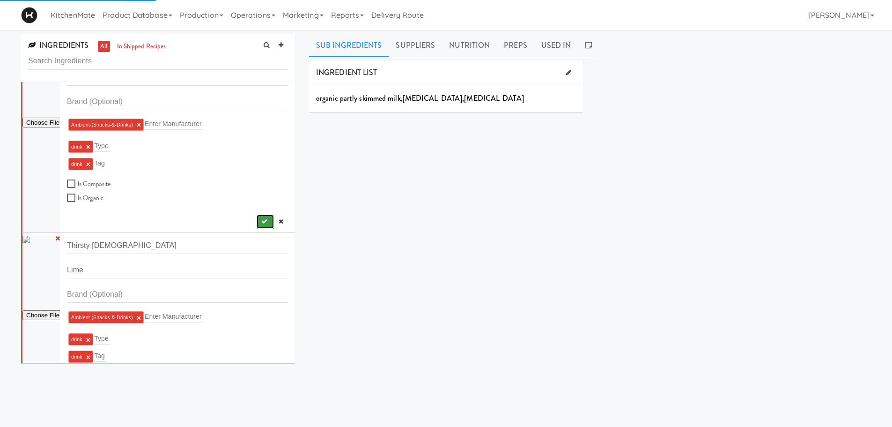
click at [257, 221] on button "submit" at bounding box center [265, 221] width 17 height 14
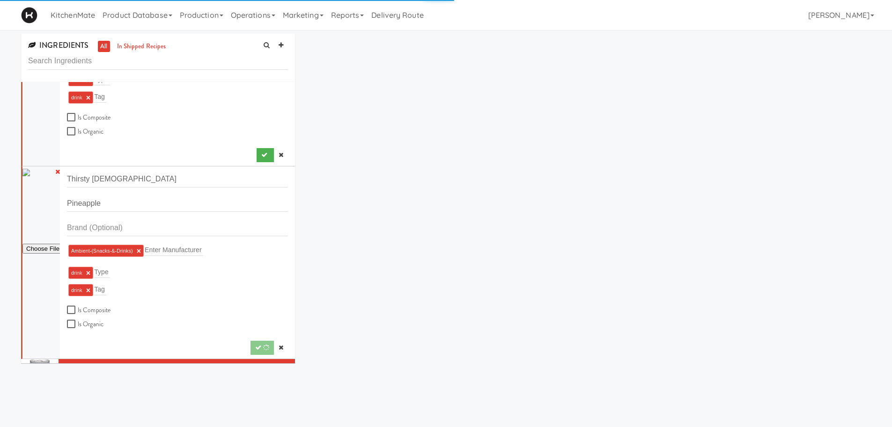
scroll to position [94, 0]
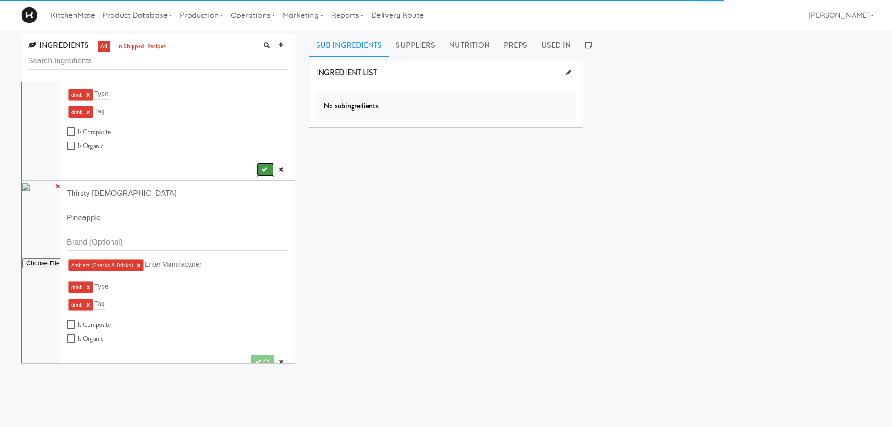
click at [261, 171] on icon "submit" at bounding box center [264, 169] width 6 height 6
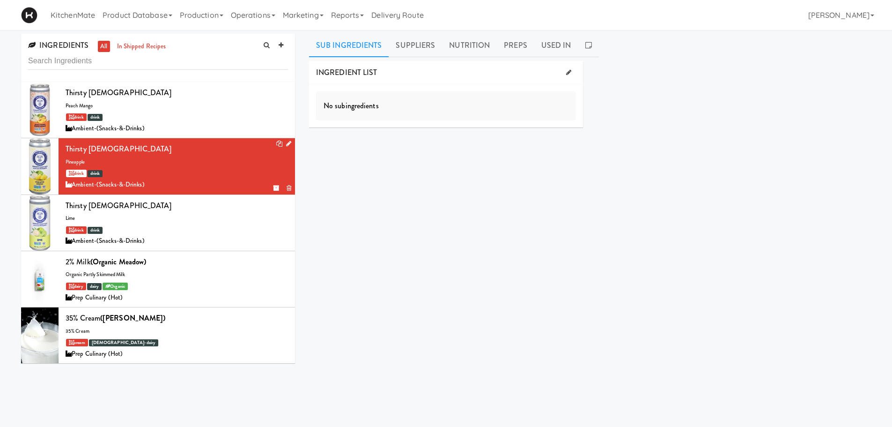
click at [373, 193] on div "INGREDIENT LIST No subingredients SUPPLIERS No suppliers found Pricing Select a…" at bounding box center [590, 236] width 562 height 351
click at [134, 15] on link "Product Database" at bounding box center [137, 15] width 77 height 30
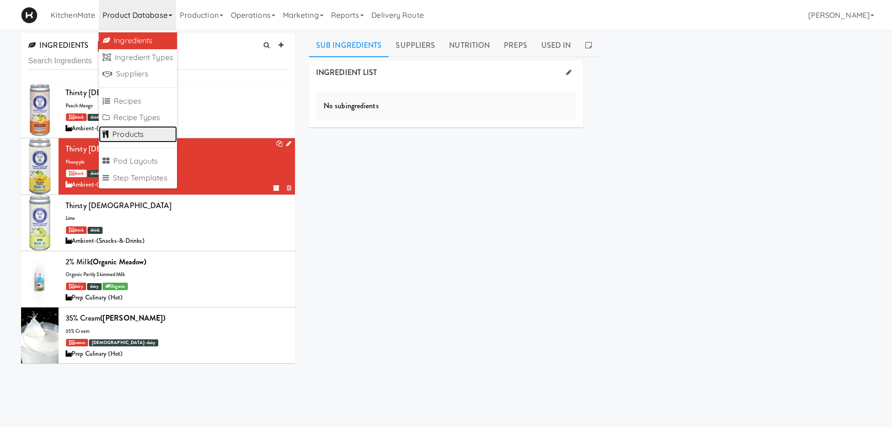
click at [134, 133] on link "Products" at bounding box center [138, 134] width 78 height 17
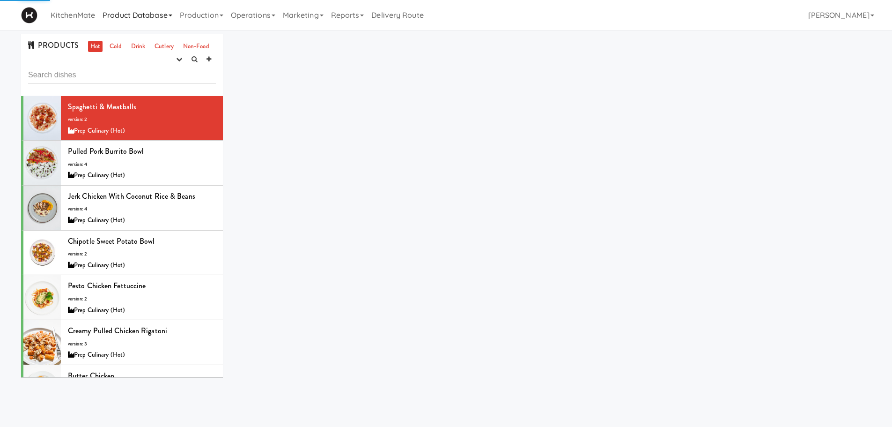
click at [145, 16] on link "Product Database" at bounding box center [137, 15] width 77 height 30
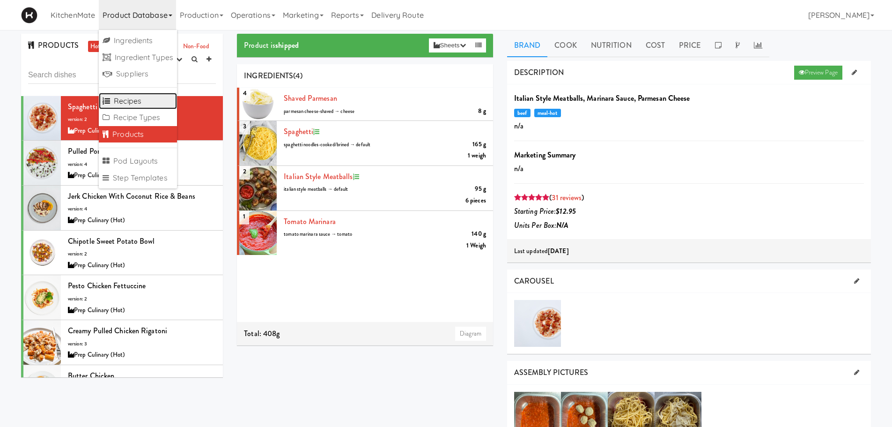
click at [138, 103] on link "Recipes" at bounding box center [138, 101] width 78 height 17
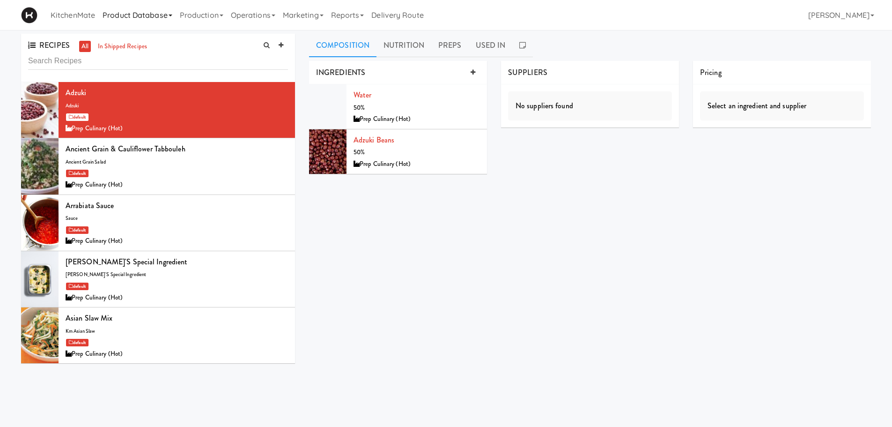
click at [124, 21] on link "Product Database" at bounding box center [137, 15] width 77 height 30
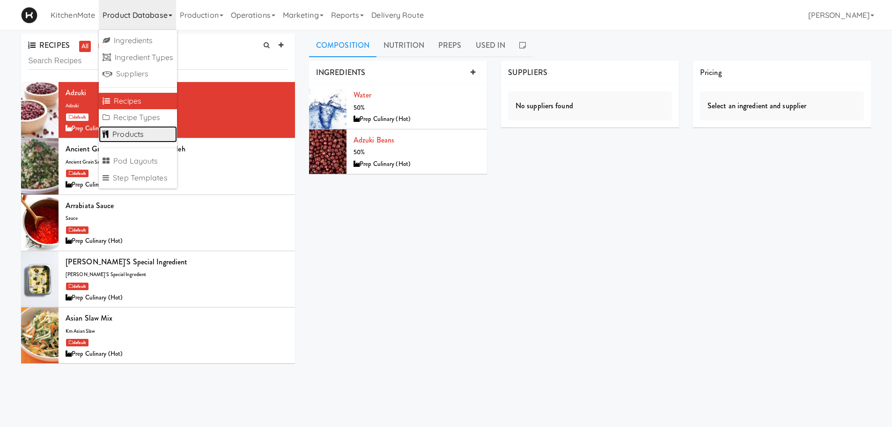
click at [148, 134] on link "Products" at bounding box center [138, 134] width 78 height 17
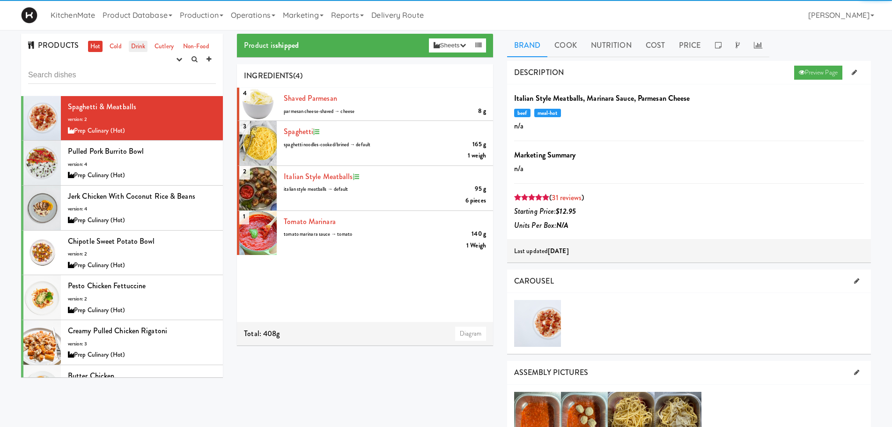
click at [143, 44] on link "Drink" at bounding box center [138, 47] width 19 height 12
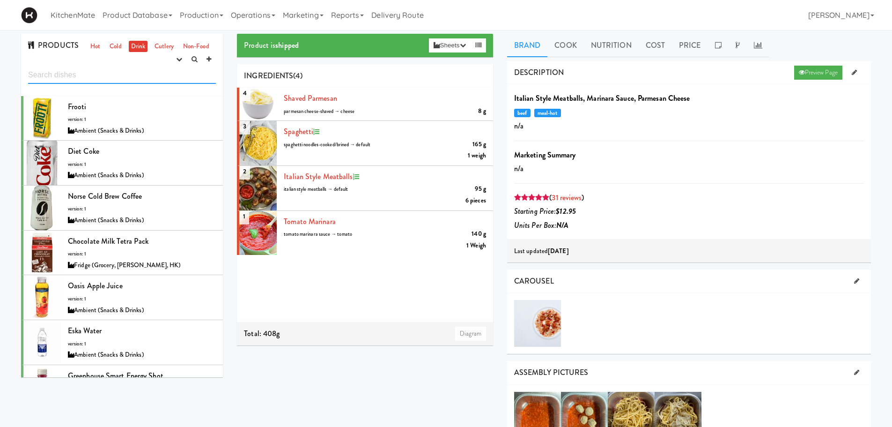
click at [96, 79] on input "text" at bounding box center [122, 74] width 188 height 17
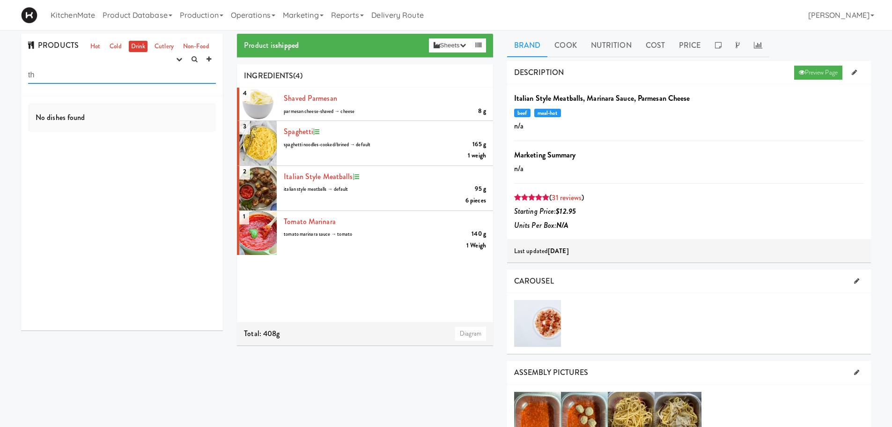
type input "t"
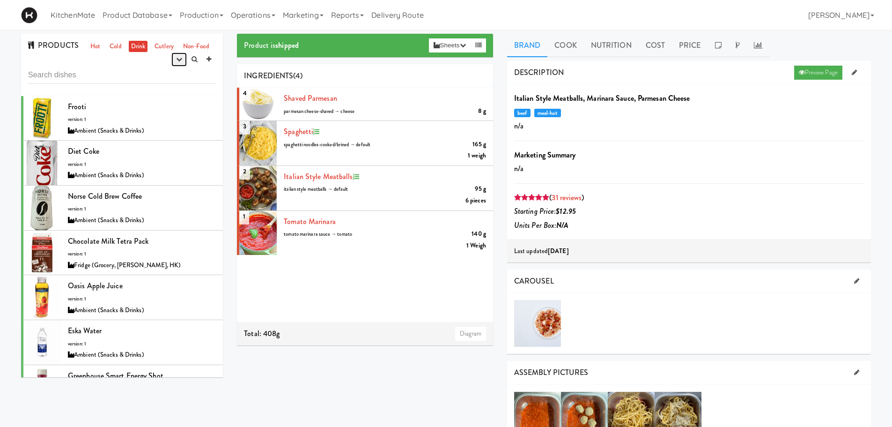
click at [182, 59] on icon "button" at bounding box center [179, 59] width 6 height 6
click at [149, 78] on link "experimenting" at bounding box center [149, 77] width 75 height 17
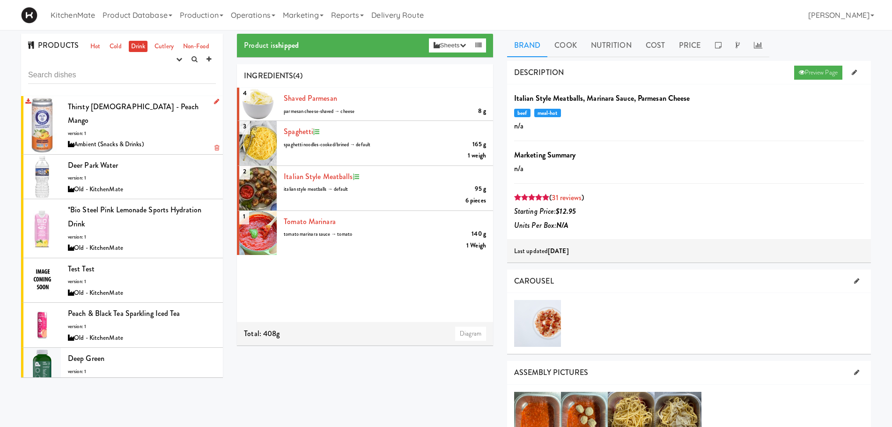
click at [96, 109] on span "Thirsty [DEMOGRAPHIC_DATA] - Peach Mango" at bounding box center [133, 113] width 131 height 25
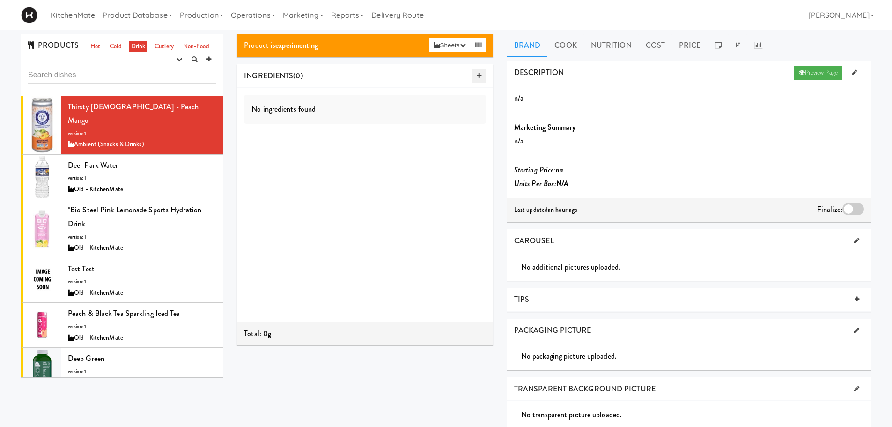
click at [477, 74] on icon at bounding box center [479, 76] width 5 height 6
click at [309, 103] on input "text" at bounding box center [298, 100] width 31 height 12
type input "thristy"
drag, startPoint x: 307, startPoint y: 100, endPoint x: 273, endPoint y: 99, distance: 33.7
click at [273, 99] on li "thristy thristy Scoops Add scoop type" at bounding box center [365, 141] width 256 height 106
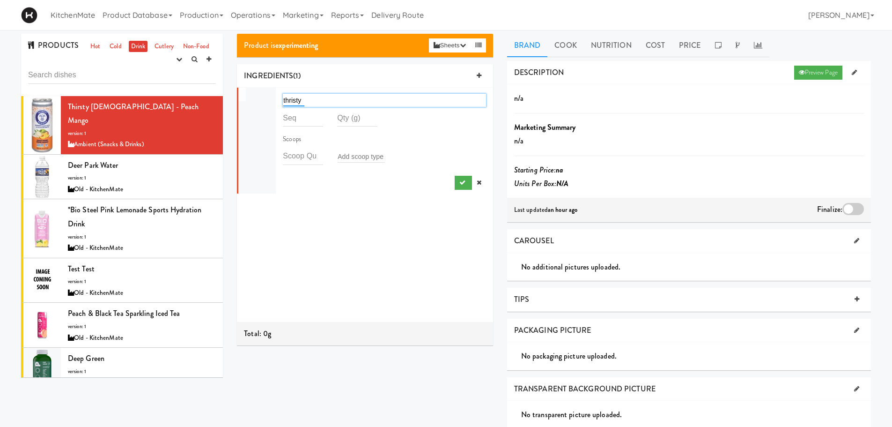
click at [304, 99] on input "thristy" at bounding box center [293, 100] width 21 height 12
drag, startPoint x: 302, startPoint y: 99, endPoint x: 281, endPoint y: 99, distance: 20.1
click at [281, 99] on div "thristy thristy" at bounding box center [384, 100] width 217 height 18
click at [212, 96] on div at bounding box center [214, 102] width 9 height 12
click at [210, 103] on div at bounding box center [214, 102] width 9 height 12
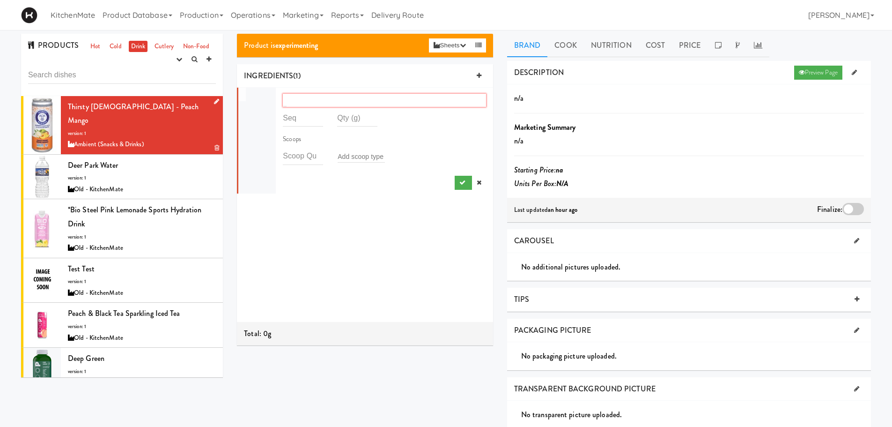
click at [214, 101] on icon at bounding box center [216, 101] width 5 height 6
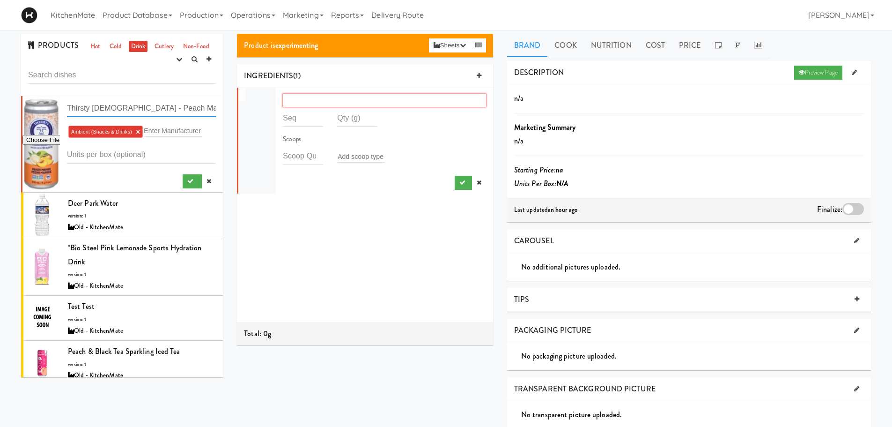
click at [138, 110] on input "Thirsty [DEMOGRAPHIC_DATA] - Peach Mango" at bounding box center [141, 108] width 149 height 17
click at [290, 100] on div at bounding box center [384, 100] width 203 height 13
paste input "Thirsty [DEMOGRAPHIC_DATA] - Peach Mango"
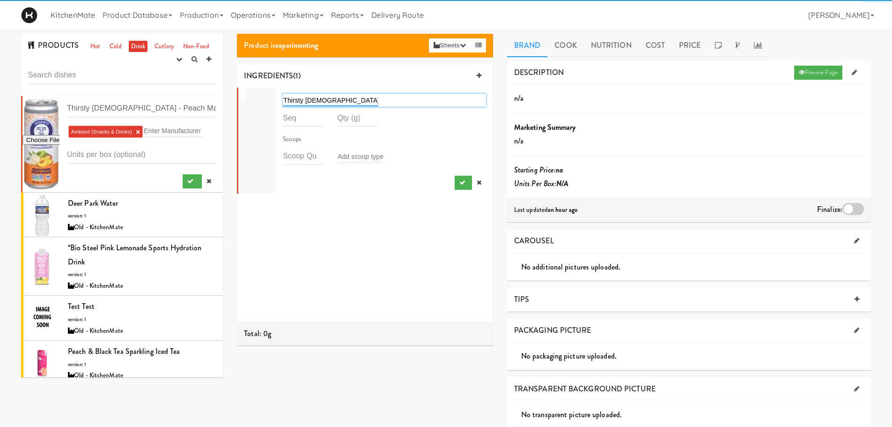
click at [361, 102] on input "Thirsty [DEMOGRAPHIC_DATA] - Peach Mango" at bounding box center [330, 100] width 95 height 12
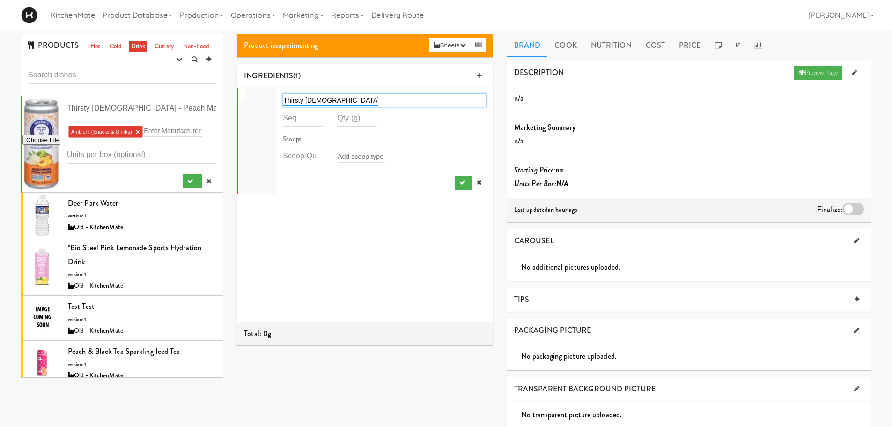
click at [377, 101] on input "Thirsty [DEMOGRAPHIC_DATA] - Peach Mango" at bounding box center [330, 100] width 95 height 12
drag, startPoint x: 381, startPoint y: 101, endPoint x: 259, endPoint y: 101, distance: 121.3
click at [259, 101] on li "Thirsty Buddha - Peach Mango Thirsty Buddha - Peach Mango Scoops Add scoop type" at bounding box center [365, 141] width 256 height 106
click at [387, 106] on div "Thirsty Buddha - Peach Mango Thirsty Buddha - Peach Mango" at bounding box center [384, 100] width 203 height 13
click at [386, 100] on div "Thirsty Buddha - Peach Mango Thirsty Buddha - Peach Mango" at bounding box center [384, 100] width 203 height 13
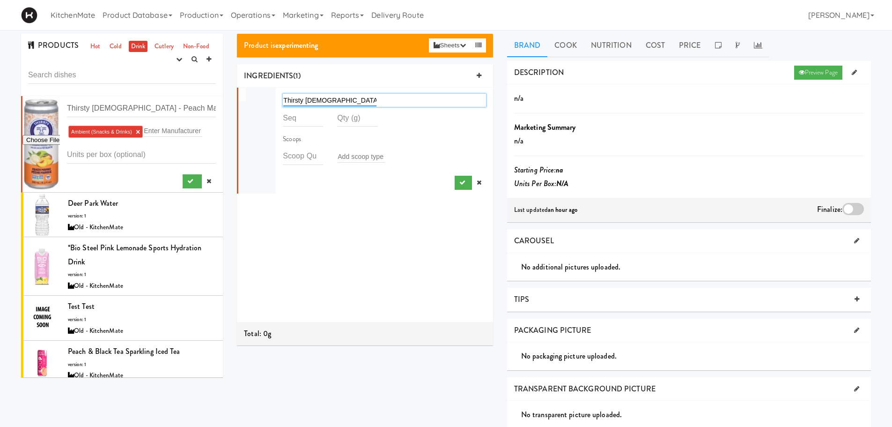
type input "Thirsty [DEMOGRAPHIC_DATA] - Peach Mango"
drag, startPoint x: 385, startPoint y: 100, endPoint x: 270, endPoint y: 91, distance: 115.5
click at [270, 91] on li "Thirsty Buddha - Peach Mango Thirsty Buddha - Peach Mango Scoops Add scoop type" at bounding box center [365, 141] width 256 height 106
click at [301, 94] on input "Thirsty [DEMOGRAPHIC_DATA] - Peach Mango" at bounding box center [329, 100] width 93 height 12
click at [474, 179] on link at bounding box center [479, 183] width 14 height 14
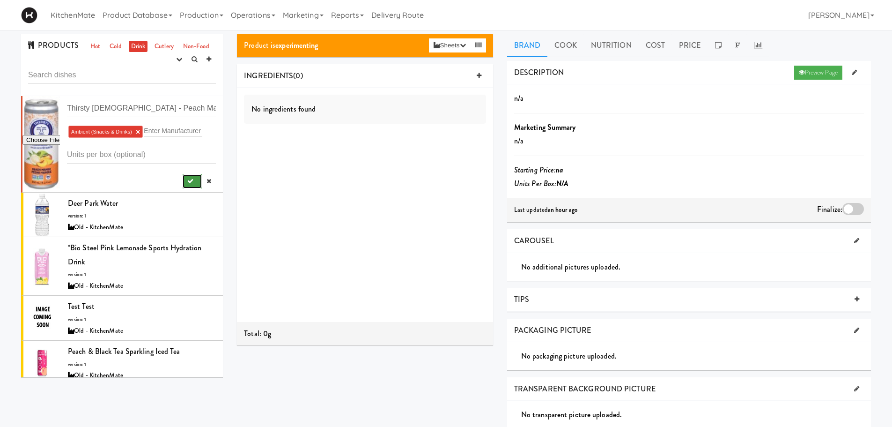
click at [187, 179] on icon "submit" at bounding box center [190, 181] width 6 height 6
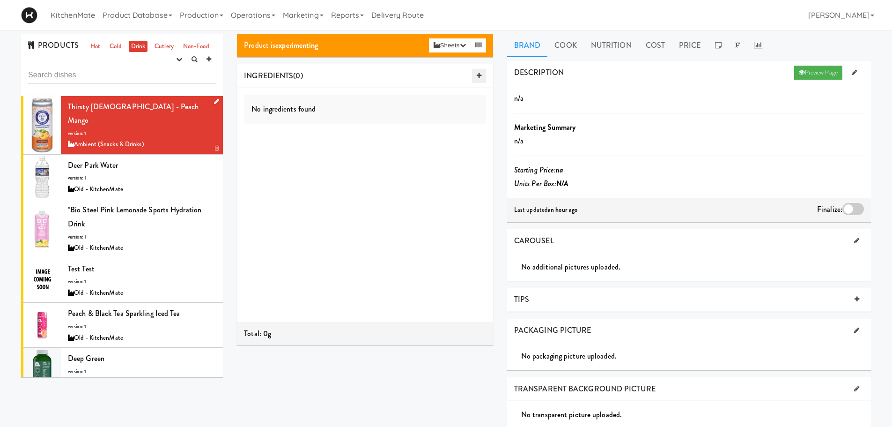
click at [474, 72] on link at bounding box center [479, 76] width 14 height 14
click at [308, 106] on input "text" at bounding box center [298, 100] width 31 height 12
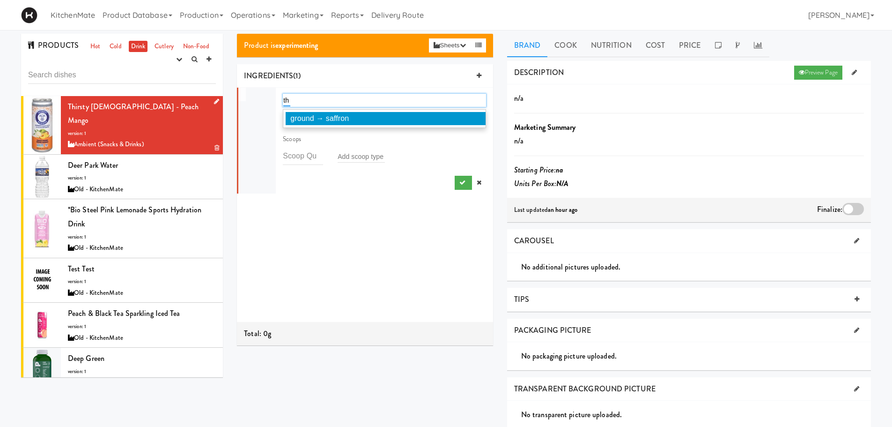
type input "t"
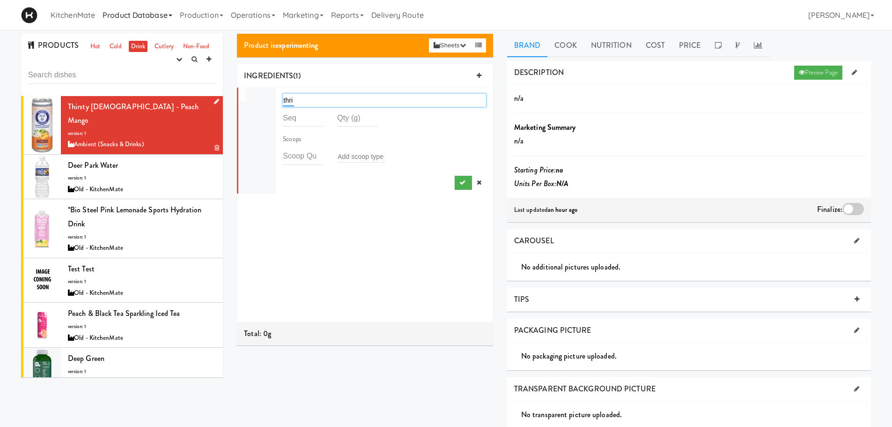
type input "thri"
click at [133, 14] on link "Product Database" at bounding box center [137, 15] width 77 height 30
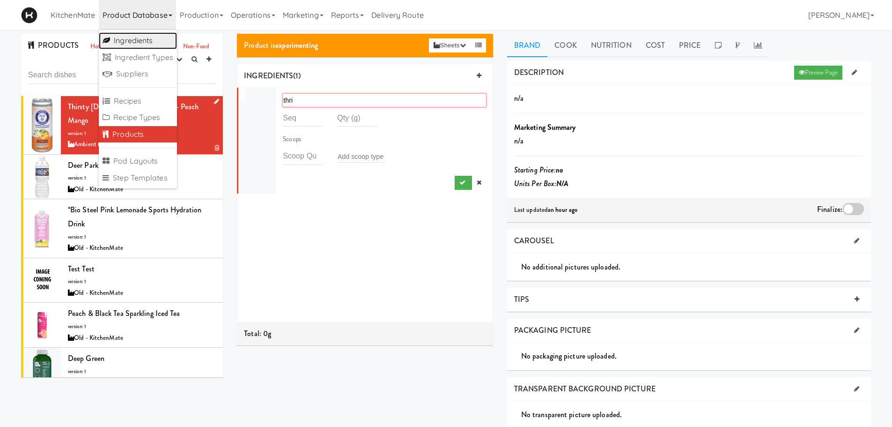
click at [147, 39] on link "Ingredients" at bounding box center [138, 40] width 78 height 17
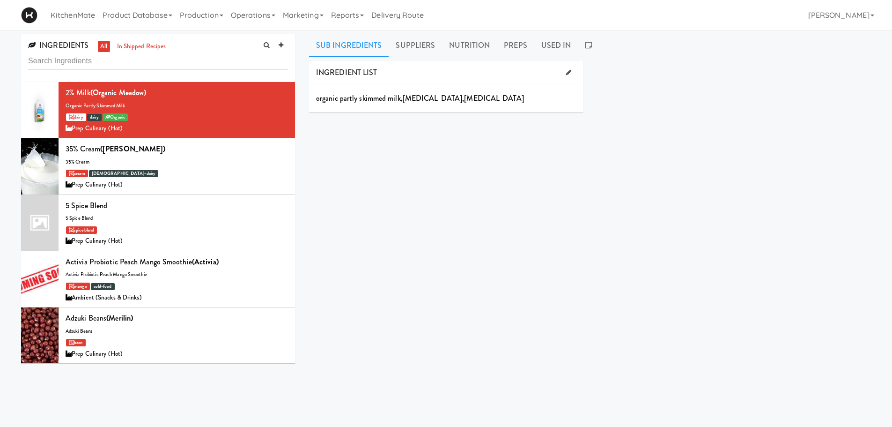
click at [144, 64] on input "text" at bounding box center [158, 60] width 260 height 17
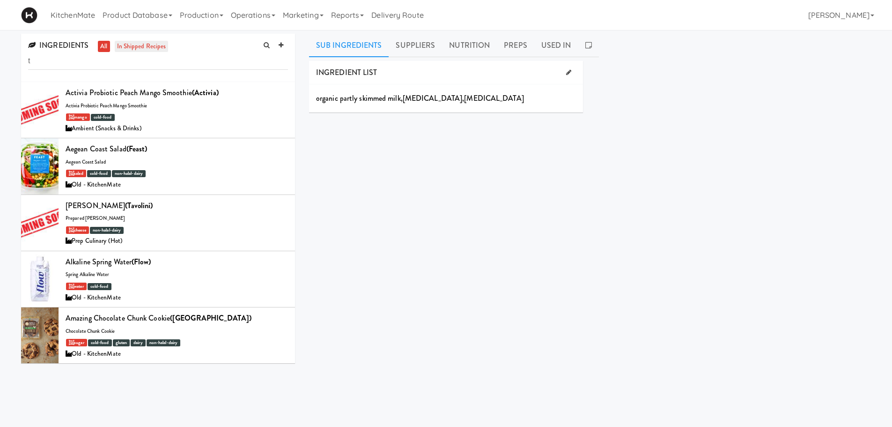
type input "t"
click at [121, 44] on link "in shipped recipes" at bounding box center [142, 47] width 54 height 12
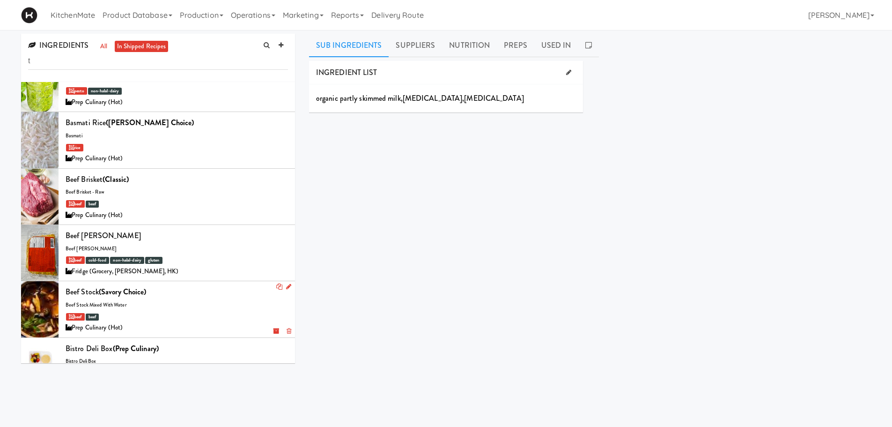
scroll to position [609, 0]
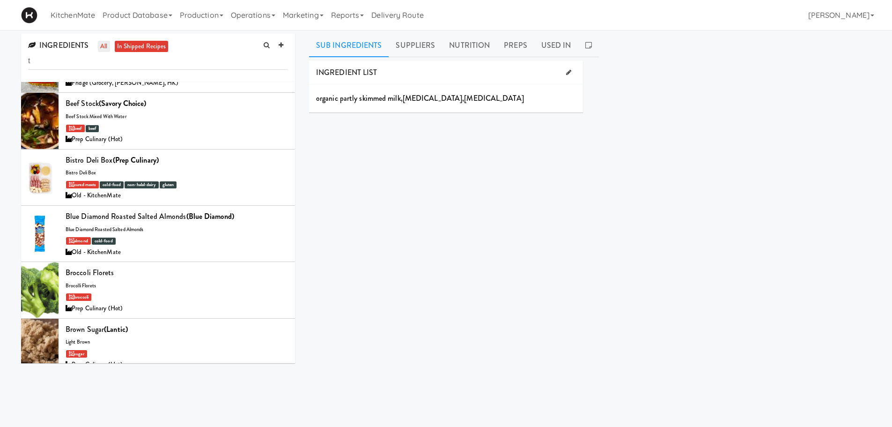
click at [101, 44] on link "all" at bounding box center [104, 47] width 12 height 12
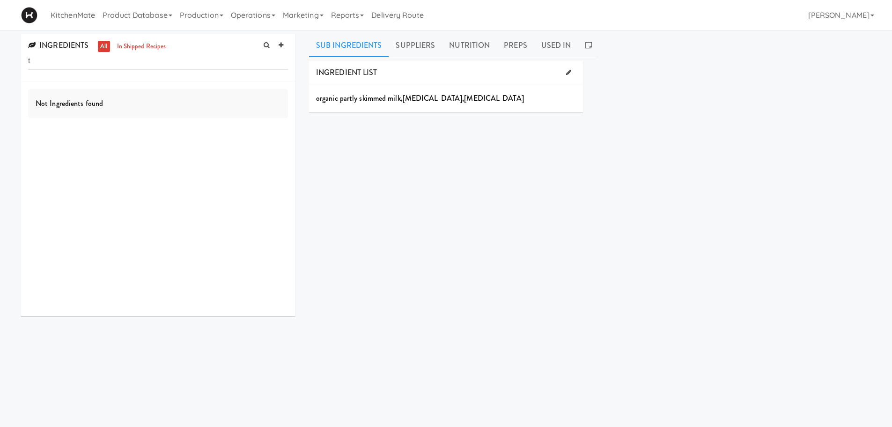
scroll to position [0, 0]
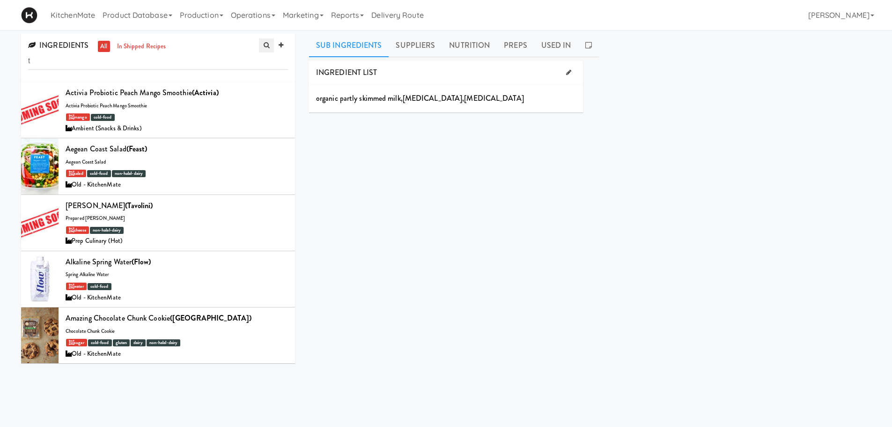
click at [265, 46] on icon at bounding box center [267, 45] width 6 height 6
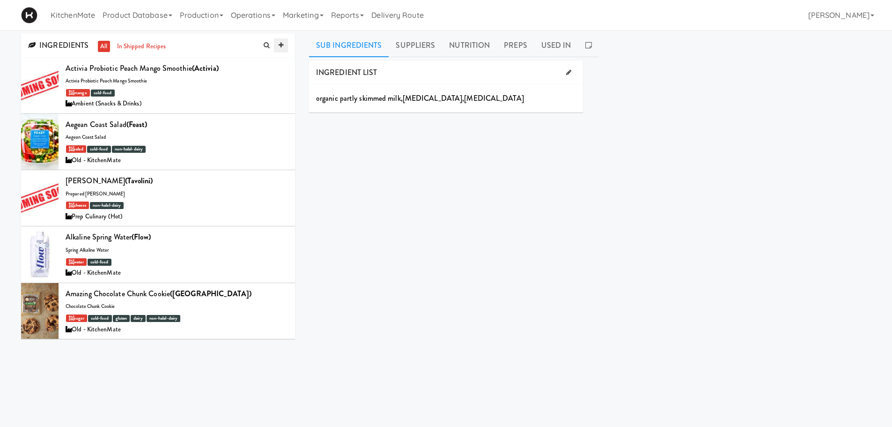
click at [279, 42] on icon at bounding box center [281, 45] width 5 height 6
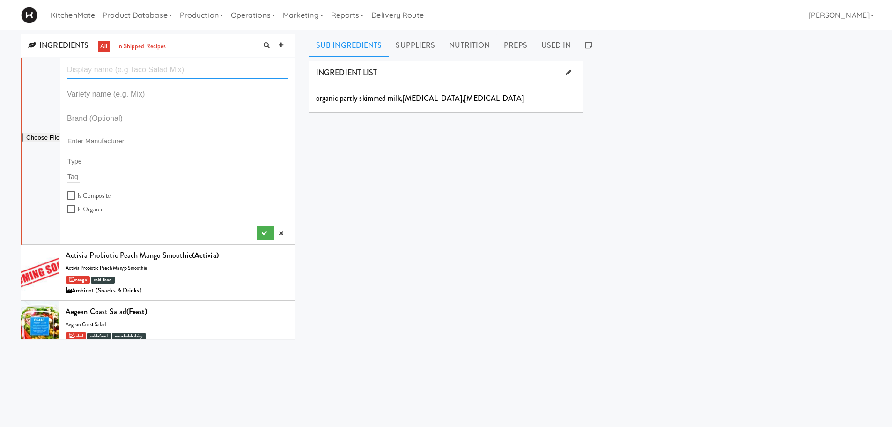
click at [154, 71] on input "text" at bounding box center [177, 69] width 221 height 17
click at [105, 91] on input "text" at bounding box center [177, 94] width 221 height 17
click at [112, 70] on input "Thristy" at bounding box center [177, 69] width 221 height 17
type input "Thristy"
click at [115, 73] on input "Thristy" at bounding box center [177, 69] width 221 height 17
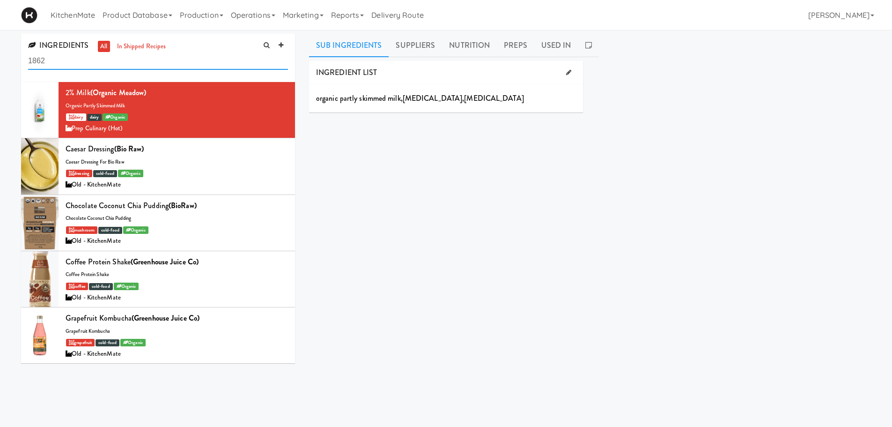
click at [125, 60] on input "1862" at bounding box center [158, 60] width 260 height 17
click at [149, 15] on link "Product Database" at bounding box center [137, 15] width 77 height 30
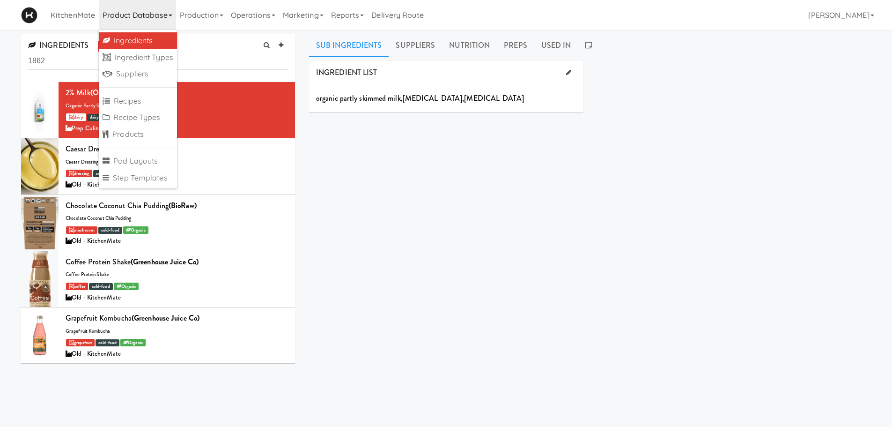
click at [407, 188] on div "INGREDIENT LIST organic partly skimmed milk , [MEDICAL_DATA] , [MEDICAL_DATA] S…" at bounding box center [590, 236] width 562 height 351
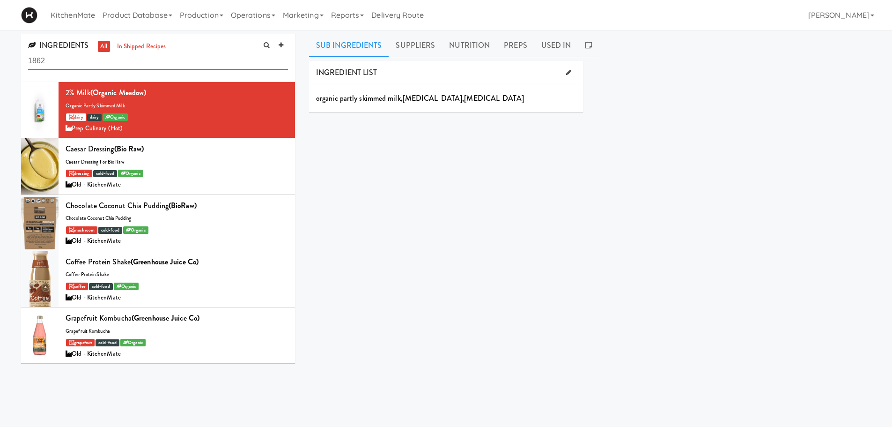
click at [202, 66] on input "1862" at bounding box center [158, 60] width 260 height 17
click at [115, 16] on link "Product Database" at bounding box center [137, 15] width 77 height 30
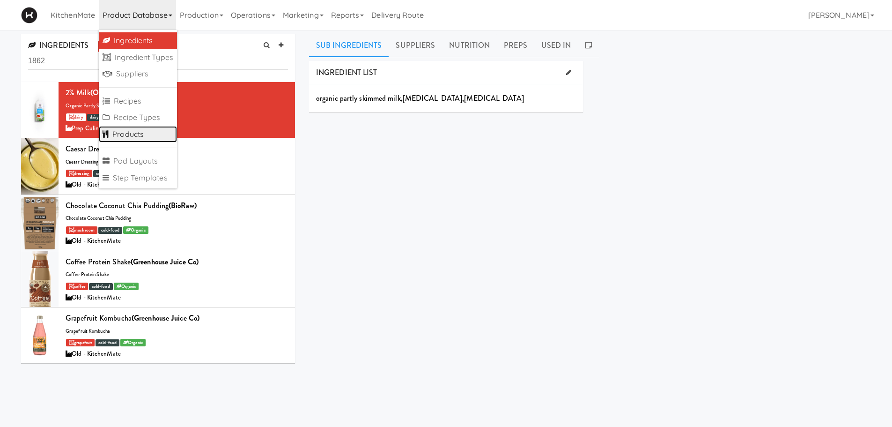
click at [135, 134] on link "Products" at bounding box center [138, 134] width 78 height 17
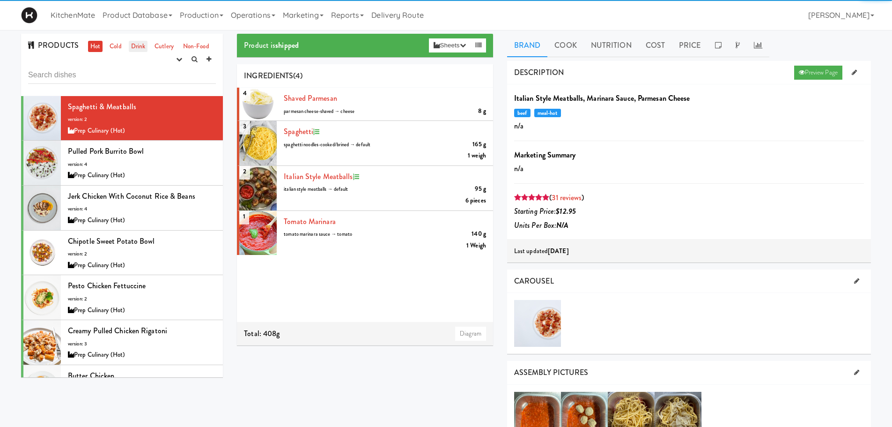
click at [133, 47] on link "Drink" at bounding box center [138, 47] width 19 height 12
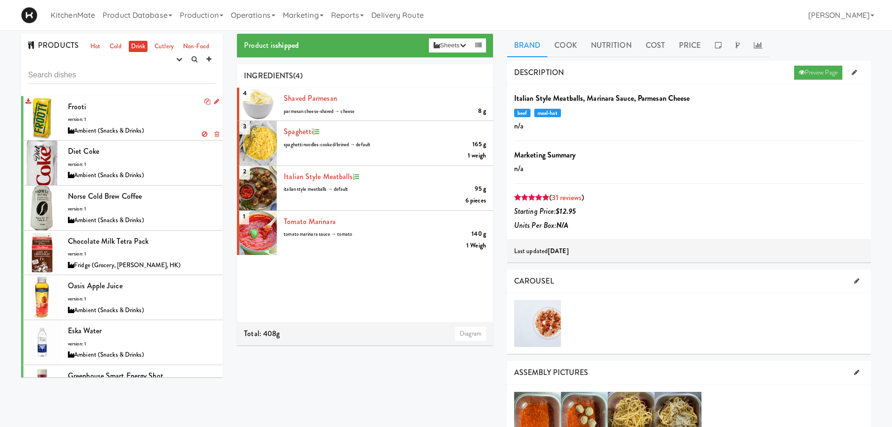
click at [122, 115] on div "Frooti version: 1 Ambient (Snacks & Drinks)" at bounding box center [142, 118] width 148 height 37
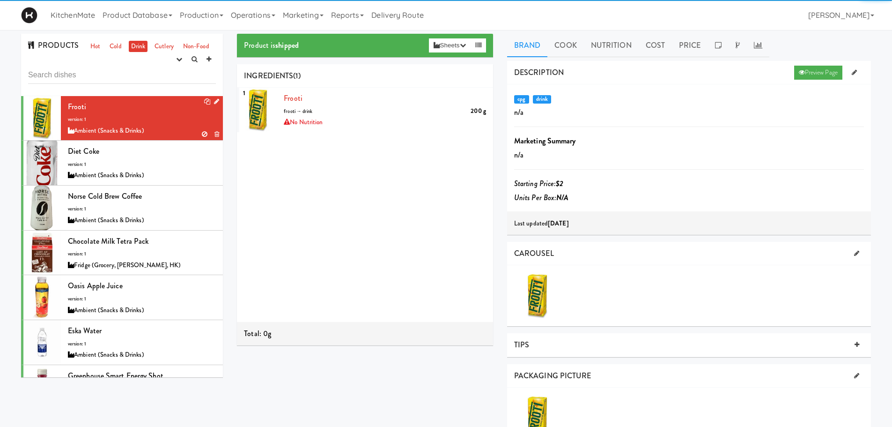
click at [214, 102] on icon at bounding box center [216, 101] width 5 height 6
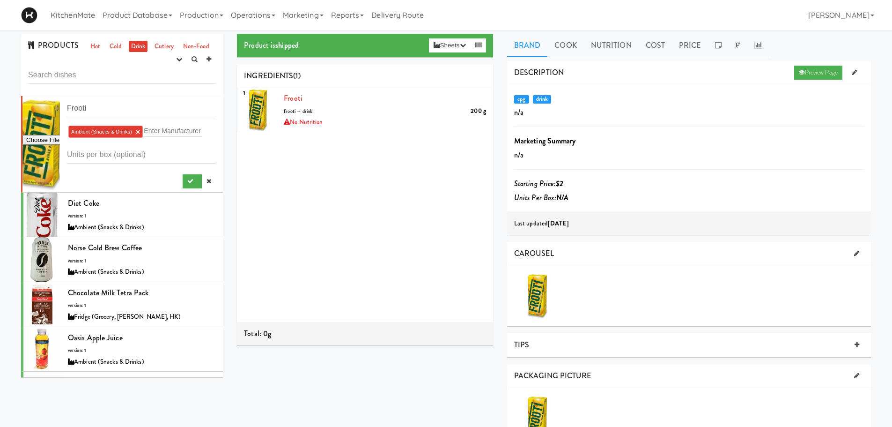
click at [299, 81] on span "(1)" at bounding box center [296, 75] width 7 height 11
click at [480, 96] on link at bounding box center [484, 94] width 9 height 12
click at [130, 22] on link "Product Database" at bounding box center [137, 15] width 77 height 30
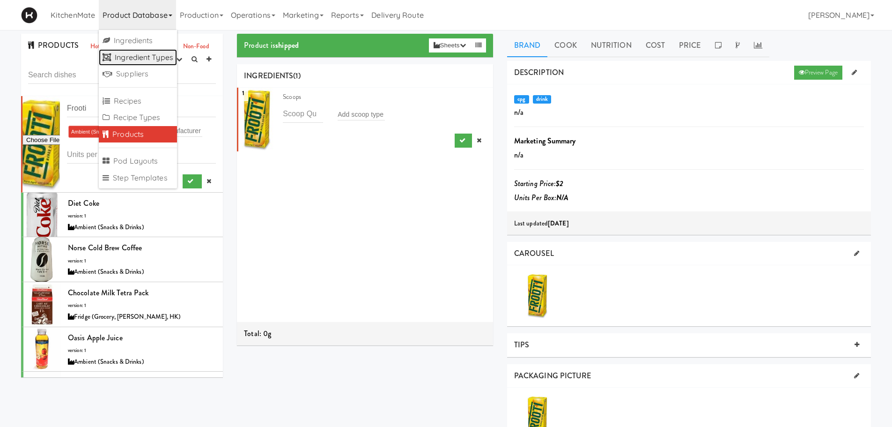
click at [148, 58] on link "Ingredient Types" at bounding box center [138, 57] width 78 height 17
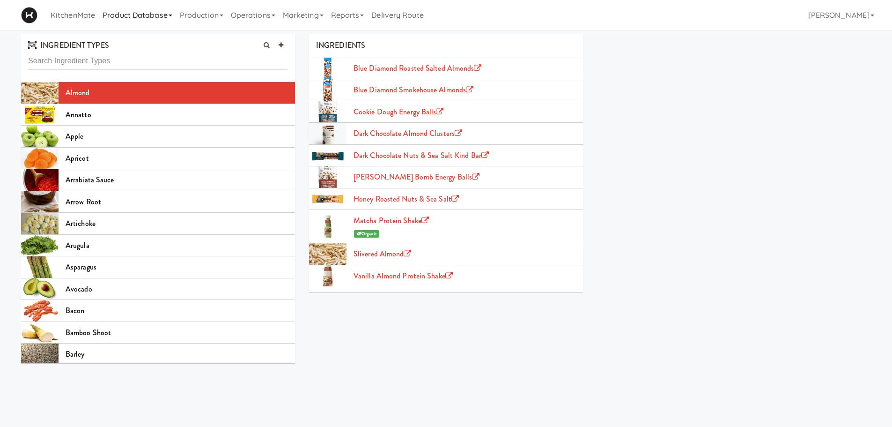
click at [144, 20] on link "Product Database" at bounding box center [137, 15] width 77 height 30
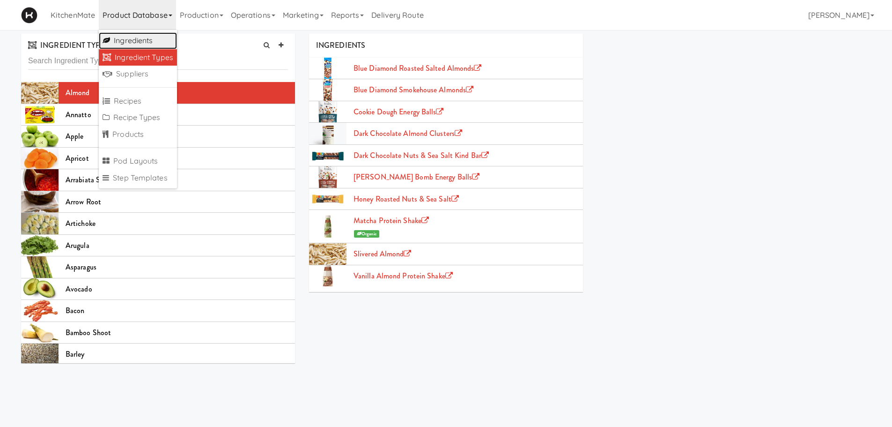
click at [153, 44] on link "Ingredients" at bounding box center [138, 40] width 78 height 17
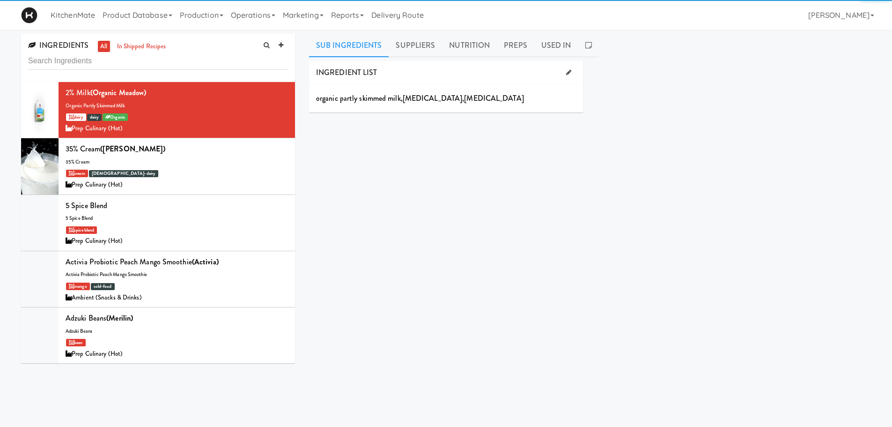
click at [163, 61] on input "text" at bounding box center [158, 60] width 260 height 17
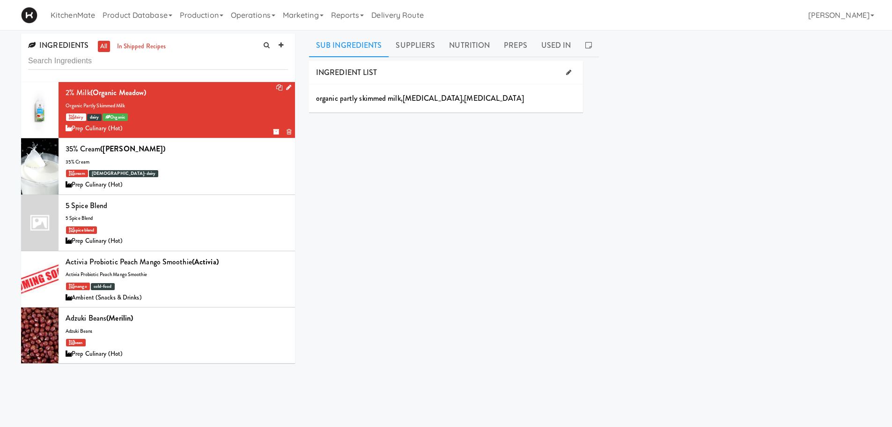
click at [284, 85] on li "2% Milk (Organic Meadow) organic partly skimmed milk dairy dairy Organic Prep C…" at bounding box center [158, 110] width 274 height 56
click at [133, 64] on input "text" at bounding box center [158, 60] width 260 height 17
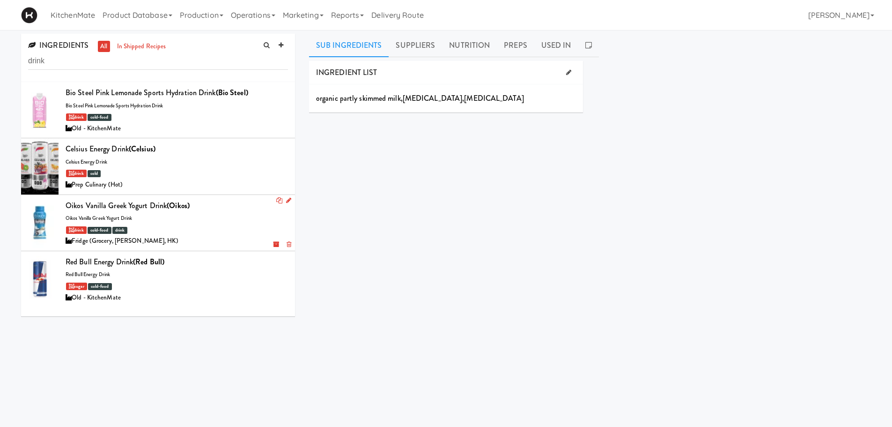
click at [49, 221] on div at bounding box center [39, 223] width 37 height 56
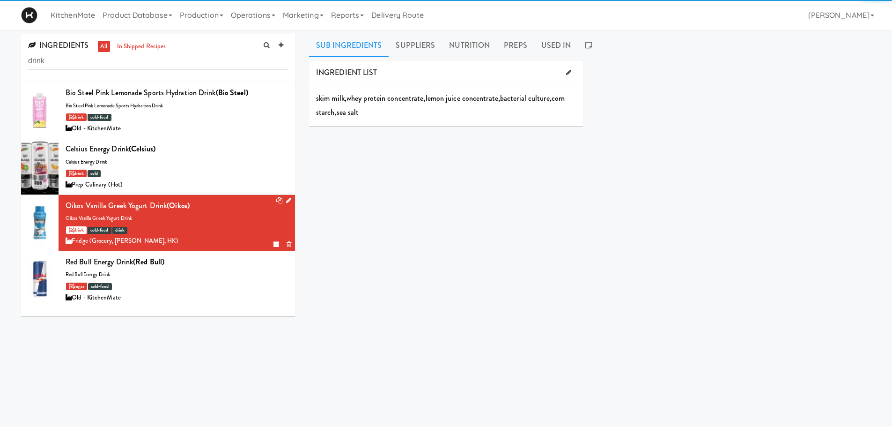
click at [286, 199] on icon at bounding box center [288, 200] width 5 height 6
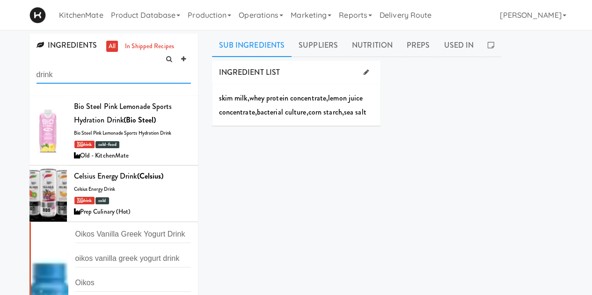
drag, startPoint x: 89, startPoint y: 79, endPoint x: 4, endPoint y: 73, distance: 85.9
click at [15, 78] on div "INGREDIENTS all in shipped recipes drink Bio Steel Pink Lemonade Sports Hydrati…" at bounding box center [296, 223] width 592 height 378
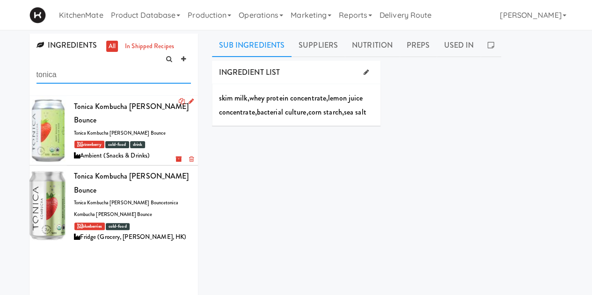
type input "tonica"
click at [43, 120] on div at bounding box center [48, 131] width 37 height 70
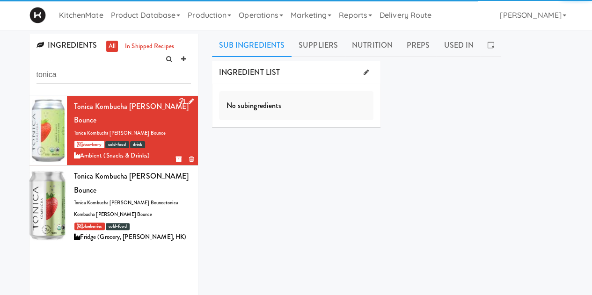
click at [189, 100] on icon at bounding box center [191, 101] width 5 height 6
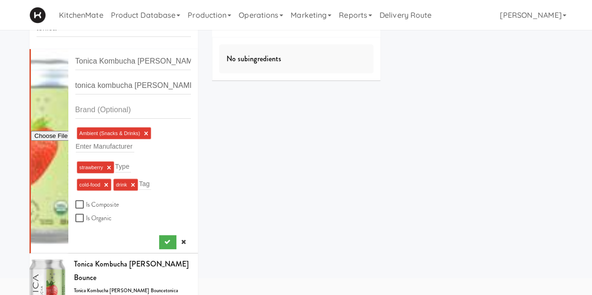
scroll to position [94, 0]
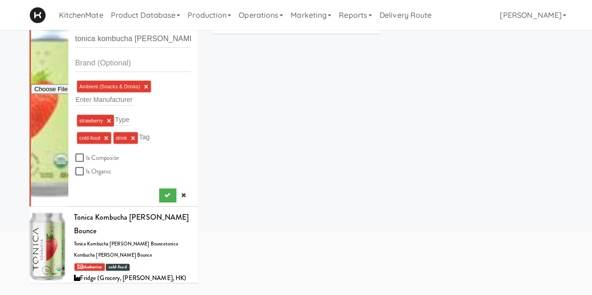
click at [147, 86] on link "×" at bounding box center [146, 87] width 4 height 8
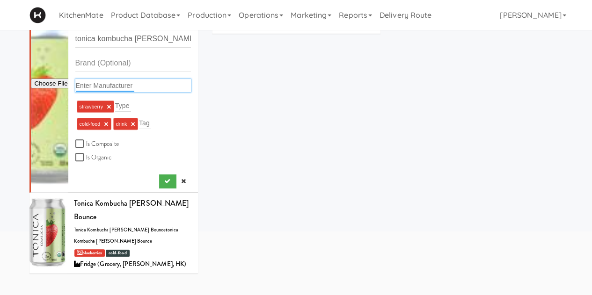
click at [111, 88] on input "text" at bounding box center [105, 86] width 59 height 12
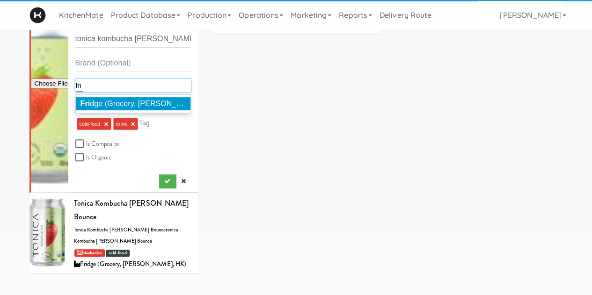
type input "fri"
click at [119, 100] on span "Fri dge (Grocery, Bev, HK)" at bounding box center [149, 104] width 137 height 8
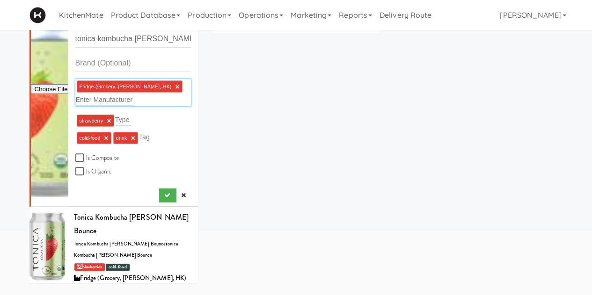
click at [216, 104] on div "INGREDIENT LIST No subingredients SUPPLIERS Loyalty Markets Pricing Select an i…" at bounding box center [387, 142] width 351 height 351
click at [164, 197] on icon "submit" at bounding box center [167, 195] width 6 height 6
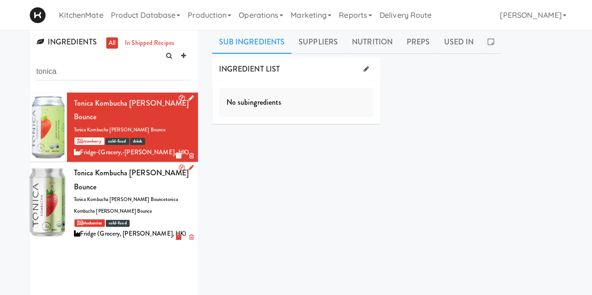
scroll to position [0, 0]
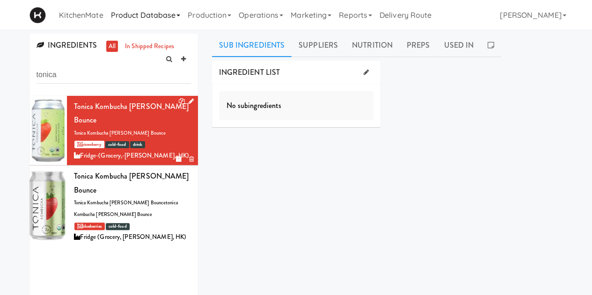
click at [140, 19] on link "Product Database" at bounding box center [145, 15] width 77 height 30
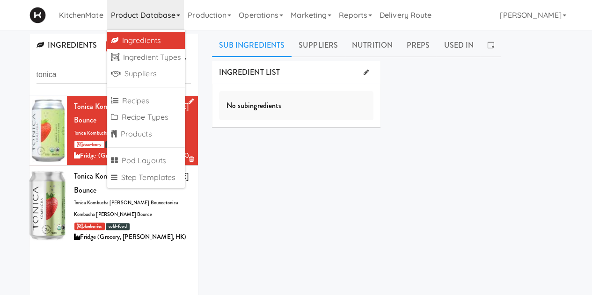
click at [7, 46] on div "INGREDIENTS all in shipped recipes tonica Tonica Kombucha Berry Bounce tonica k…" at bounding box center [296, 223] width 592 height 378
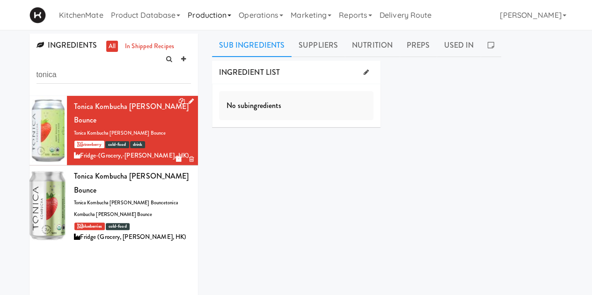
click at [211, 10] on link "Production" at bounding box center [209, 15] width 51 height 30
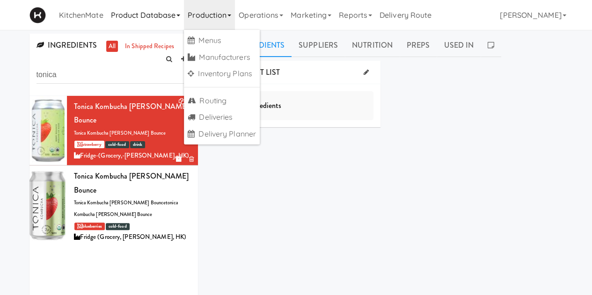
click at [164, 12] on link "Product Database" at bounding box center [145, 15] width 77 height 30
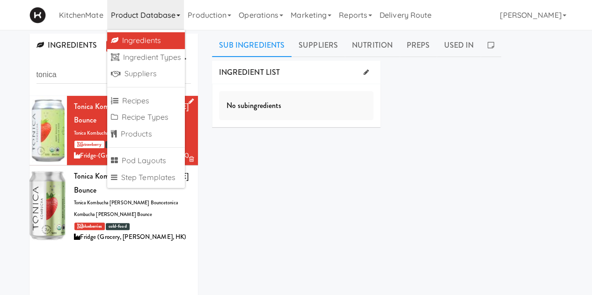
click at [157, 42] on link "Ingredients" at bounding box center [146, 40] width 78 height 17
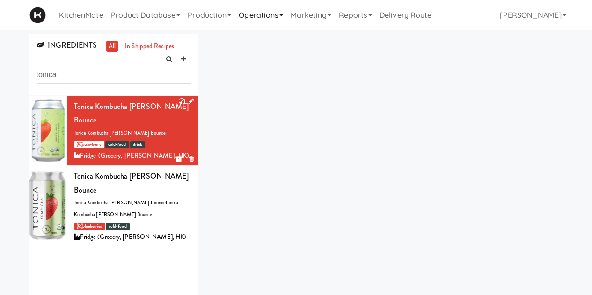
click at [278, 10] on link "Operations" at bounding box center [261, 15] width 52 height 30
drag, startPoint x: 258, startPoint y: 123, endPoint x: 287, endPoint y: 54, distance: 74.7
click at [258, 123] on div "INGREDIENTS all in shipped recipes tonica Tonica Kombucha Berry Bounce tonica k…" at bounding box center [296, 185] width 548 height 303
click at [305, 19] on link "Marketing" at bounding box center [311, 15] width 48 height 30
click at [239, 52] on div "INGREDIENTS all in shipped recipes tonica Tonica Kombucha Berry Bounce tonica k…" at bounding box center [296, 185] width 548 height 303
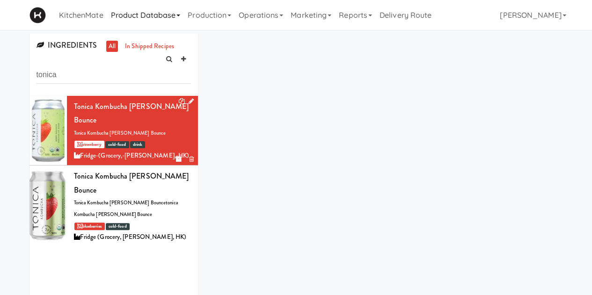
click at [144, 6] on link "Product Database" at bounding box center [145, 15] width 77 height 30
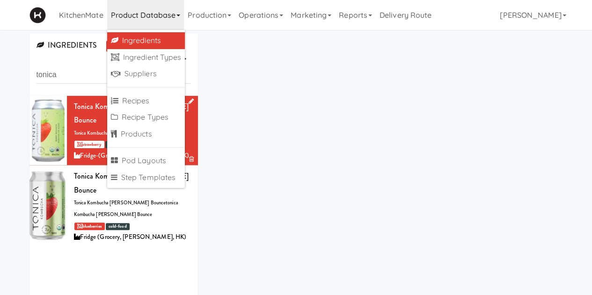
click at [273, 57] on div "INGREDIENTS all in shipped recipes tonica Tonica Kombucha Berry Bounce tonica k…" at bounding box center [296, 185] width 548 height 303
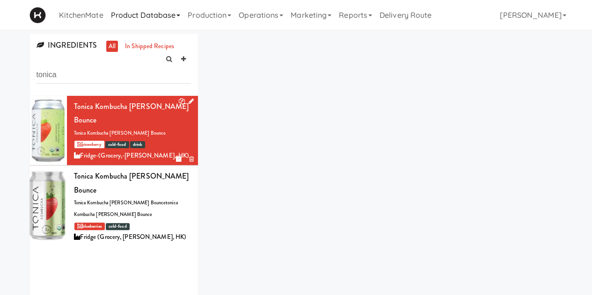
click at [150, 16] on link "Product Database" at bounding box center [145, 15] width 77 height 30
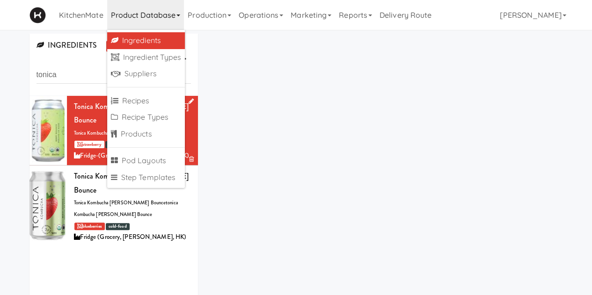
click at [258, 85] on div "INGREDIENTS all in shipped recipes tonica Tonica Kombucha Berry Bounce tonica k…" at bounding box center [296, 185] width 548 height 303
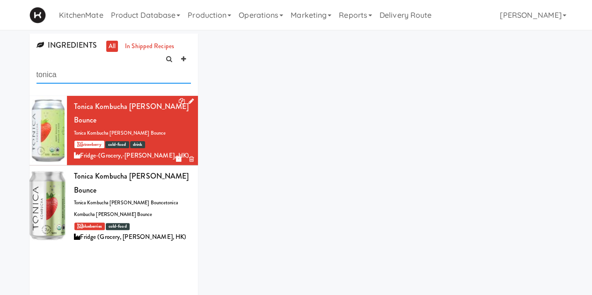
drag, startPoint x: 100, startPoint y: 75, endPoint x: 14, endPoint y: 76, distance: 85.7
click at [14, 76] on div "INGREDIENTS all in shipped recipes tonica Tonica Kombucha Berry Bounce tonica k…" at bounding box center [296, 185] width 592 height 303
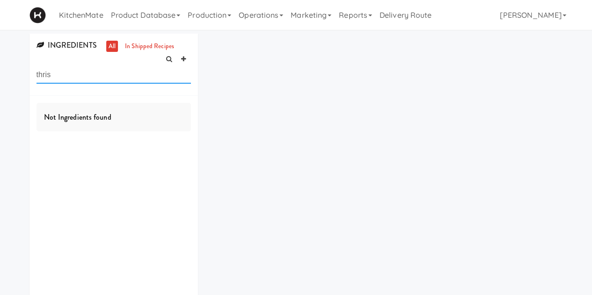
type input "thris"
click at [229, 81] on div "INGREDIENTS all in shipped recipes thris Not Ingredients found" at bounding box center [296, 185] width 548 height 303
click at [160, 26] on link "Product Database" at bounding box center [145, 15] width 77 height 30
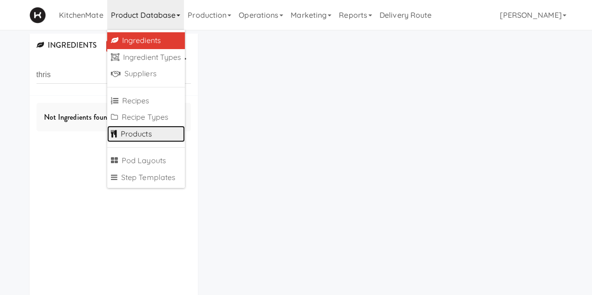
click at [146, 132] on link "Products" at bounding box center [146, 134] width 78 height 17
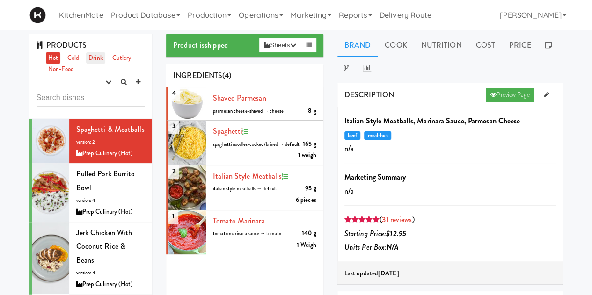
click at [92, 56] on link "Drink" at bounding box center [95, 58] width 19 height 12
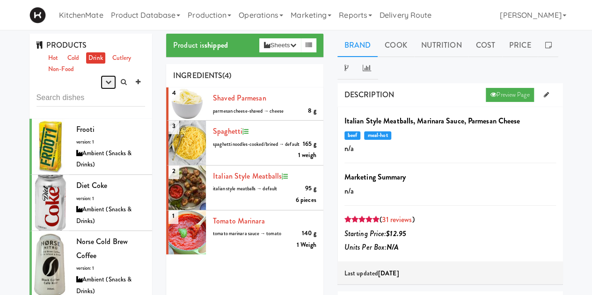
click at [112, 82] on button "button" at bounding box center [108, 82] width 15 height 14
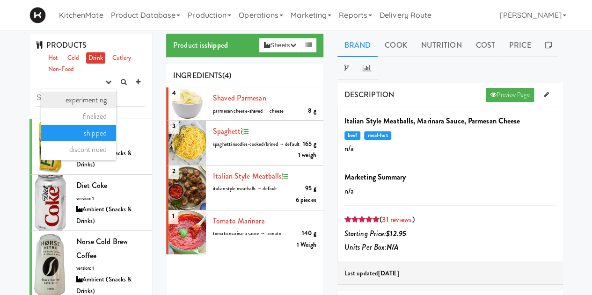
click at [91, 102] on link "experimenting" at bounding box center [78, 100] width 75 height 17
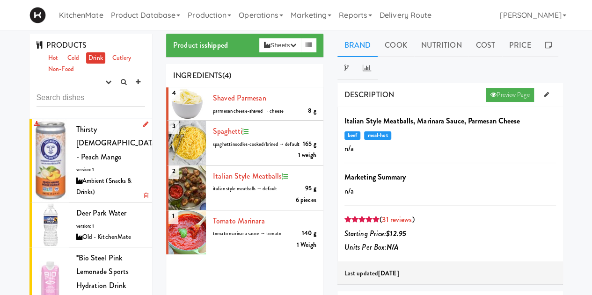
click at [51, 142] on div at bounding box center [50, 160] width 37 height 83
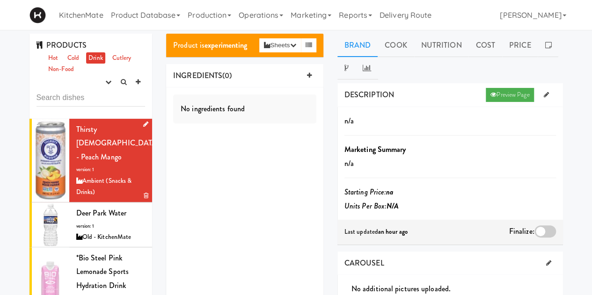
click at [140, 125] on div at bounding box center [144, 125] width 9 height 12
click at [141, 121] on li "Thirsty [DEMOGRAPHIC_DATA] - Peach Mango version: 1 Ambient (Snacks & Drinks)" at bounding box center [91, 161] width 123 height 84
click at [215, 139] on div "No ingredients found" at bounding box center [244, 205] width 157 height 234
click at [143, 122] on icon at bounding box center [145, 124] width 5 height 6
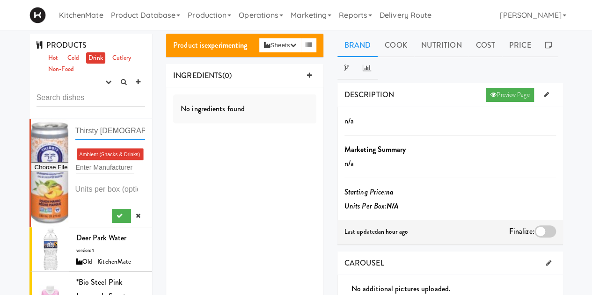
click at [92, 132] on input "Thirsty [DEMOGRAPHIC_DATA] - Peach Mango" at bounding box center [110, 131] width 70 height 17
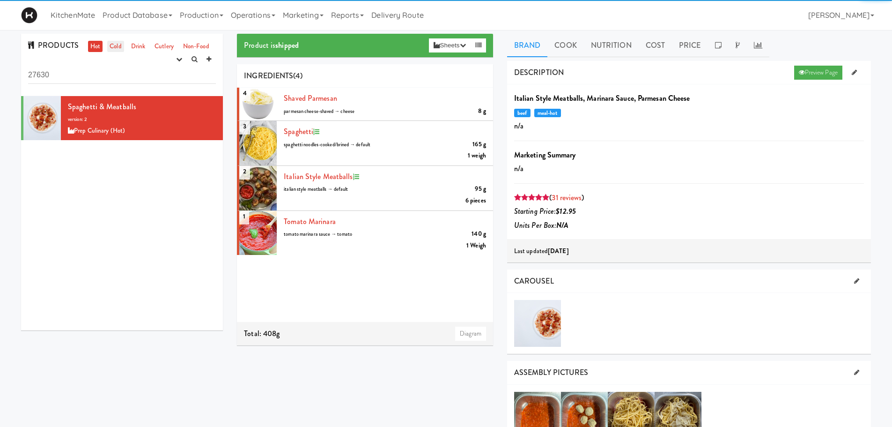
click at [111, 47] on link "Cold" at bounding box center [115, 47] width 16 height 12
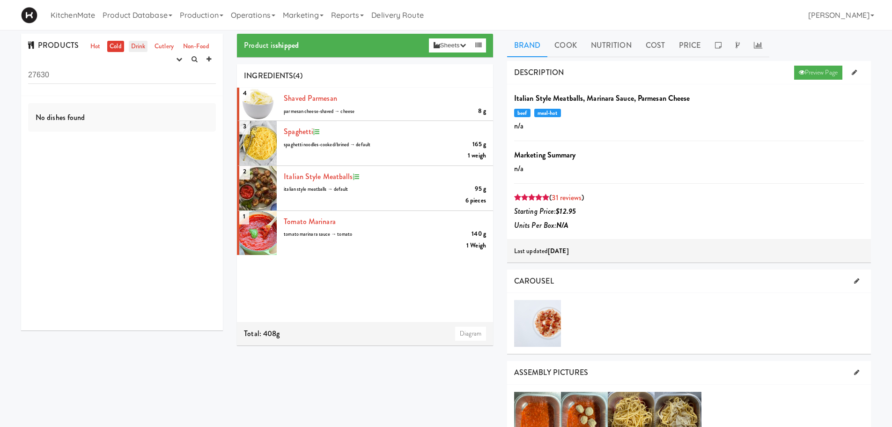
click at [134, 44] on link "Drink" at bounding box center [138, 47] width 19 height 12
click at [135, 49] on link "Drink" at bounding box center [138, 47] width 19 height 12
click at [24, 122] on div "No dishes found" at bounding box center [122, 213] width 202 height 234
click at [139, 49] on link "Drink" at bounding box center [138, 47] width 19 height 12
drag, startPoint x: 80, startPoint y: 75, endPoint x: 0, endPoint y: 77, distance: 80.1
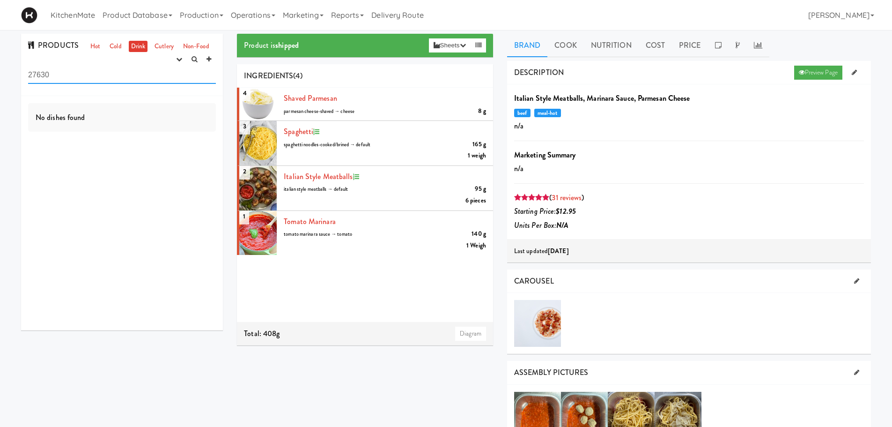
click at [0, 77] on div "PRODUCTS Hot Cold Drink Cutlery Non-Food experimenting finalized shipped discon…" at bounding box center [446, 430] width 892 height 793
click at [0, 75] on div "PRODUCTS Hot Cold Drink Cutlery Non-Food experimenting finalized shipped discon…" at bounding box center [446, 430] width 892 height 793
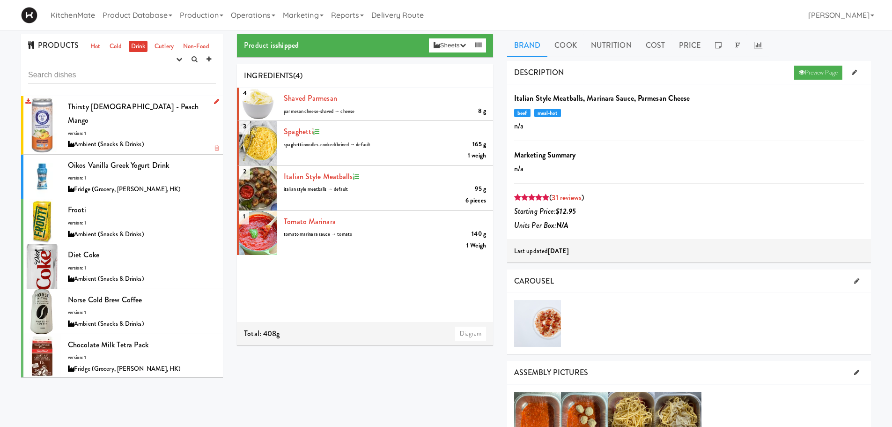
click at [110, 108] on span "Thirsty [DEMOGRAPHIC_DATA] - Peach Mango" at bounding box center [133, 113] width 131 height 25
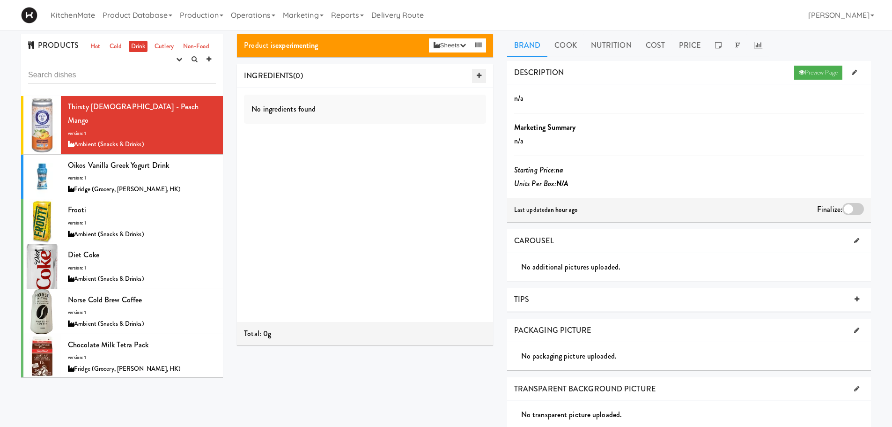
click at [477, 73] on icon at bounding box center [479, 76] width 5 height 6
click at [295, 98] on input "text" at bounding box center [298, 100] width 31 height 12
type input "t"
click at [121, 12] on link "Product Database" at bounding box center [137, 15] width 77 height 30
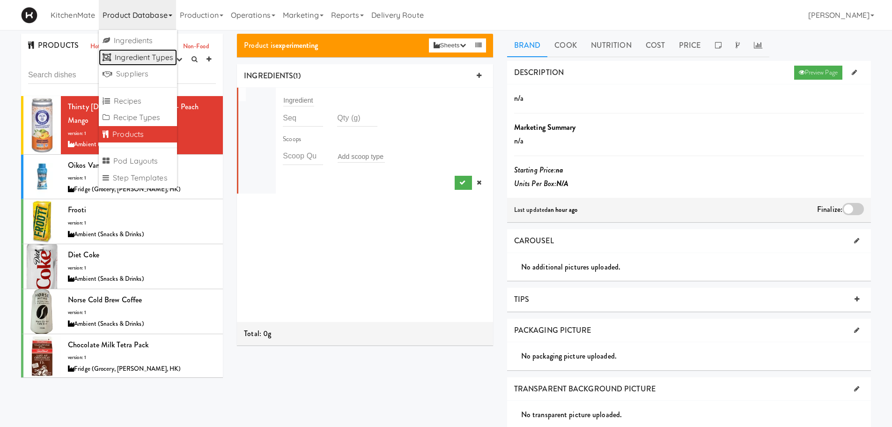
click at [141, 56] on link "Ingredient Types" at bounding box center [138, 57] width 78 height 17
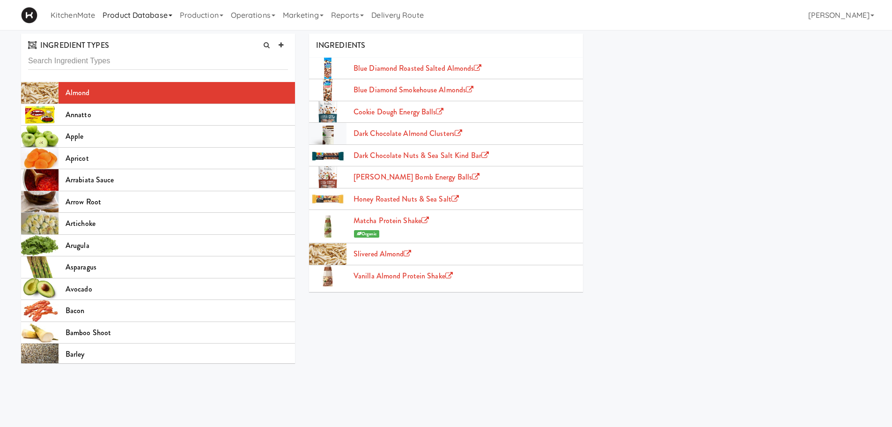
click at [143, 14] on link "Product Database" at bounding box center [137, 15] width 77 height 30
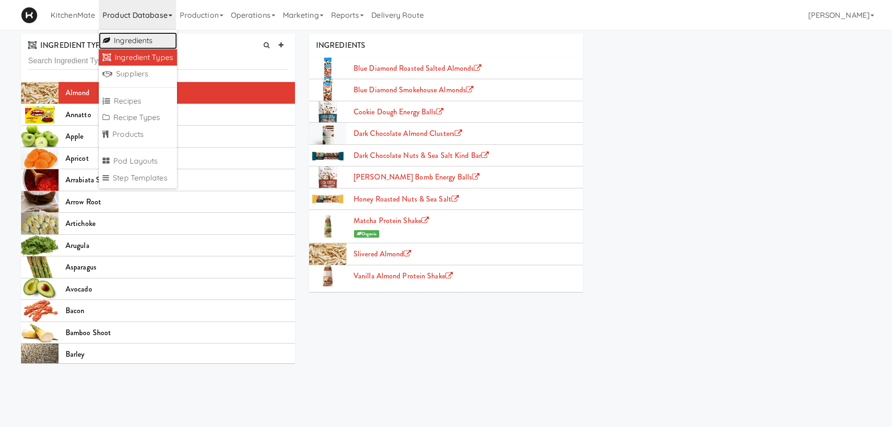
click at [143, 38] on link "Ingredients" at bounding box center [138, 40] width 78 height 17
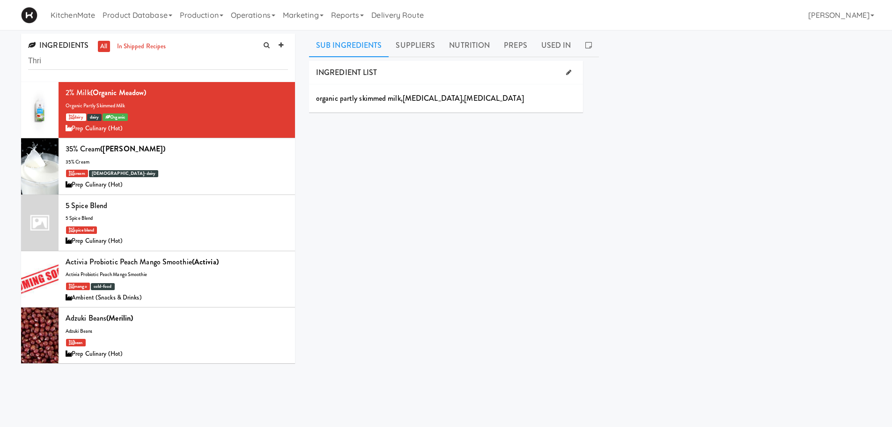
type input "Thris"
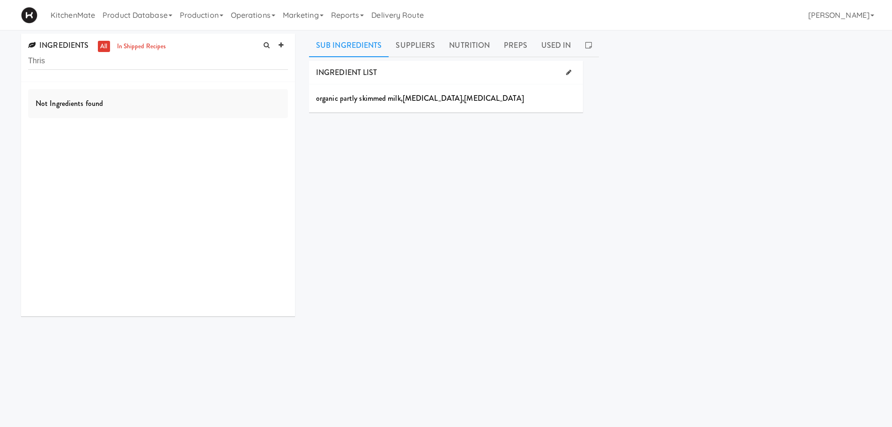
drag, startPoint x: 57, startPoint y: 66, endPoint x: 0, endPoint y: 61, distance: 56.8
click at [0, 61] on div "INGREDIENTS all in shipped recipes Thris Not Ingredients found Sub Ingredients …" at bounding box center [446, 223] width 892 height 378
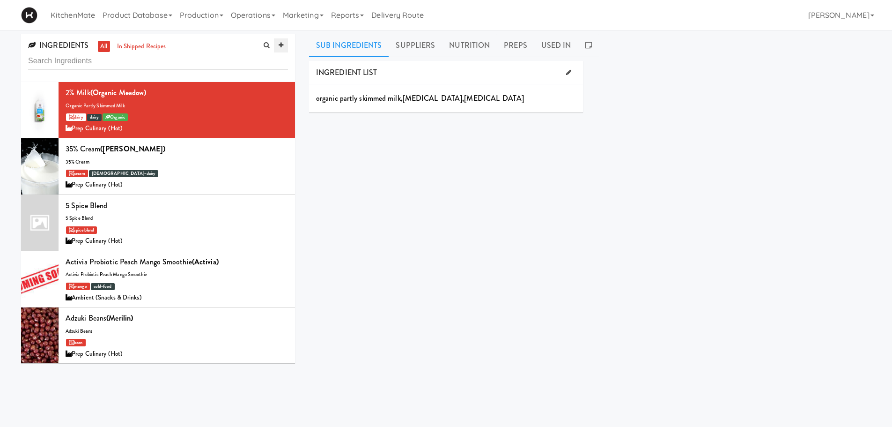
click at [282, 48] on icon at bounding box center [281, 45] width 5 height 6
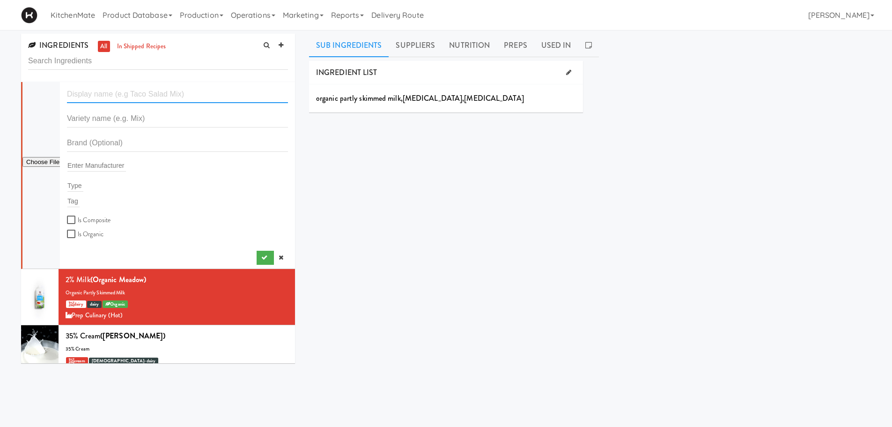
click at [154, 95] on input "text" at bounding box center [177, 94] width 221 height 17
click at [183, 99] on input "text" at bounding box center [177, 94] width 221 height 17
paste input "Thirsty [DEMOGRAPHIC_DATA] - Peach Mango"
type input "Thirsty [DEMOGRAPHIC_DATA] - Peach Mango"
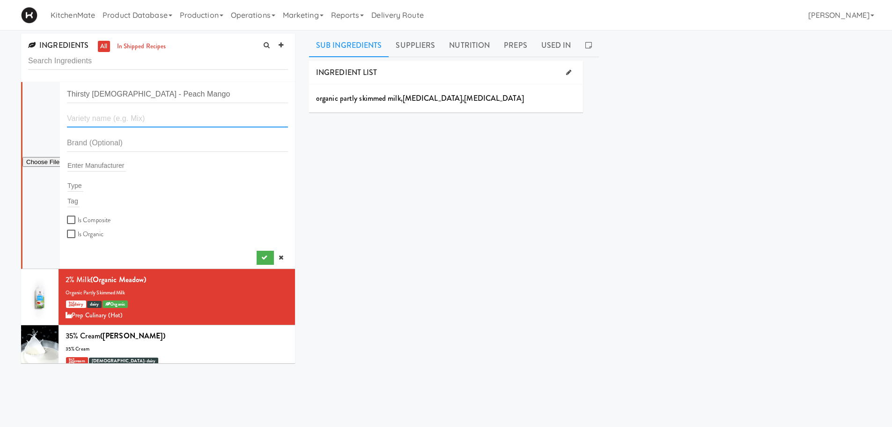
click at [159, 113] on input "text" at bounding box center [177, 118] width 221 height 17
type input "ambient"
click at [133, 124] on input "ambient" at bounding box center [177, 118] width 221 height 17
drag, startPoint x: 111, startPoint y: 115, endPoint x: 45, endPoint y: 118, distance: 66.6
click at [67, 118] on form "Thirsty Buddha - Peach Mango ambient Enter Manufacturer Type Tag Is Composite I…" at bounding box center [177, 163] width 221 height 154
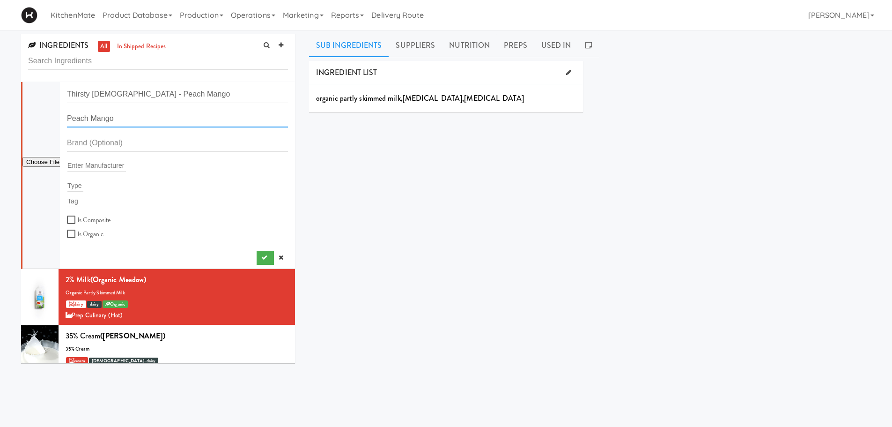
type input "Peach Mango"
drag, startPoint x: 118, startPoint y: 92, endPoint x: 174, endPoint y: 97, distance: 56.4
click at [174, 97] on input "Thirsty [DEMOGRAPHIC_DATA] - Peach Mango" at bounding box center [177, 94] width 221 height 17
type input "Thirsty [DEMOGRAPHIC_DATA]"
click at [108, 162] on input "text" at bounding box center [96, 165] width 59 height 12
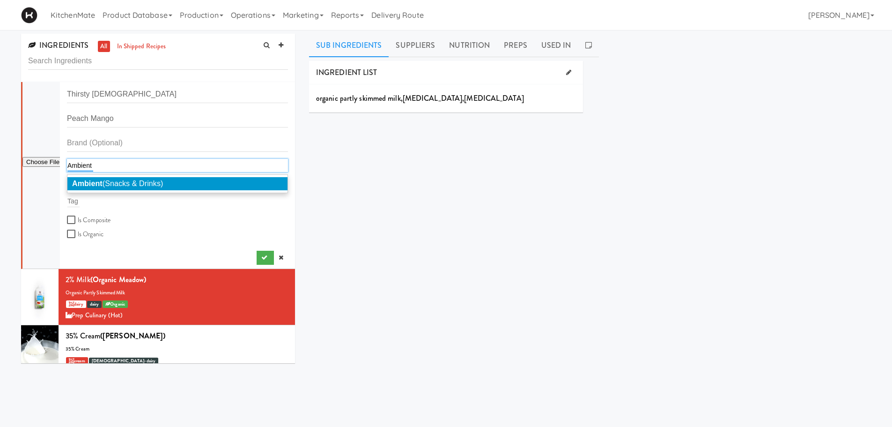
type input "Ambient"
drag, startPoint x: 122, startPoint y: 183, endPoint x: 118, endPoint y: 189, distance: 7.1
click at [122, 183] on span "Ambient (Snacks & Drinks)" at bounding box center [117, 183] width 91 height 8
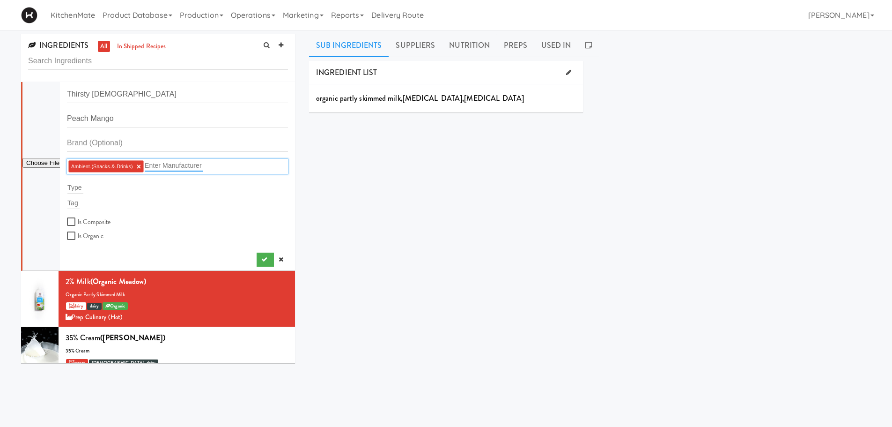
scroll to position [47, 0]
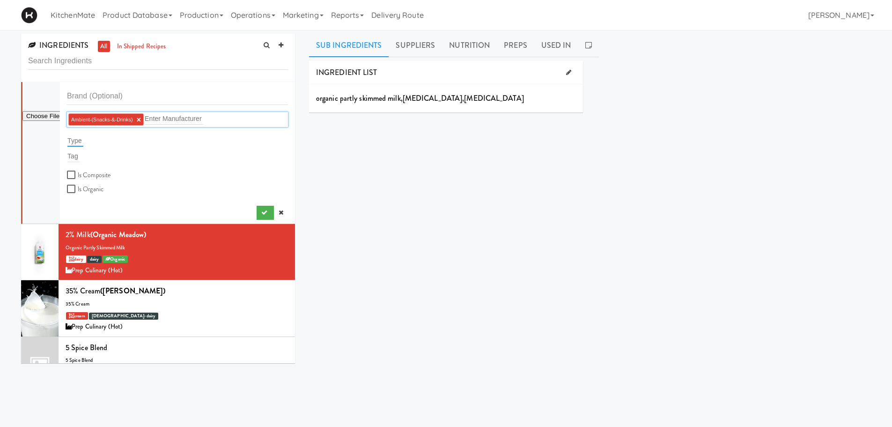
click at [71, 141] on input "text" at bounding box center [75, 140] width 16 height 12
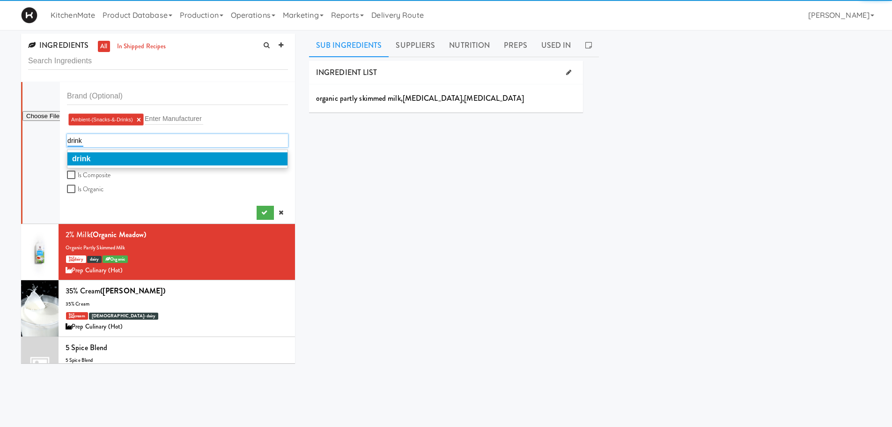
type input "drink"
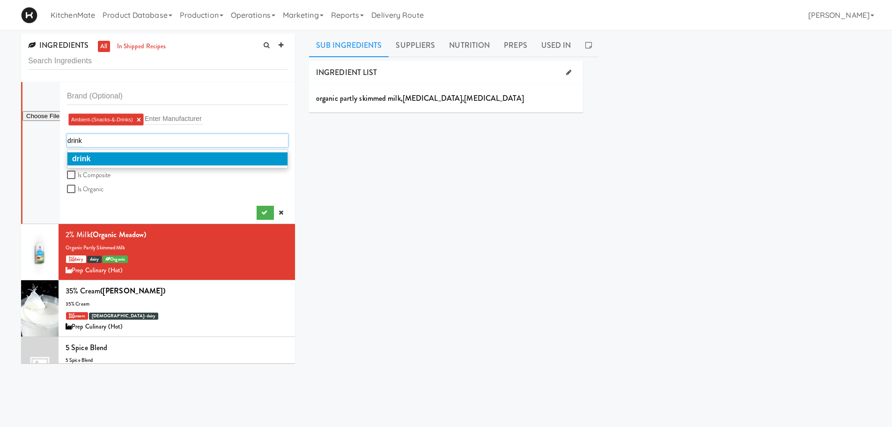
click at [104, 158] on li "drink" at bounding box center [177, 158] width 220 height 13
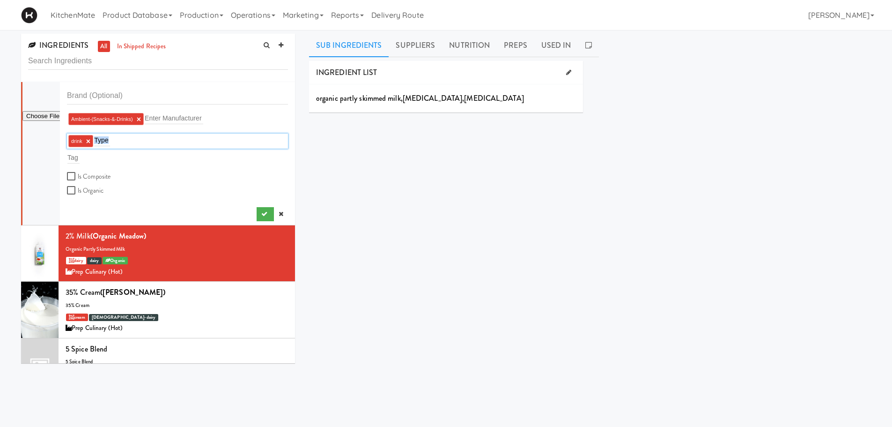
click at [103, 158] on div "Tag" at bounding box center [177, 157] width 221 height 13
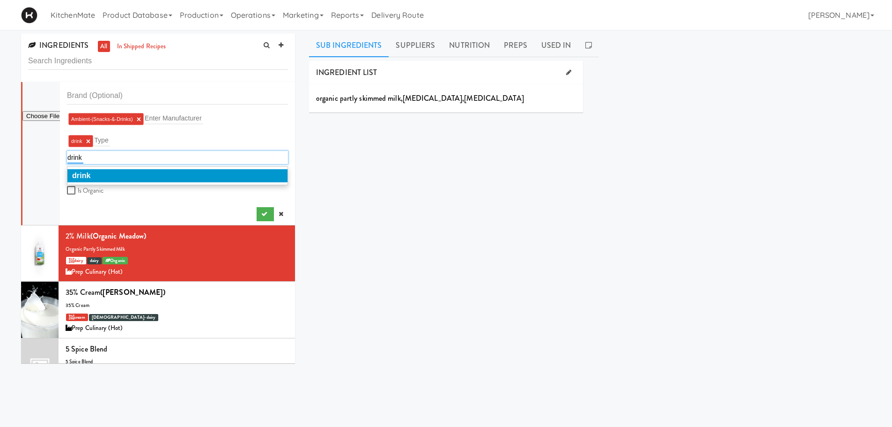
type input "drink"
click at [113, 173] on li "drink" at bounding box center [177, 175] width 220 height 13
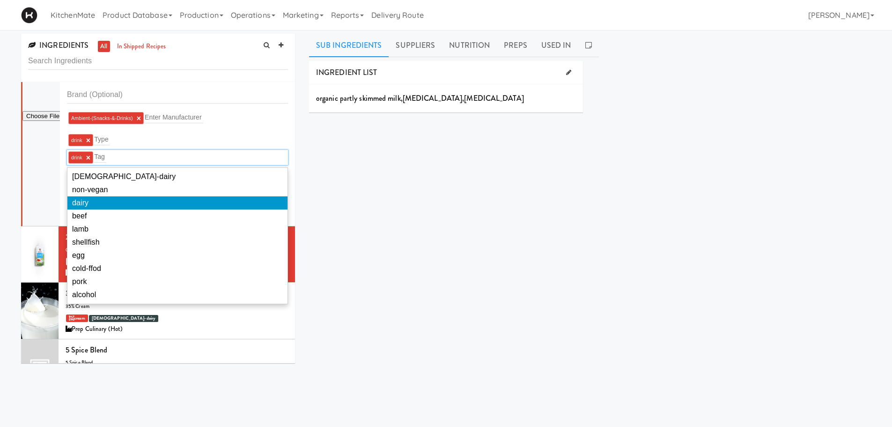
click at [336, 188] on div "INGREDIENT LIST organic partly skimmed milk , vitamin a palmitate , vitamin d3 …" at bounding box center [590, 236] width 562 height 351
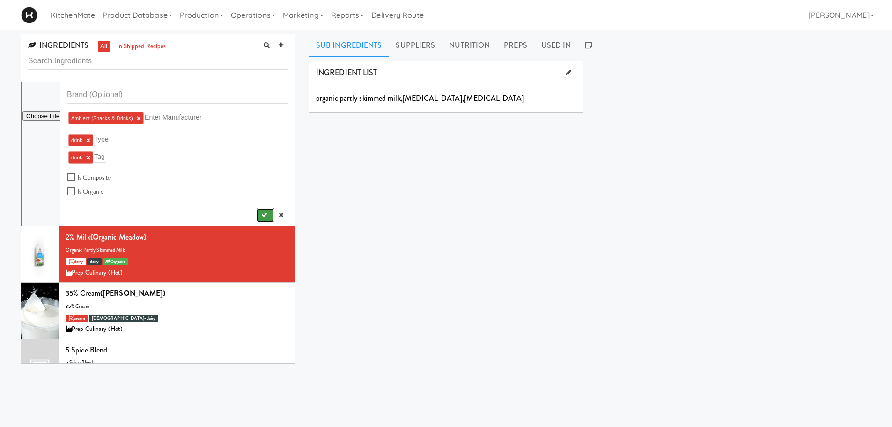
click at [257, 216] on button "submit" at bounding box center [265, 215] width 17 height 14
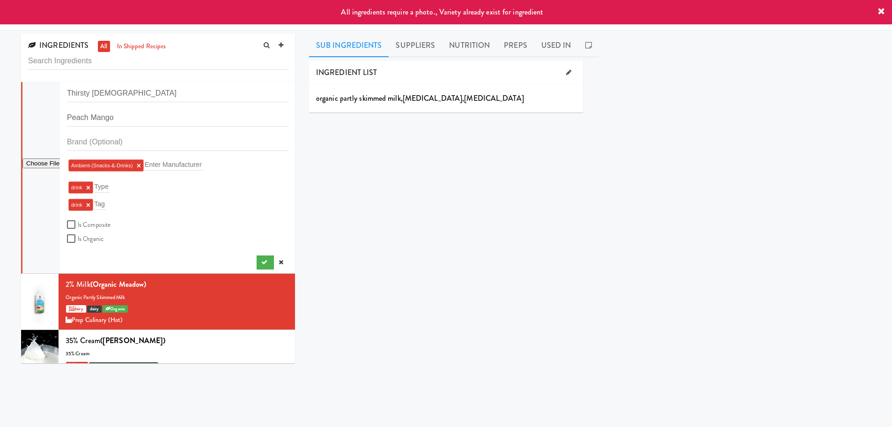
scroll to position [0, 0]
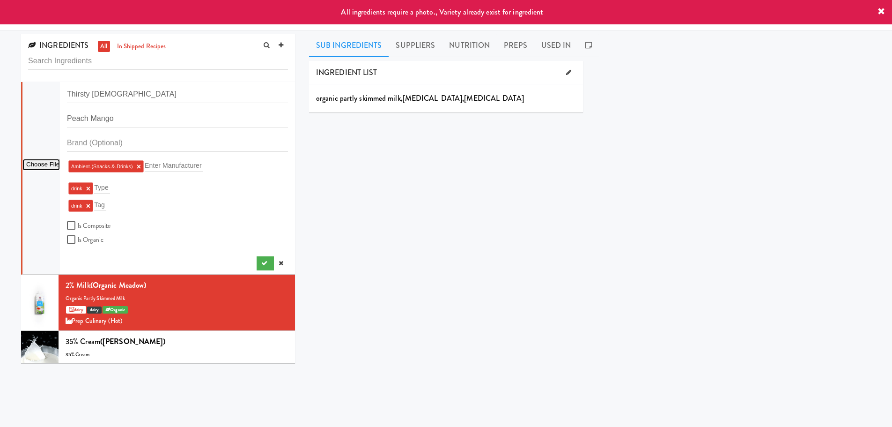
click at [53, 161] on input "file" at bounding box center [40, 165] width 37 height 12
type input "C:\fakepath\62756100033_enfr_front_centre_marketing_A_1_GS1_Ecommerce_v1_400.png"
click at [257, 258] on button "submit" at bounding box center [265, 263] width 17 height 14
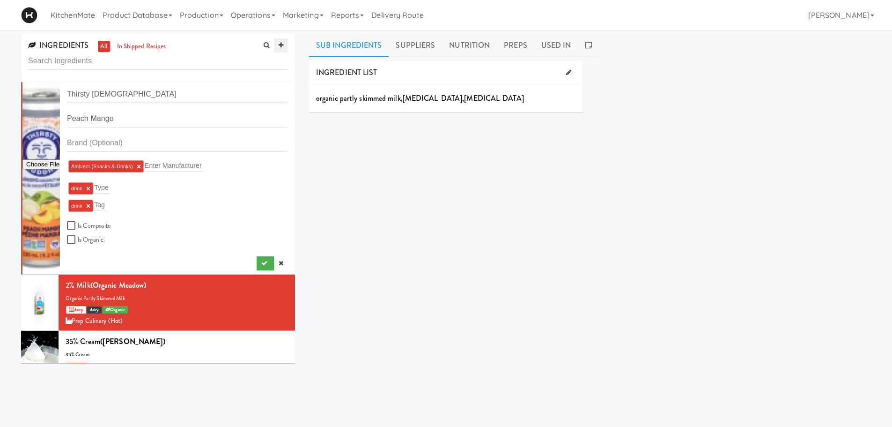
click at [283, 45] on link at bounding box center [281, 45] width 14 height 14
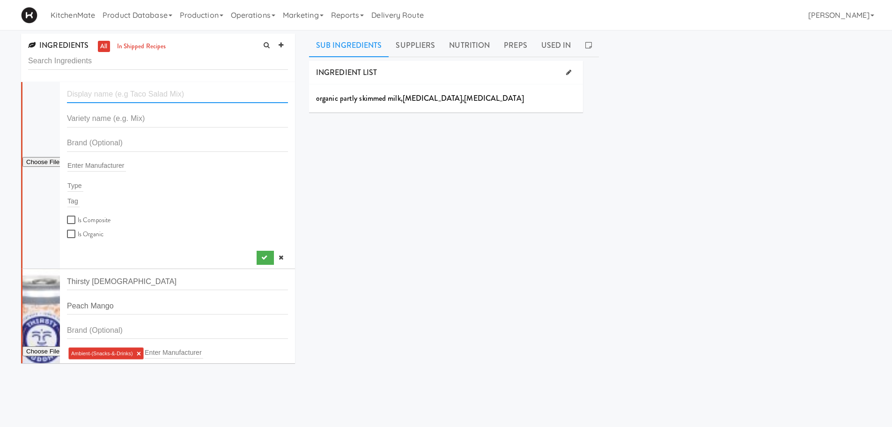
click at [110, 97] on input "text" at bounding box center [177, 94] width 221 height 17
paste input "Thirsty [DEMOGRAPHIC_DATA] - Peach Mango"
drag, startPoint x: 174, startPoint y: 92, endPoint x: 120, endPoint y: 92, distance: 54.3
click at [120, 92] on input "Thirsty [DEMOGRAPHIC_DATA] - Peach Mango" at bounding box center [177, 94] width 221 height 17
type input "Thirsty [DEMOGRAPHIC_DATA]"
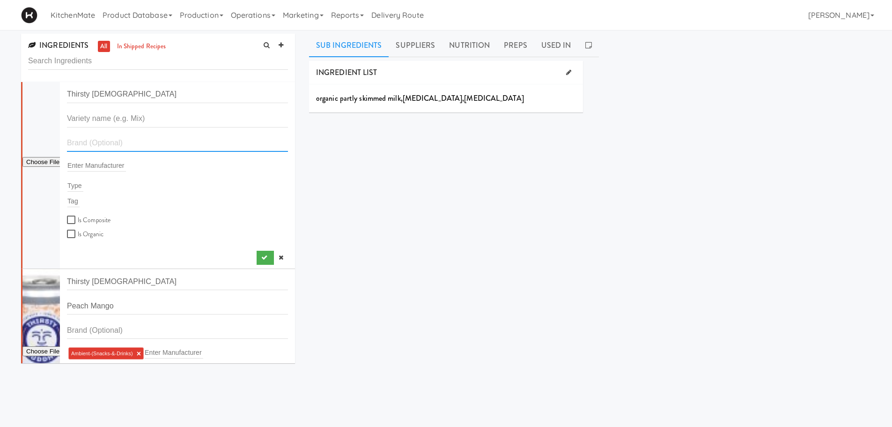
click at [107, 135] on input "text" at bounding box center [177, 142] width 221 height 17
click at [109, 170] on input "text" at bounding box center [96, 165] width 59 height 12
drag, startPoint x: 106, startPoint y: 122, endPoint x: 112, endPoint y: 119, distance: 7.3
click at [107, 122] on input "text" at bounding box center [177, 118] width 221 height 17
type input "Lime"
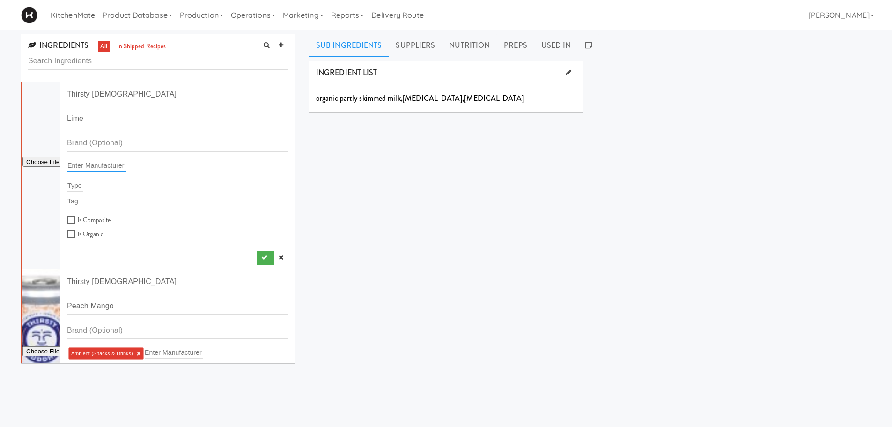
click at [91, 159] on input "text" at bounding box center [96, 165] width 59 height 12
click at [44, 162] on input "file" at bounding box center [40, 162] width 37 height 12
type input "C:\fakepath\21182889_front_a06_@2.png"
click at [99, 169] on input "text" at bounding box center [96, 165] width 59 height 12
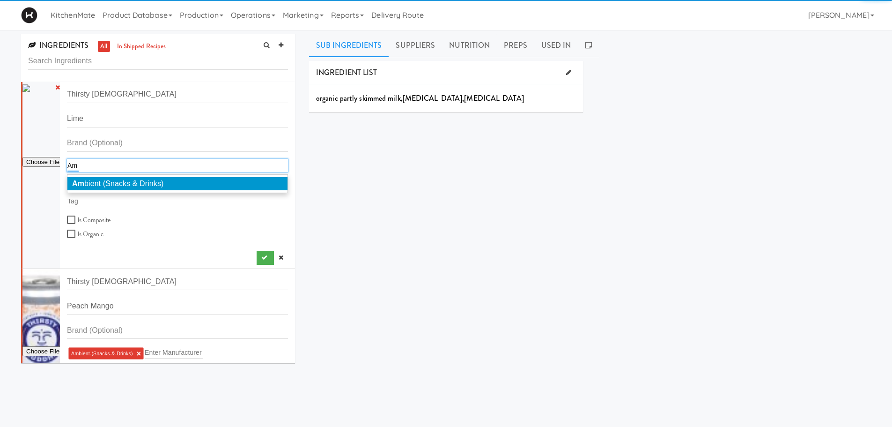
type input "Am"
click at [108, 180] on span "Am bient (Snacks & Drinks)" at bounding box center [117, 183] width 91 height 8
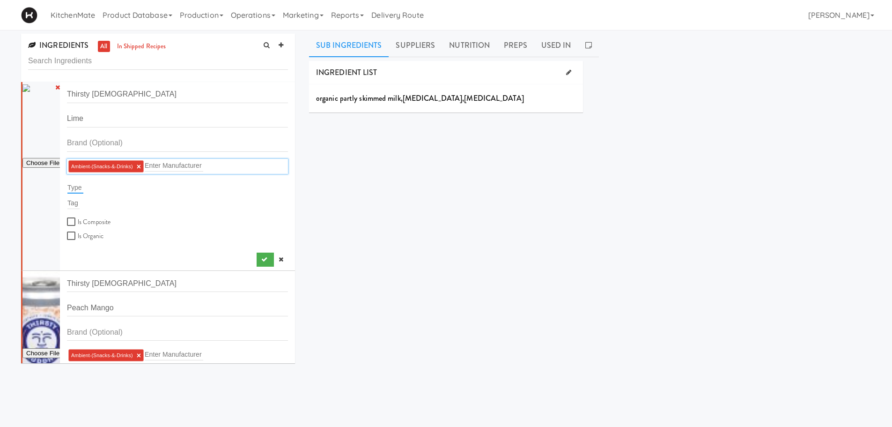
click at [71, 183] on input "text" at bounding box center [75, 187] width 16 height 12
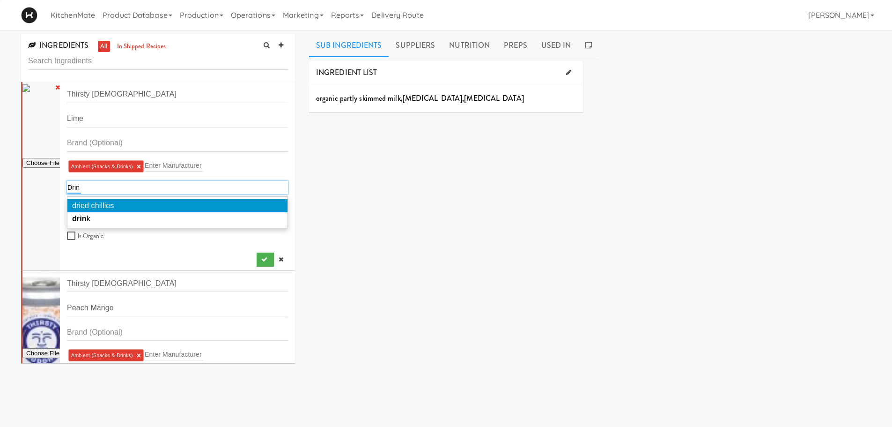
type input "Drink"
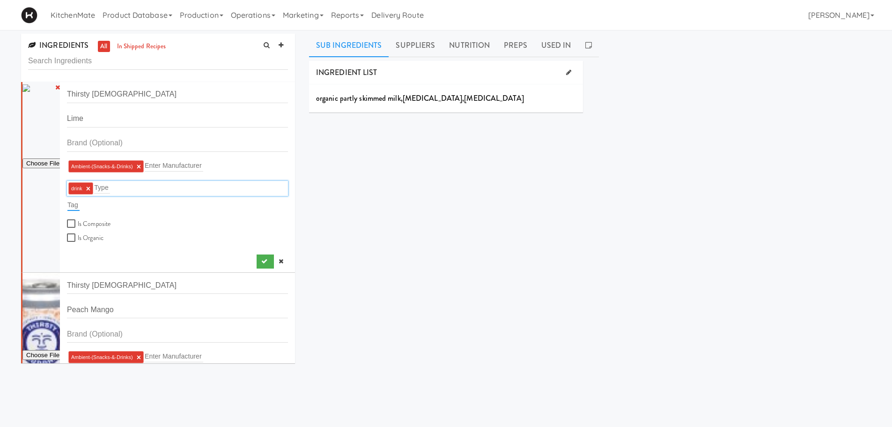
click at [71, 208] on input "text" at bounding box center [73, 205] width 12 height 12
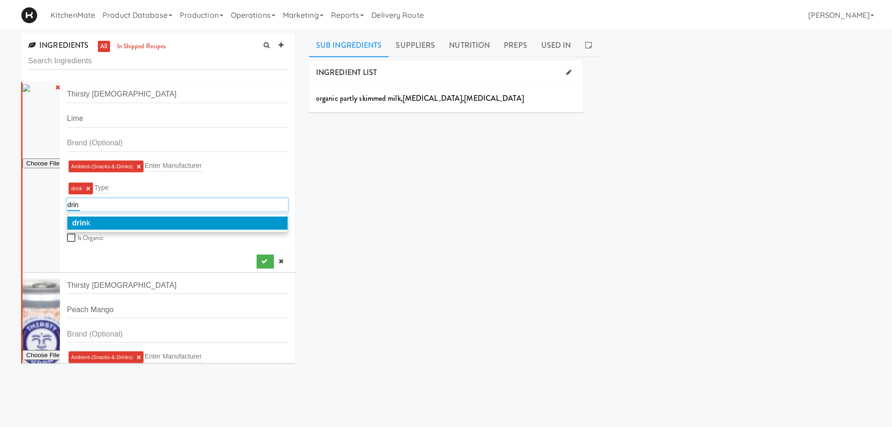
type input "drin"
click at [91, 221] on li "drin k" at bounding box center [177, 222] width 220 height 13
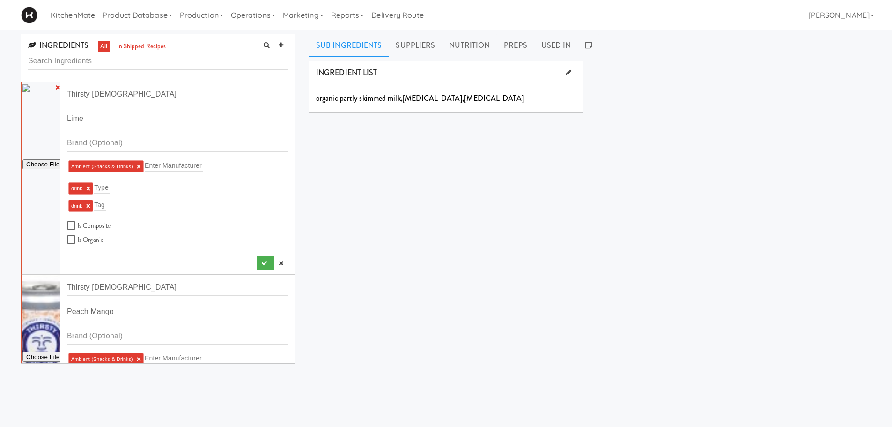
click at [320, 209] on div "INGREDIENT LIST organic partly skimmed milk , vitamin a palmitate , vitamin d3 …" at bounding box center [590, 236] width 562 height 351
click at [261, 260] on icon "submit" at bounding box center [264, 263] width 6 height 6
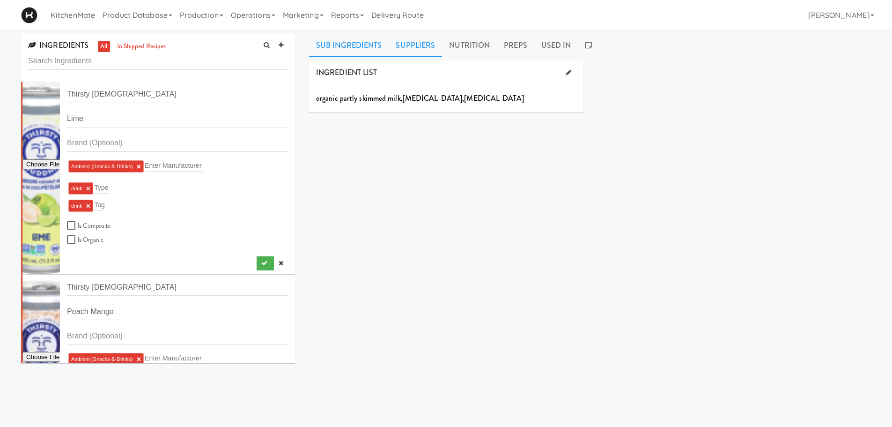
click at [428, 39] on link "Suppliers" at bounding box center [415, 45] width 53 height 23
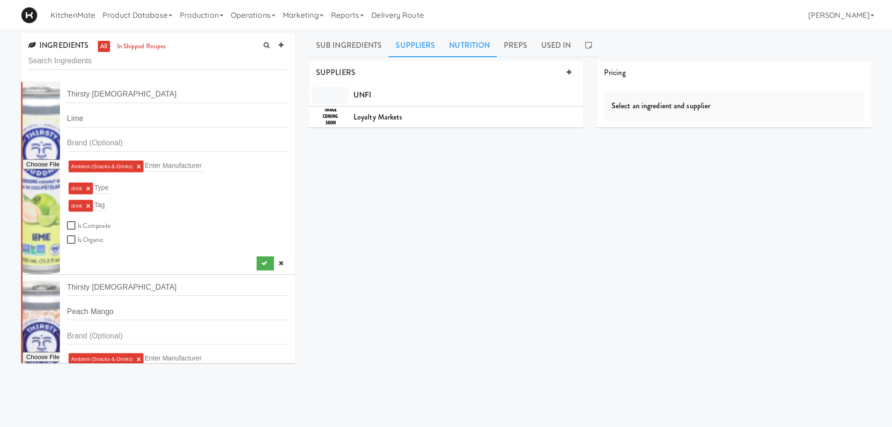
click at [465, 51] on link "Nutrition" at bounding box center [469, 45] width 55 height 23
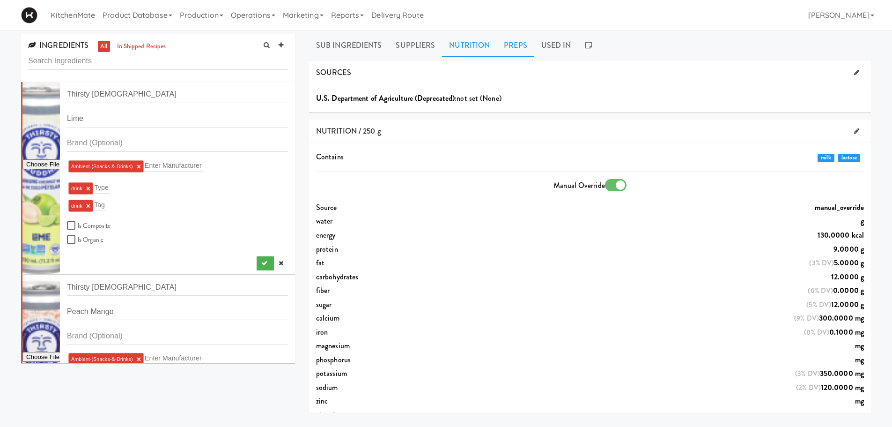
click at [513, 43] on link "Preps" at bounding box center [515, 45] width 37 height 23
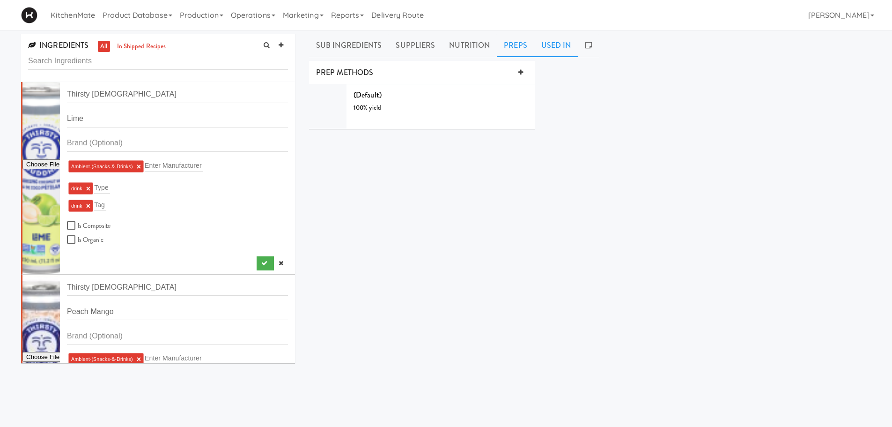
click at [541, 42] on link "Used In" at bounding box center [556, 45] width 44 height 23
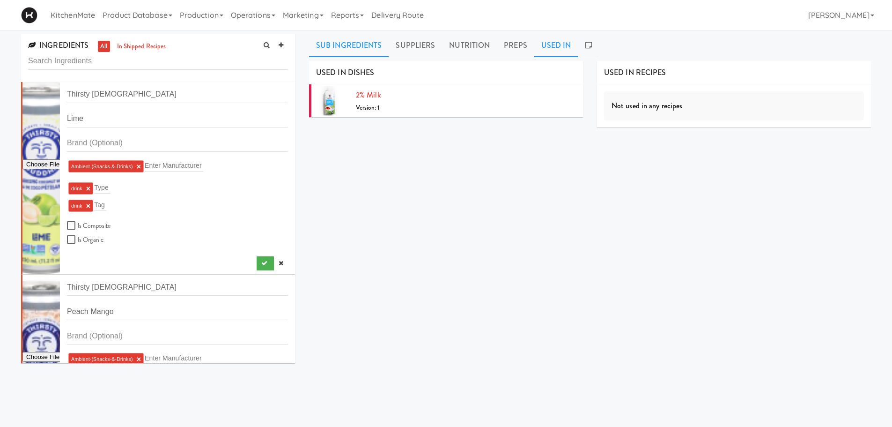
click at [336, 51] on link "Sub Ingredients" at bounding box center [349, 45] width 80 height 23
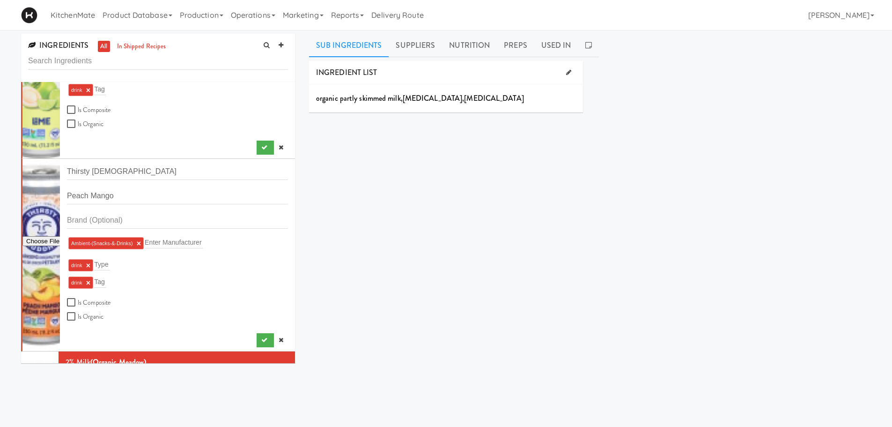
scroll to position [140, 0]
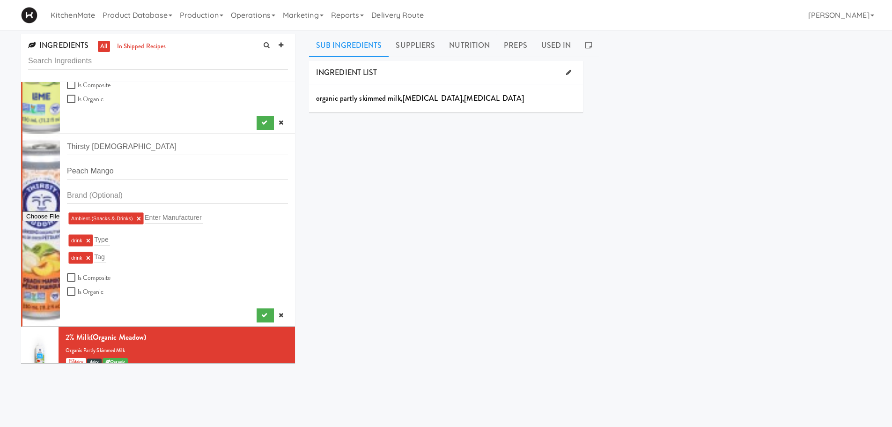
click at [37, 198] on div at bounding box center [40, 230] width 37 height 192
click at [261, 120] on icon "submit" at bounding box center [264, 122] width 6 height 6
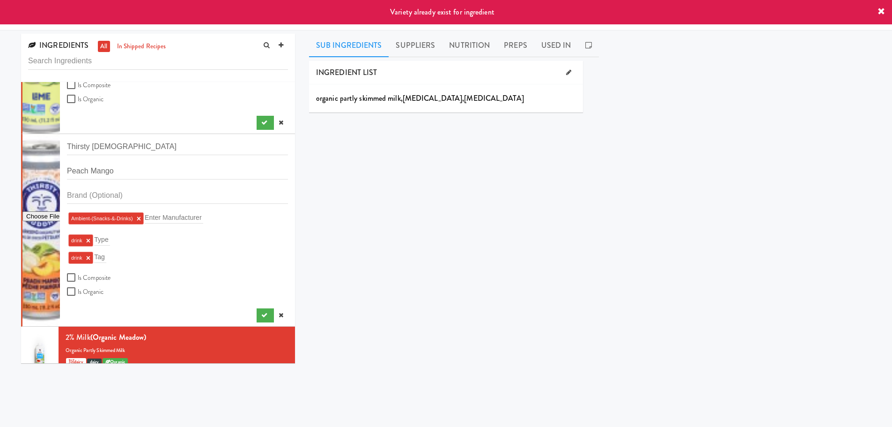
scroll to position [0, 0]
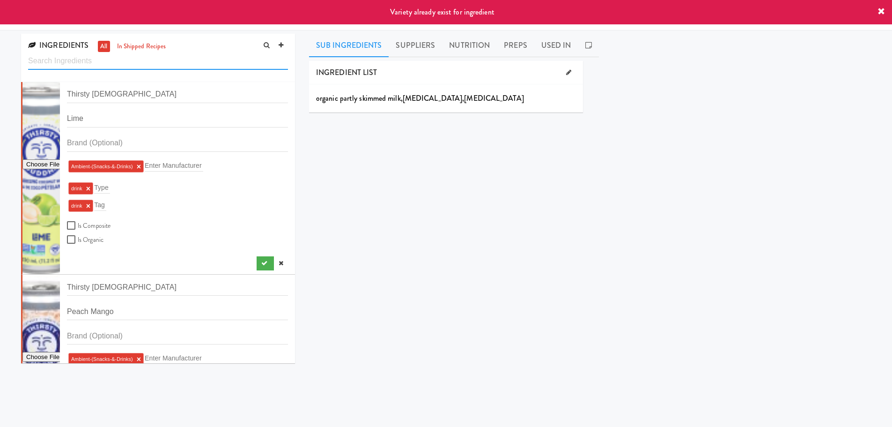
click at [147, 58] on input "text" at bounding box center [158, 60] width 260 height 17
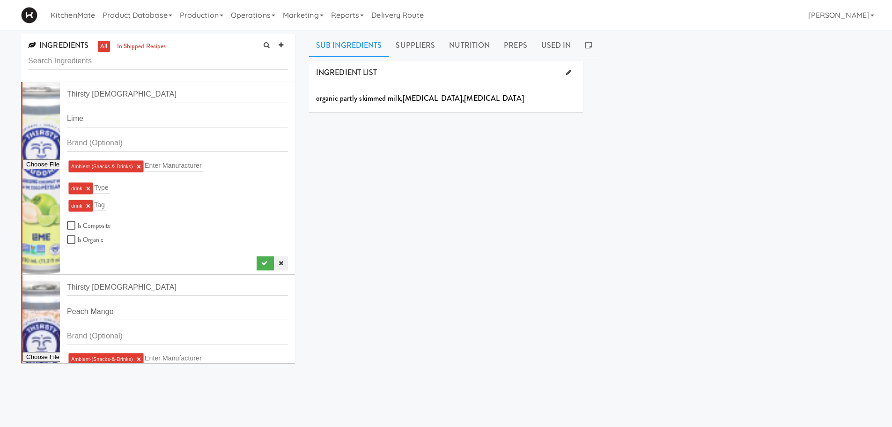
click at [277, 261] on link at bounding box center [281, 263] width 14 height 14
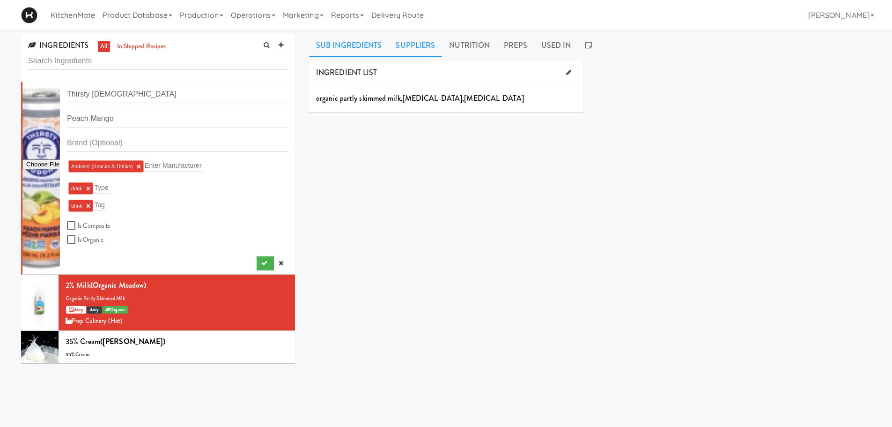
click at [411, 51] on link "Suppliers" at bounding box center [415, 45] width 53 height 23
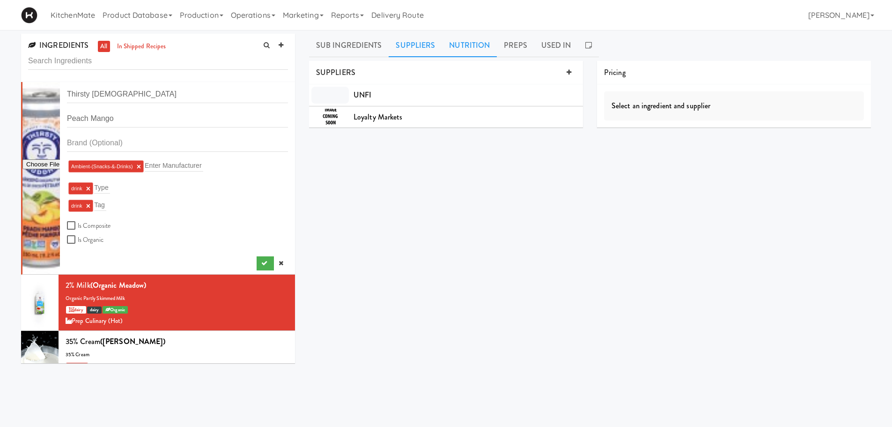
click at [447, 43] on link "Nutrition" at bounding box center [469, 45] width 55 height 23
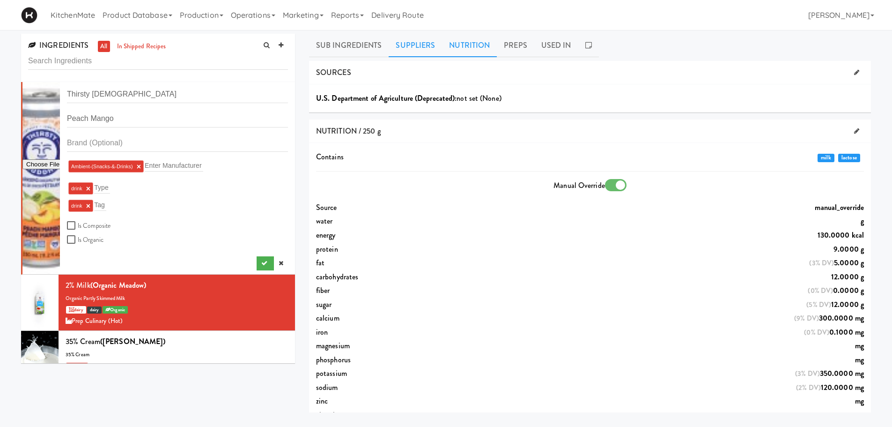
click at [391, 42] on link "Suppliers" at bounding box center [415, 45] width 53 height 23
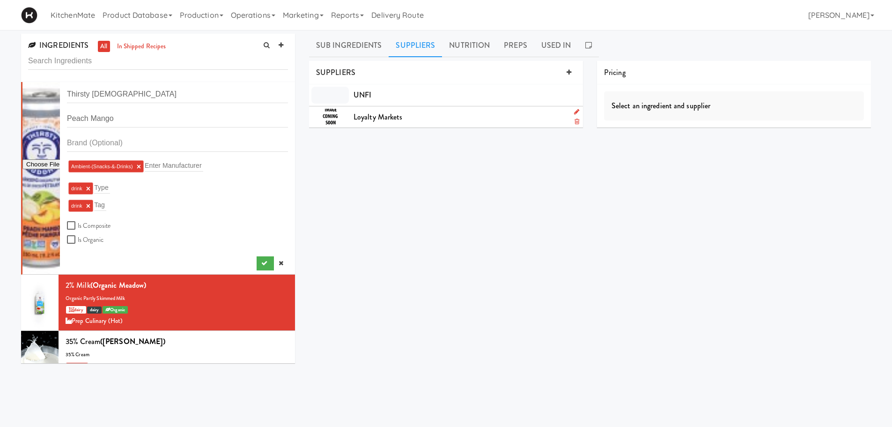
click at [393, 109] on li "Loyalty Markets" at bounding box center [446, 117] width 274 height 22
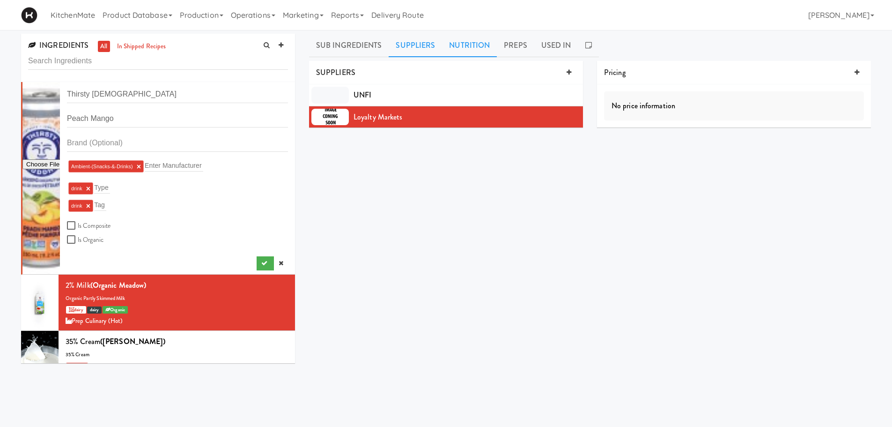
click at [473, 46] on link "Nutrition" at bounding box center [469, 45] width 55 height 23
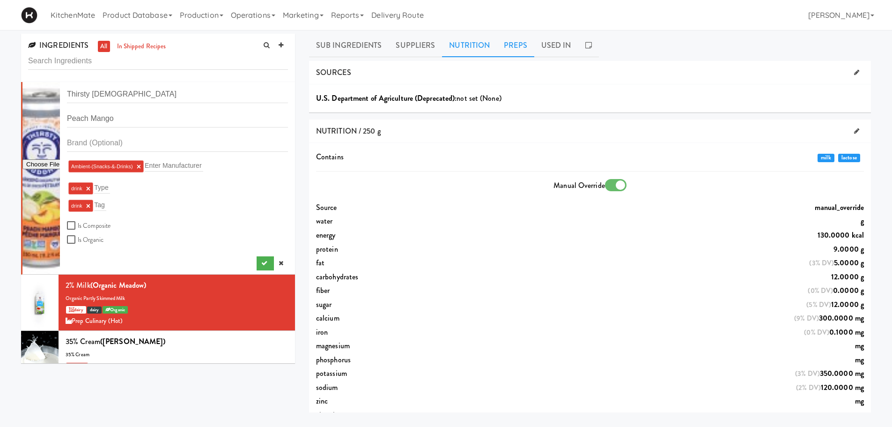
click at [522, 43] on link "Preps" at bounding box center [515, 45] width 37 height 23
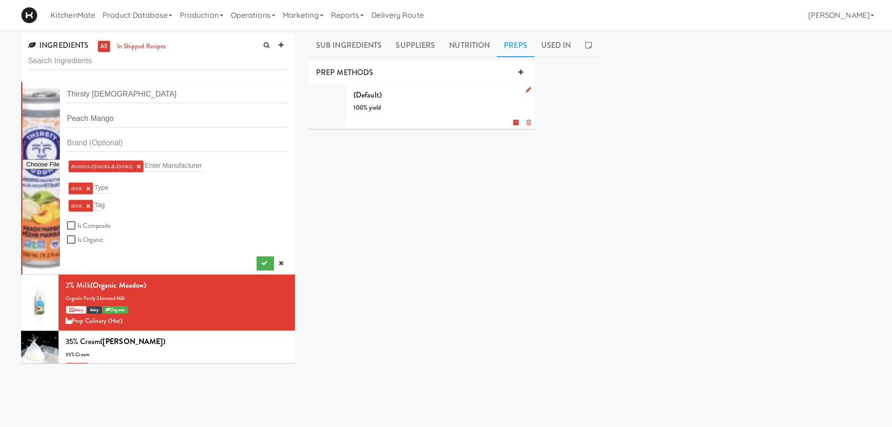
click at [386, 95] on div "(Default) 100% yield g" at bounding box center [441, 106] width 174 height 37
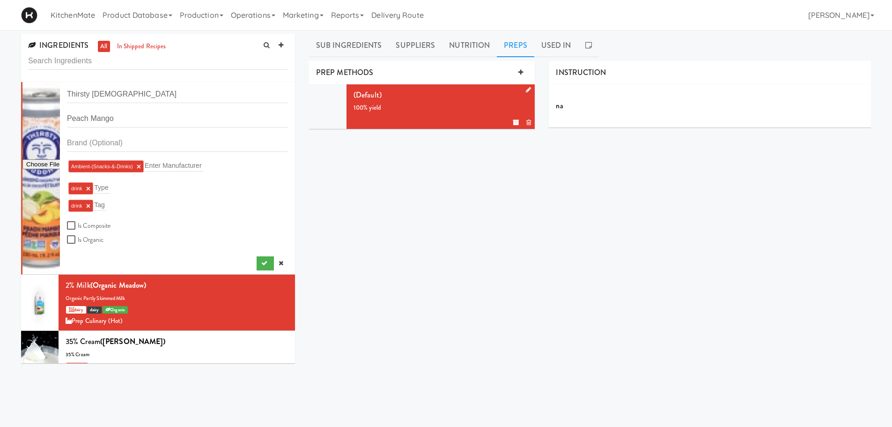
click at [521, 86] on li "(Default) 100% yield g" at bounding box center [422, 106] width 226 height 44
click at [524, 87] on link at bounding box center [526, 90] width 9 height 12
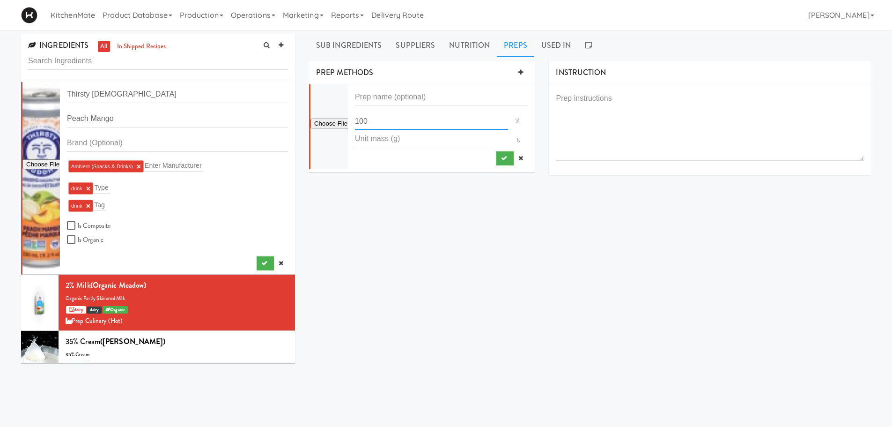
click at [377, 126] on input "100" at bounding box center [431, 120] width 153 height 17
click at [502, 156] on icon "submit" at bounding box center [504, 158] width 6 height 6
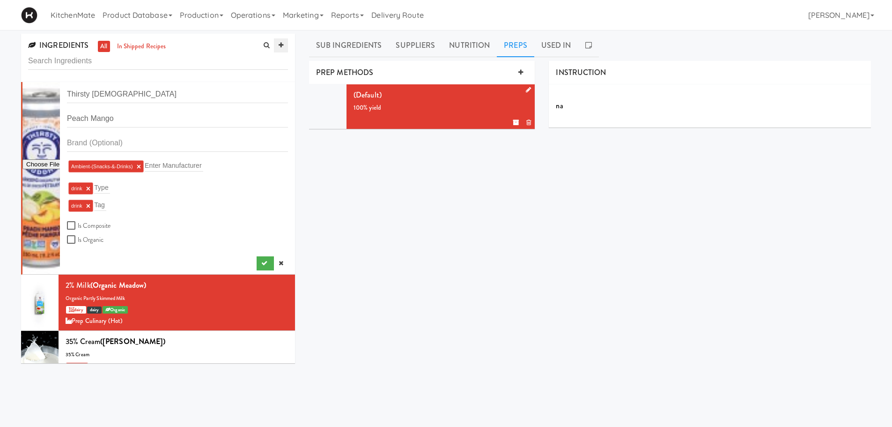
click at [281, 44] on icon at bounding box center [281, 45] width 5 height 6
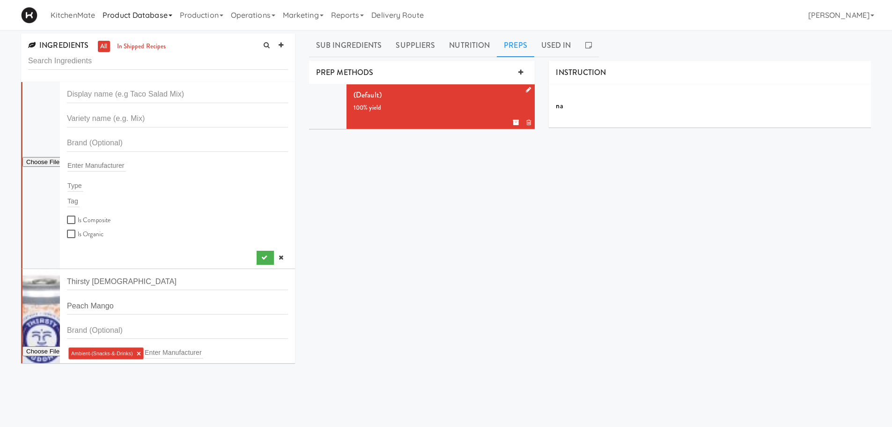
click at [134, 18] on link "Product Database" at bounding box center [137, 15] width 77 height 30
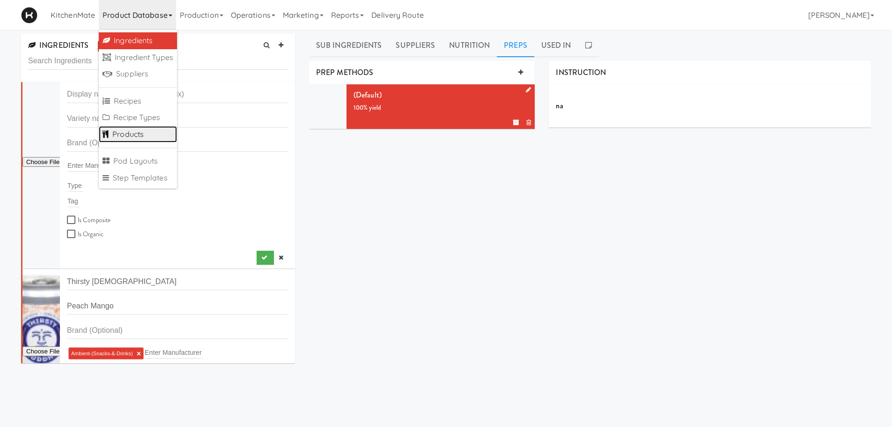
click at [146, 129] on link "Products" at bounding box center [138, 134] width 78 height 17
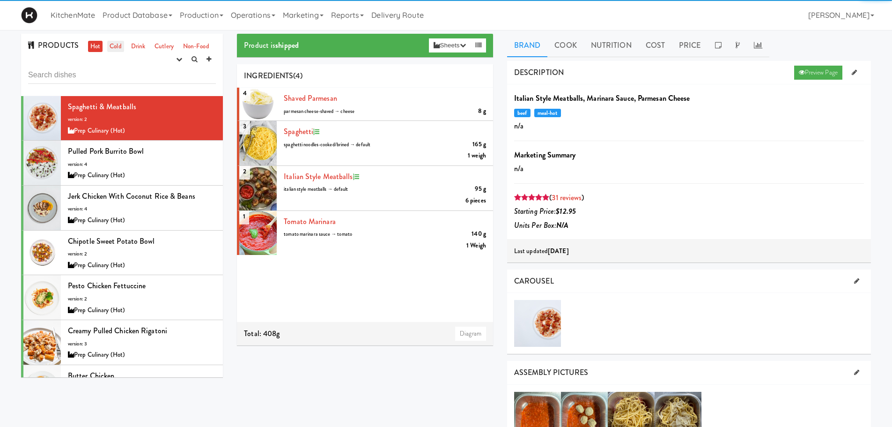
click at [113, 49] on link "Cold" at bounding box center [115, 47] width 16 height 12
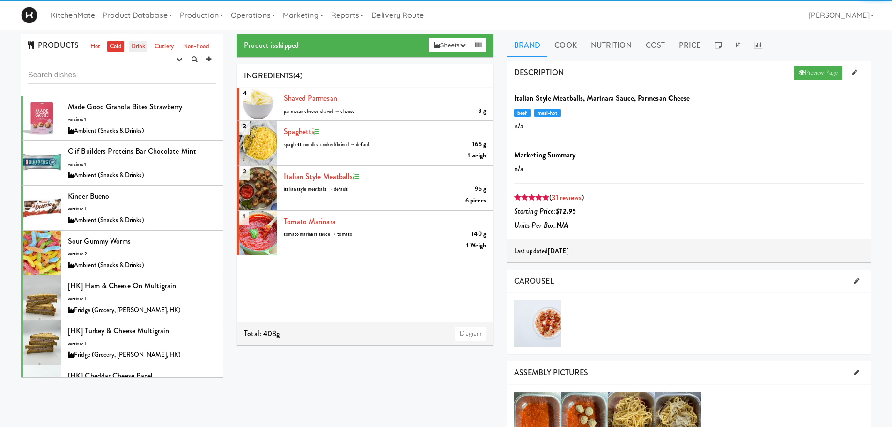
click at [137, 45] on link "Drink" at bounding box center [138, 47] width 19 height 12
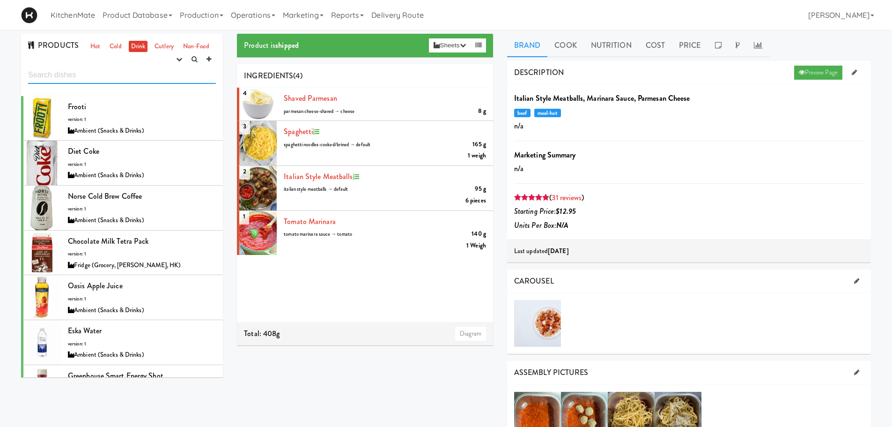
click at [81, 77] on input "text" at bounding box center [122, 74] width 188 height 17
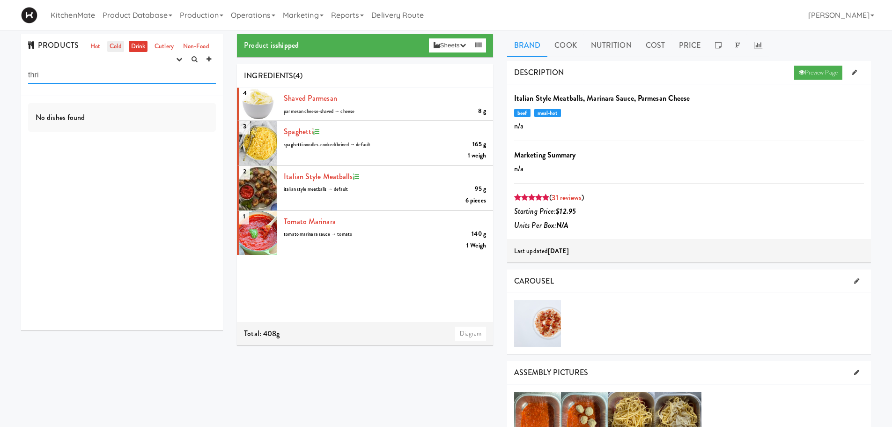
type input "thri"
click at [113, 44] on link "Cold" at bounding box center [115, 47] width 16 height 12
click at [79, 78] on input "thri" at bounding box center [122, 74] width 188 height 17
click at [17, 75] on div "PRODUCTS Hot Cold Drink Cutlery Non-Food experimenting finalized shipped discon…" at bounding box center [122, 185] width 216 height 303
click at [68, 77] on input "thr" at bounding box center [122, 74] width 188 height 17
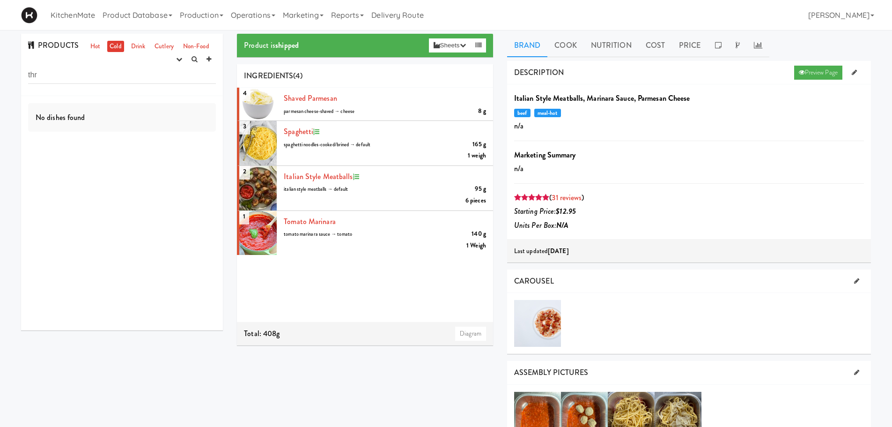
click at [171, 99] on div "No dishes found" at bounding box center [122, 213] width 202 height 234
click at [72, 82] on input "thr" at bounding box center [122, 74] width 188 height 17
type input "t"
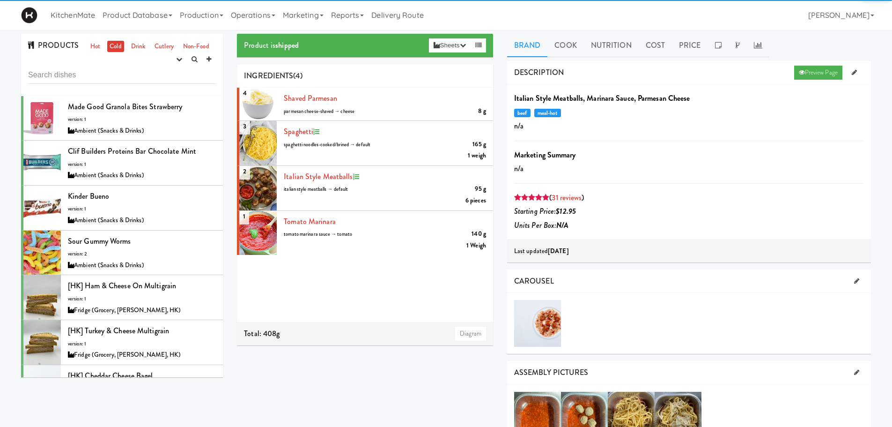
click at [113, 41] on link "Cold" at bounding box center [115, 47] width 16 height 12
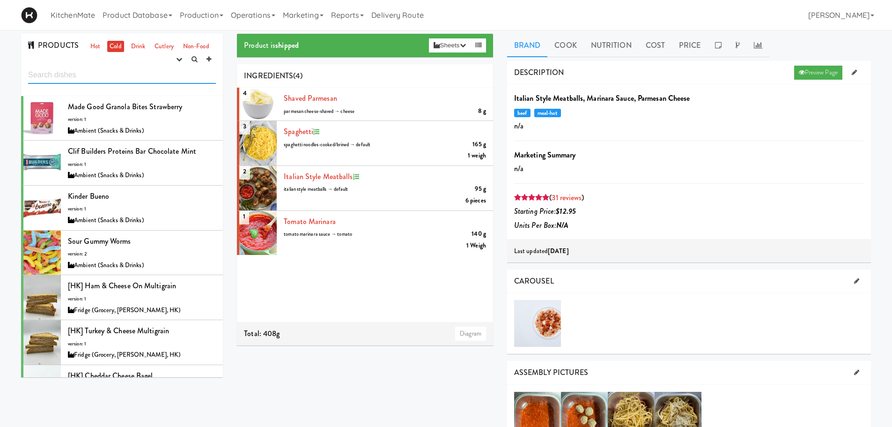
click at [88, 73] on input "text" at bounding box center [122, 74] width 188 height 17
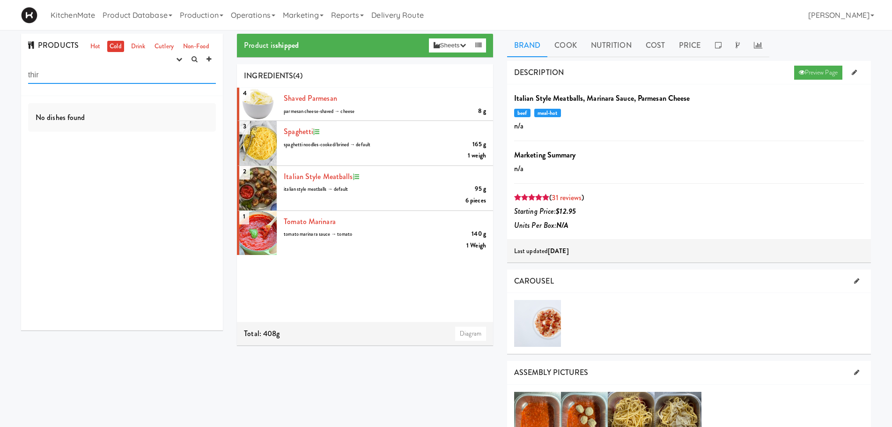
click at [95, 76] on input "thir" at bounding box center [122, 74] width 188 height 17
click at [0, 78] on div "PRODUCTS Hot Cold Drink Cutlery Non-Food experimenting finalized shipped discon…" at bounding box center [446, 430] width 892 height 793
type input "thir"
click at [140, 42] on link "Drink" at bounding box center [138, 47] width 19 height 12
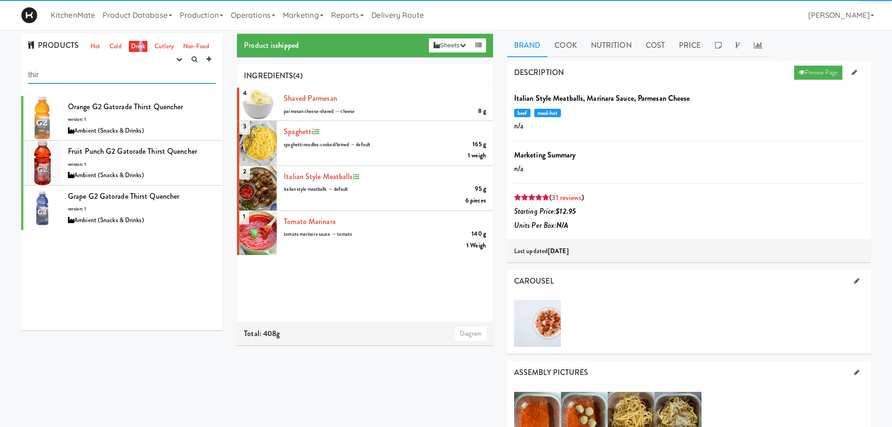
click at [79, 78] on input "thir" at bounding box center [122, 74] width 188 height 17
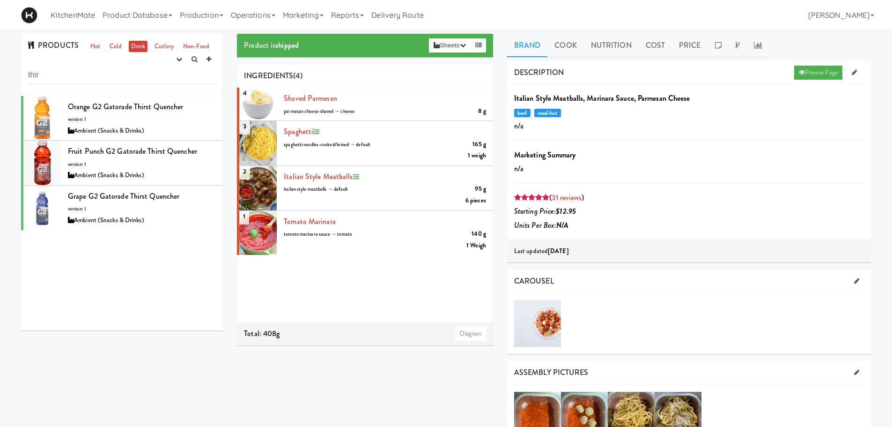
click at [86, 46] on ul "Hot Cold Drink Cutlery Non-Food" at bounding box center [150, 47] width 128 height 12
click at [89, 45] on link "Hot" at bounding box center [95, 47] width 15 height 12
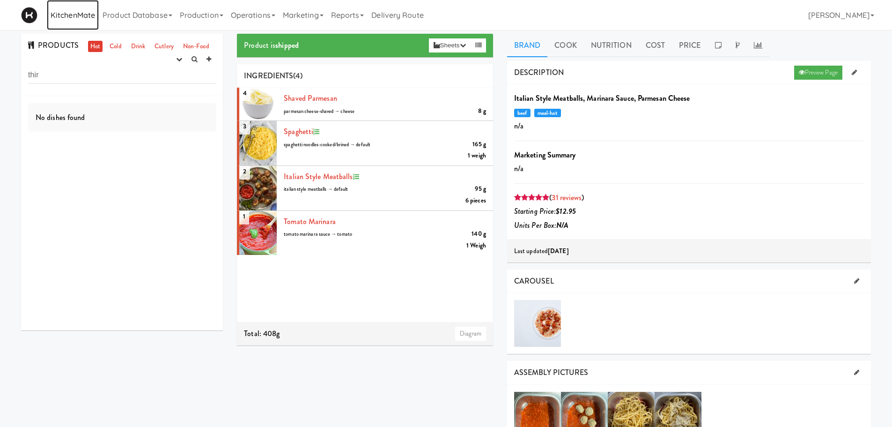
click at [50, 20] on link "KitchenMate" at bounding box center [73, 15] width 52 height 30
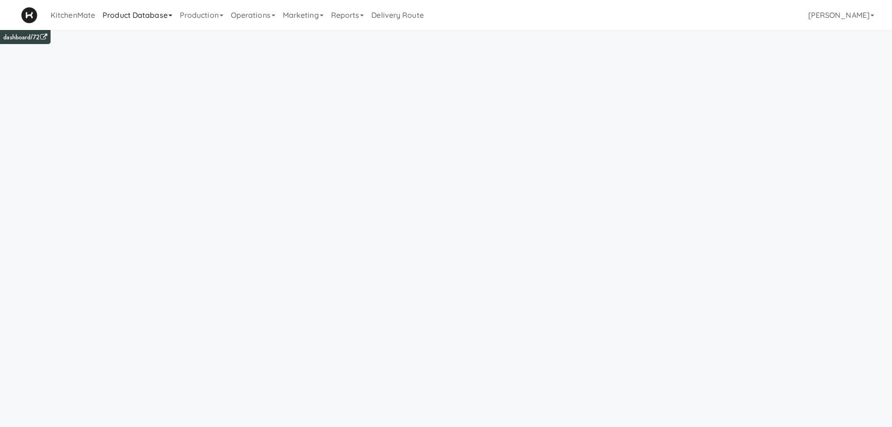
click at [155, 20] on link "Product Database" at bounding box center [137, 15] width 77 height 30
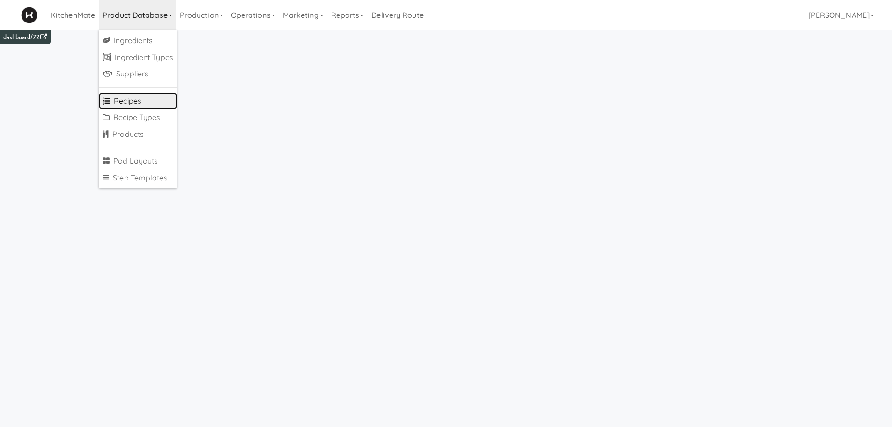
click at [140, 100] on link "Recipes" at bounding box center [138, 101] width 78 height 17
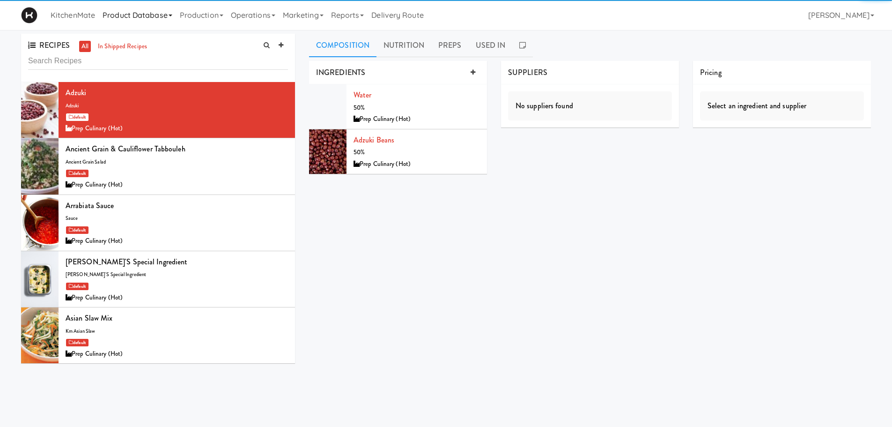
click at [155, 16] on link "Product Database" at bounding box center [137, 15] width 77 height 30
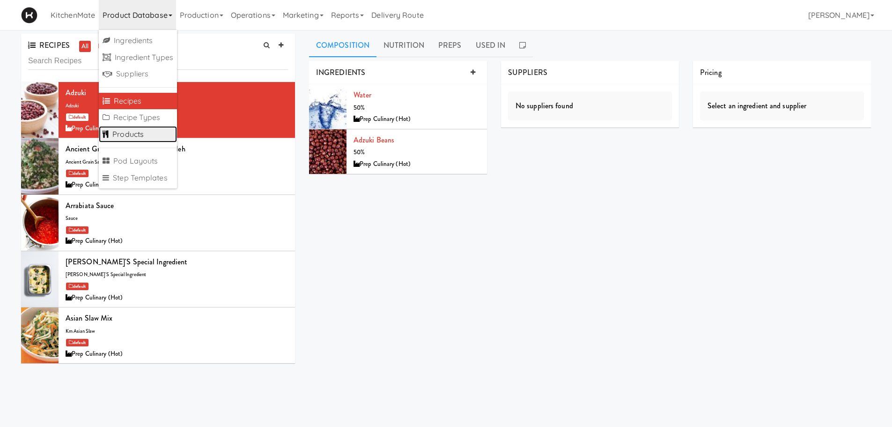
click at [155, 132] on link "Products" at bounding box center [138, 134] width 78 height 17
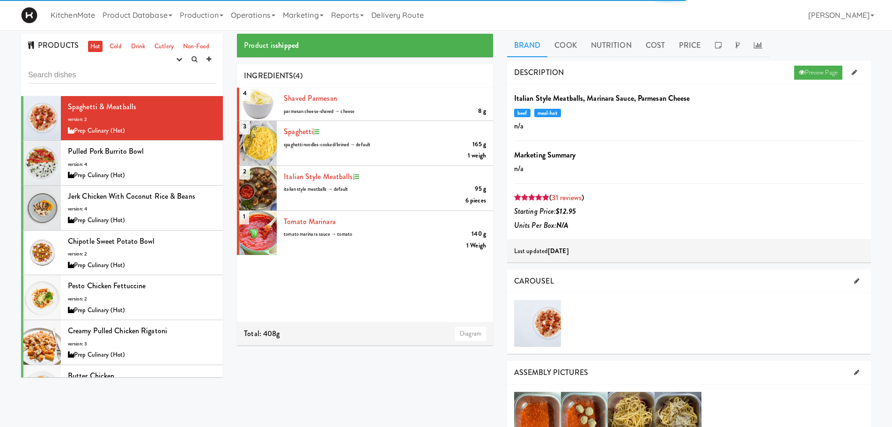
click at [89, 72] on input "text" at bounding box center [122, 74] width 188 height 17
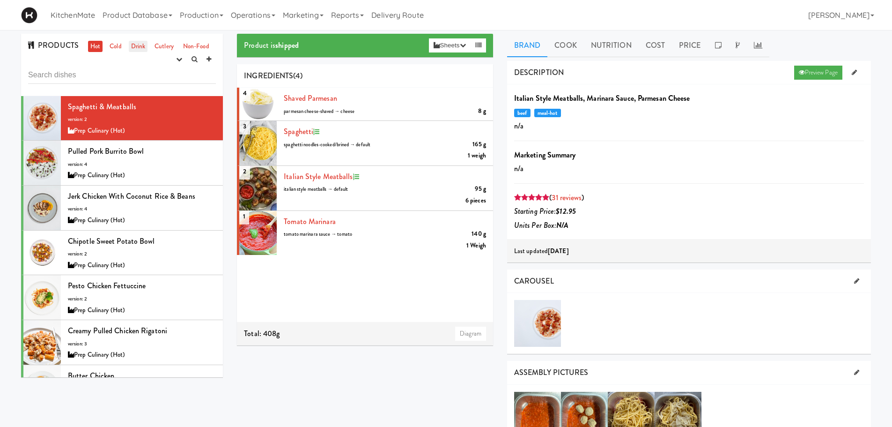
click at [133, 46] on link "Drink" at bounding box center [138, 47] width 19 height 12
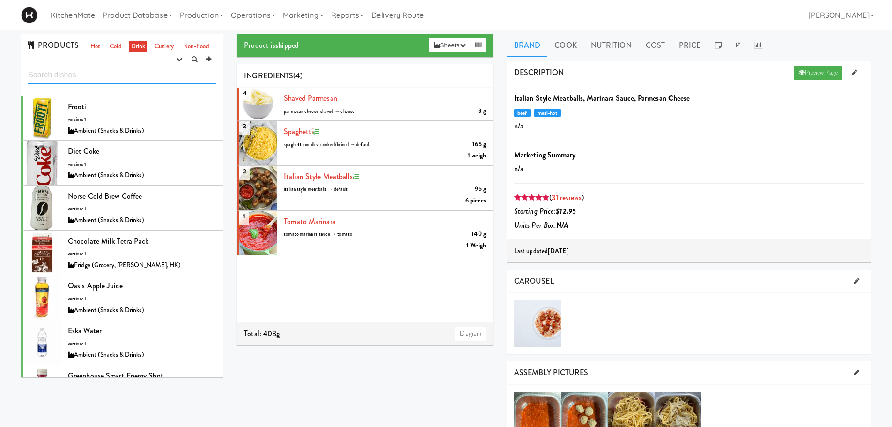
click at [89, 78] on input "text" at bounding box center [122, 74] width 188 height 17
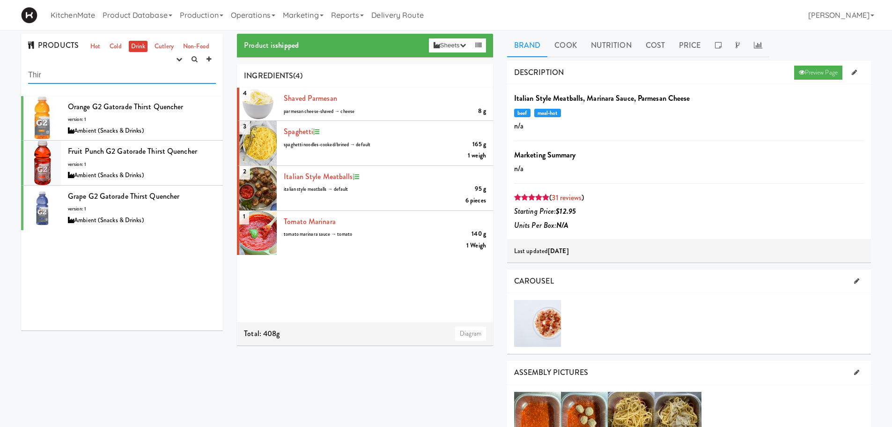
type input "Thir"
click at [338, 297] on div "4 Shaved Parmesan 8 g parmesan cheese-shaved → cheese 3 spaghetti 165 g spaghet…" at bounding box center [365, 205] width 256 height 234
click at [156, 46] on link "Cutlery" at bounding box center [164, 47] width 24 height 12
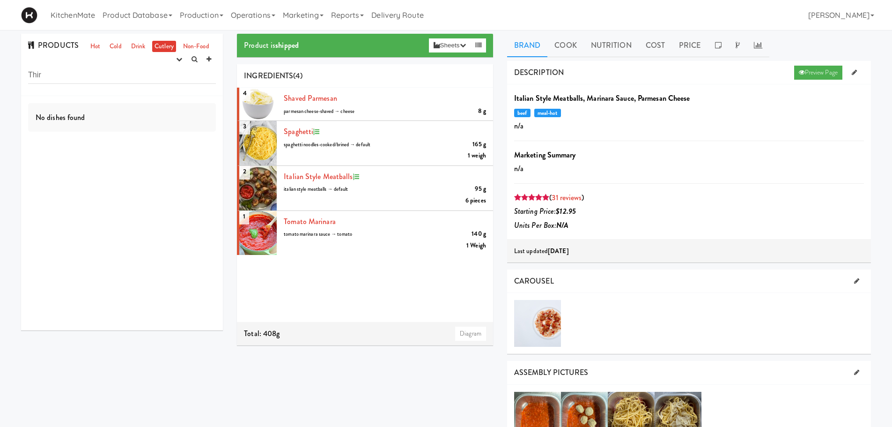
click at [127, 46] on ul "Hot Cold Drink Cutlery Non-Food" at bounding box center [150, 47] width 128 height 12
click at [133, 45] on link "Drink" at bounding box center [138, 47] width 19 height 12
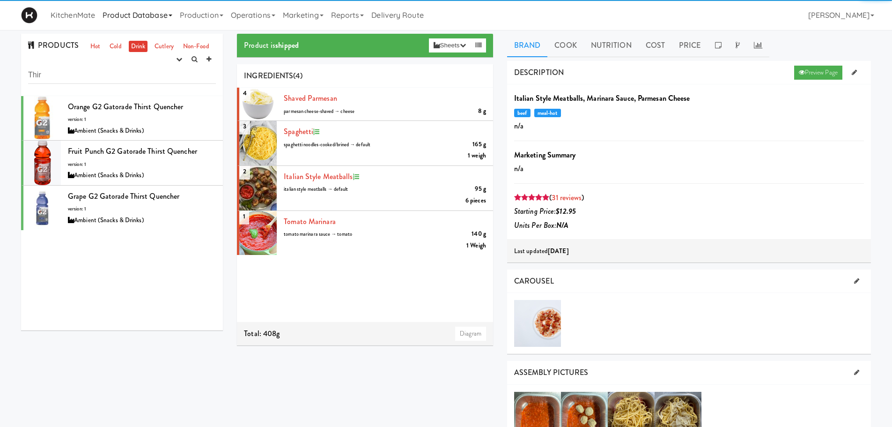
click at [110, 10] on link "Product Database" at bounding box center [137, 15] width 77 height 30
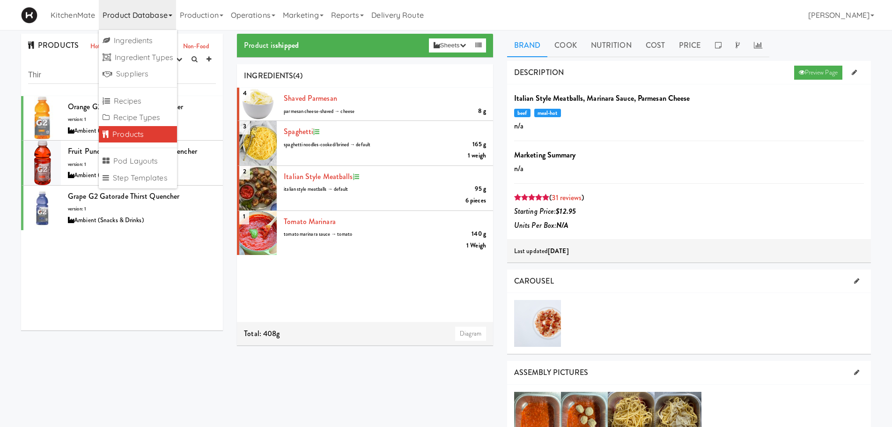
click at [135, 137] on link "Products" at bounding box center [138, 134] width 78 height 17
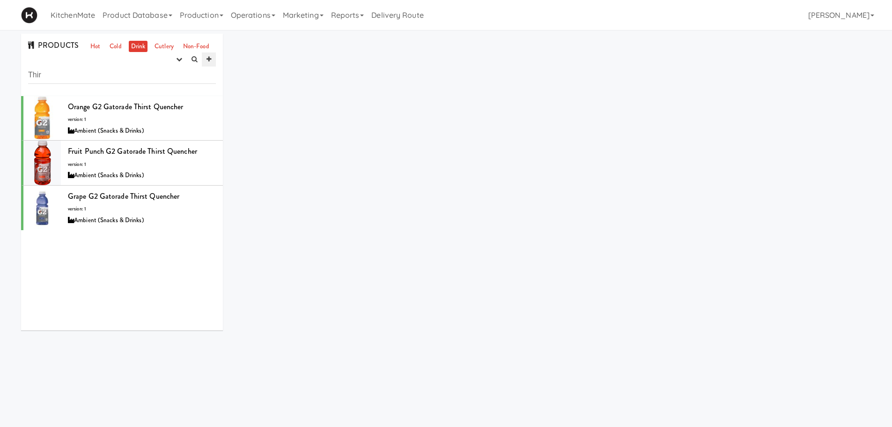
click at [207, 59] on icon at bounding box center [209, 59] width 5 height 6
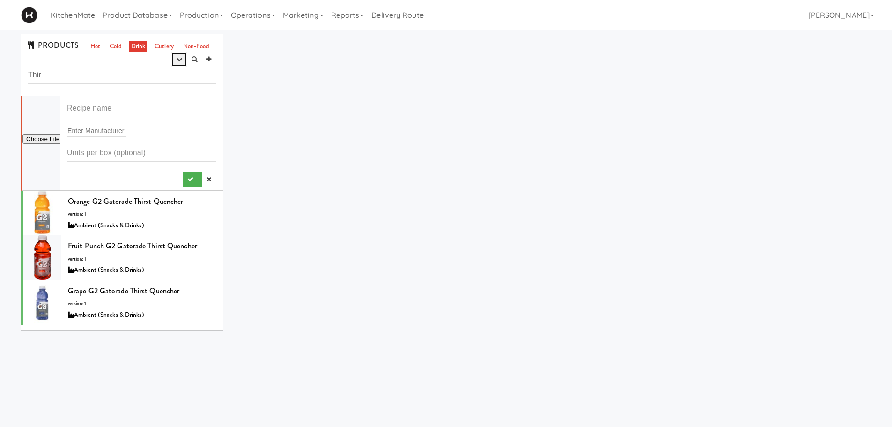
click at [176, 57] on icon "button" at bounding box center [179, 59] width 6 height 6
click at [151, 80] on link "experimenting" at bounding box center [149, 77] width 75 height 17
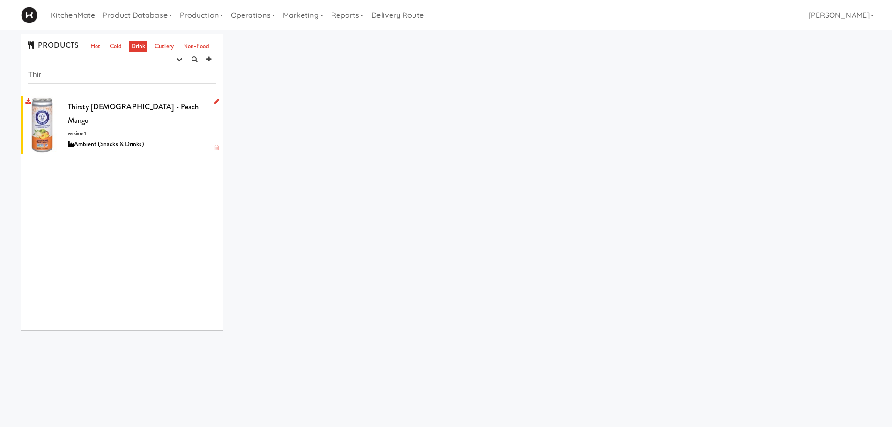
click at [126, 101] on span "Thirsty [DEMOGRAPHIC_DATA] - Peach Mango" at bounding box center [133, 113] width 131 height 25
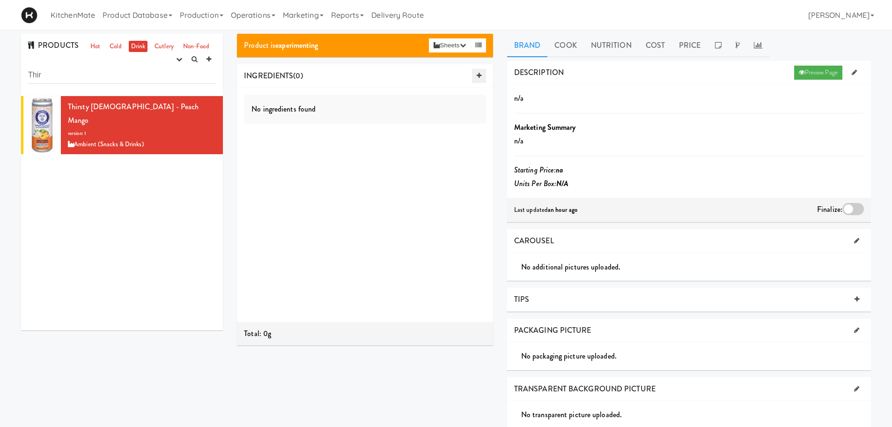
click at [472, 76] on link at bounding box center [479, 76] width 14 height 14
click at [315, 98] on div "Ingredient" at bounding box center [384, 100] width 203 height 13
type input "T"
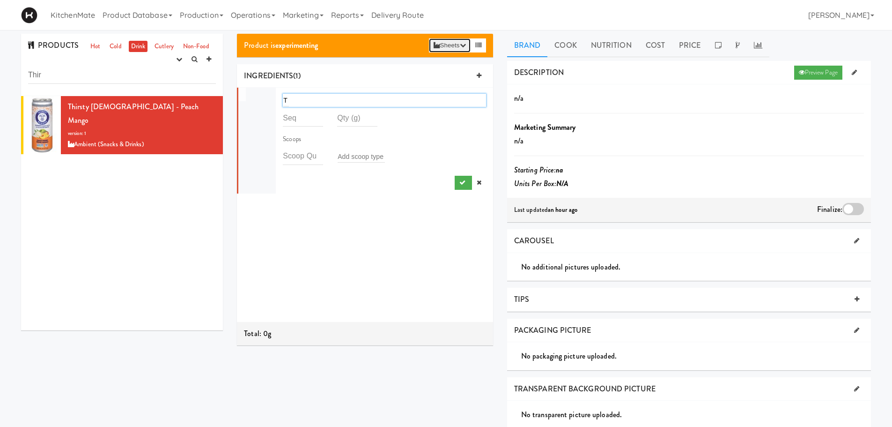
click at [465, 44] on icon "button" at bounding box center [463, 45] width 6 height 6
click at [364, 214] on div "T T Scoops Add scoop type" at bounding box center [365, 205] width 256 height 234
click at [322, 99] on div "T T" at bounding box center [384, 100] width 203 height 13
click at [126, 19] on link "Product Database" at bounding box center [137, 15] width 77 height 30
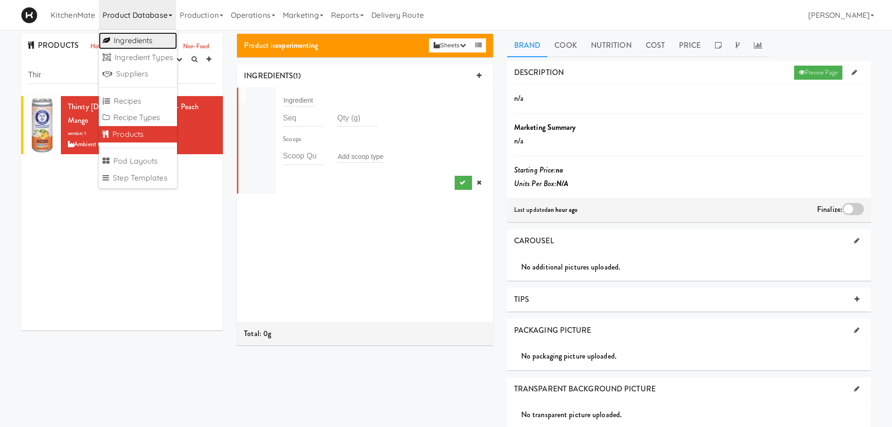
click at [146, 38] on link "Ingredients" at bounding box center [138, 40] width 78 height 17
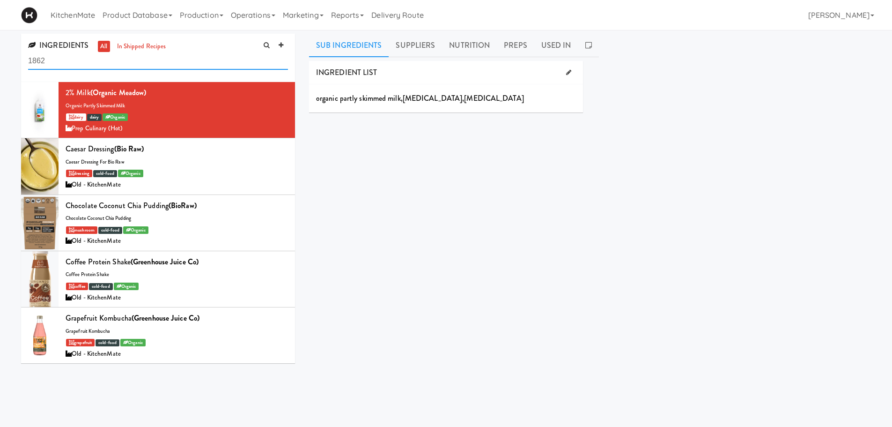
click at [98, 61] on input "1862" at bounding box center [158, 60] width 260 height 17
drag, startPoint x: 76, startPoint y: 61, endPoint x: 9, endPoint y: 50, distance: 68.0
click at [9, 50] on div "INGREDIENTS all in shipped recipes 1862 2% Milk (Organic Meadow) organic partly…" at bounding box center [446, 223] width 892 height 378
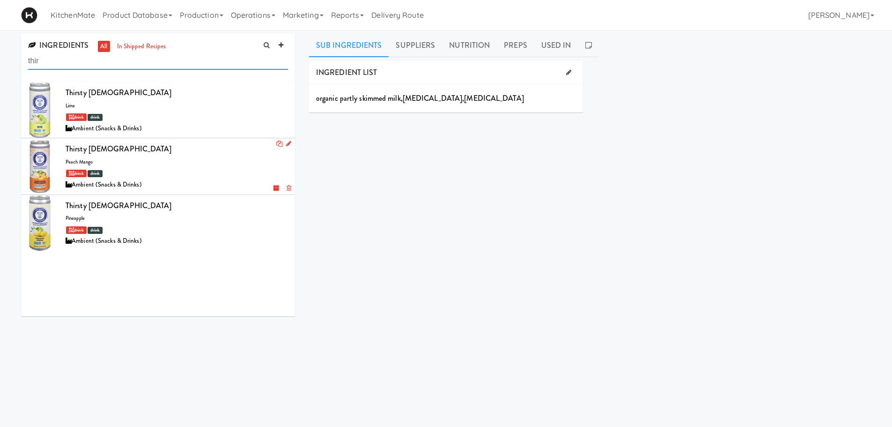
type input "thir"
click at [38, 153] on div at bounding box center [39, 166] width 37 height 56
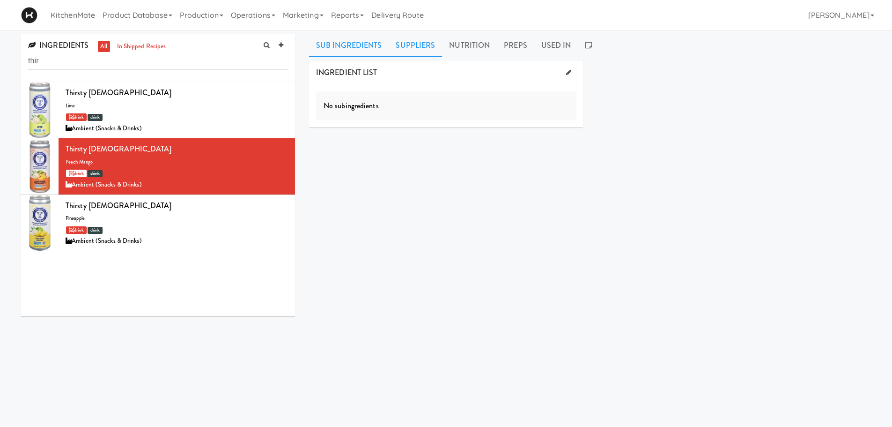
click at [396, 48] on link "Suppliers" at bounding box center [415, 45] width 53 height 23
click at [521, 44] on link "Preps" at bounding box center [515, 45] width 37 height 23
click at [520, 71] on icon at bounding box center [520, 72] width 5 height 6
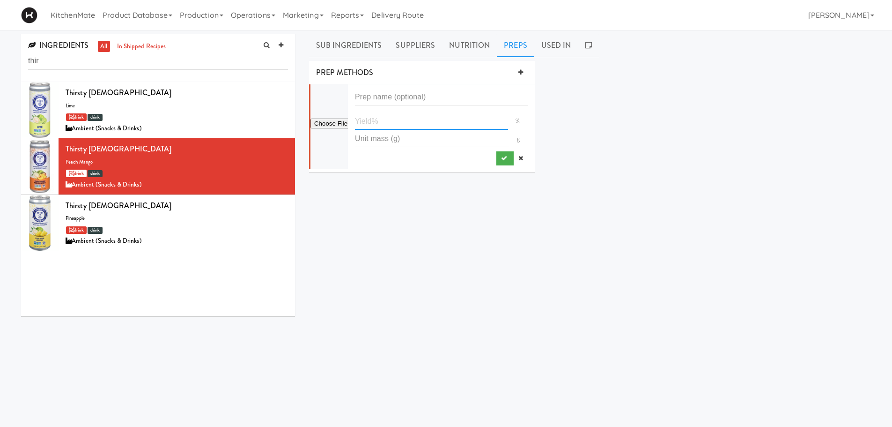
click at [378, 121] on input "number" at bounding box center [431, 120] width 153 height 17
type input "100"
click at [497, 154] on button "submit" at bounding box center [504, 158] width 17 height 14
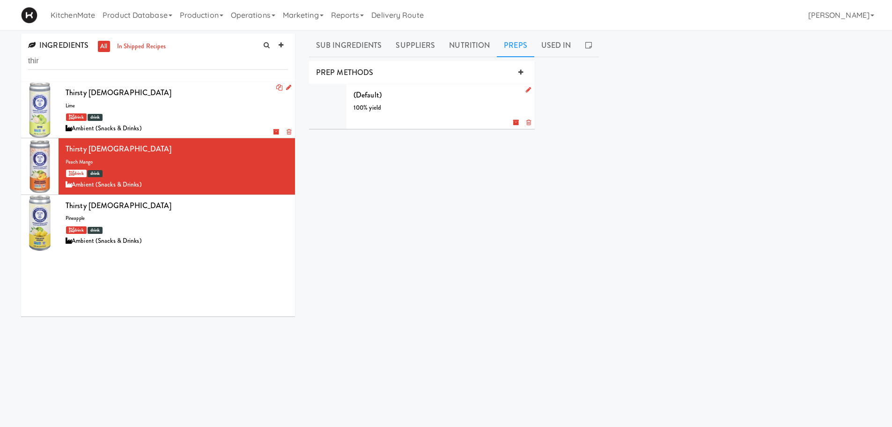
click at [154, 116] on div "drink drink" at bounding box center [177, 117] width 222 height 12
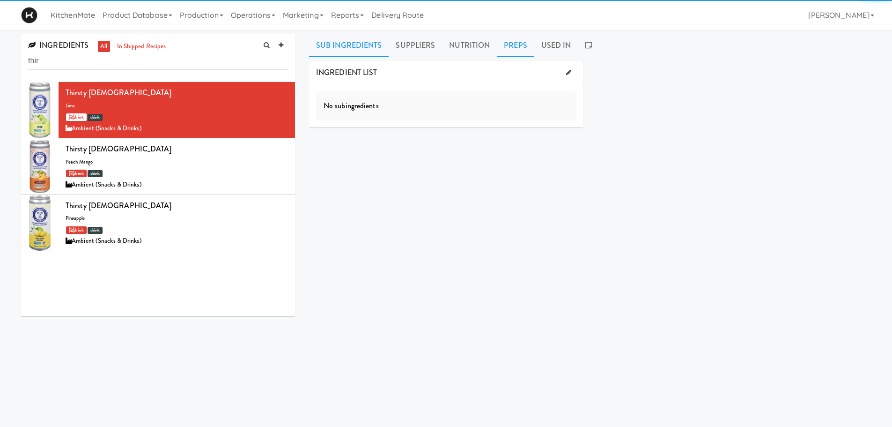
click at [515, 50] on link "Preps" at bounding box center [515, 45] width 37 height 23
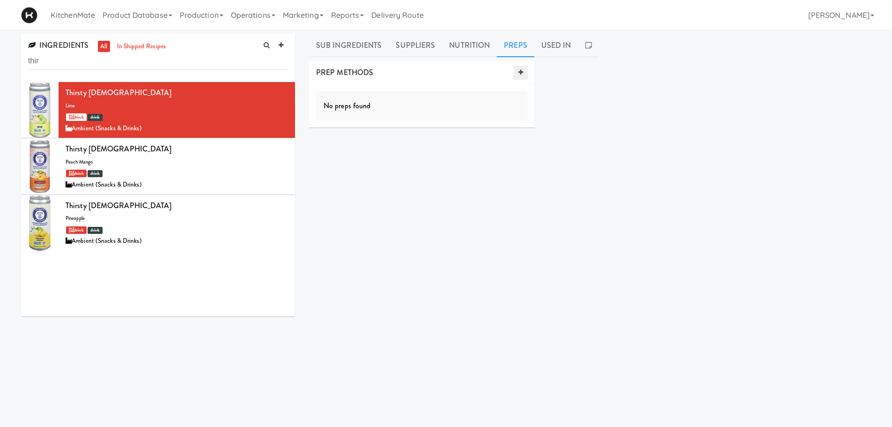
click at [522, 69] on icon at bounding box center [520, 72] width 5 height 6
click at [400, 118] on input "number" at bounding box center [431, 120] width 153 height 17
type input "100"
click at [499, 158] on button "submit" at bounding box center [504, 158] width 17 height 14
click at [187, 207] on div "Thirsty [DEMOGRAPHIC_DATA]" at bounding box center [177, 206] width 222 height 14
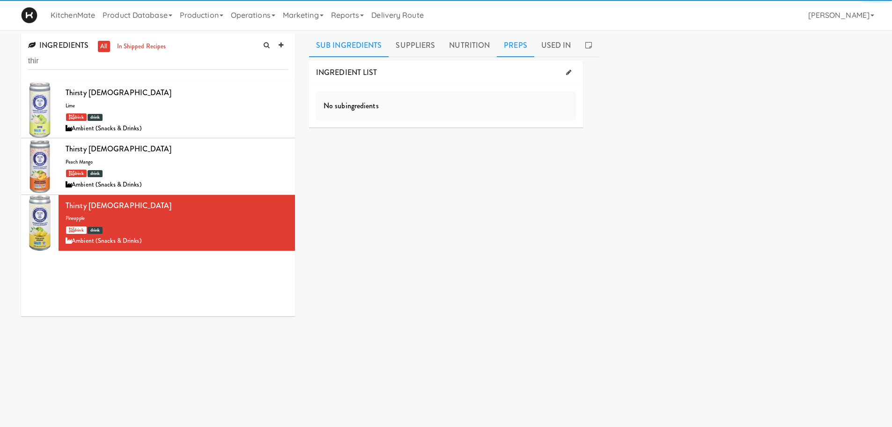
click at [519, 45] on link "Preps" at bounding box center [515, 45] width 37 height 23
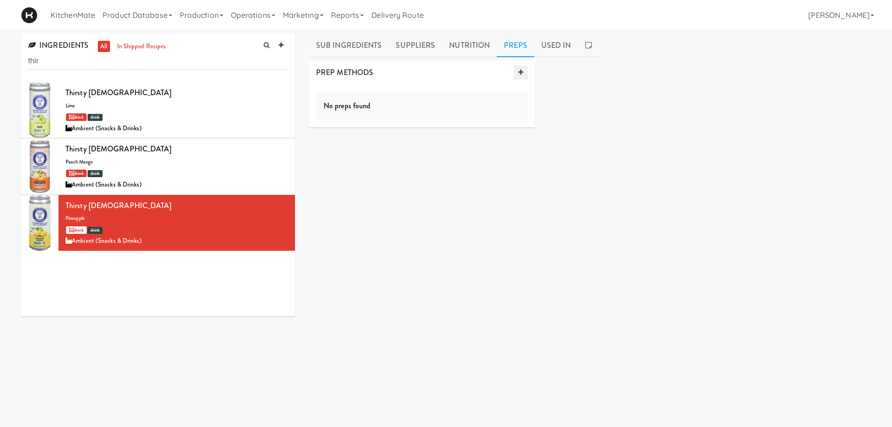
click at [522, 72] on icon at bounding box center [520, 72] width 5 height 6
click at [411, 114] on input "number" at bounding box center [431, 120] width 153 height 17
type input "100"
click at [502, 158] on icon "submit" at bounding box center [504, 158] width 6 height 6
click at [416, 43] on link "Suppliers" at bounding box center [415, 45] width 53 height 23
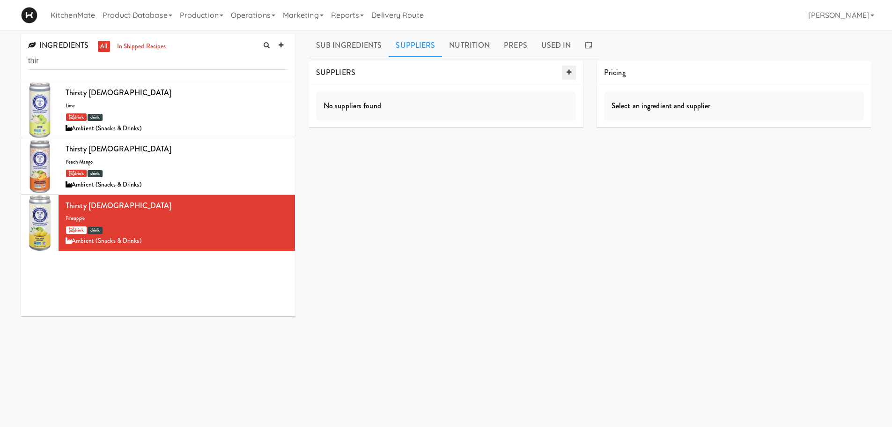
click at [567, 76] on link at bounding box center [569, 73] width 14 height 14
click at [409, 112] on div "Supplier Preferred Supplier" at bounding box center [465, 105] width 222 height 35
click at [393, 111] on div "Supplier Preferred Supplier" at bounding box center [465, 105] width 222 height 35
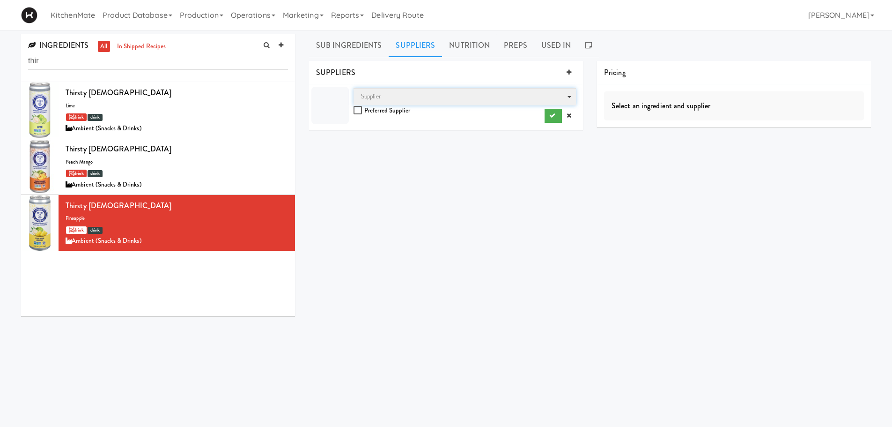
click at [498, 90] on span "Supplier" at bounding box center [465, 96] width 222 height 17
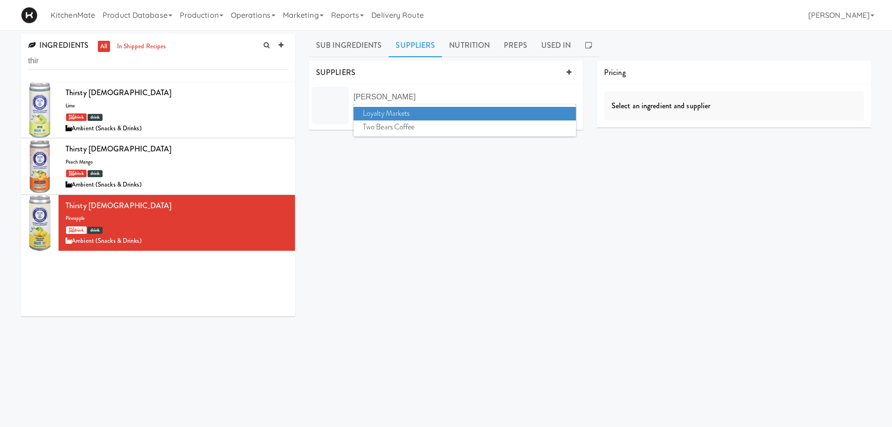
type input "[PERSON_NAME]"
click at [432, 108] on span "Loyalty Markets" at bounding box center [465, 114] width 222 height 14
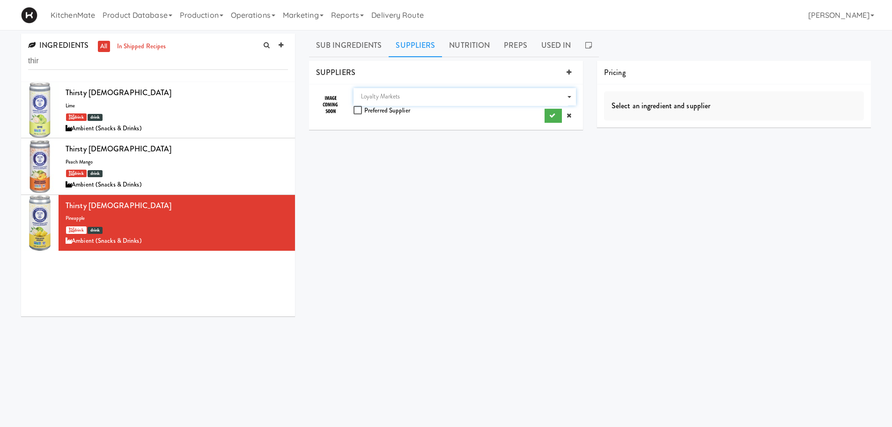
click at [388, 114] on div "Supplier Loyalty Markets Preferred Supplier" at bounding box center [465, 105] width 222 height 35
click at [398, 106] on div "Supplier Loyalty Markets Preferred Supplier" at bounding box center [465, 105] width 222 height 35
click at [355, 105] on span "Supplier Loyalty Markets" at bounding box center [465, 96] width 222 height 17
click at [327, 152] on div "INGREDIENT LIST No subingredients SUPPLIERS Supplier Loyalty Markets Alasko Bav…" at bounding box center [590, 236] width 562 height 351
click at [358, 111] on input "checkbox" at bounding box center [359, 110] width 11 height 7
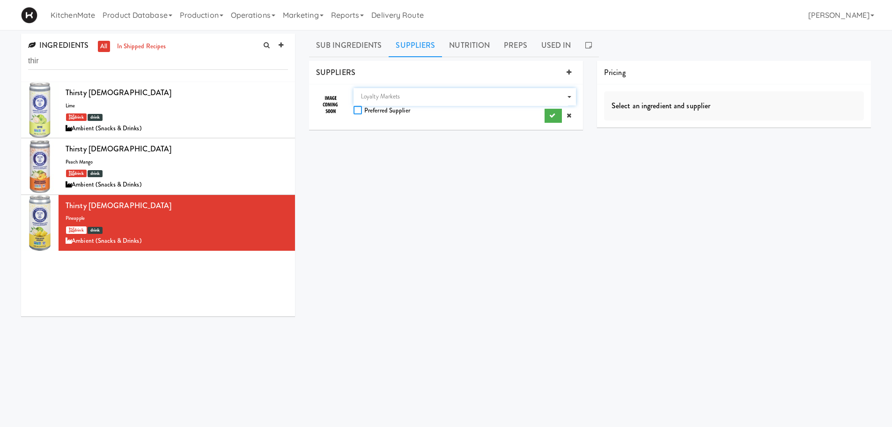
checkbox input "true"
click at [554, 117] on icon "submit" at bounding box center [552, 115] width 6 height 6
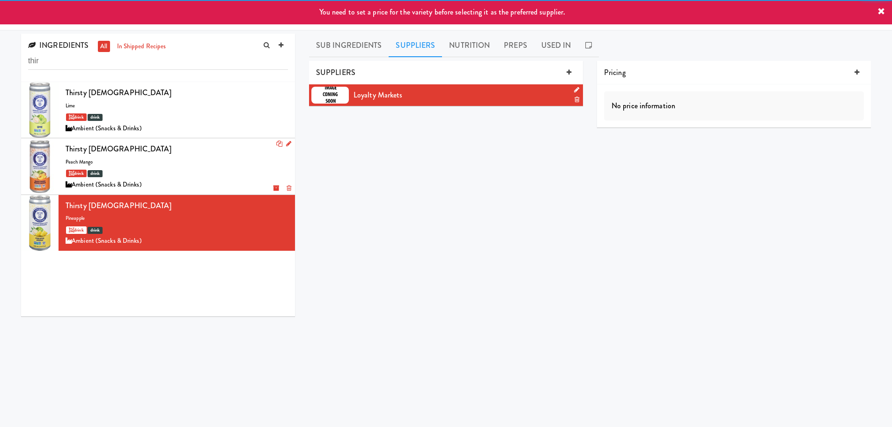
click at [164, 170] on div "drink drink" at bounding box center [177, 173] width 222 height 12
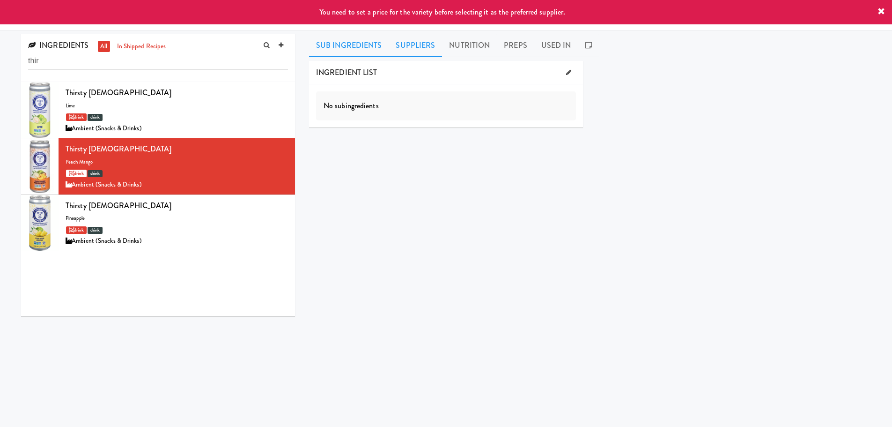
click at [421, 42] on link "Suppliers" at bounding box center [415, 45] width 53 height 23
click at [562, 71] on link at bounding box center [569, 73] width 14 height 14
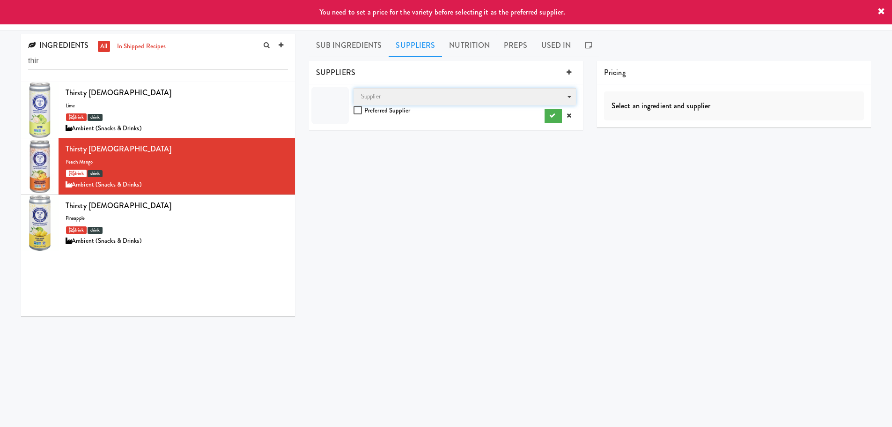
click at [411, 100] on span "Supplier" at bounding box center [465, 96] width 222 height 17
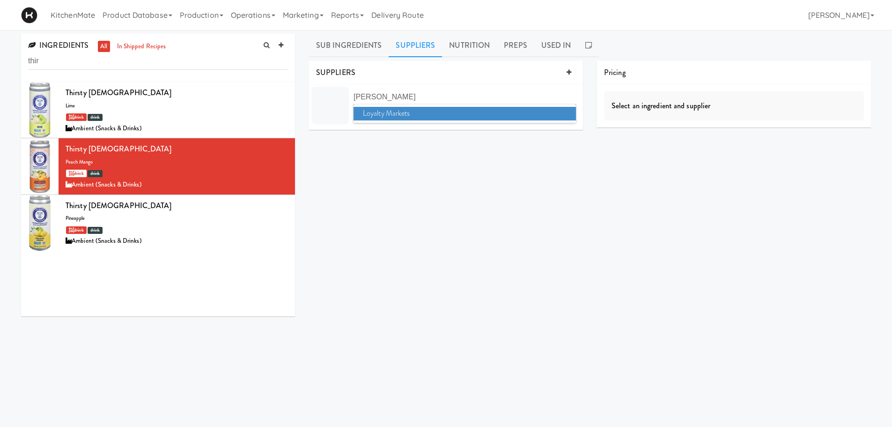
type input "[PERSON_NAME]"
click at [424, 113] on span "Loyalty Markets" at bounding box center [465, 114] width 222 height 14
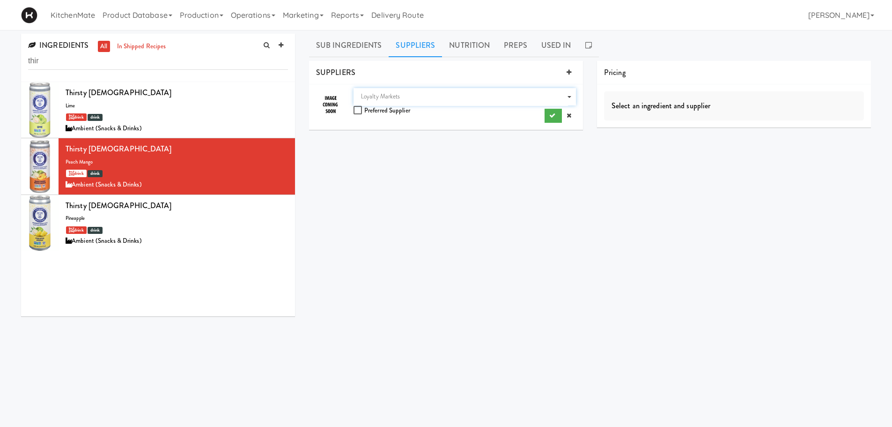
click at [366, 111] on div "Supplier Loyalty Markets Preferred Supplier" at bounding box center [465, 105] width 222 height 35
click at [354, 108] on input "checkbox" at bounding box center [359, 110] width 11 height 7
checkbox input "true"
click at [548, 113] on button "submit" at bounding box center [553, 116] width 17 height 14
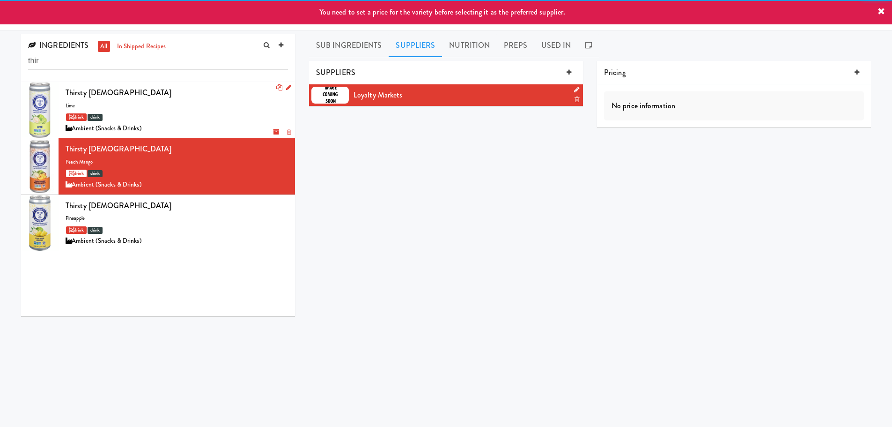
click at [166, 119] on div "drink drink" at bounding box center [177, 117] width 222 height 12
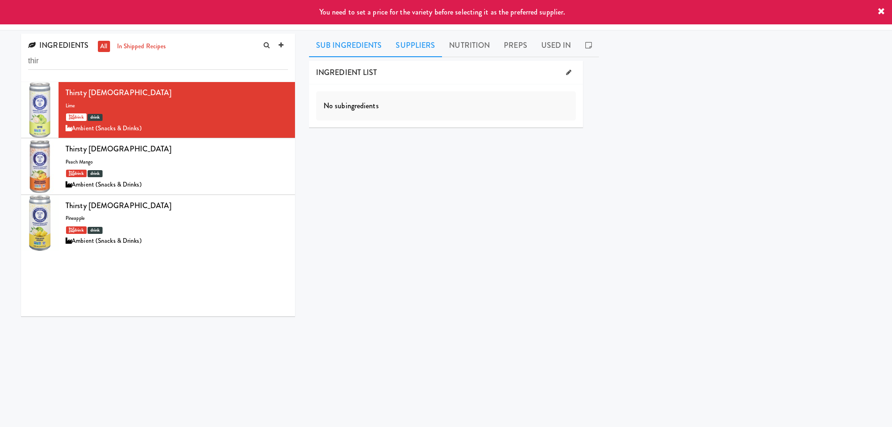
click at [406, 50] on link "Suppliers" at bounding box center [415, 45] width 53 height 23
click at [568, 70] on icon at bounding box center [569, 72] width 5 height 6
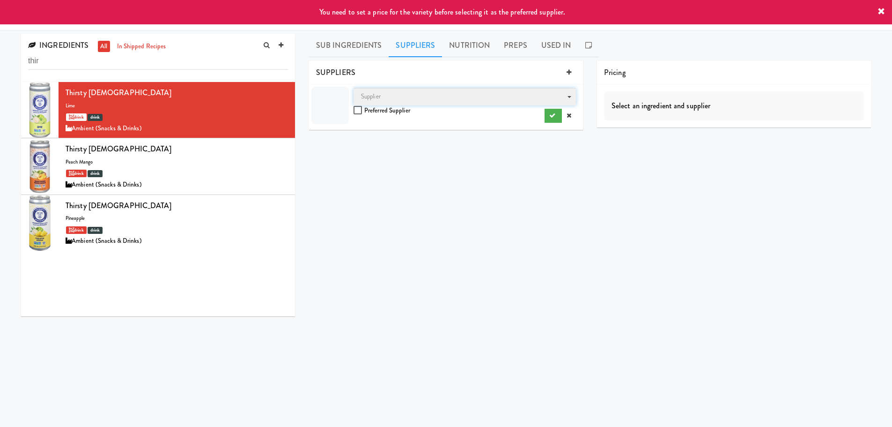
click at [382, 104] on span "Supplier" at bounding box center [465, 96] width 222 height 17
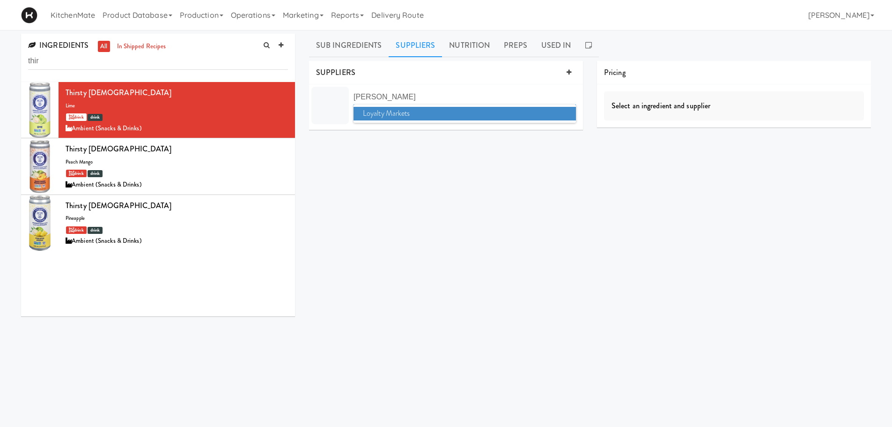
type input "[PERSON_NAME]"
click at [391, 111] on span "Loyalty Markets" at bounding box center [465, 114] width 222 height 14
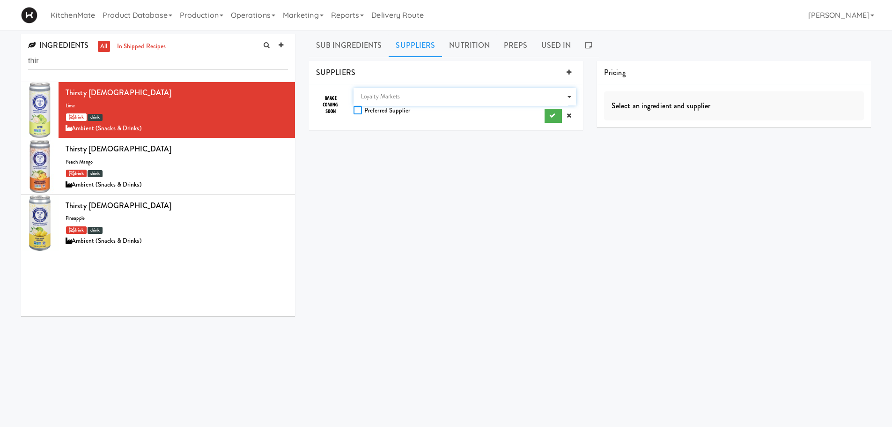
click at [358, 110] on input "checkbox" at bounding box center [359, 110] width 11 height 7
checkbox input "true"
click at [548, 118] on button "submit" at bounding box center [553, 116] width 17 height 14
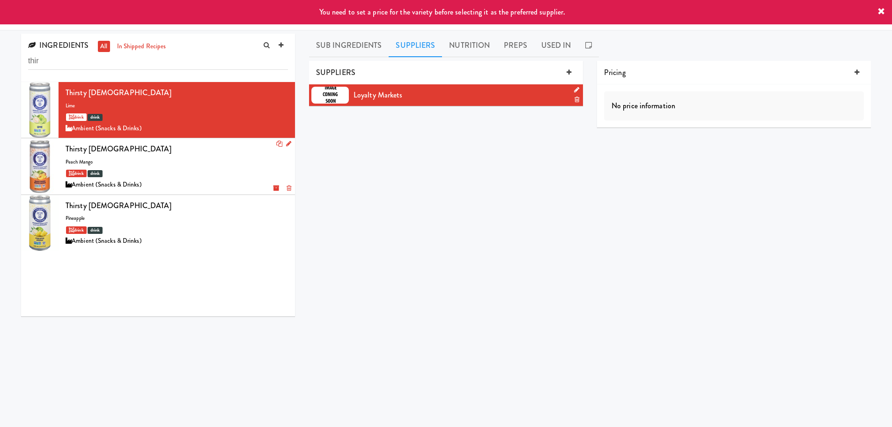
click at [179, 158] on div "Thirsty Buddha peach mango drink drink Ambient (Snacks & Drinks)" at bounding box center [177, 166] width 222 height 48
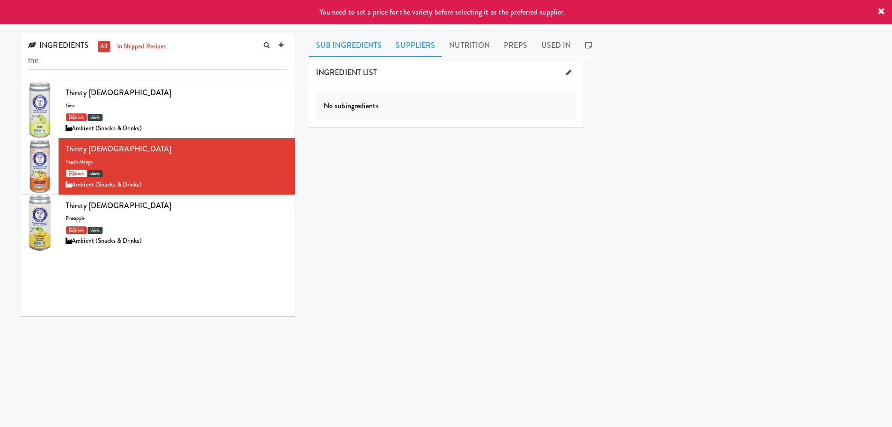
click at [410, 41] on link "Suppliers" at bounding box center [415, 45] width 53 height 23
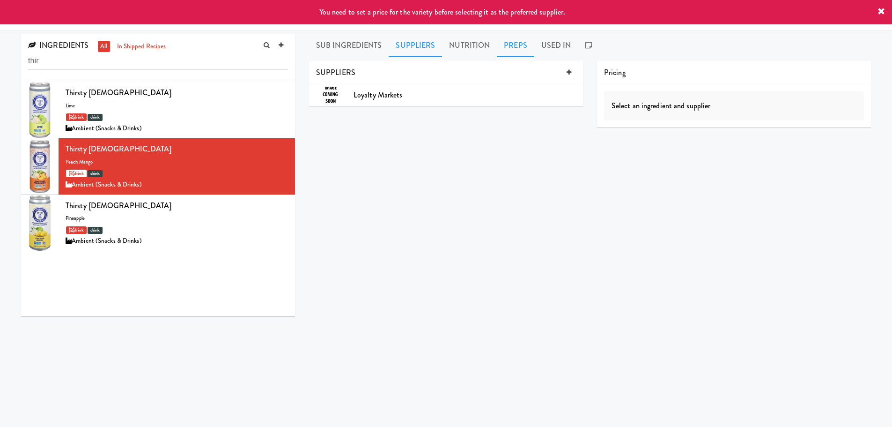
click at [523, 45] on link "Preps" at bounding box center [515, 45] width 37 height 23
click at [147, 120] on div "drink drink" at bounding box center [177, 117] width 222 height 12
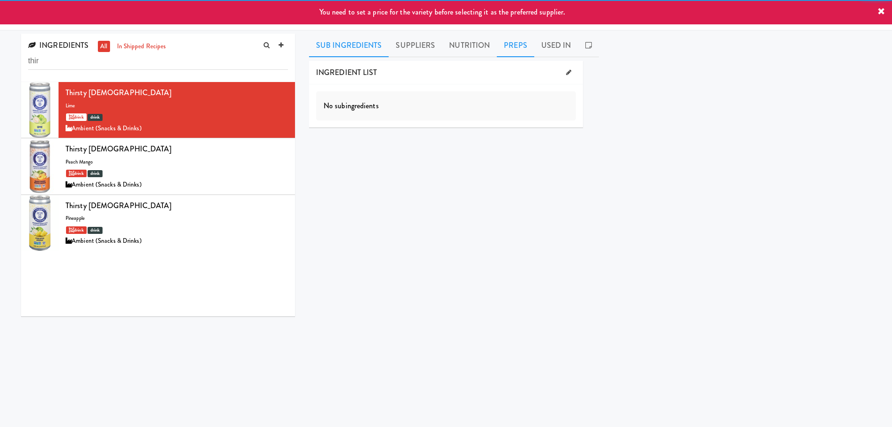
click at [506, 44] on link "Preps" at bounding box center [515, 45] width 37 height 23
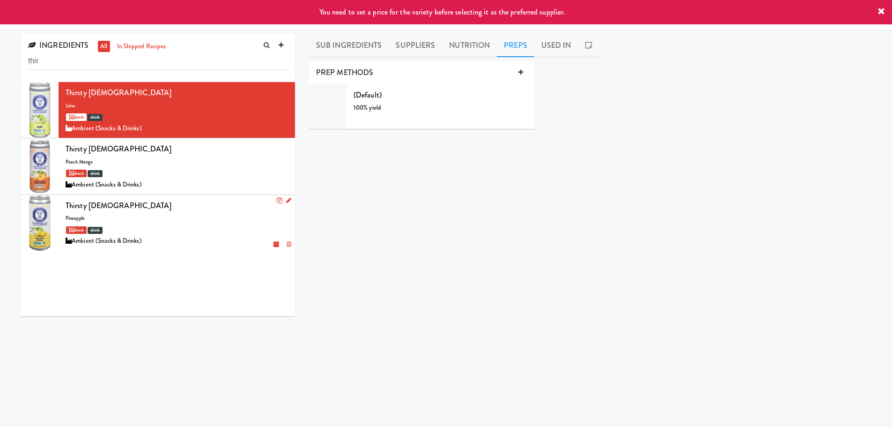
click at [159, 207] on div "Thirsty [DEMOGRAPHIC_DATA]" at bounding box center [177, 206] width 222 height 14
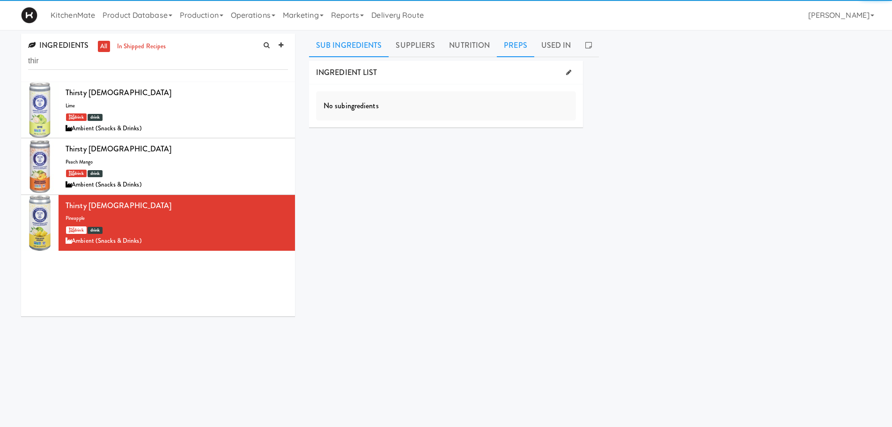
click at [499, 42] on link "Preps" at bounding box center [515, 45] width 37 height 23
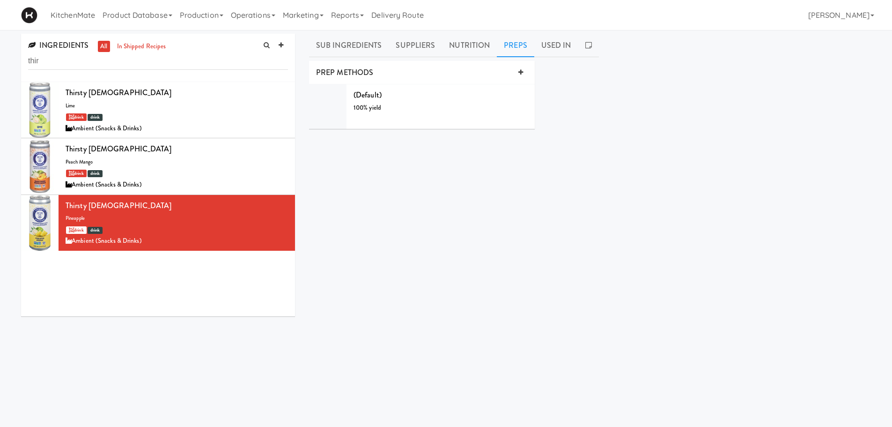
click at [400, 182] on div "INGREDIENT LIST No subingredients SUPPLIERS Loyalty Markets Pricing Select an i…" at bounding box center [590, 236] width 562 height 351
click at [162, 14] on link "Product Database" at bounding box center [137, 15] width 77 height 30
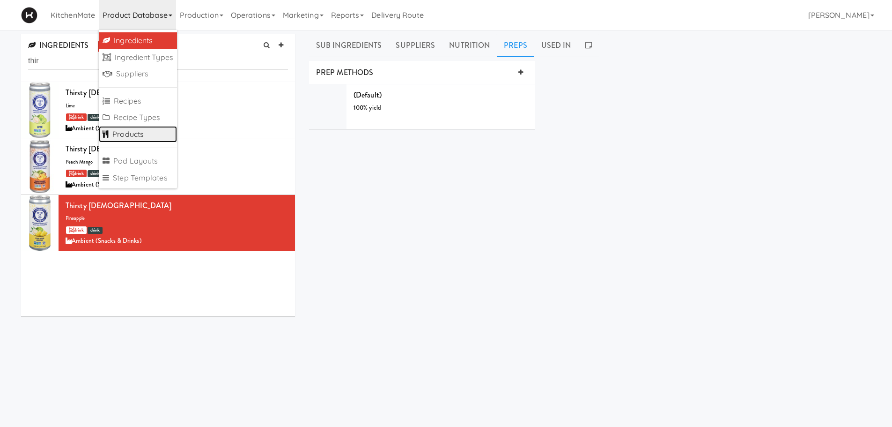
click at [144, 129] on link "Products" at bounding box center [138, 134] width 78 height 17
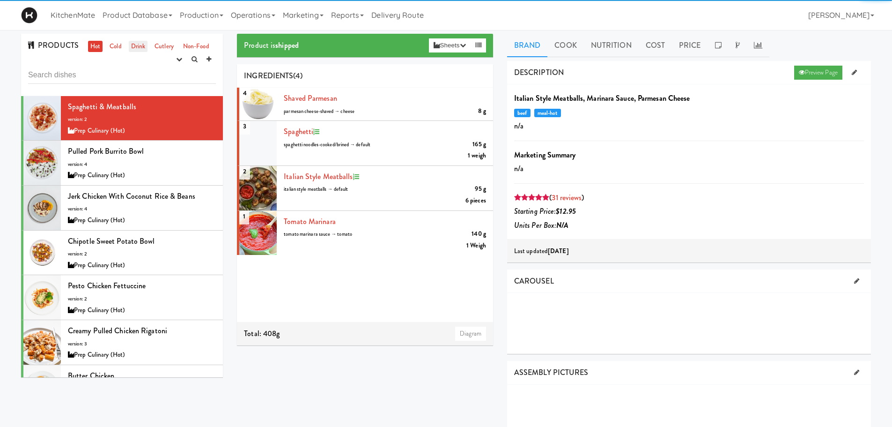
click at [130, 44] on link "Drink" at bounding box center [138, 47] width 19 height 12
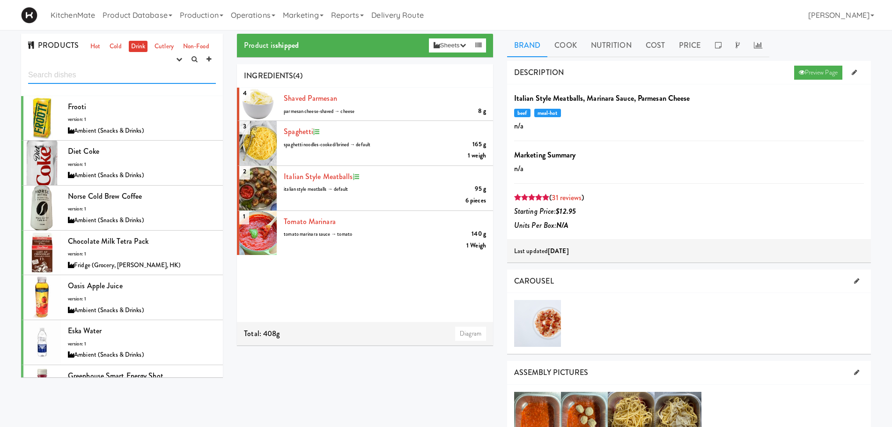
click at [122, 72] on input "text" at bounding box center [122, 74] width 188 height 17
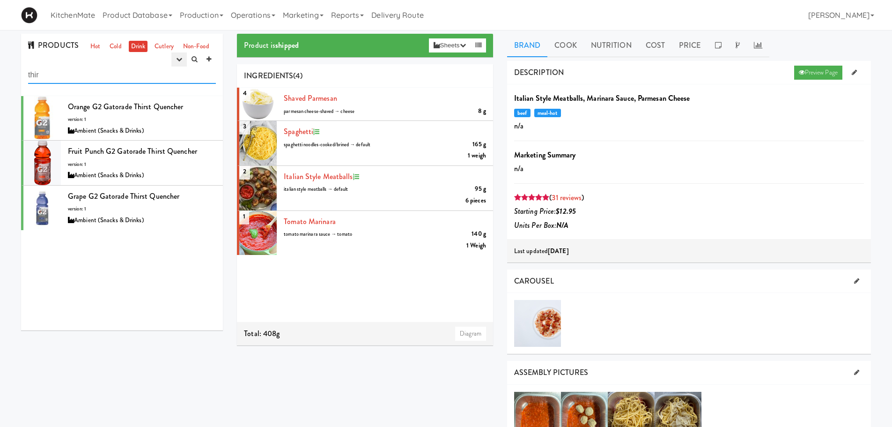
type input "thir"
click at [182, 60] on icon "button" at bounding box center [179, 59] width 6 height 6
click at [148, 82] on link "experimenting" at bounding box center [149, 77] width 75 height 17
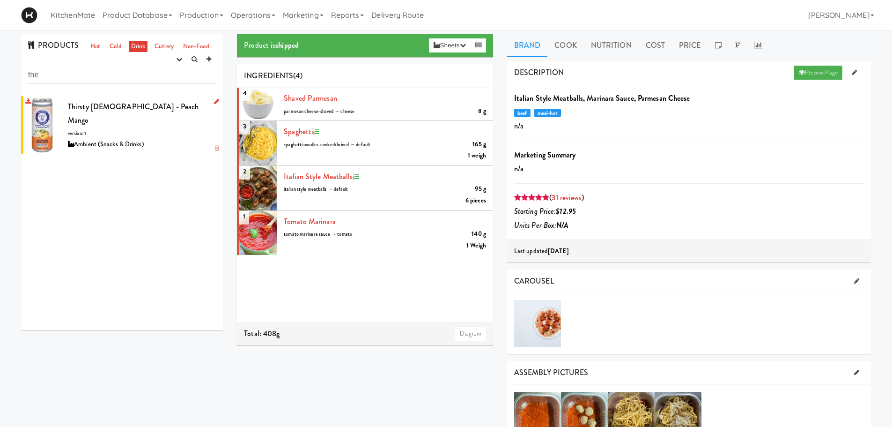
click at [36, 111] on div at bounding box center [41, 125] width 37 height 58
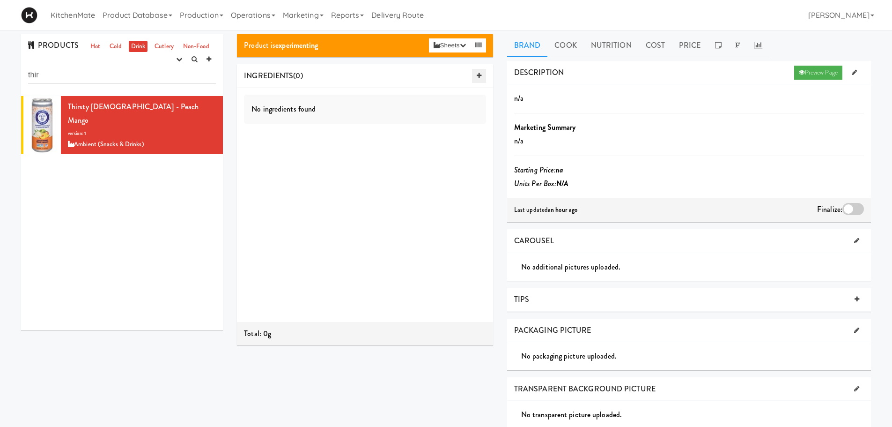
click at [478, 74] on icon at bounding box center [479, 76] width 5 height 6
click at [324, 101] on div "Ingredient" at bounding box center [384, 100] width 203 height 13
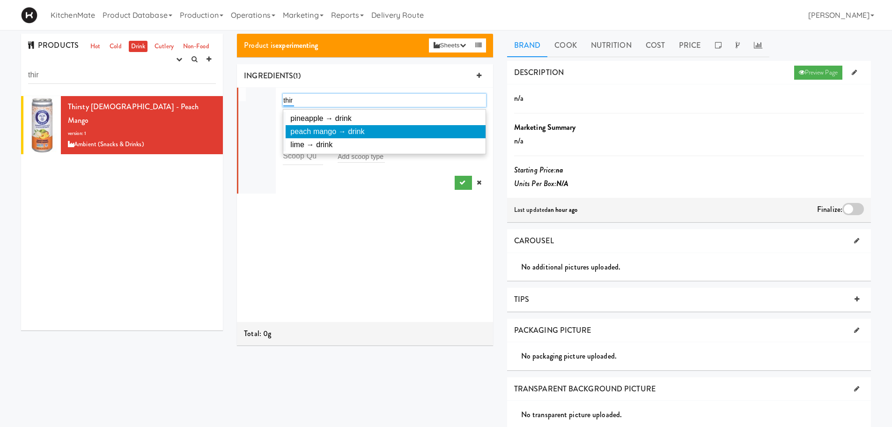
type input "thir"
click at [333, 127] on li "peach mango → drink" at bounding box center [384, 131] width 202 height 13
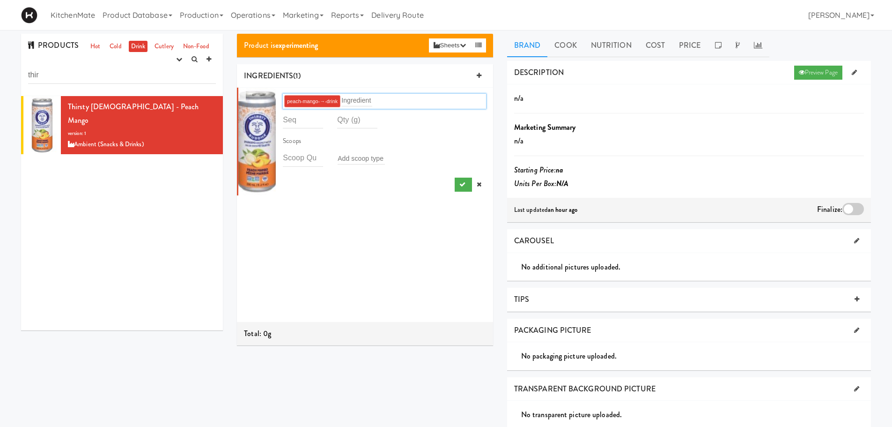
click at [325, 211] on div "peach-mango-→-drink Ingredient Scoops Add scoop type" at bounding box center [365, 205] width 256 height 234
click at [308, 118] on input "number" at bounding box center [303, 119] width 40 height 17
click at [339, 239] on div "peach-mango-→-drink Ingredient Scoops Add scoop type" at bounding box center [365, 205] width 256 height 234
click at [302, 126] on input "number" at bounding box center [303, 119] width 40 height 17
type input "1"
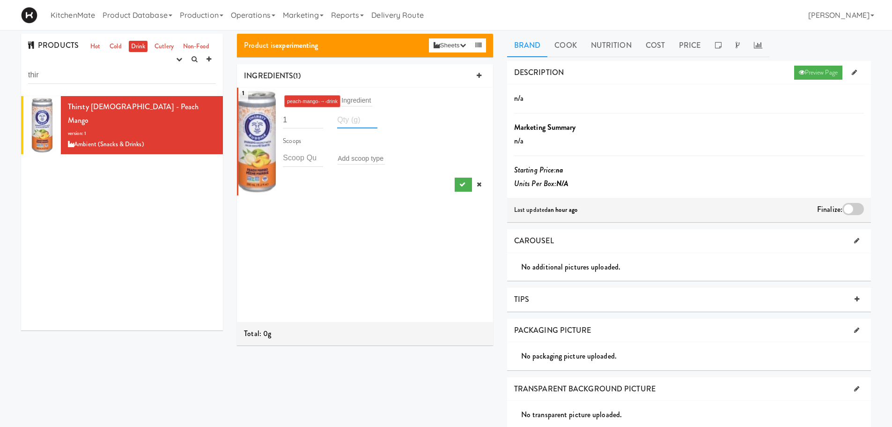
click at [342, 125] on input "number" at bounding box center [357, 119] width 40 height 17
type input "330"
click at [377, 232] on div "1 peach-mango-→-drink Ingredient 1 330 Scoops Add scoop type" at bounding box center [365, 205] width 256 height 234
click at [459, 182] on button "submit" at bounding box center [463, 184] width 17 height 14
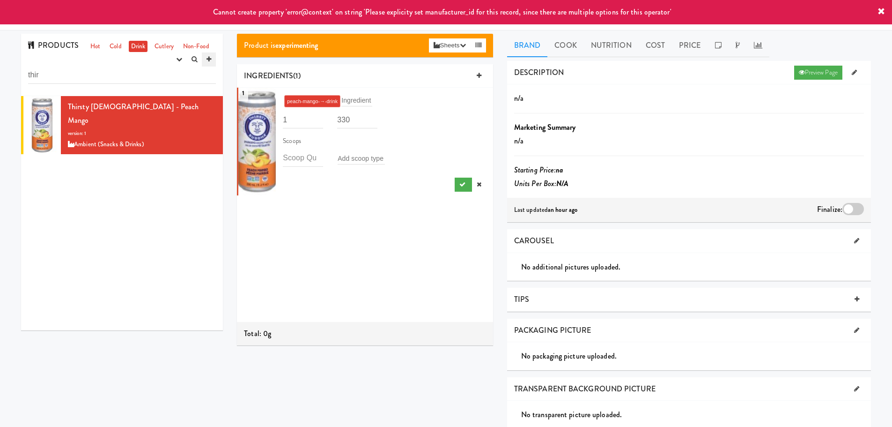
click at [208, 60] on icon at bounding box center [209, 59] width 5 height 6
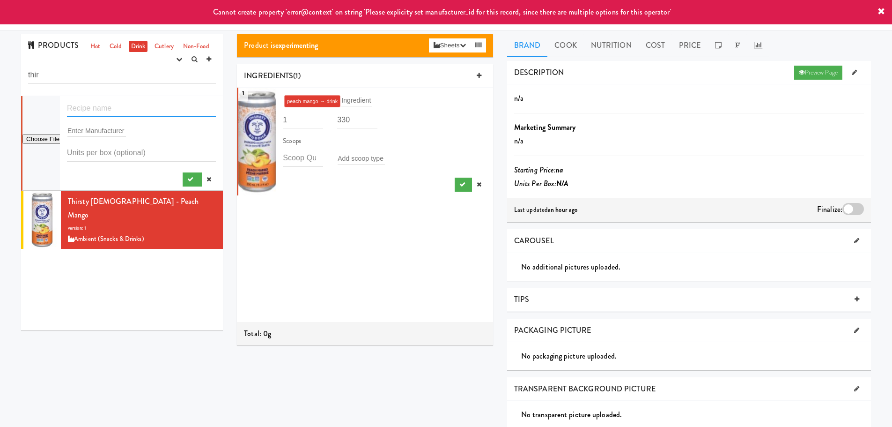
click at [94, 110] on input "text" at bounding box center [141, 108] width 149 height 17
click at [209, 61] on icon at bounding box center [209, 59] width 5 height 6
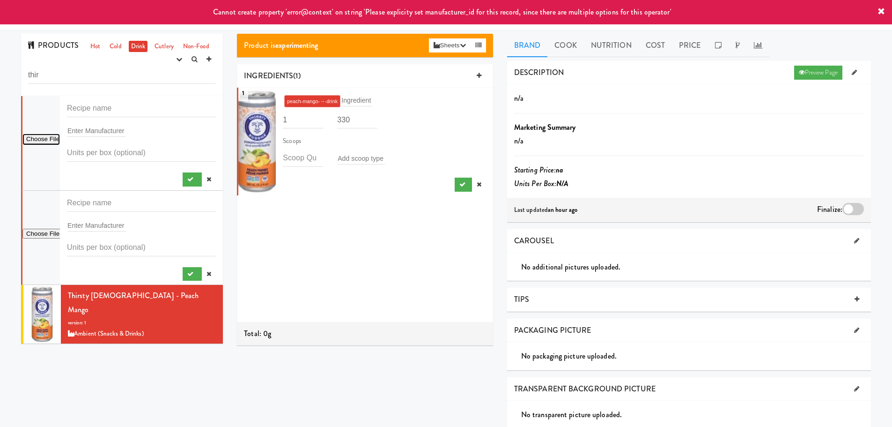
click at [44, 141] on input "file" at bounding box center [40, 139] width 37 height 12
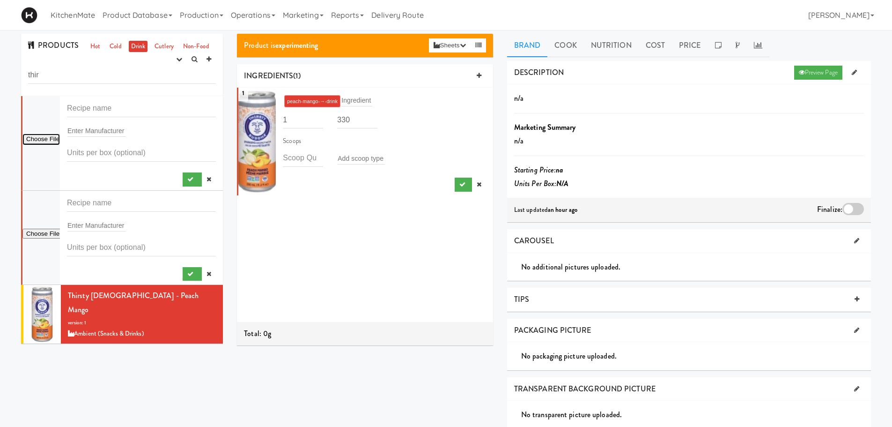
type input "C:\fakepath\21014419_front_a06_@2.png"
click at [39, 229] on input "file" at bounding box center [40, 234] width 37 height 12
type input "C:\fakepath\21182889_front_a06_@2.png"
click at [109, 108] on input "text" at bounding box center [141, 108] width 149 height 17
click at [214, 289] on li "Thirsty [DEMOGRAPHIC_DATA] - Peach Mango version: 1 Ambient (Snacks & Drinks)" at bounding box center [122, 314] width 202 height 58
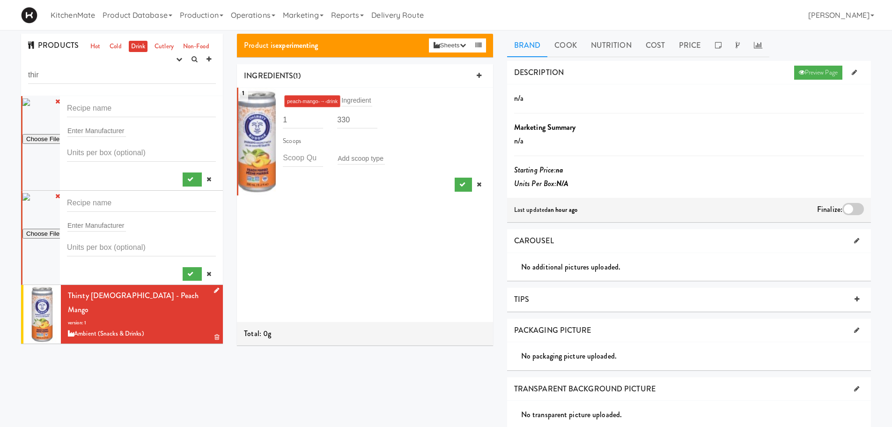
click at [214, 287] on icon at bounding box center [216, 290] width 5 height 6
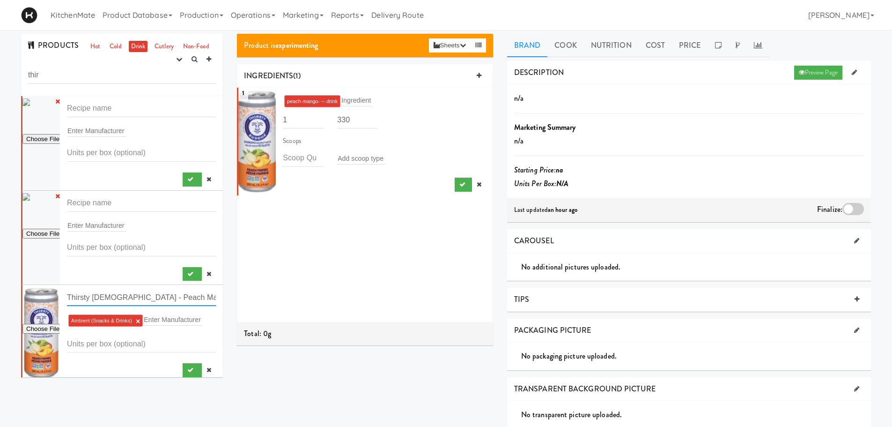
click at [129, 295] on input "Thirsty [DEMOGRAPHIC_DATA] - Peach Mango" at bounding box center [141, 296] width 149 height 17
click at [112, 103] on input "text" at bounding box center [141, 108] width 149 height 17
paste input "Thirsty [DEMOGRAPHIC_DATA] - Peach Mango"
type input "Thirsty [DEMOGRAPHIC_DATA] - Peach Mango"
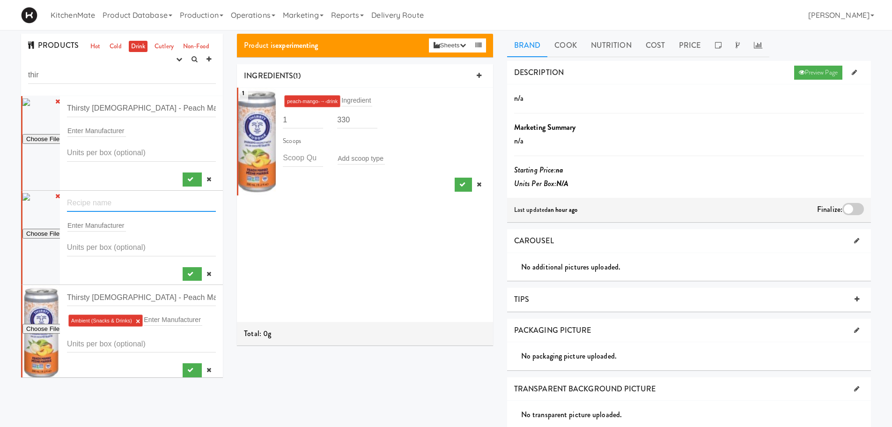
click at [94, 204] on input "text" at bounding box center [141, 202] width 149 height 17
paste input "Thirsty [DEMOGRAPHIC_DATA] - Peach Mango"
type input "Thirsty [DEMOGRAPHIC_DATA] - Peach Mango"
drag, startPoint x: 173, startPoint y: 109, endPoint x: 130, endPoint y: 110, distance: 42.6
click at [130, 110] on input "Thirsty [DEMOGRAPHIC_DATA] - Peach Mango" at bounding box center [141, 108] width 149 height 17
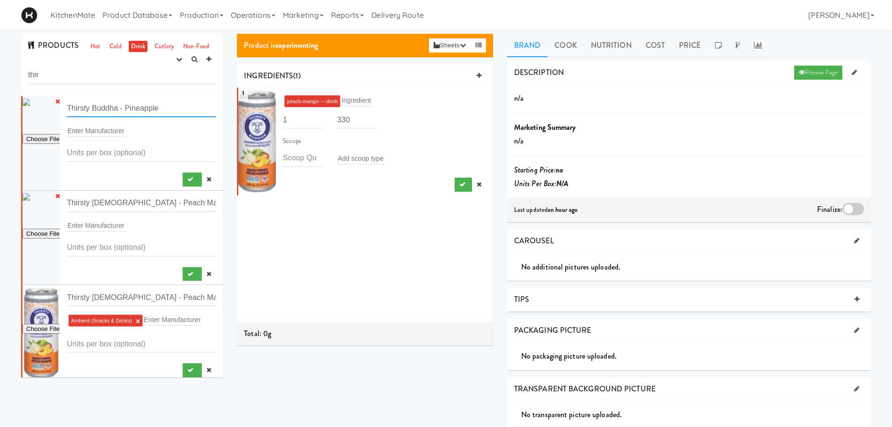
type input "Thirsty Buddha - Pineapple"
drag, startPoint x: 177, startPoint y: 201, endPoint x: 126, endPoint y: 203, distance: 50.6
click at [126, 203] on input "Thirsty [DEMOGRAPHIC_DATA] - Peach Mango" at bounding box center [141, 202] width 149 height 17
type input "Thirsty Buddha - Lime"
click at [108, 228] on input "text" at bounding box center [96, 225] width 59 height 12
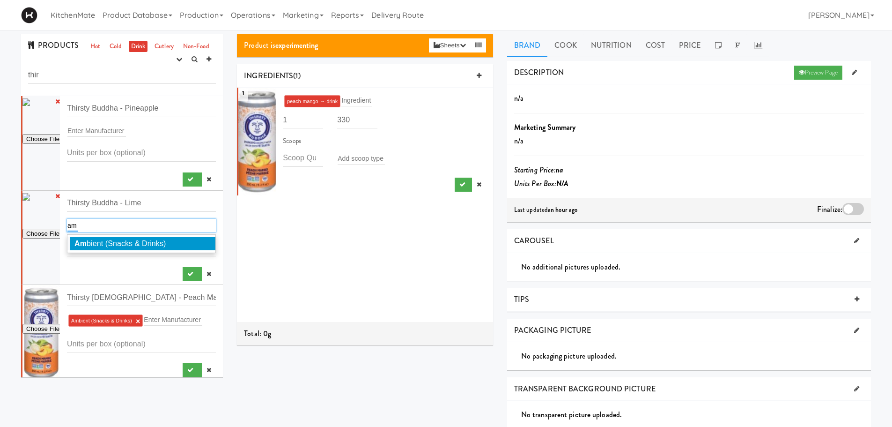
type input "am"
click at [104, 244] on span "Am bient (Snacks & Drinks)" at bounding box center [119, 243] width 91 height 8
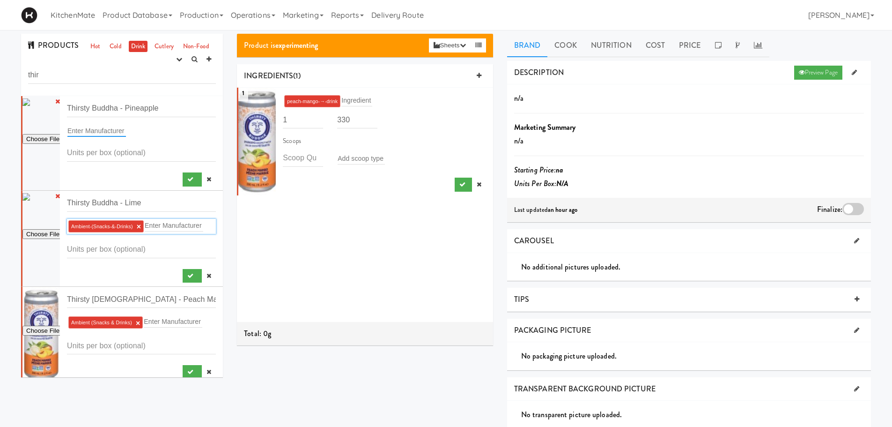
click at [99, 132] on input "text" at bounding box center [96, 131] width 59 height 12
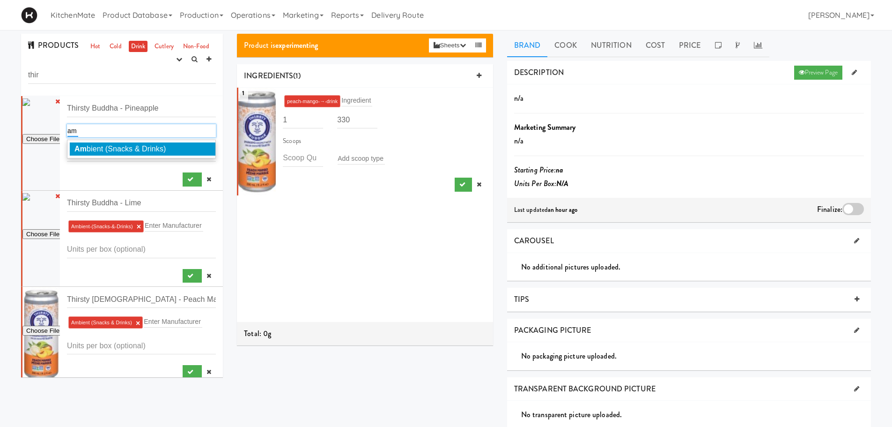
type input "am"
click at [108, 141] on div "Am bient (Snacks & Drinks)" at bounding box center [141, 149] width 149 height 19
click at [118, 145] on span "Am bient (Snacks & Drinks)" at bounding box center [119, 149] width 91 height 8
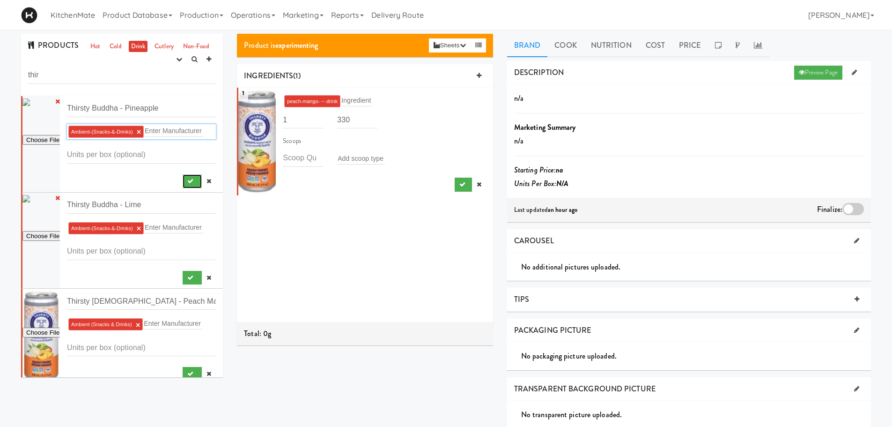
drag, startPoint x: 181, startPoint y: 179, endPoint x: 166, endPoint y: 216, distance: 40.5
click at [187, 179] on icon "submit" at bounding box center [190, 181] width 6 height 6
click at [183, 271] on button "submit" at bounding box center [192, 278] width 19 height 14
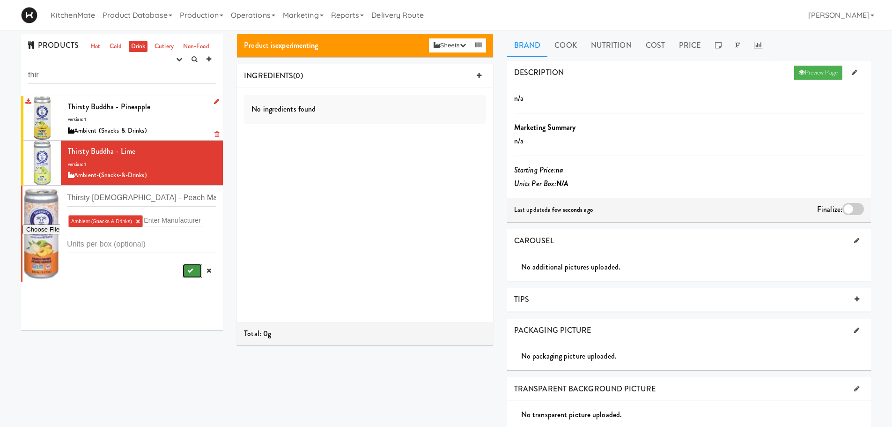
click at [183, 274] on button "submit" at bounding box center [192, 271] width 19 height 14
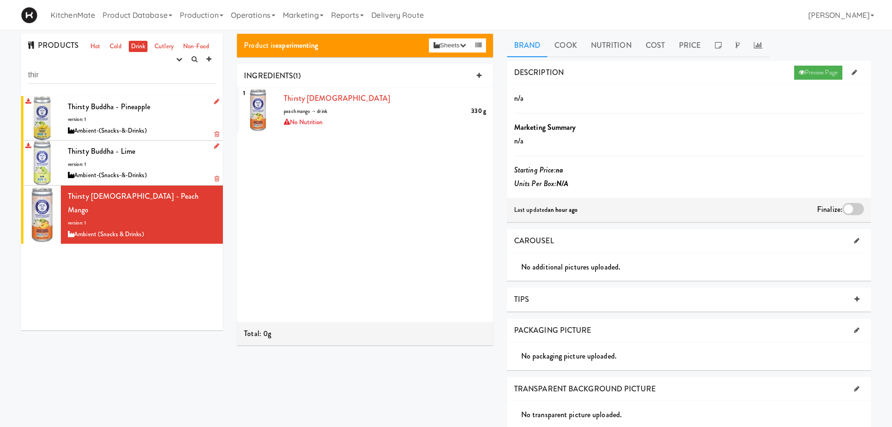
click at [135, 161] on div "Thirsty Buddha - Lime version: 1 Ambient-(Snacks-&-Drinks)" at bounding box center [142, 162] width 148 height 37
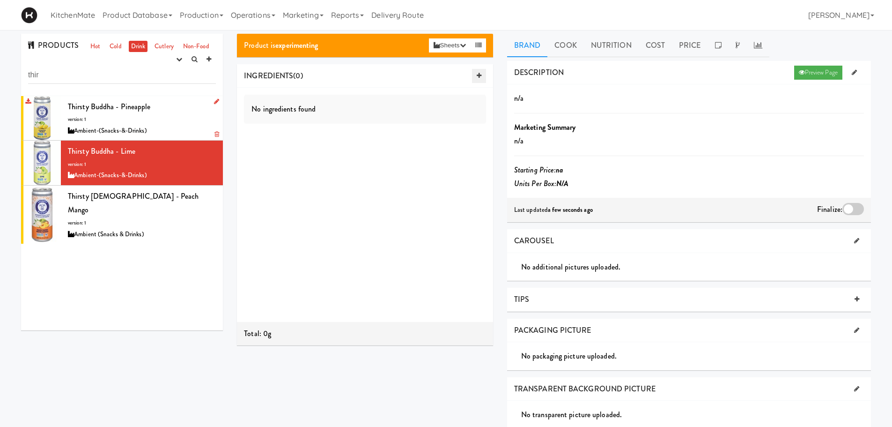
click at [480, 76] on icon at bounding box center [479, 76] width 5 height 6
click at [321, 101] on div "Ingredient" at bounding box center [384, 100] width 203 height 13
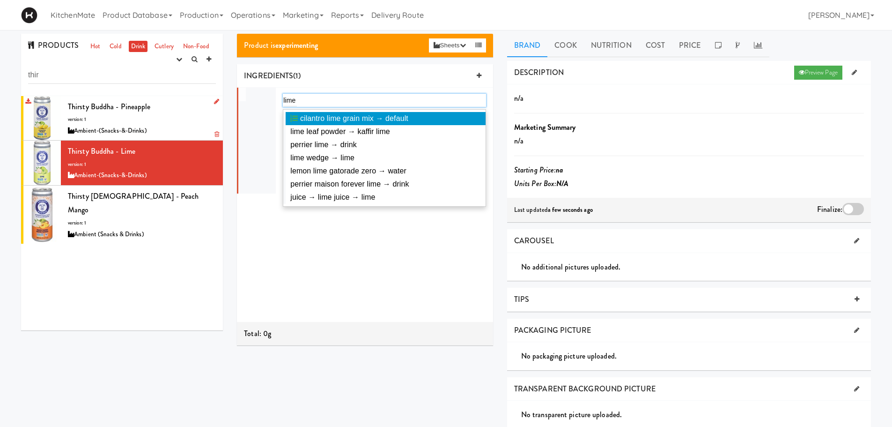
drag, startPoint x: 306, startPoint y: 97, endPoint x: 256, endPoint y: 96, distance: 50.6
click at [256, 96] on li "lime lime cilantro lime grain mix → default lime leaf powder → kaffir lime perr…" at bounding box center [365, 141] width 256 height 106
click at [303, 99] on div "lime lime" at bounding box center [384, 100] width 203 height 13
type input "l"
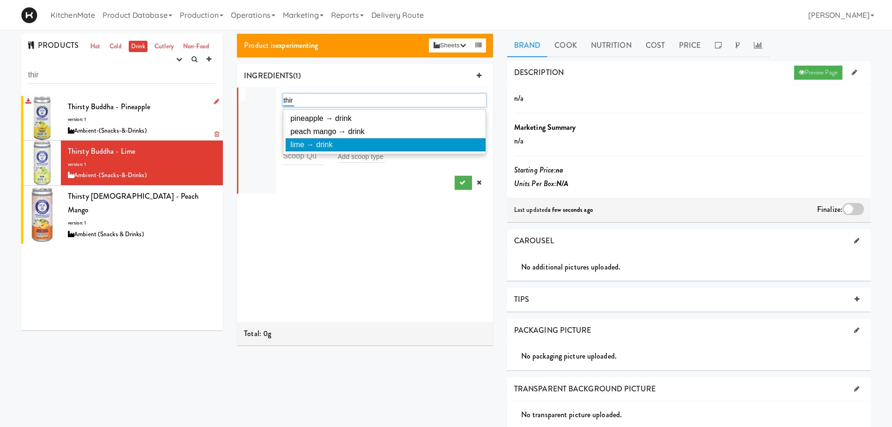
type input "thir"
click at [322, 144] on span "lime → drink" at bounding box center [311, 144] width 42 height 8
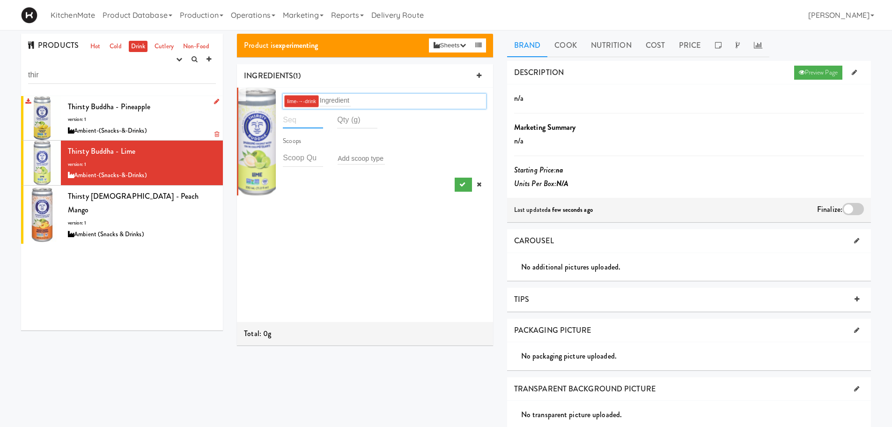
click at [294, 118] on input "number" at bounding box center [303, 119] width 40 height 17
type input "1"
click at [338, 118] on input "number" at bounding box center [357, 119] width 40 height 17
type input "330"
click at [381, 189] on div "lime-→-drink Ingredient 1 330 Scoops Add scoop type" at bounding box center [384, 141] width 203 height 100
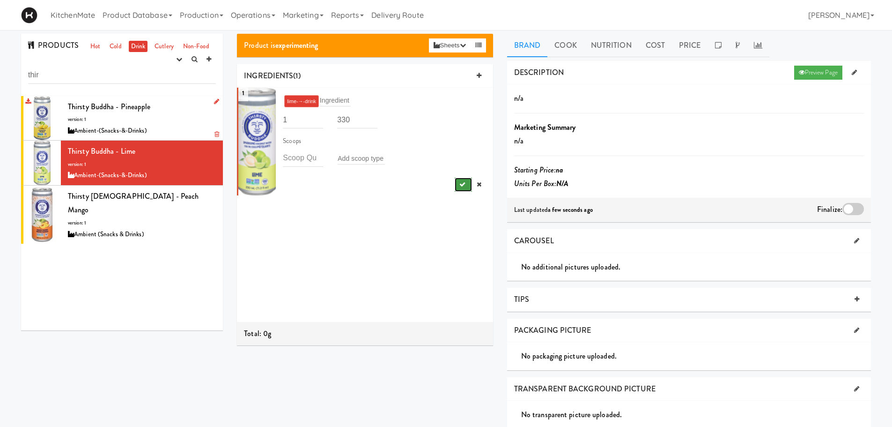
click at [459, 183] on icon "submit" at bounding box center [462, 184] width 6 height 6
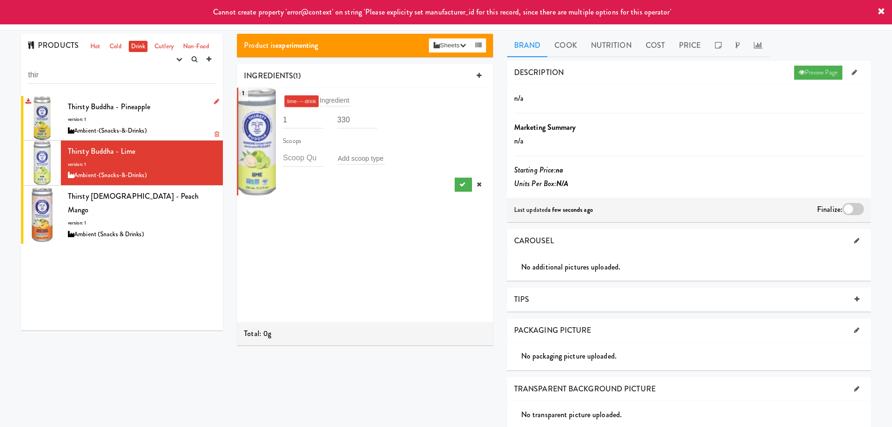
click at [123, 119] on div "Thirsty Buddha - Pineapple version: 1 Ambient-(Snacks-&-Drinks)" at bounding box center [142, 118] width 148 height 37
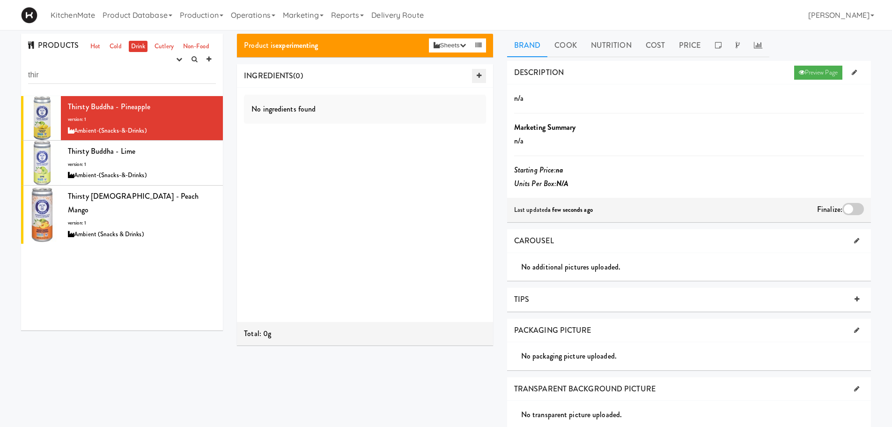
click at [478, 74] on icon at bounding box center [479, 76] width 5 height 6
click at [309, 102] on input "text" at bounding box center [298, 100] width 31 height 12
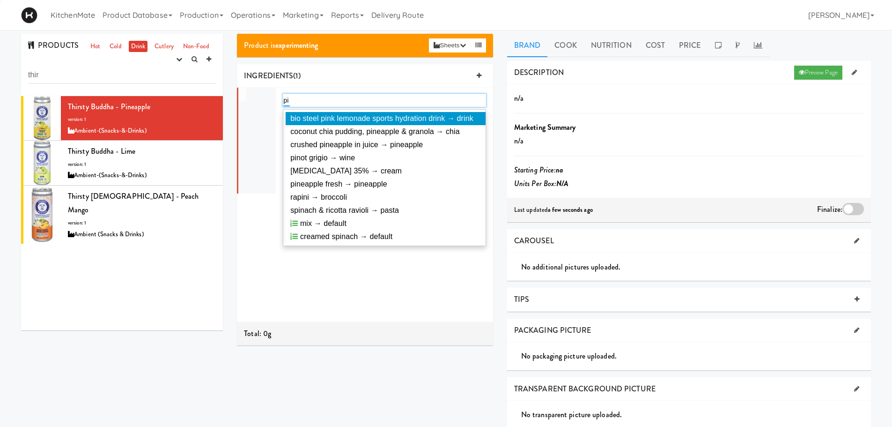
type input "p"
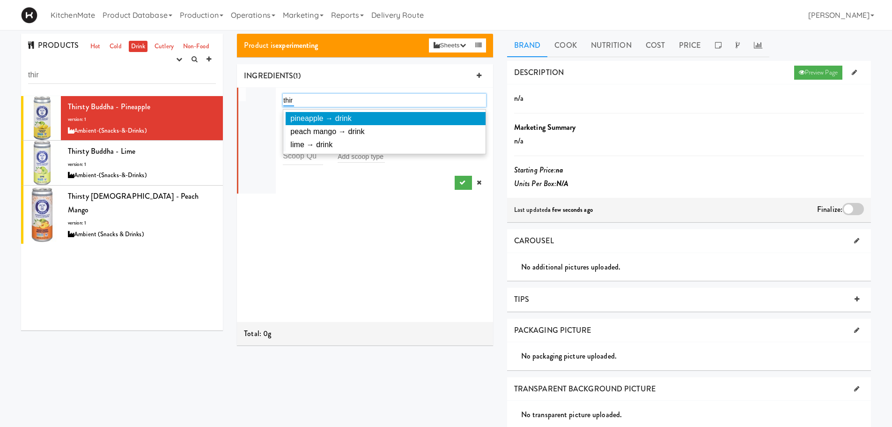
type input "thir"
click at [342, 124] on li "pineapple → drink" at bounding box center [384, 118] width 202 height 13
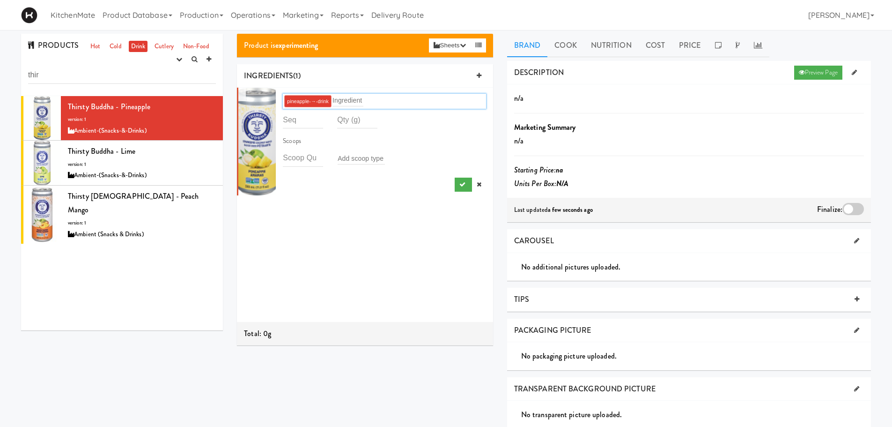
click at [310, 192] on li "pineapple-→-drink Ingredient Scoops Add scoop type" at bounding box center [365, 142] width 256 height 108
click at [302, 124] on input "number" at bounding box center [303, 119] width 40 height 17
type input "1"
click at [345, 213] on div "1 pineapple-→-drink Ingredient 1 Scoops Add scoop type" at bounding box center [365, 205] width 256 height 234
click at [343, 122] on input "number" at bounding box center [357, 119] width 40 height 17
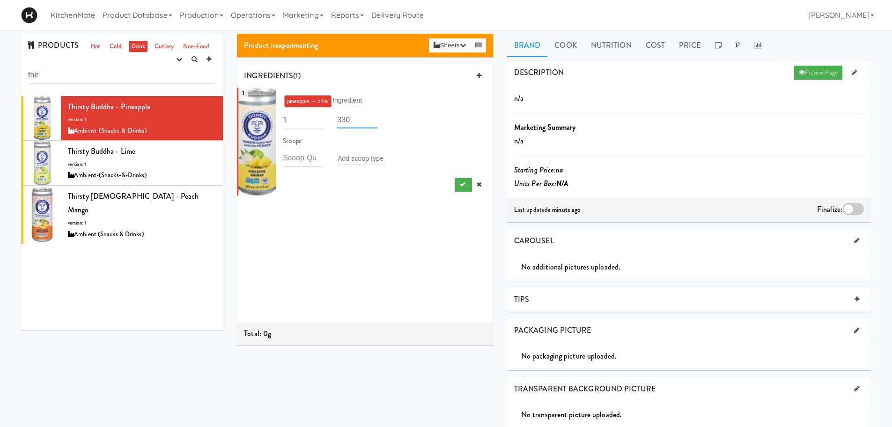
type input "330"
click at [331, 186] on div "pineapple-→-drink Ingredient 1 330 Scoops Add scoop type" at bounding box center [384, 141] width 203 height 100
click at [459, 181] on icon "submit" at bounding box center [462, 184] width 6 height 6
click at [849, 244] on link at bounding box center [856, 241] width 15 height 14
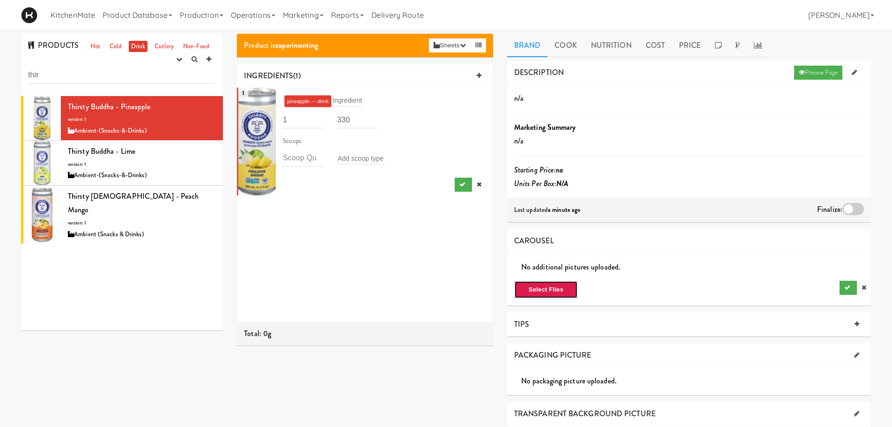
click at [561, 292] on button "Select Files" at bounding box center [546, 290] width 64 height 18
type input "C:\fakepath\21014419_front_a06_@2.png"
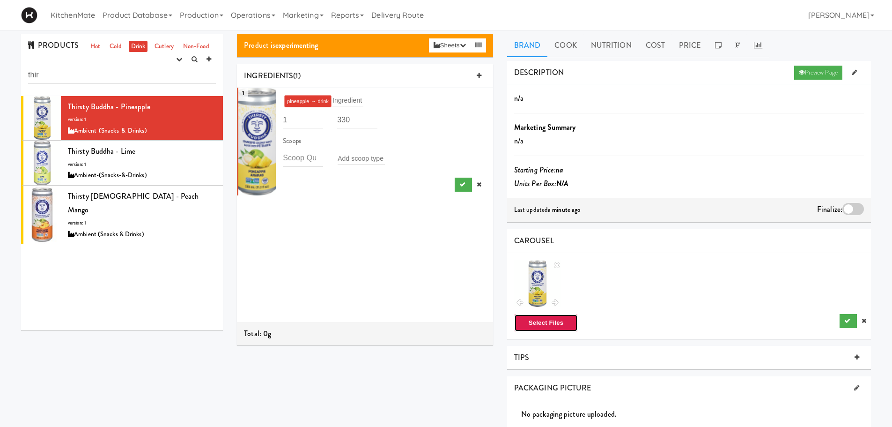
scroll to position [47, 0]
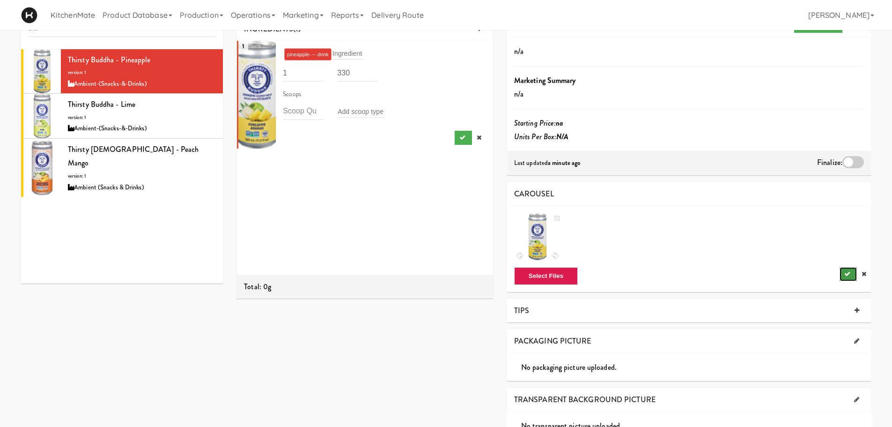
click at [852, 276] on button "submit" at bounding box center [848, 274] width 17 height 14
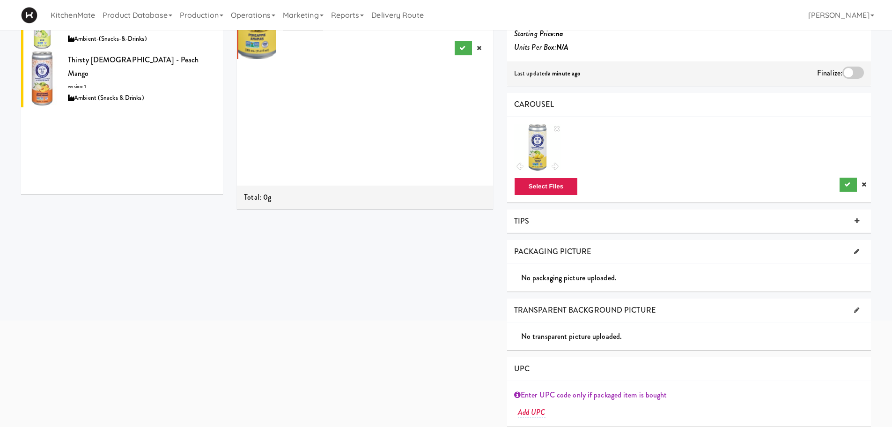
scroll to position [140, 0]
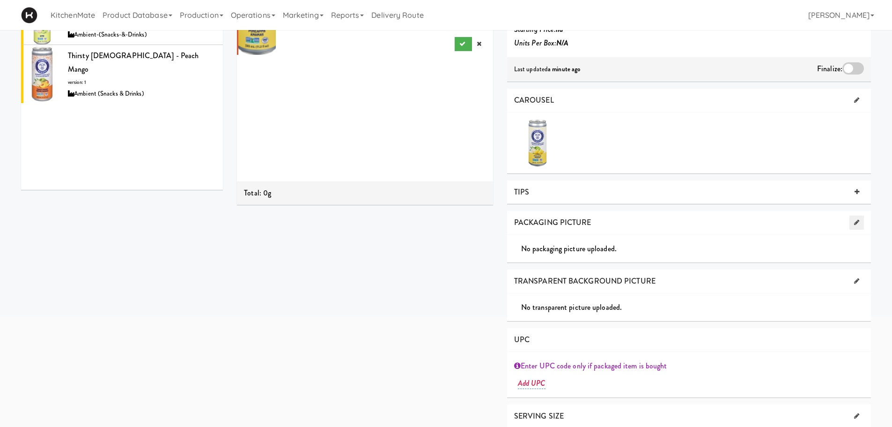
click at [849, 222] on link at bounding box center [856, 222] width 15 height 14
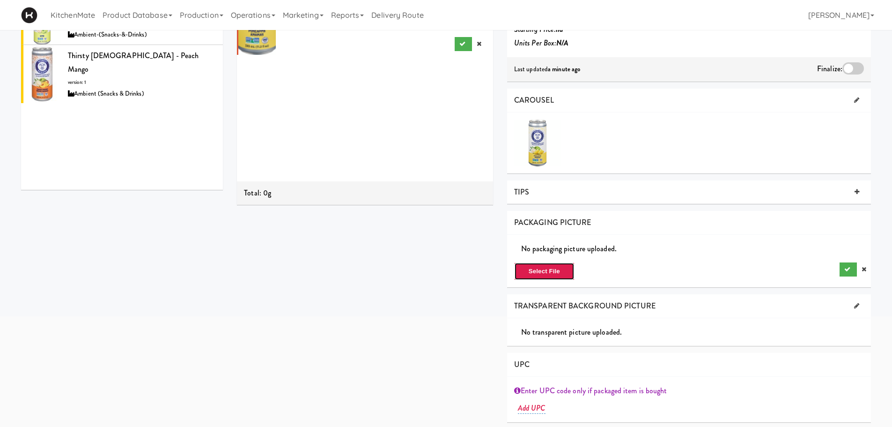
click at [545, 270] on button "Select File" at bounding box center [544, 271] width 60 height 18
type input "C:\fakepath\21014419_front_a06_@2.png"
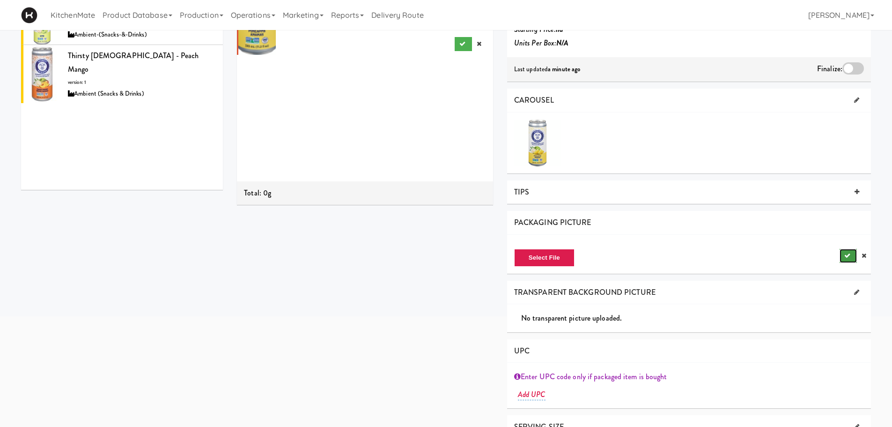
click at [841, 255] on button "submit" at bounding box center [848, 256] width 17 height 14
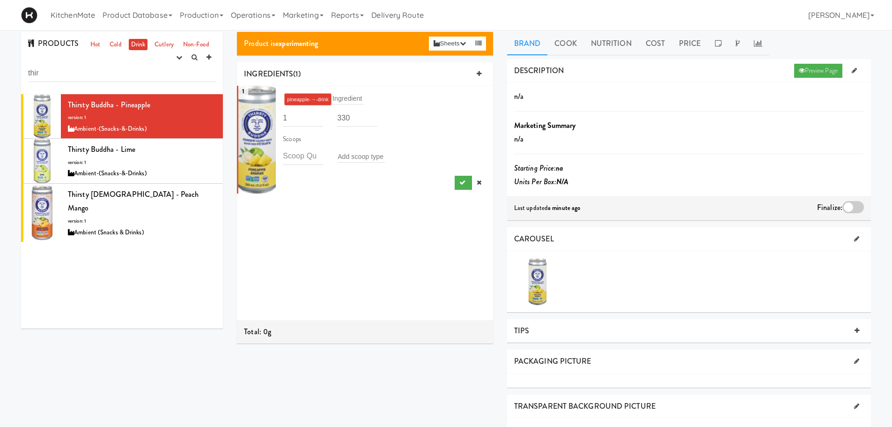
scroll to position [0, 0]
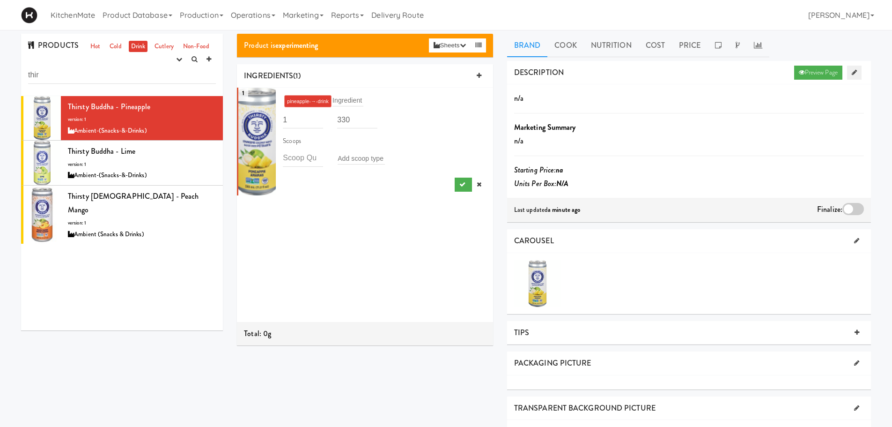
click at [854, 71] on icon at bounding box center [854, 72] width 5 height 6
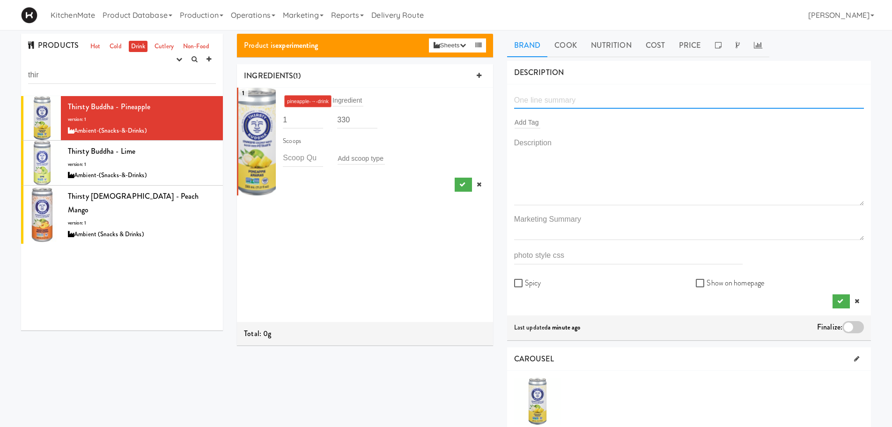
click at [580, 104] on input "text" at bounding box center [689, 99] width 350 height 17
click at [210, 100] on div at bounding box center [214, 102] width 9 height 12
click at [213, 99] on li "Thirsty Buddha - Pineapple version: 1 Ambient-(Snacks-&-Drinks)" at bounding box center [122, 118] width 202 height 45
click at [347, 233] on div "1 pineapple-→-drink Ingredient 1 330 Scoops Add scoop type" at bounding box center [365, 205] width 256 height 234
click at [214, 99] on icon at bounding box center [216, 101] width 5 height 6
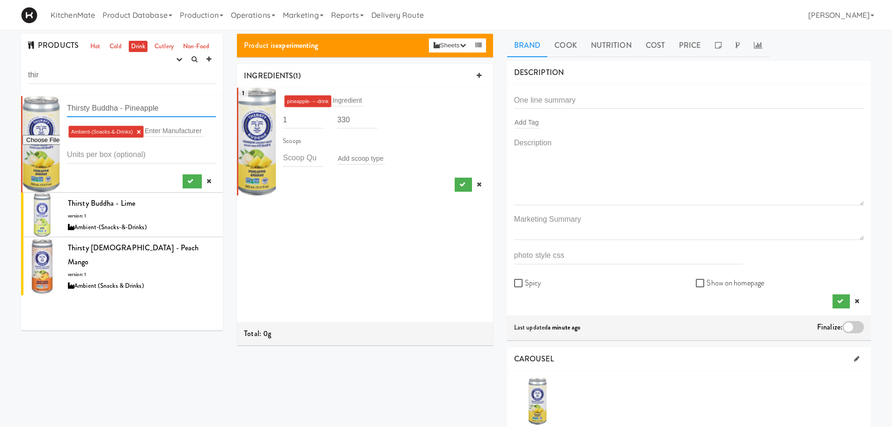
click at [148, 110] on input "Thirsty Buddha - Pineapple" at bounding box center [141, 108] width 149 height 17
click at [608, 105] on input "text" at bounding box center [689, 99] width 350 height 17
paste input "Thirsty Buddha - Pineapple"
type input "Thirsty Buddha - Pineapple"
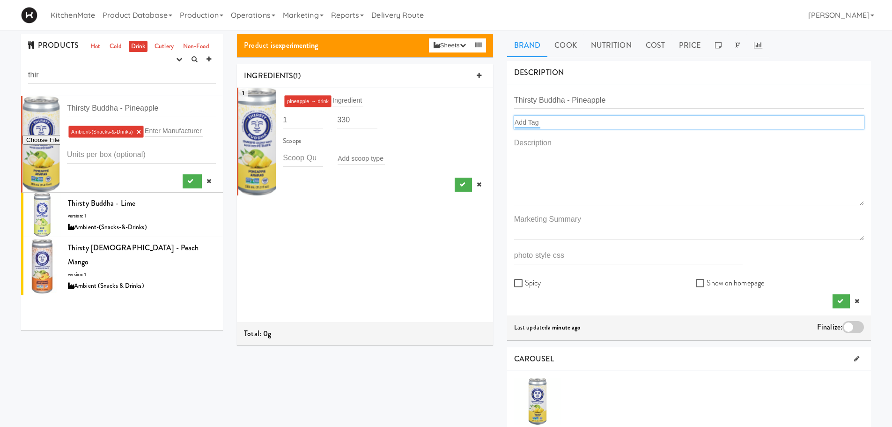
click at [520, 120] on input "text" at bounding box center [528, 122] width 26 height 12
type input "f"
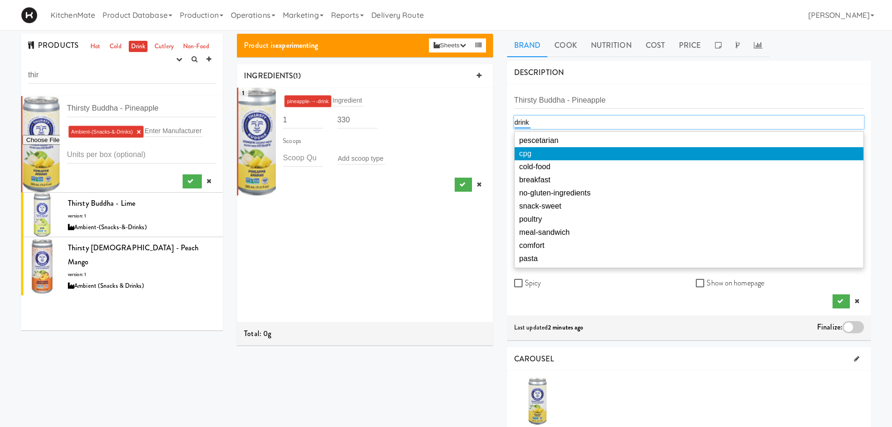
type input "drink"
click at [545, 150] on li "cpg" at bounding box center [689, 153] width 349 height 13
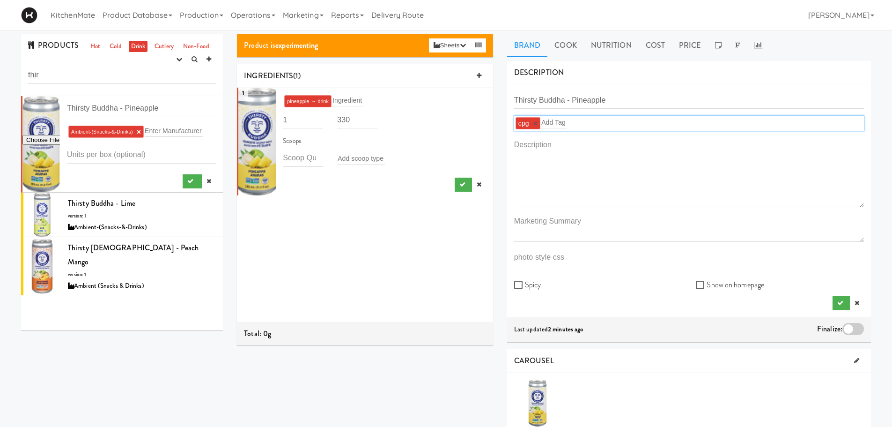
click at [580, 126] on div "cpg × Add Tag" at bounding box center [689, 123] width 350 height 15
type input "d"
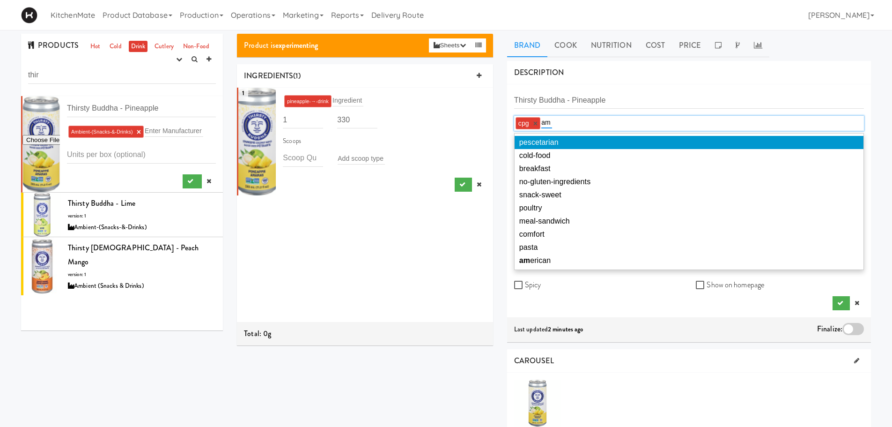
type input "a"
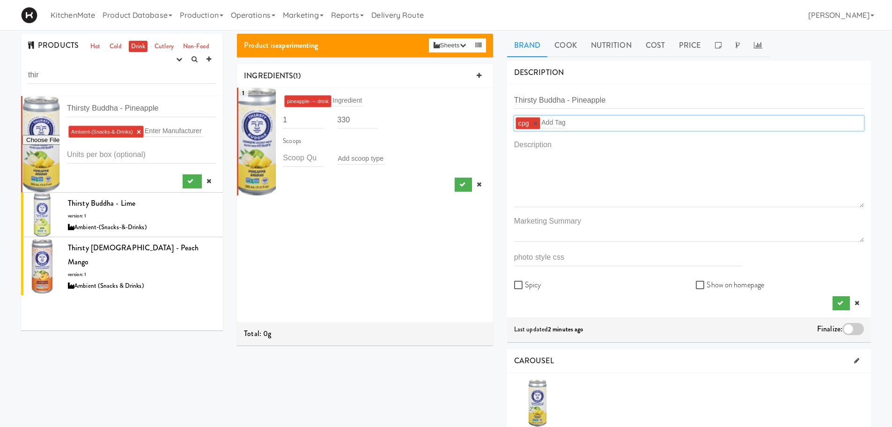
click at [497, 175] on div "Product is experimenting Sheets Order List (Ambient (Snacks & Drinks)) Recipe S…" at bounding box center [365, 193] width 270 height 318
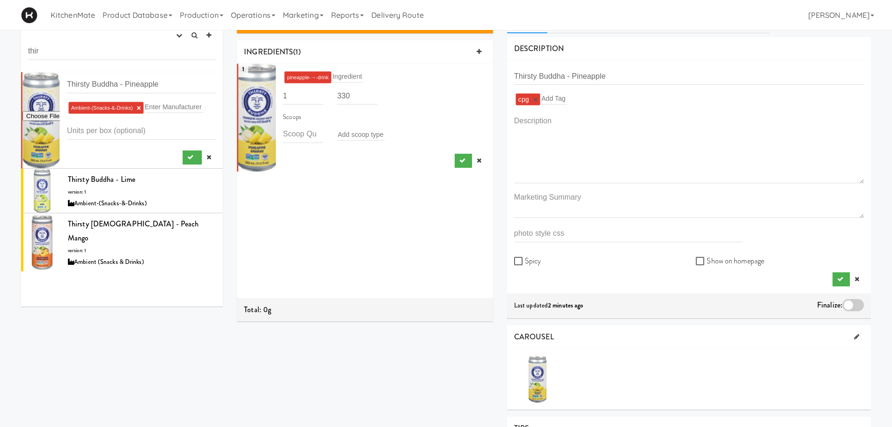
scroll to position [47, 0]
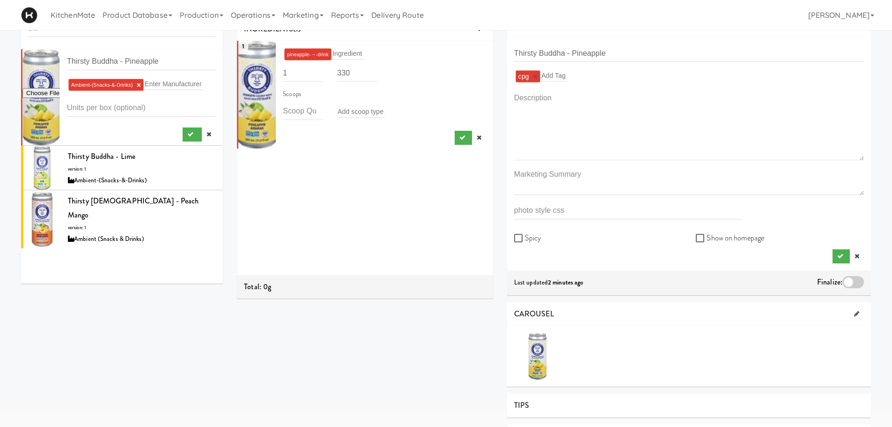
click at [536, 74] on link "×" at bounding box center [535, 77] width 4 height 8
click at [830, 253] on div "Thirsty Buddha - Pineapple Add Tag Spicy Show on homepage" at bounding box center [689, 152] width 350 height 217
click at [835, 254] on button "submit" at bounding box center [841, 254] width 17 height 14
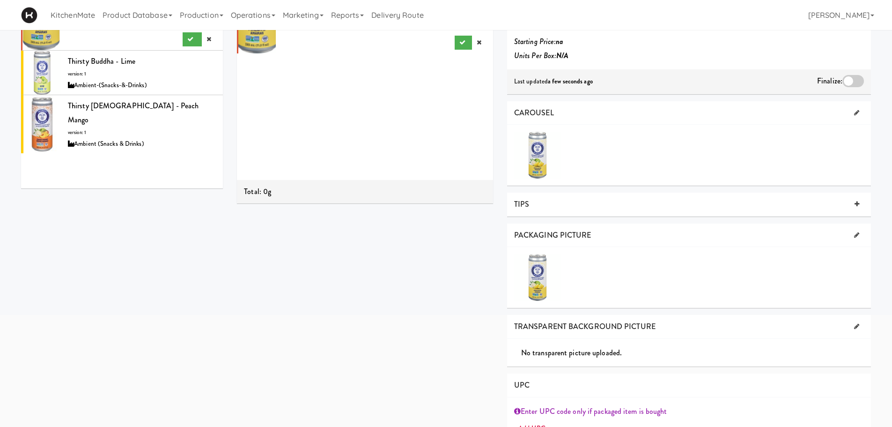
scroll to position [0, 0]
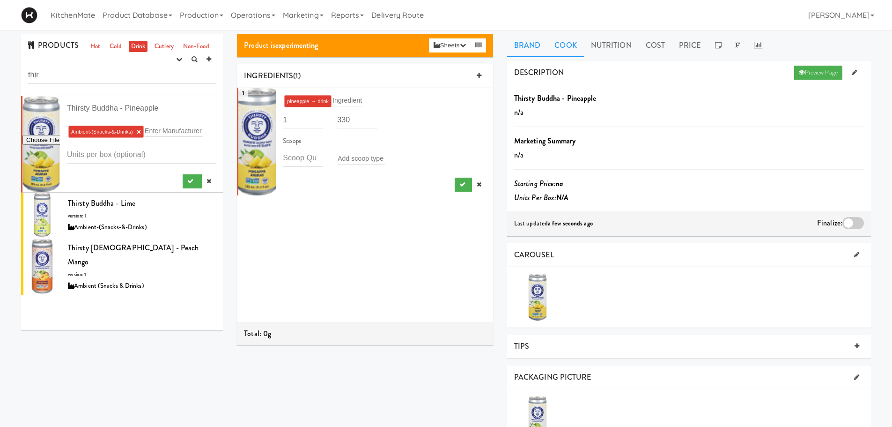
click at [569, 46] on link "Cook" at bounding box center [565, 45] width 36 height 23
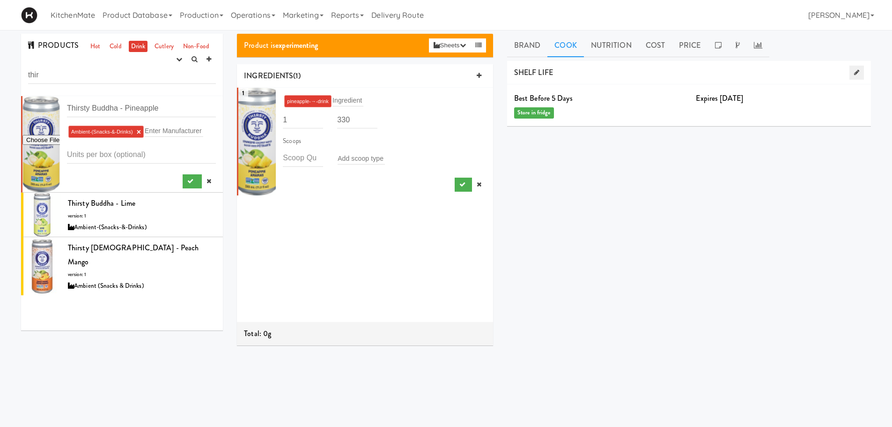
click at [857, 68] on link at bounding box center [856, 73] width 15 height 14
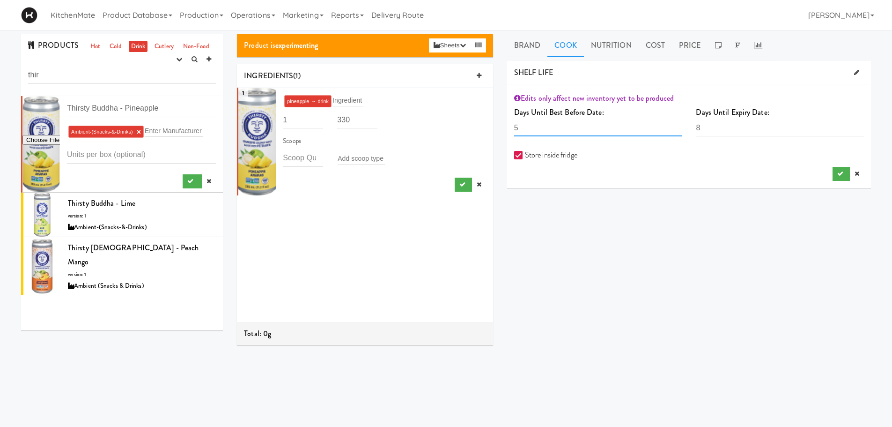
click at [547, 133] on input "5" at bounding box center [598, 127] width 168 height 17
click at [560, 133] on input "number" at bounding box center [598, 127] width 168 height 17
type input "730"
click at [727, 135] on input "8" at bounding box center [780, 127] width 168 height 17
type input "730"
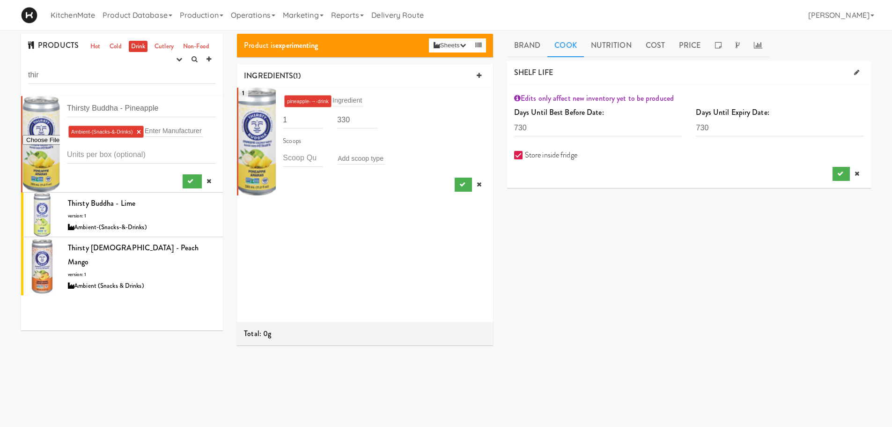
click at [627, 218] on div "DESCRIPTION Preview Page Thirsty Buddha - Pineapple n/a Marketing Summary n/a S…" at bounding box center [689, 236] width 364 height 351
click at [571, 127] on input "730" at bounding box center [598, 127] width 168 height 17
type input "720"
click at [715, 123] on input "730" at bounding box center [780, 127] width 168 height 17
type input "720"
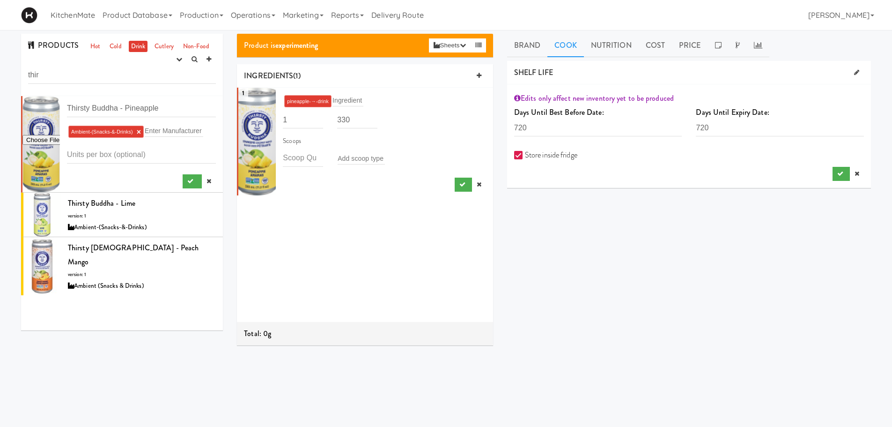
click at [729, 210] on div "DESCRIPTION Preview Page Thirsty Buddha - Pineapple n/a Marketing Summary n/a S…" at bounding box center [689, 236] width 364 height 351
click at [837, 173] on icon "submit" at bounding box center [840, 173] width 6 height 6
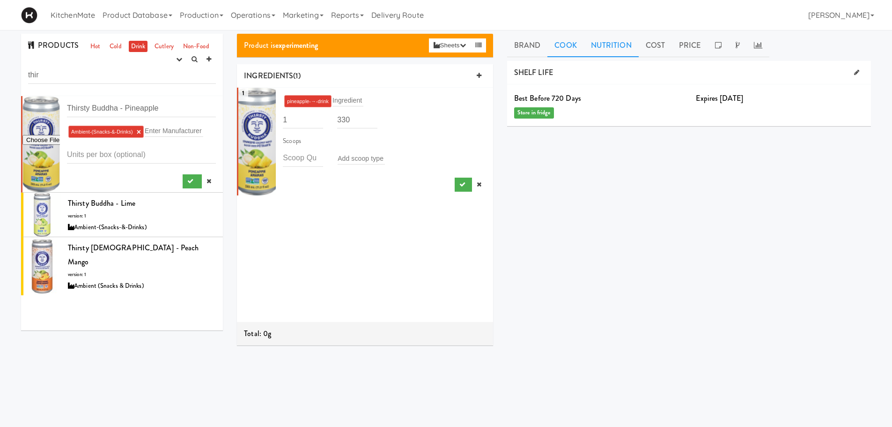
click at [590, 42] on link "Nutrition" at bounding box center [611, 45] width 55 height 23
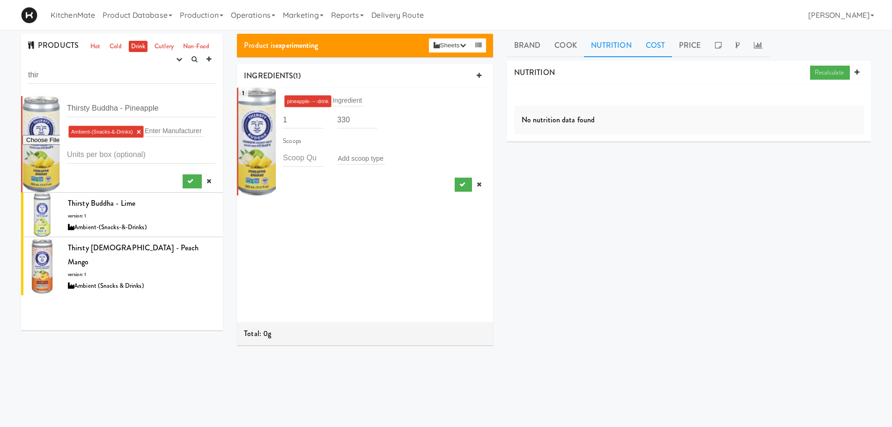
click at [640, 46] on link "Cost" at bounding box center [655, 45] width 33 height 23
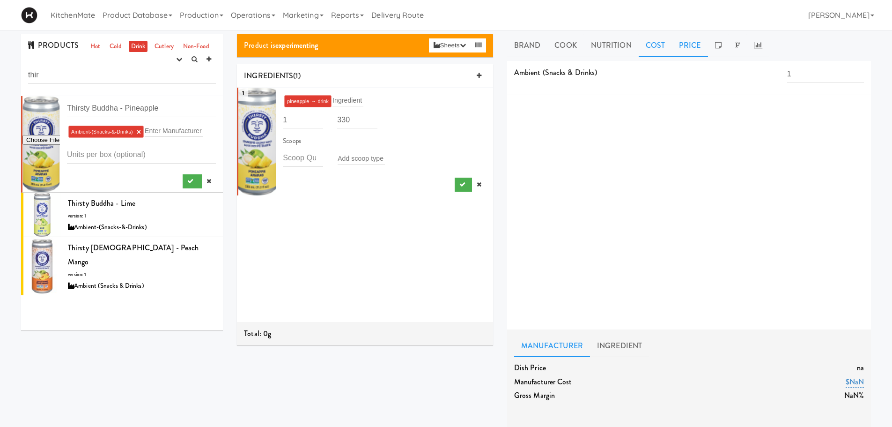
click at [688, 50] on link "Price" at bounding box center [690, 45] width 36 height 23
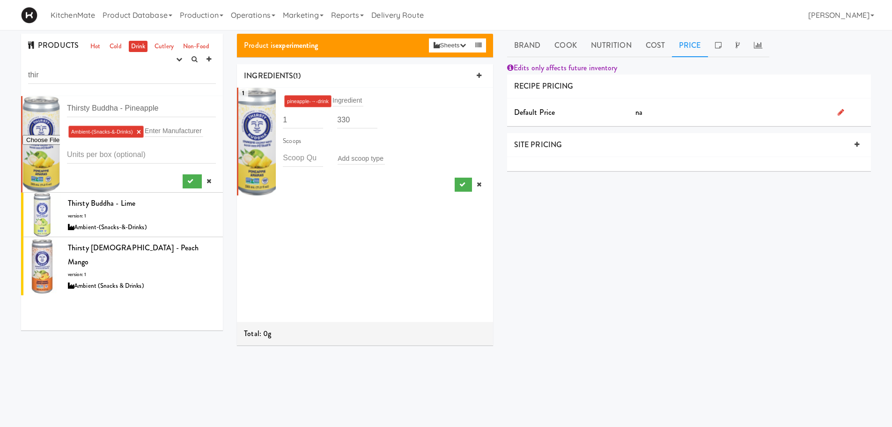
click at [843, 107] on link at bounding box center [841, 112] width 7 height 11
click at [660, 113] on input "number" at bounding box center [759, 113] width 224 height 17
type input "3.15"
click at [695, 123] on div "$ 3.15" at bounding box center [749, 117] width 243 height 24
click at [838, 137] on icon "submit" at bounding box center [840, 136] width 6 height 6
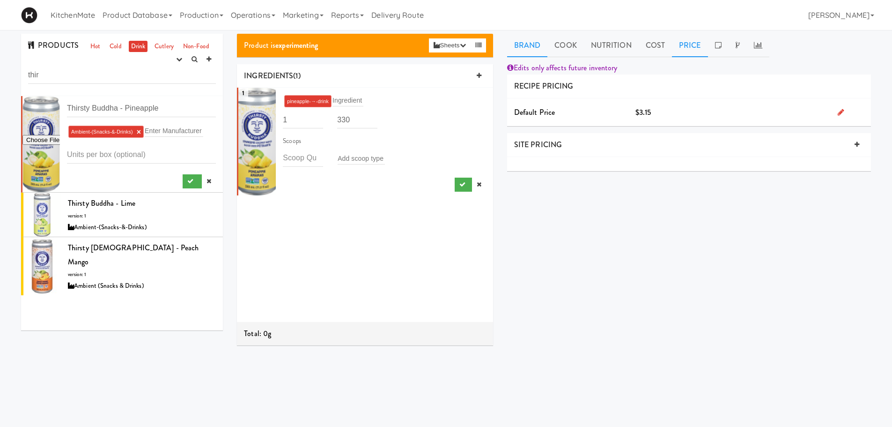
click at [521, 42] on link "Brand" at bounding box center [527, 45] width 41 height 23
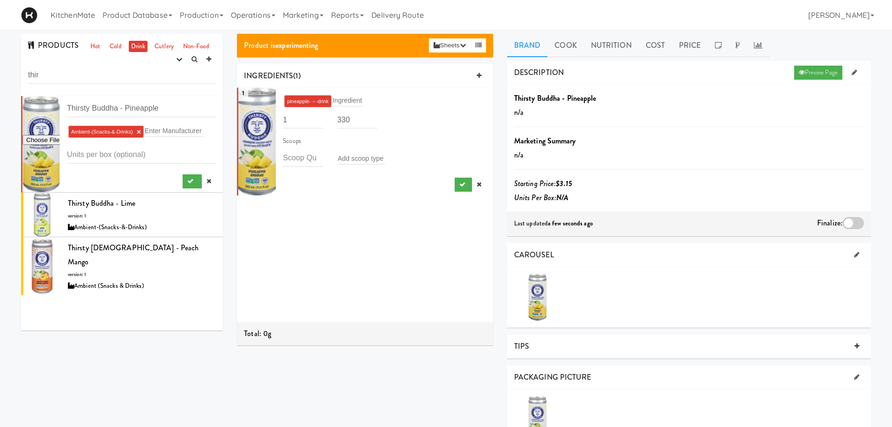
click at [853, 222] on div at bounding box center [853, 223] width 22 height 12
click at [0, 0] on input "checkbox" at bounding box center [0, 0] width 0 height 0
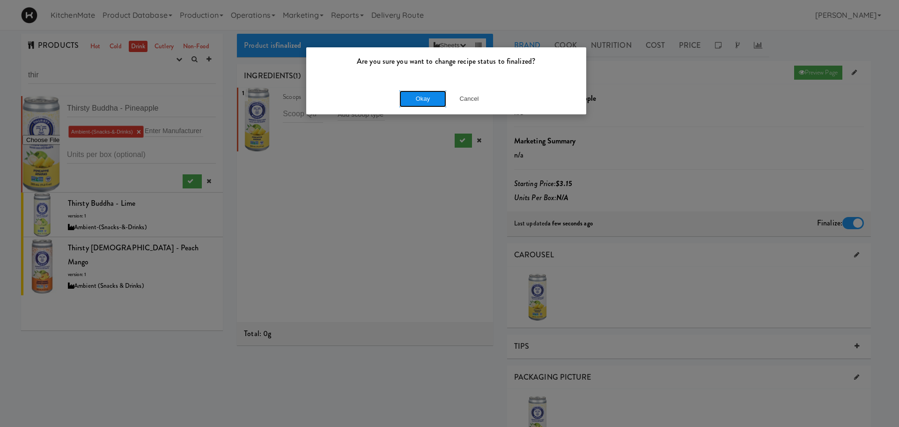
click at [430, 99] on button "Okay" at bounding box center [422, 98] width 47 height 17
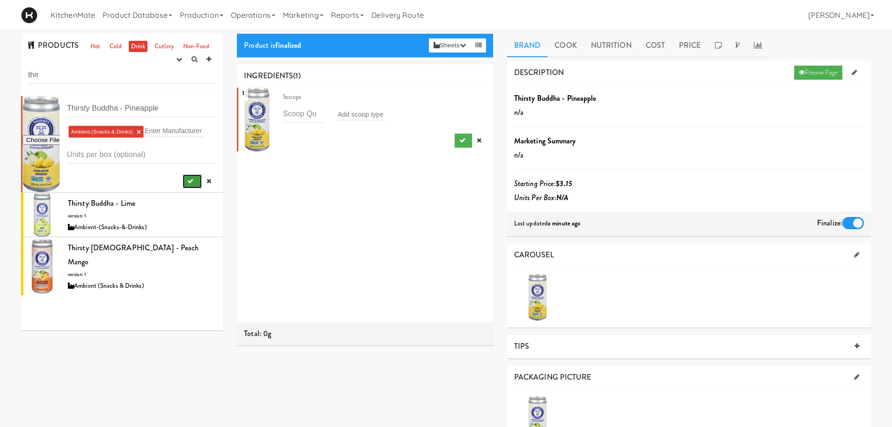
click at [183, 179] on button "submit" at bounding box center [192, 181] width 19 height 14
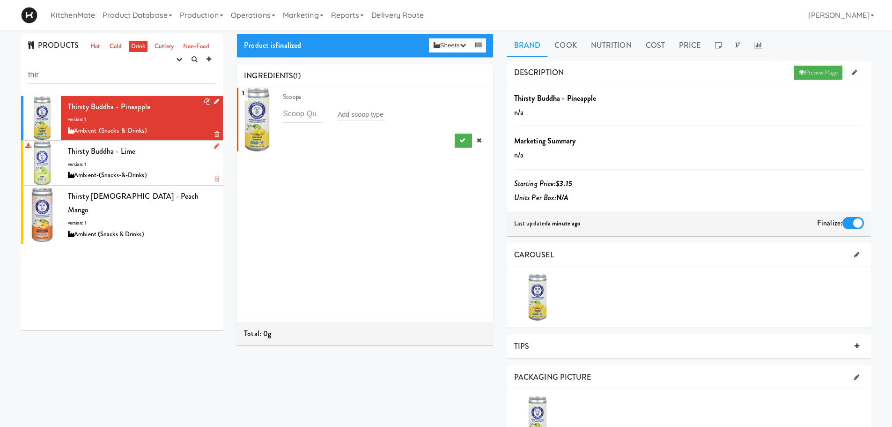
click at [161, 155] on div "Thirsty Buddha - Lime version: 1 Ambient-(Snacks-&-Drinks)" at bounding box center [142, 162] width 148 height 37
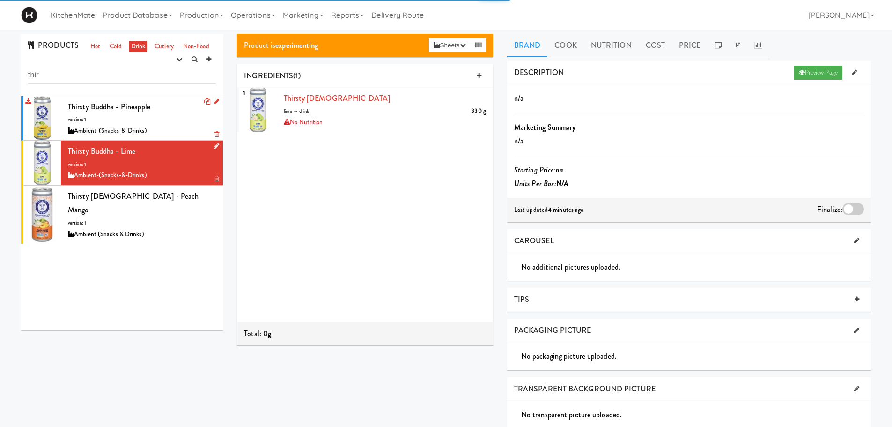
click at [214, 146] on icon at bounding box center [216, 146] width 5 height 6
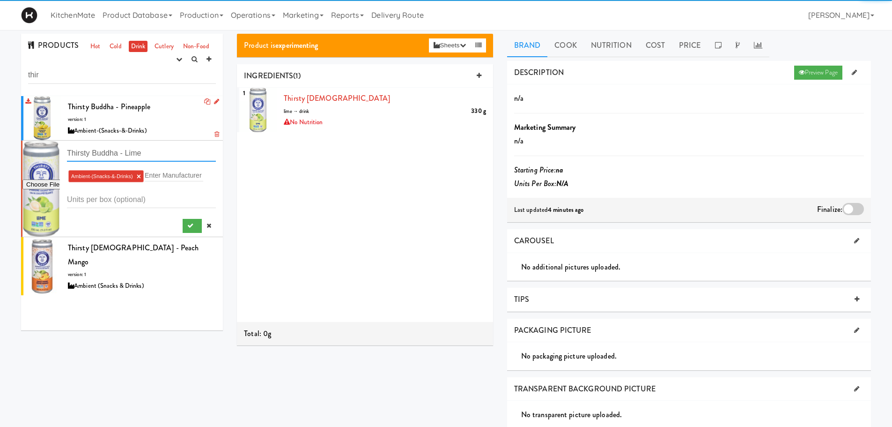
click at [159, 152] on input "Thirsty Buddha - Lime" at bounding box center [141, 152] width 149 height 17
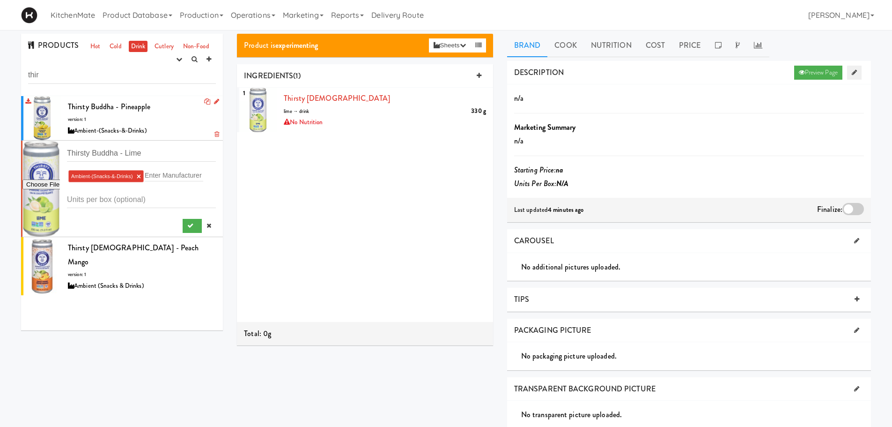
click at [853, 69] on icon at bounding box center [854, 72] width 5 height 6
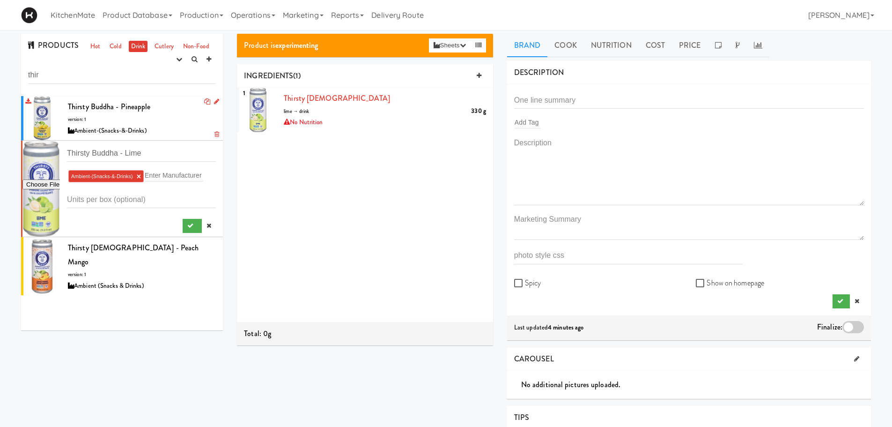
click at [595, 112] on div "Add Tag Spicy Show on homepage" at bounding box center [689, 199] width 350 height 217
click at [595, 105] on input "text" at bounding box center [689, 99] width 350 height 17
paste input "Thirsty Buddha - Lime"
type input "Thirsty Buddha - Lime"
click at [841, 303] on icon "submit" at bounding box center [840, 301] width 6 height 6
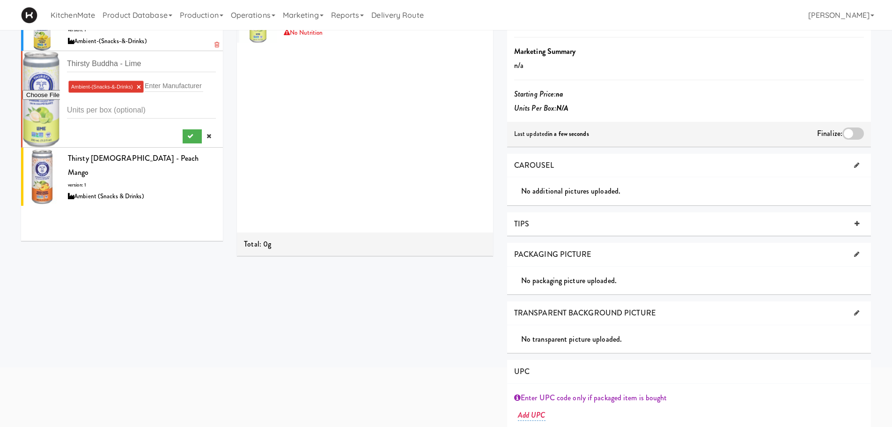
scroll to position [94, 0]
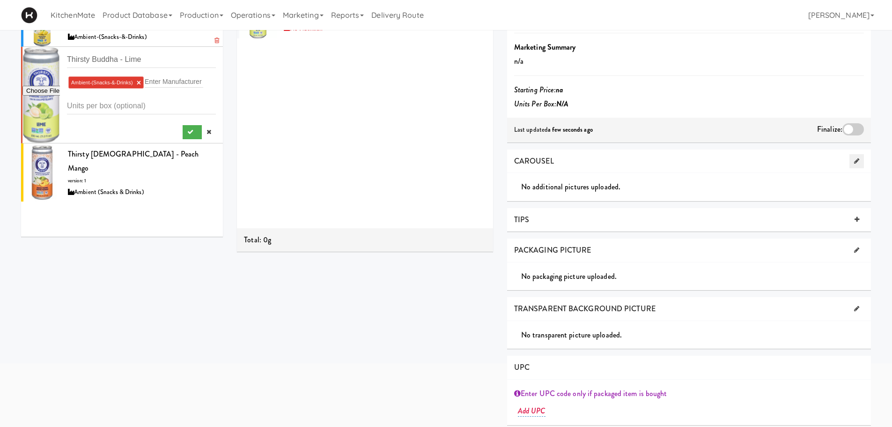
click at [858, 163] on icon at bounding box center [856, 161] width 5 height 6
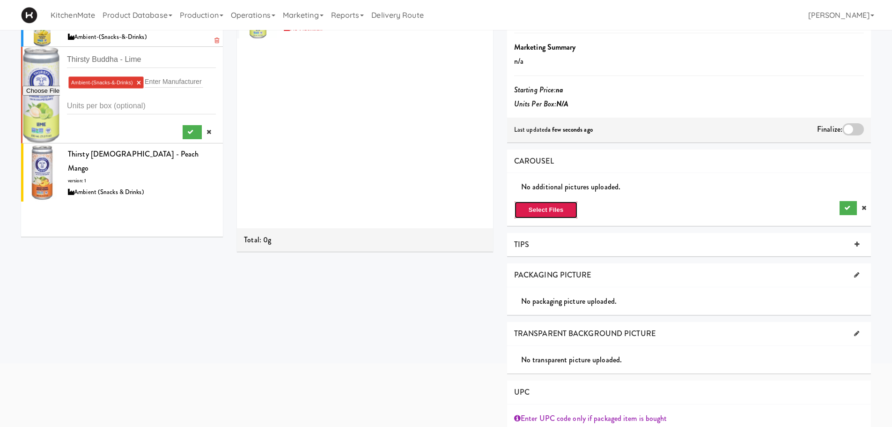
click at [561, 205] on button "Select Files" at bounding box center [546, 210] width 64 height 18
type input "C:\fakepath\21182889_front_a06_@2.png"
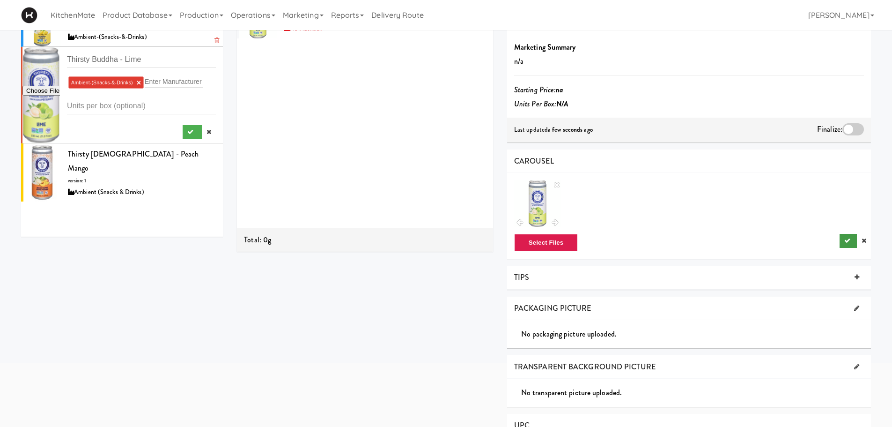
click at [840, 236] on div "Select Files" at bounding box center [689, 243] width 364 height 18
click at [841, 238] on button "submit" at bounding box center [848, 241] width 17 height 14
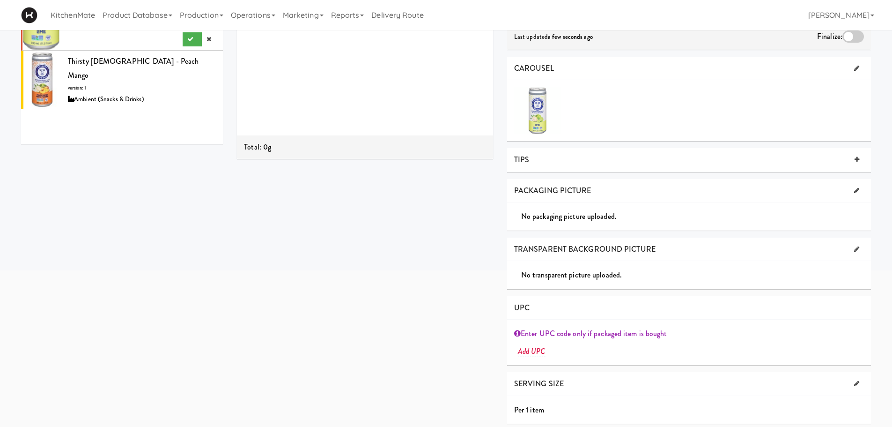
scroll to position [187, 0]
click at [857, 189] on icon at bounding box center [856, 189] width 5 height 6
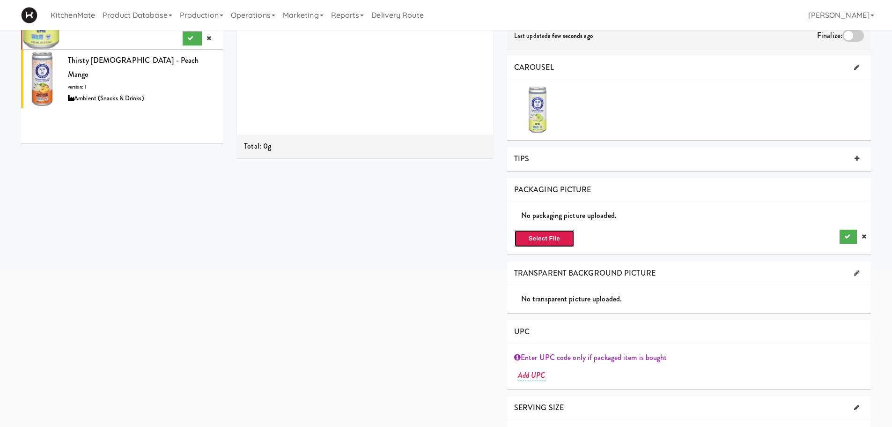
click at [543, 240] on button "Select File" at bounding box center [544, 238] width 60 height 18
type input "C:\fakepath\21182889_front_a06_@2.png"
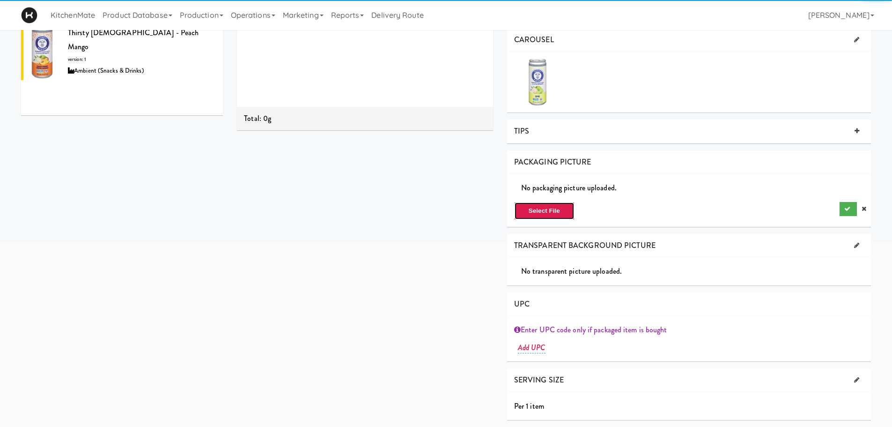
scroll to position [201, 0]
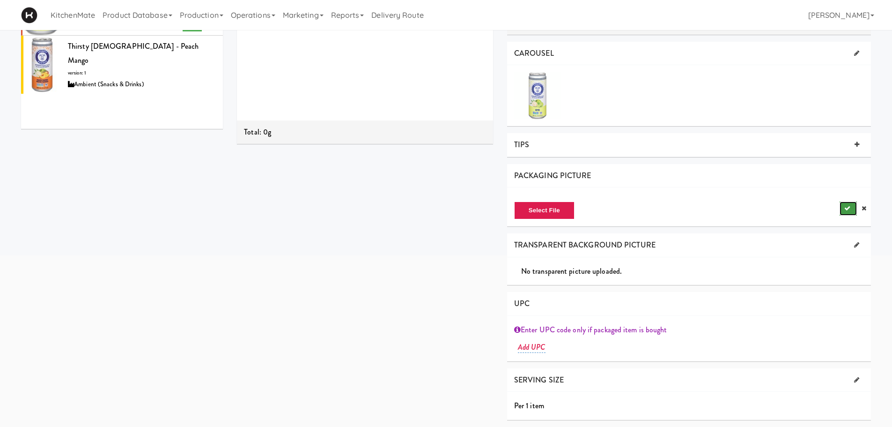
click at [843, 206] on button "submit" at bounding box center [848, 208] width 17 height 14
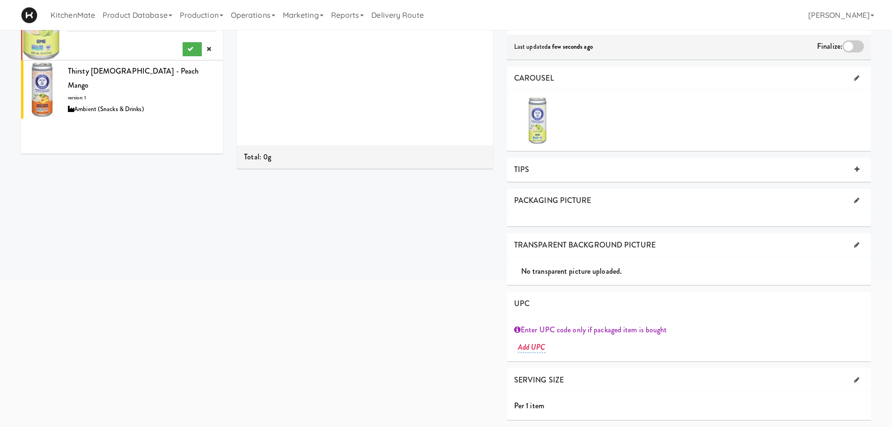
scroll to position [0, 0]
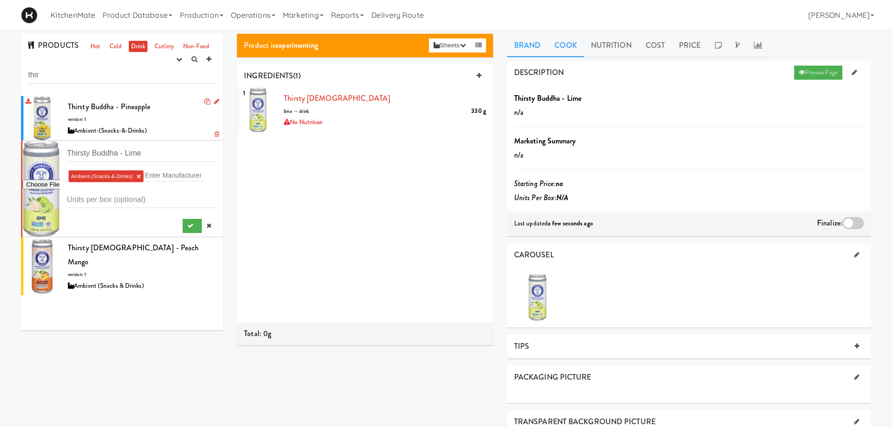
click at [559, 48] on link "Cook" at bounding box center [565, 45] width 36 height 23
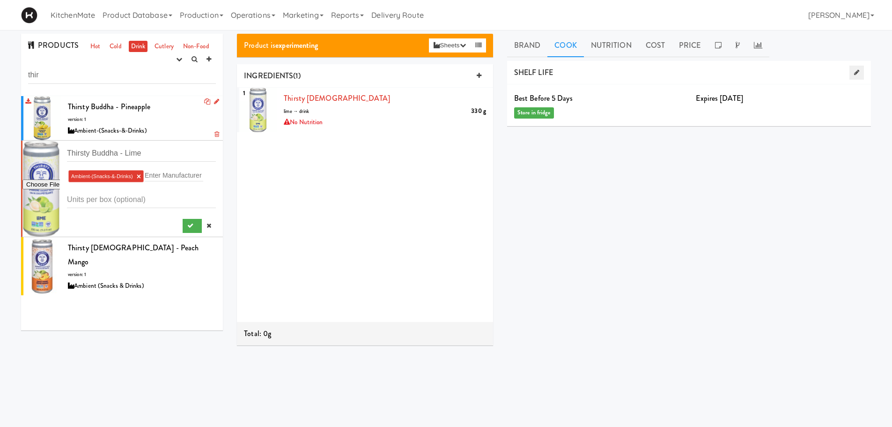
click at [851, 68] on link at bounding box center [856, 73] width 15 height 14
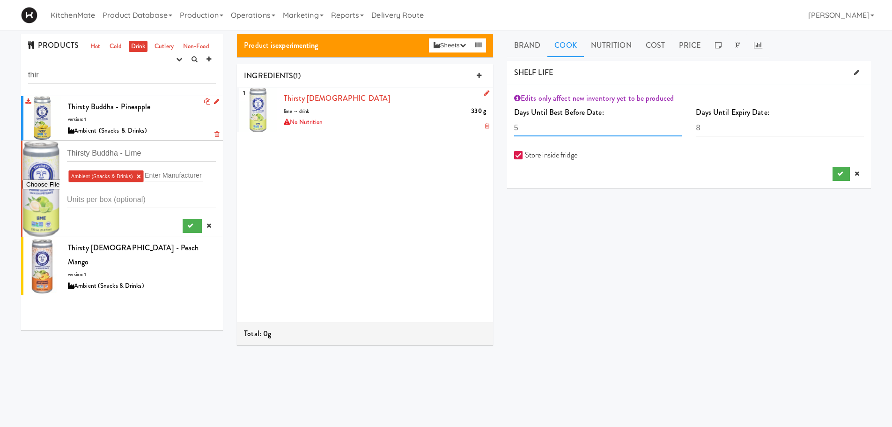
drag, startPoint x: 559, startPoint y: 129, endPoint x: 477, endPoint y: 129, distance: 82.4
click at [477, 129] on div "Product is experimenting Sheets Order List (Ambient (Snacks & Drinks)) Recipe S…" at bounding box center [554, 223] width 648 height 378
type input "720"
click at [838, 173] on icon "submit" at bounding box center [840, 173] width 6 height 6
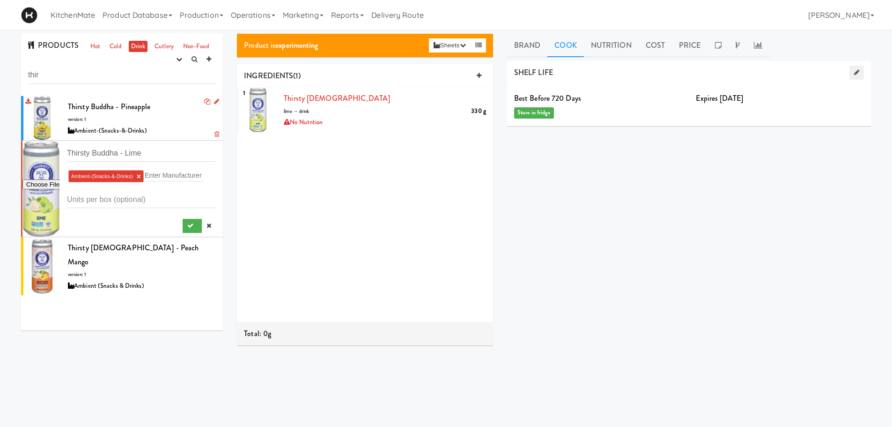
click at [861, 74] on link at bounding box center [856, 73] width 15 height 14
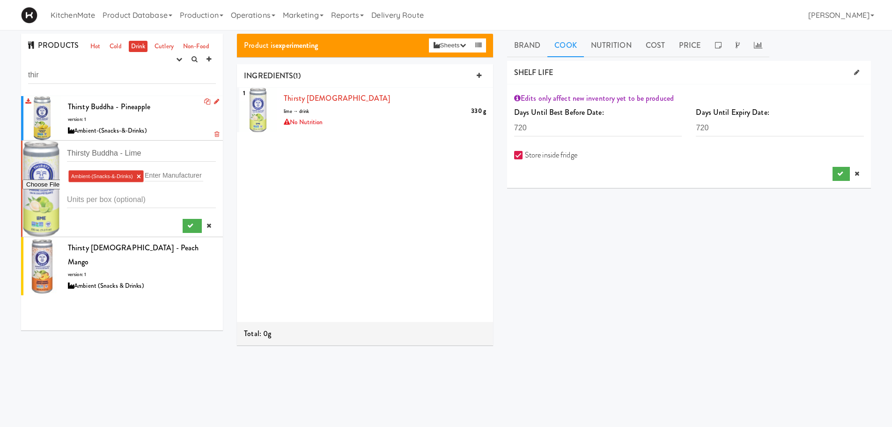
click at [569, 157] on label "Store inside fridge" at bounding box center [545, 155] width 63 height 14
click at [525, 157] on input "Store inside fridge" at bounding box center [519, 155] width 11 height 7
checkbox input "false"
click at [840, 172] on icon "submit" at bounding box center [840, 173] width 6 height 6
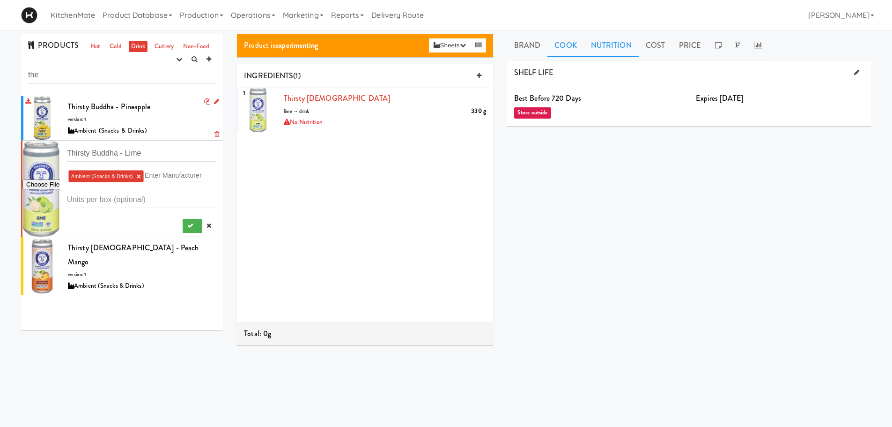
click at [612, 47] on link "Nutrition" at bounding box center [611, 45] width 55 height 23
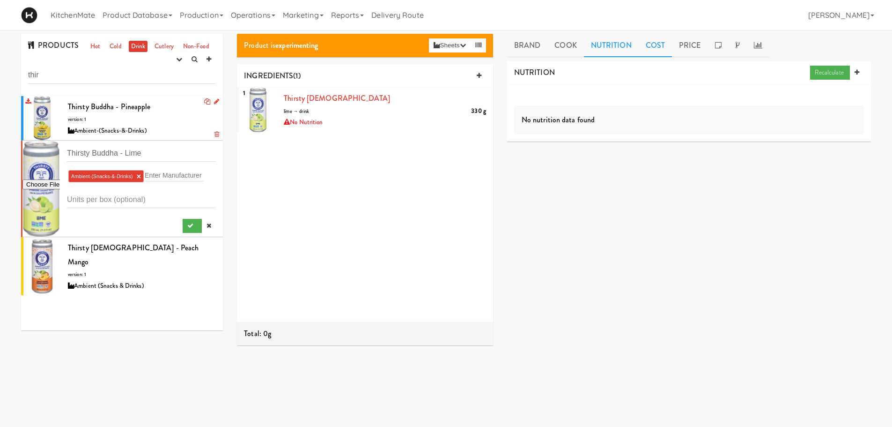
click at [667, 50] on link "Cost" at bounding box center [655, 45] width 33 height 23
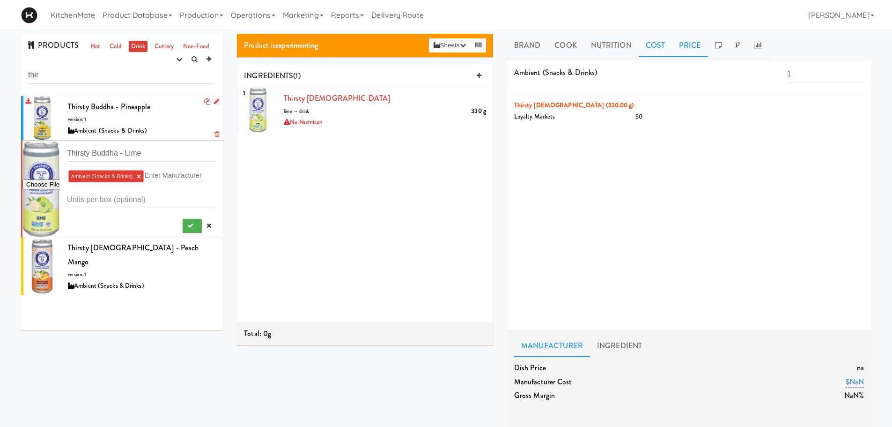
click at [685, 43] on link "Price" at bounding box center [690, 45] width 36 height 23
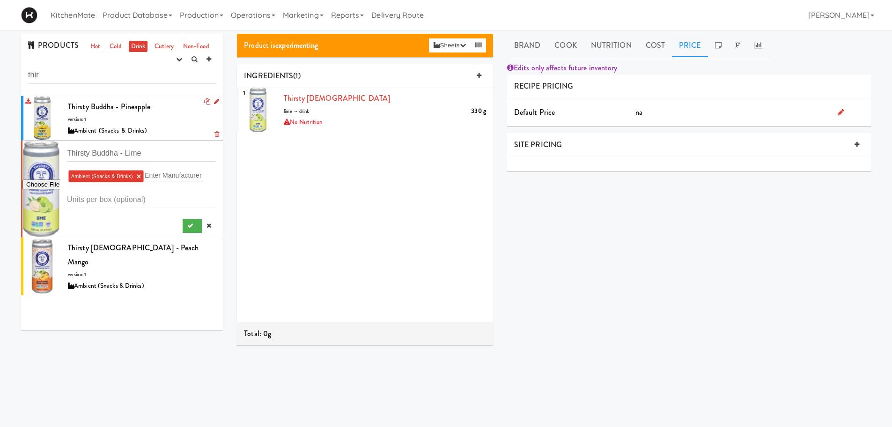
click at [842, 107] on link at bounding box center [841, 112] width 7 height 11
click at [718, 113] on input "number" at bounding box center [759, 113] width 224 height 17
type input "3.15"
click at [843, 138] on icon "submit" at bounding box center [840, 136] width 6 height 6
click at [531, 48] on link "Brand" at bounding box center [527, 45] width 41 height 23
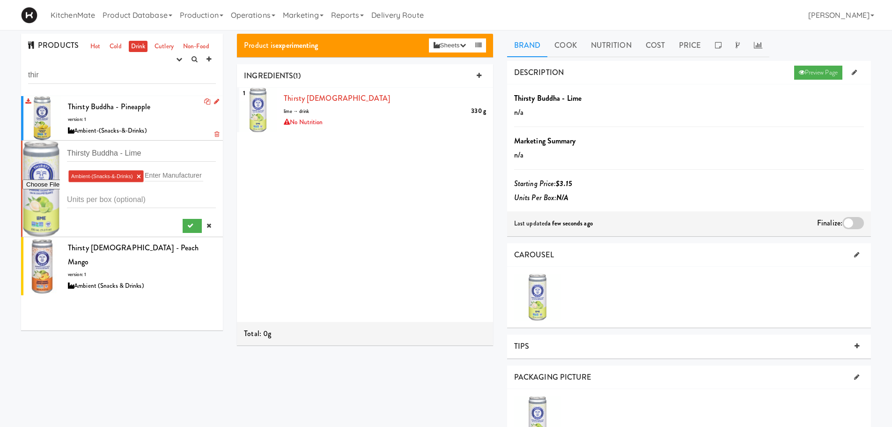
click at [847, 217] on div at bounding box center [853, 223] width 22 height 12
click at [0, 0] on input "checkbox" at bounding box center [0, 0] width 0 height 0
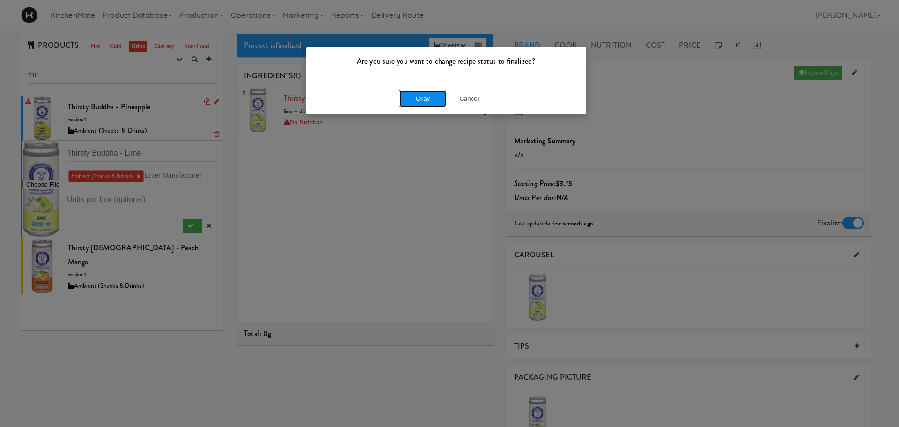
click at [411, 96] on button "Okay" at bounding box center [422, 98] width 47 height 17
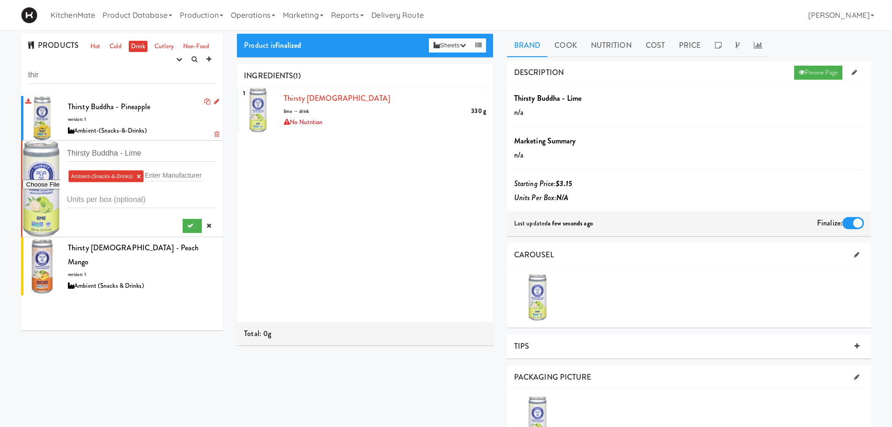
click at [131, 109] on span "Thirsty Buddha - Pineapple" at bounding box center [109, 106] width 83 height 11
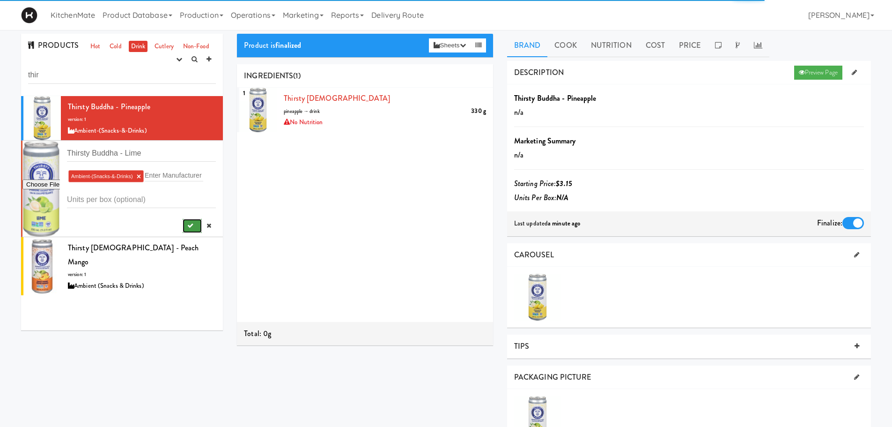
click at [187, 223] on icon "submit" at bounding box center [190, 225] width 6 height 6
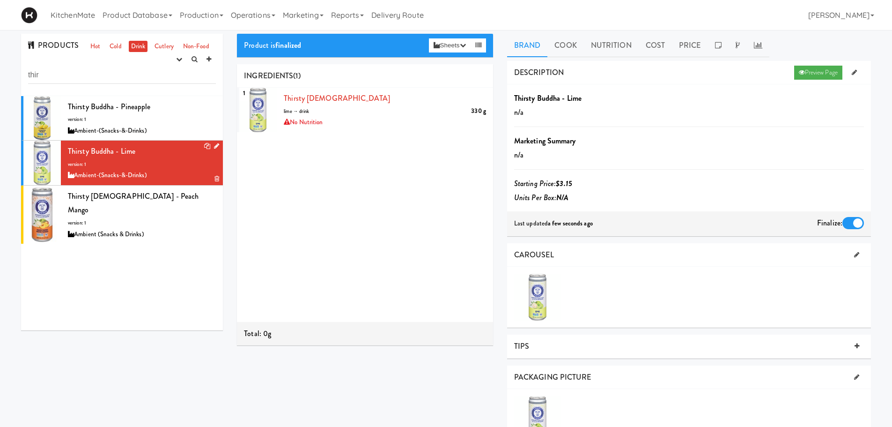
click at [855, 220] on div at bounding box center [853, 223] width 22 height 12
click at [0, 0] on input "checkbox" at bounding box center [0, 0] width 0 height 0
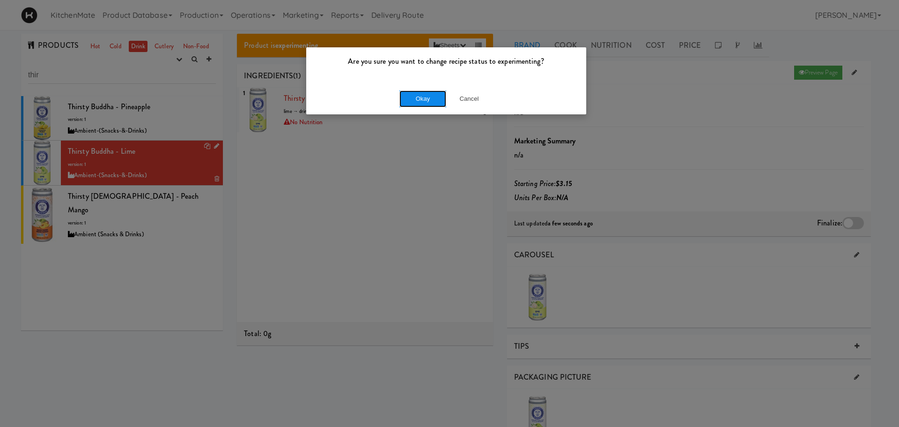
click at [426, 101] on button "Okay" at bounding box center [422, 98] width 47 height 17
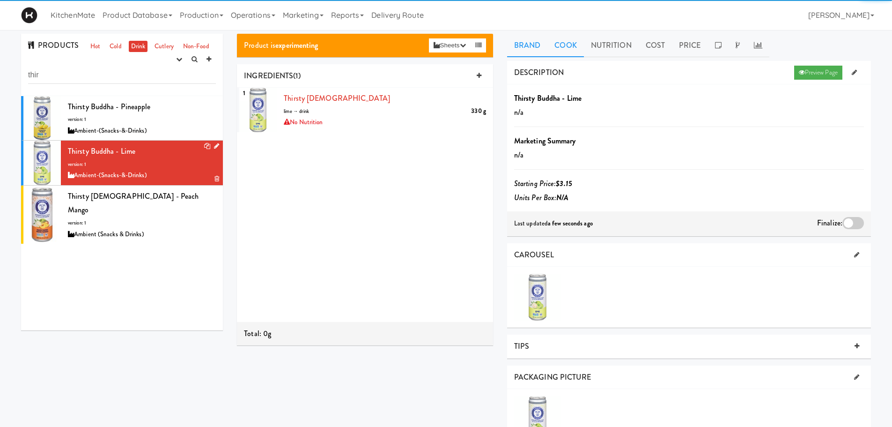
click at [569, 49] on link "Cook" at bounding box center [565, 45] width 36 height 23
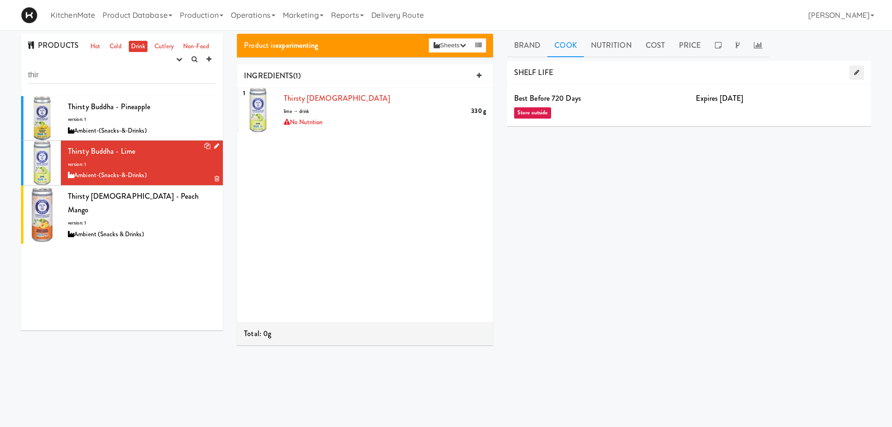
click at [857, 71] on icon at bounding box center [856, 72] width 5 height 6
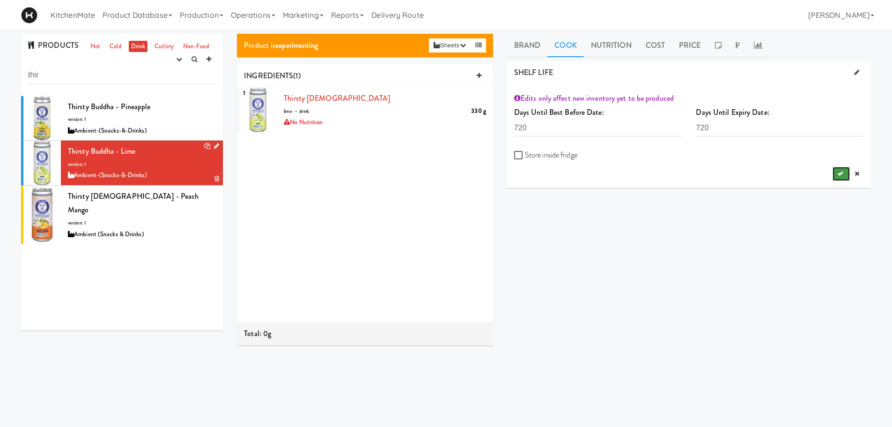
click at [836, 172] on button "submit" at bounding box center [841, 174] width 17 height 14
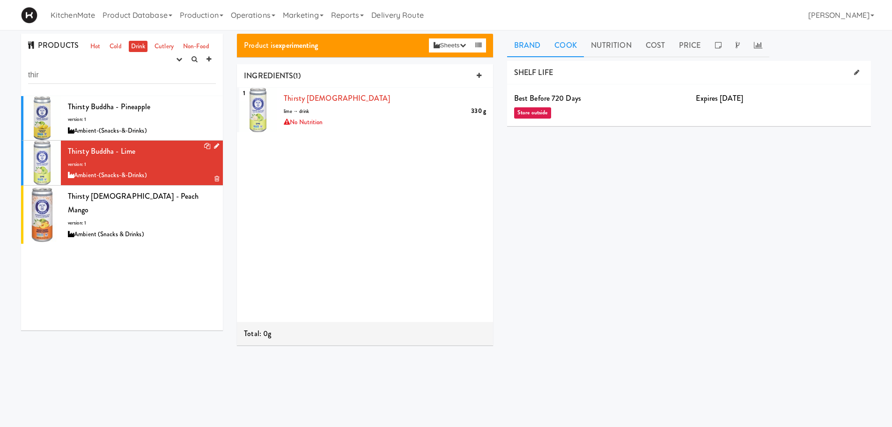
click at [529, 50] on link "Brand" at bounding box center [527, 45] width 41 height 23
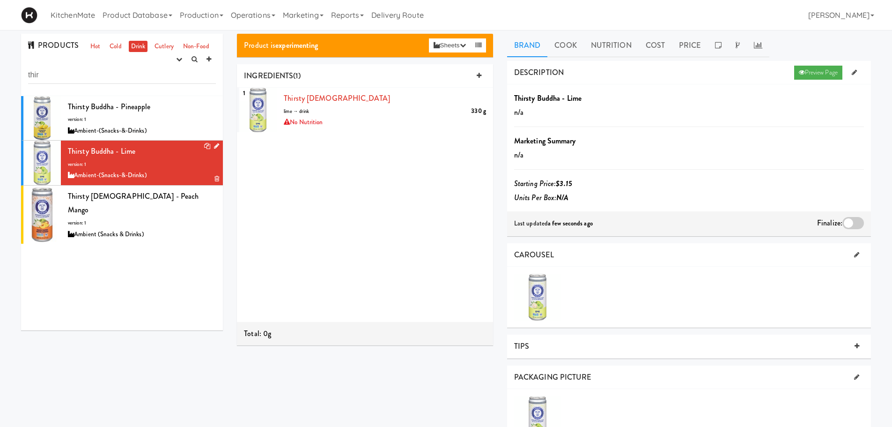
click at [857, 218] on div at bounding box center [853, 223] width 22 height 12
click at [0, 0] on input "checkbox" at bounding box center [0, 0] width 0 height 0
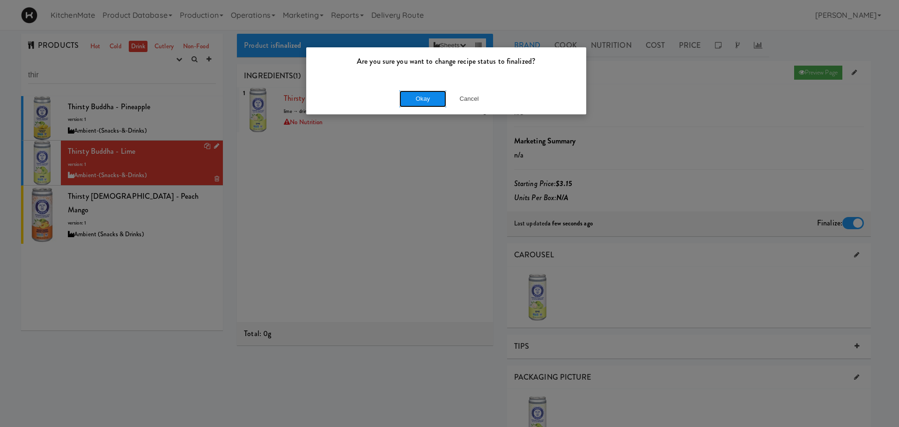
click at [432, 97] on button "Okay" at bounding box center [422, 98] width 47 height 17
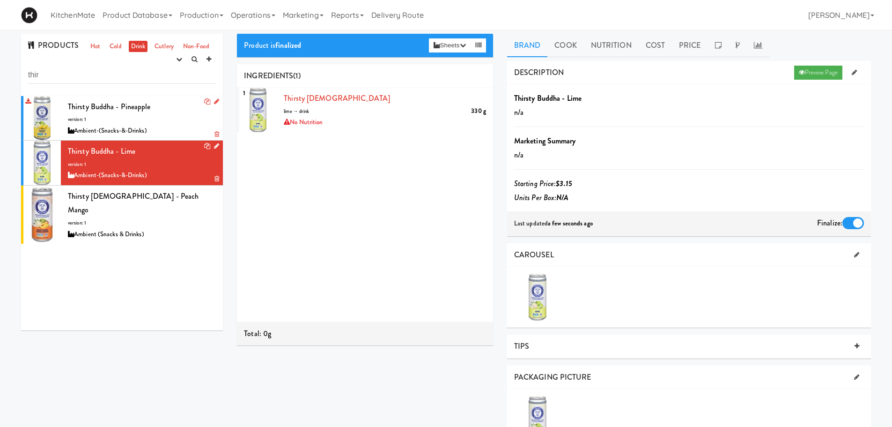
click at [153, 120] on div "Thirsty Buddha - Pineapple version: 1 Ambient-(Snacks-&-Drinks)" at bounding box center [142, 118] width 148 height 37
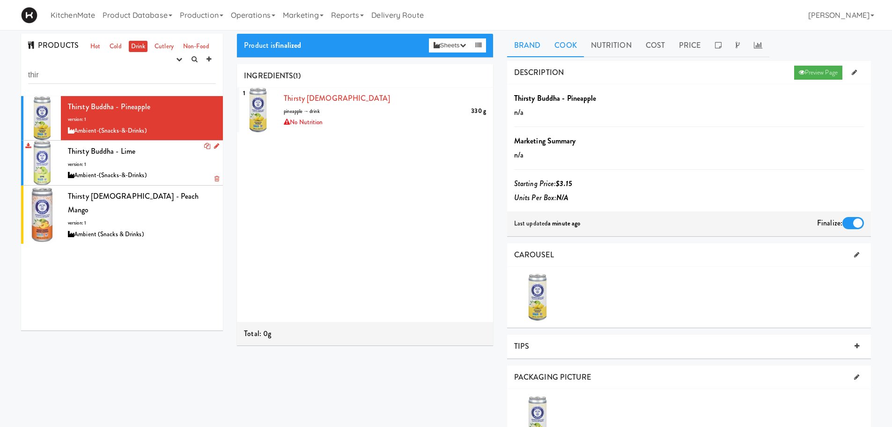
click at [576, 42] on link "Cook" at bounding box center [565, 45] width 36 height 23
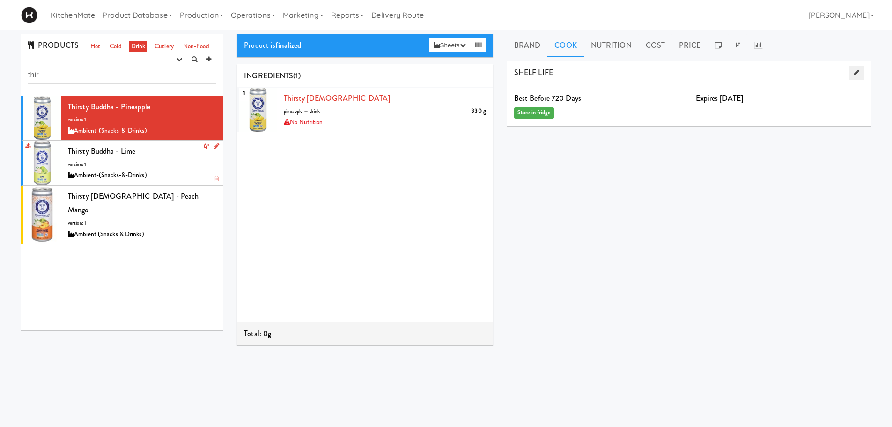
click at [861, 74] on link at bounding box center [856, 73] width 15 height 14
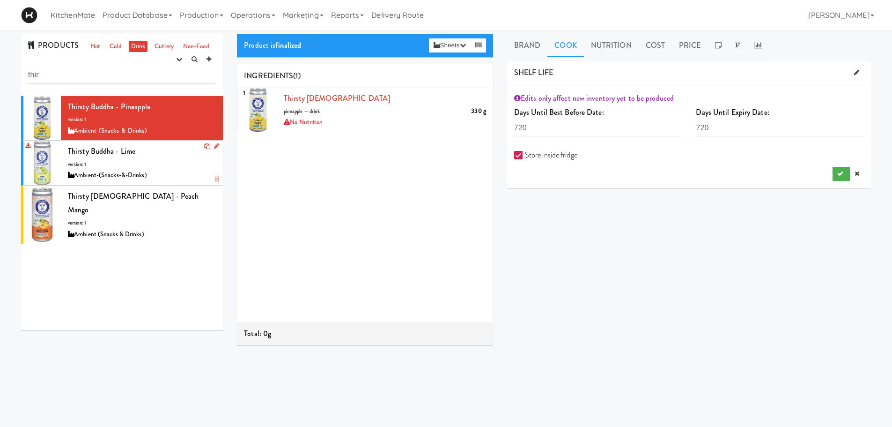
click at [511, 156] on div "Store inside fridge" at bounding box center [689, 154] width 364 height 23
click at [561, 159] on label "Store inside fridge" at bounding box center [545, 155] width 63 height 14
click at [525, 159] on input "Store inside fridge" at bounding box center [519, 155] width 11 height 7
checkbox input "false"
click at [840, 173] on icon "submit" at bounding box center [840, 173] width 6 height 6
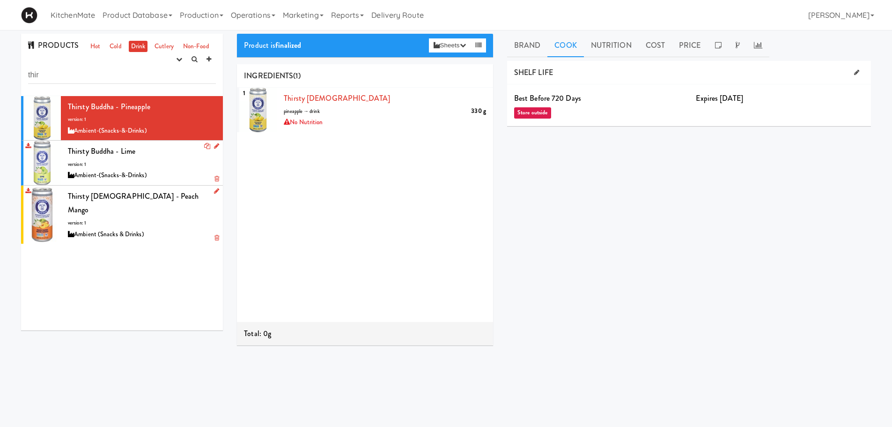
click at [124, 193] on span "Thirsty [DEMOGRAPHIC_DATA] - Peach Mango" at bounding box center [133, 203] width 131 height 25
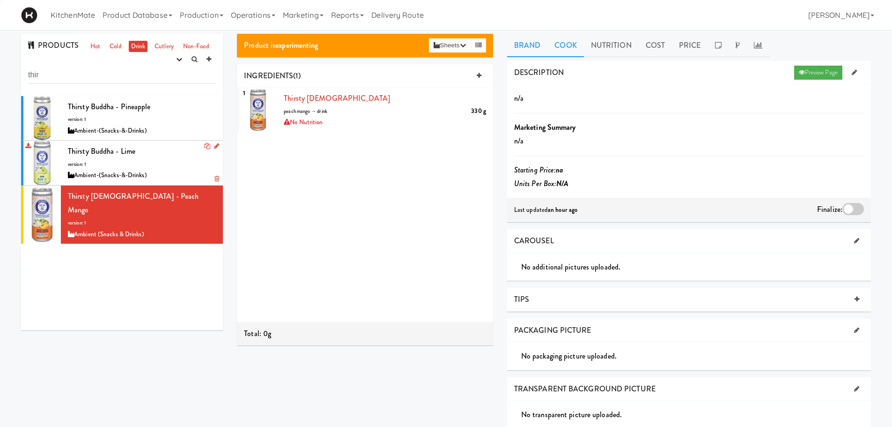
click at [557, 47] on link "Cook" at bounding box center [565, 45] width 36 height 23
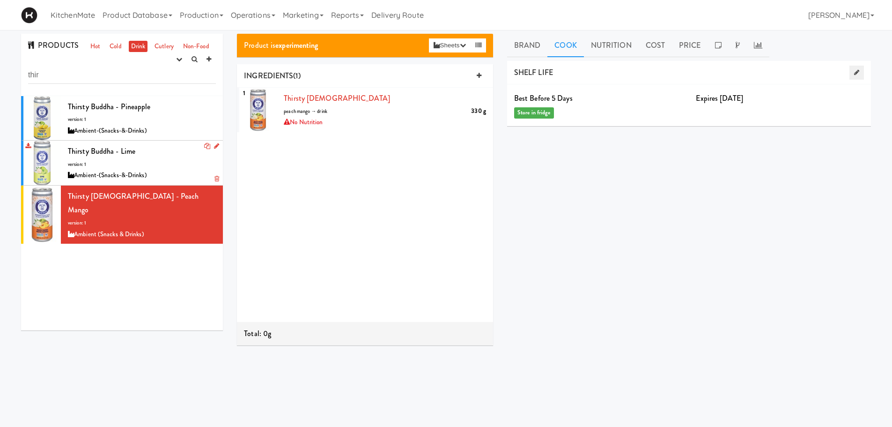
click at [852, 72] on link at bounding box center [856, 73] width 15 height 14
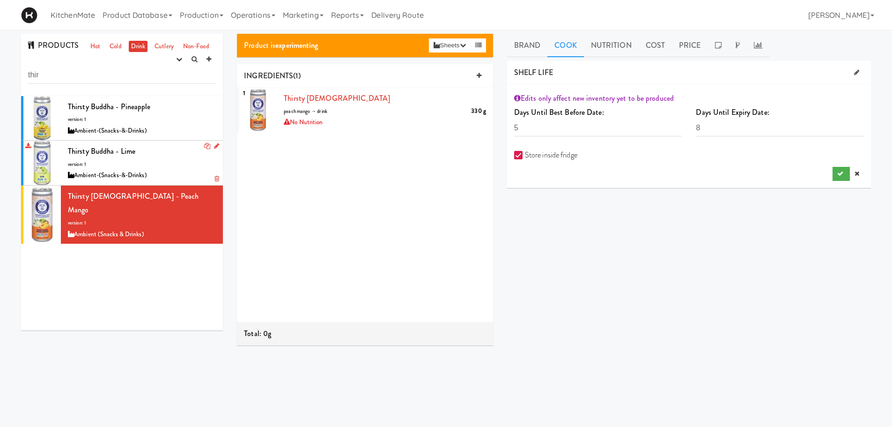
click at [521, 158] on input "Store inside fridge" at bounding box center [519, 155] width 11 height 7
checkbox input "false"
click at [531, 129] on input "5" at bounding box center [598, 127] width 168 height 17
type input "720"
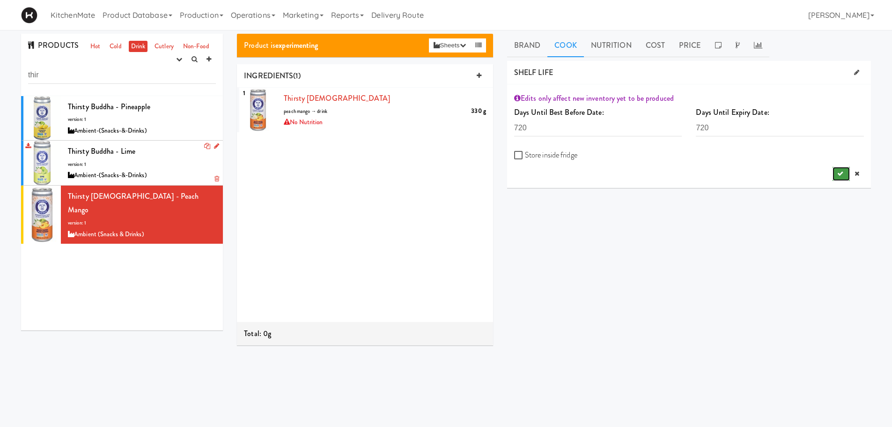
drag, startPoint x: 840, startPoint y: 174, endPoint x: 827, endPoint y: 185, distance: 17.3
click at [840, 174] on icon "submit" at bounding box center [840, 173] width 6 height 6
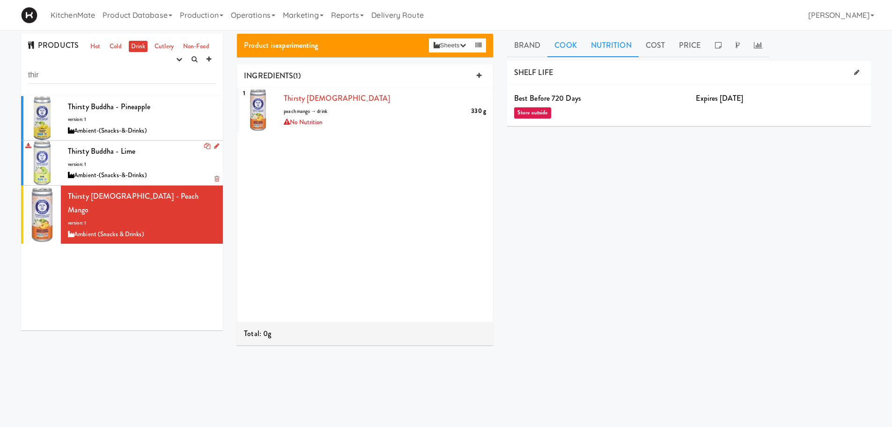
click at [604, 52] on link "Nutrition" at bounding box center [611, 45] width 55 height 23
drag, startPoint x: 683, startPoint y: 42, endPoint x: 678, endPoint y: 71, distance: 29.4
click at [683, 42] on link "Price" at bounding box center [690, 45] width 36 height 23
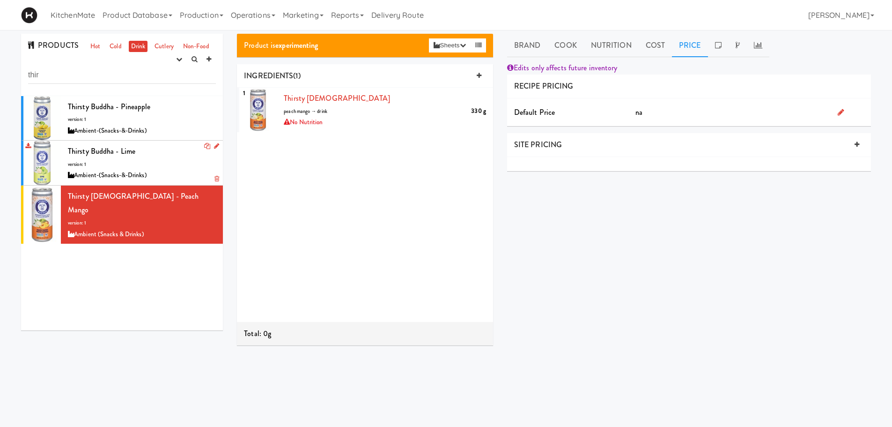
click at [841, 108] on icon at bounding box center [841, 111] width 7 height 7
click at [715, 111] on input "number" at bounding box center [759, 113] width 224 height 17
type input "3.15"
click at [843, 140] on button "submit" at bounding box center [841, 137] width 17 height 14
click at [572, 41] on link "Cook" at bounding box center [565, 45] width 36 height 23
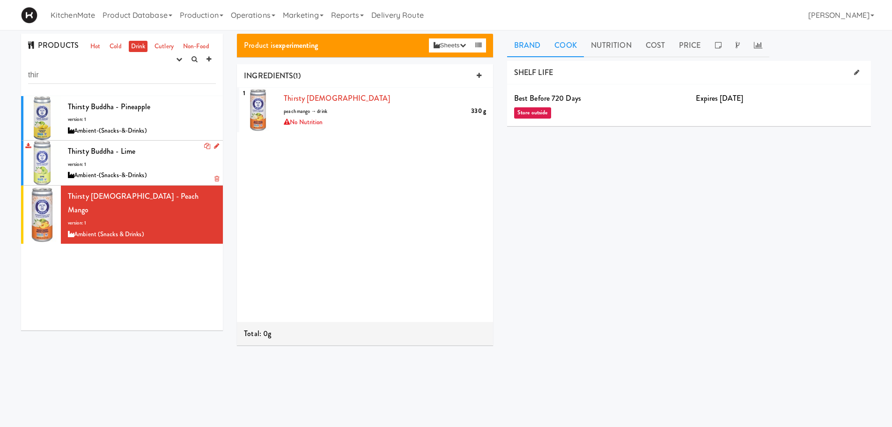
click at [525, 43] on link "Brand" at bounding box center [527, 45] width 41 height 23
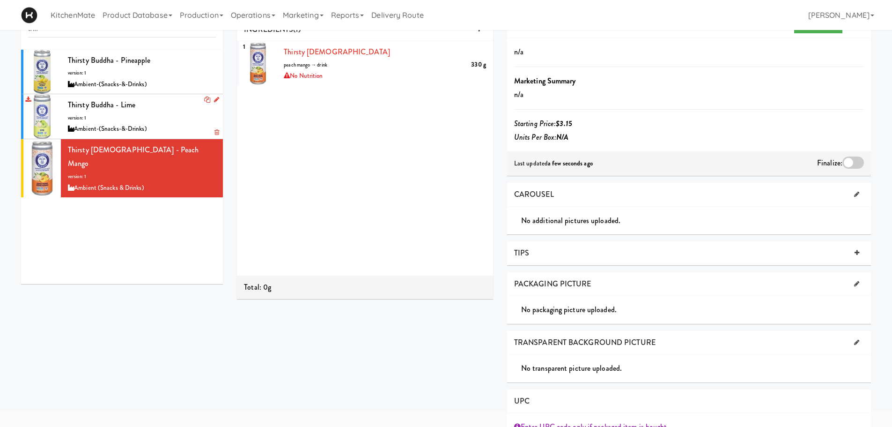
scroll to position [47, 0]
click at [853, 191] on link at bounding box center [856, 194] width 15 height 14
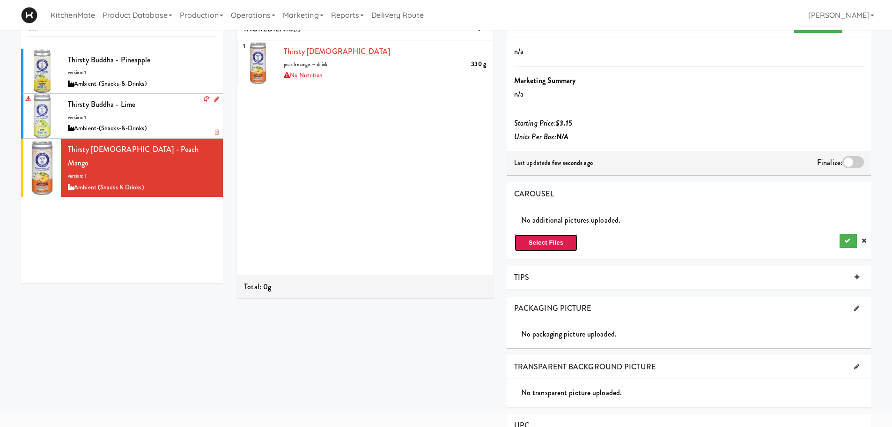
click at [548, 243] on button "Select Files" at bounding box center [546, 243] width 64 height 18
type input "C:\fakepath\62756100033_enfr_front_centre_marketing_A_1_GS1_Ecommerce_v1_400.png"
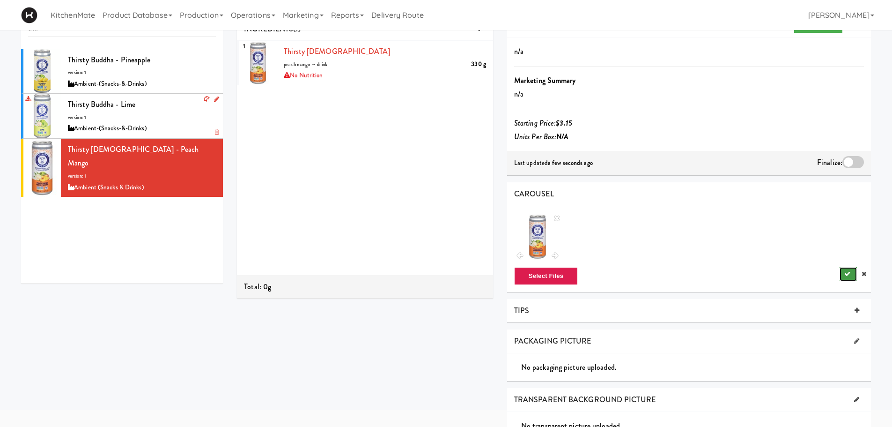
click at [847, 271] on icon "submit" at bounding box center [847, 274] width 6 height 6
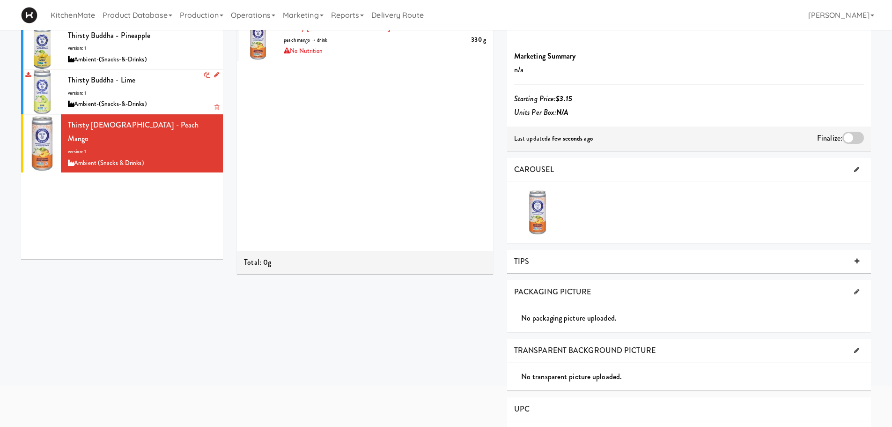
scroll to position [94, 0]
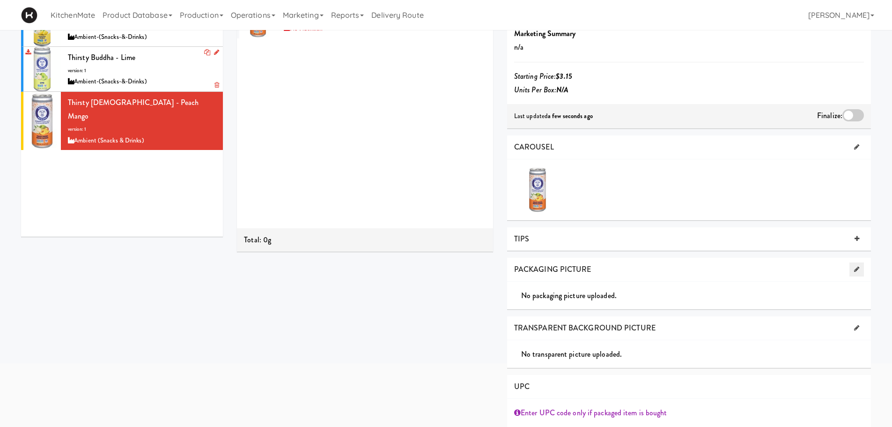
click at [854, 264] on link at bounding box center [856, 269] width 15 height 14
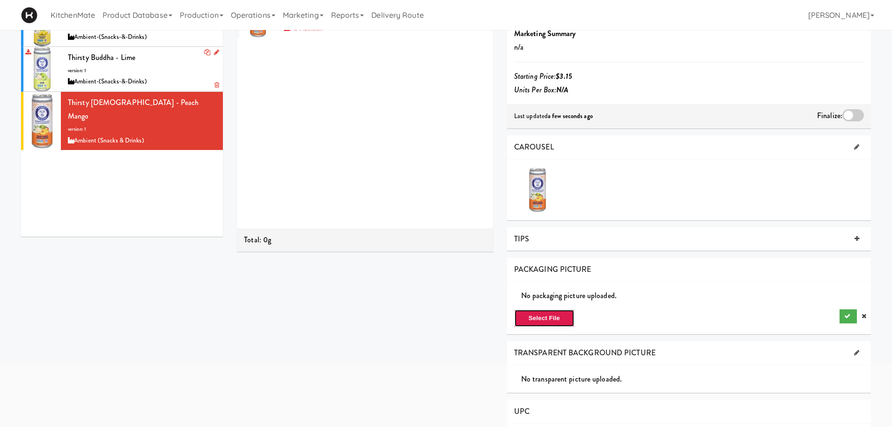
click at [540, 315] on button "Select File" at bounding box center [544, 318] width 60 height 18
type input "C:\fakepath\62756100033_enfr_front_centre_marketing_A_1_GS1_Ecommerce_v1_400.png"
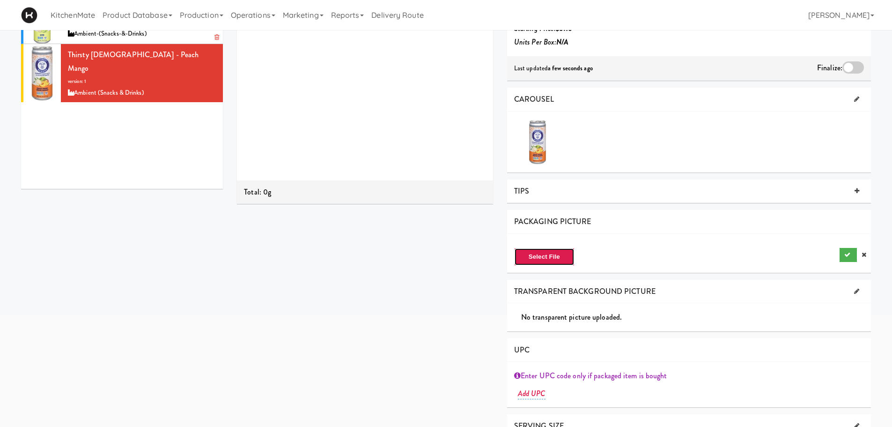
scroll to position [187, 0]
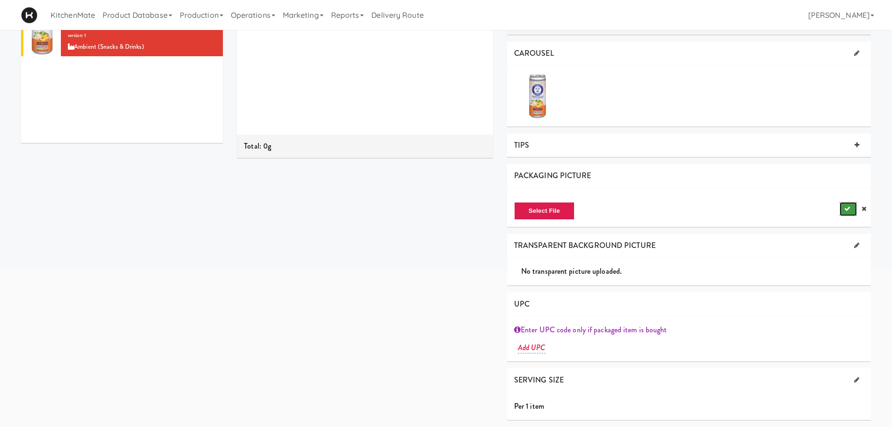
click at [846, 206] on icon "submit" at bounding box center [847, 209] width 6 height 6
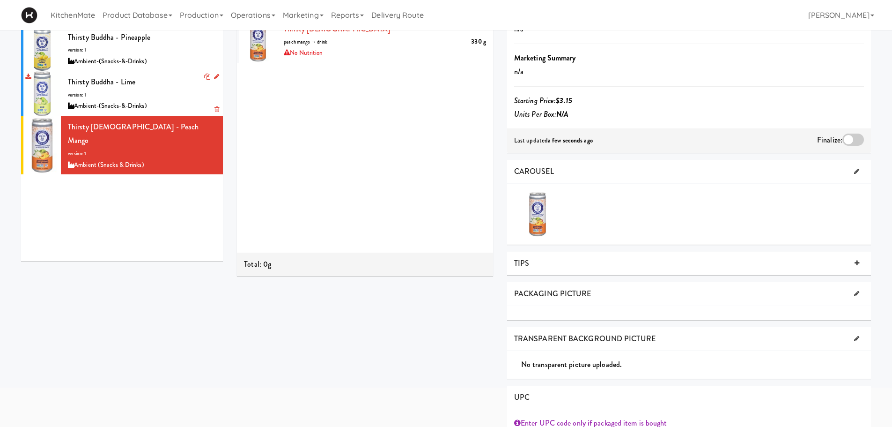
scroll to position [0, 0]
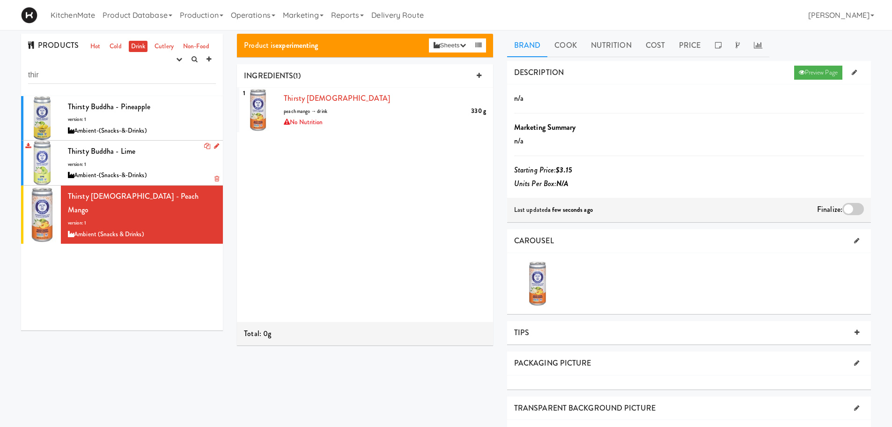
click at [856, 210] on div at bounding box center [853, 209] width 22 height 12
click at [0, 0] on input "checkbox" at bounding box center [0, 0] width 0 height 0
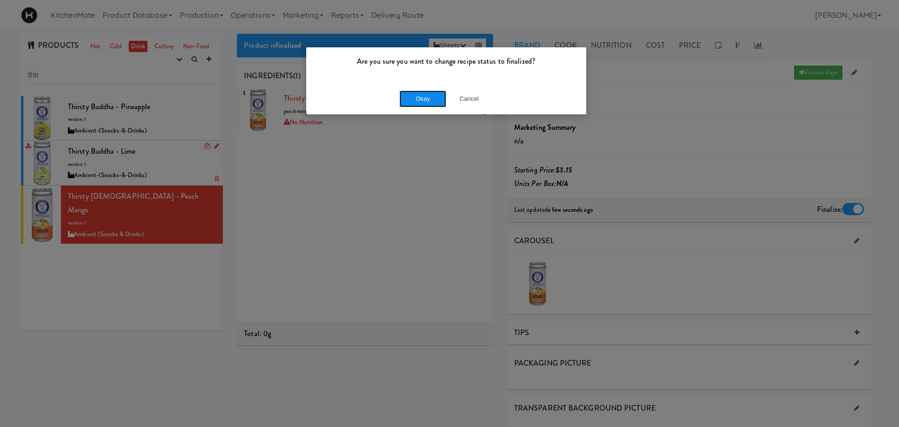
click at [412, 101] on button "Okay" at bounding box center [422, 98] width 47 height 17
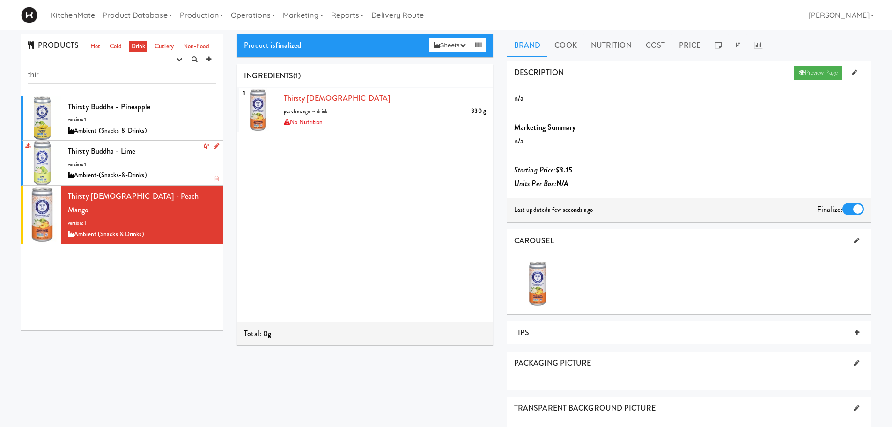
click at [123, 160] on div "Thirsty Buddha - Lime version: 1 Ambient-(Snacks-&-Drinks)" at bounding box center [142, 162] width 148 height 37
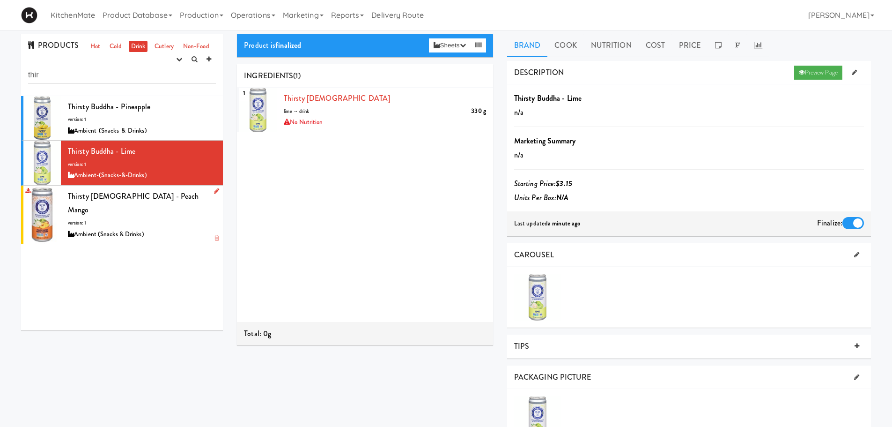
click at [131, 211] on div "Thirsty [DEMOGRAPHIC_DATA] - Peach Mango version: 1 Ambient (Snacks & Drinks)" at bounding box center [142, 214] width 148 height 51
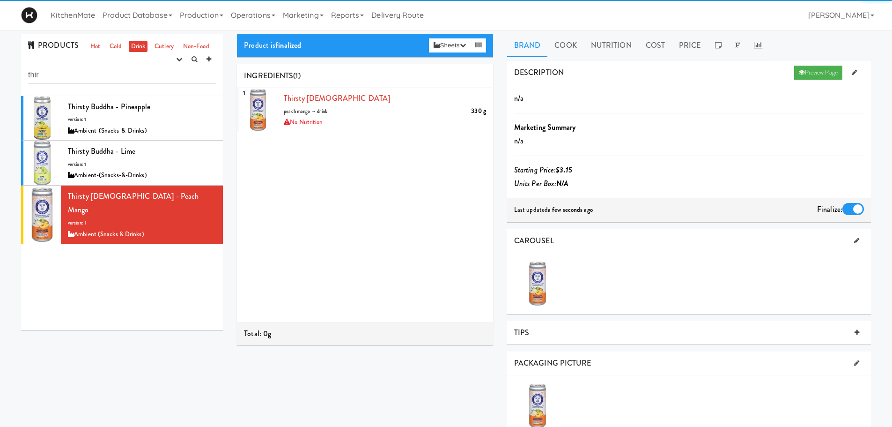
click at [136, 89] on div "PRODUCTS Hot Cold Drink Cutlery Non-Food experimenting finalized shipped discon…" at bounding box center [122, 65] width 202 height 62
click at [138, 106] on span "Thirsty Buddha - Pineapple" at bounding box center [109, 106] width 83 height 11
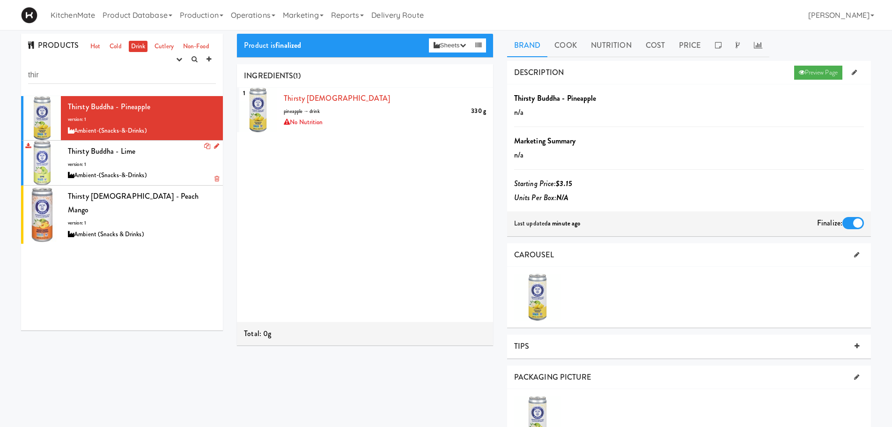
click at [137, 171] on div "Ambient-(Snacks-&-Drinks)" at bounding box center [142, 176] width 148 height 12
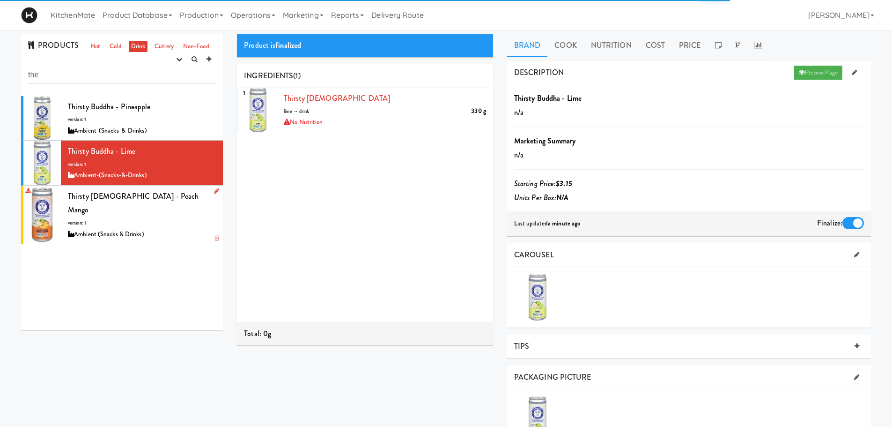
click at [140, 206] on div "Thirsty [DEMOGRAPHIC_DATA] - Peach Mango version: 1 Ambient (Snacks & Drinks)" at bounding box center [142, 214] width 148 height 51
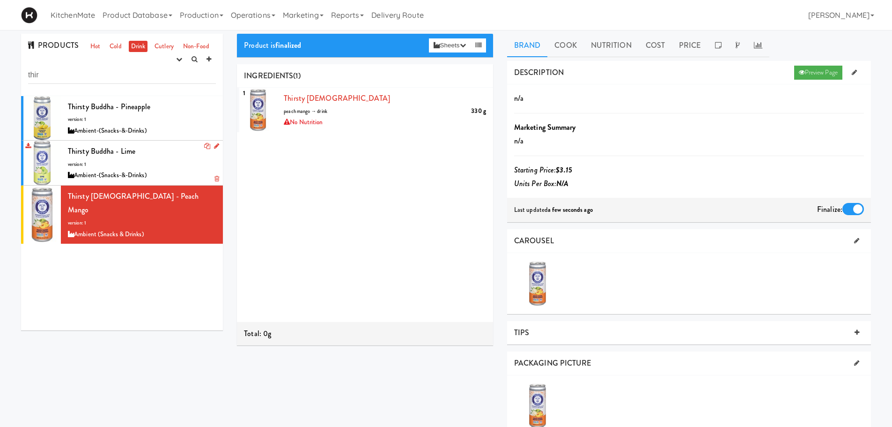
click at [92, 155] on span "Thirsty Buddha - Lime" at bounding box center [101, 151] width 67 height 11
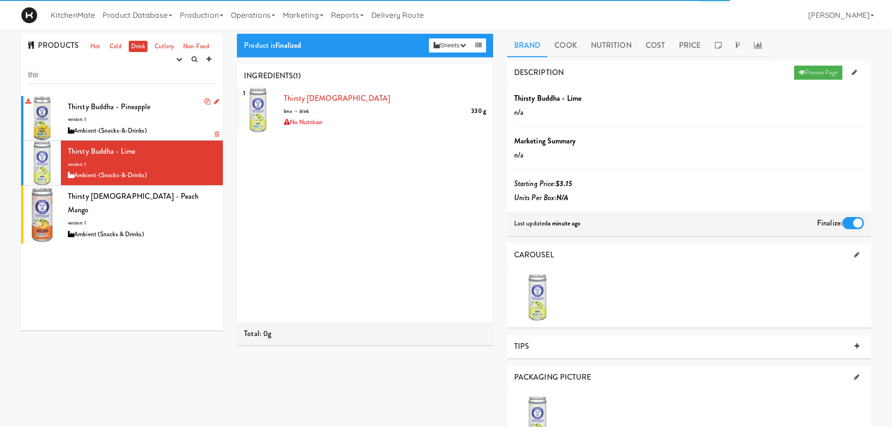
click at [119, 118] on div "Thirsty Buddha - Pineapple version: 1 Ambient-(Snacks-&-Drinks)" at bounding box center [142, 118] width 148 height 37
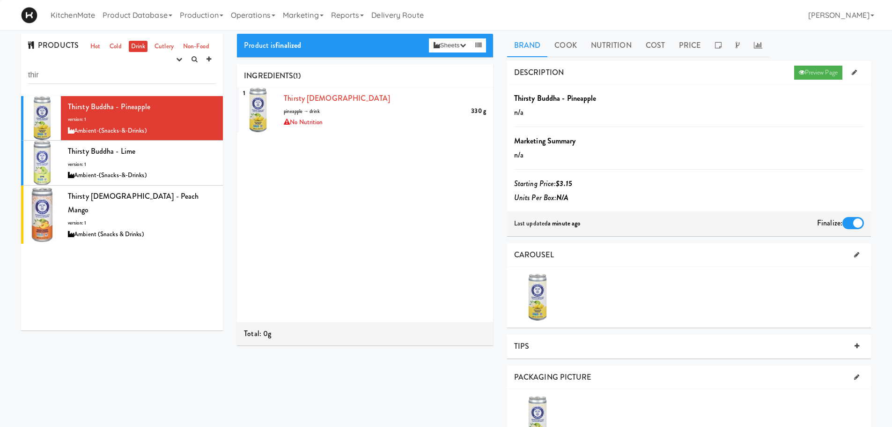
click at [304, 212] on div "1 Thirsty [DEMOGRAPHIC_DATA] 330 g pineapple → drink No Nutrition" at bounding box center [365, 205] width 256 height 234
click at [32, 16] on img at bounding box center [29, 15] width 16 height 16
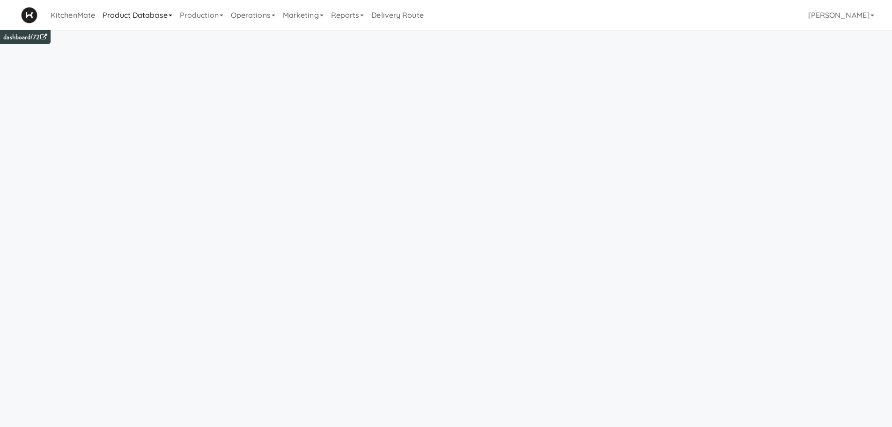
click at [126, 16] on link "Product Database" at bounding box center [137, 15] width 77 height 30
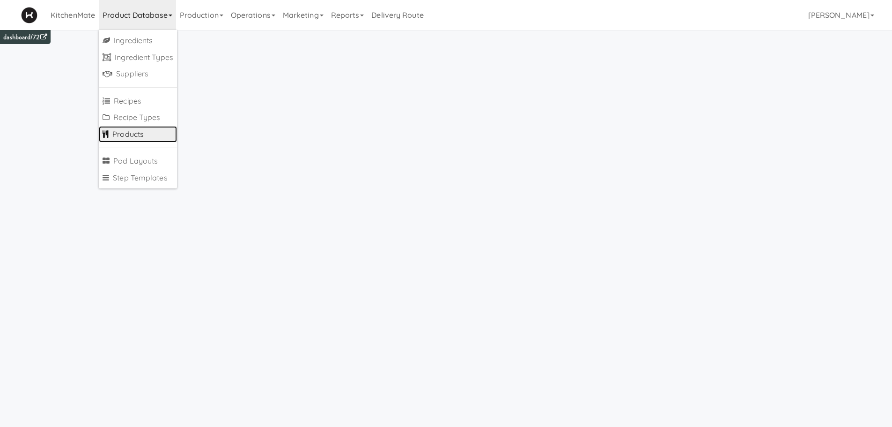
click at [148, 128] on link "Products" at bounding box center [138, 134] width 78 height 17
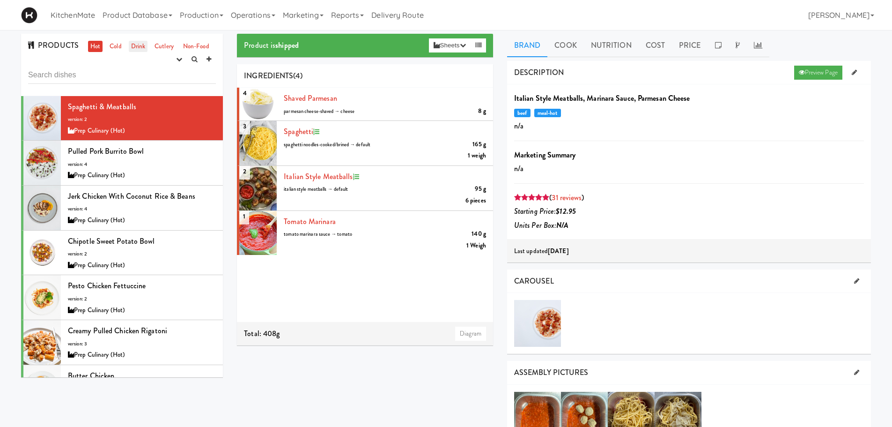
click at [130, 47] on link "Drink" at bounding box center [138, 47] width 19 height 12
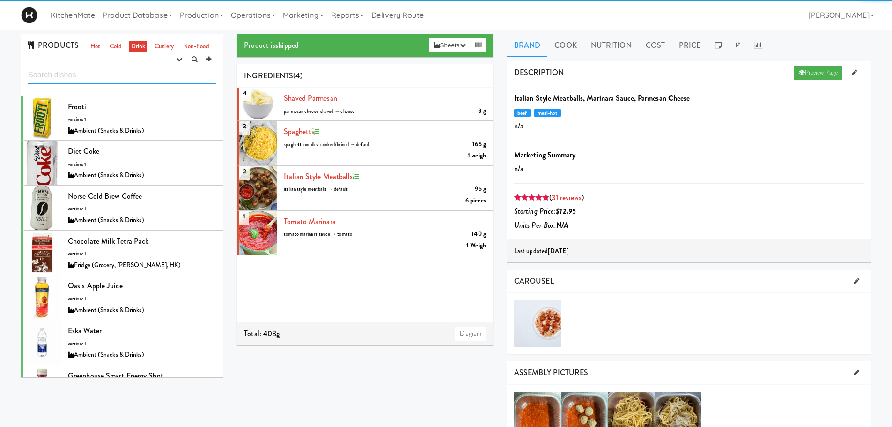
click at [101, 75] on input "text" at bounding box center [122, 74] width 188 height 17
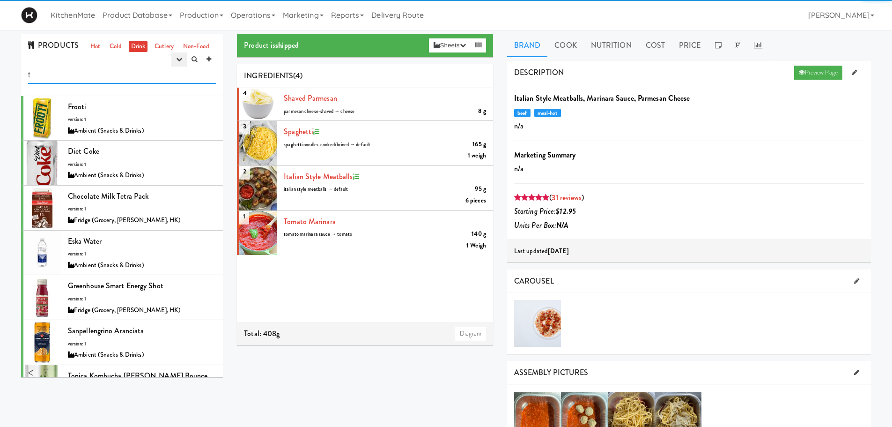
type input "t"
click at [178, 62] on button "button" at bounding box center [178, 59] width 15 height 14
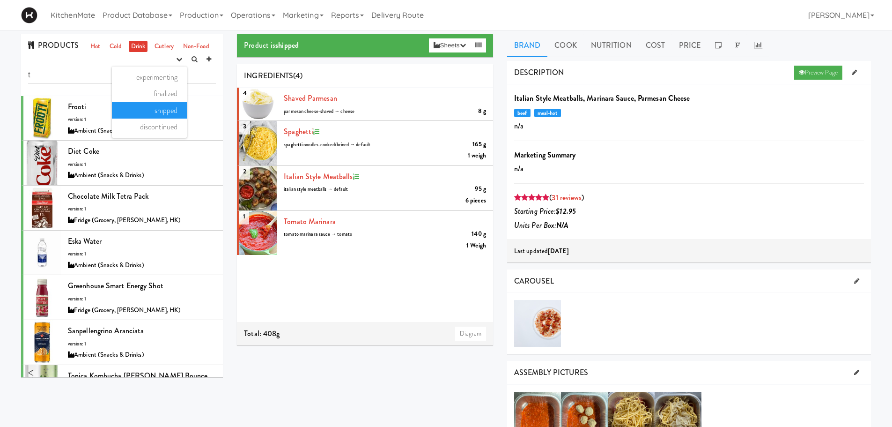
click at [157, 93] on link "finalized" at bounding box center [149, 93] width 75 height 17
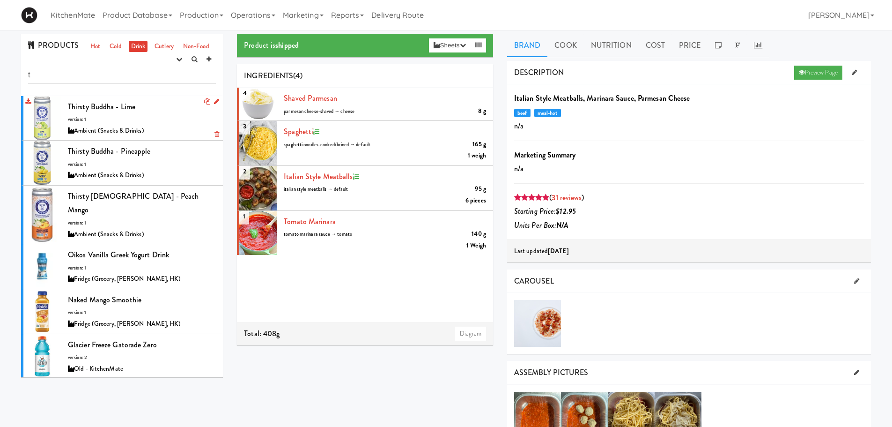
click at [104, 105] on span "Thirsty Buddha - Lime" at bounding box center [101, 106] width 67 height 11
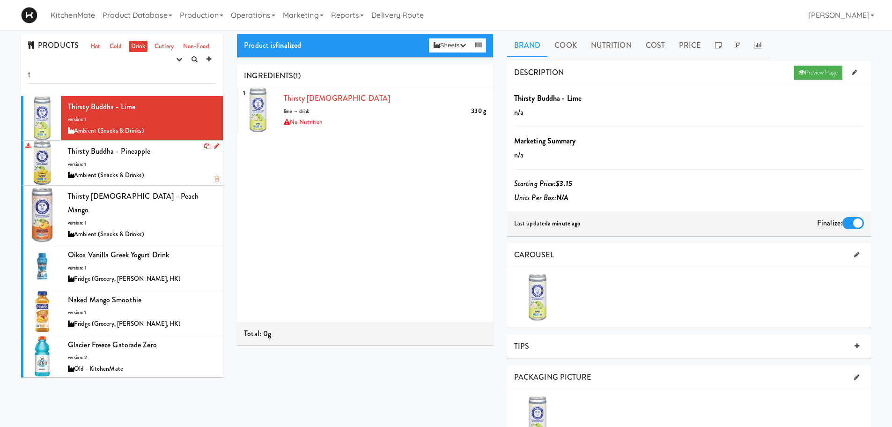
click at [108, 165] on div "Thirsty Buddha - Pineapple version: 1 Ambient (Snacks & Drinks)" at bounding box center [142, 162] width 148 height 37
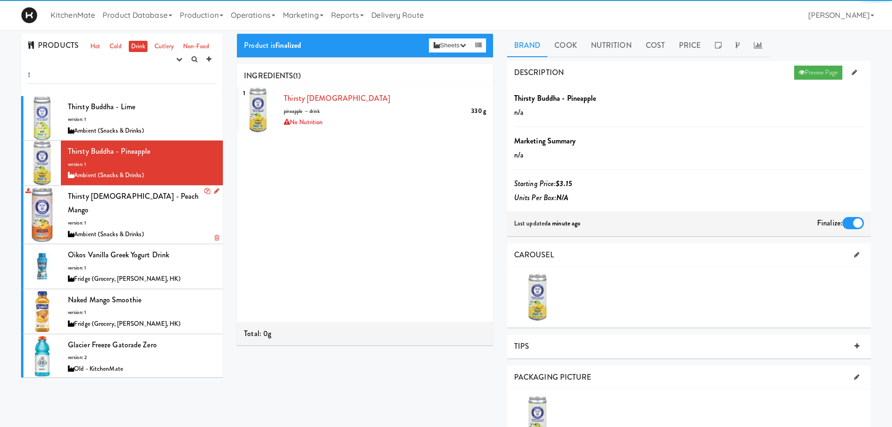
click at [123, 188] on li "Thirsty [DEMOGRAPHIC_DATA] - Peach Mango version: 1 Ambient (Snacks & Drinks)" at bounding box center [122, 214] width 202 height 59
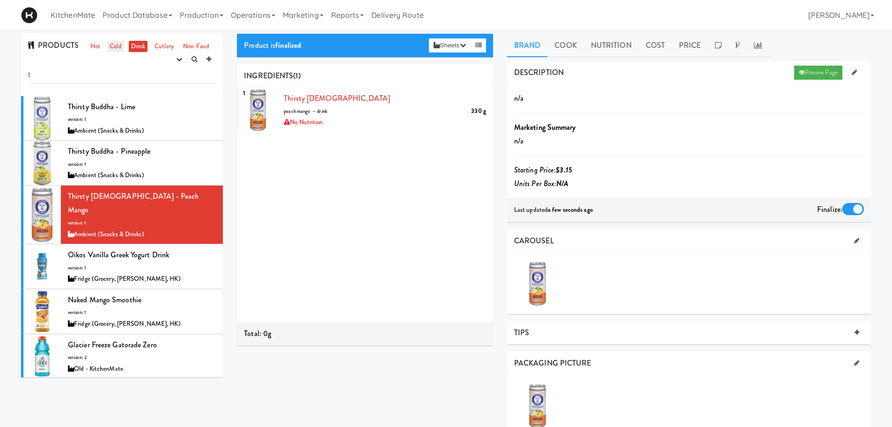
click at [110, 47] on link "Cold" at bounding box center [115, 47] width 16 height 12
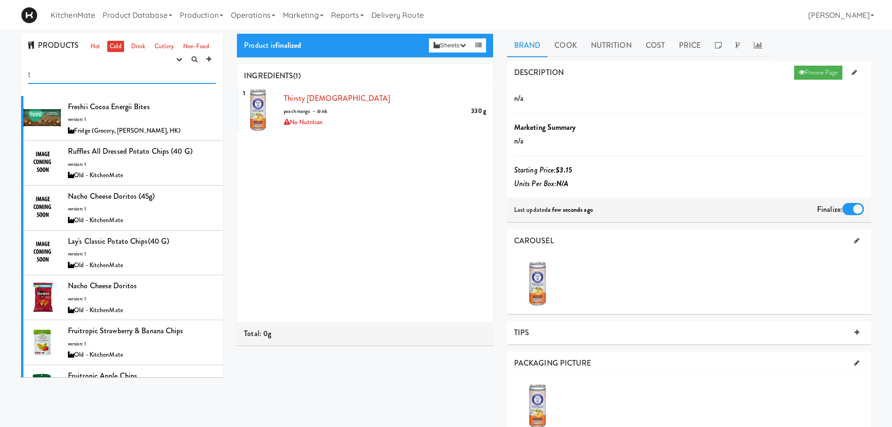
drag, startPoint x: 95, startPoint y: 69, endPoint x: 19, endPoint y: 76, distance: 76.2
click at [23, 76] on div "PRODUCTS Hot Cold Drink Cutlery Non-Food experimenting finalized shipped discon…" at bounding box center [122, 65] width 202 height 62
click at [45, 109] on div at bounding box center [41, 118] width 37 height 44
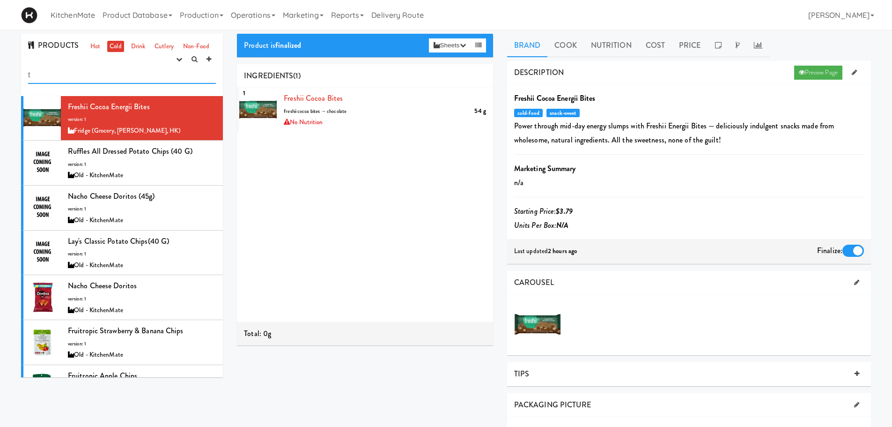
click at [103, 76] on input "t" at bounding box center [122, 74] width 188 height 17
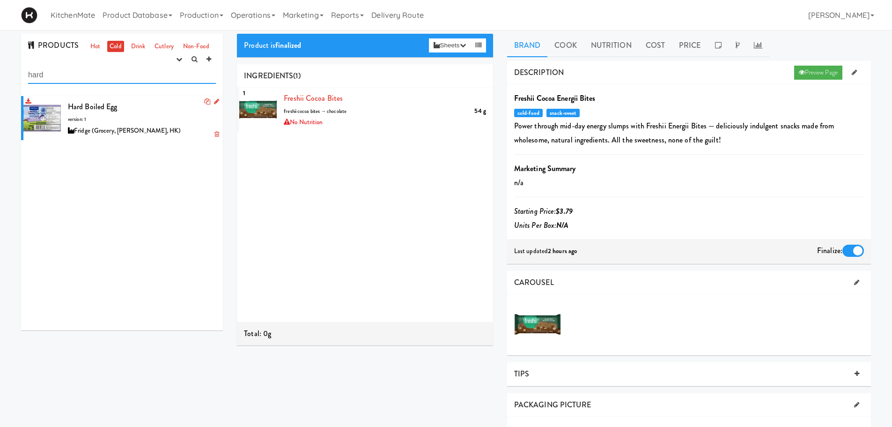
type input "hard"
click at [55, 104] on div at bounding box center [41, 118] width 37 height 44
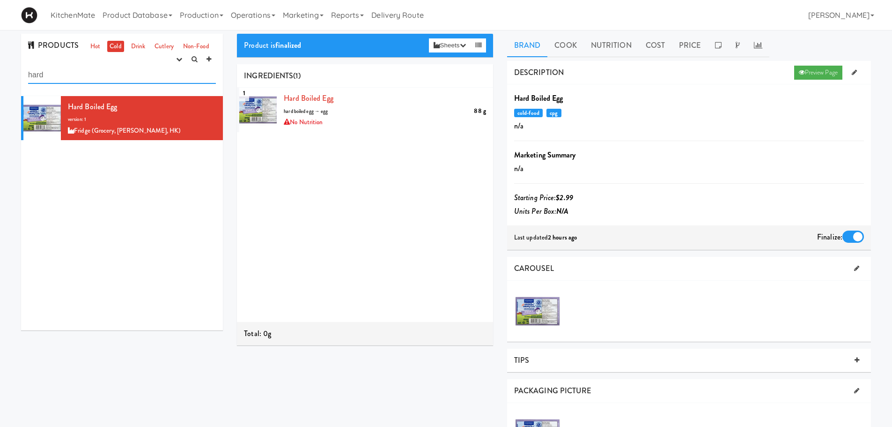
drag, startPoint x: 121, startPoint y: 73, endPoint x: 23, endPoint y: 75, distance: 97.4
click at [23, 75] on div "PRODUCTS Hot Cold Drink Cutlery Non-Food experimenting finalized shipped discon…" at bounding box center [122, 65] width 202 height 62
